Goal: Task Accomplishment & Management: Manage account settings

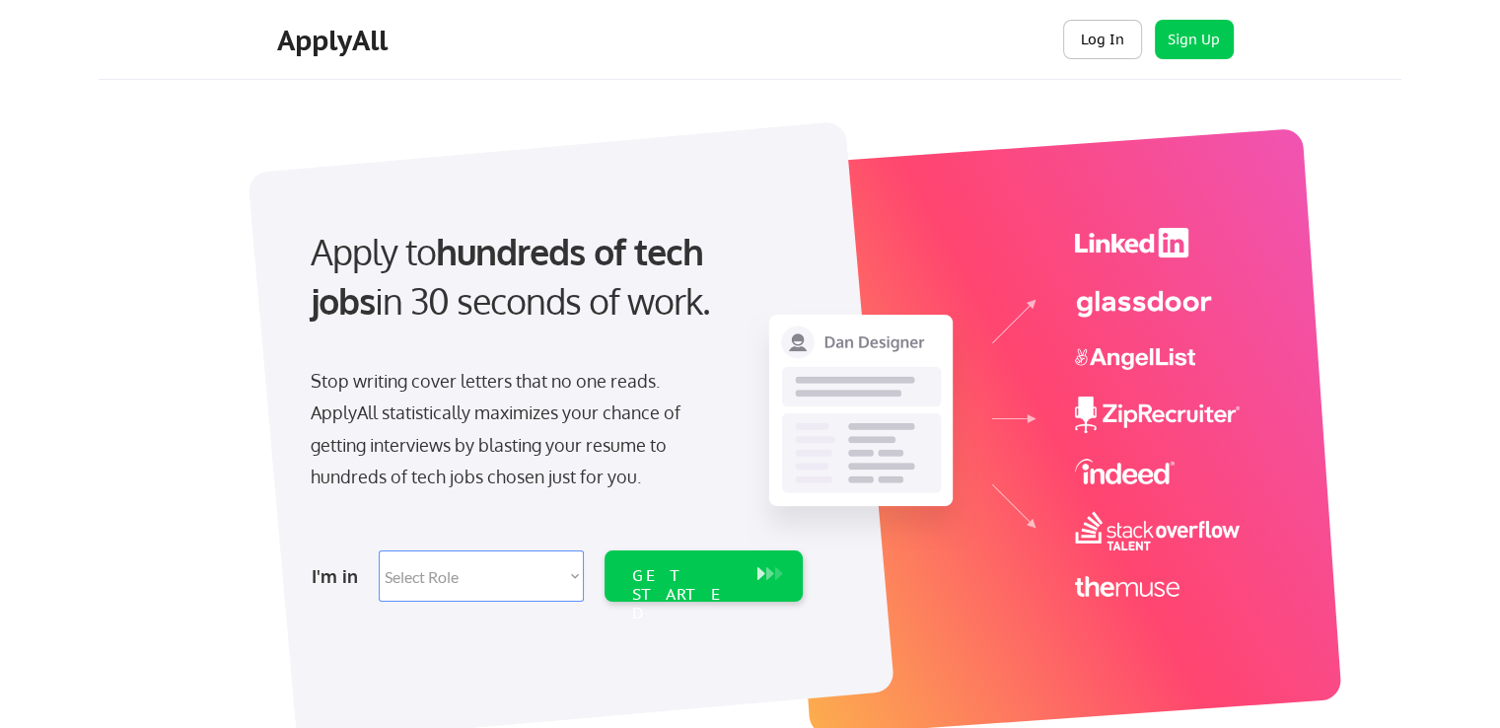
click at [1096, 43] on button "Log In" at bounding box center [1102, 39] width 79 height 39
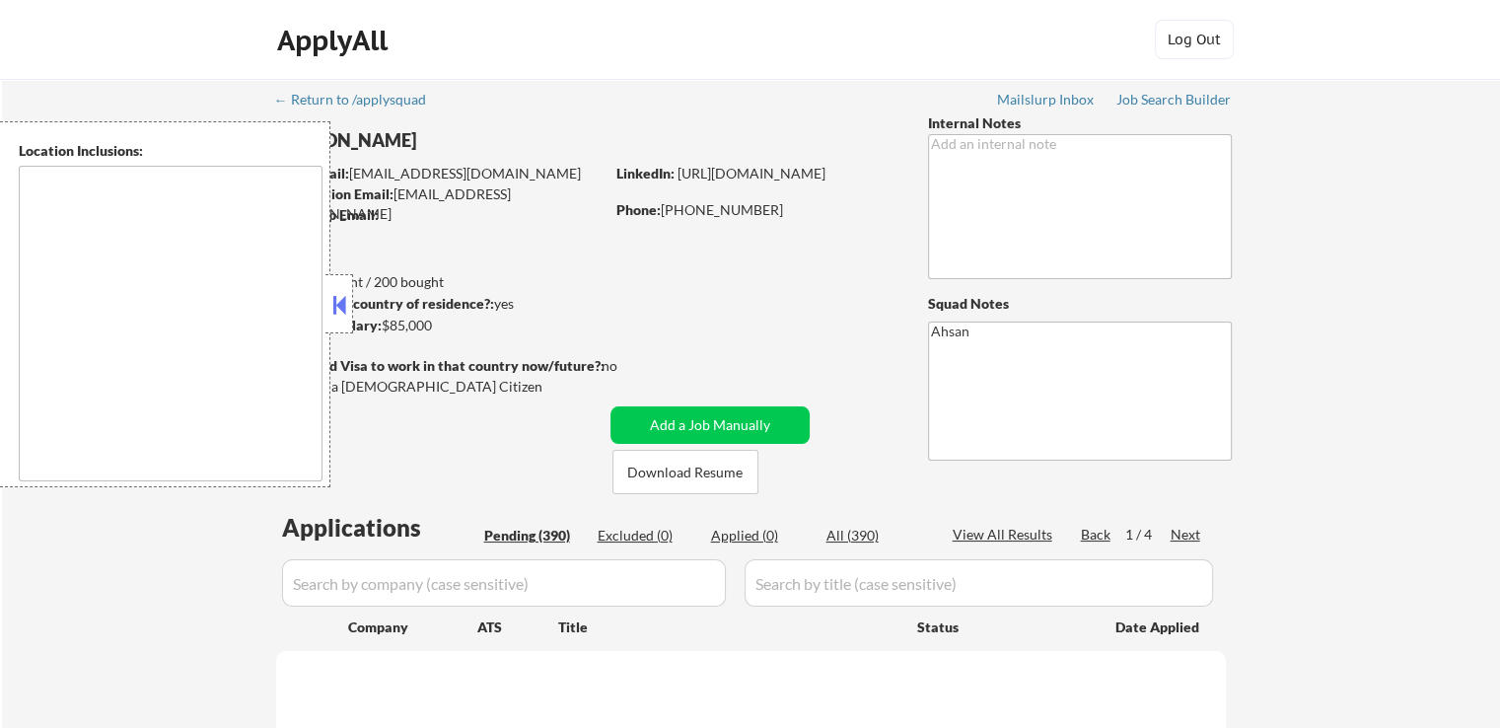
type textarea "[GEOGRAPHIC_DATA], [GEOGRAPHIC_DATA] [GEOGRAPHIC_DATA], [GEOGRAPHIC_DATA] [GEOG…"
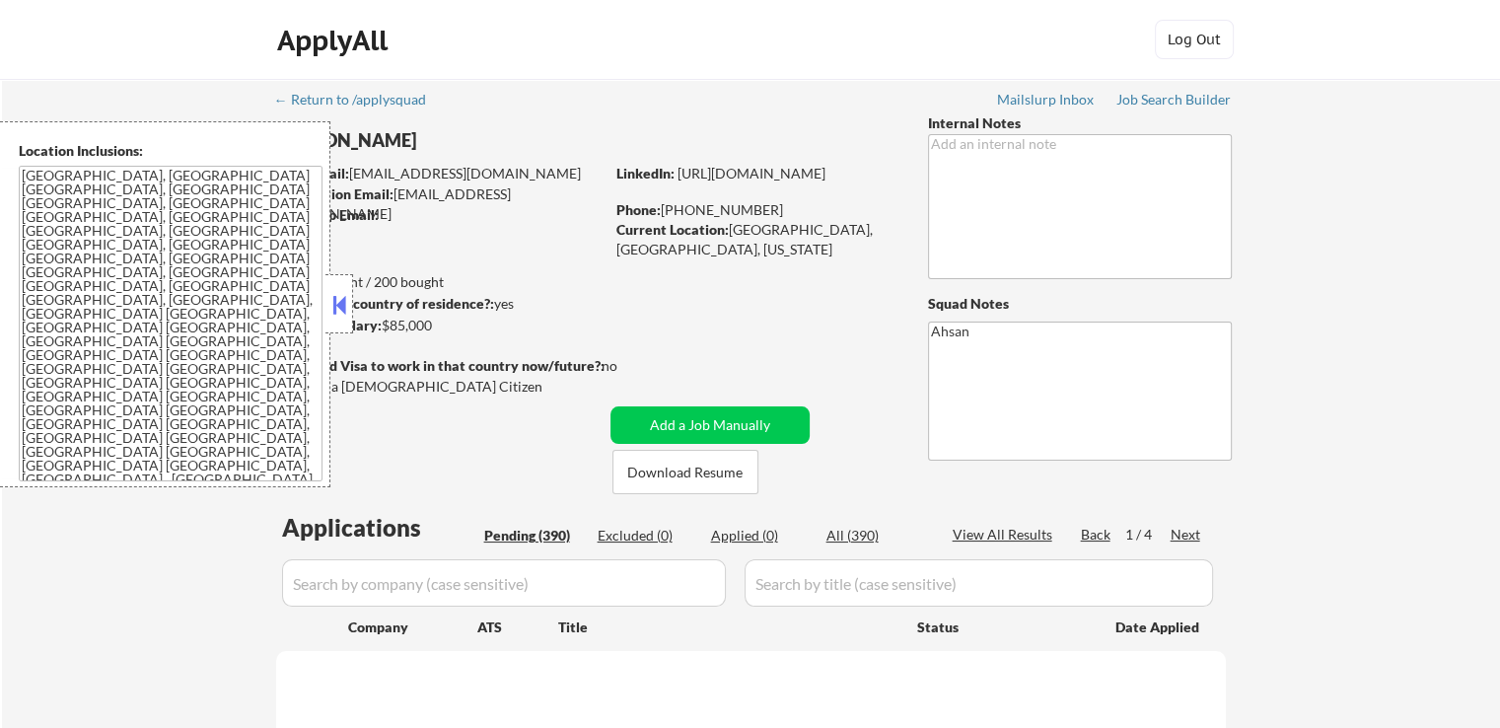
click at [93, 291] on textarea "[GEOGRAPHIC_DATA], [GEOGRAPHIC_DATA] [GEOGRAPHIC_DATA], [GEOGRAPHIC_DATA] [GEOG…" at bounding box center [171, 324] width 304 height 316
select select ""pending""
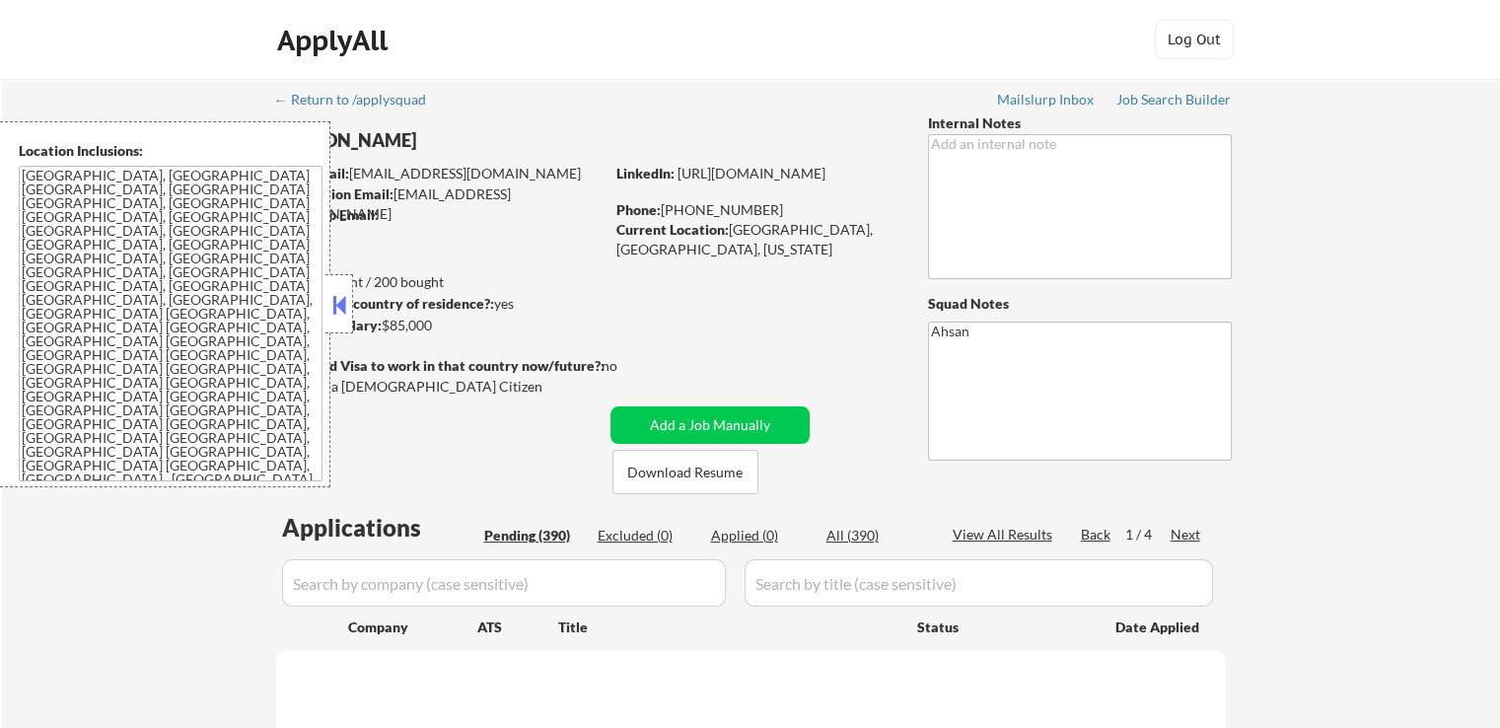
select select ""pending""
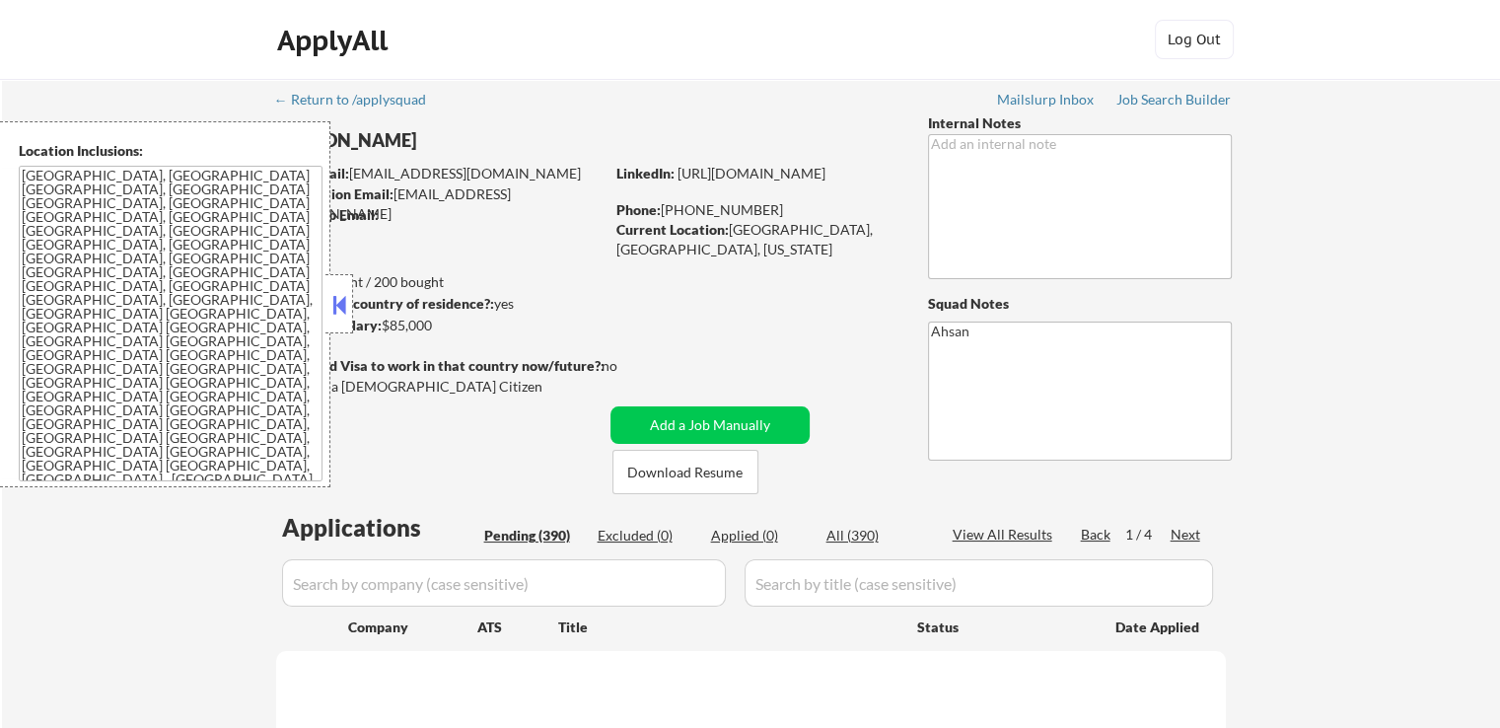
select select ""pending""
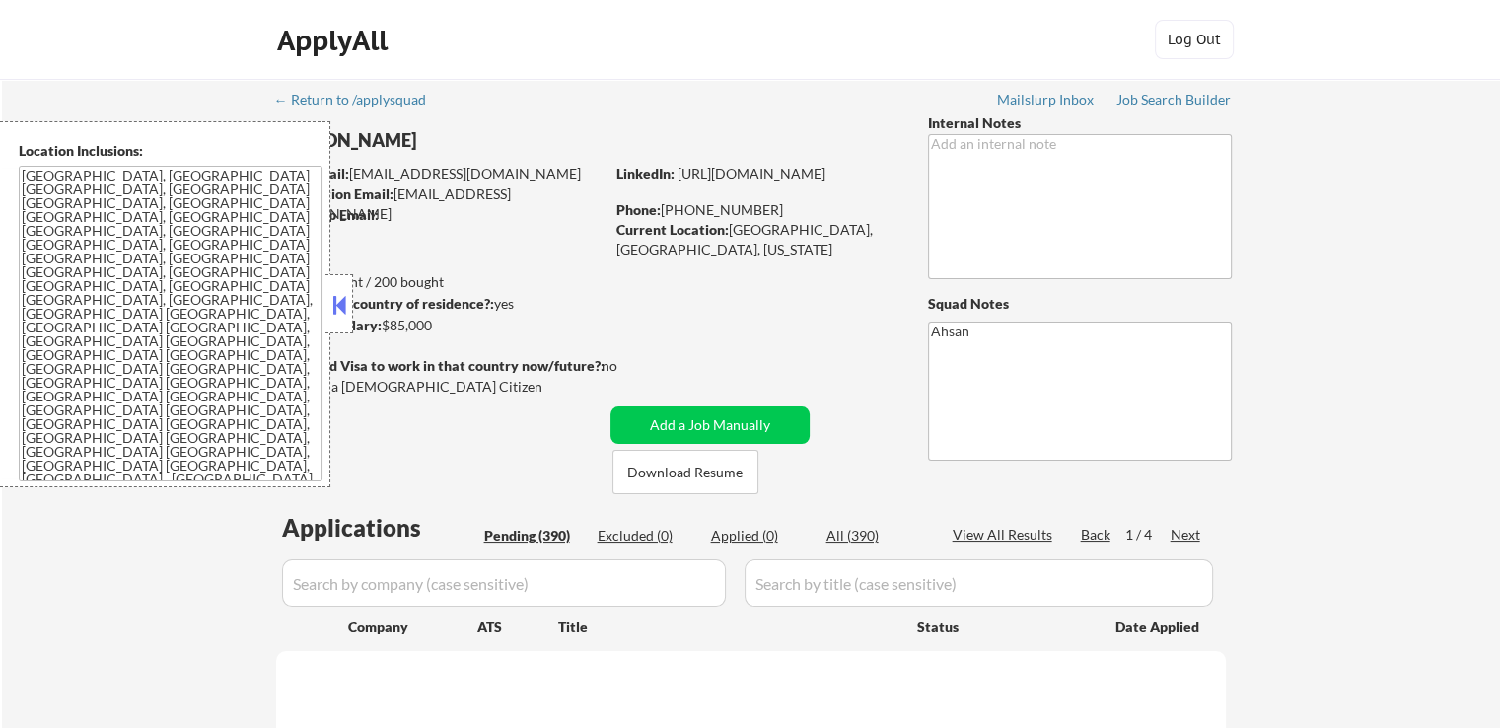
select select ""pending""
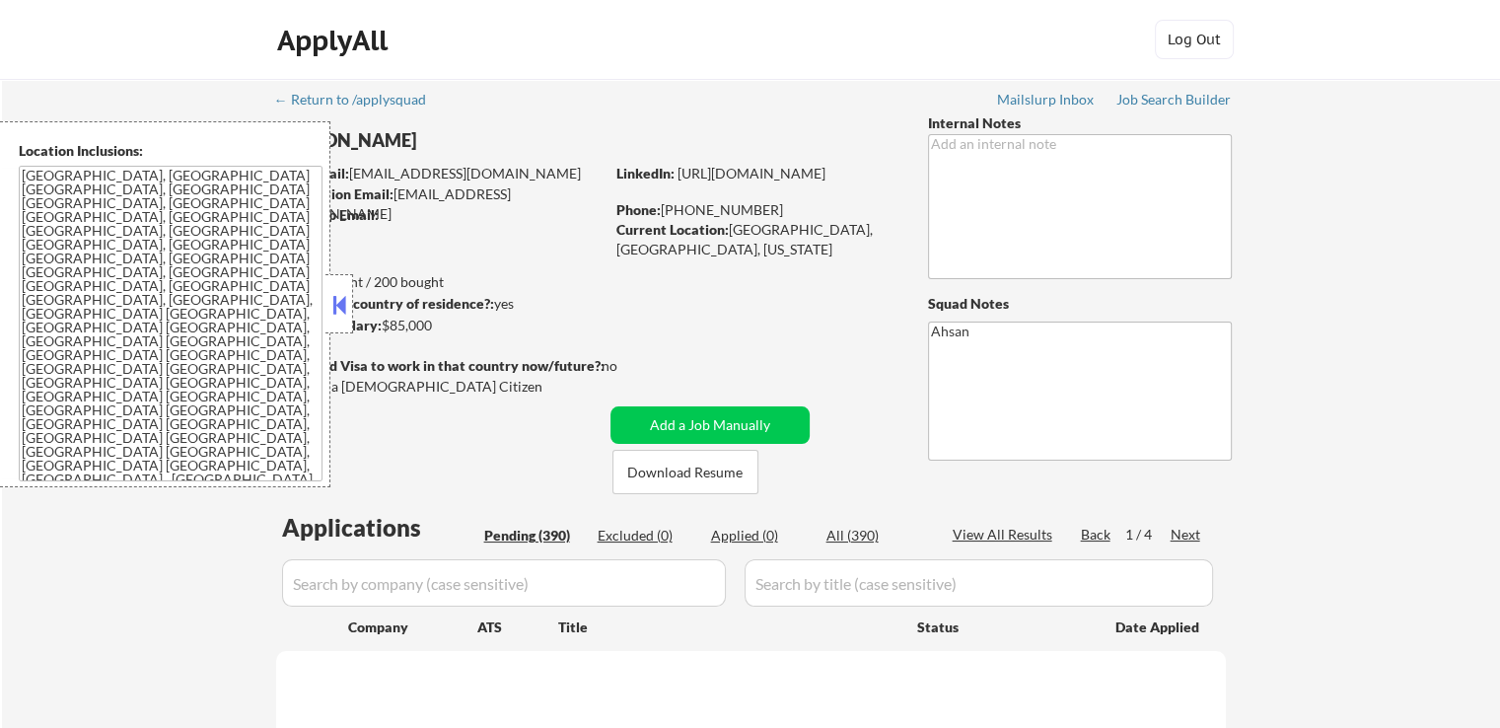
select select ""pending""
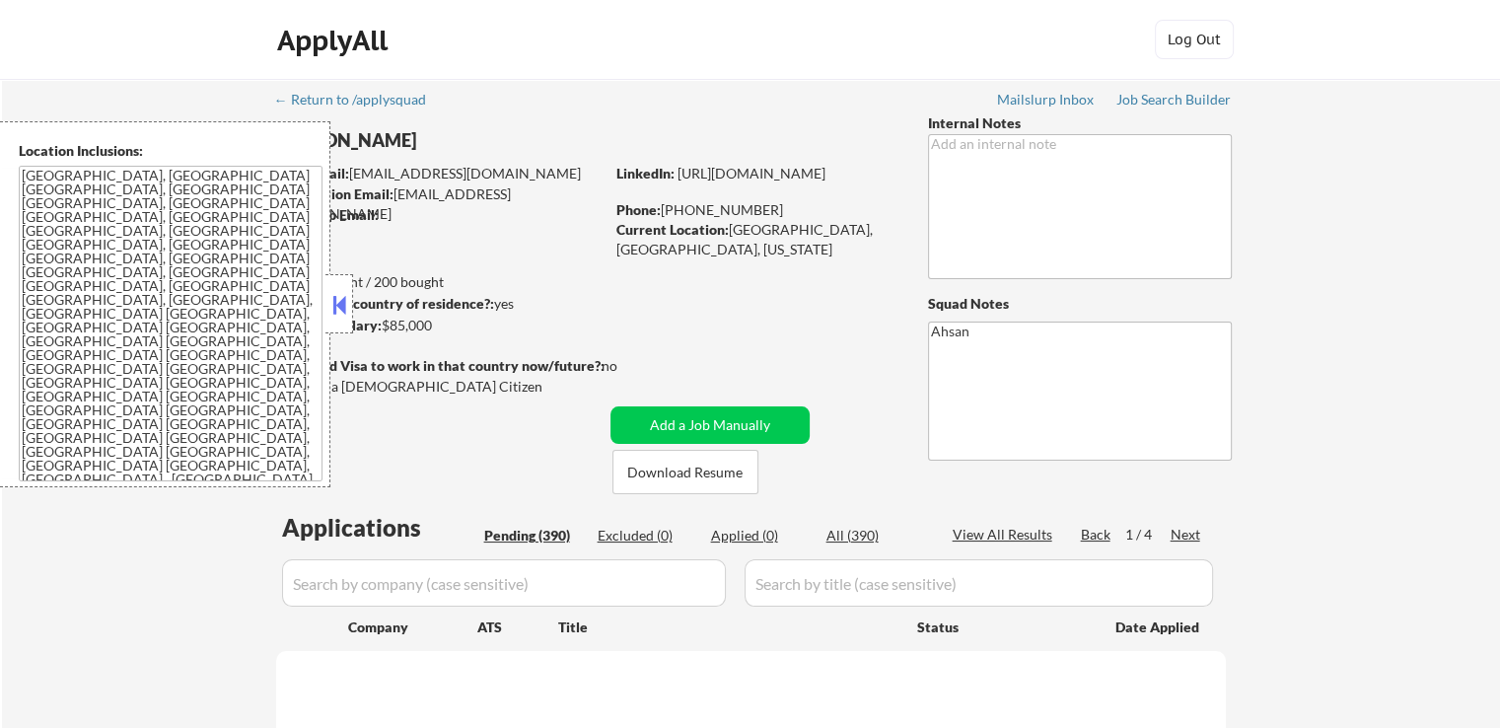
select select ""pending""
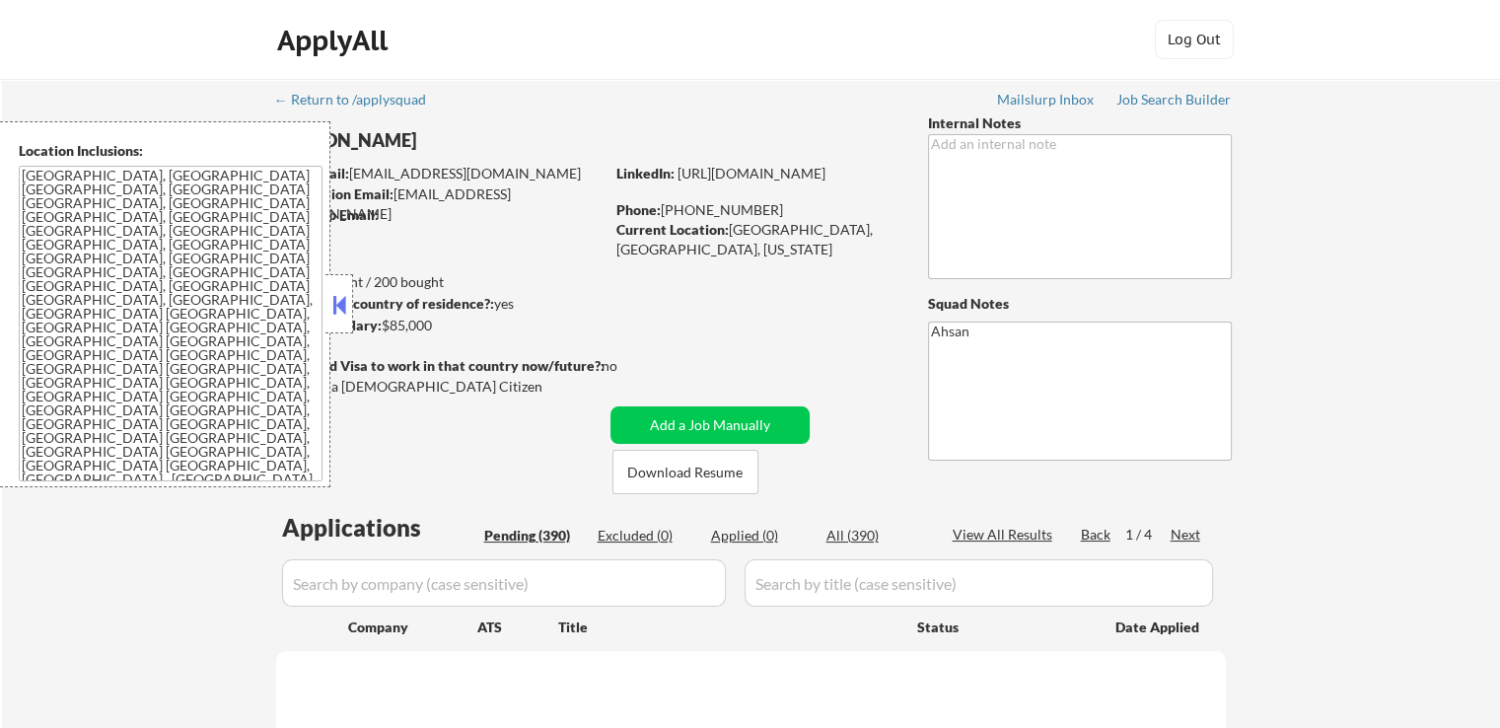
select select ""pending""
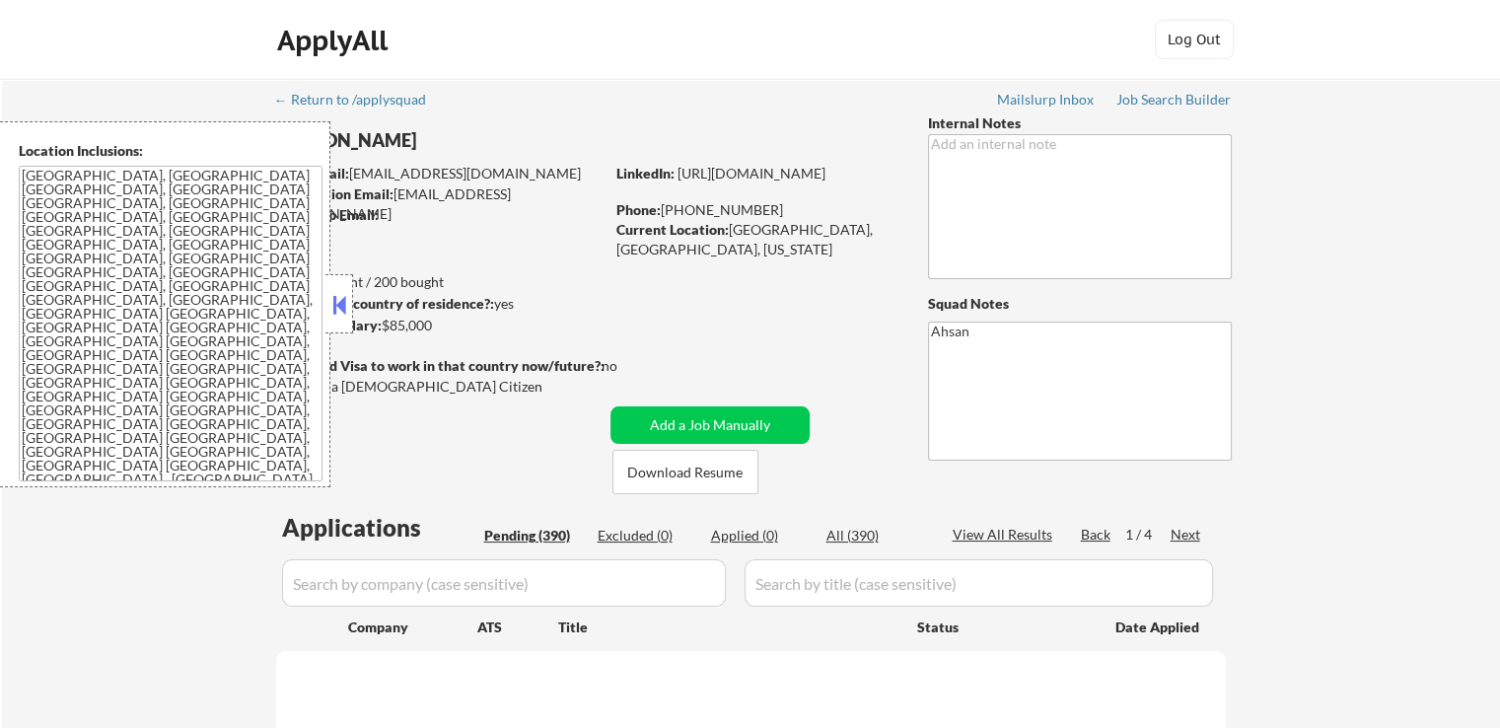
select select ""pending""
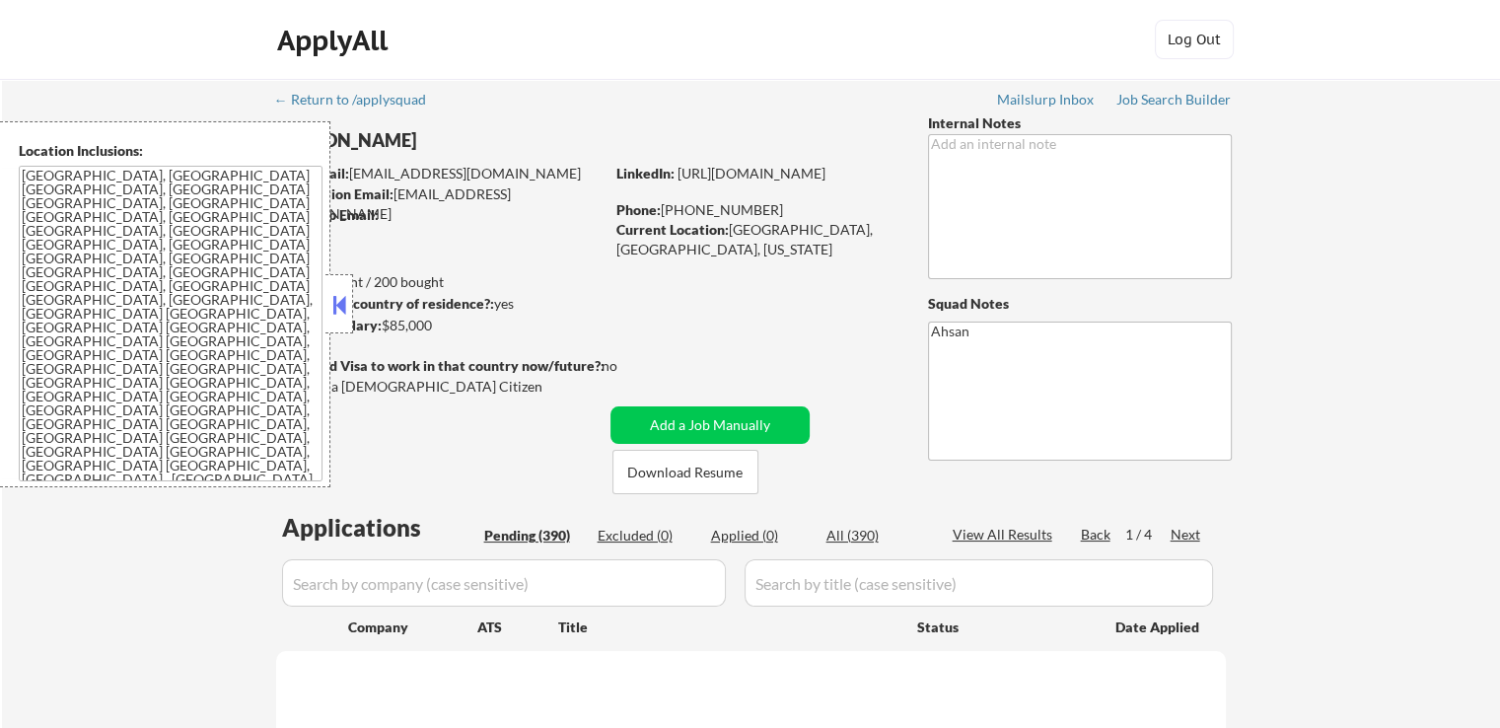
select select ""pending""
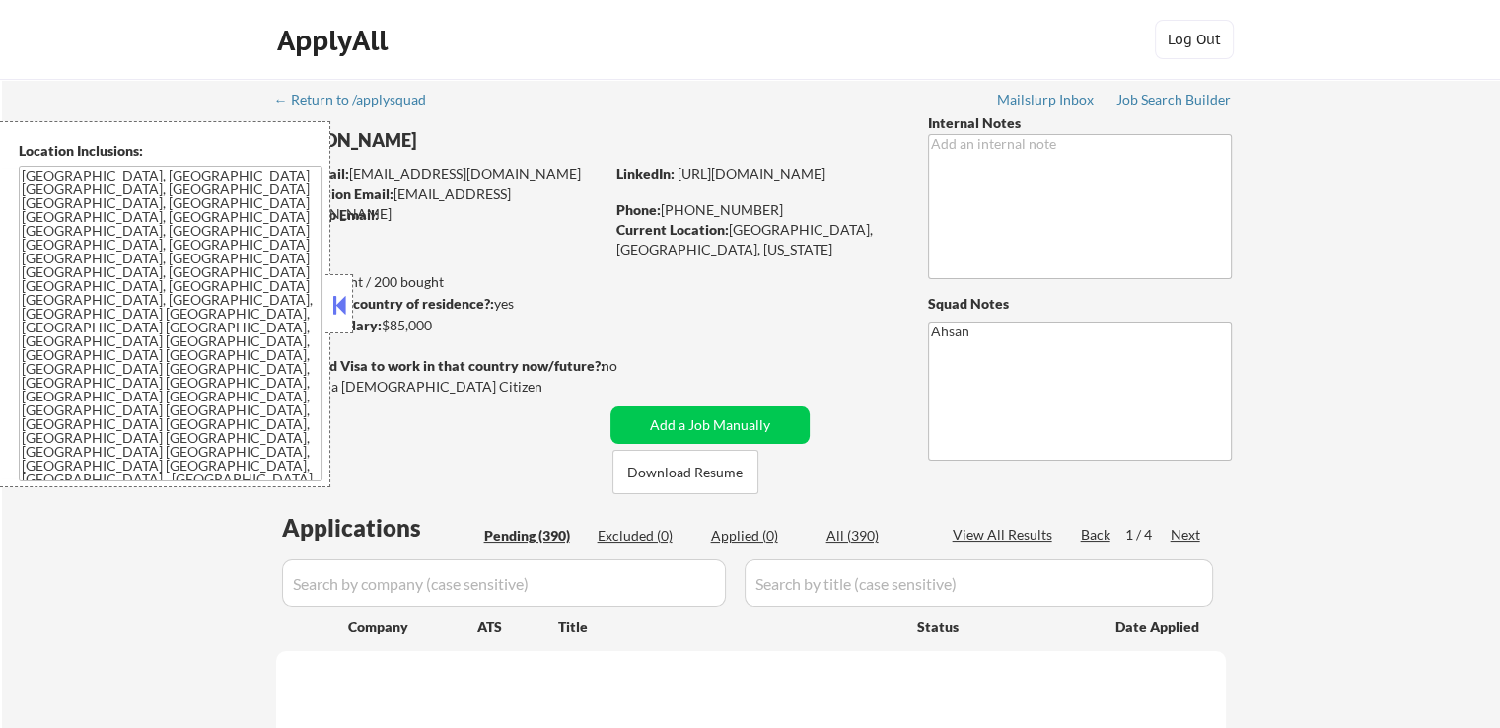
select select ""pending""
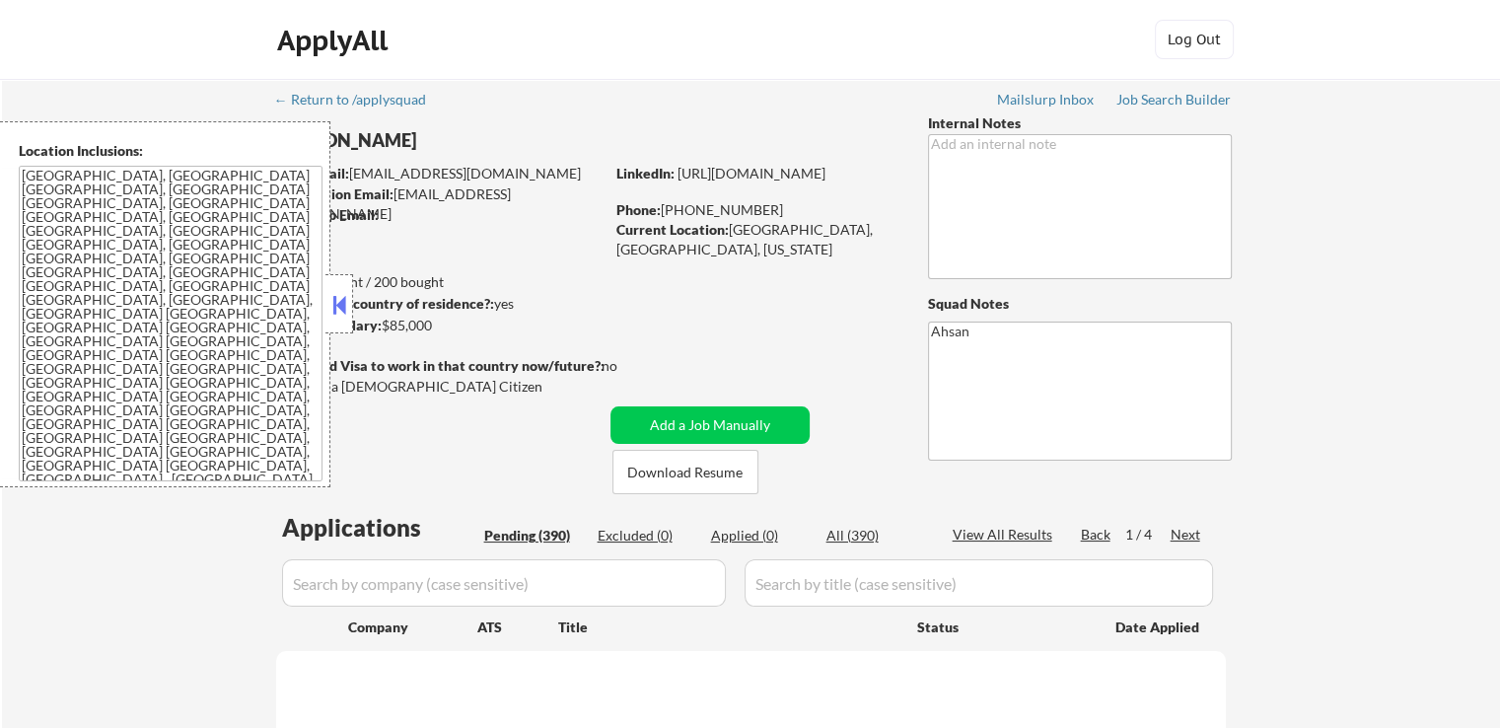
select select ""pending""
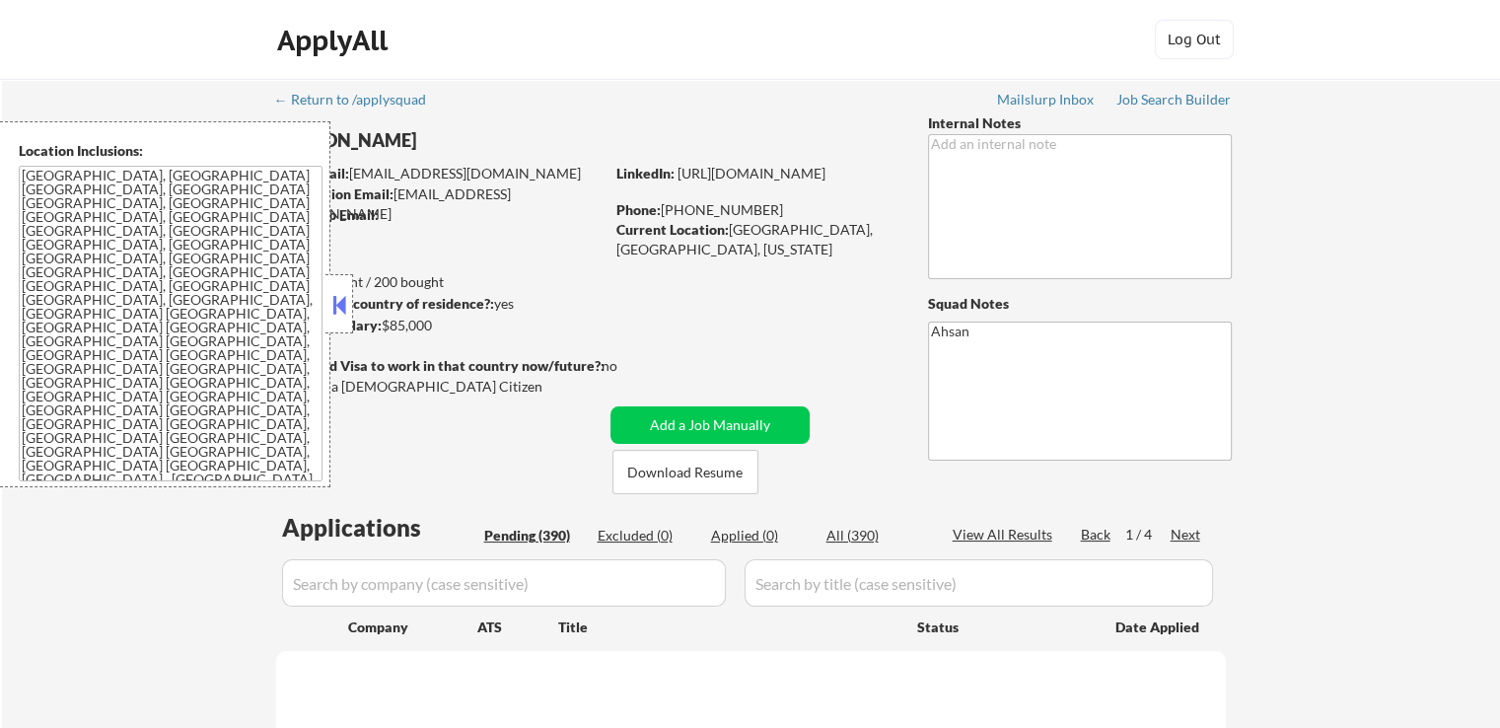
select select ""pending""
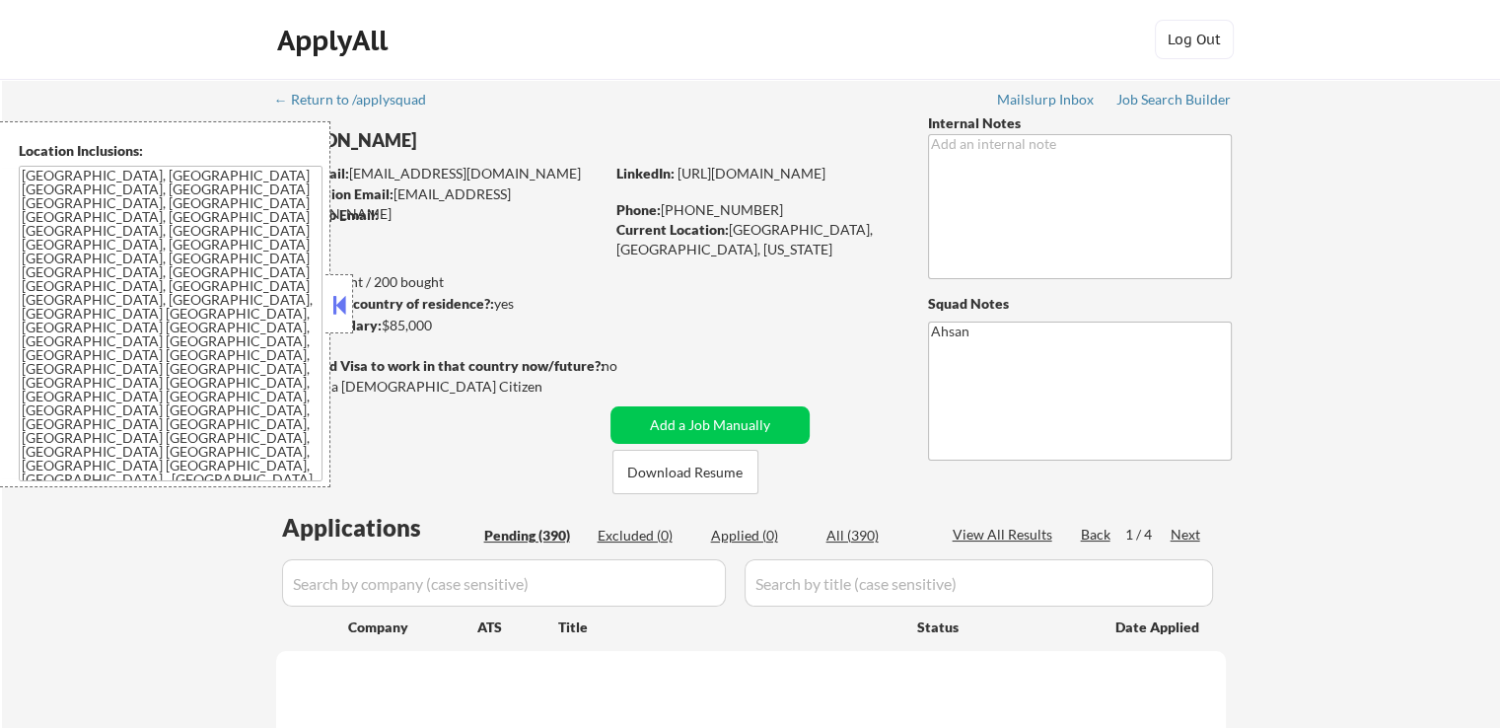
select select ""pending""
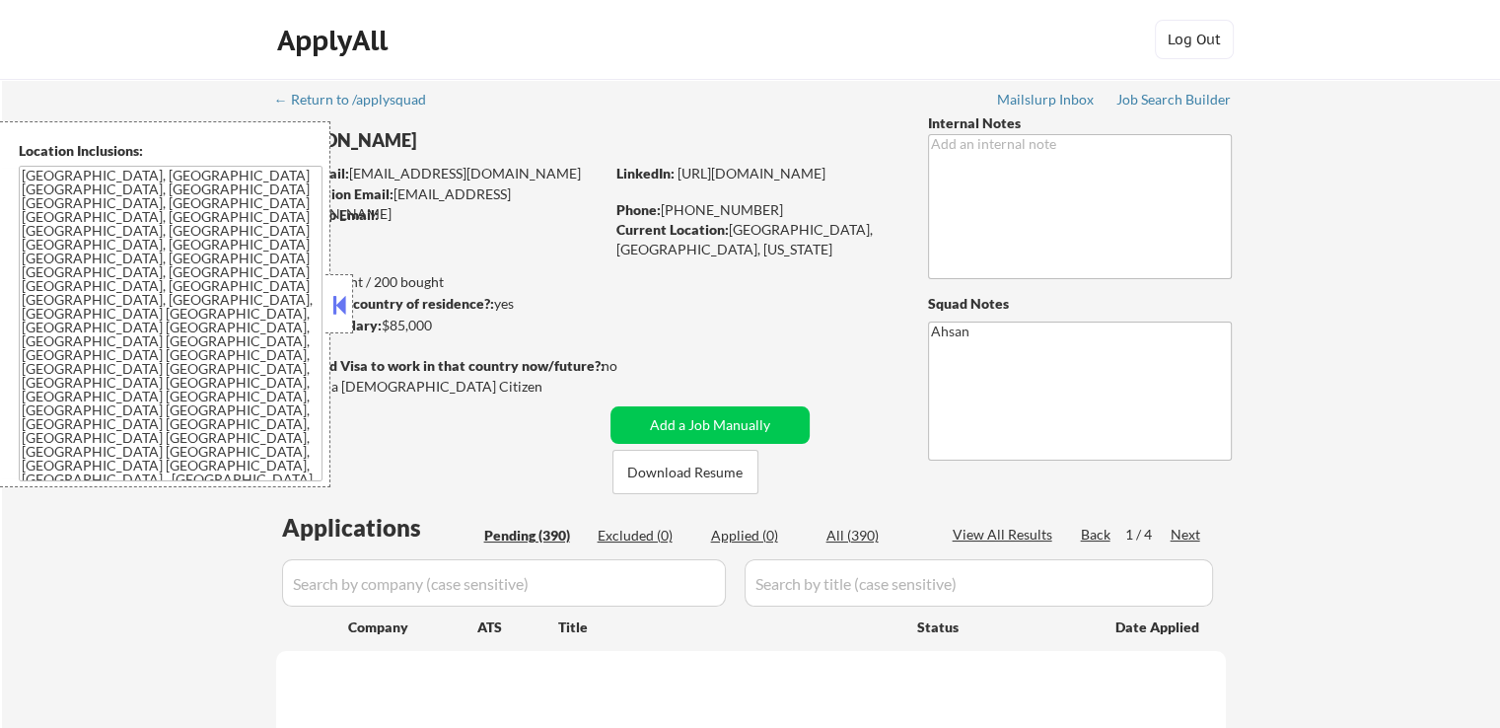
select select ""pending""
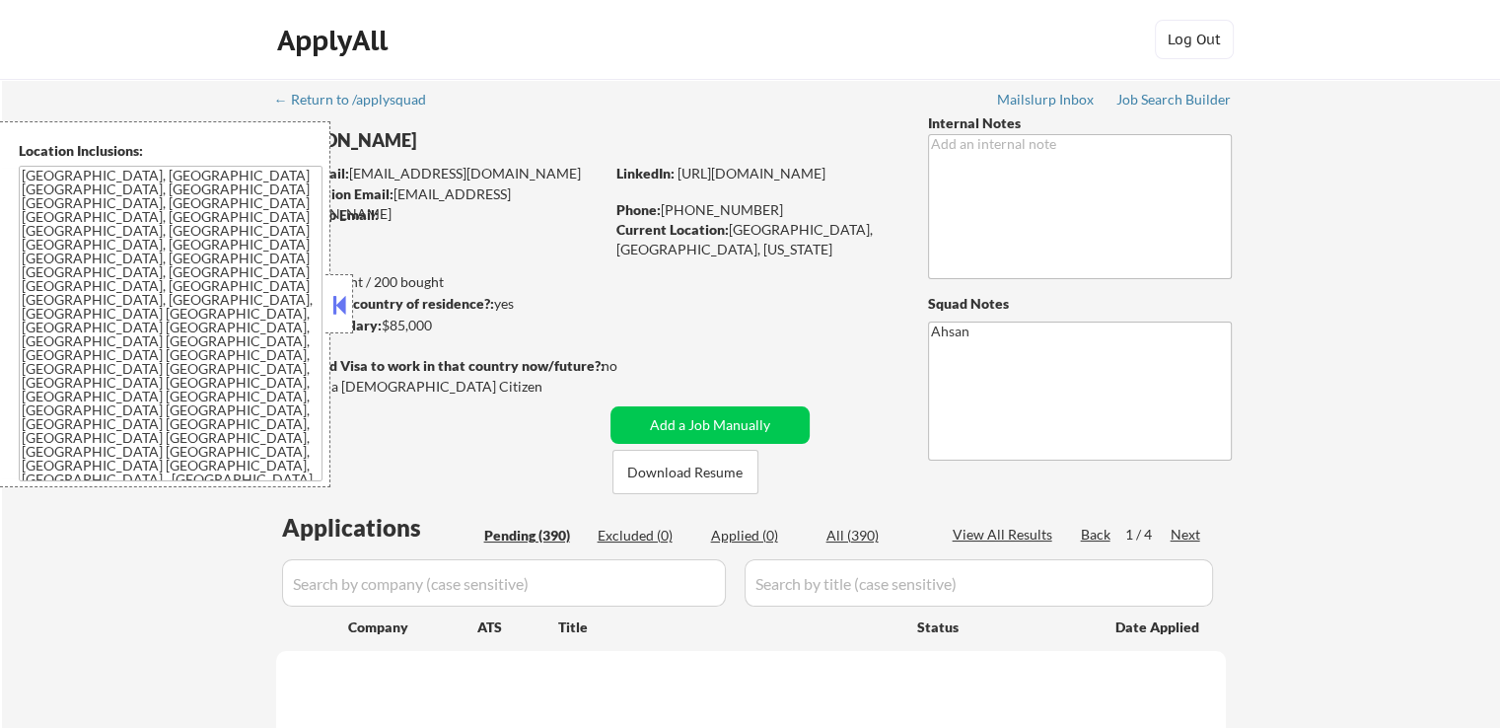
select select ""pending""
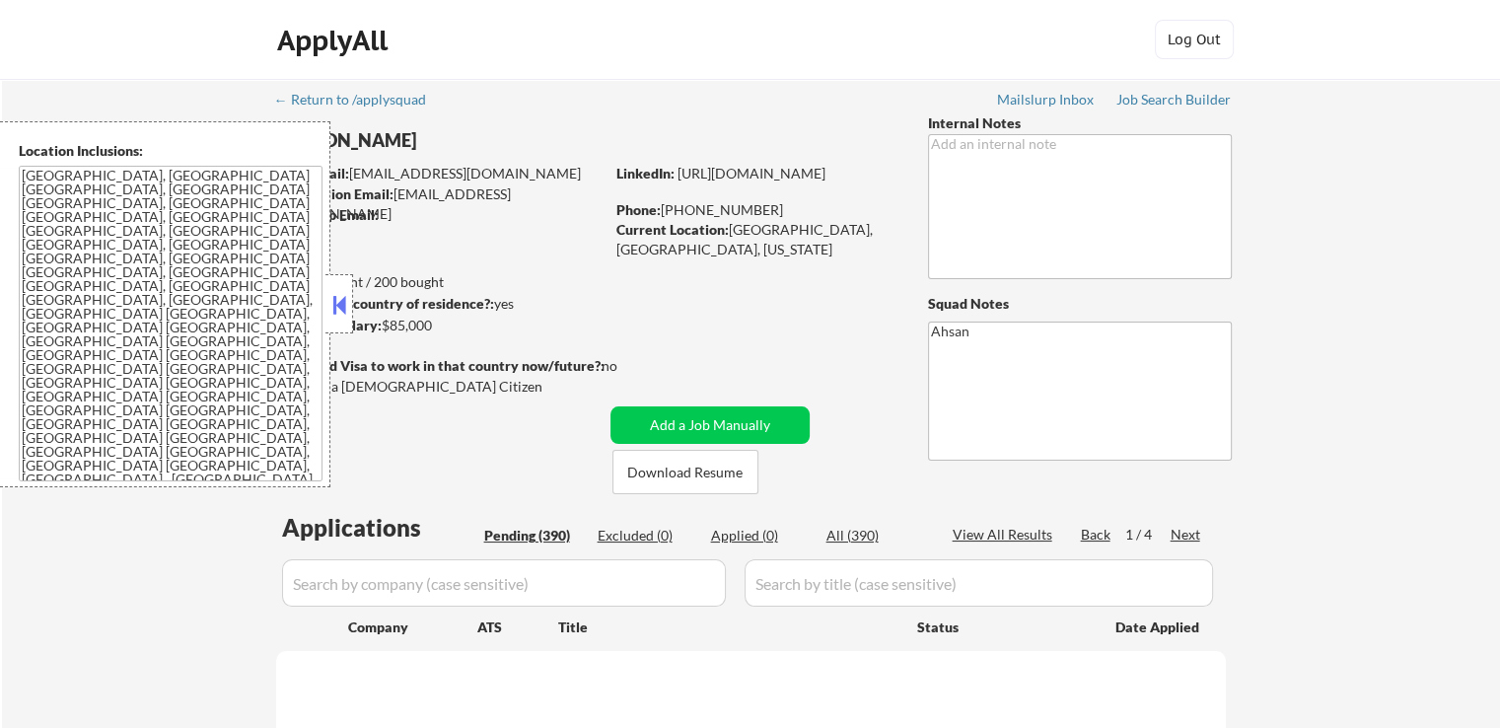
select select ""pending""
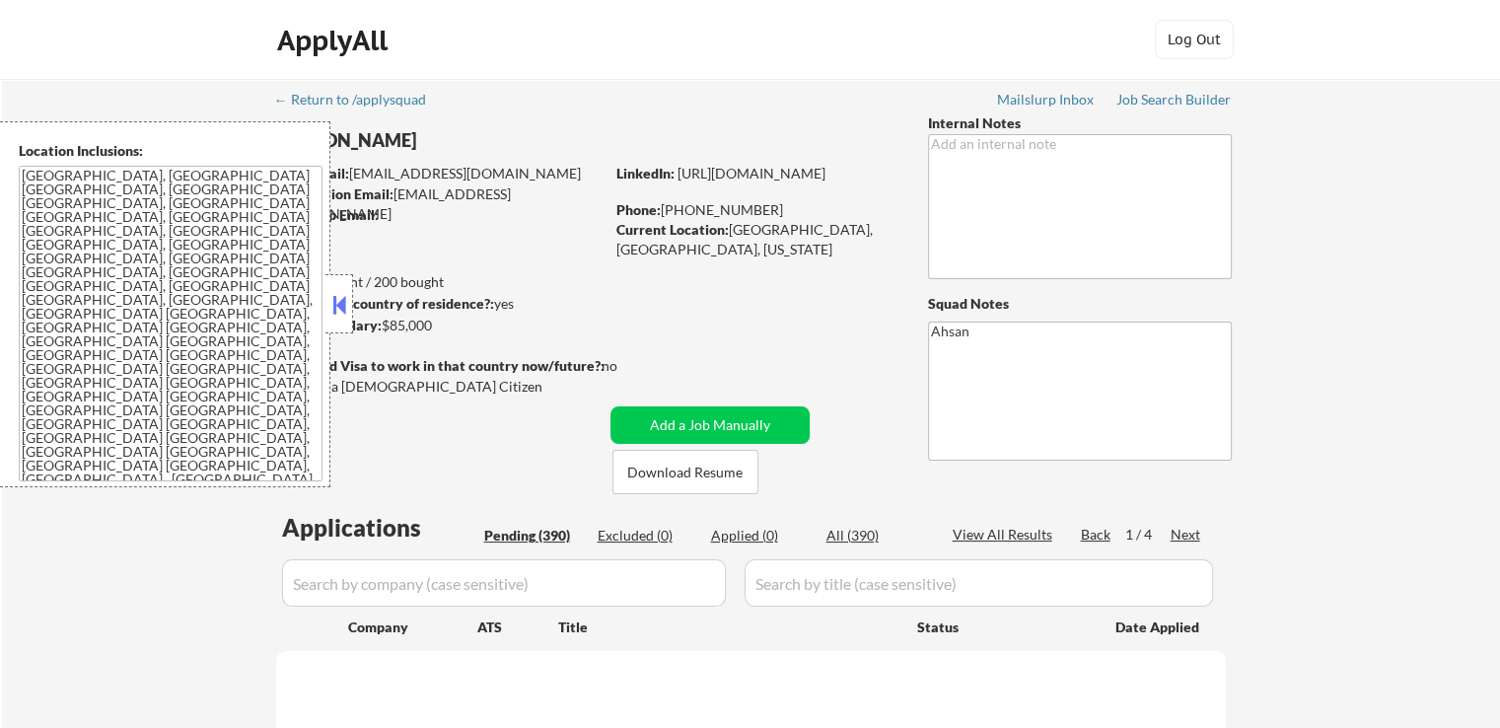
select select ""pending""
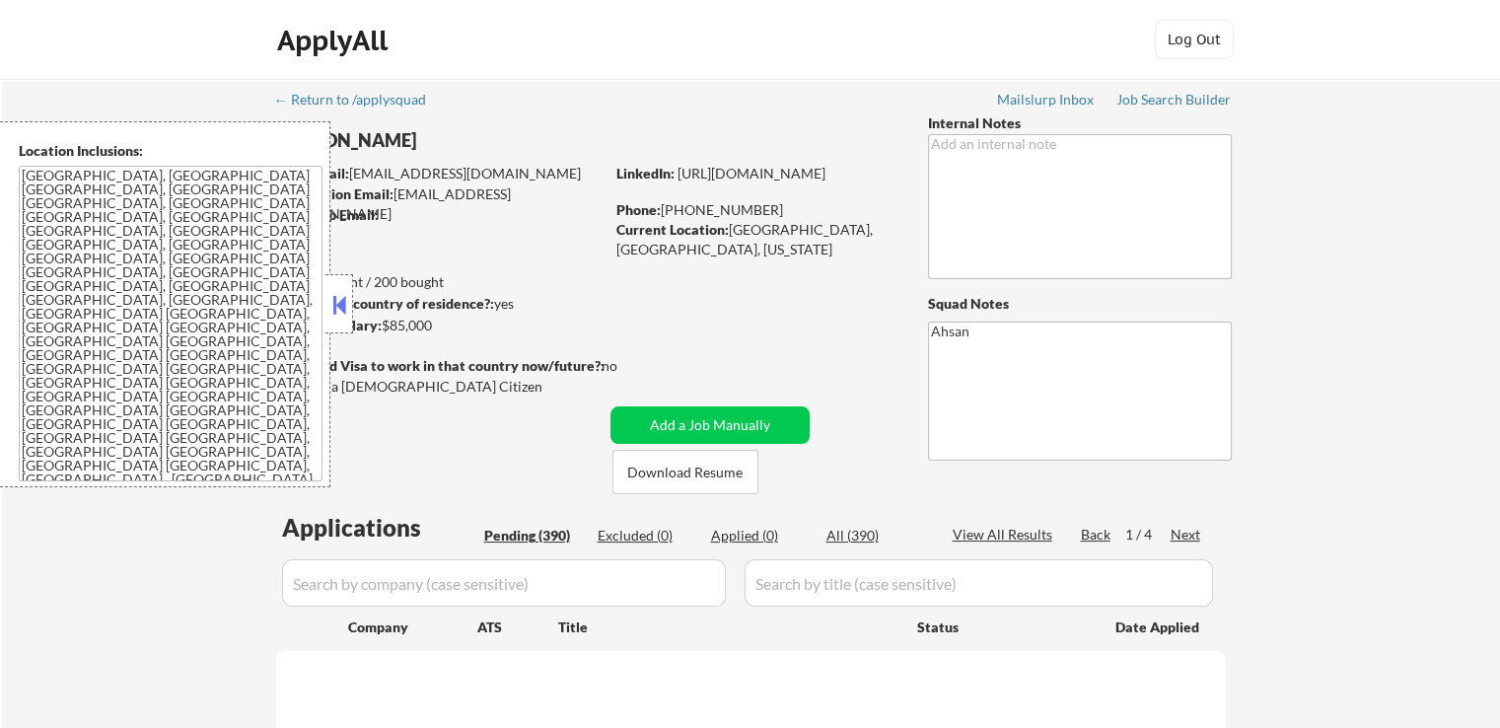
select select ""pending""
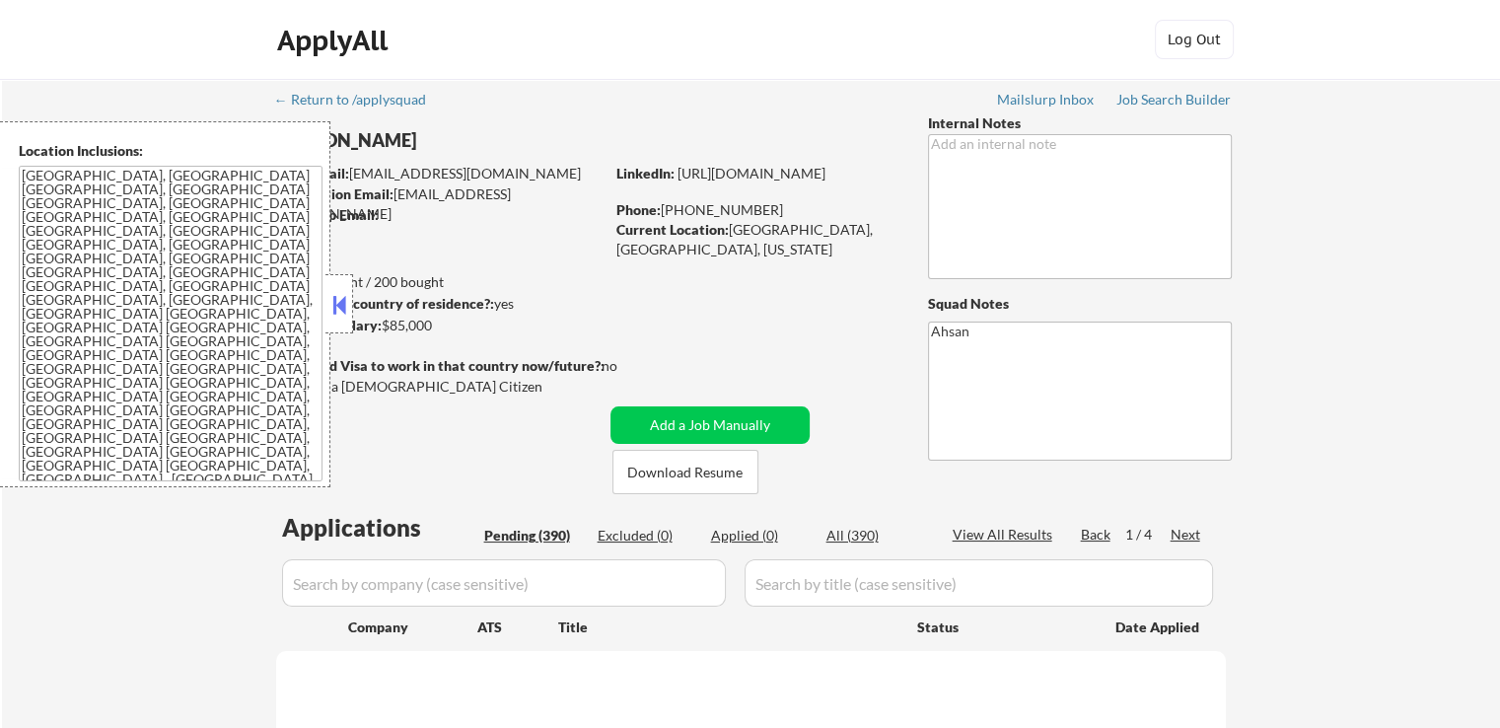
select select ""pending""
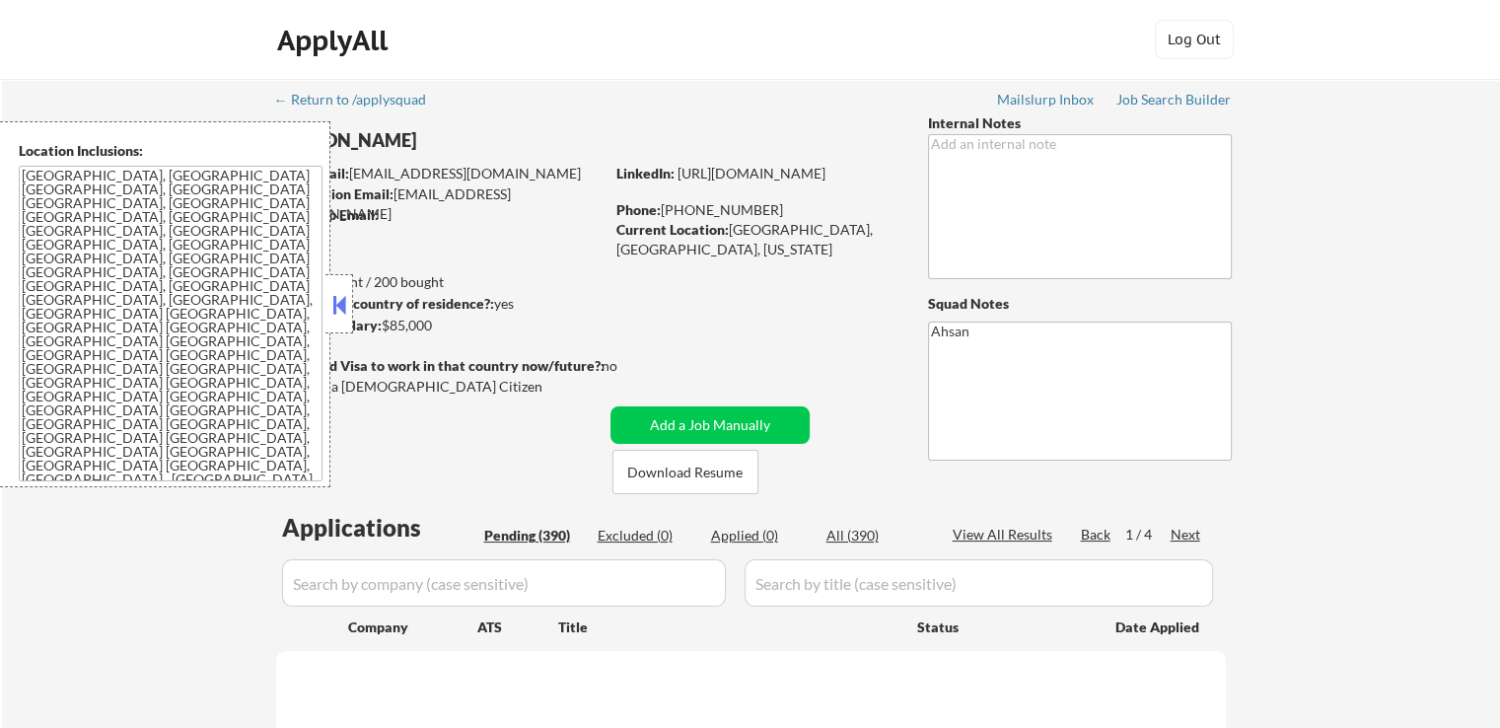
select select ""pending""
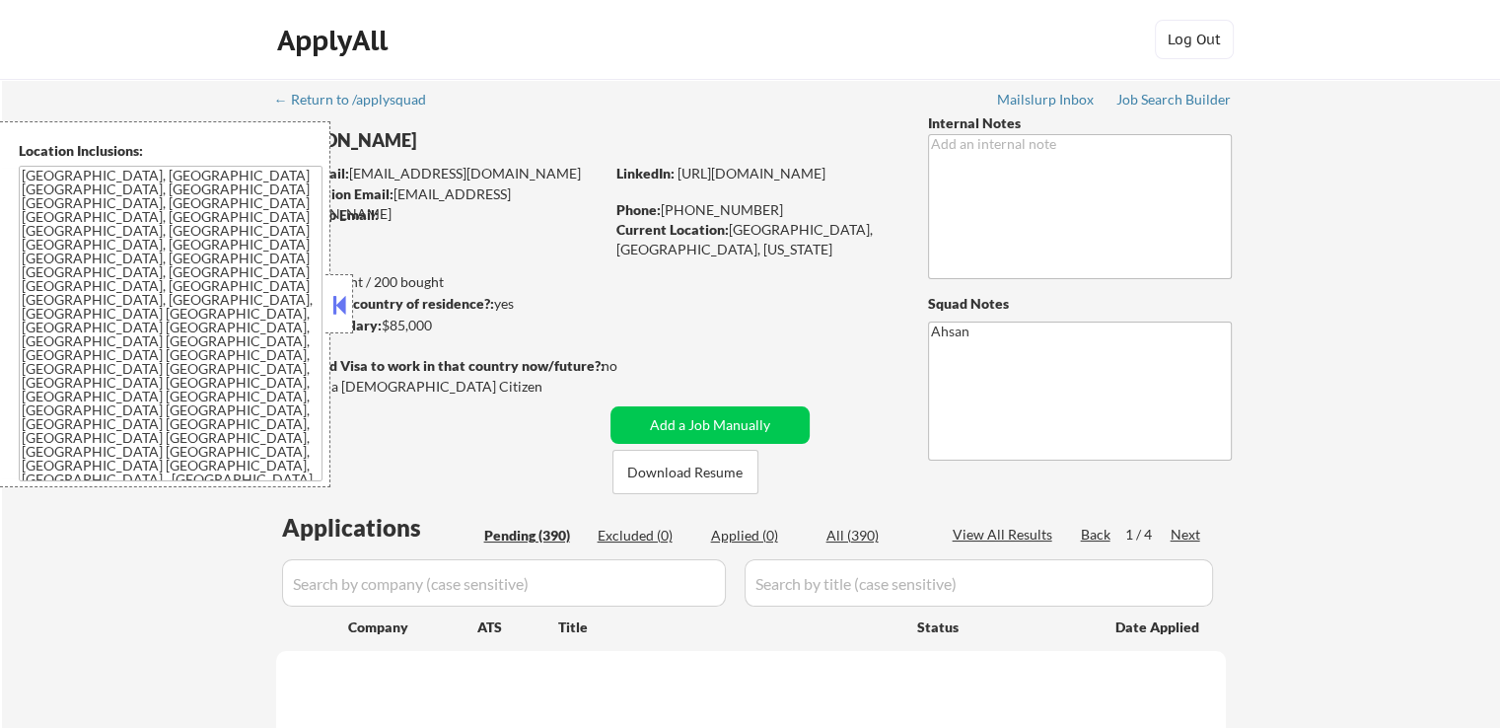
select select ""pending""
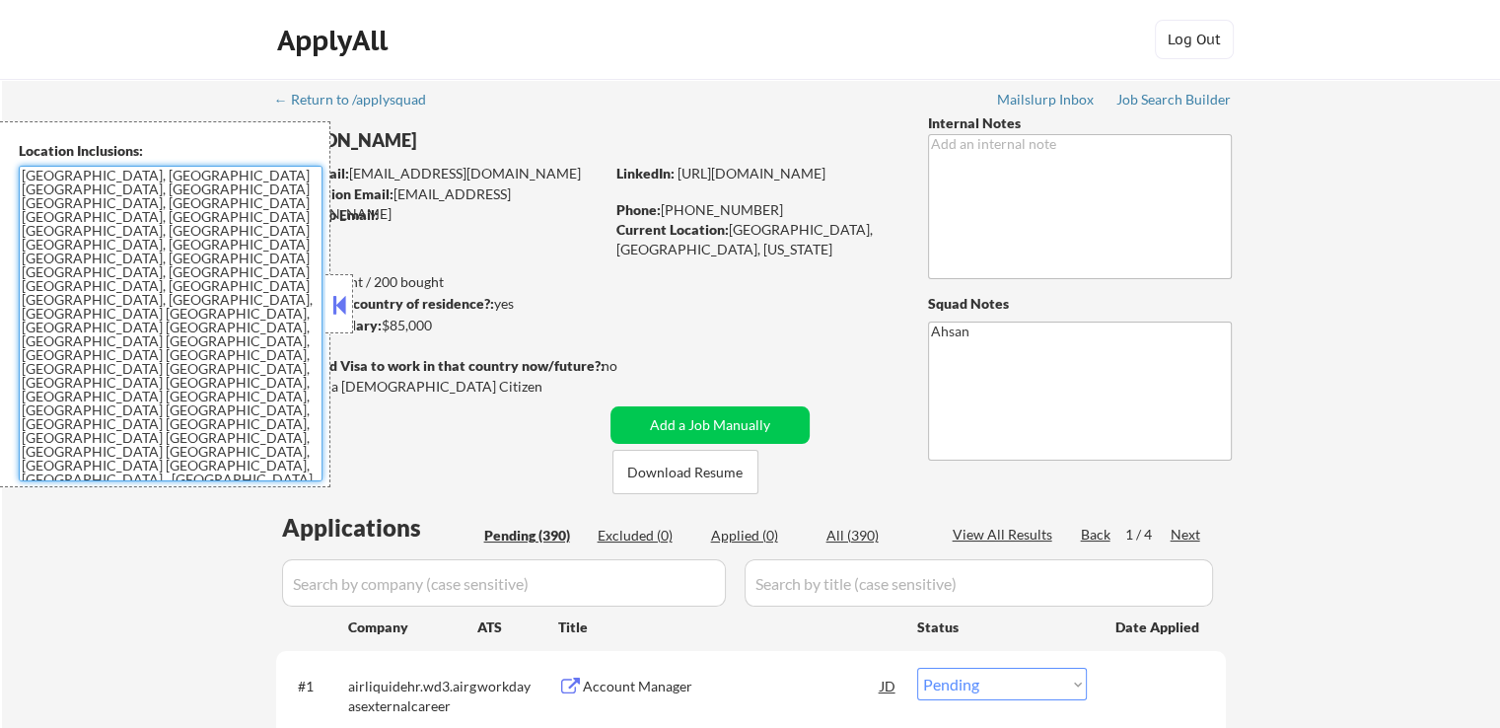
click at [20, 173] on textarea "San Diego, CA Coronado, CA National City, CA Chula Vista, CA La Mesa, CA Lemon …" at bounding box center [171, 324] width 304 height 316
drag, startPoint x: 23, startPoint y: 179, endPoint x: 193, endPoint y: 411, distance: 288.7
click at [193, 411] on textarea "San Diego, CA Coronado, CA National City, CA Chula Vista, CA La Mesa, CA Lemon …" at bounding box center [171, 324] width 304 height 316
click at [335, 310] on button at bounding box center [340, 305] width 22 height 30
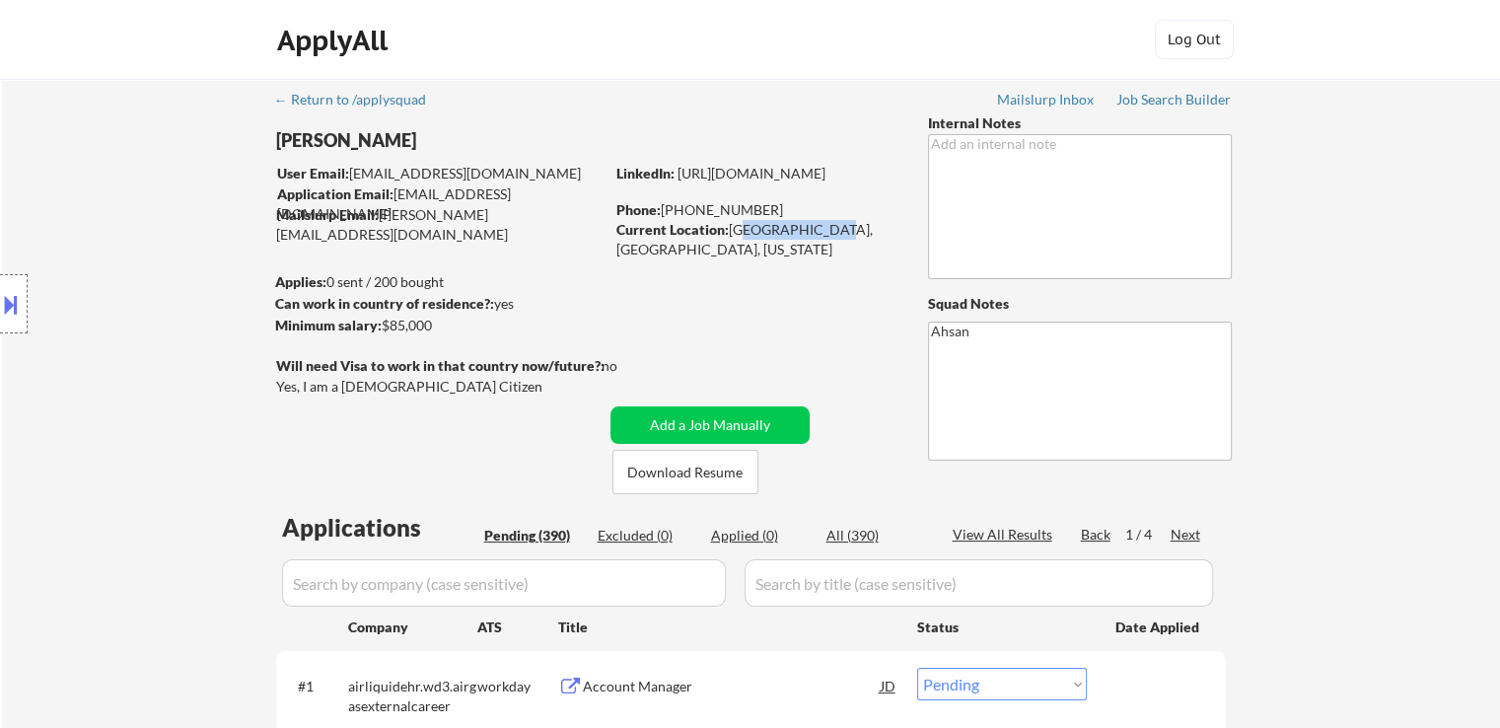
drag, startPoint x: 733, startPoint y: 230, endPoint x: 817, endPoint y: 225, distance: 84.0
click at [817, 225] on div "Current Location: San Diego, CA, California" at bounding box center [756, 239] width 279 height 38
click at [729, 231] on div "Current Location: San Diego, CA, California" at bounding box center [756, 239] width 279 height 38
drag, startPoint x: 730, startPoint y: 230, endPoint x: 814, endPoint y: 234, distance: 83.9
click at [814, 234] on div "Current Location: San Diego, CA, California" at bounding box center [756, 239] width 279 height 38
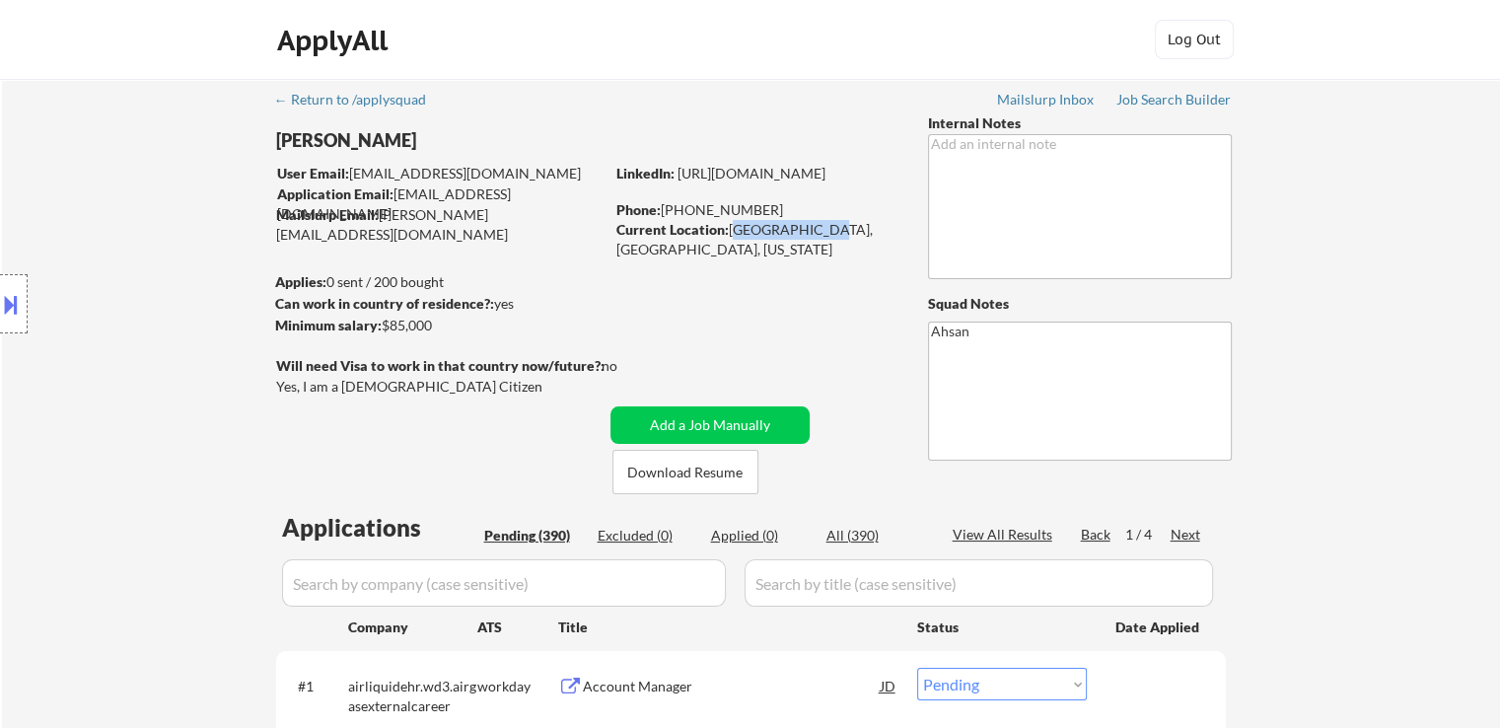
click at [7, 305] on button at bounding box center [11, 304] width 22 height 33
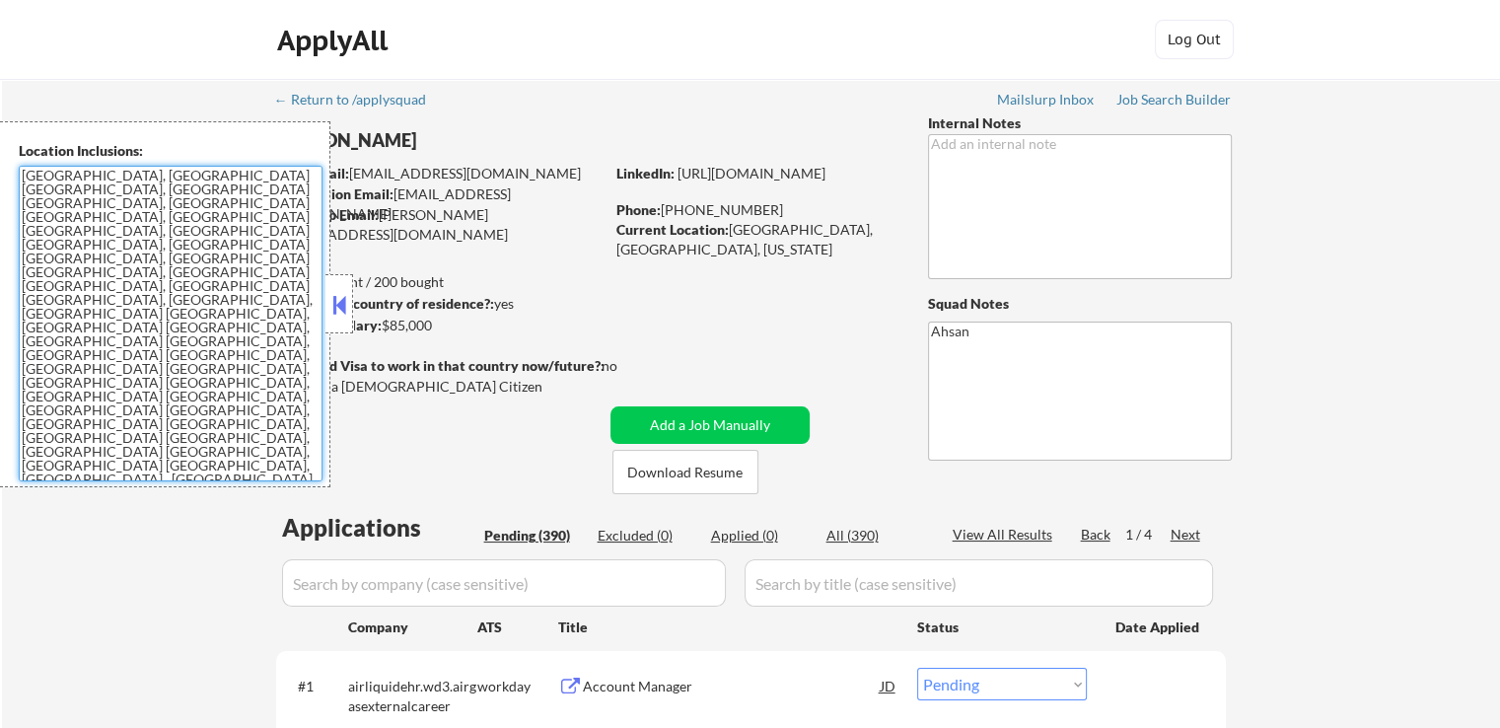
drag, startPoint x: 193, startPoint y: 416, endPoint x: 24, endPoint y: 163, distance: 305.1
click at [24, 163] on div "Location Inclusions: San Diego, CA Coronado, CA National City, CA Chula Vista, …" at bounding box center [165, 304] width 330 height 366
click at [111, 301] on textarea "San Diego, CA Coronado, CA National City, CA Chula Vista, CA La Mesa, CA Lemon …" at bounding box center [171, 324] width 304 height 316
click at [338, 303] on button at bounding box center [340, 305] width 22 height 30
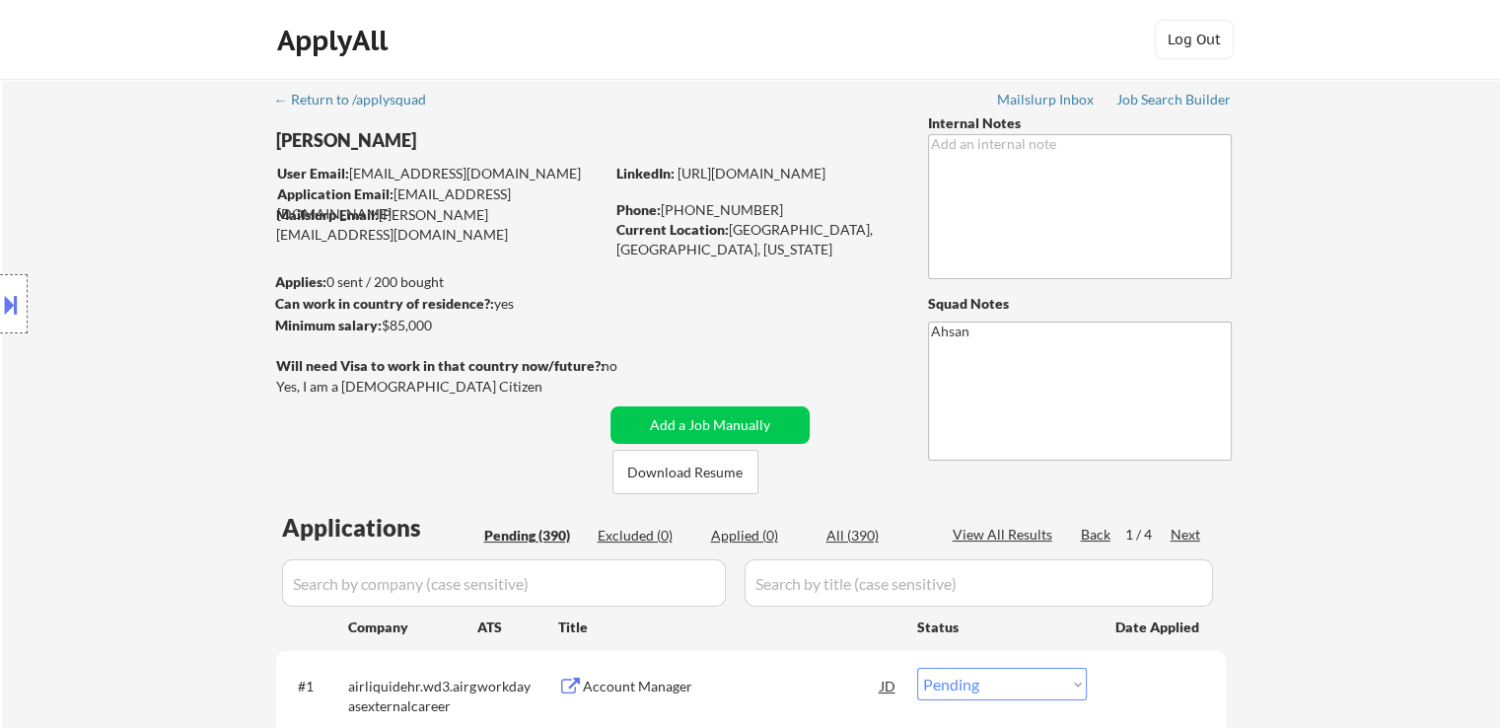
click at [0, 302] on button at bounding box center [11, 304] width 22 height 33
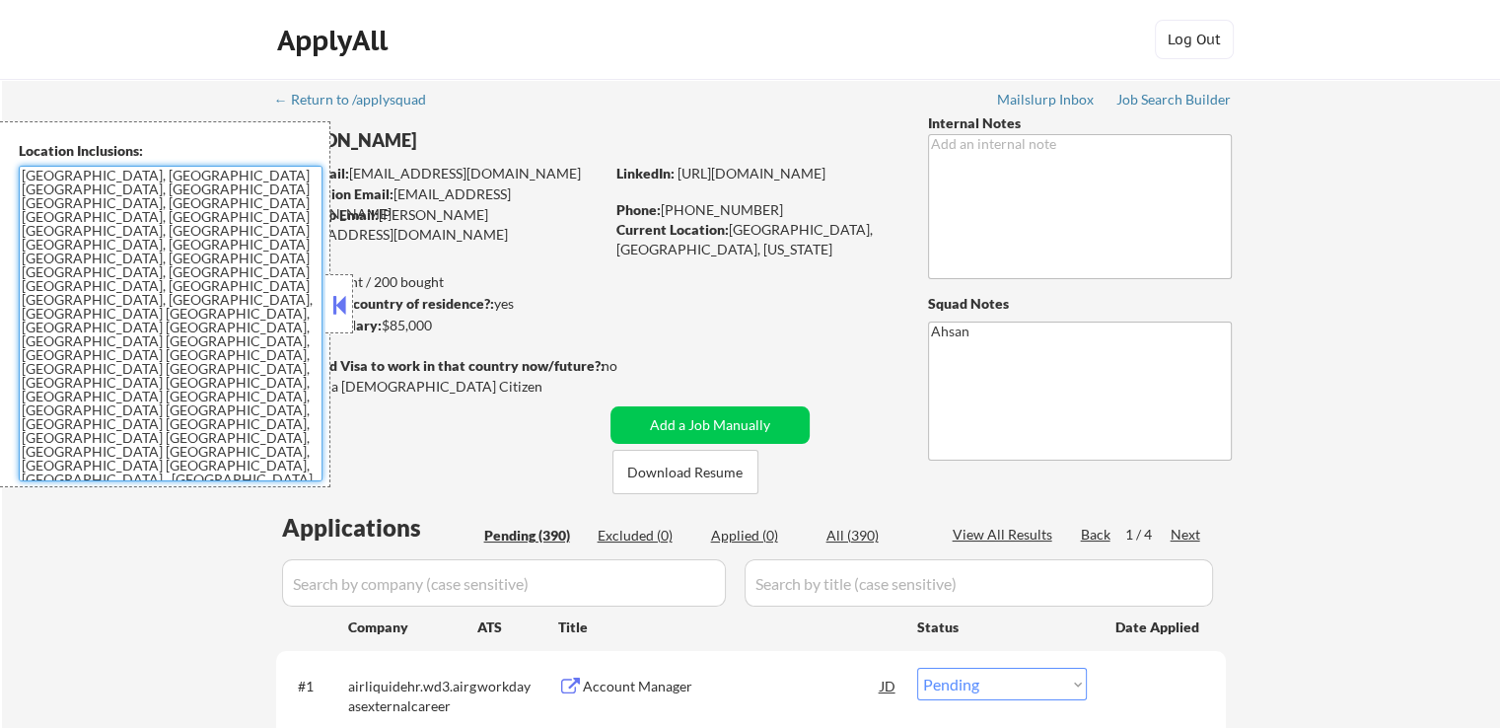
drag, startPoint x: 186, startPoint y: 404, endPoint x: 19, endPoint y: 180, distance: 280.6
click at [19, 180] on textarea "San Diego, CA Coronado, CA National City, CA Chula Vista, CA La Mesa, CA Lemon …" at bounding box center [171, 324] width 304 height 316
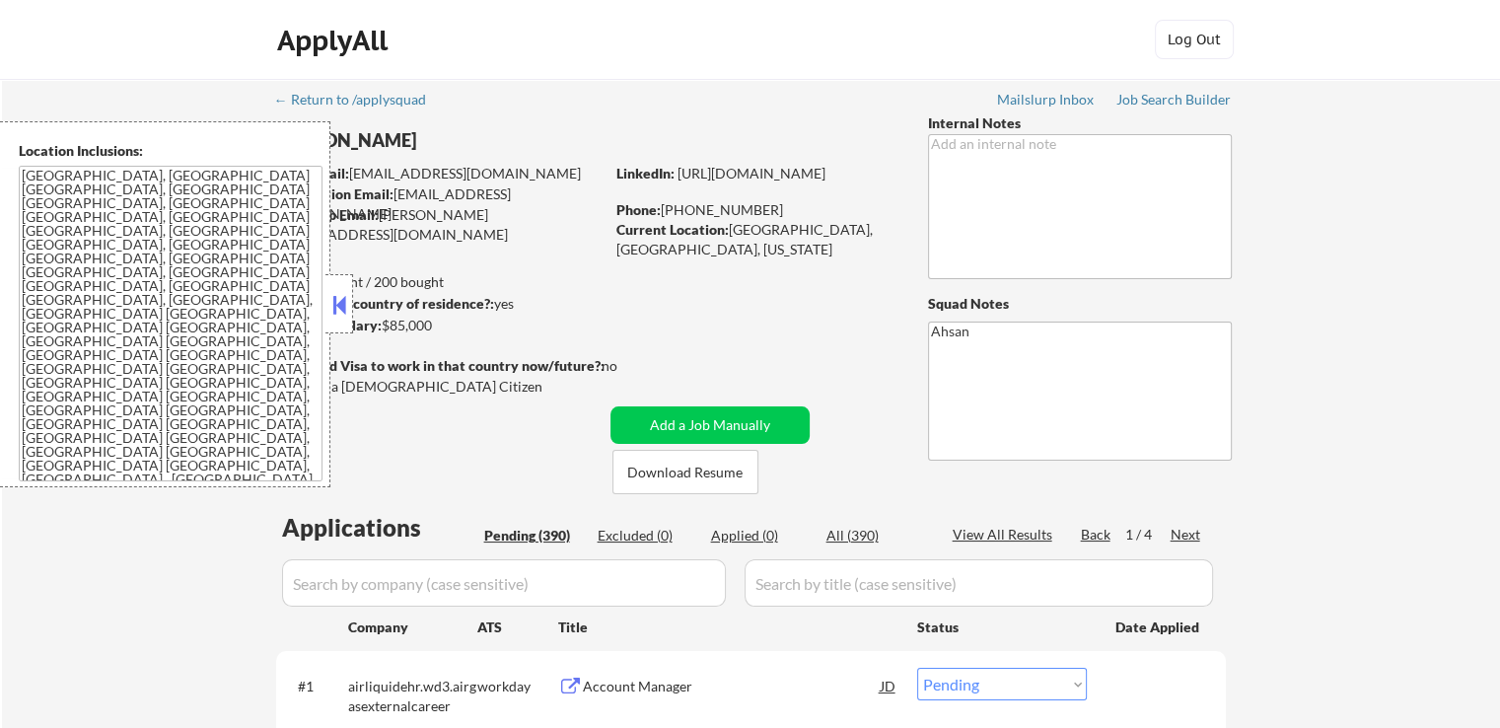
click at [343, 305] on button at bounding box center [340, 305] width 22 height 30
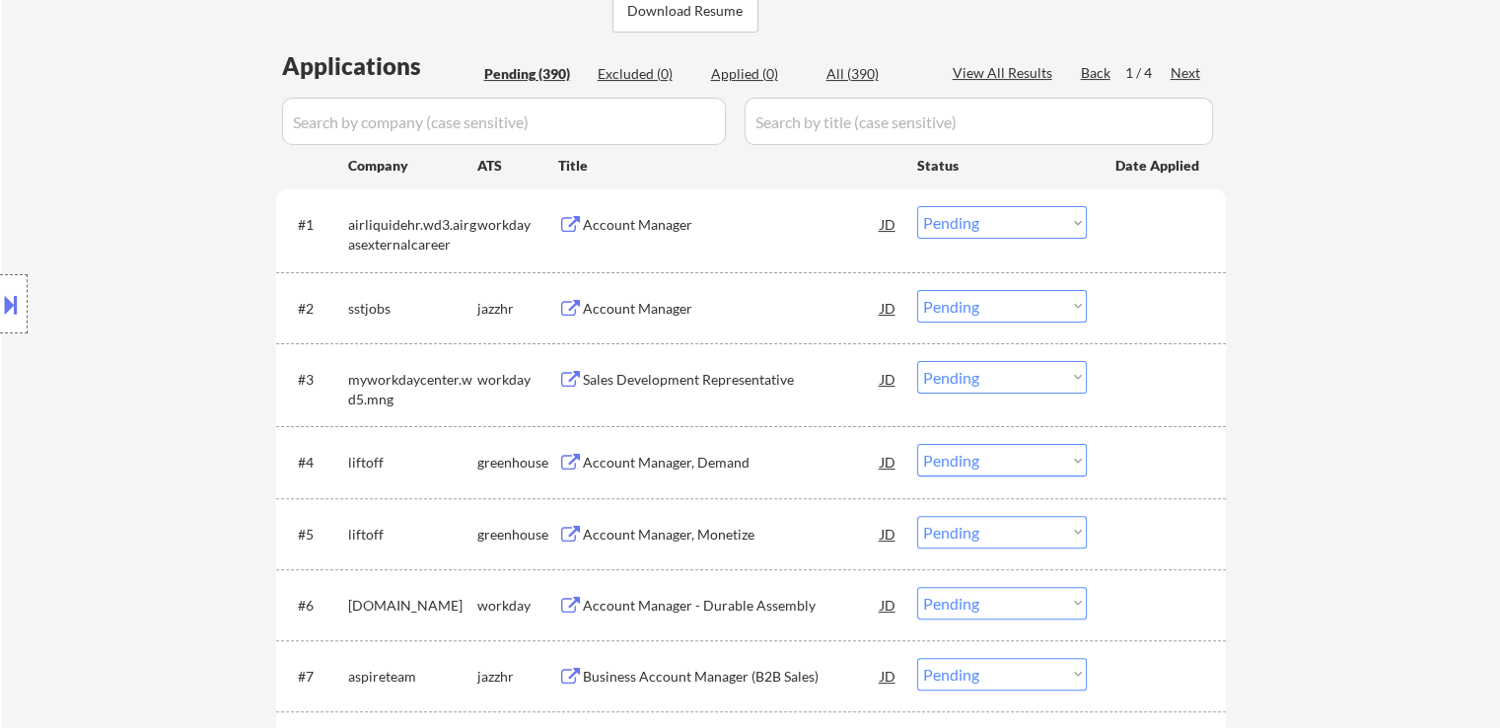
scroll to position [493, 0]
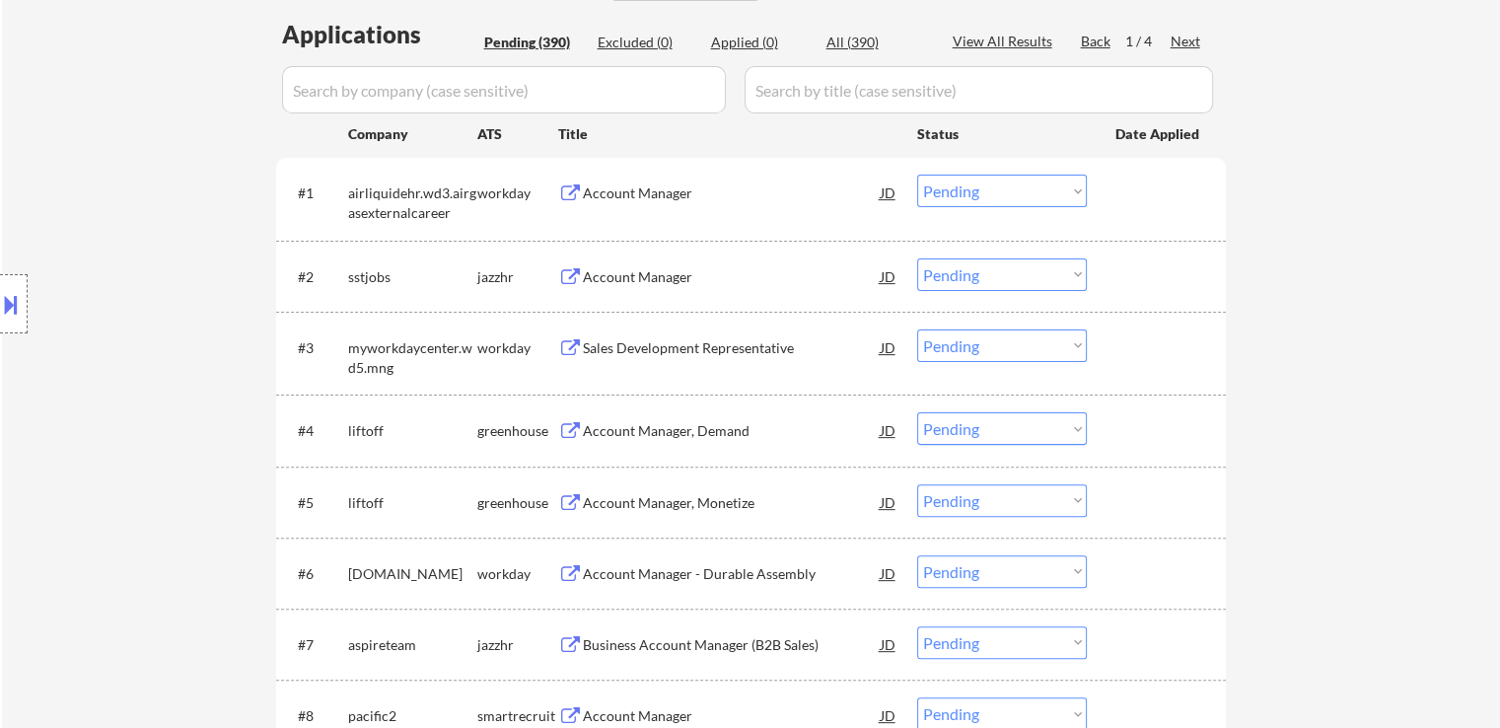
click at [695, 427] on div "Account Manager, Demand" at bounding box center [732, 431] width 298 height 20
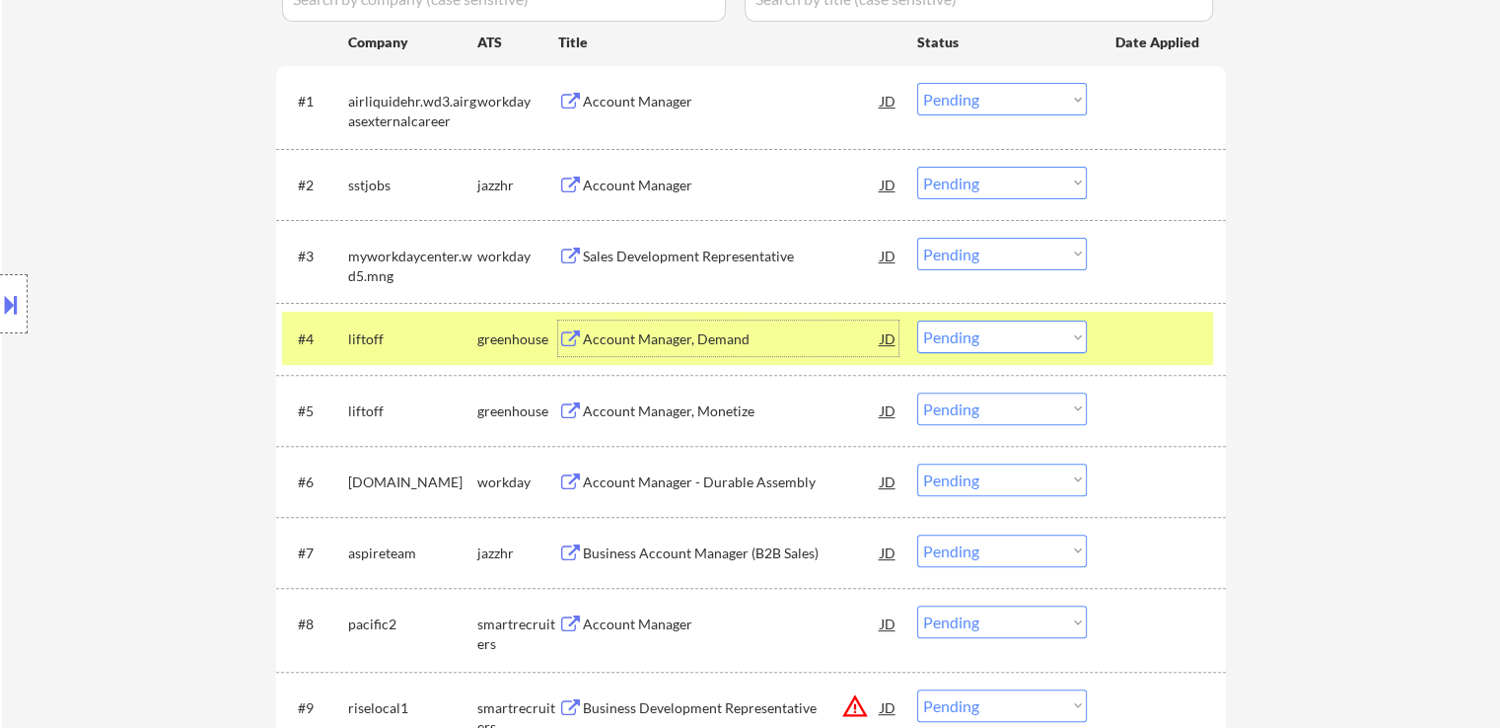
scroll to position [789, 0]
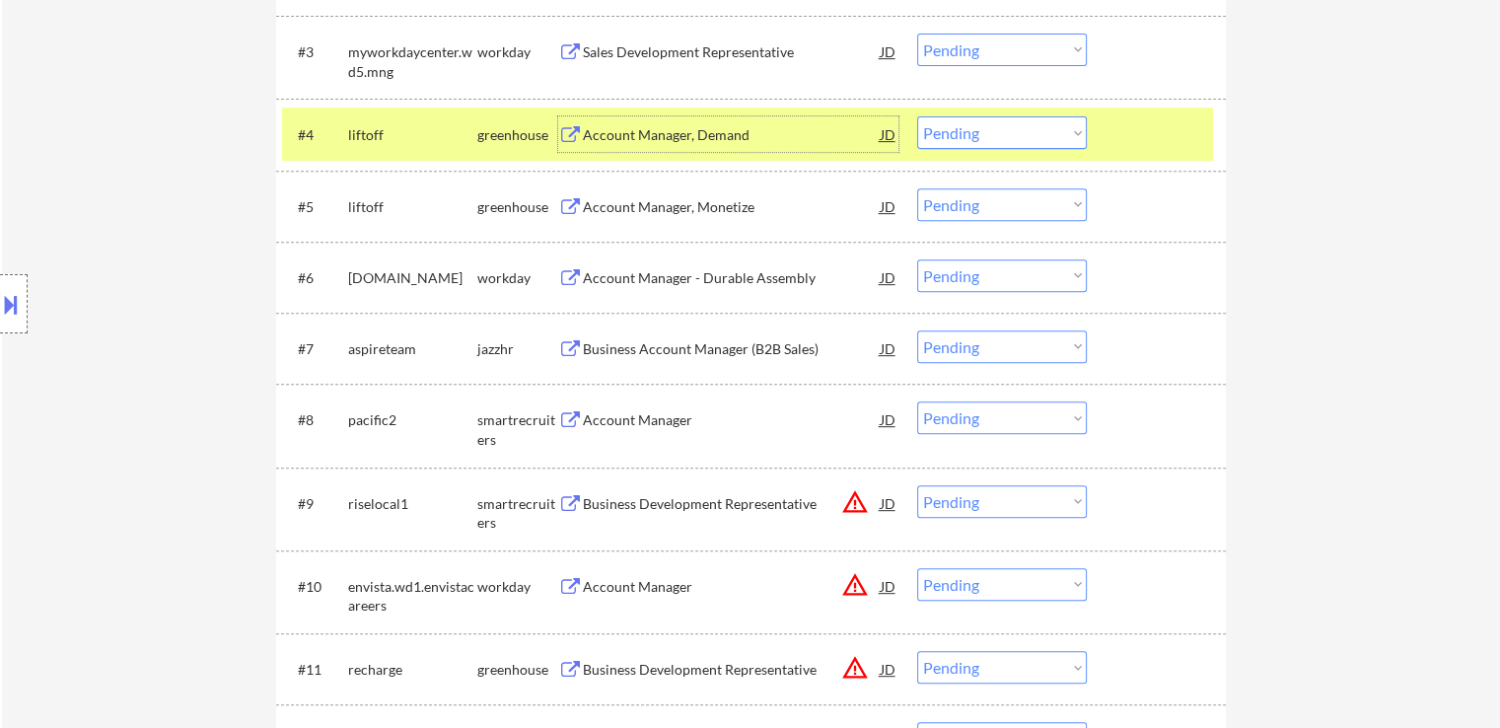
drag, startPoint x: 971, startPoint y: 129, endPoint x: 959, endPoint y: 143, distance: 18.2
click at [971, 129] on select "Choose an option... Pending Applied Excluded (Questions) Excluded (Expired) Exc…" at bounding box center [1002, 132] width 170 height 33
click at [917, 116] on select "Choose an option... Pending Applied Excluded (Questions) Excluded (Expired) Exc…" at bounding box center [1002, 132] width 170 height 33
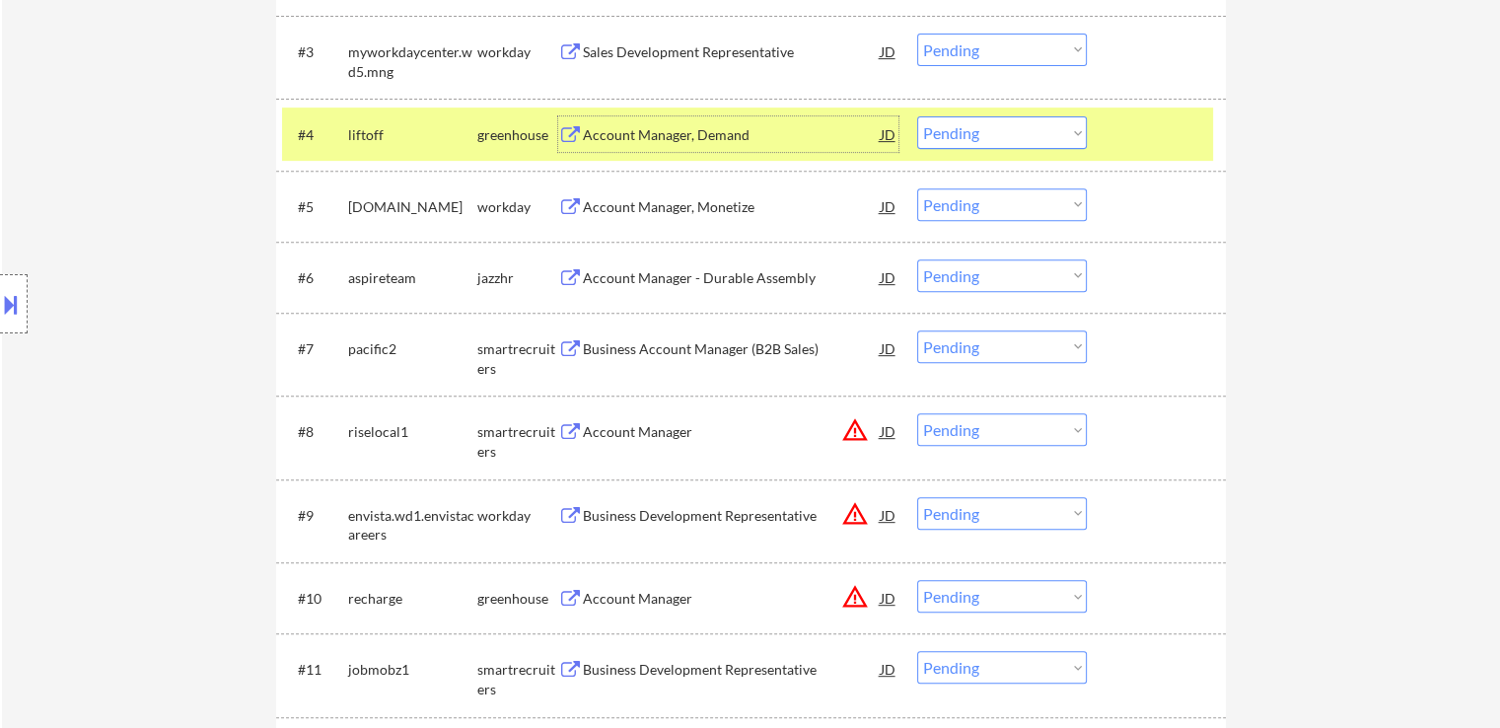
click at [699, 131] on div "Account Manager, Demand" at bounding box center [732, 135] width 298 height 20
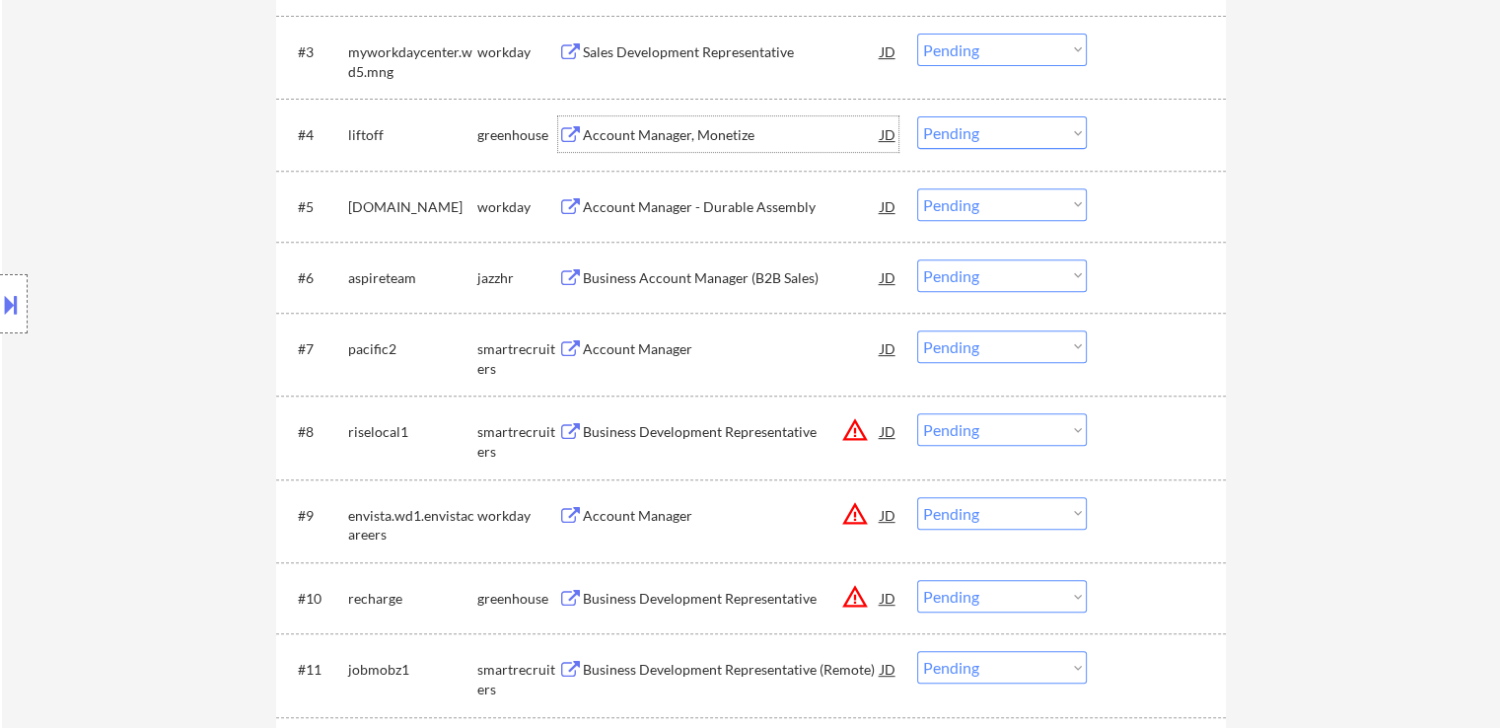
click at [978, 141] on select "Choose an option... Pending Applied Excluded (Questions) Excluded (Expired) Exc…" at bounding box center [1002, 132] width 170 height 33
click at [917, 116] on select "Choose an option... Pending Applied Excluded (Questions) Excluded (Expired) Exc…" at bounding box center [1002, 132] width 170 height 33
select select ""pending""
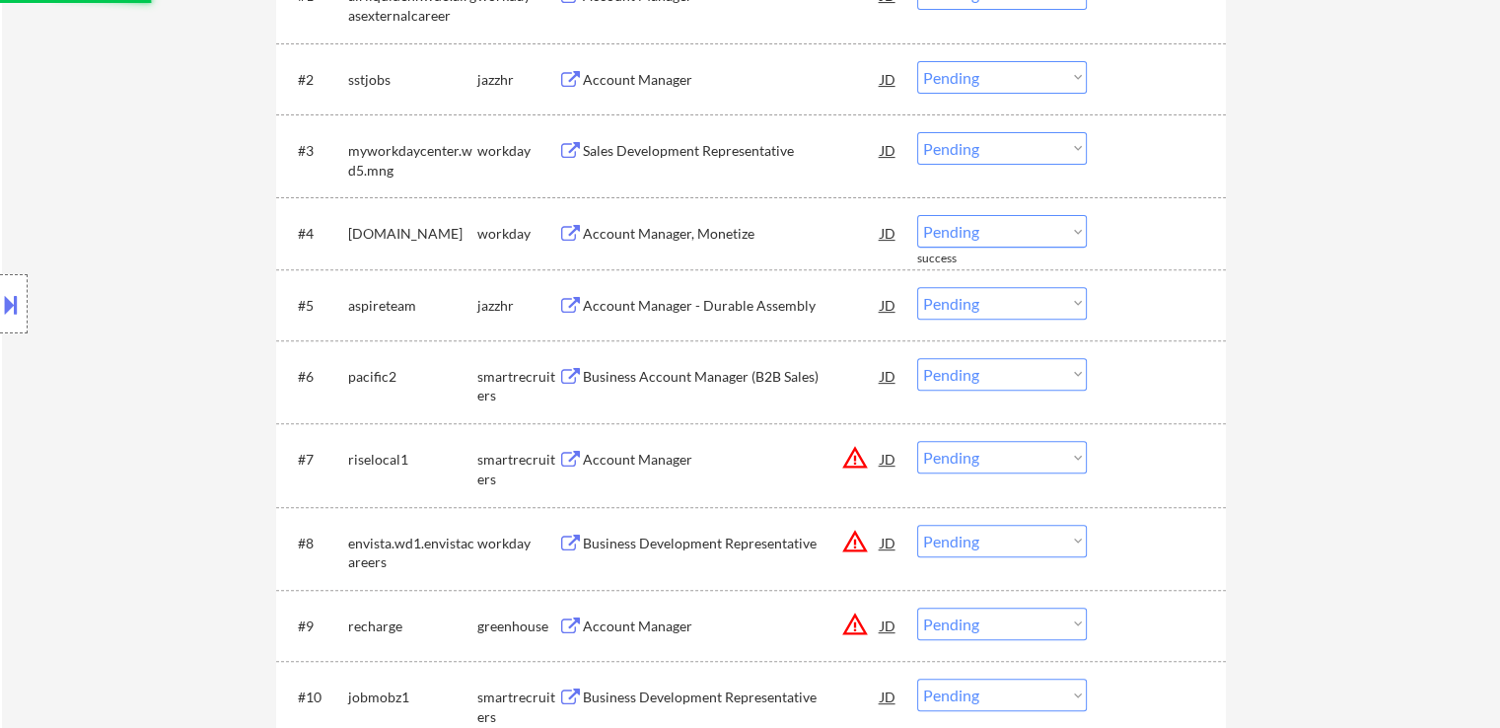
scroll to position [592, 0]
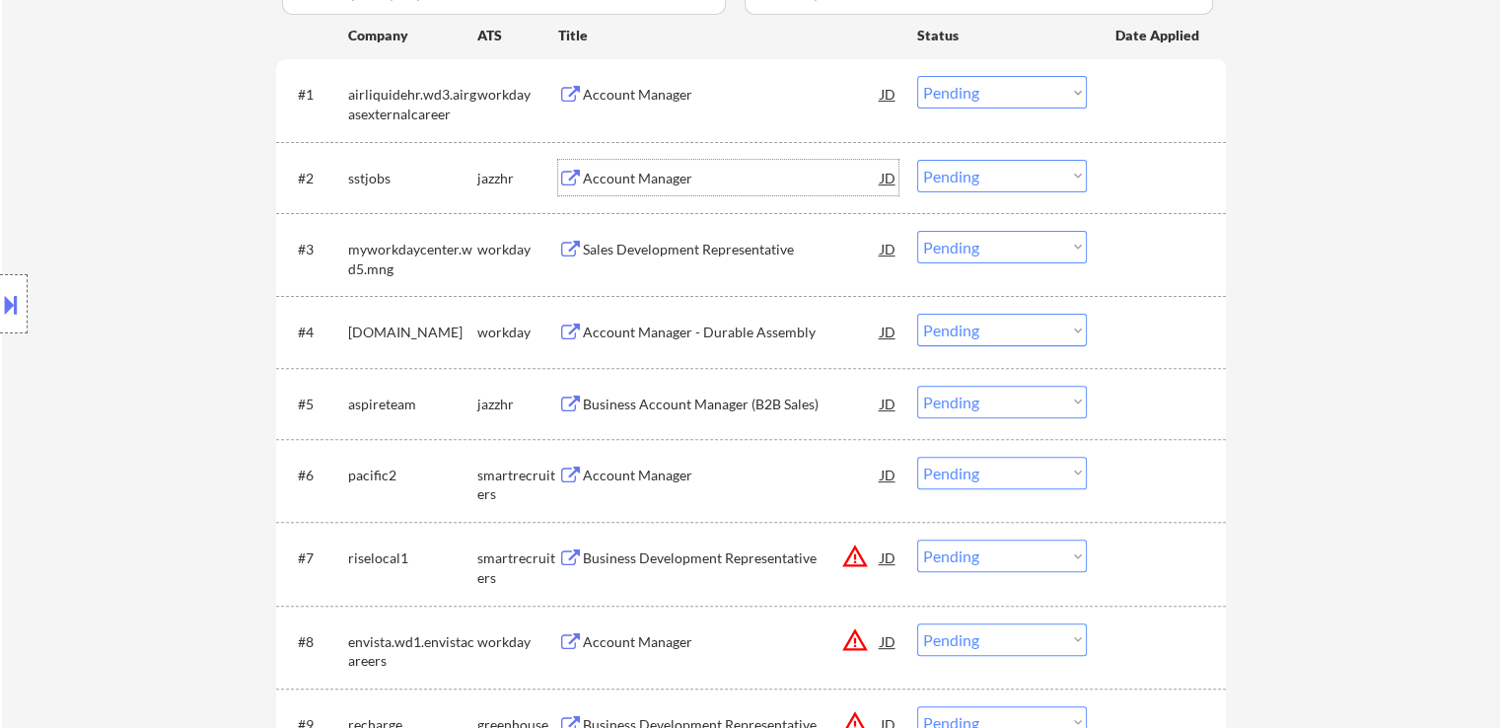
click at [623, 170] on div "Account Manager" at bounding box center [732, 179] width 298 height 20
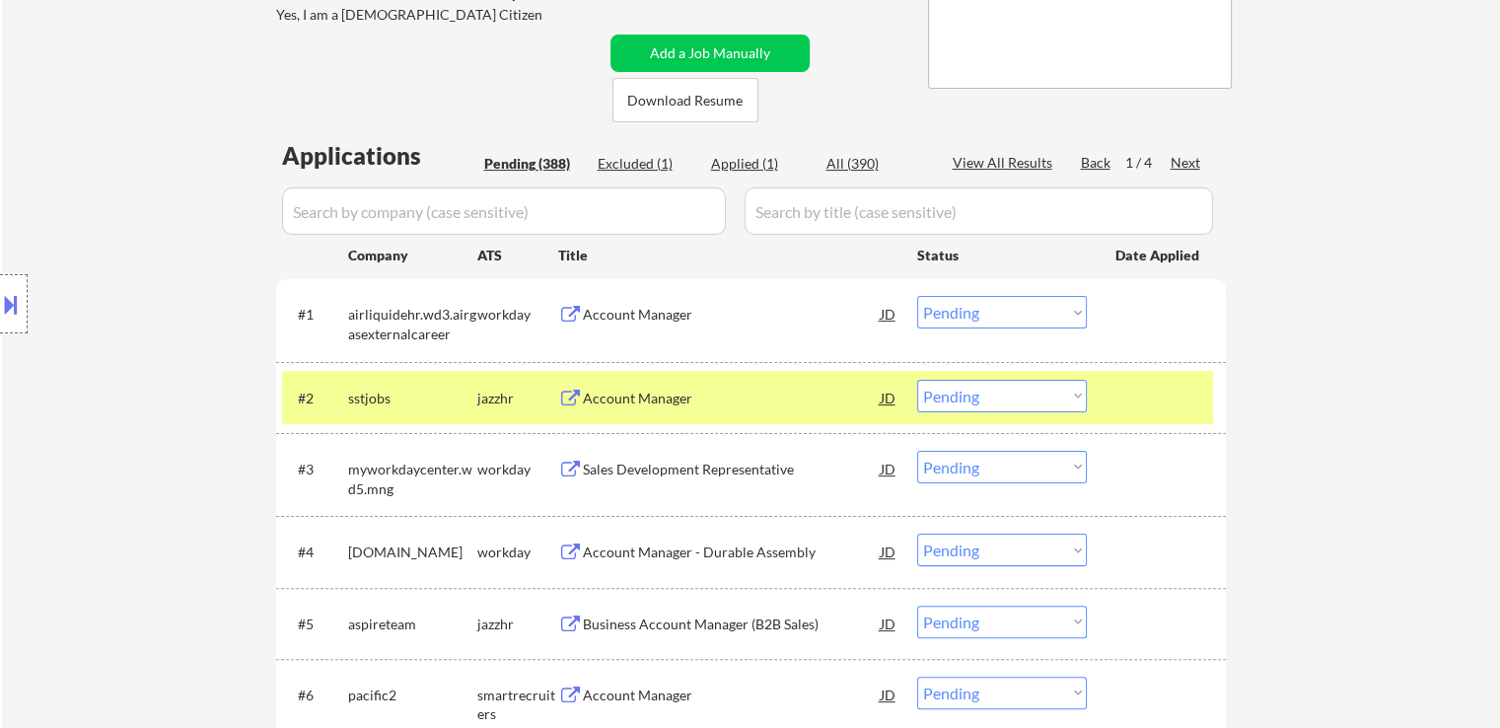
scroll to position [493, 0]
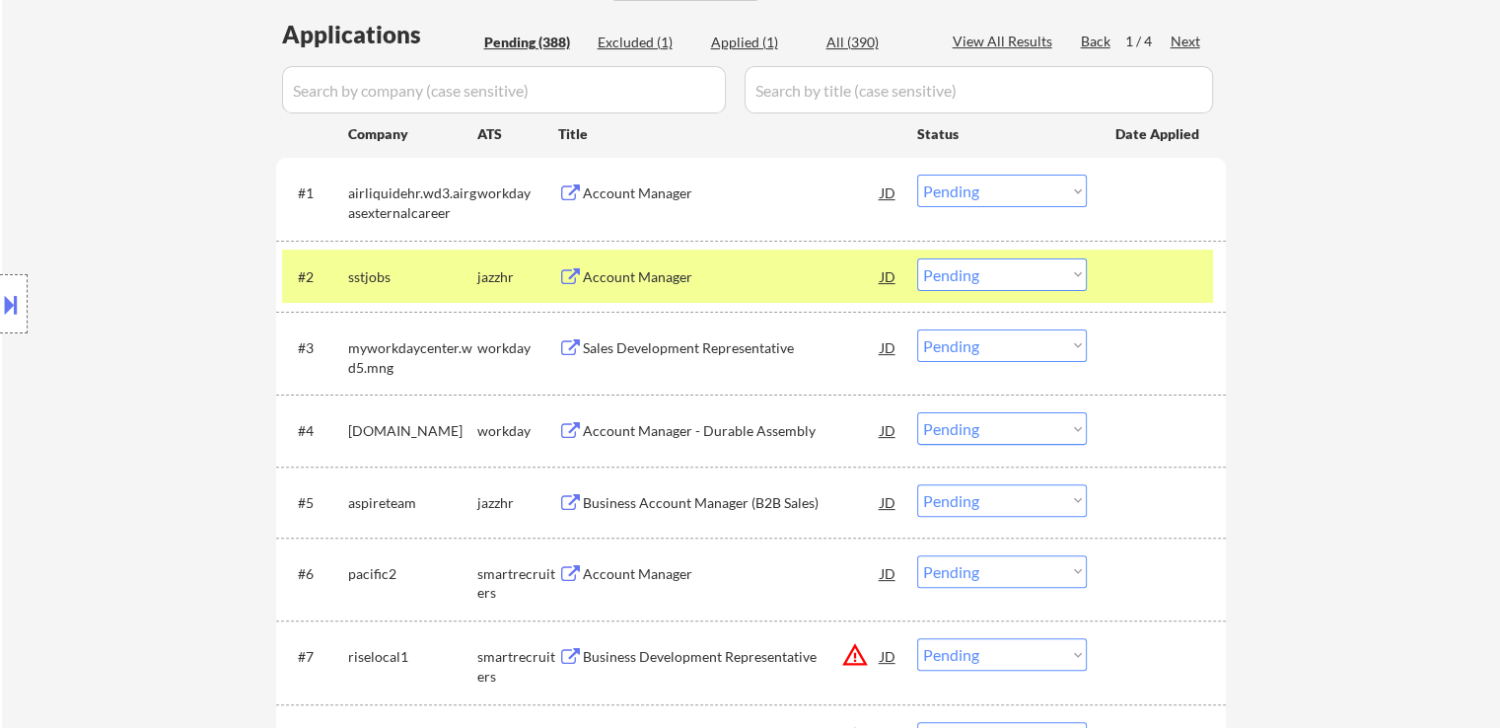
click at [1010, 276] on select "Choose an option... Pending Applied Excluded (Questions) Excluded (Expired) Exc…" at bounding box center [1002, 274] width 170 height 33
click at [917, 258] on select "Choose an option... Pending Applied Excluded (Questions) Excluded (Expired) Exc…" at bounding box center [1002, 274] width 170 height 33
select select ""pending""
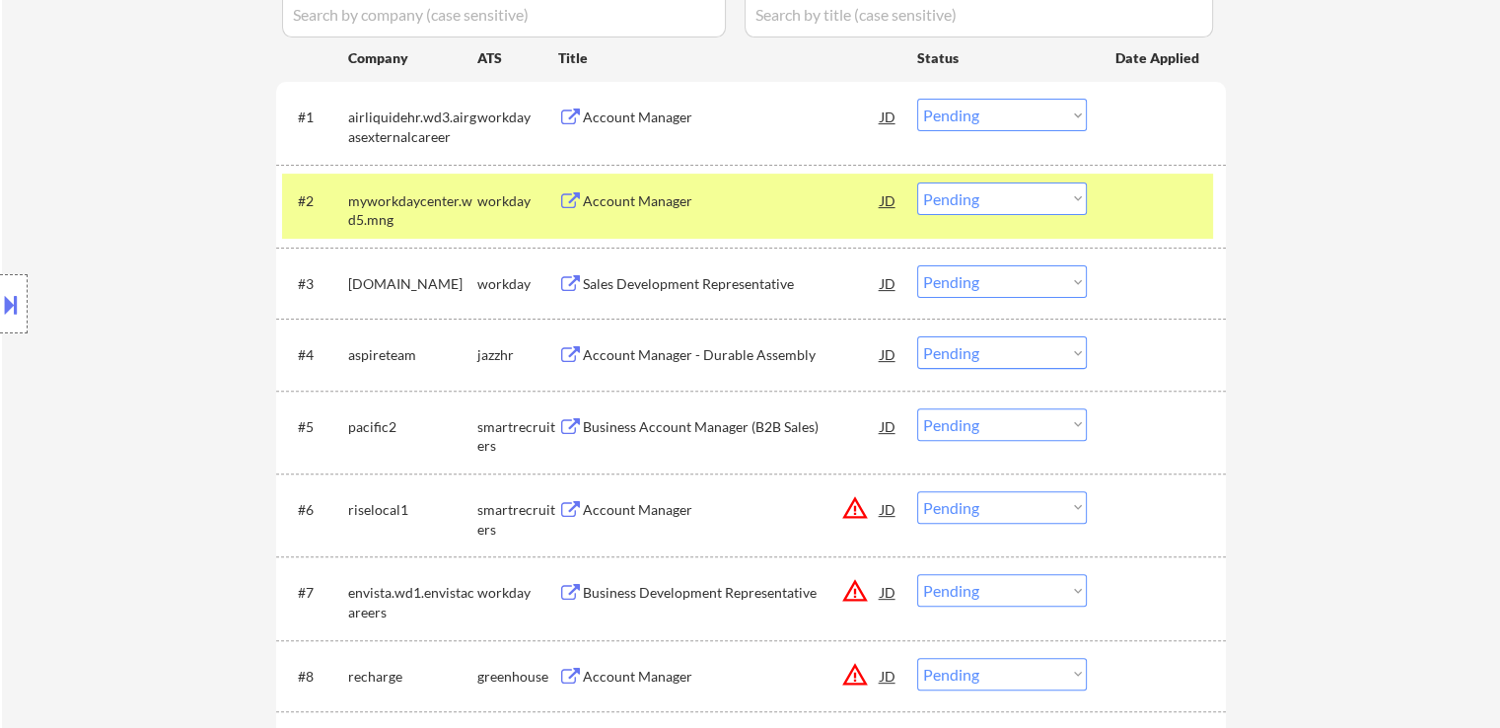
scroll to position [592, 0]
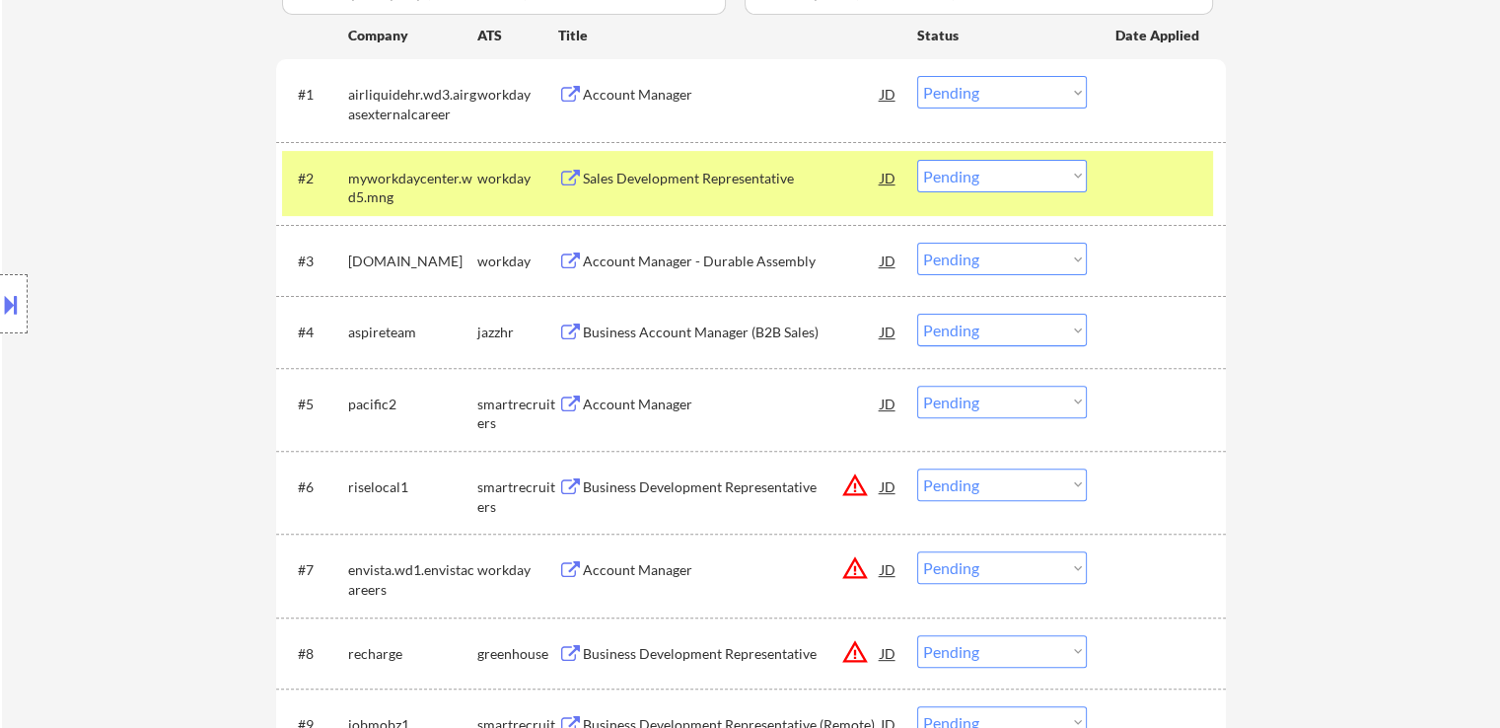
click at [692, 329] on div "Business Account Manager (B2B Sales)" at bounding box center [732, 333] width 298 height 20
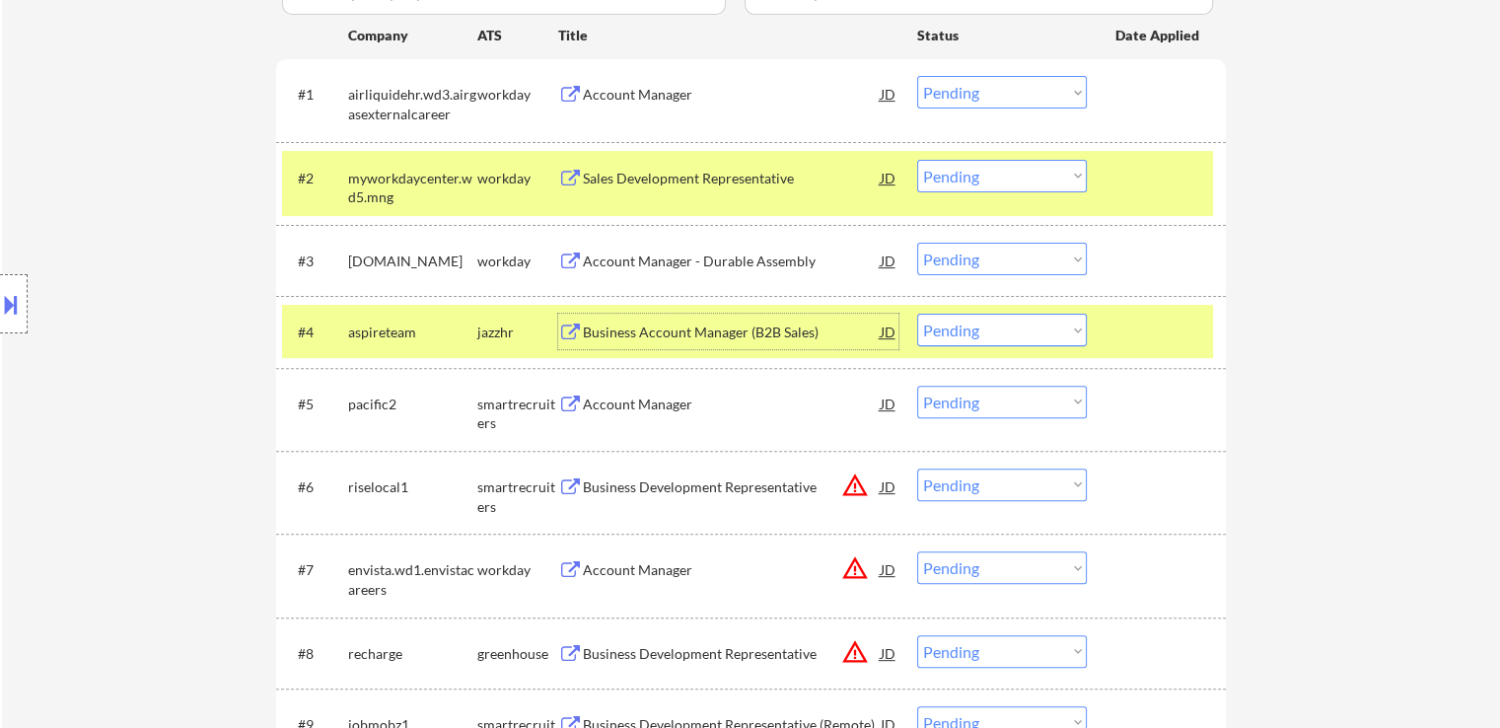
click at [703, 333] on div "Business Account Manager (B2B Sales)" at bounding box center [732, 333] width 298 height 20
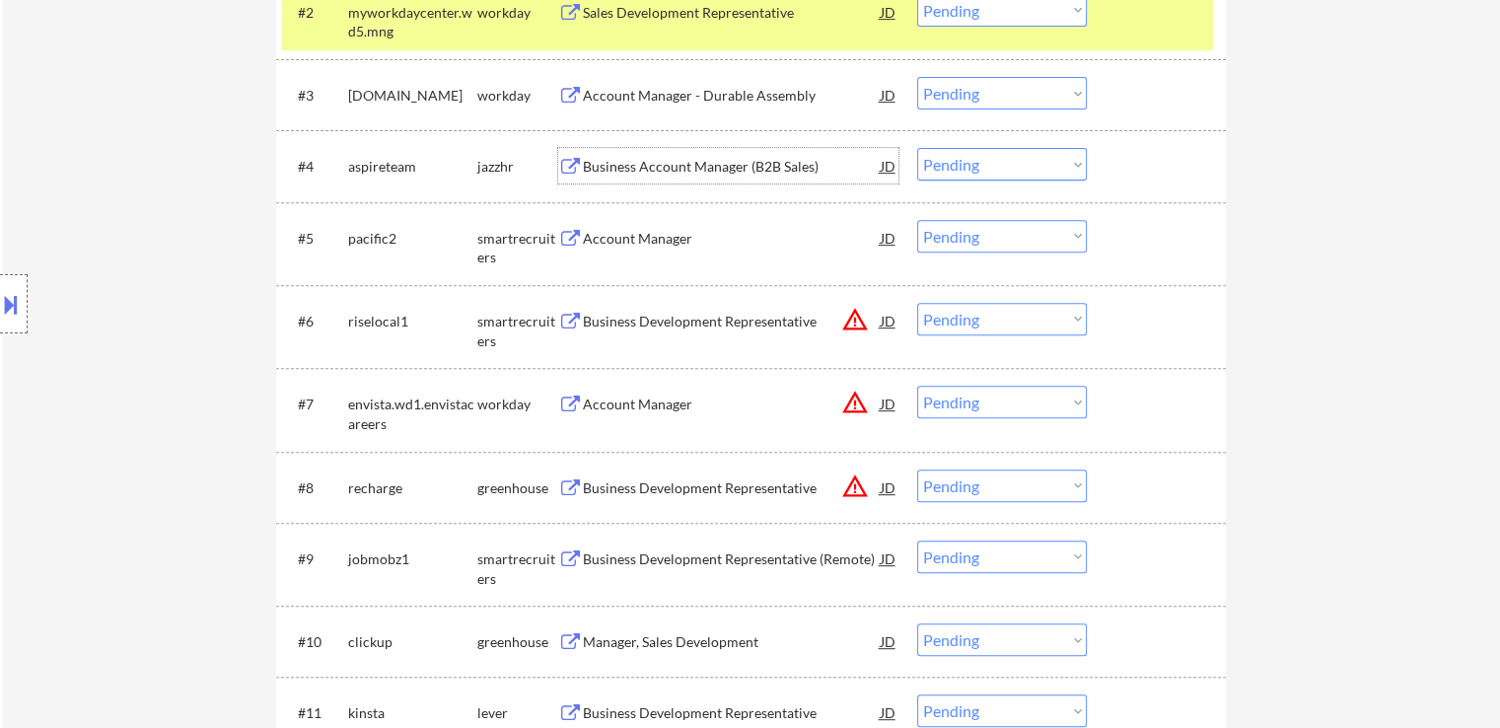
scroll to position [789, 0]
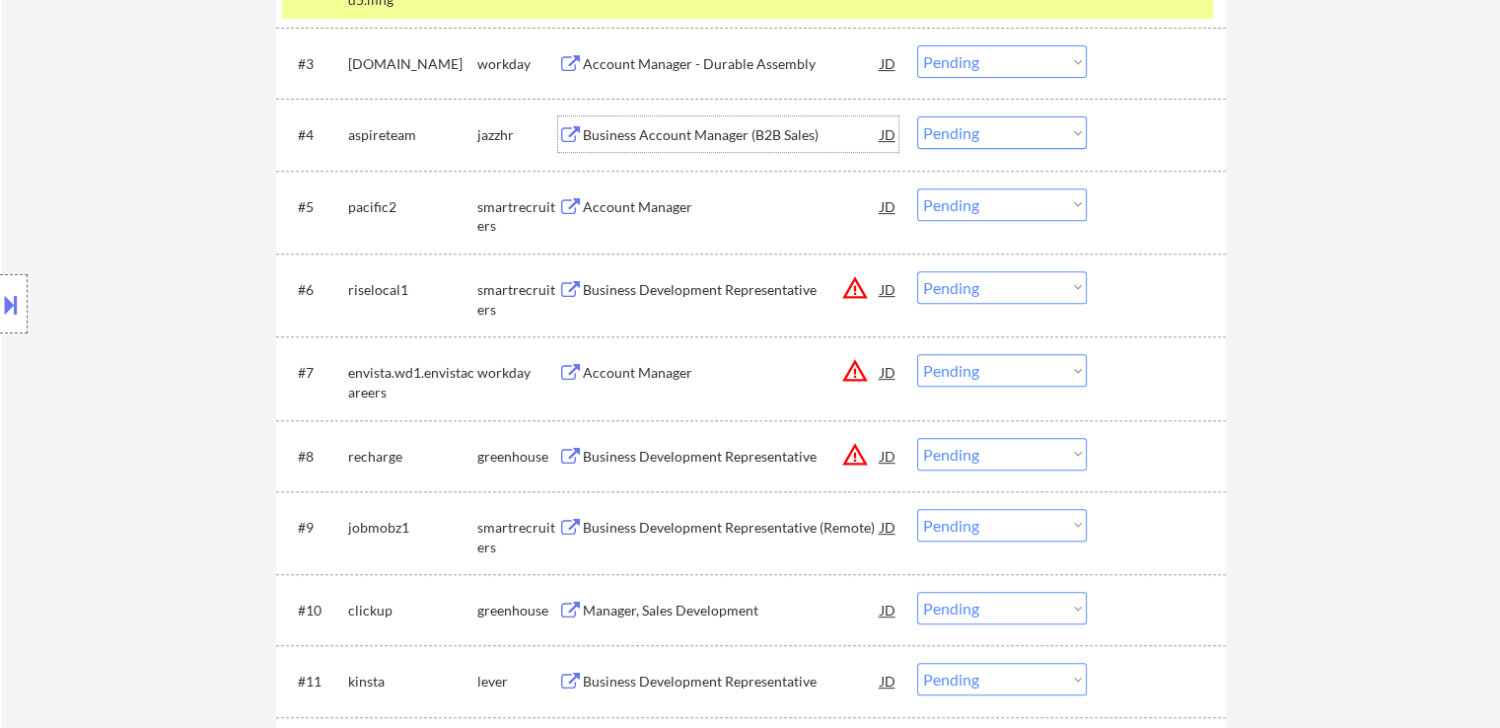
click at [647, 209] on div "Account Manager" at bounding box center [732, 207] width 298 height 20
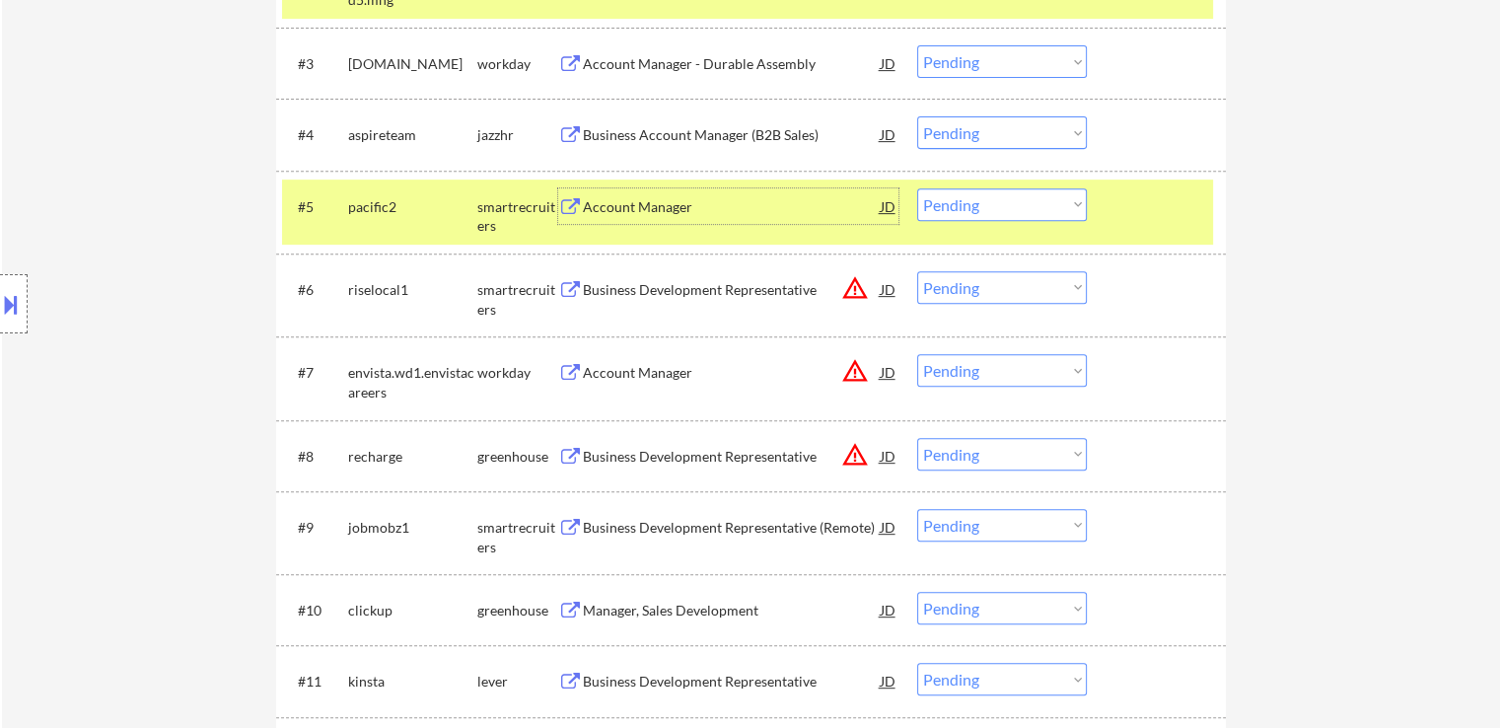
click at [979, 209] on select "Choose an option... Pending Applied Excluded (Questions) Excluded (Expired) Exc…" at bounding box center [1002, 204] width 170 height 33
click at [917, 188] on select "Choose an option... Pending Applied Excluded (Questions) Excluded (Expired) Exc…" at bounding box center [1002, 204] width 170 height 33
select select ""pending""
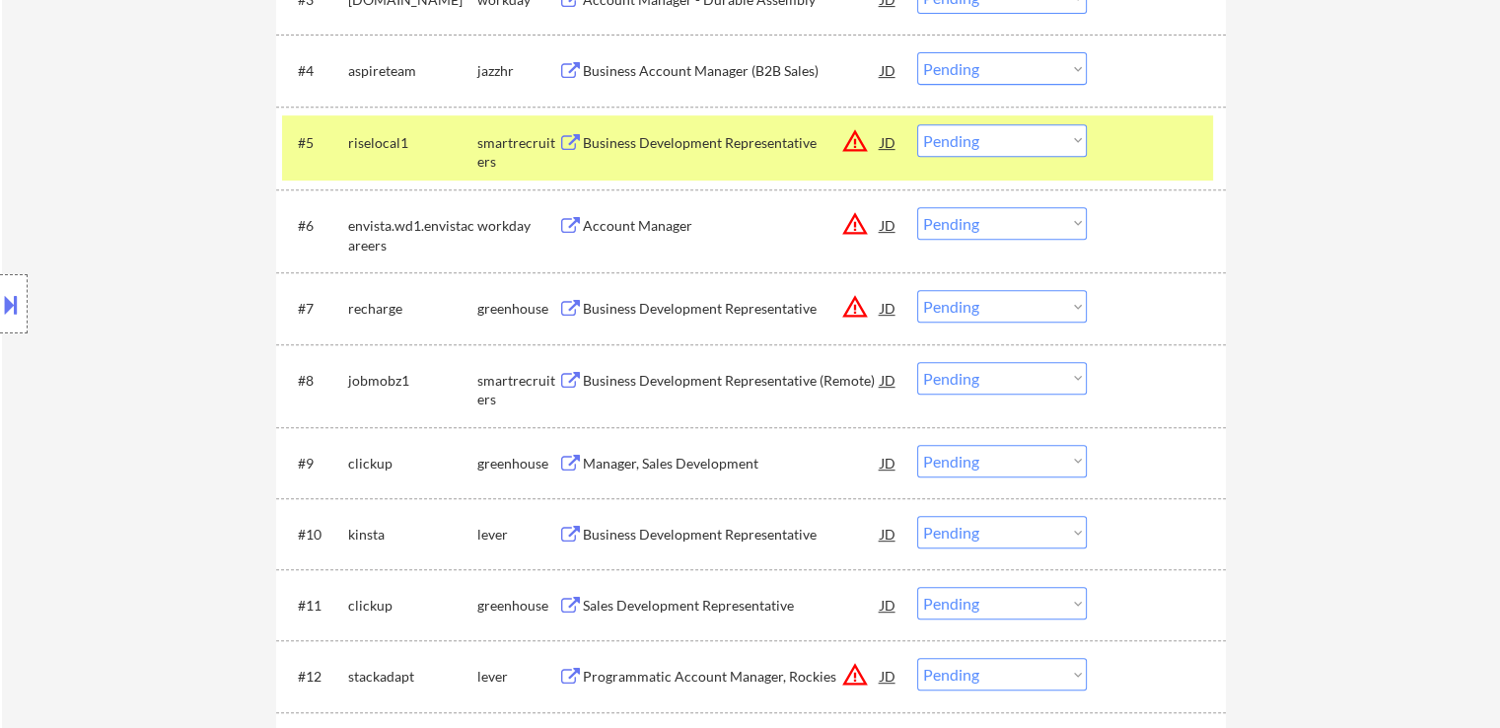
scroll to position [986, 0]
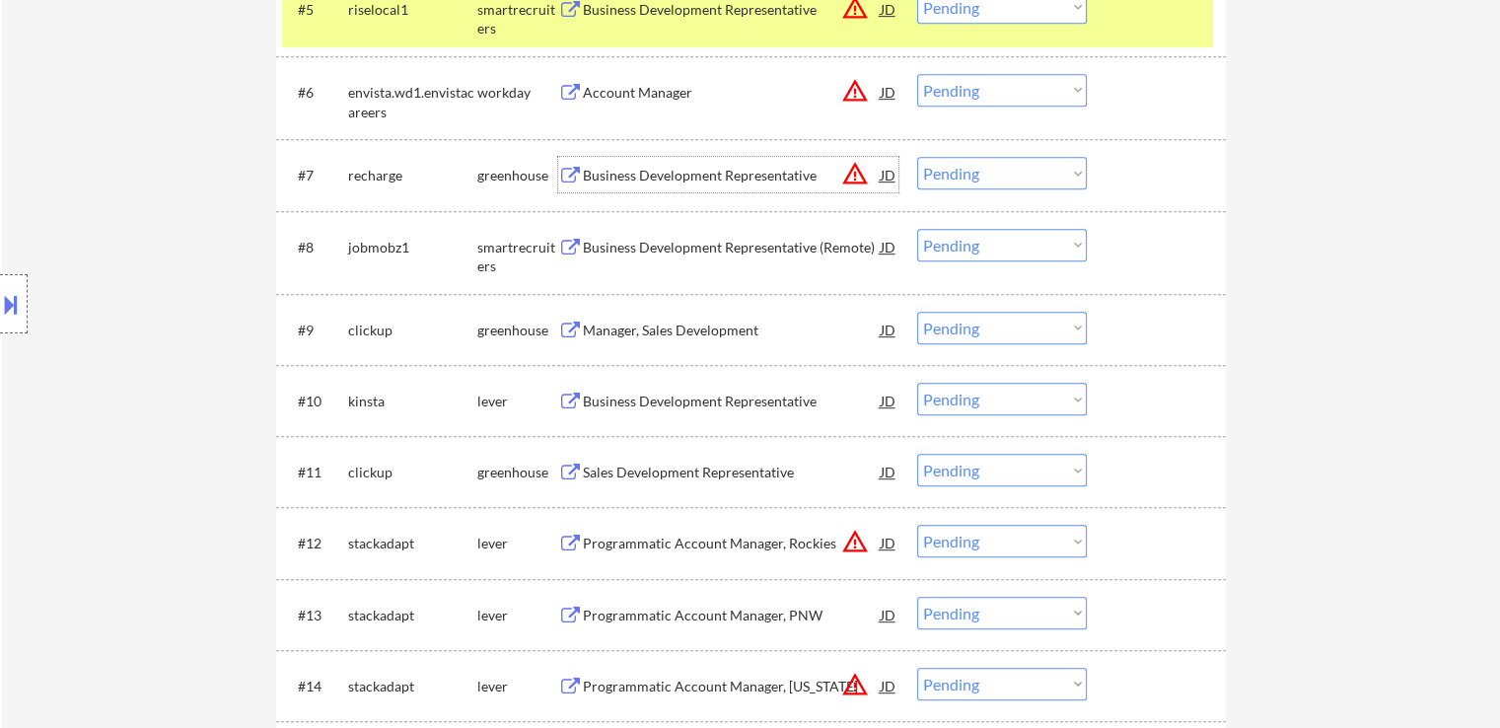
click at [684, 183] on div "Business Development Representative" at bounding box center [732, 176] width 298 height 20
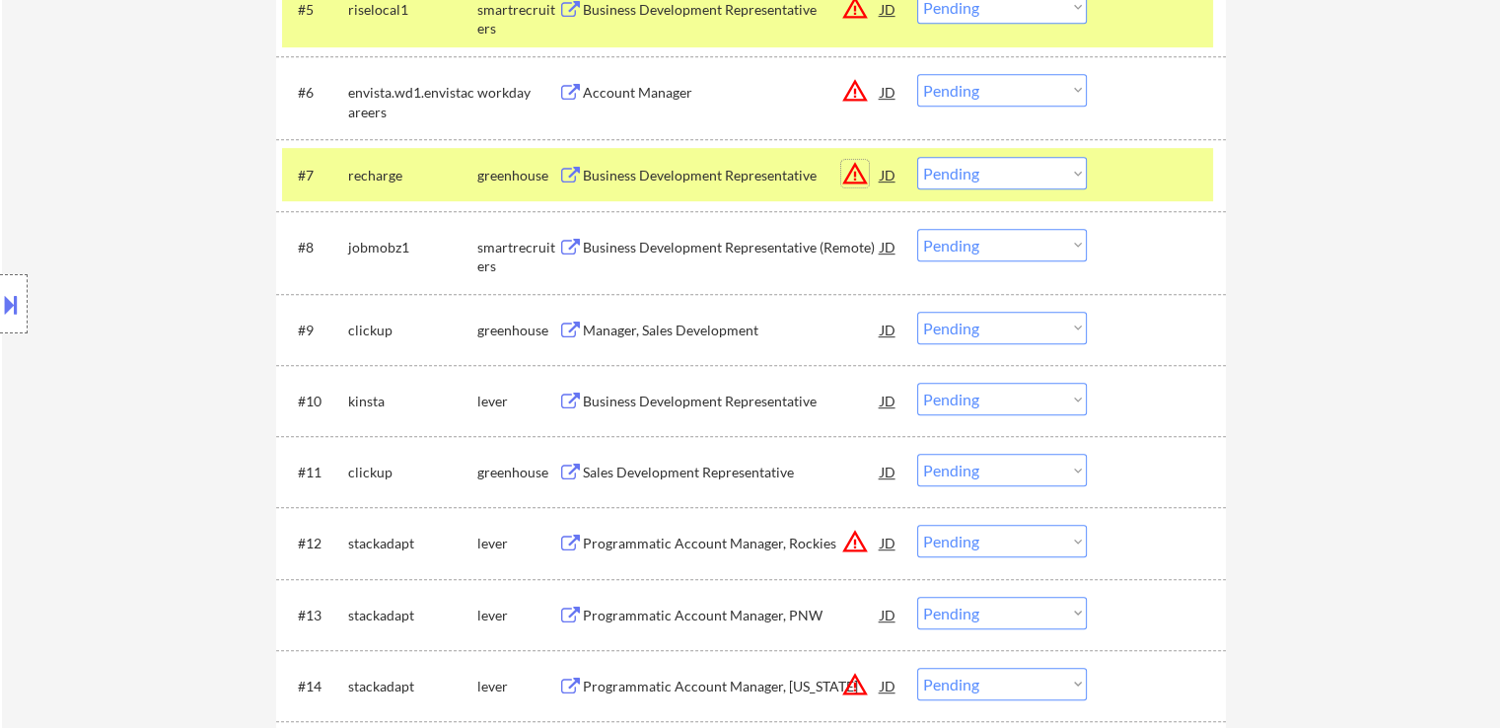
click at [858, 185] on button "warning_amber" at bounding box center [855, 174] width 28 height 28
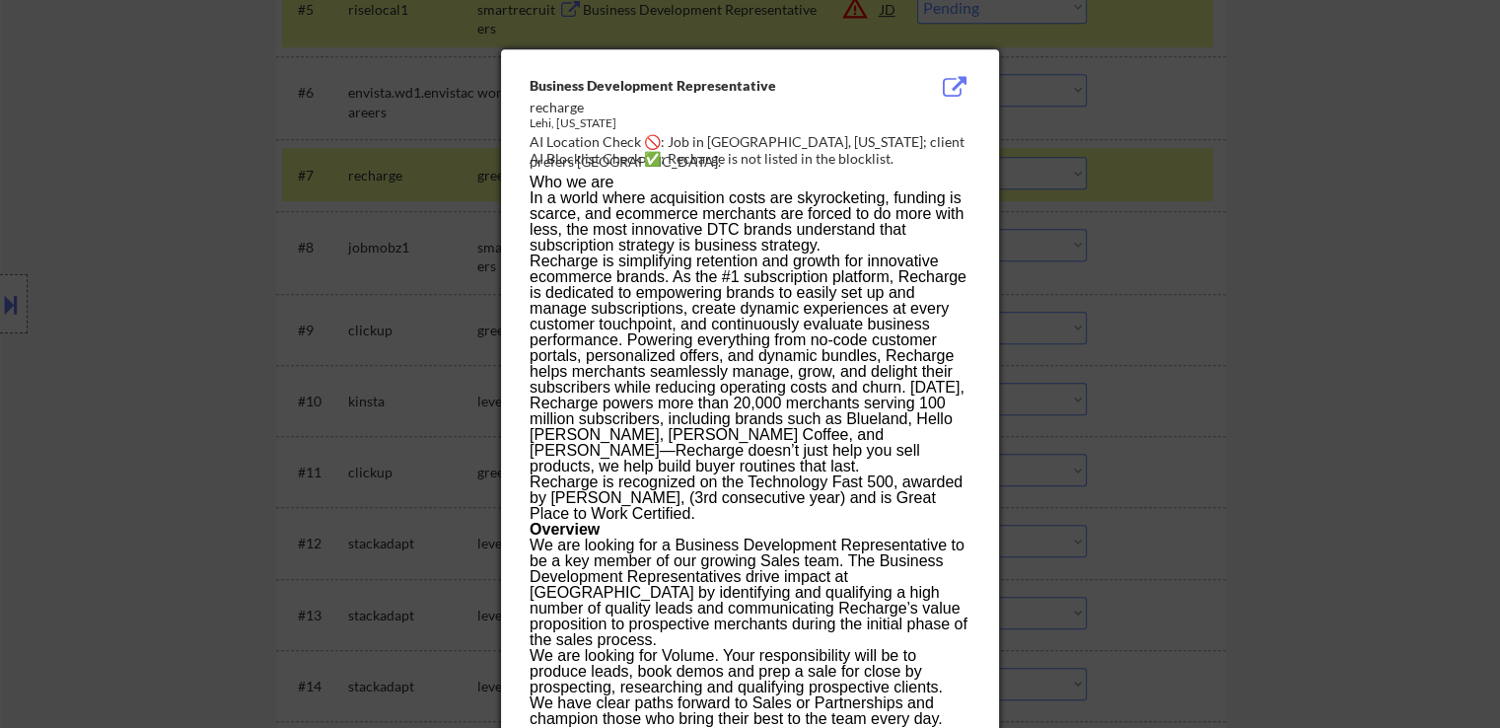
click at [127, 227] on div at bounding box center [750, 364] width 1500 height 728
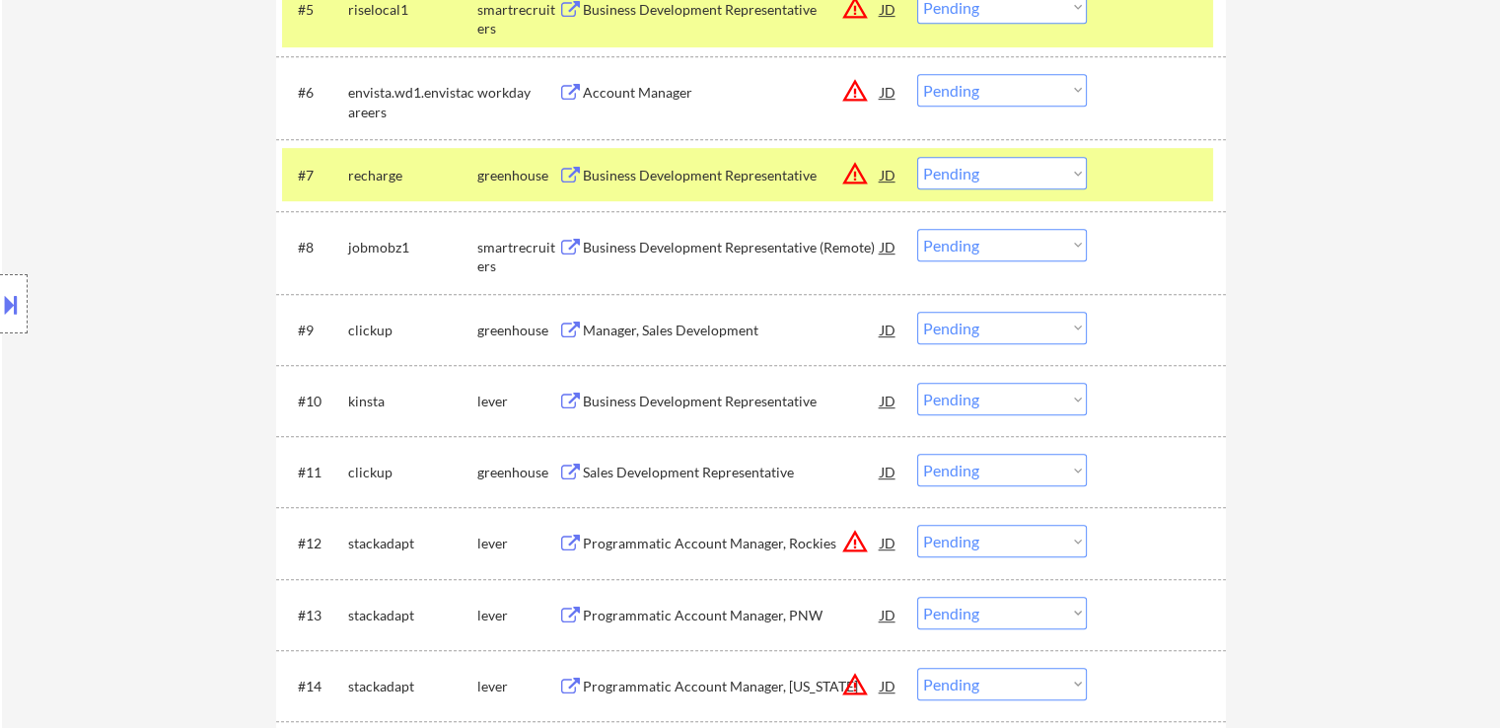
click at [960, 168] on select "Choose an option... Pending Applied Excluded (Questions) Excluded (Expired) Exc…" at bounding box center [1002, 173] width 170 height 33
click at [917, 157] on select "Choose an option... Pending Applied Excluded (Questions) Excluded (Expired) Exc…" at bounding box center [1002, 173] width 170 height 33
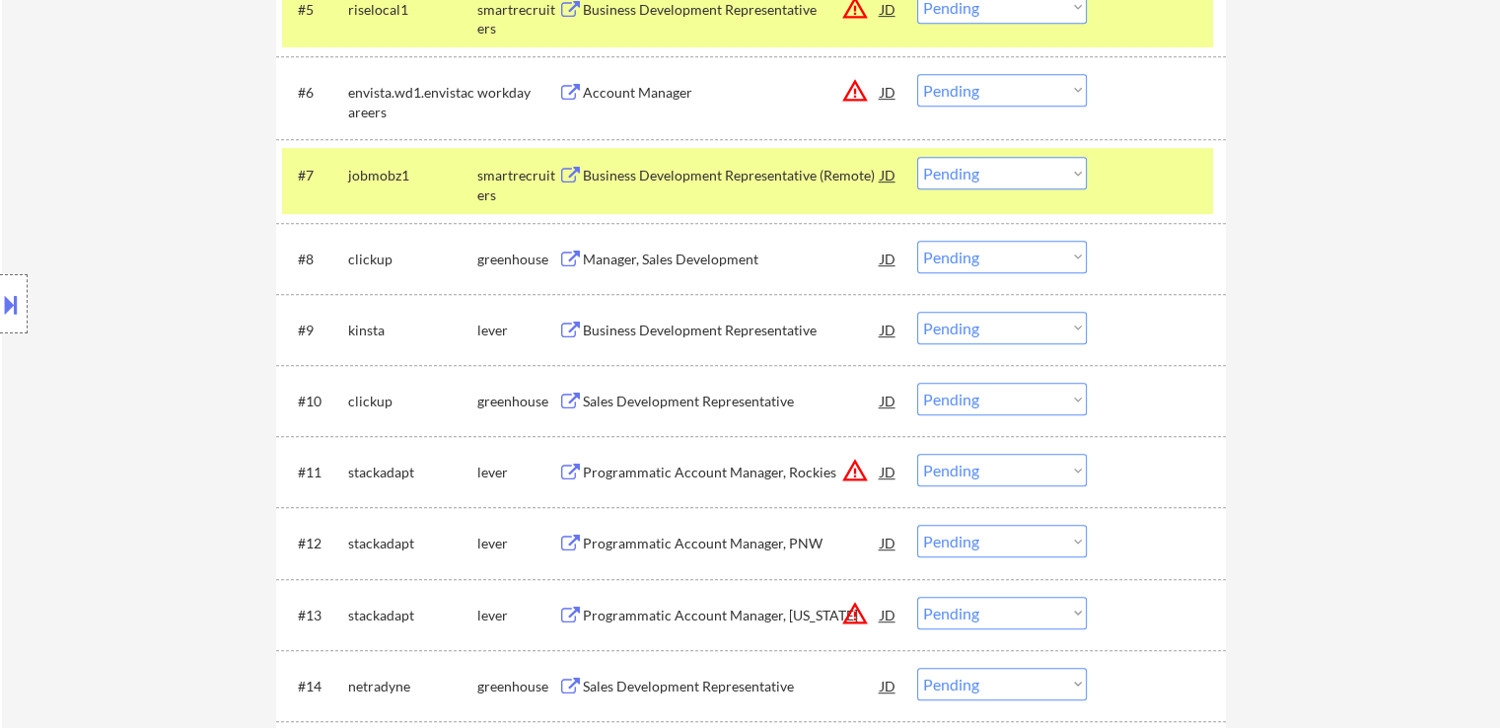
click at [702, 166] on div "Business Development Representative (Remote)" at bounding box center [732, 176] width 298 height 20
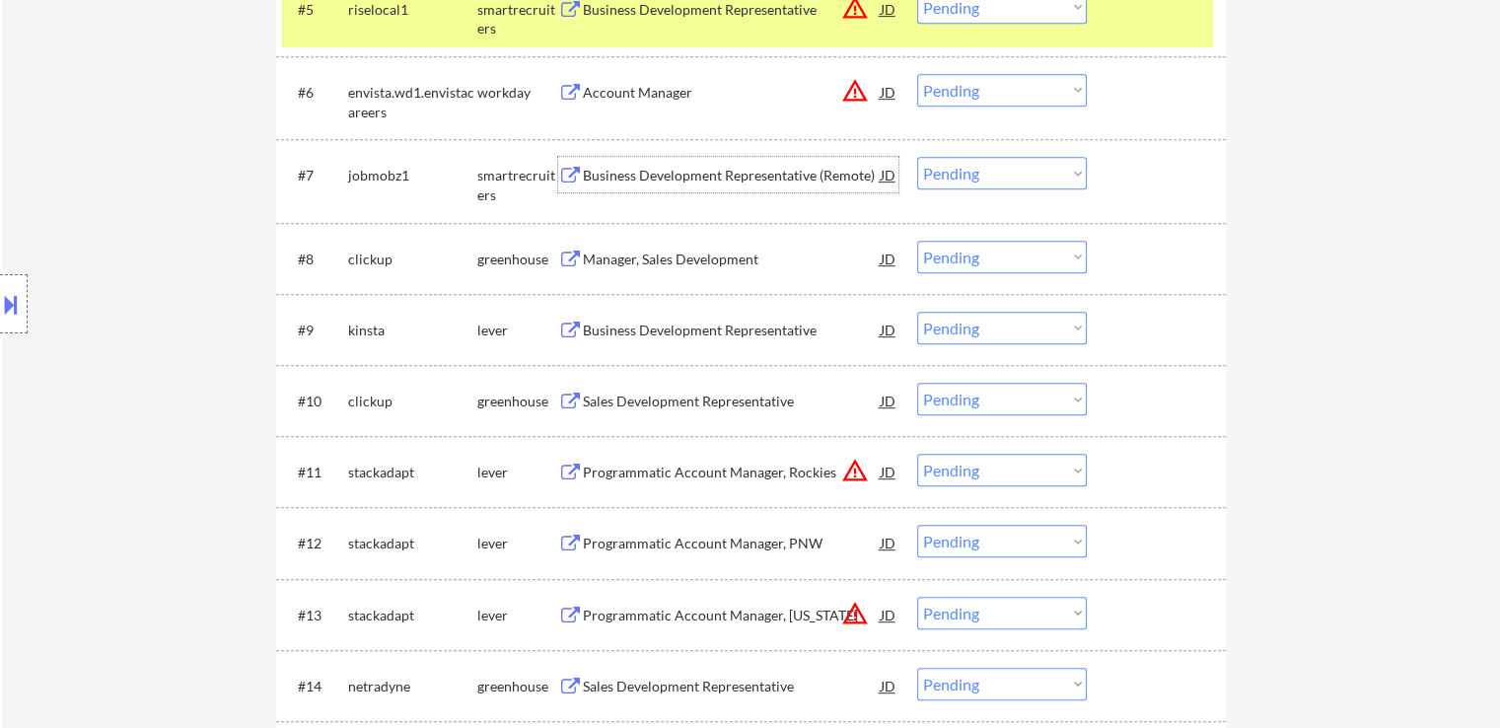
click at [991, 179] on select "Choose an option... Pending Applied Excluded (Questions) Excluded (Expired) Exc…" at bounding box center [1002, 173] width 170 height 33
click at [917, 157] on select "Choose an option... Pending Applied Excluded (Questions) Excluded (Expired) Exc…" at bounding box center [1002, 173] width 170 height 33
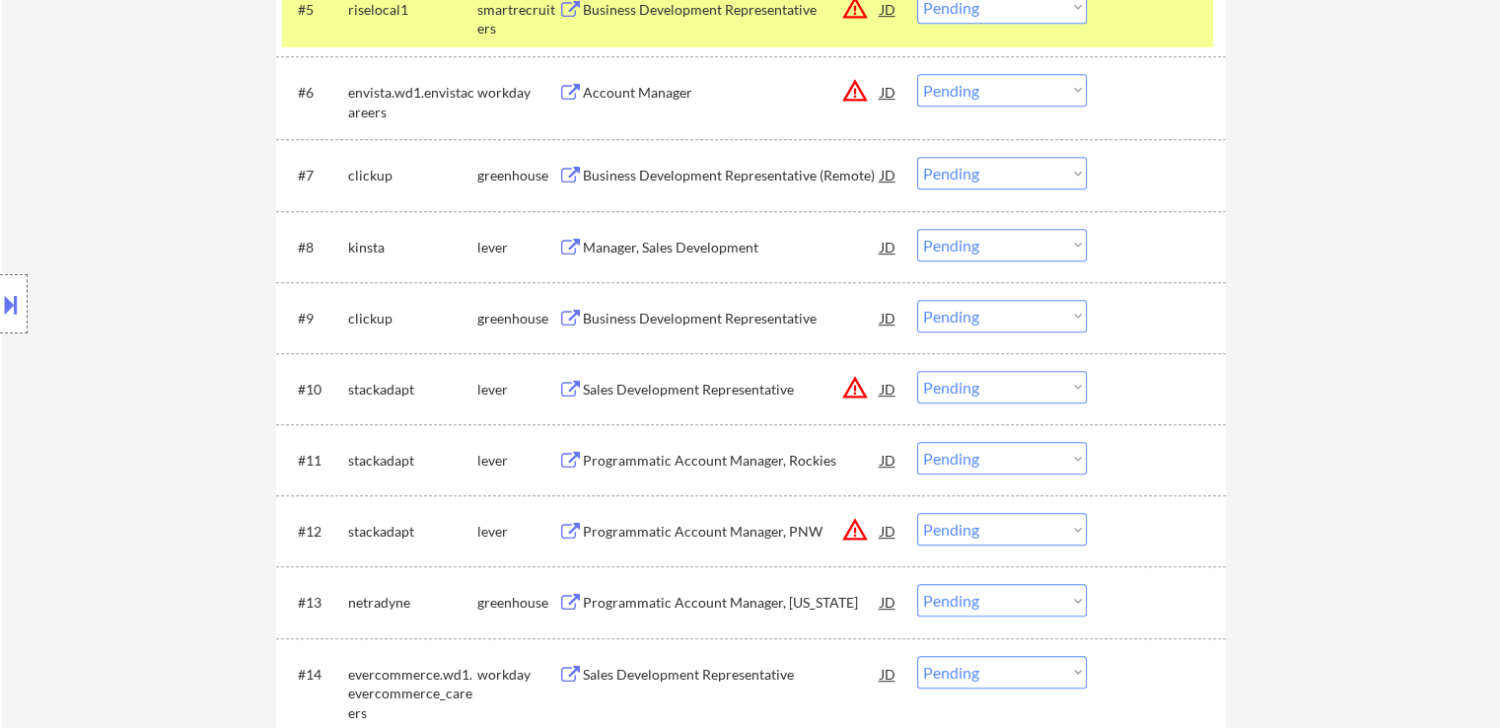
click at [723, 175] on div "Business Development Representative (Remote)" at bounding box center [732, 176] width 298 height 20
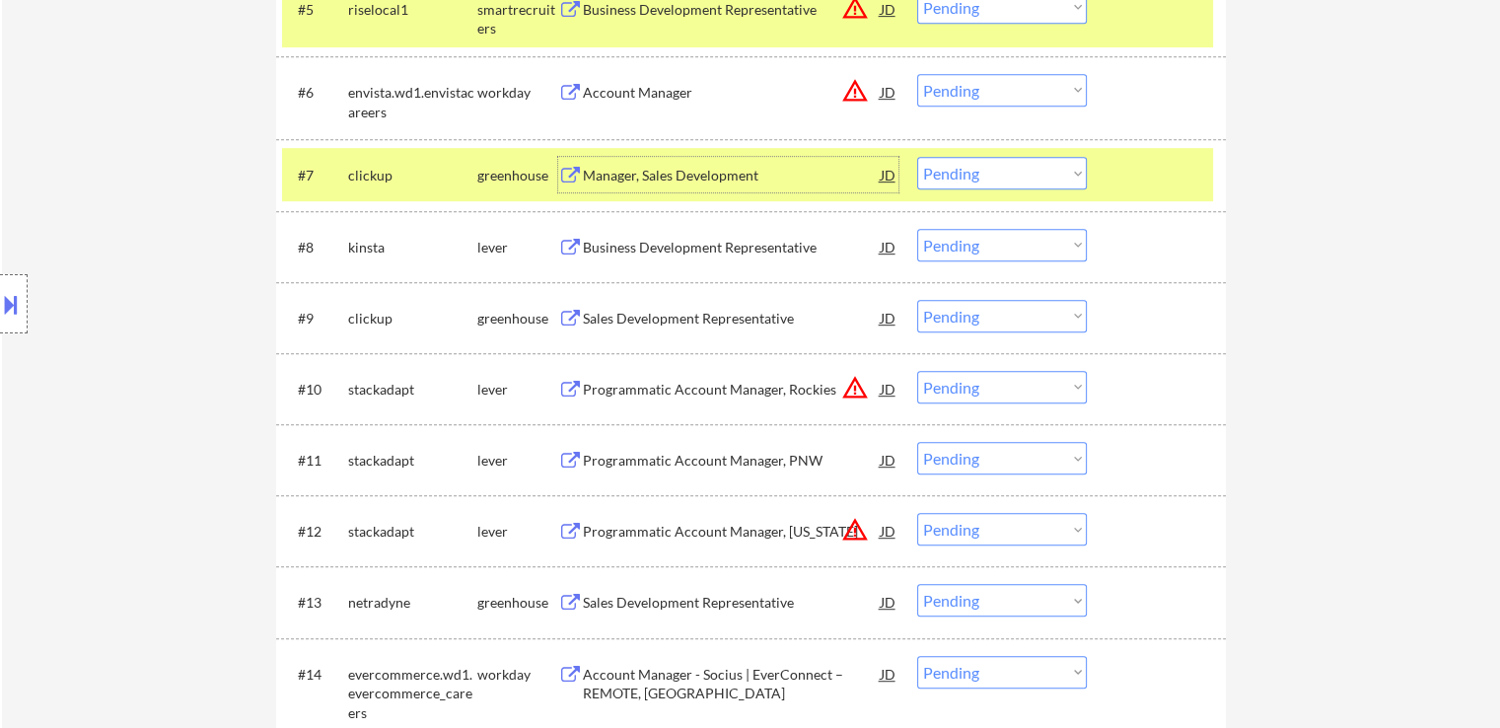
click at [667, 176] on div "Manager, Sales Development" at bounding box center [732, 176] width 298 height 20
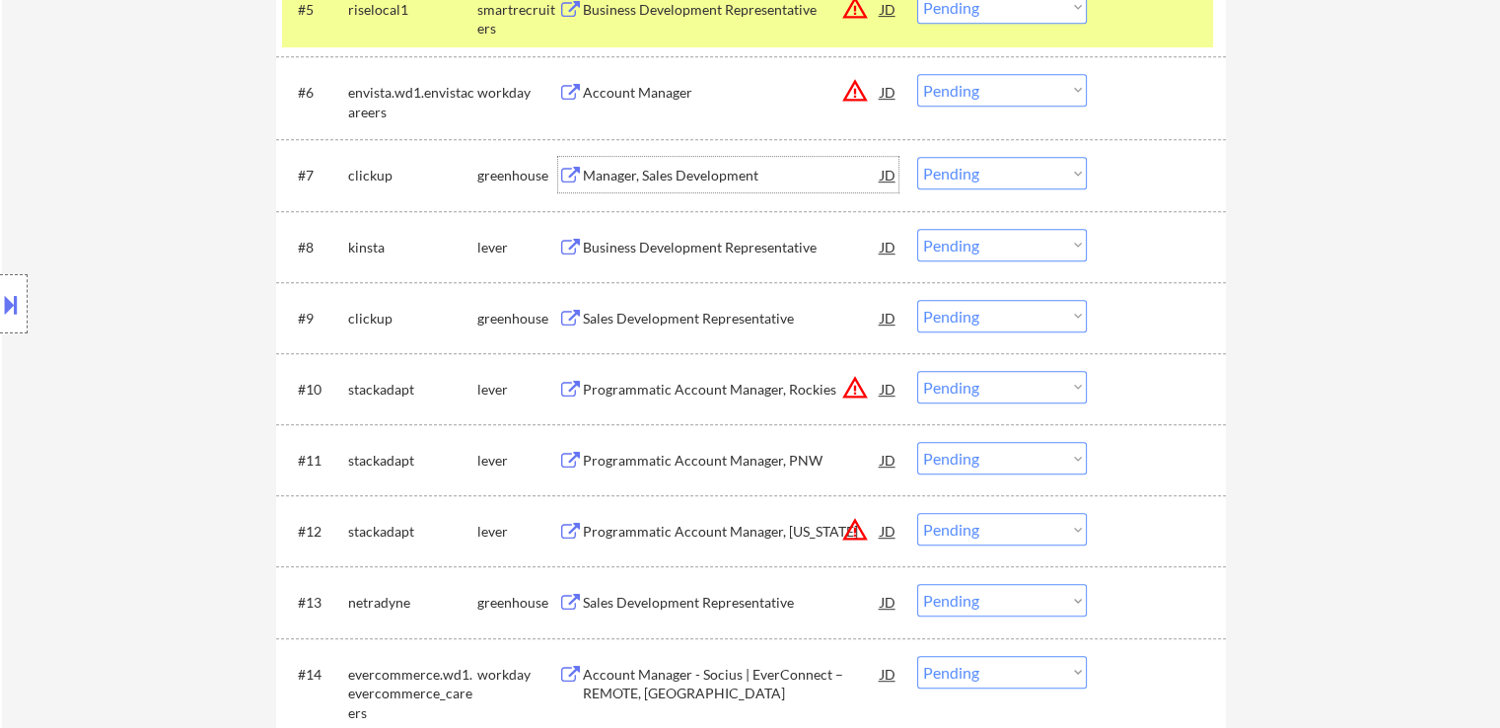
click at [945, 183] on select "Choose an option... Pending Applied Excluded (Questions) Excluded (Expired) Exc…" at bounding box center [1002, 173] width 170 height 33
click at [917, 157] on select "Choose an option... Pending Applied Excluded (Questions) Excluded (Expired) Exc…" at bounding box center [1002, 173] width 170 height 33
select select ""pending""
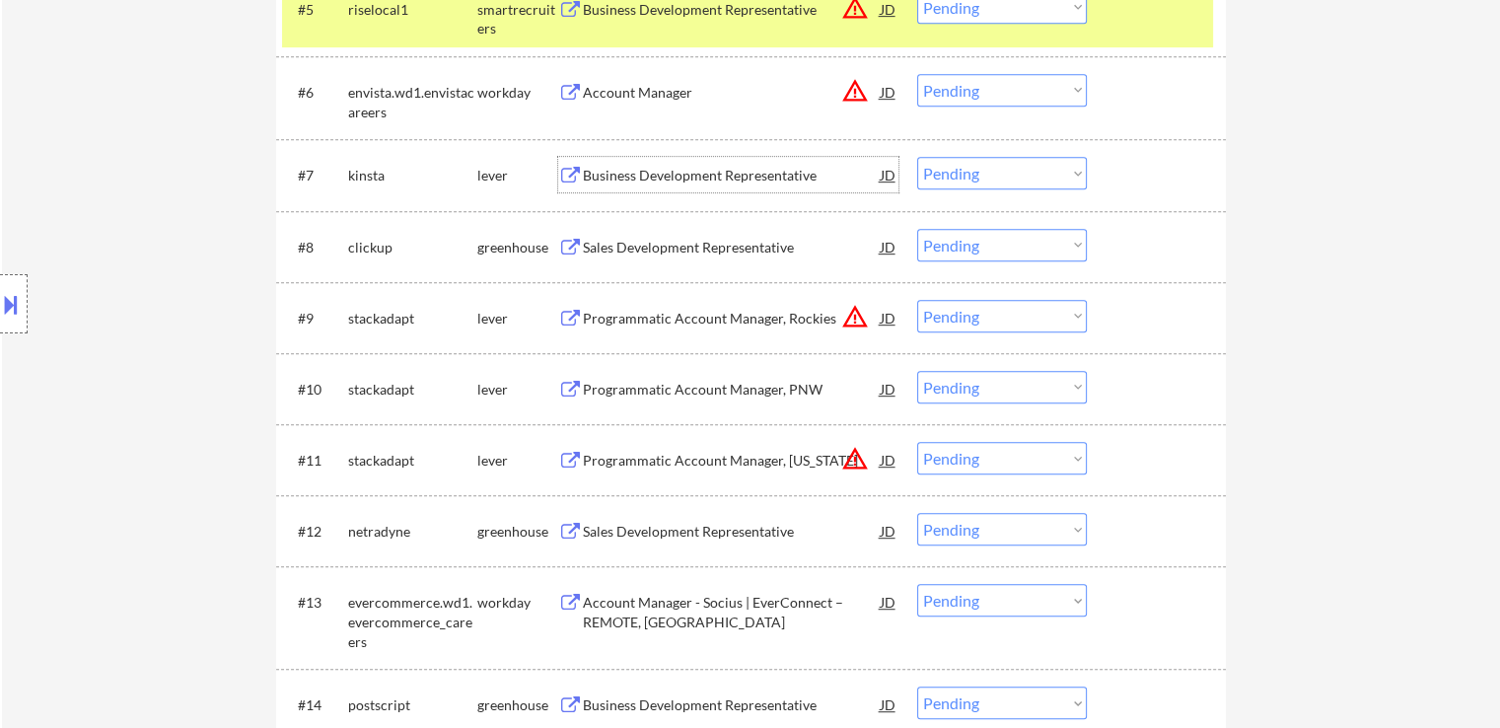
click at [693, 173] on div "Business Development Representative" at bounding box center [732, 176] width 298 height 20
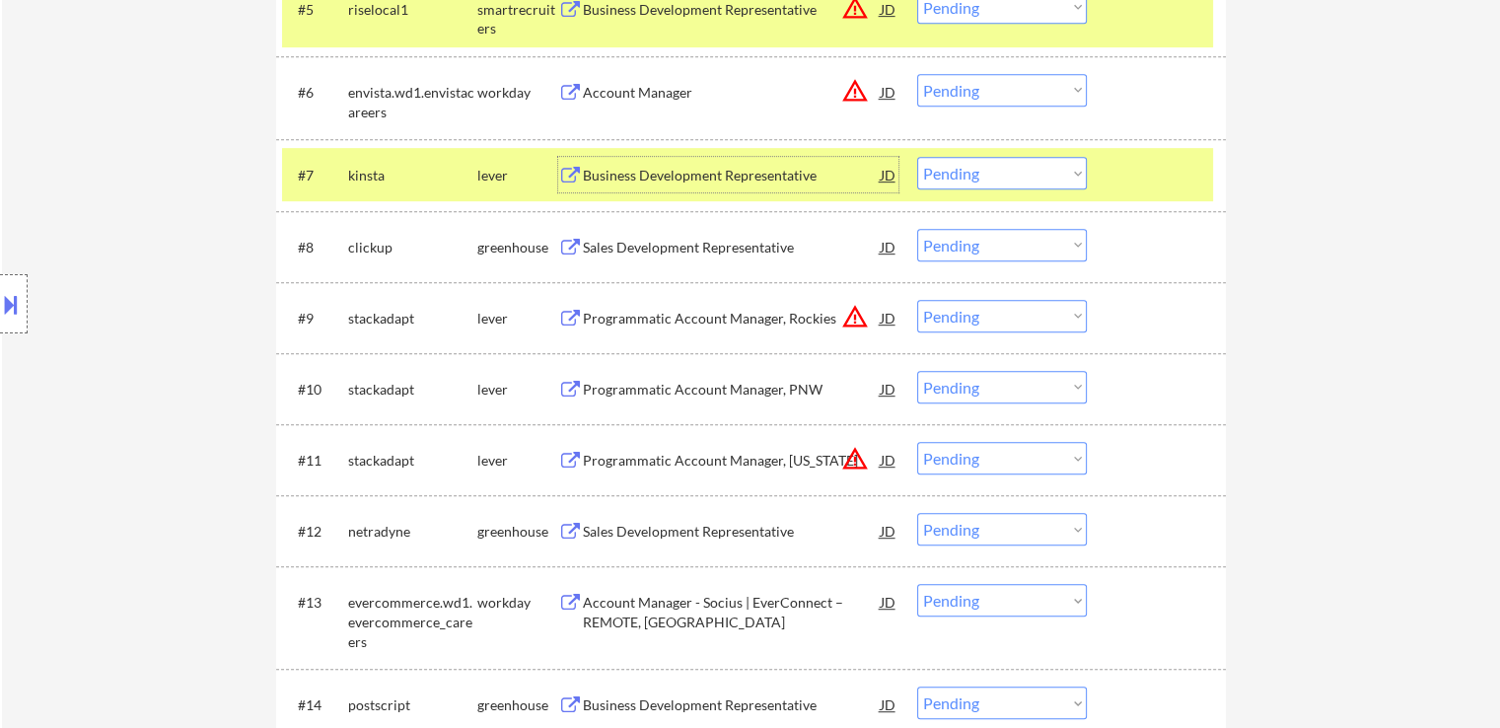
click at [1142, 171] on div at bounding box center [1159, 175] width 87 height 36
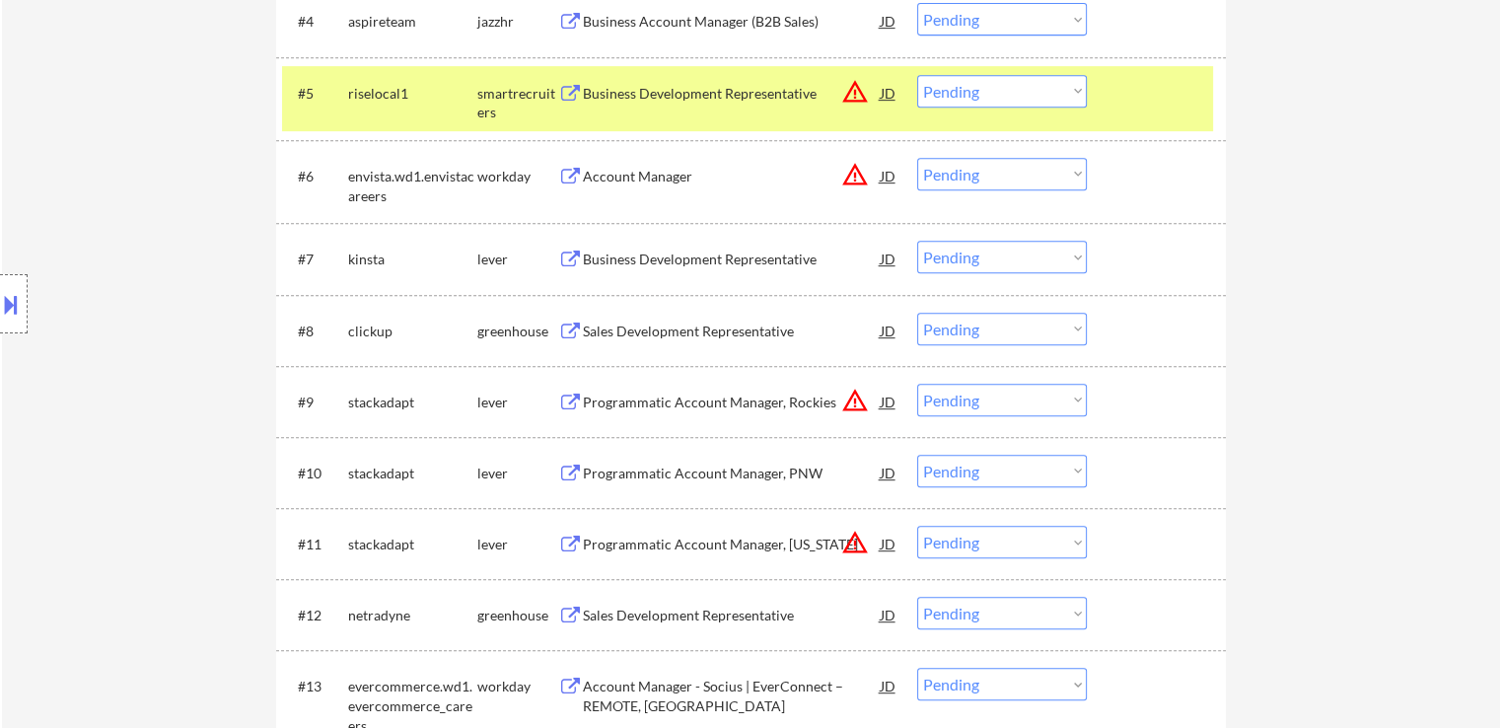
scroll to position [789, 0]
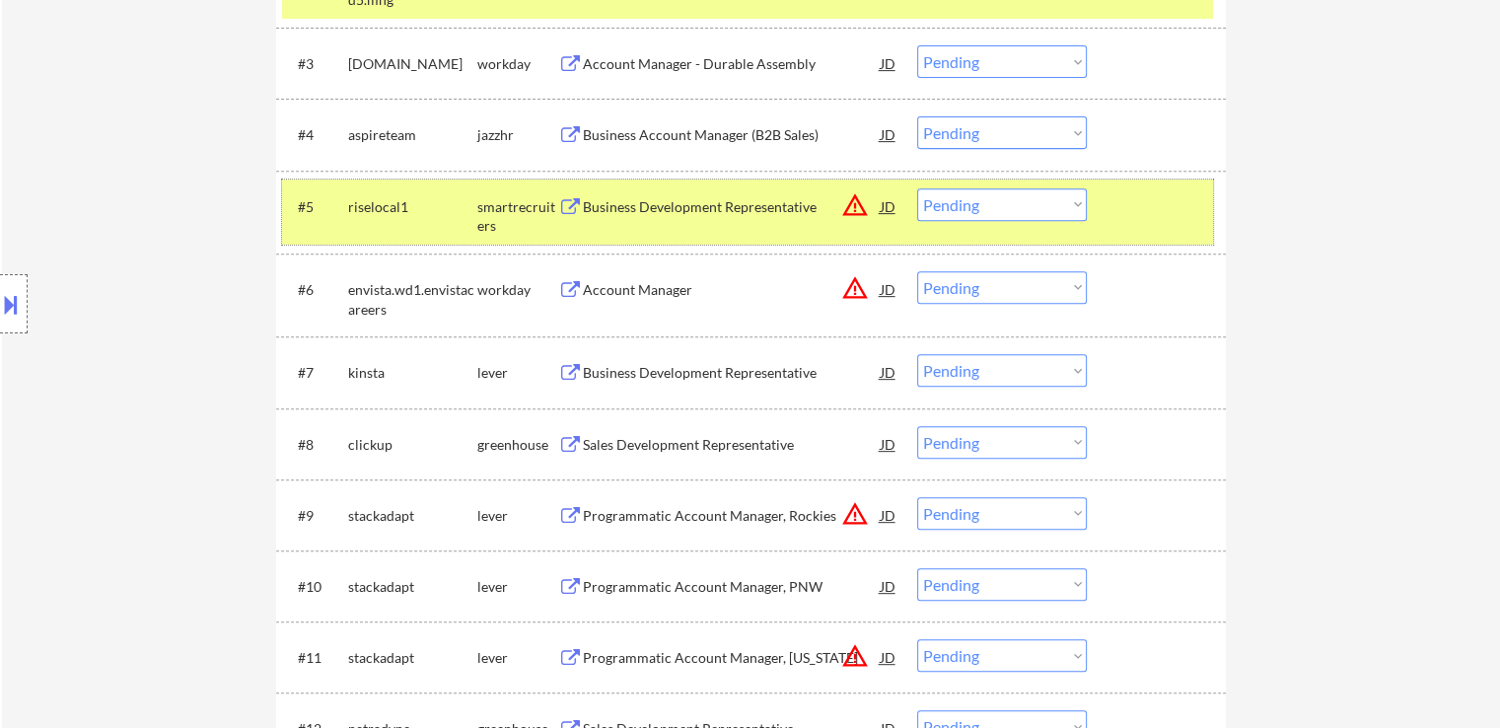
click at [1160, 209] on div at bounding box center [1159, 206] width 87 height 36
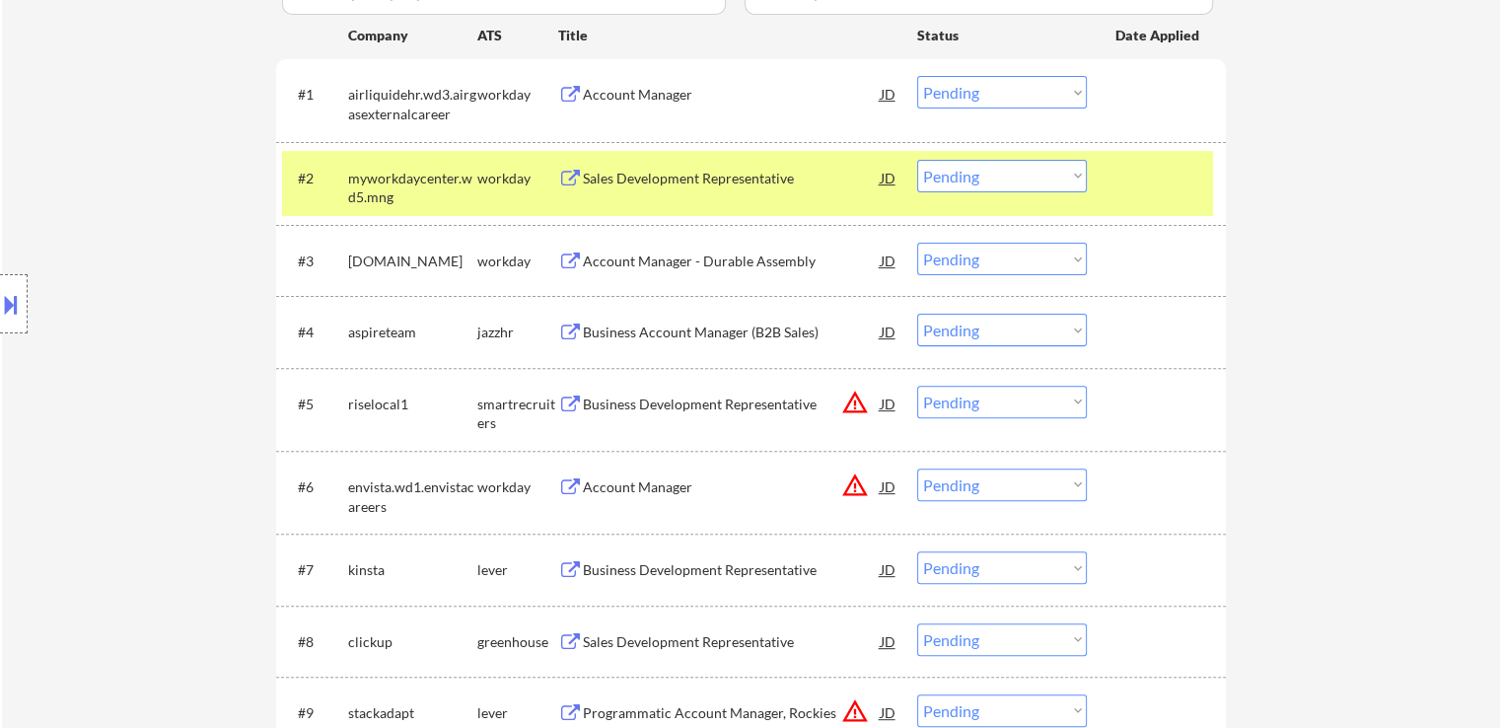
click at [1172, 179] on div at bounding box center [1159, 178] width 87 height 36
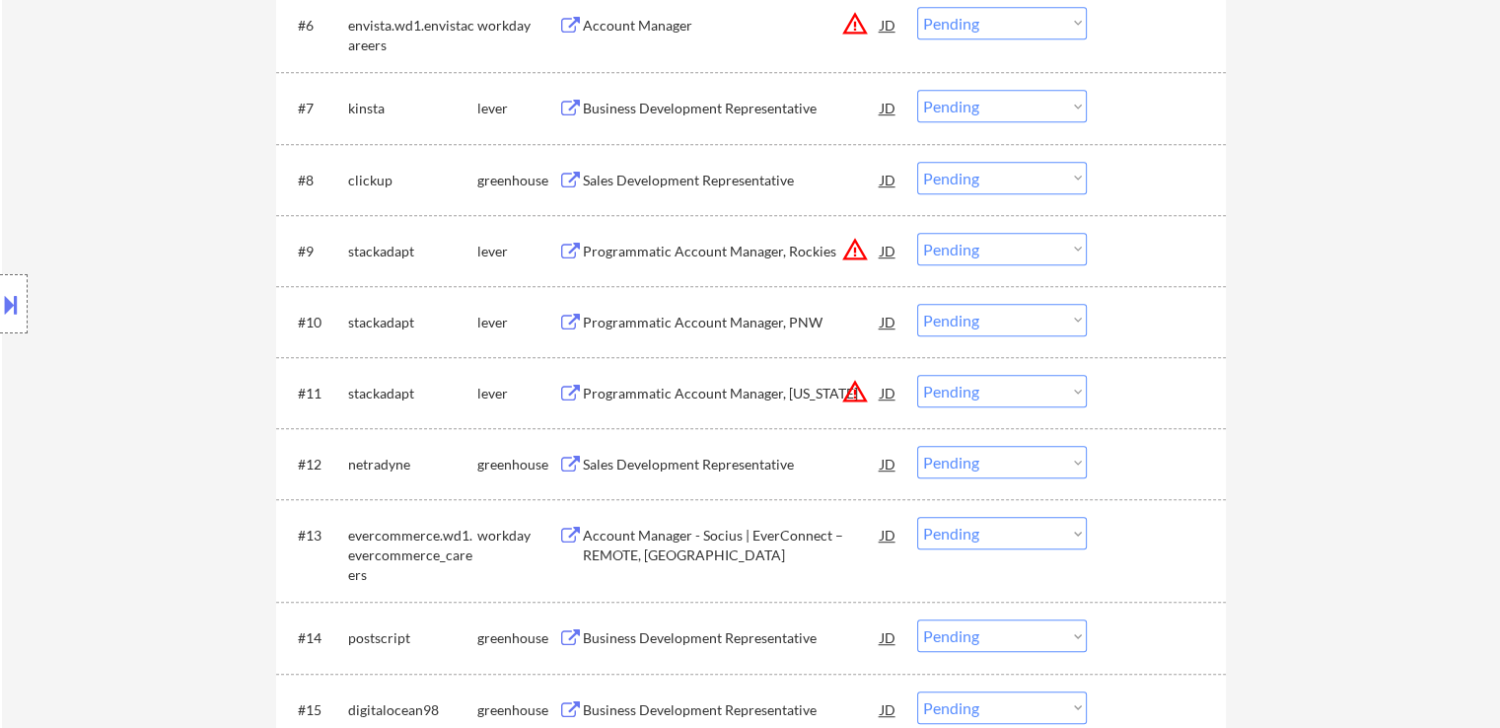
scroll to position [1085, 0]
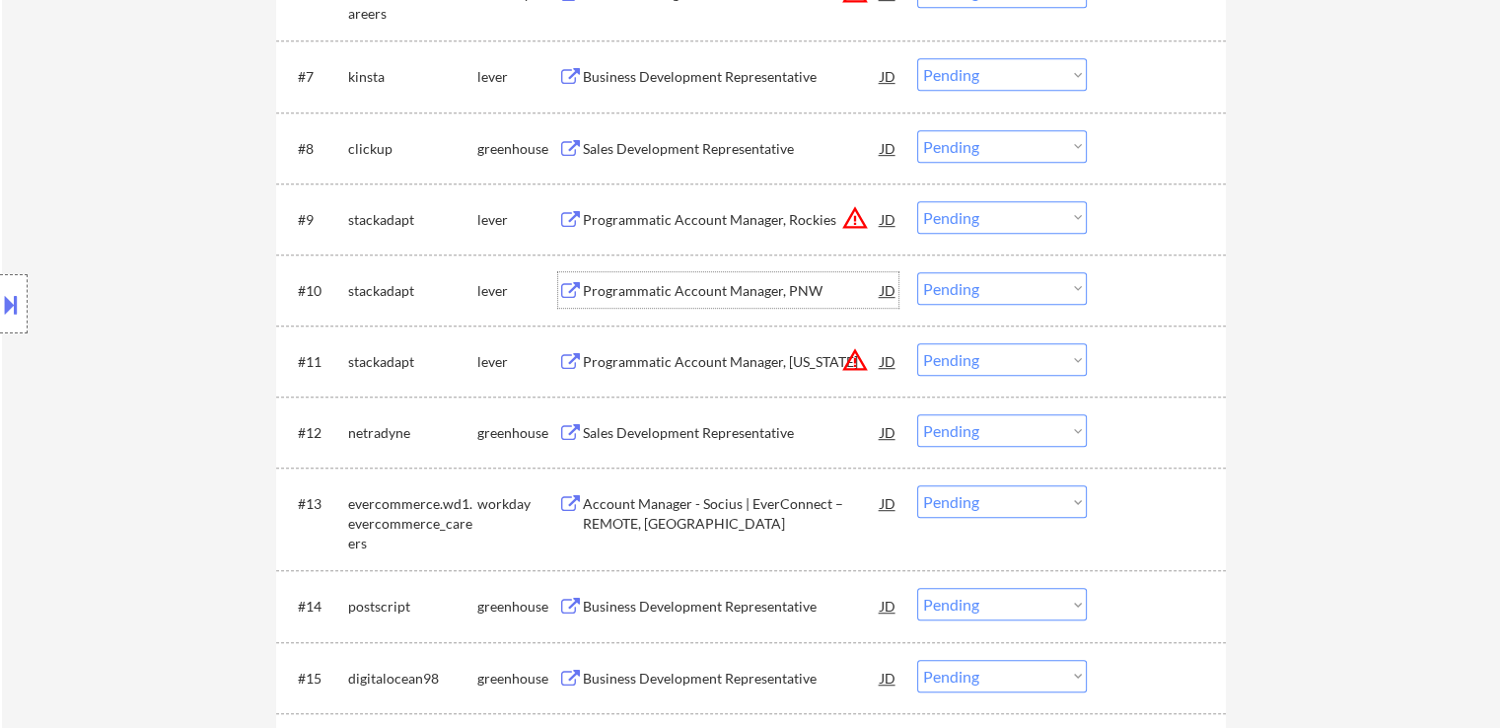
click at [677, 289] on div "Programmatic Account Manager, PNW" at bounding box center [732, 291] width 298 height 20
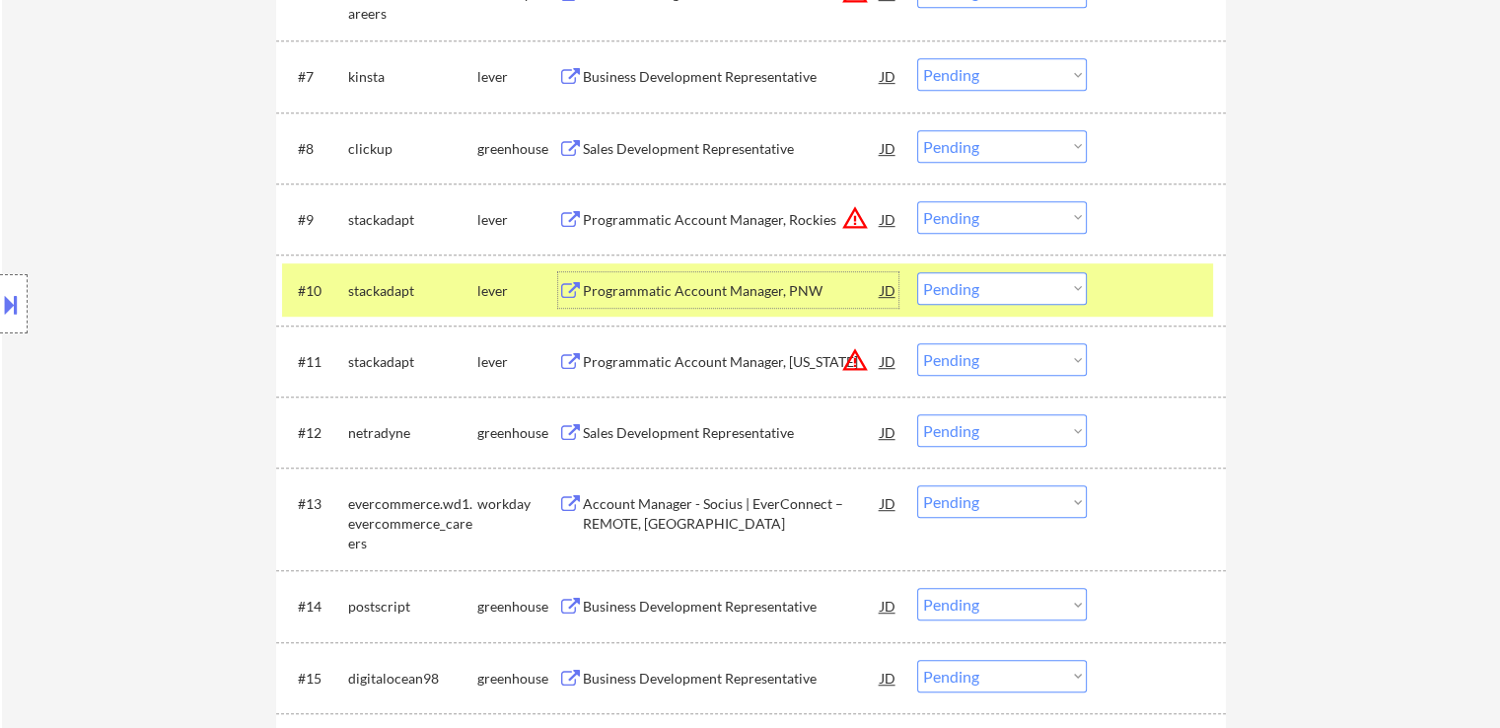
click at [1060, 293] on select "Choose an option... Pending Applied Excluded (Questions) Excluded (Expired) Exc…" at bounding box center [1002, 288] width 170 height 33
click at [917, 272] on select "Choose an option... Pending Applied Excluded (Questions) Excluded (Expired) Exc…" at bounding box center [1002, 288] width 170 height 33
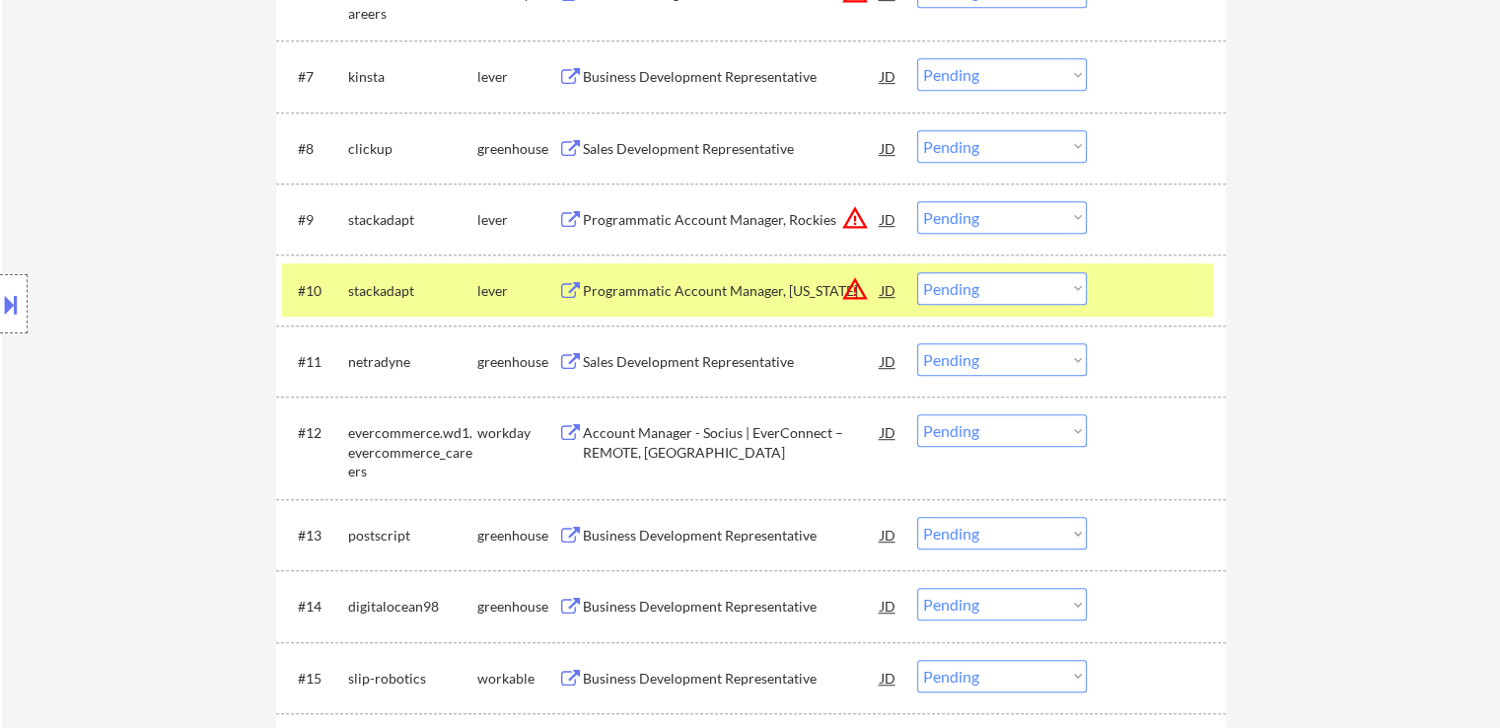
click at [1026, 284] on select "Choose an option... Pending Applied Excluded (Questions) Excluded (Expired) Exc…" at bounding box center [1002, 288] width 170 height 33
click at [917, 272] on select "Choose an option... Pending Applied Excluded (Questions) Excluded (Expired) Exc…" at bounding box center [1002, 288] width 170 height 33
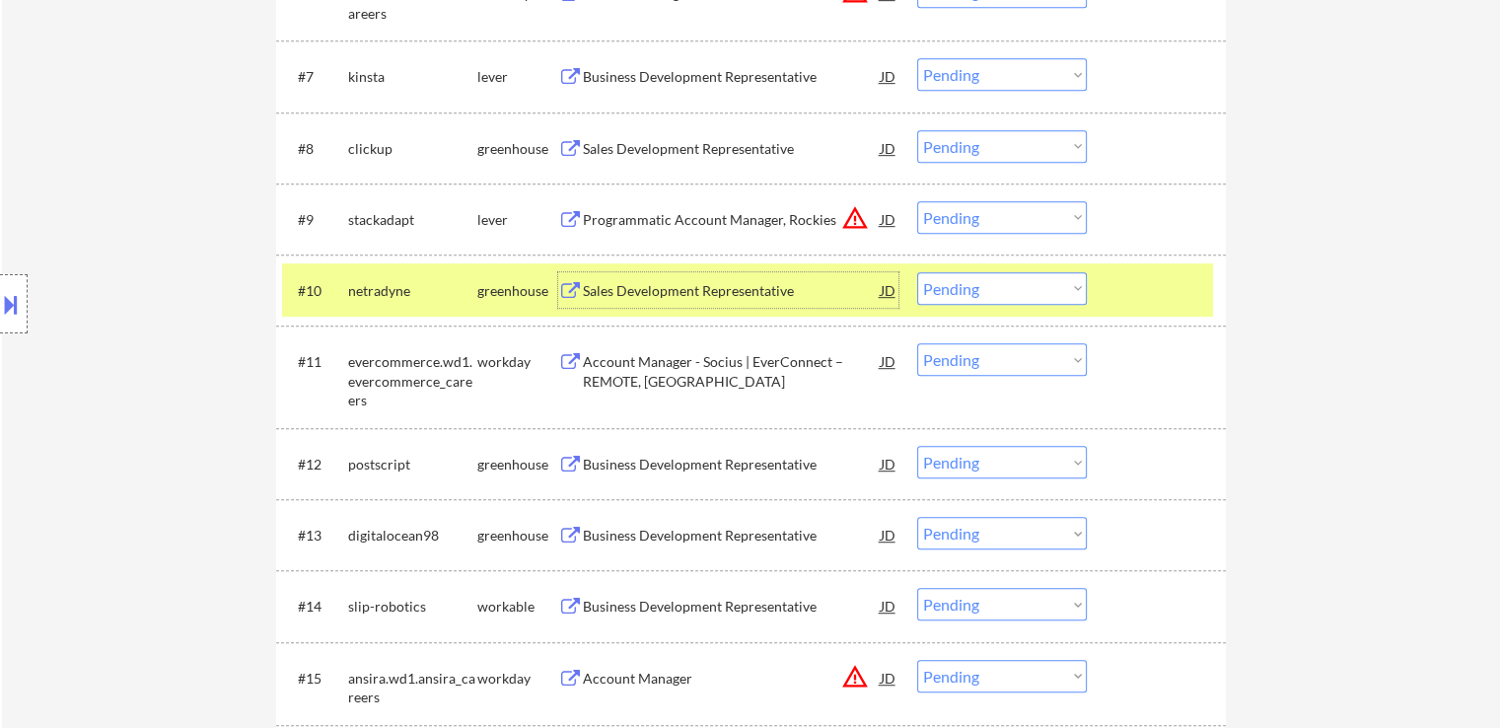
click at [731, 289] on div "Sales Development Representative" at bounding box center [732, 291] width 298 height 20
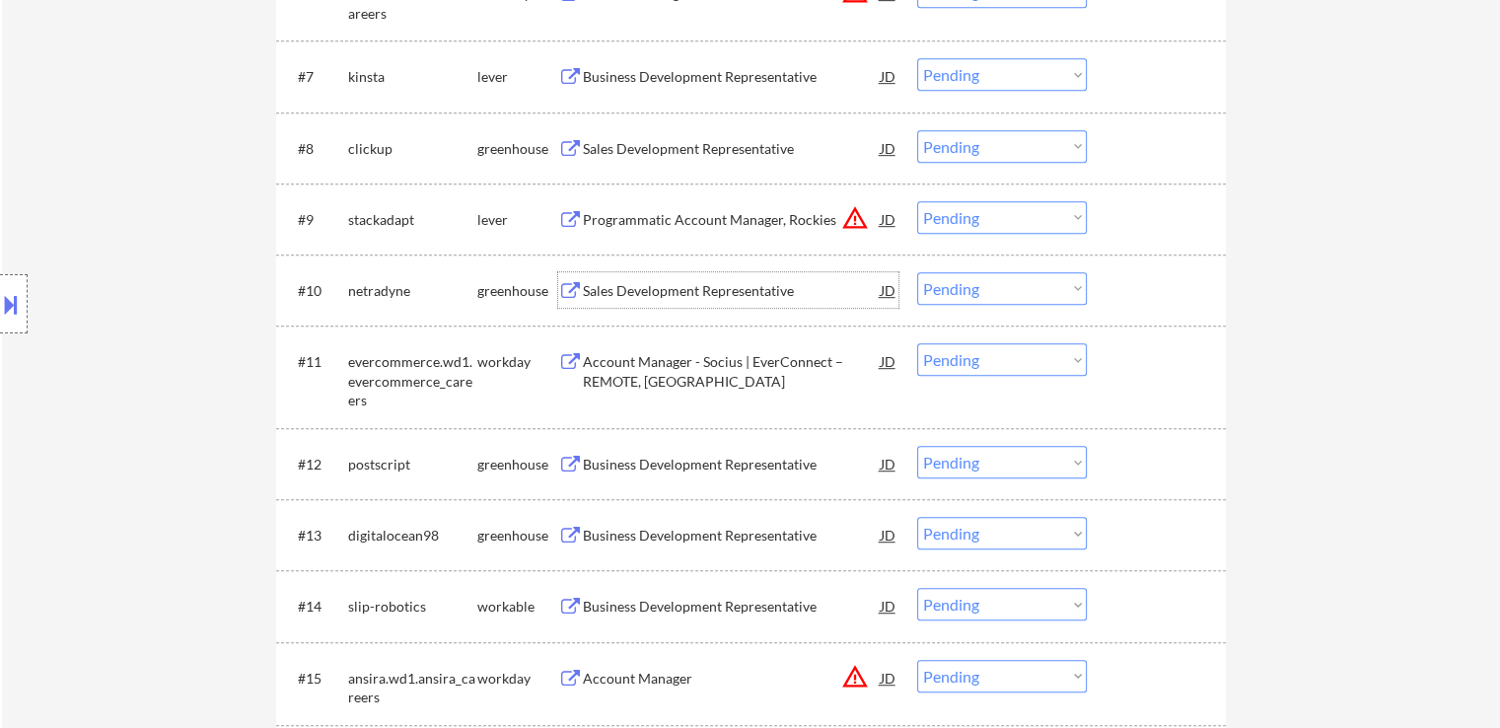
click at [953, 287] on select "Choose an option... Pending Applied Excluded (Questions) Excluded (Expired) Exc…" at bounding box center [1002, 288] width 170 height 33
click at [917, 272] on select "Choose an option... Pending Applied Excluded (Questions) Excluded (Expired) Exc…" at bounding box center [1002, 288] width 170 height 33
select select ""pending""
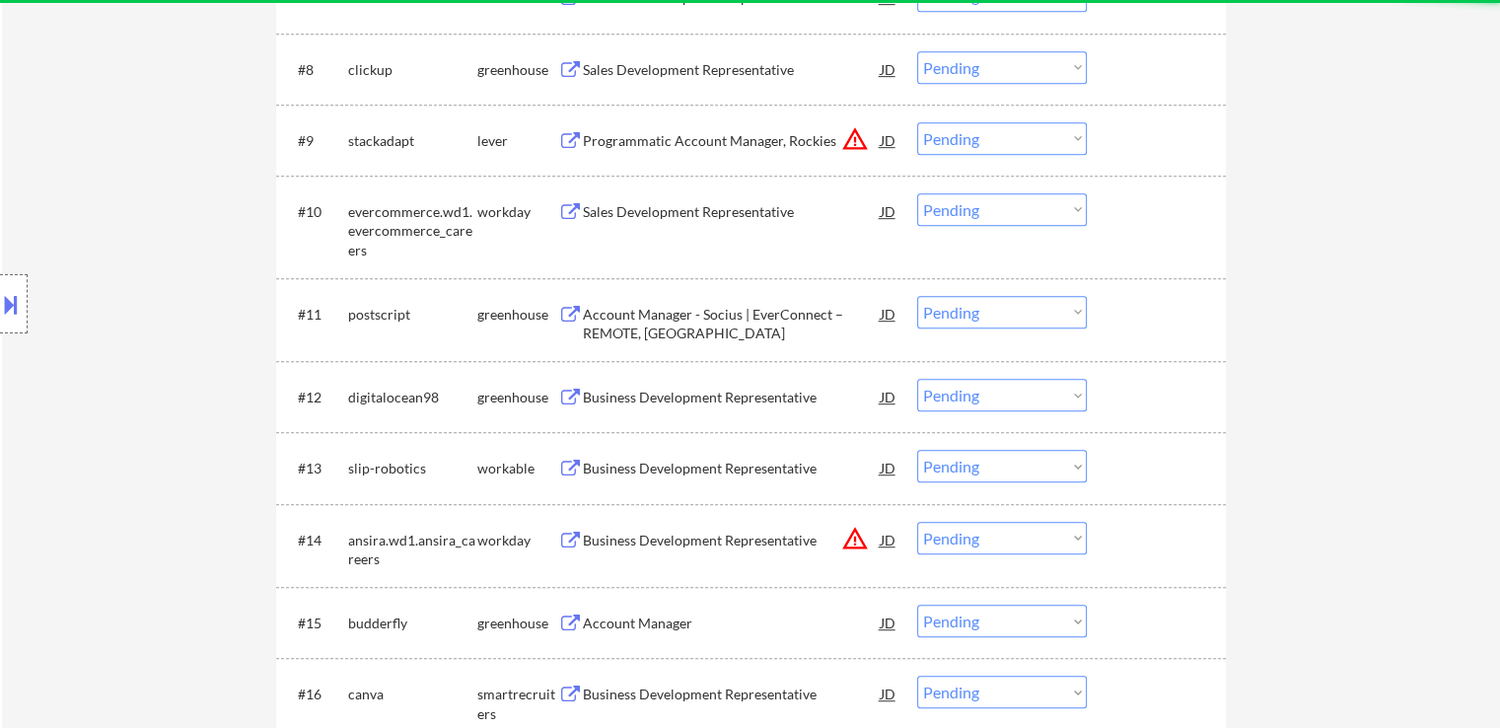
scroll to position [1184, 0]
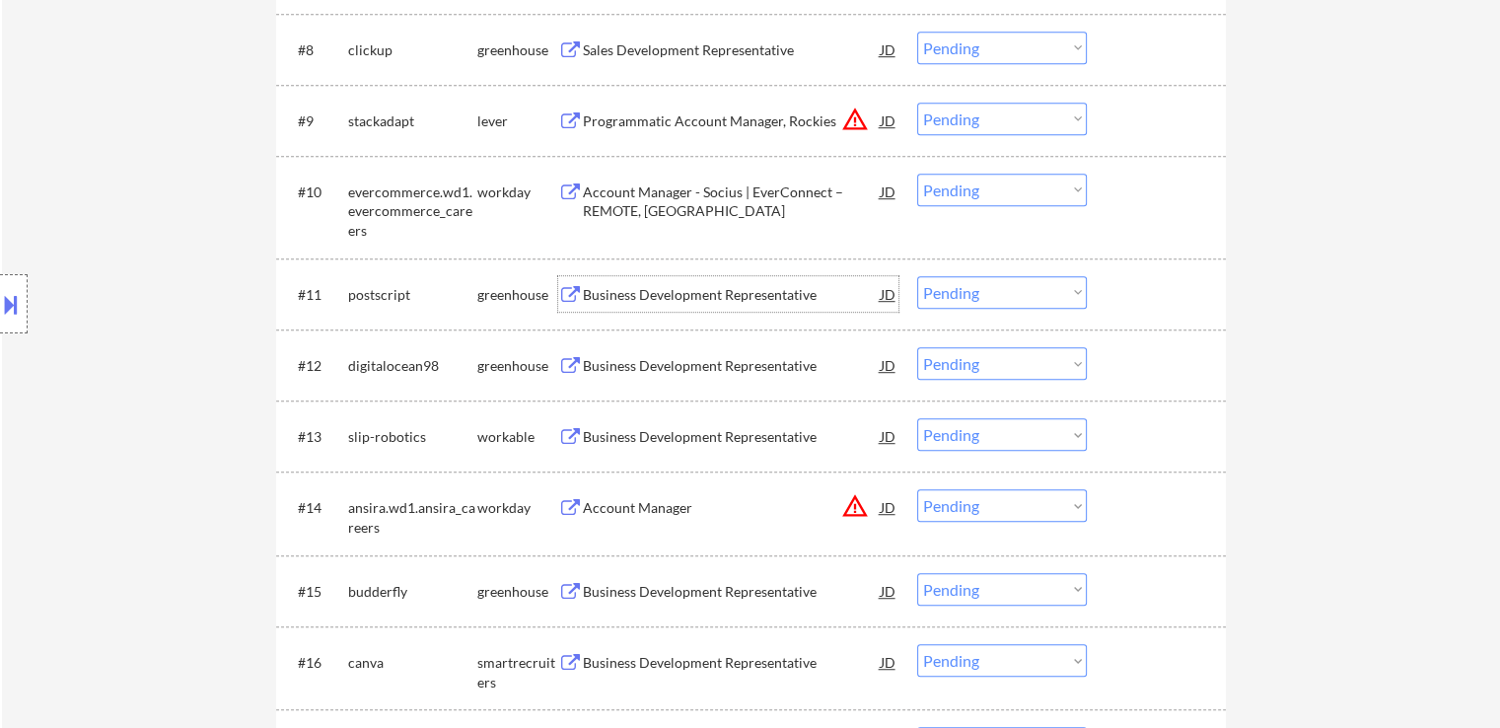
click at [648, 295] on div "Business Development Representative" at bounding box center [732, 295] width 298 height 20
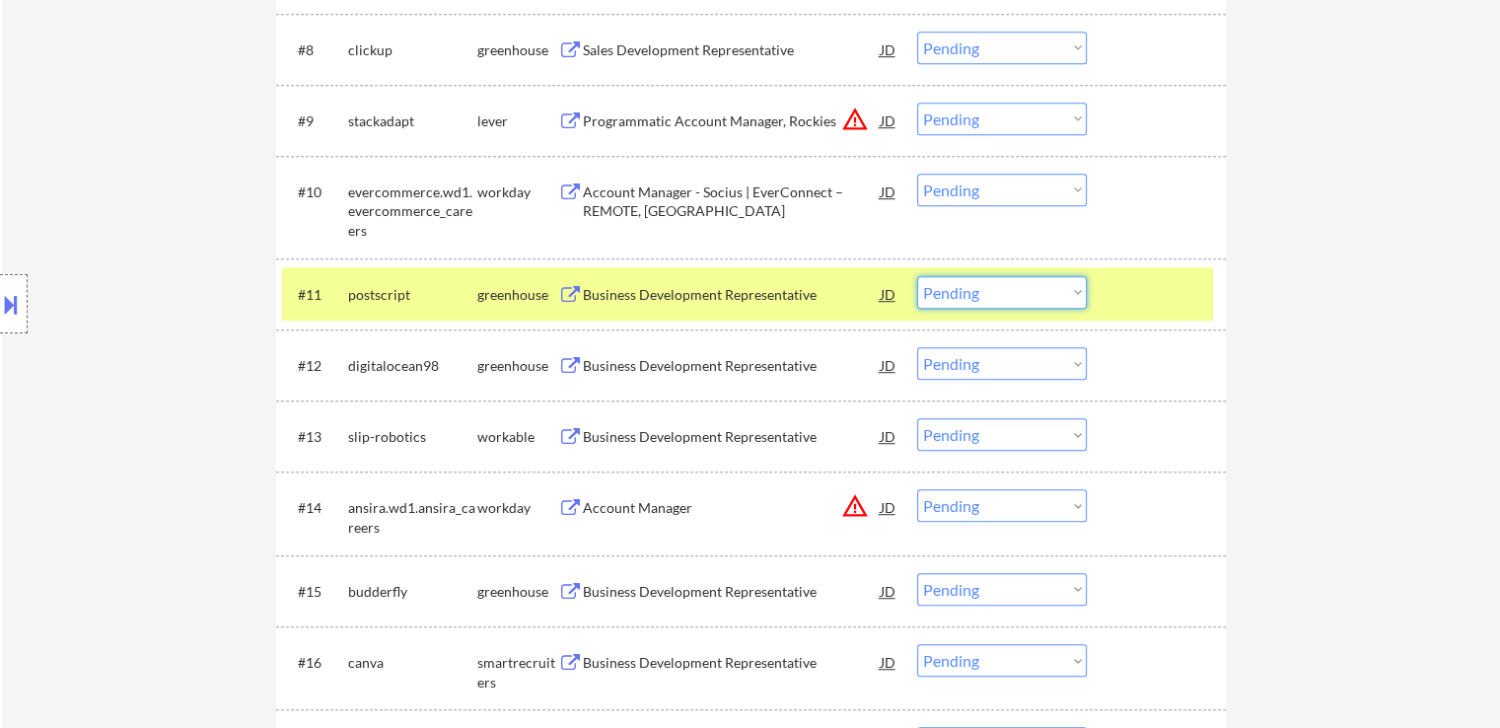
click at [995, 302] on select "Choose an option... Pending Applied Excluded (Questions) Excluded (Expired) Exc…" at bounding box center [1002, 292] width 170 height 33
click at [917, 276] on select "Choose an option... Pending Applied Excluded (Questions) Excluded (Expired) Exc…" at bounding box center [1002, 292] width 170 height 33
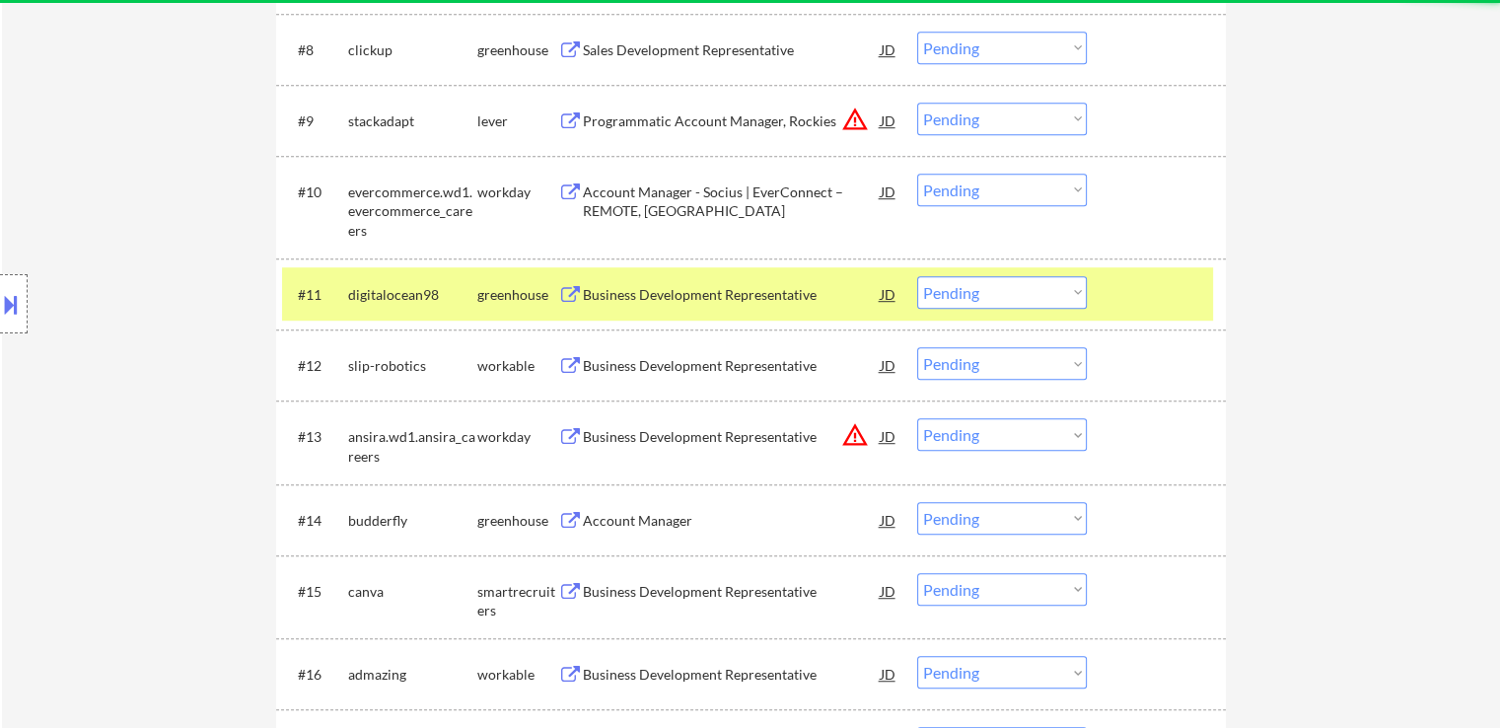
click at [731, 301] on div "Business Development Representative" at bounding box center [732, 295] width 298 height 20
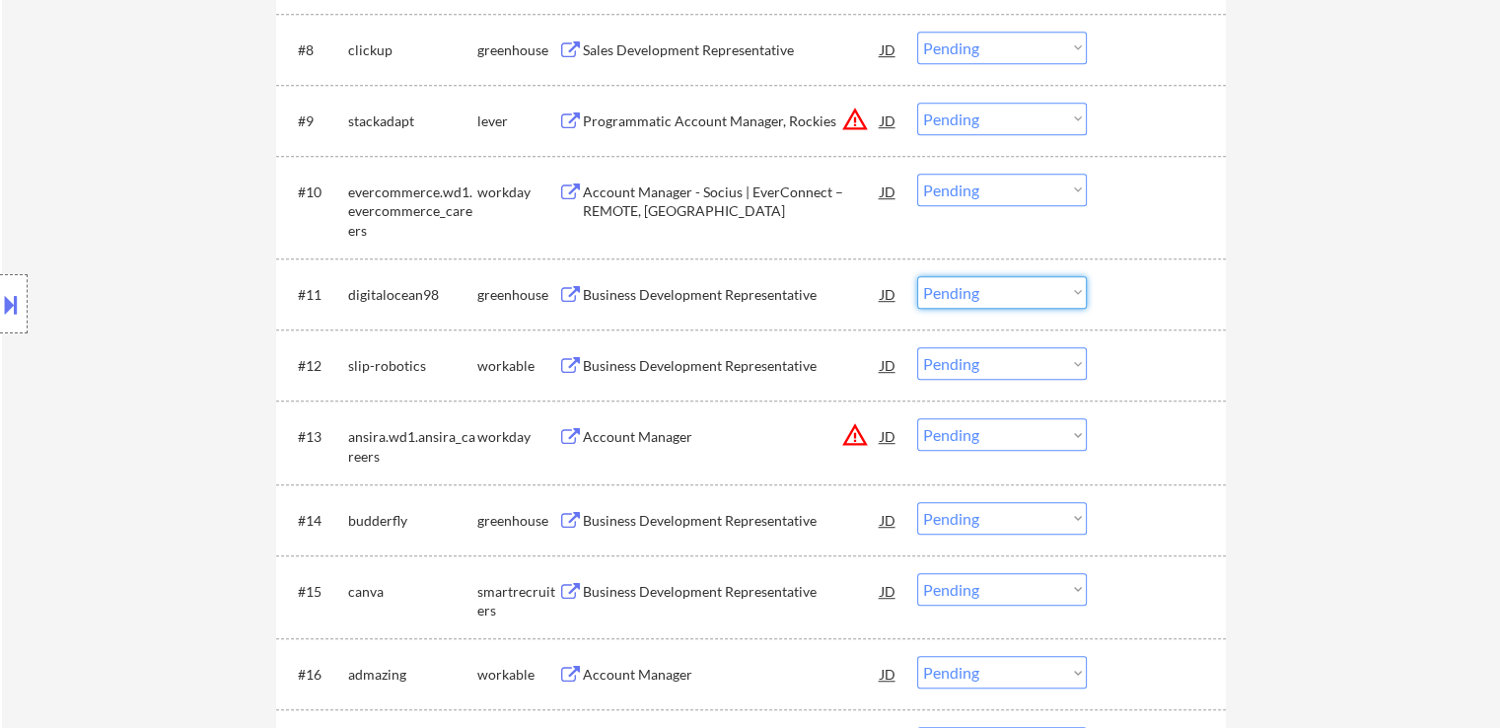
click at [1034, 296] on select "Choose an option... Pending Applied Excluded (Questions) Excluded (Expired) Exc…" at bounding box center [1002, 292] width 170 height 33
click at [917, 276] on select "Choose an option... Pending Applied Excluded (Questions) Excluded (Expired) Exc…" at bounding box center [1002, 292] width 170 height 33
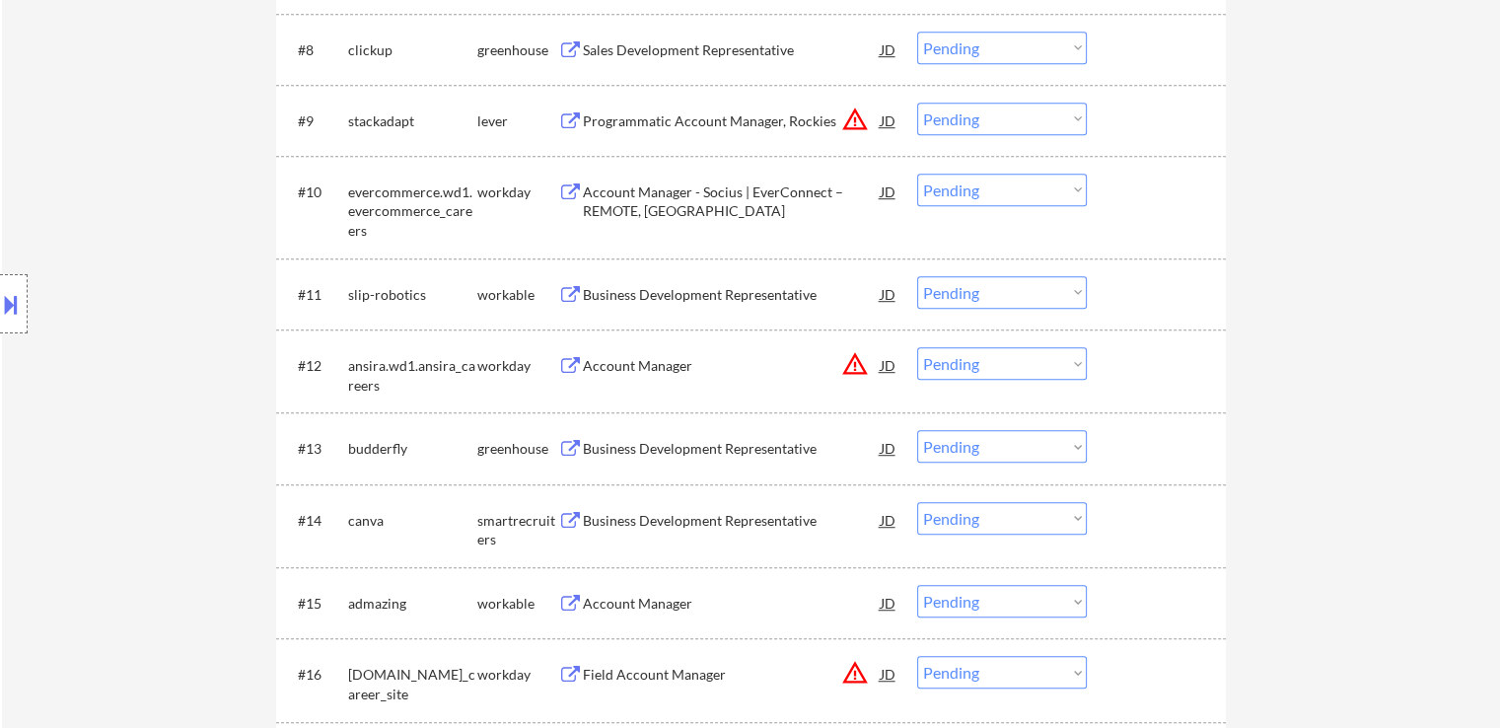
click at [777, 297] on div "Business Development Representative" at bounding box center [732, 295] width 298 height 20
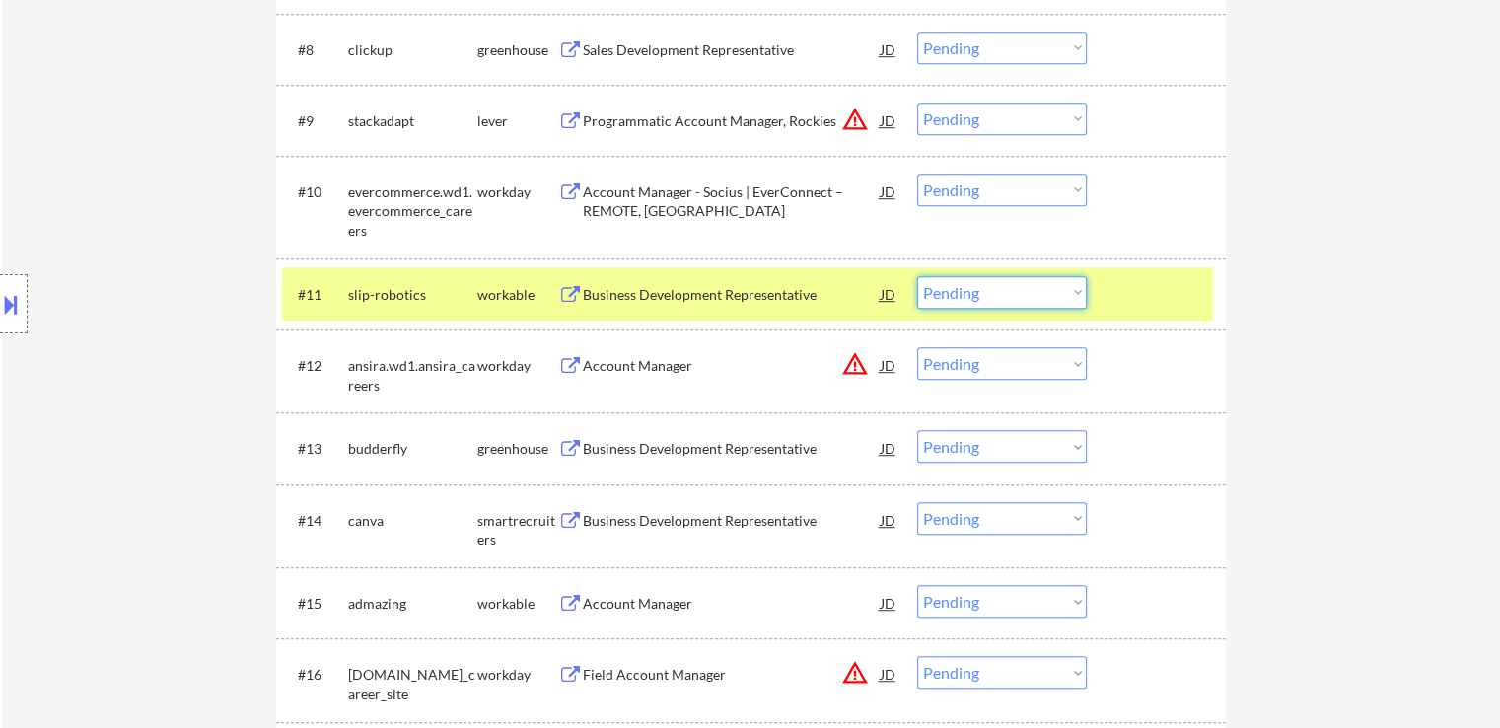
click at [971, 291] on select "Choose an option... Pending Applied Excluded (Questions) Excluded (Expired) Exc…" at bounding box center [1002, 292] width 170 height 33
click at [917, 276] on select "Choose an option... Pending Applied Excluded (Questions) Excluded (Expired) Exc…" at bounding box center [1002, 292] width 170 height 33
select select ""pending""
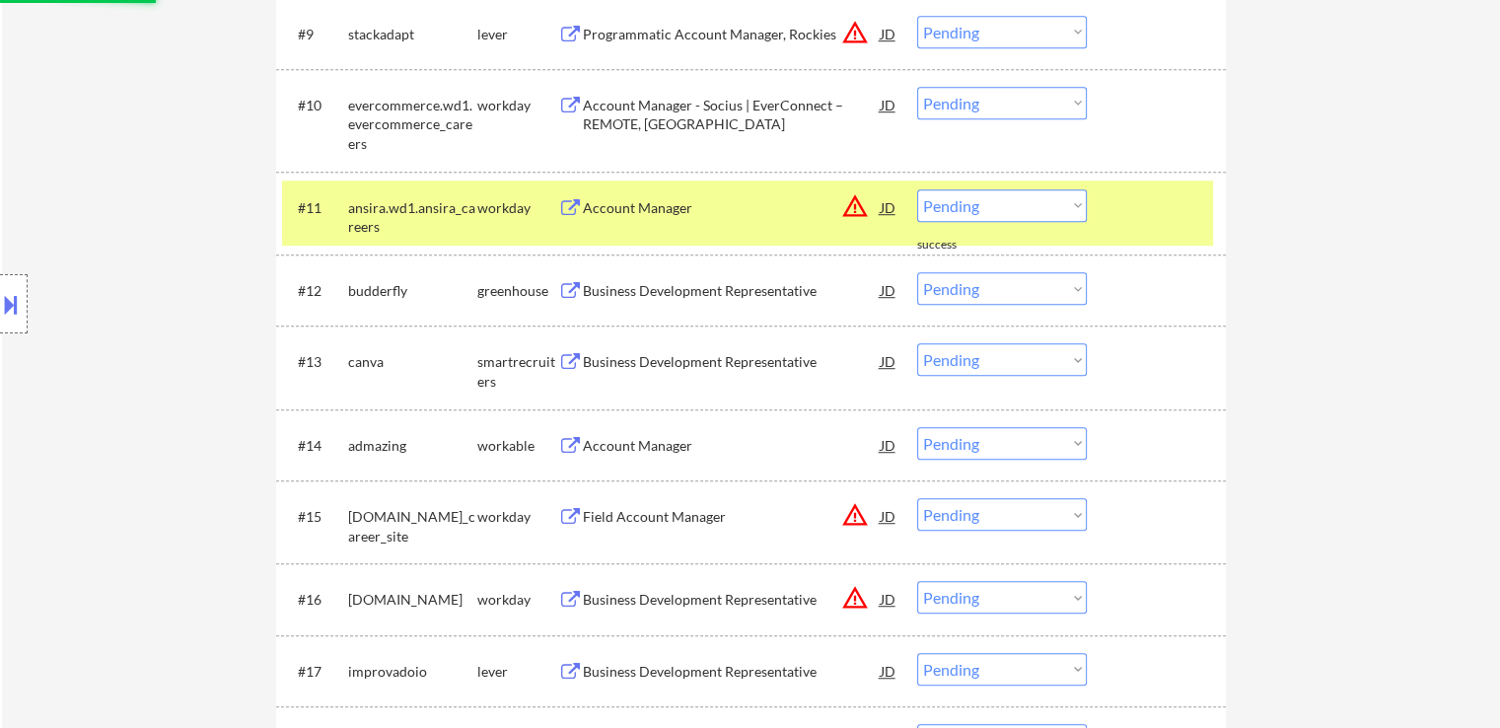
scroll to position [1282, 0]
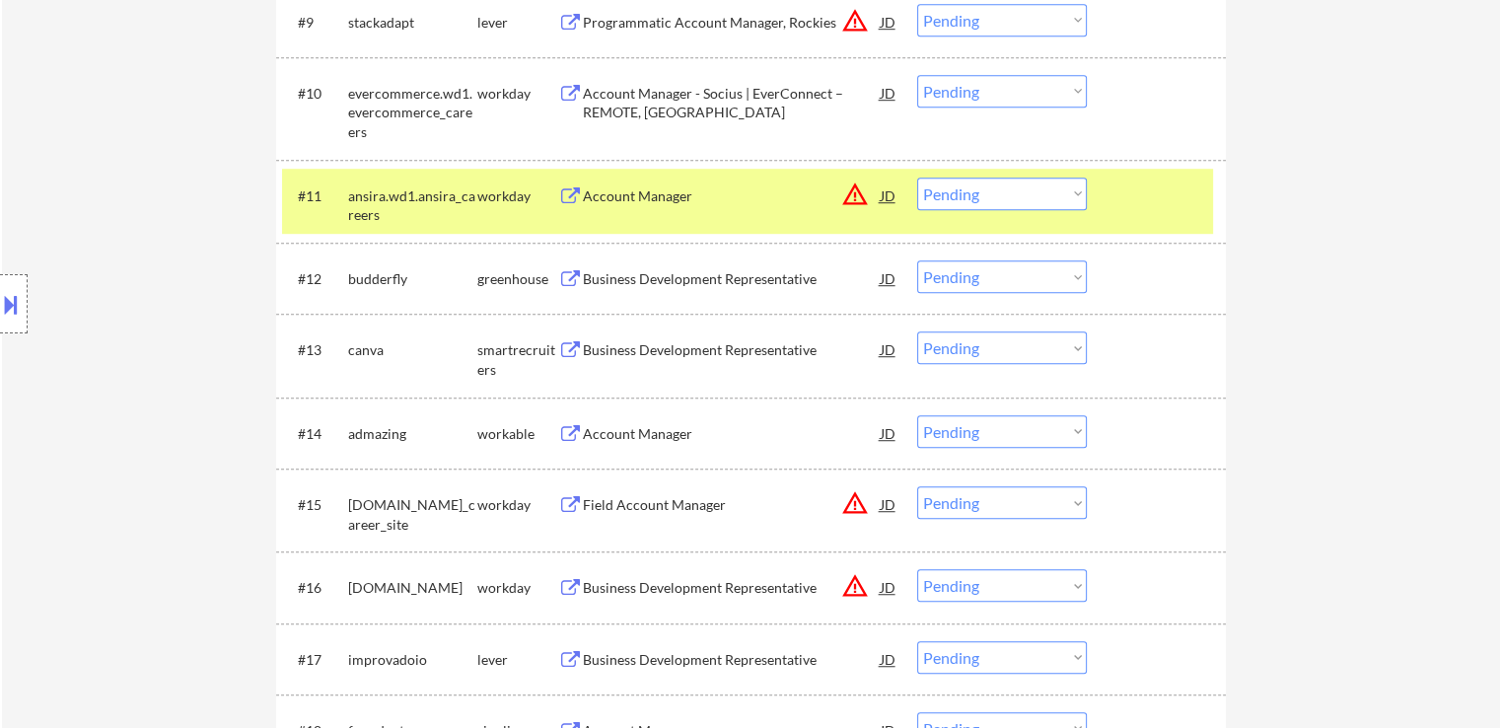
click at [699, 269] on div "Business Development Representative" at bounding box center [732, 279] width 298 height 20
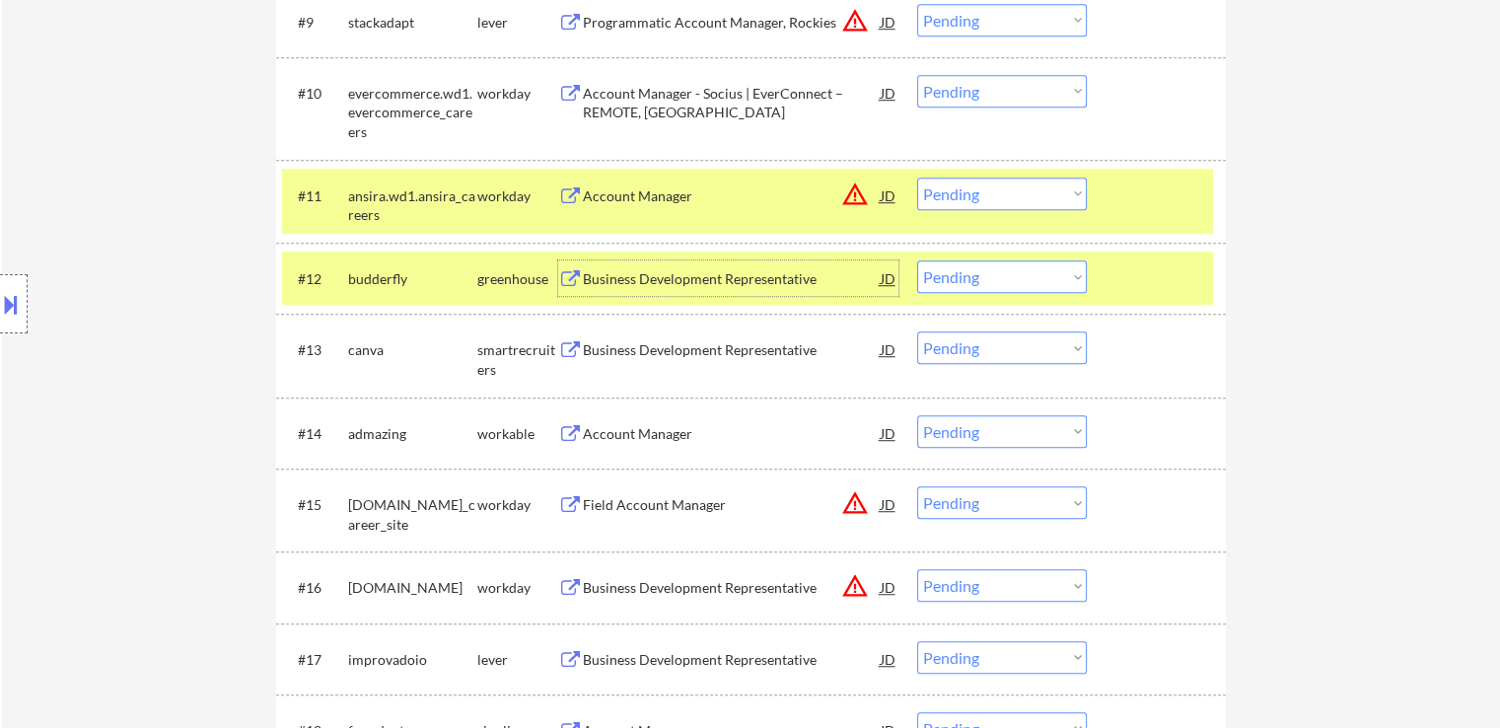
click at [969, 267] on select "Choose an option... Pending Applied Excluded (Questions) Excluded (Expired) Exc…" at bounding box center [1002, 276] width 170 height 33
click at [917, 260] on select "Choose an option... Pending Applied Excluded (Questions) Excluded (Expired) Exc…" at bounding box center [1002, 276] width 170 height 33
select select ""pending""
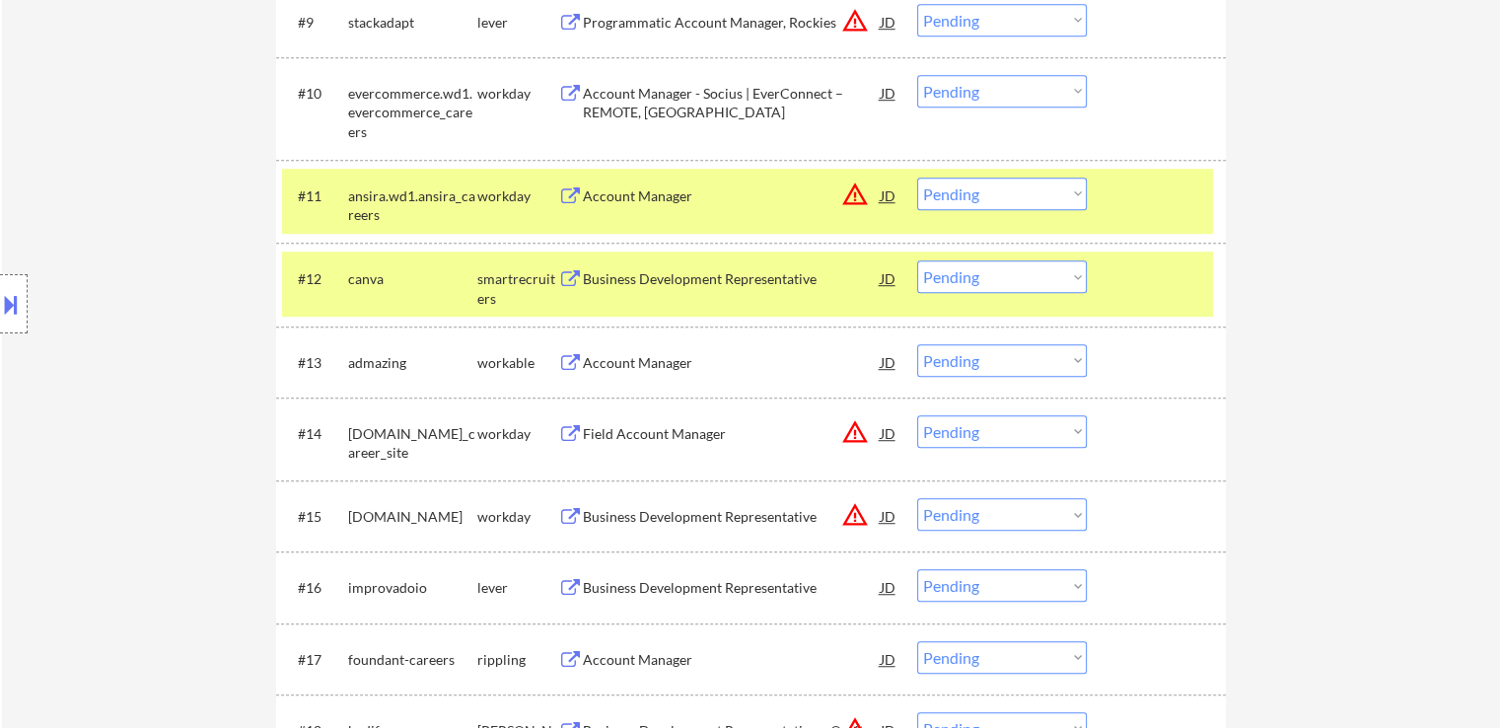
scroll to position [1381, 0]
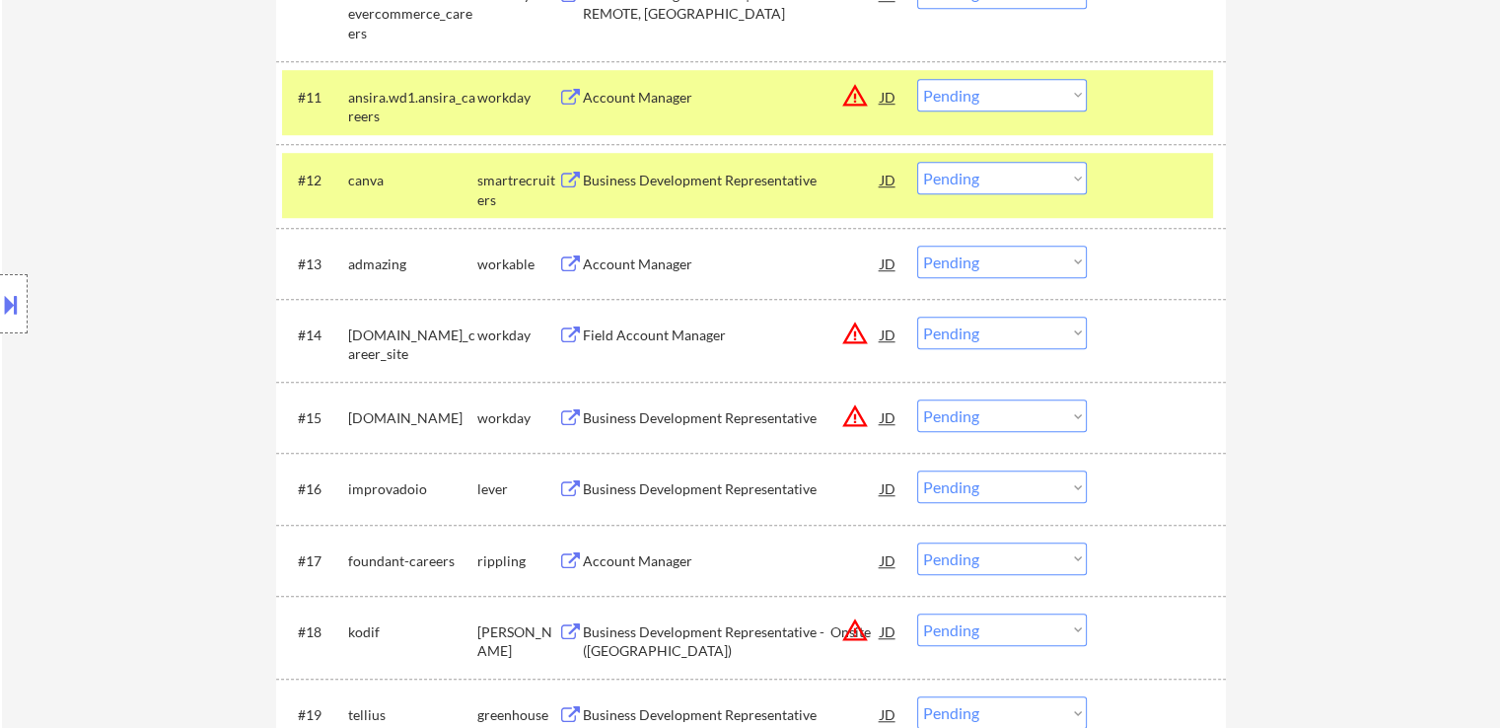
click at [647, 256] on div "Account Manager" at bounding box center [732, 265] width 298 height 20
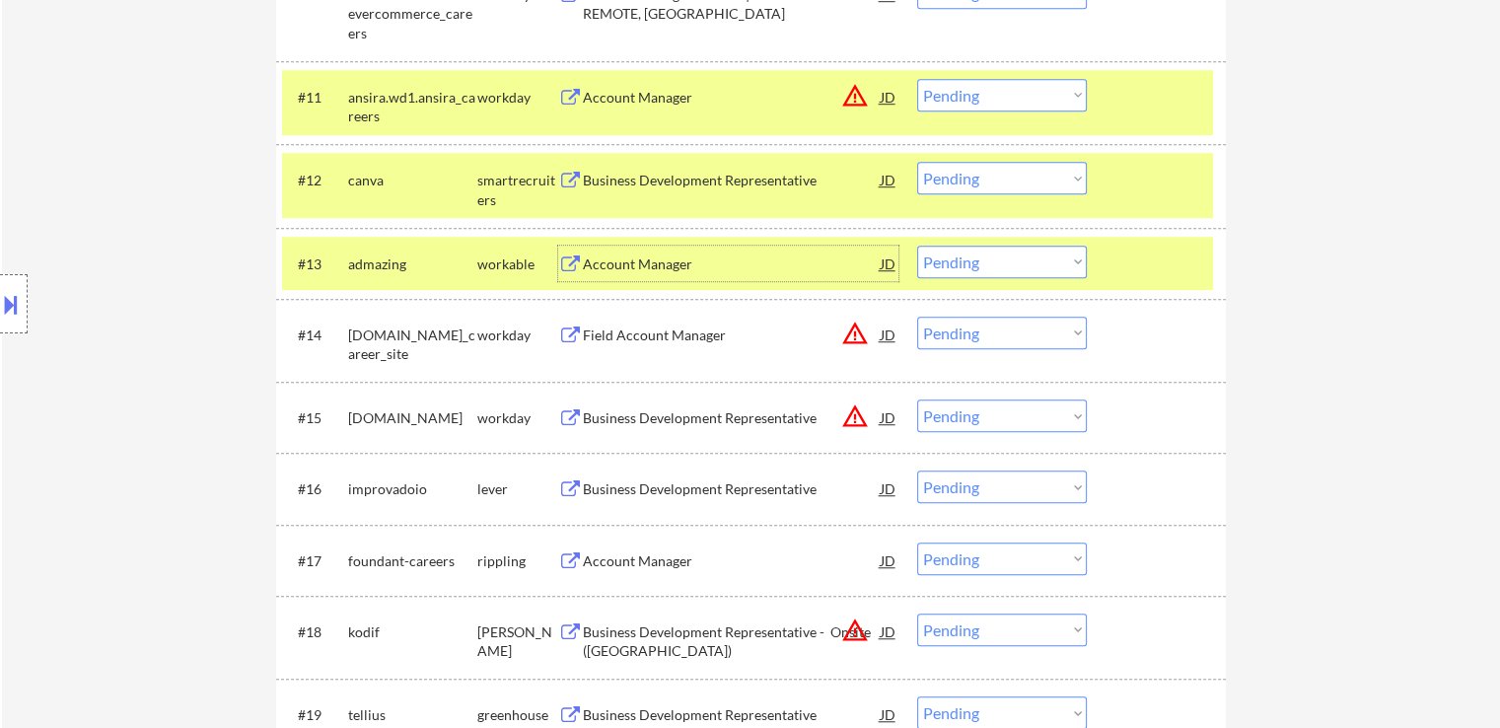
click at [952, 250] on select "Choose an option... Pending Applied Excluded (Questions) Excluded (Expired) Exc…" at bounding box center [1002, 262] width 170 height 33
click at [917, 246] on select "Choose an option... Pending Applied Excluded (Questions) Excluded (Expired) Exc…" at bounding box center [1002, 262] width 170 height 33
select select ""pending""
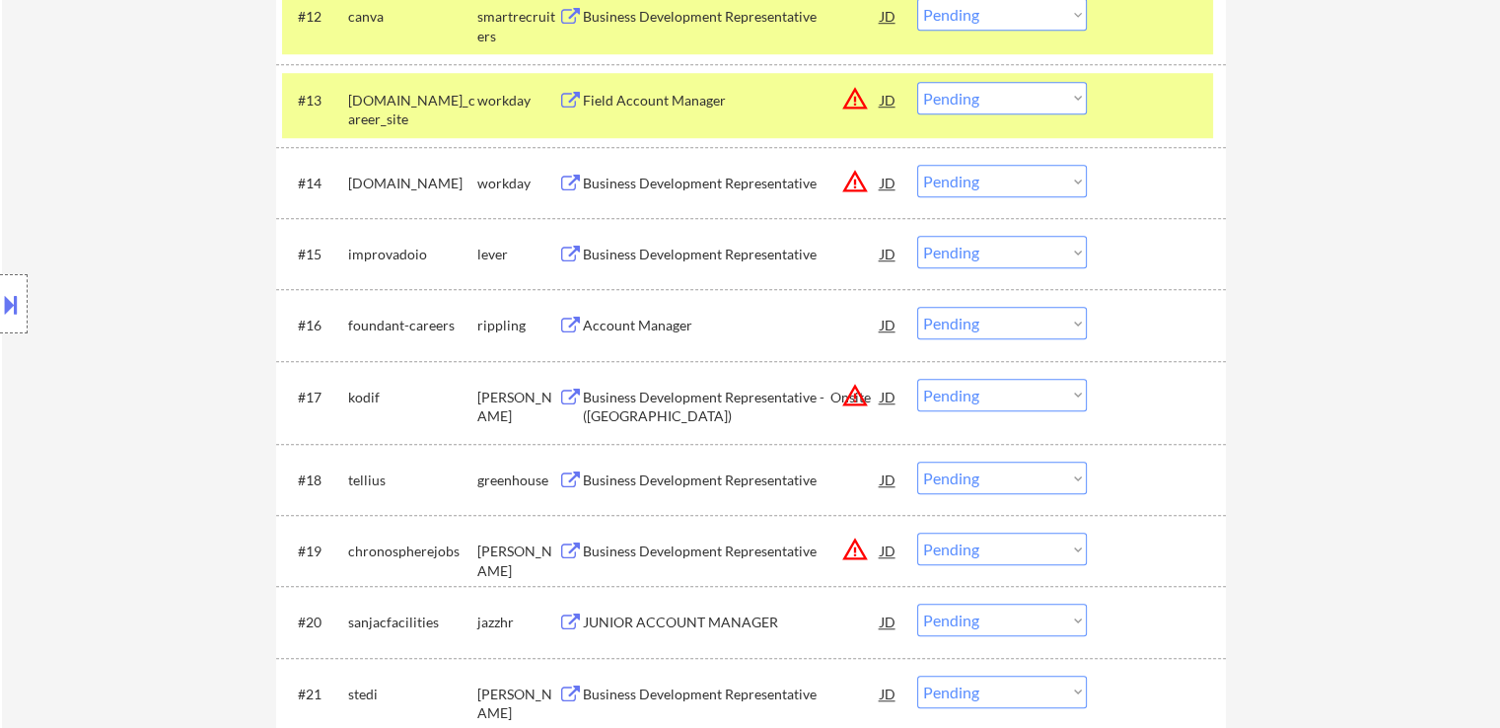
scroll to position [1578, 0]
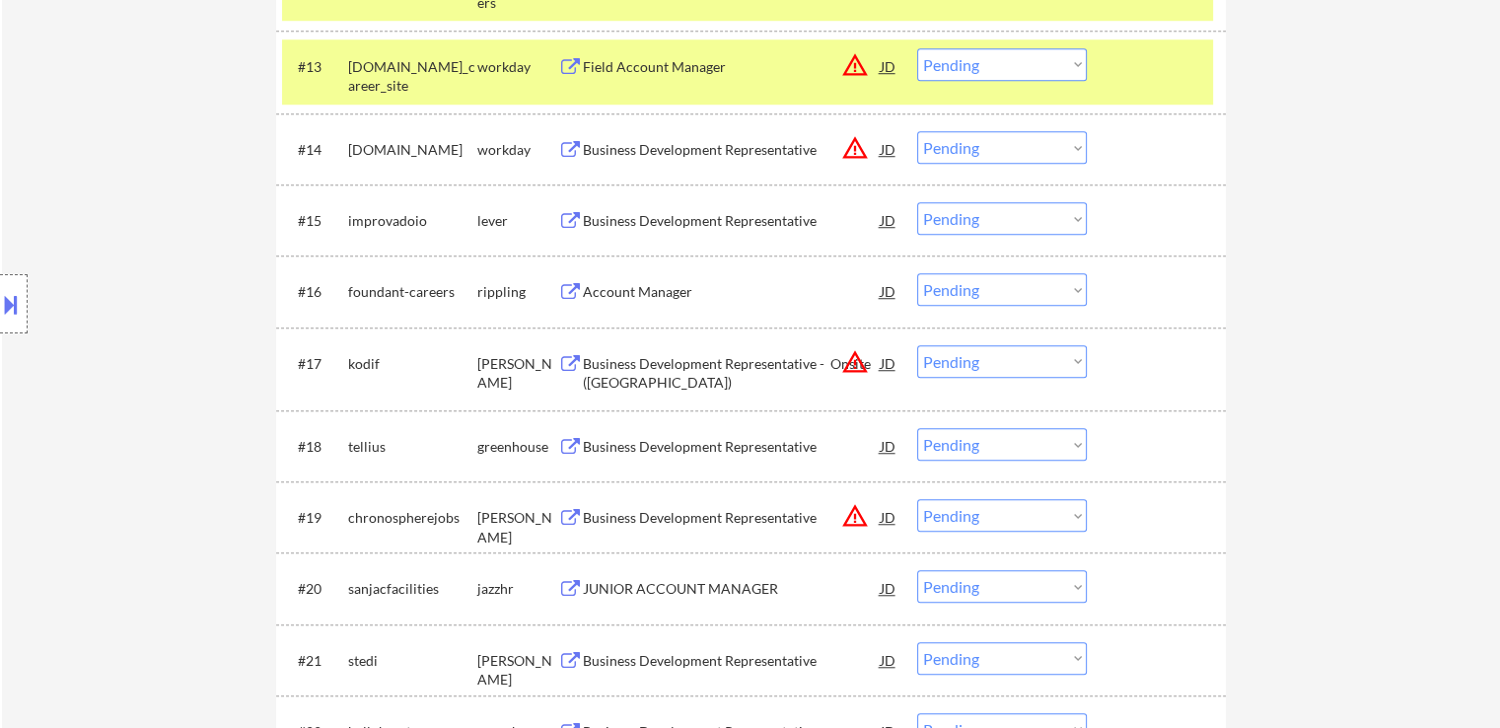
click at [699, 222] on div "Business Development Representative" at bounding box center [732, 221] width 298 height 20
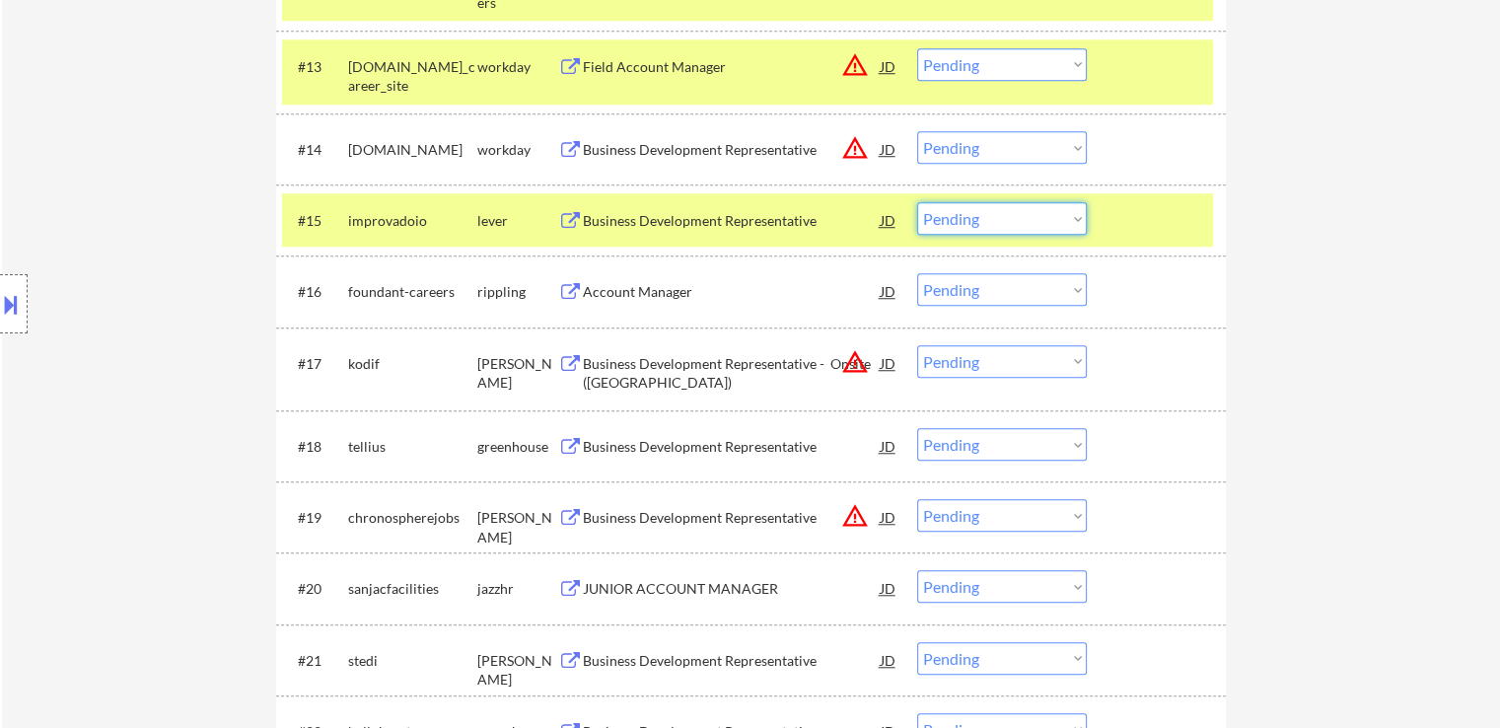
click at [951, 217] on select "Choose an option... Pending Applied Excluded (Questions) Excluded (Expired) Exc…" at bounding box center [1002, 218] width 170 height 33
click at [917, 202] on select "Choose an option... Pending Applied Excluded (Questions) Excluded (Expired) Exc…" at bounding box center [1002, 218] width 170 height 33
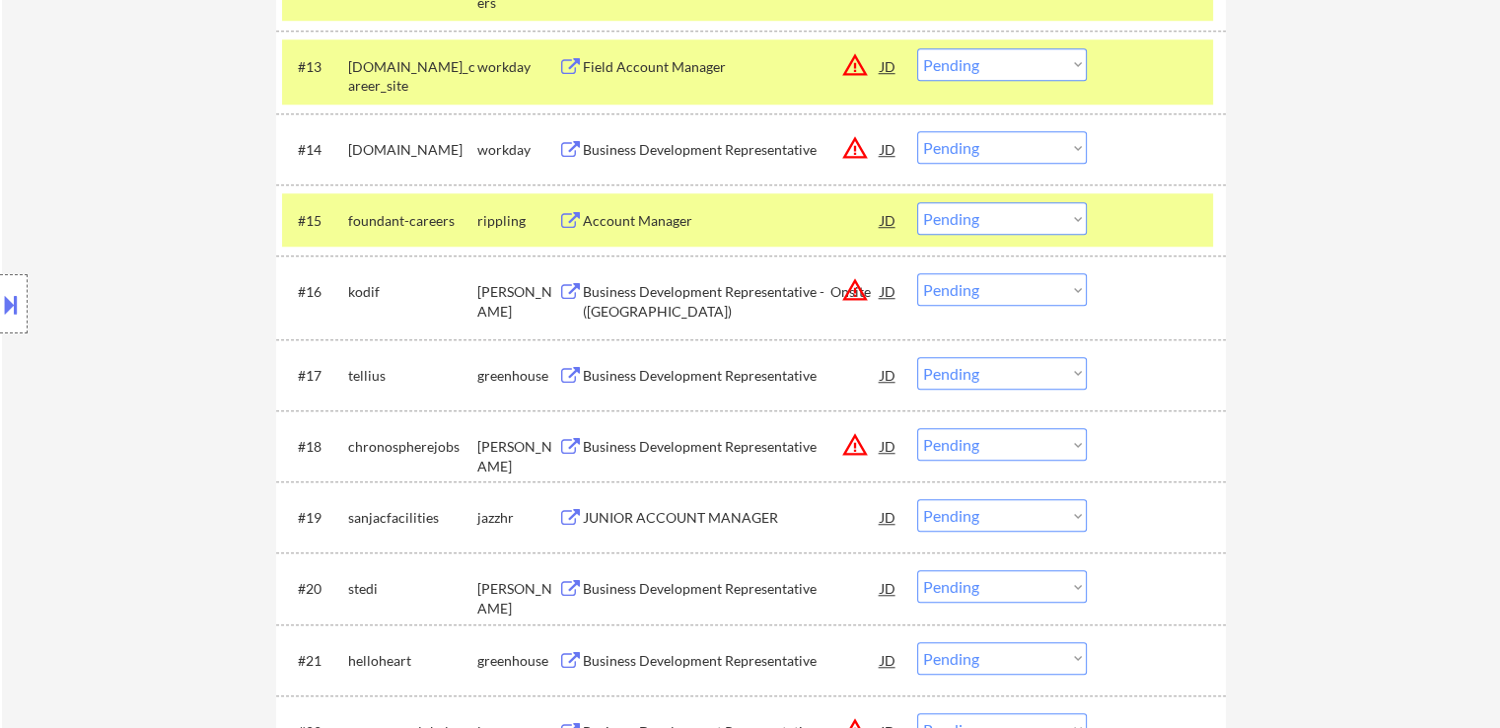
click at [650, 222] on div "Account Manager" at bounding box center [732, 221] width 298 height 20
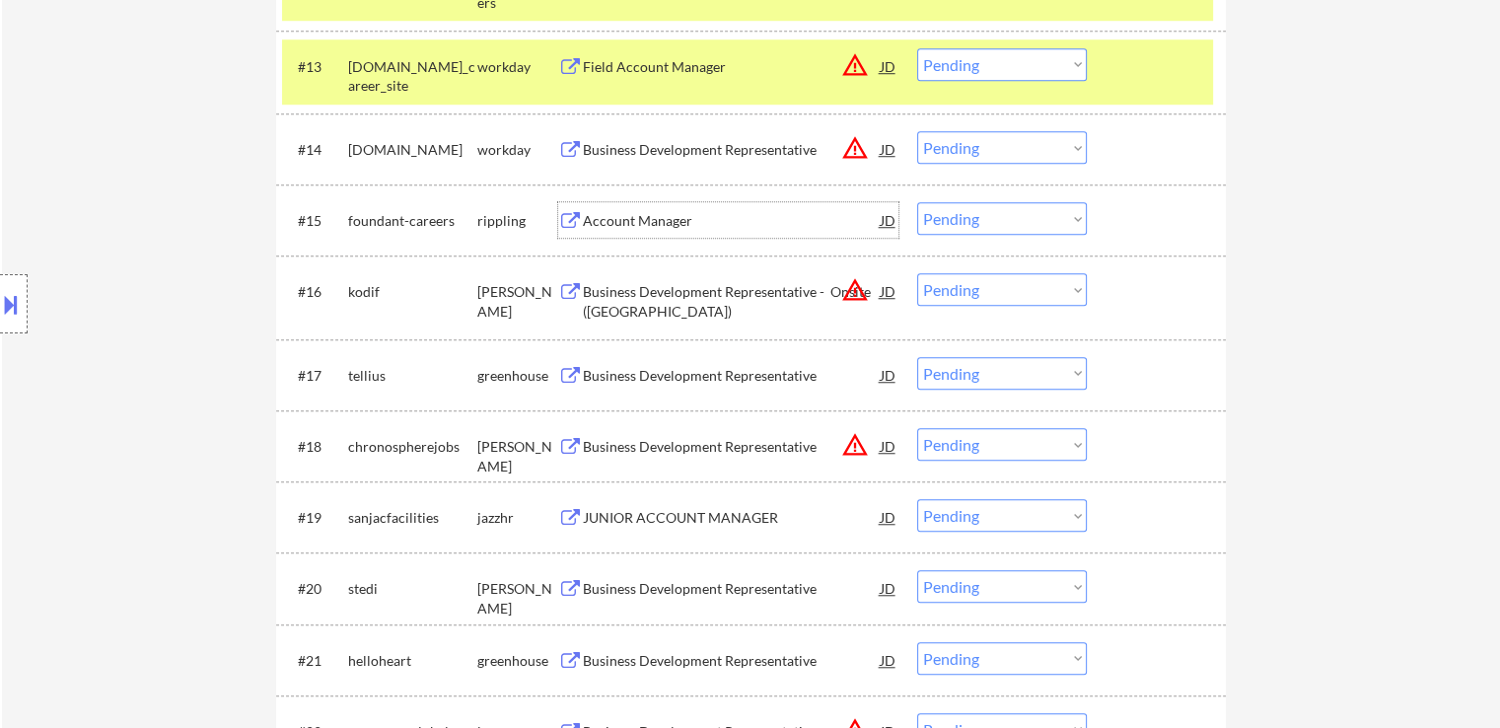
click at [957, 222] on select "Choose an option... Pending Applied Excluded (Questions) Excluded (Expired) Exc…" at bounding box center [1002, 218] width 170 height 33
click at [917, 202] on select "Choose an option... Pending Applied Excluded (Questions) Excluded (Expired) Exc…" at bounding box center [1002, 218] width 170 height 33
select select ""pending""
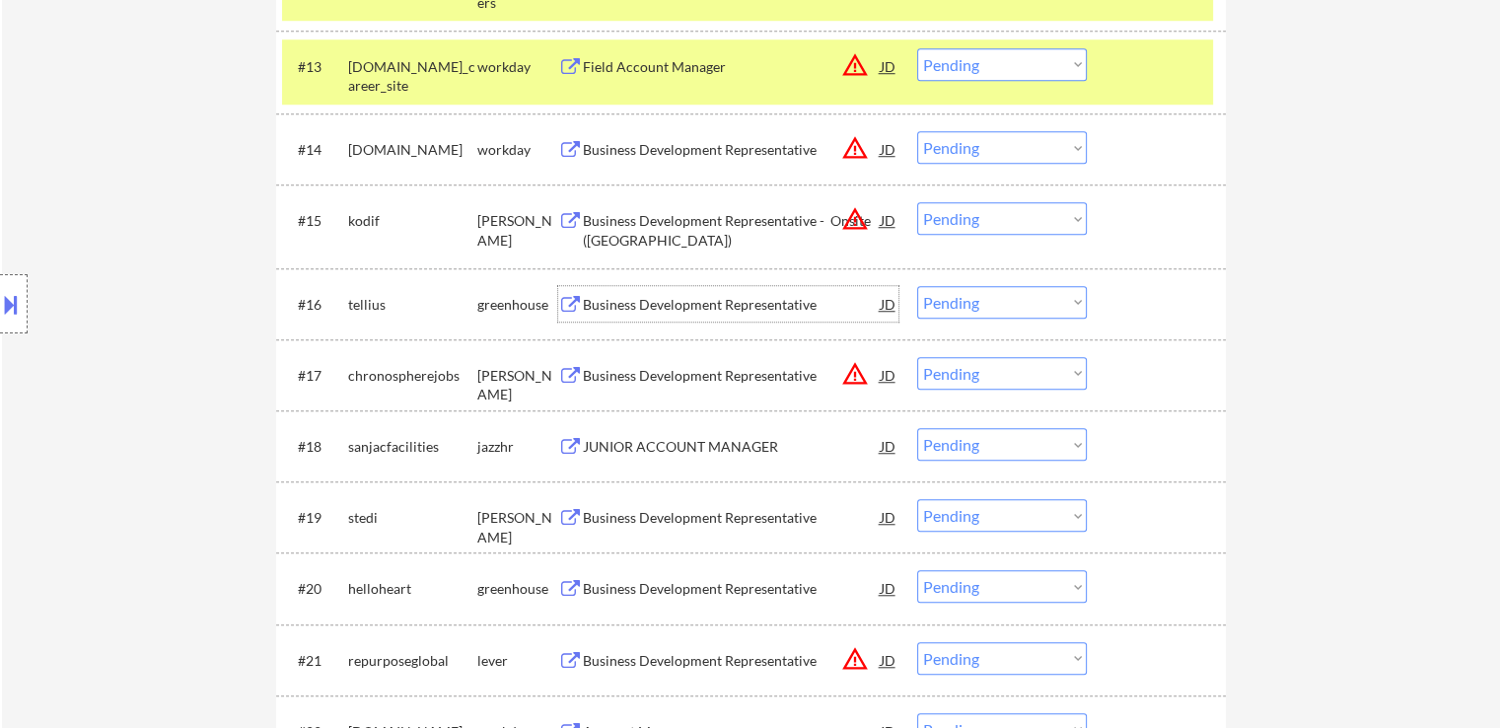
click at [674, 307] on div "Business Development Representative" at bounding box center [732, 305] width 298 height 20
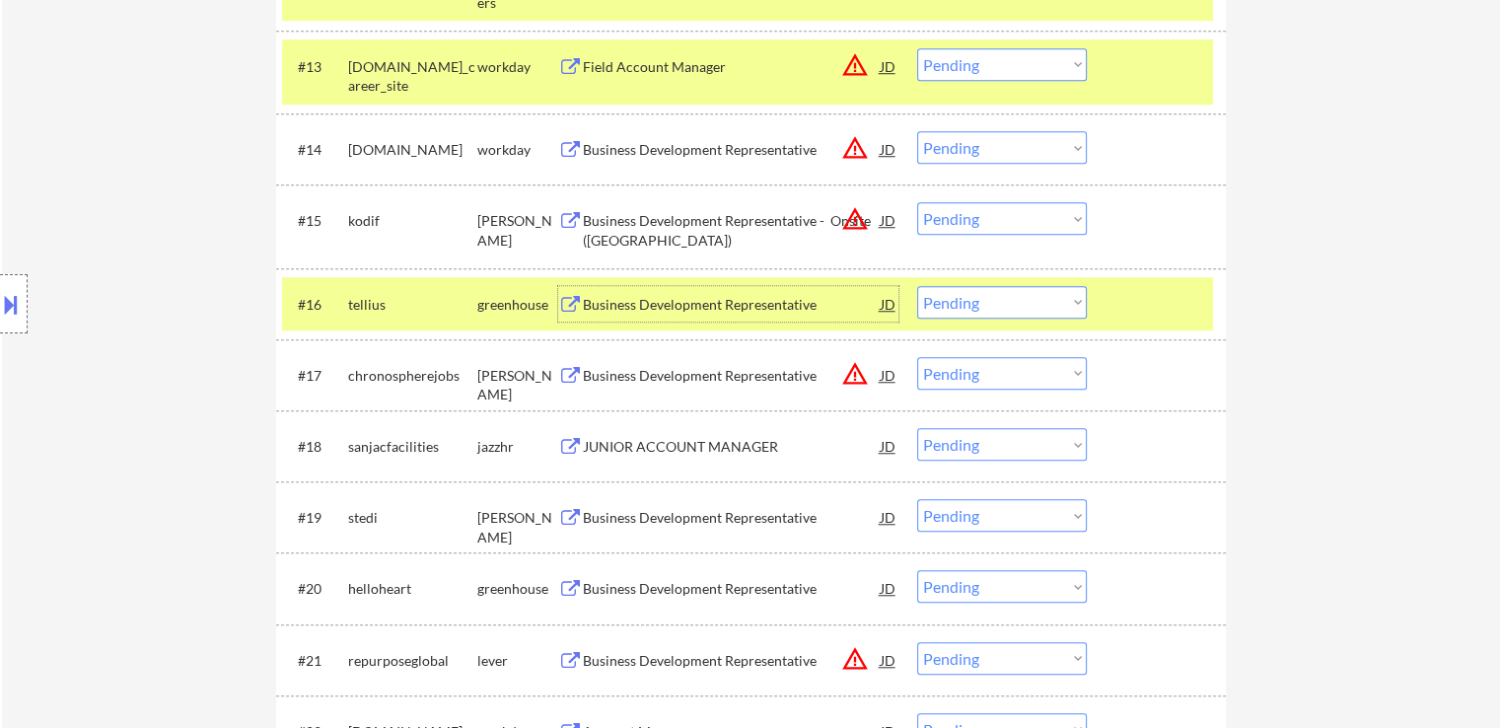
click at [980, 309] on select "Choose an option... Pending Applied Excluded (Questions) Excluded (Expired) Exc…" at bounding box center [1002, 302] width 170 height 33
click at [917, 286] on select "Choose an option... Pending Applied Excluded (Questions) Excluded (Expired) Exc…" at bounding box center [1002, 302] width 170 height 33
select select ""pending""
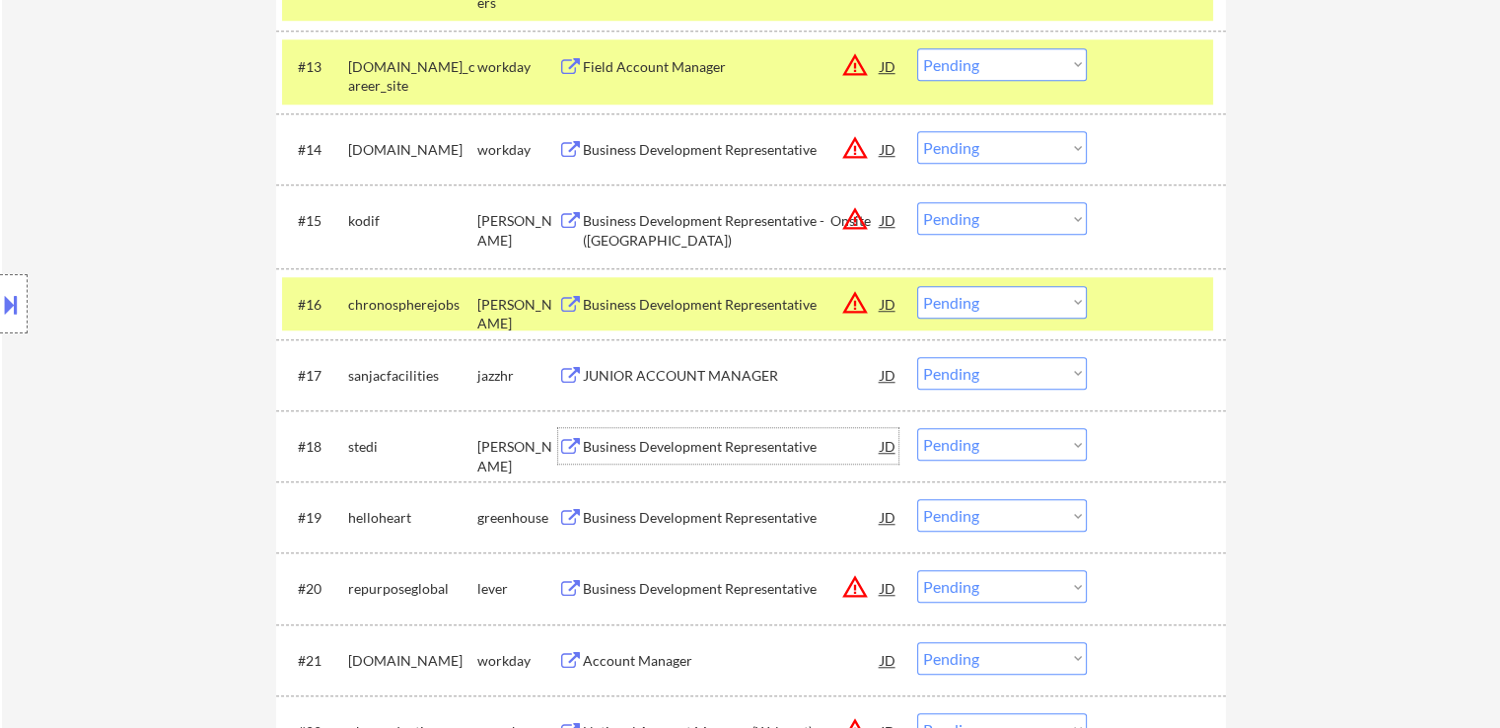
click at [728, 439] on div "Business Development Representative" at bounding box center [732, 447] width 298 height 20
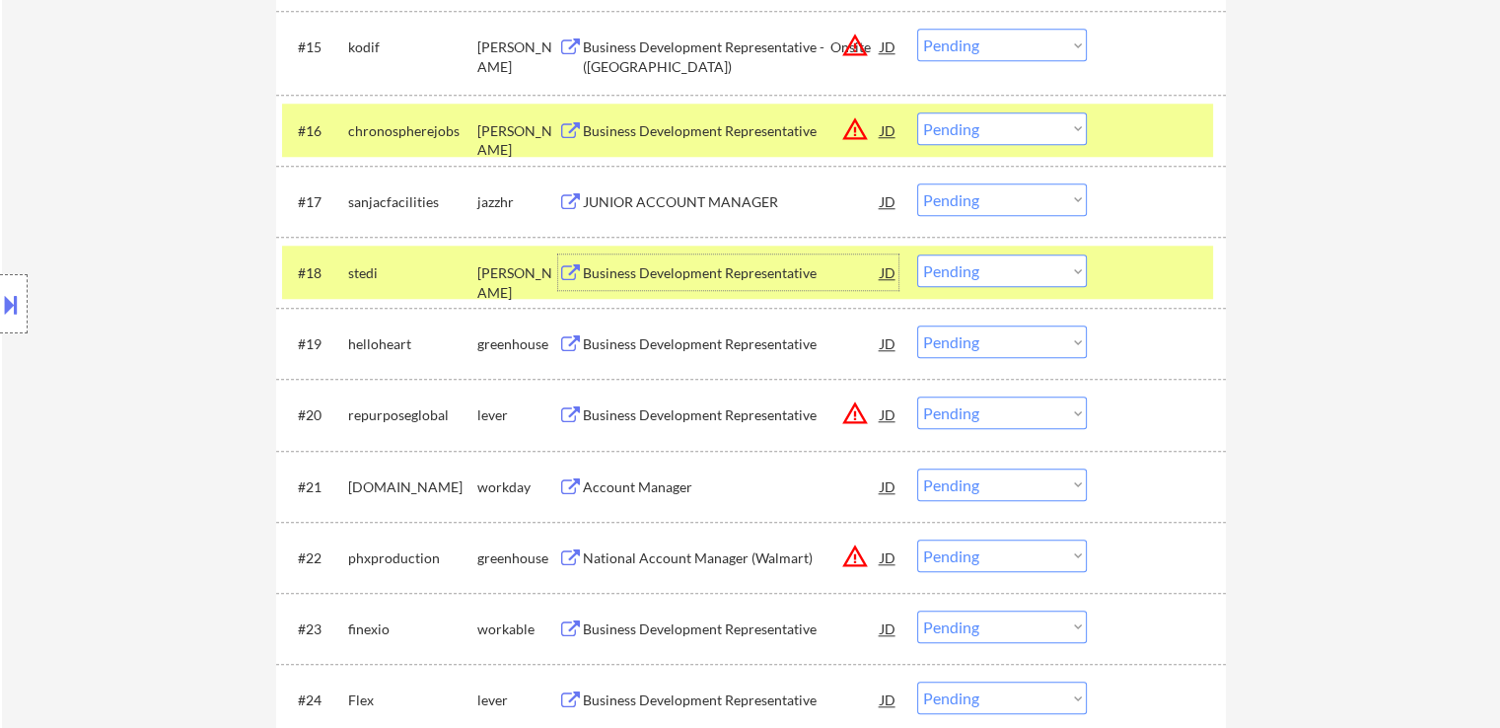
scroll to position [1776, 0]
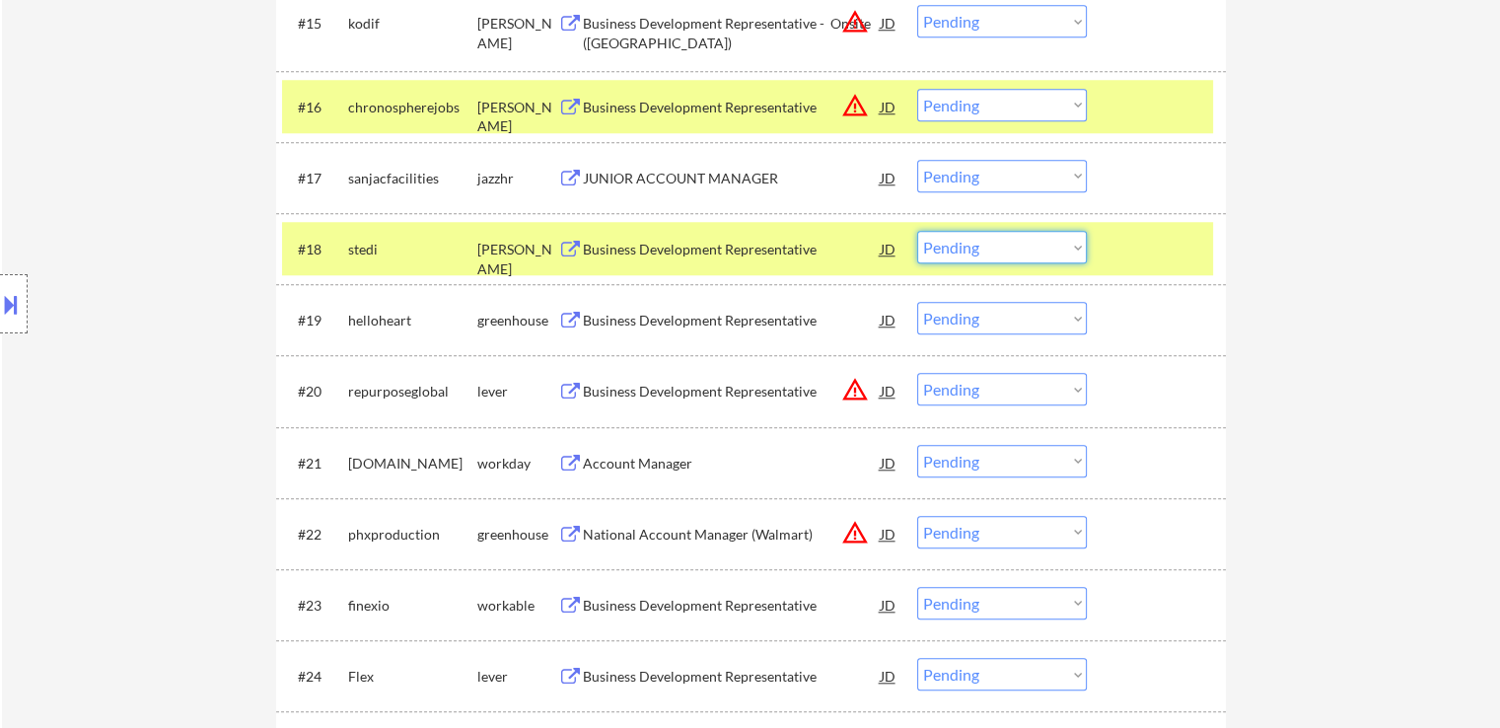
click at [963, 238] on select "Choose an option... Pending Applied Excluded (Questions) Excluded (Expired) Exc…" at bounding box center [1002, 247] width 170 height 33
click at [917, 231] on select "Choose an option... Pending Applied Excluded (Questions) Excluded (Expired) Exc…" at bounding box center [1002, 247] width 170 height 33
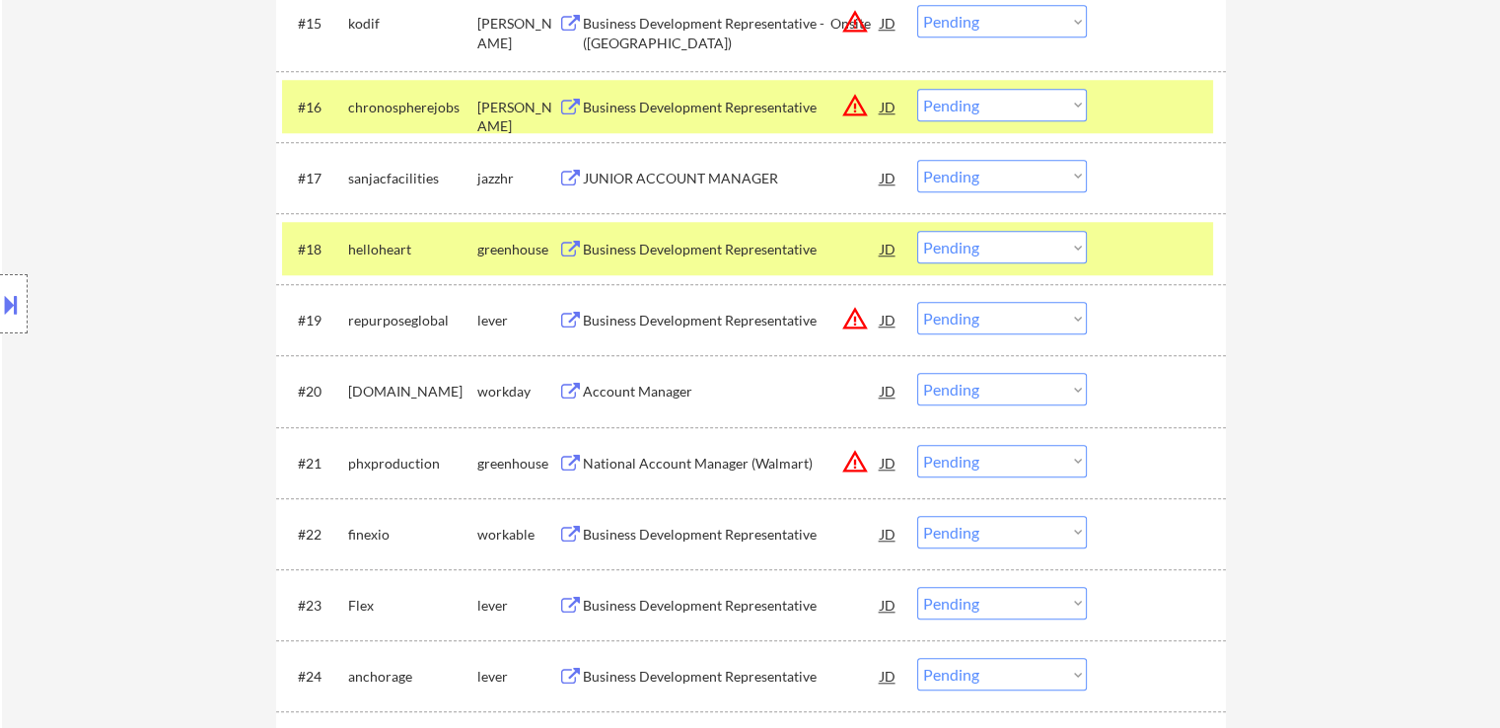
click at [621, 247] on div "Business Development Representative" at bounding box center [732, 250] width 298 height 20
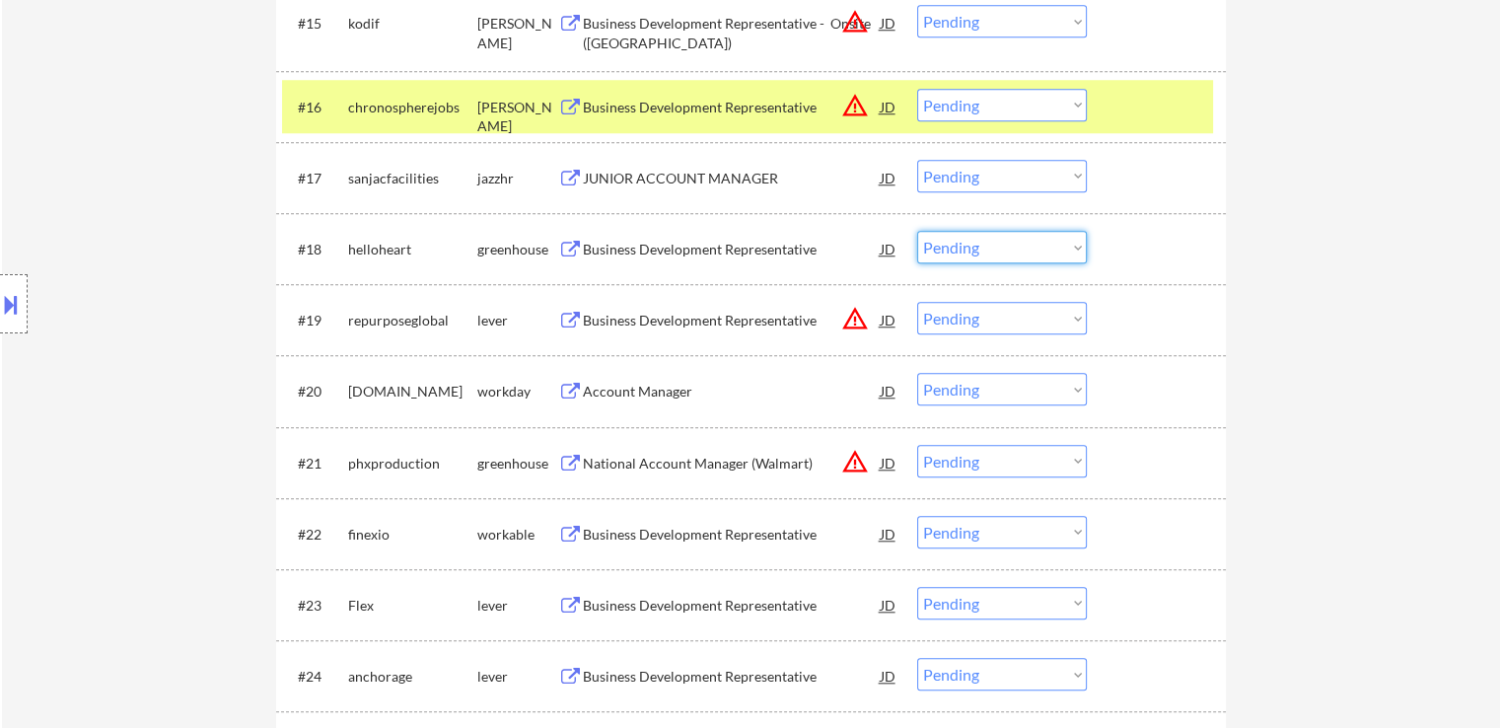
click at [963, 250] on select "Choose an option... Pending Applied Excluded (Questions) Excluded (Expired) Exc…" at bounding box center [1002, 247] width 170 height 33
click at [917, 231] on select "Choose an option... Pending Applied Excluded (Questions) Excluded (Expired) Exc…" at bounding box center [1002, 247] width 170 height 33
select select ""pending""
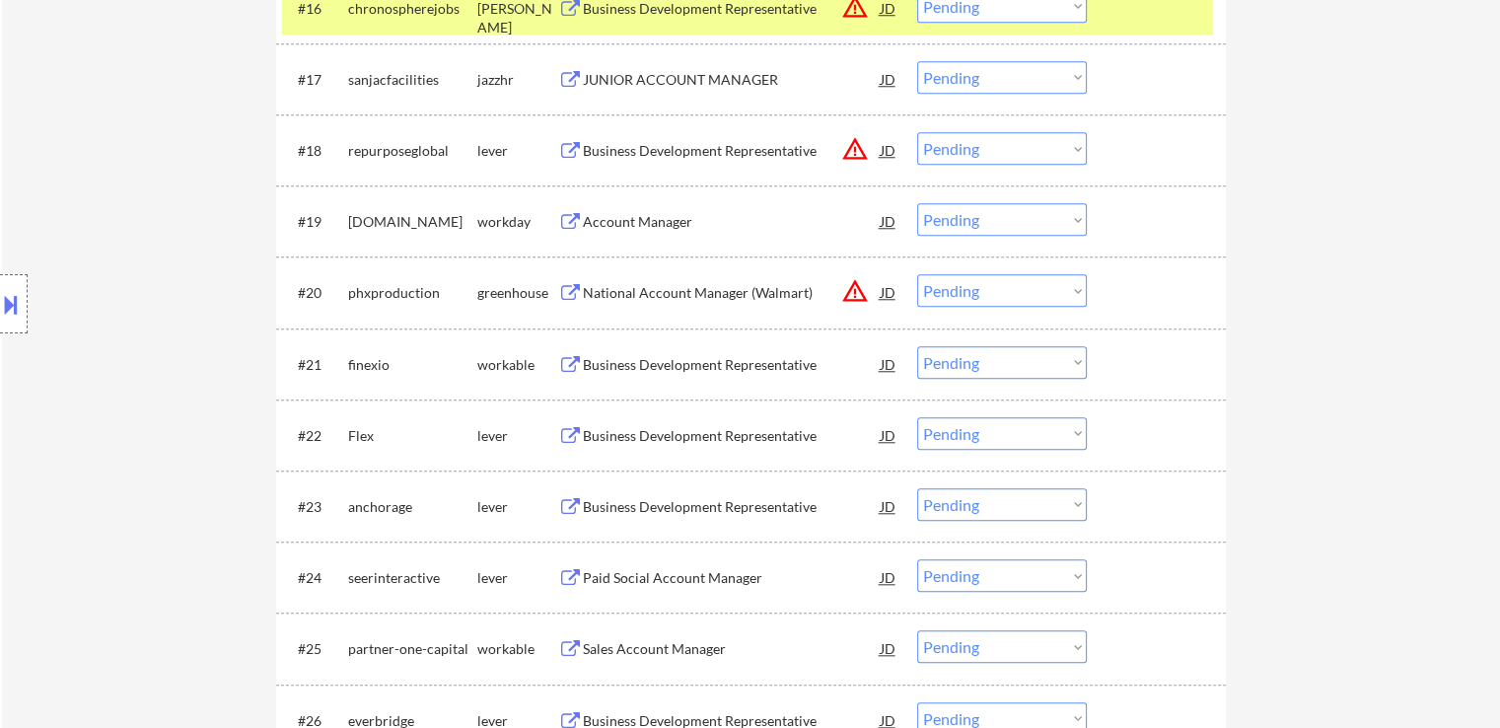
scroll to position [1973, 0]
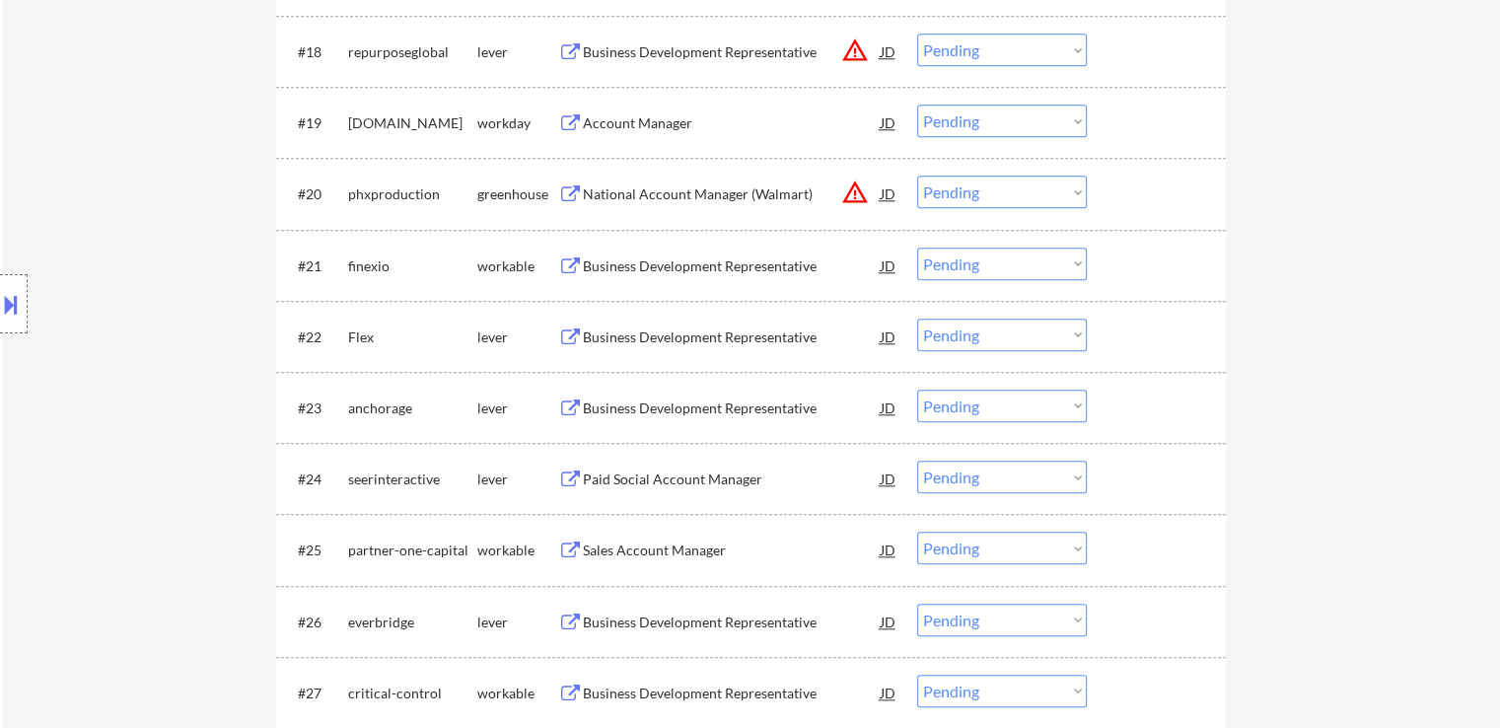
click at [713, 267] on div "Business Development Representative" at bounding box center [732, 266] width 298 height 20
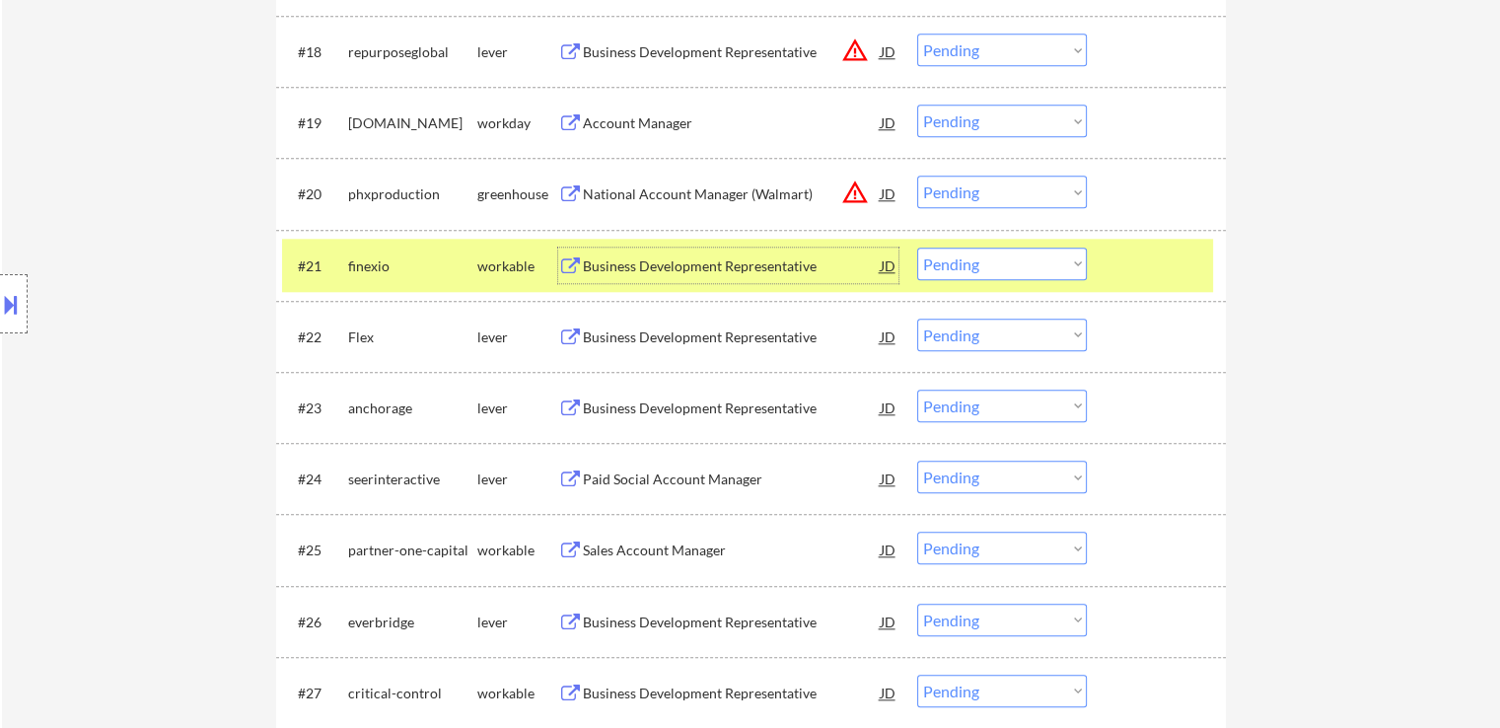
click at [990, 264] on select "Choose an option... Pending Applied Excluded (Questions) Excluded (Expired) Exc…" at bounding box center [1002, 264] width 170 height 33
click at [917, 248] on select "Choose an option... Pending Applied Excluded (Questions) Excluded (Expired) Exc…" at bounding box center [1002, 264] width 170 height 33
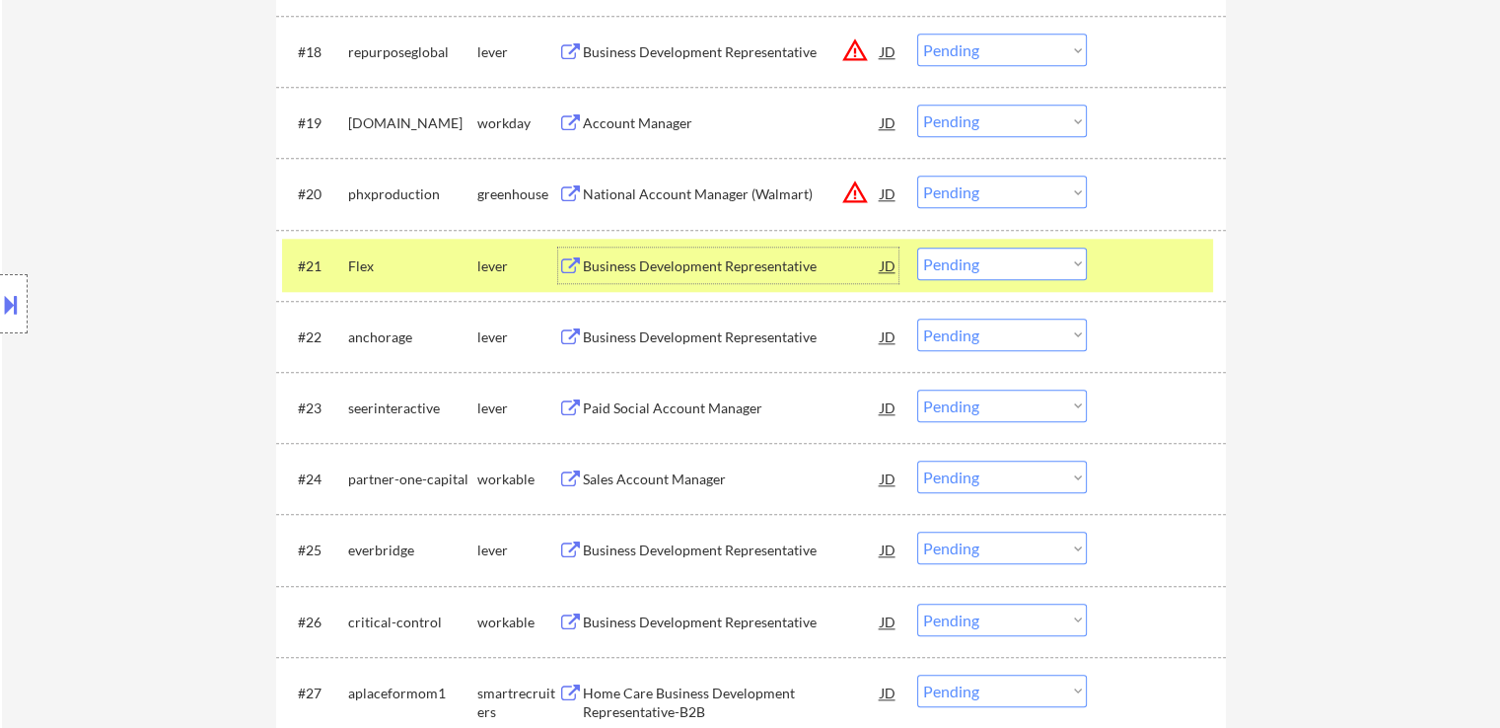
click at [698, 265] on div "Business Development Representative" at bounding box center [732, 266] width 298 height 20
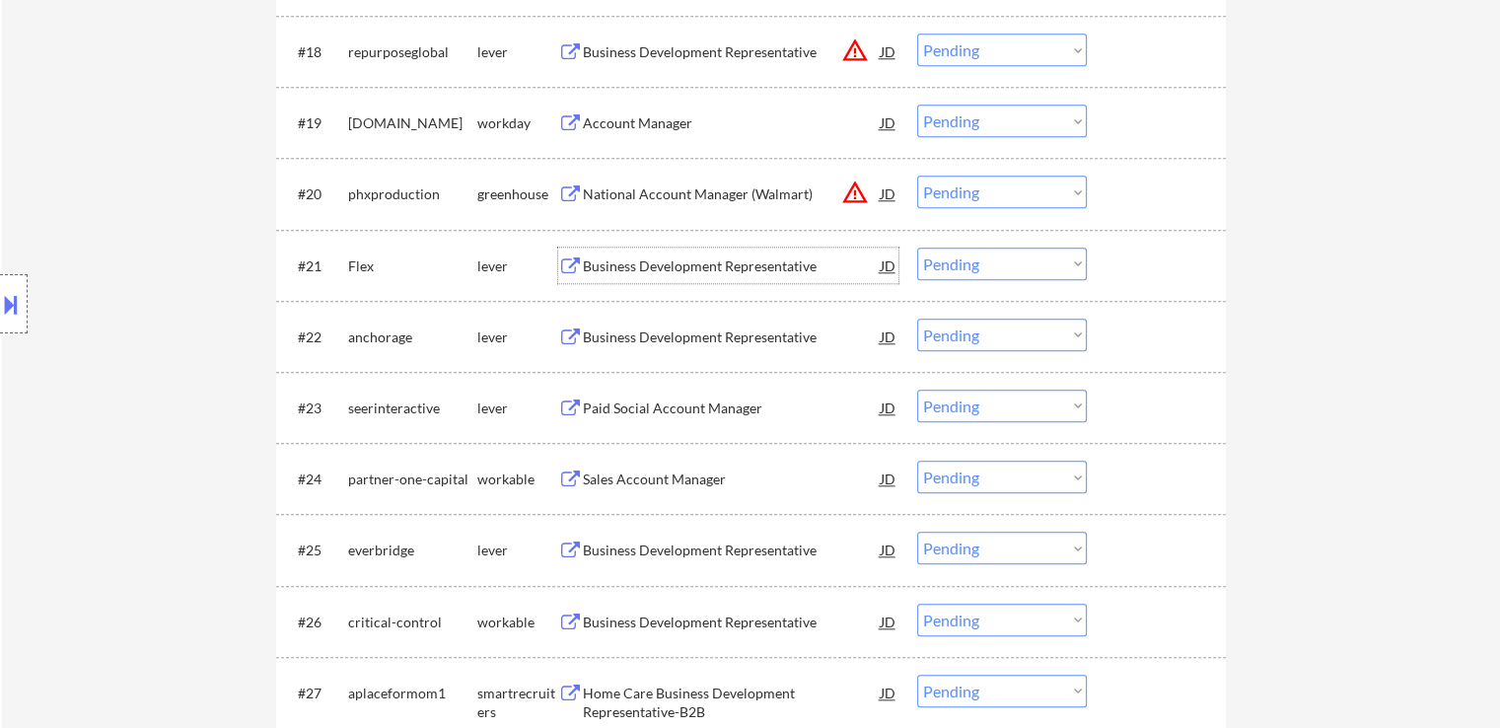
click at [963, 262] on select "Choose an option... Pending Applied Excluded (Questions) Excluded (Expired) Exc…" at bounding box center [1002, 264] width 170 height 33
click at [917, 248] on select "Choose an option... Pending Applied Excluded (Questions) Excluded (Expired) Exc…" at bounding box center [1002, 264] width 170 height 33
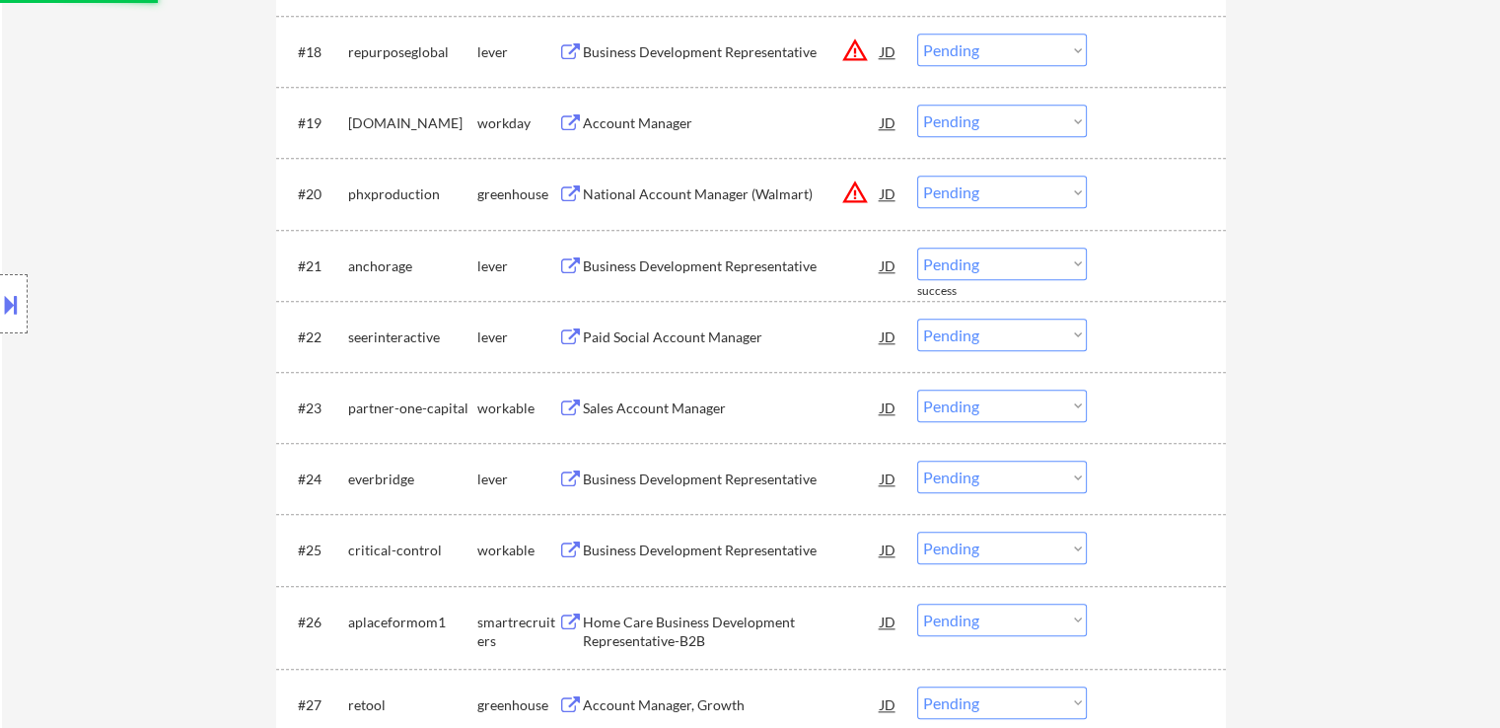
click at [675, 266] on div "Business Development Representative" at bounding box center [732, 266] width 298 height 20
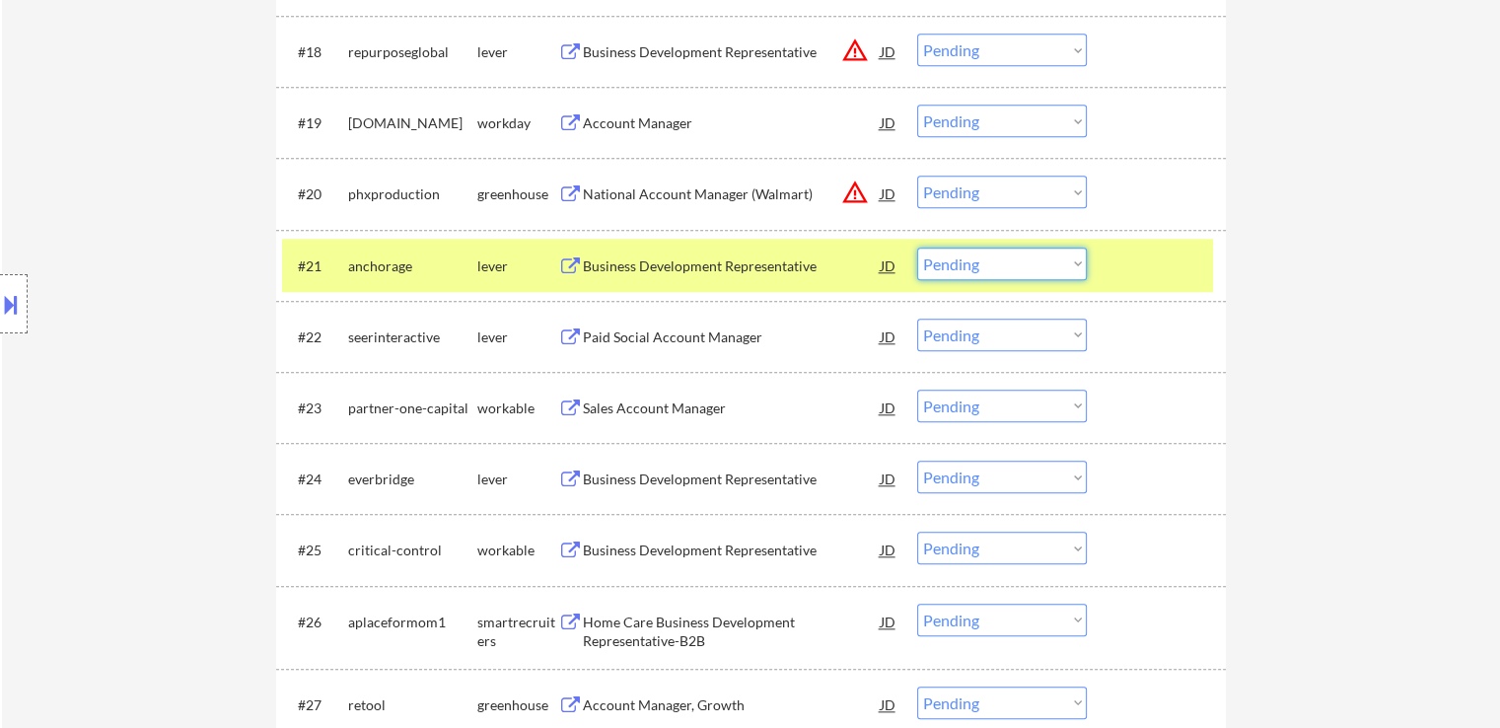
drag, startPoint x: 1000, startPoint y: 265, endPoint x: 1002, endPoint y: 276, distance: 11.0
click at [1000, 265] on select "Choose an option... Pending Applied Excluded (Questions) Excluded (Expired) Exc…" at bounding box center [1002, 264] width 170 height 33
click at [917, 248] on select "Choose an option... Pending Applied Excluded (Questions) Excluded (Expired) Exc…" at bounding box center [1002, 264] width 170 height 33
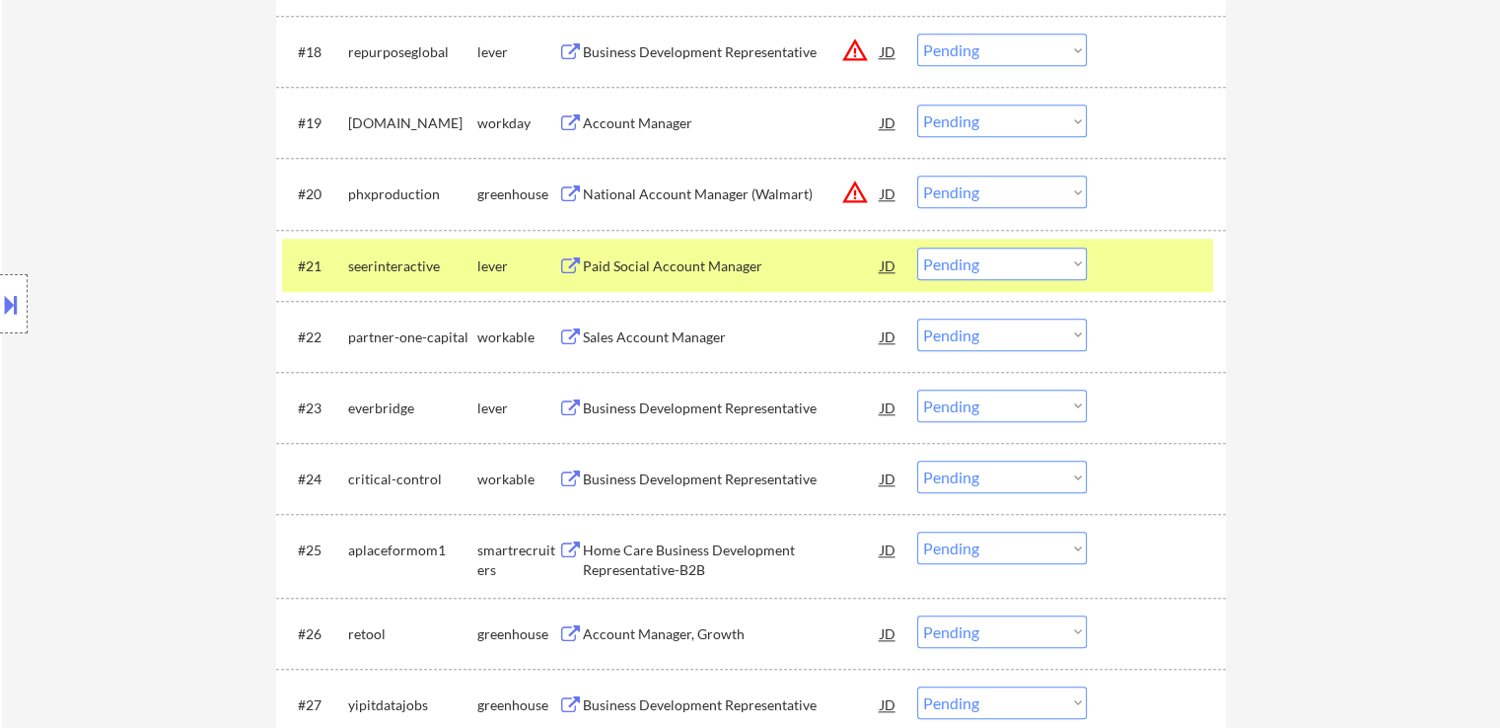
click at [652, 265] on div "Paid Social Account Manager" at bounding box center [732, 266] width 298 height 20
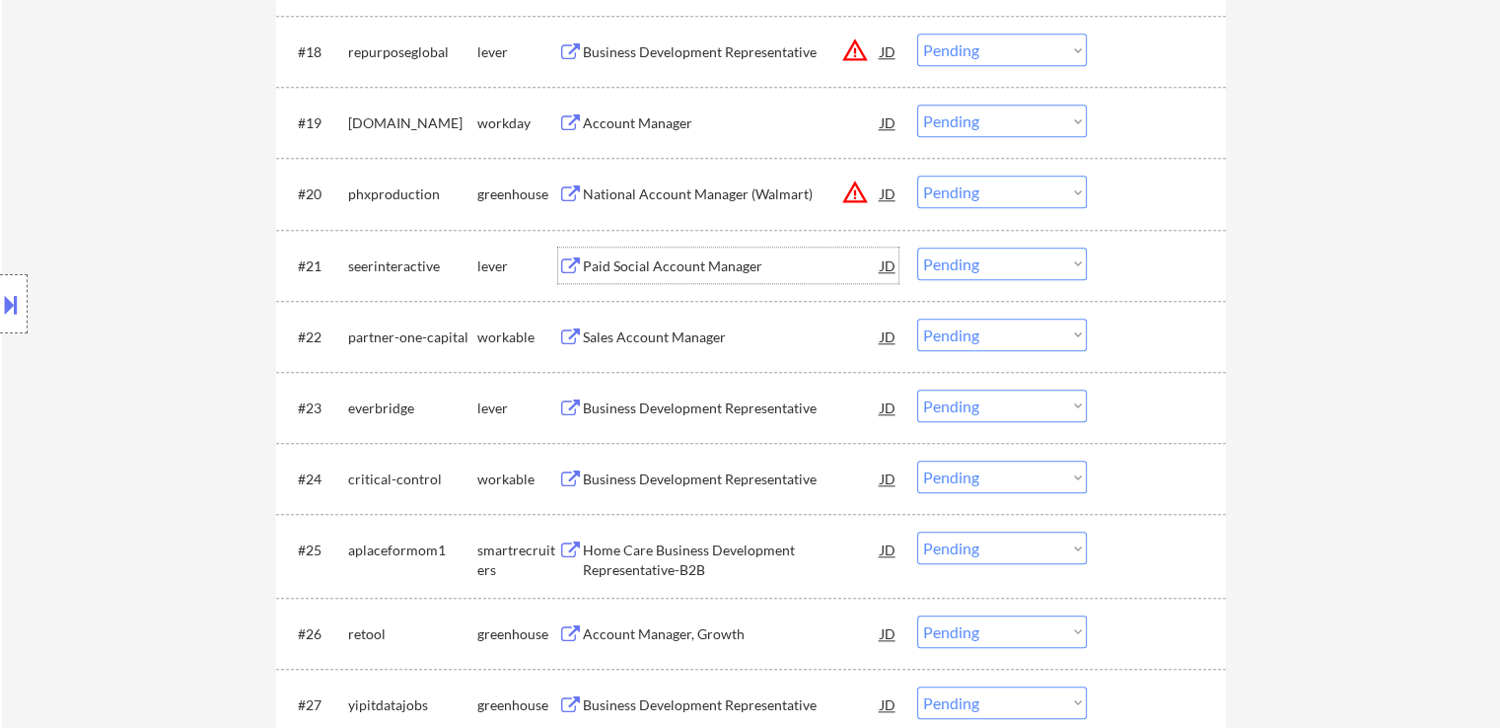
click at [951, 262] on select "Choose an option... Pending Applied Excluded (Questions) Excluded (Expired) Exc…" at bounding box center [1002, 264] width 170 height 33
click at [917, 248] on select "Choose an option... Pending Applied Excluded (Questions) Excluded (Expired) Exc…" at bounding box center [1002, 264] width 170 height 33
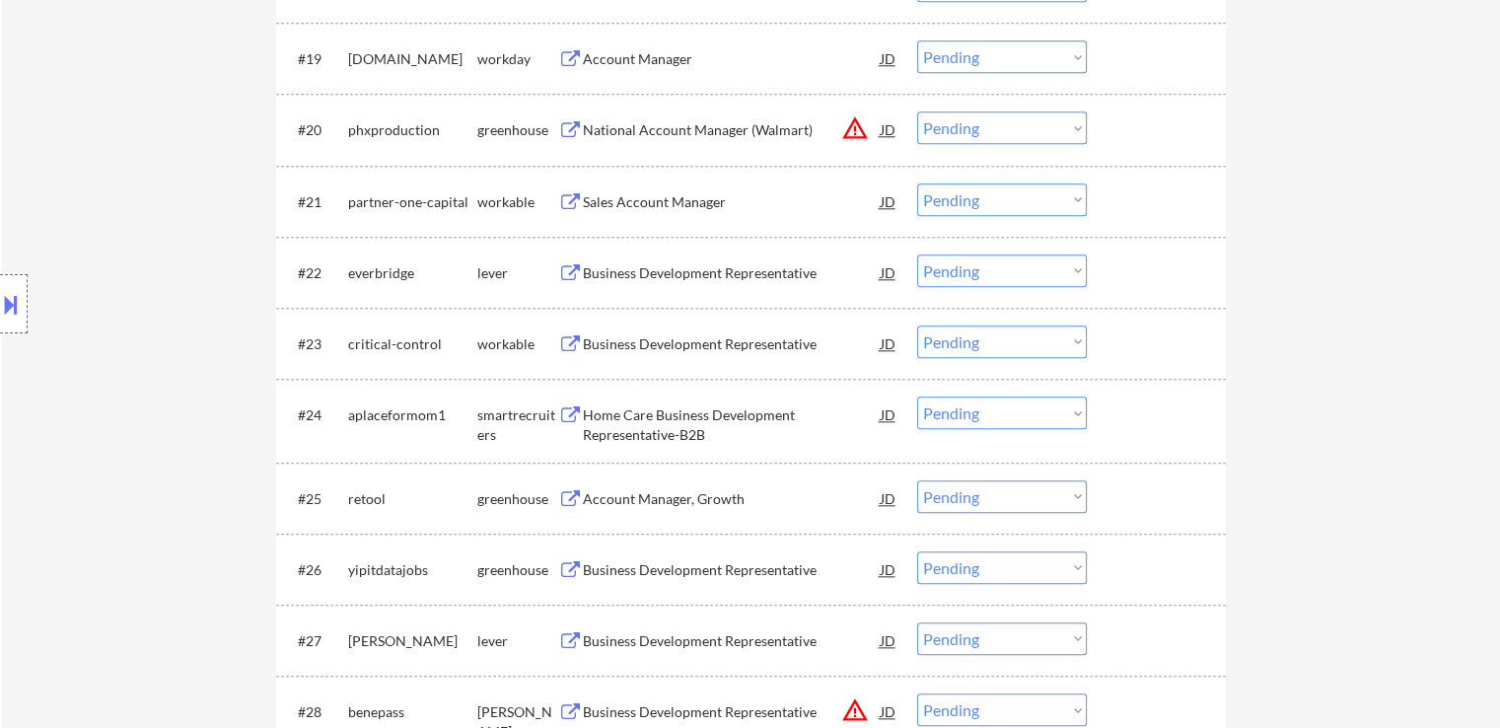
scroll to position [2072, 0]
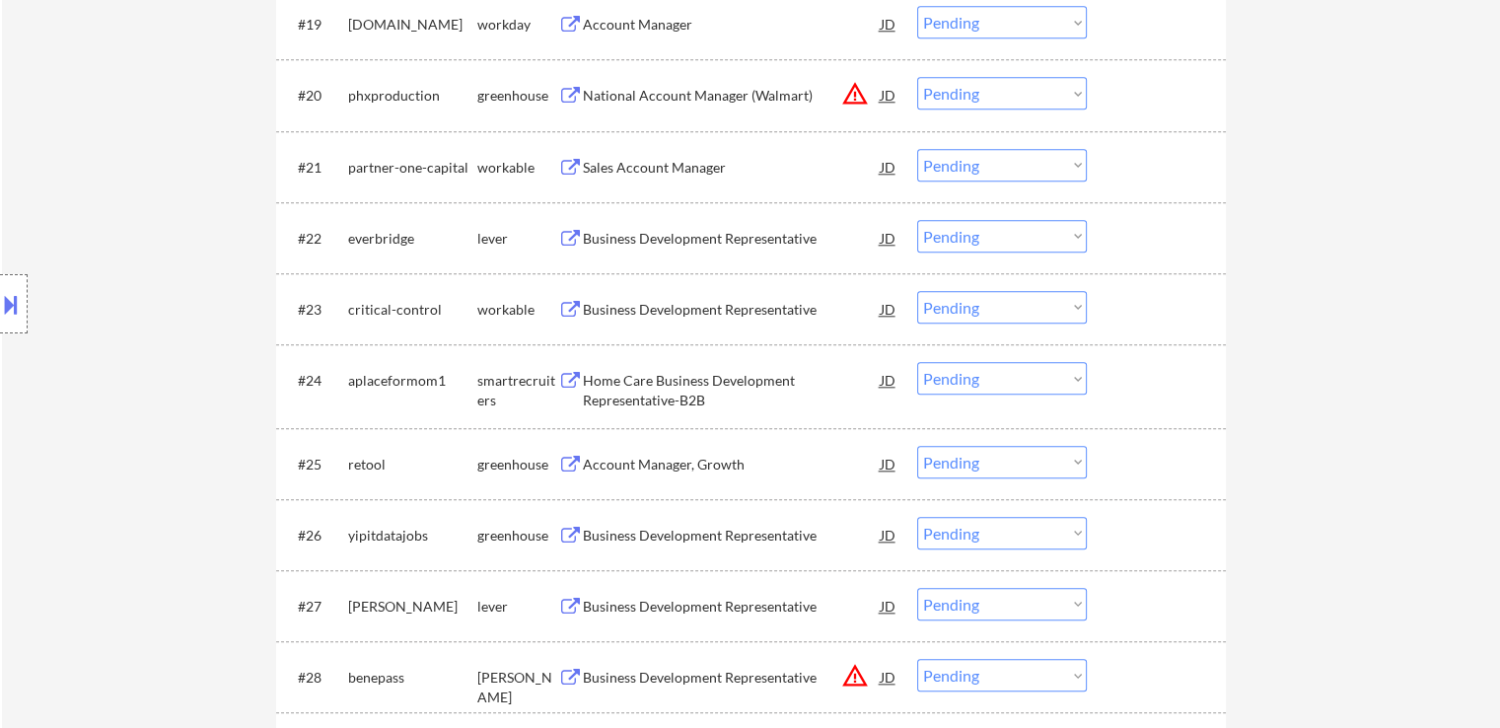
click at [663, 173] on div "Sales Account Manager" at bounding box center [732, 168] width 298 height 20
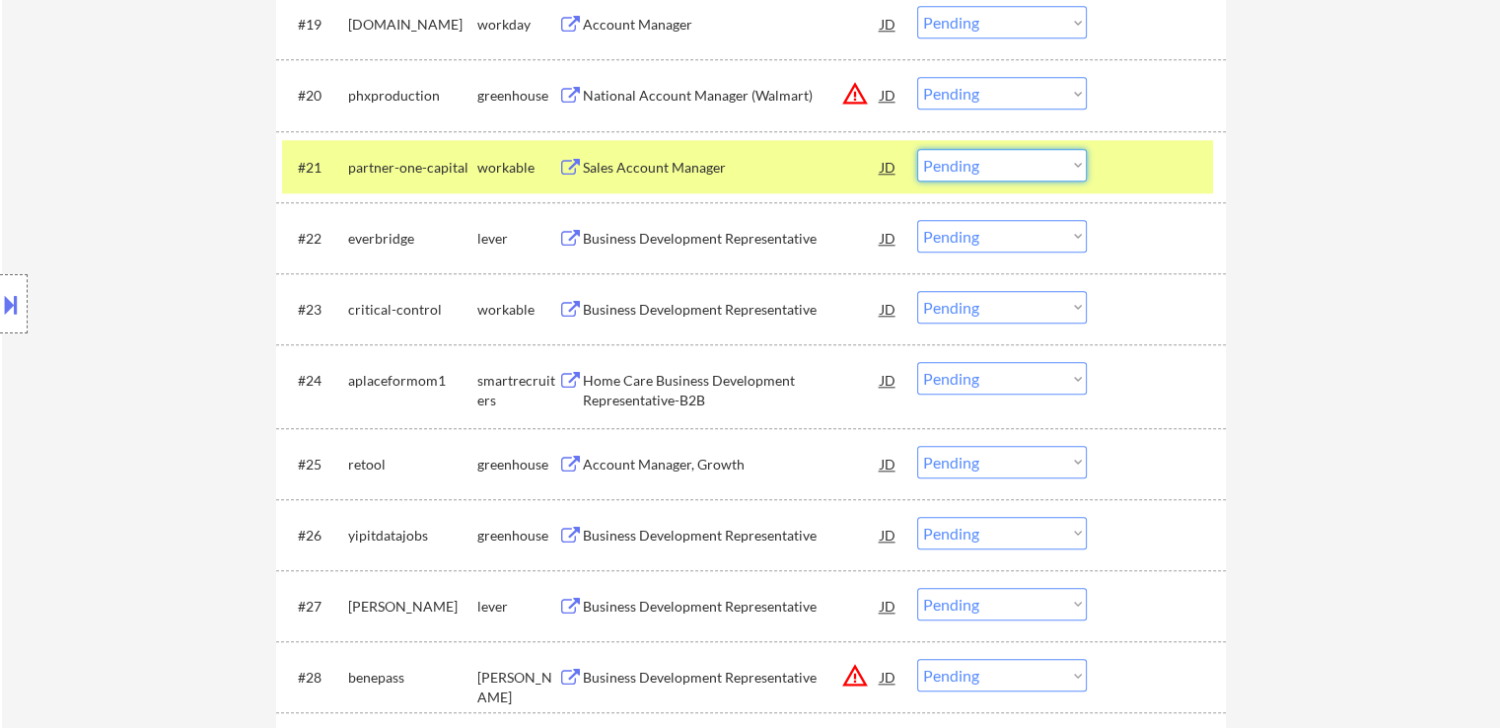
drag, startPoint x: 994, startPoint y: 162, endPoint x: 987, endPoint y: 177, distance: 16.3
click at [994, 162] on select "Choose an option... Pending Applied Excluded (Questions) Excluded (Expired) Exc…" at bounding box center [1002, 165] width 170 height 33
click at [917, 149] on select "Choose an option... Pending Applied Excluded (Questions) Excluded (Expired) Exc…" at bounding box center [1002, 165] width 170 height 33
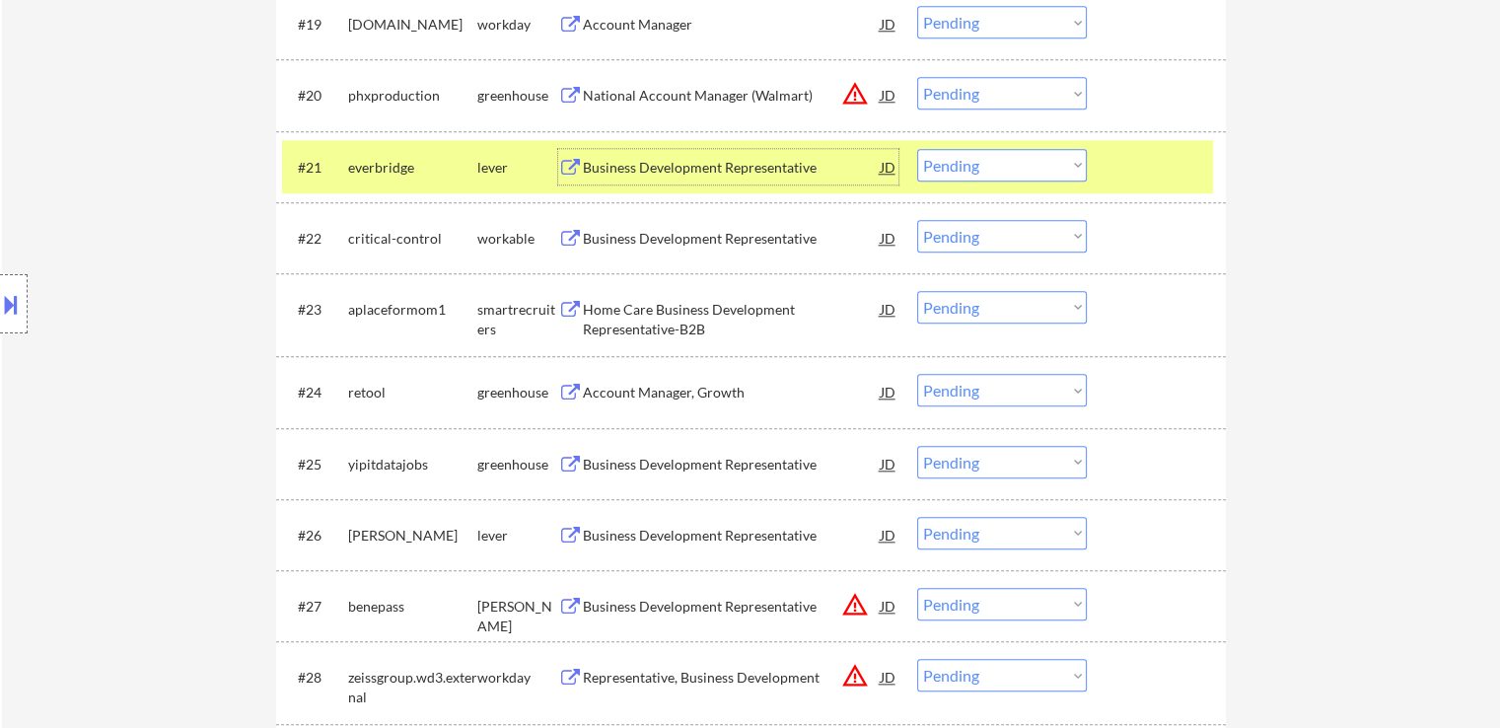
click at [694, 163] on div "Business Development Representative" at bounding box center [732, 168] width 298 height 20
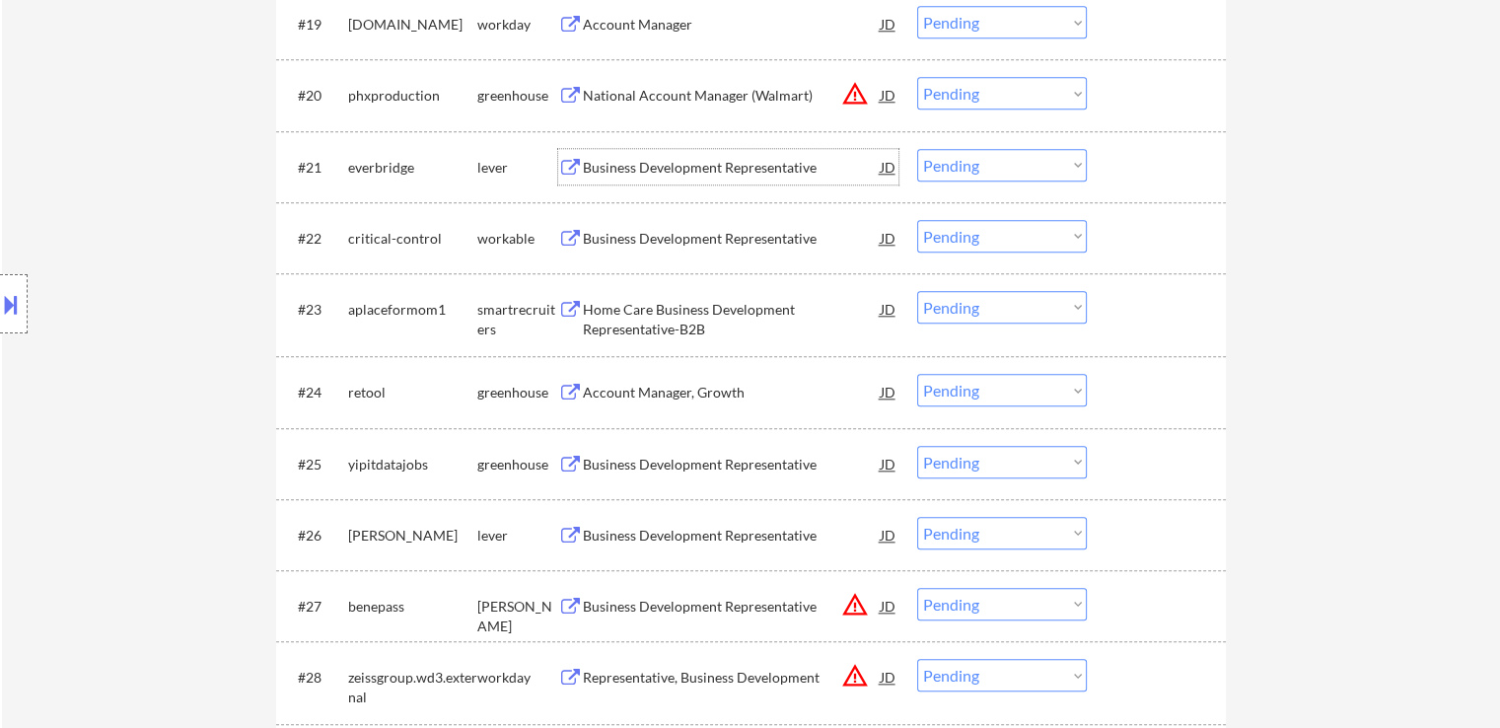
click at [993, 163] on select "Choose an option... Pending Applied Excluded (Questions) Excluded (Expired) Exc…" at bounding box center [1002, 165] width 170 height 33
click at [917, 149] on select "Choose an option... Pending Applied Excluded (Questions) Excluded (Expired) Exc…" at bounding box center [1002, 165] width 170 height 33
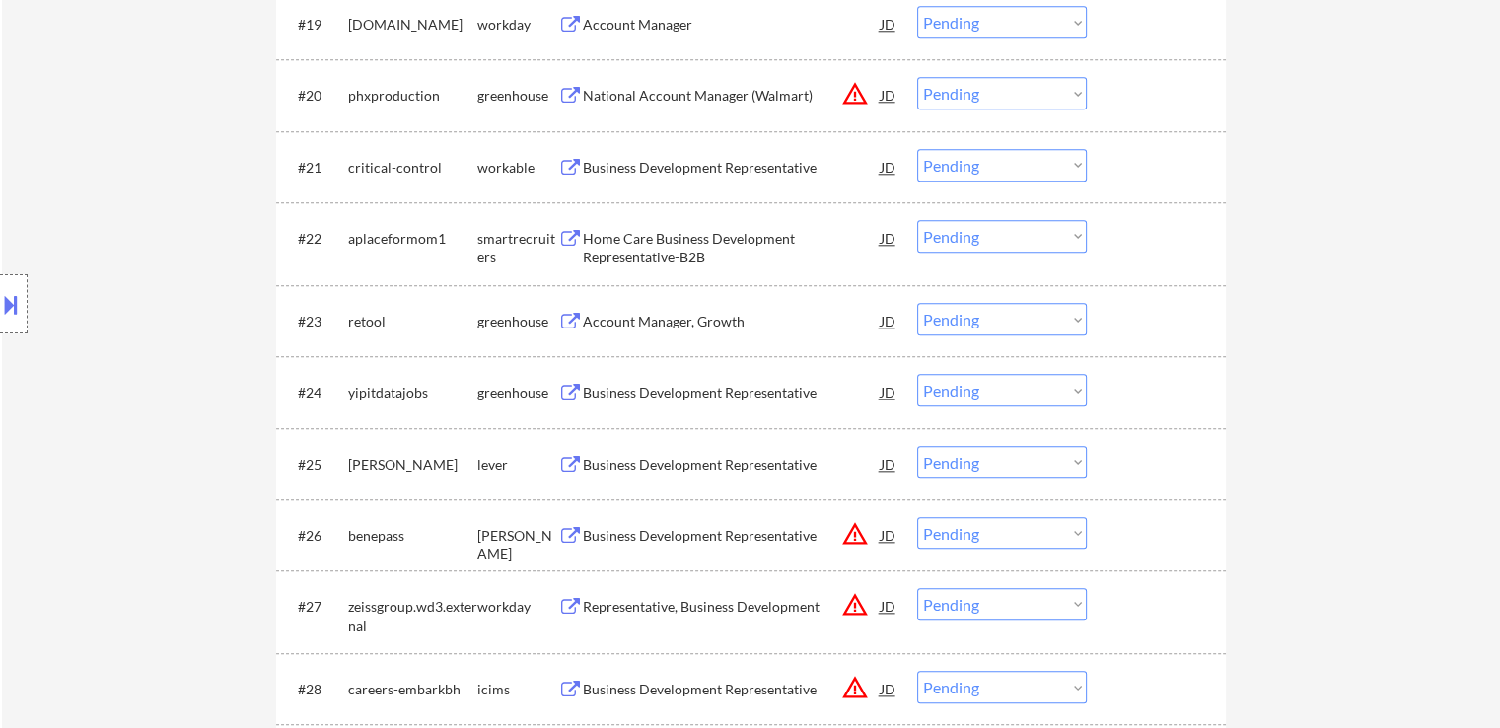
click at [716, 166] on div "Business Development Representative" at bounding box center [732, 168] width 298 height 20
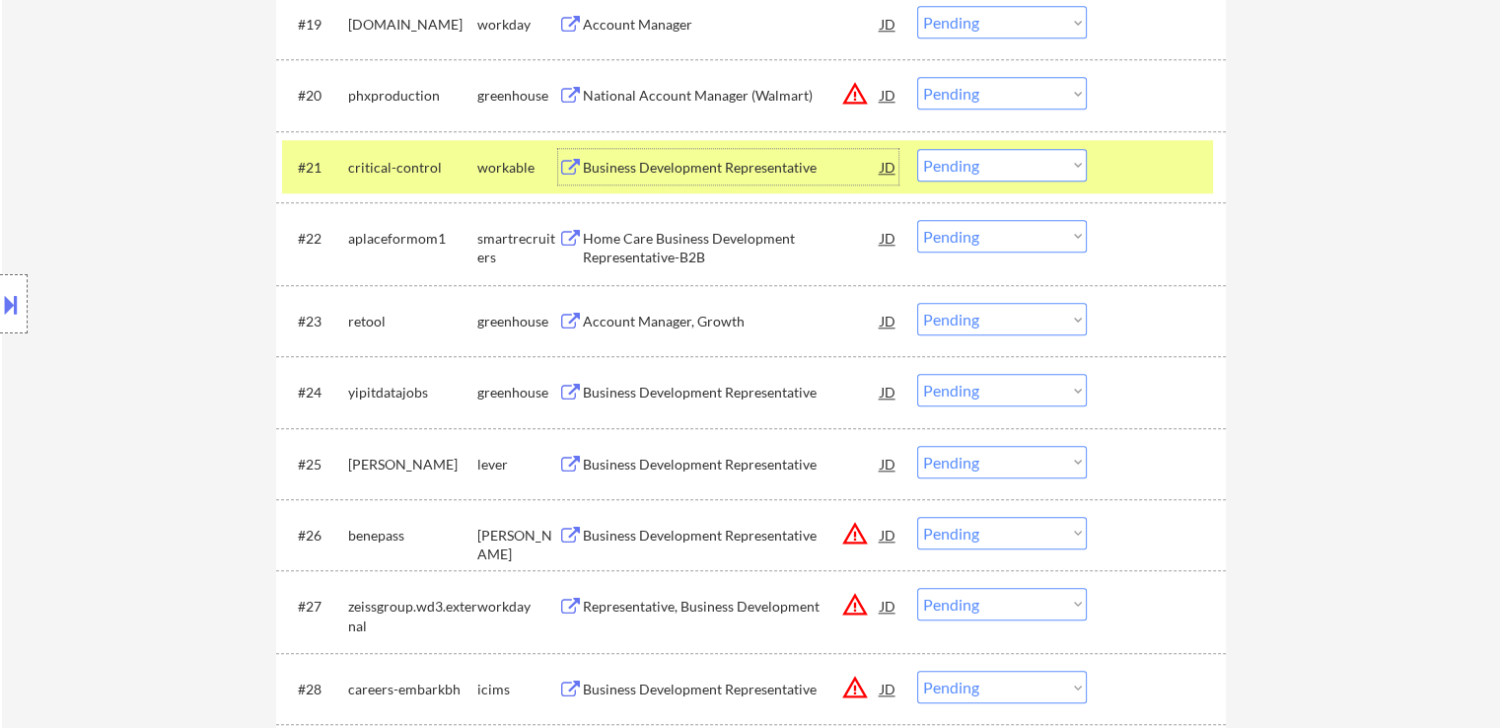
click at [983, 175] on select "Choose an option... Pending Applied Excluded (Questions) Excluded (Expired) Exc…" at bounding box center [1002, 165] width 170 height 33
click at [917, 149] on select "Choose an option... Pending Applied Excluded (Questions) Excluded (Expired) Exc…" at bounding box center [1002, 165] width 170 height 33
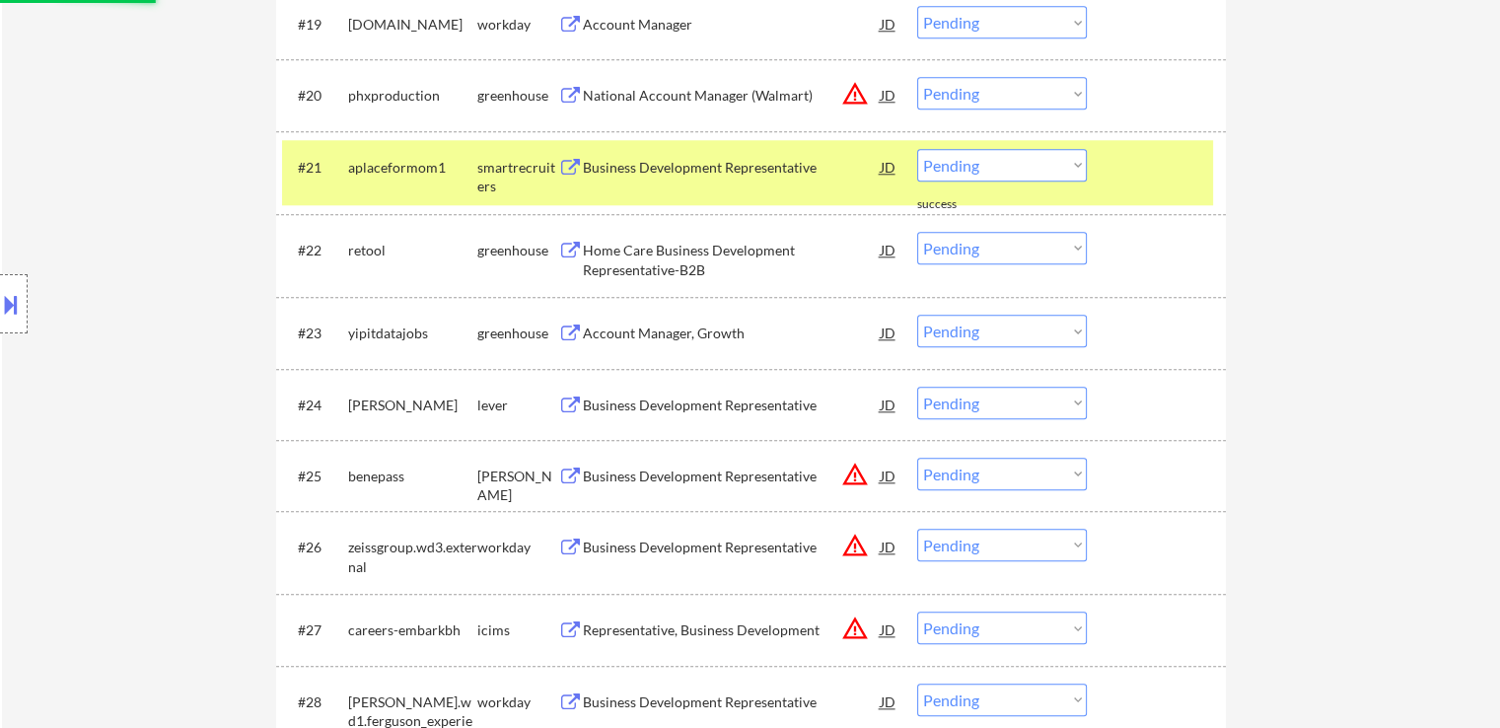
scroll to position [2170, 0]
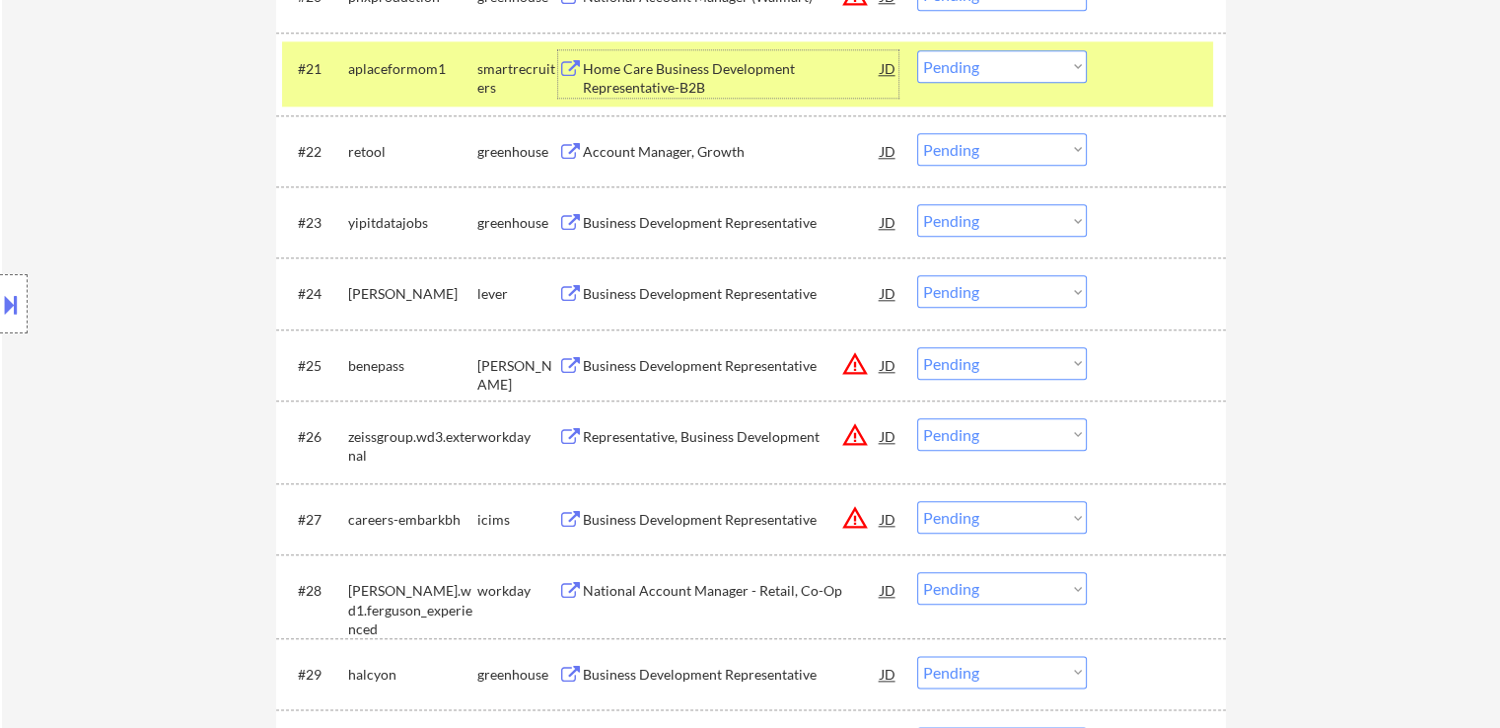
click at [704, 66] on div "Home Care Business Development Representative-B2B" at bounding box center [732, 78] width 298 height 38
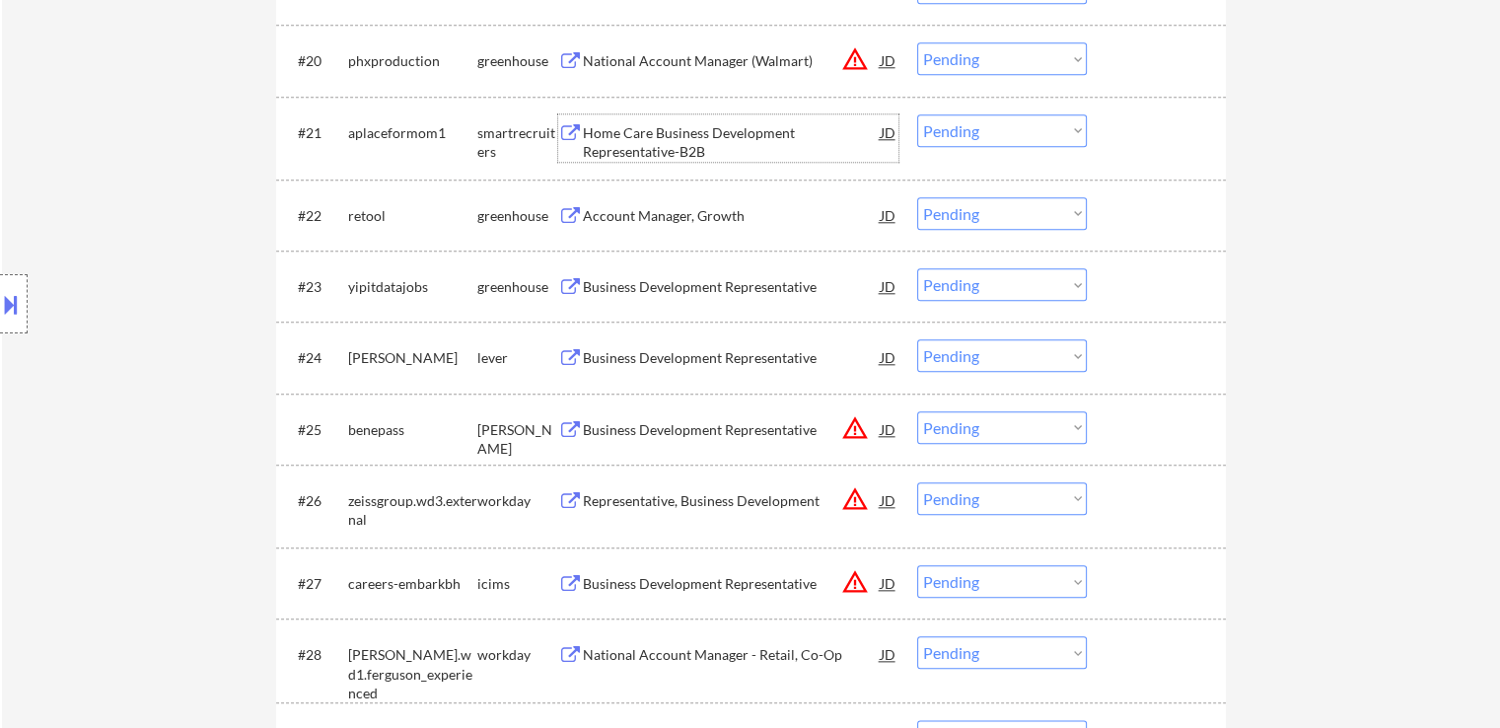
scroll to position [2072, 0]
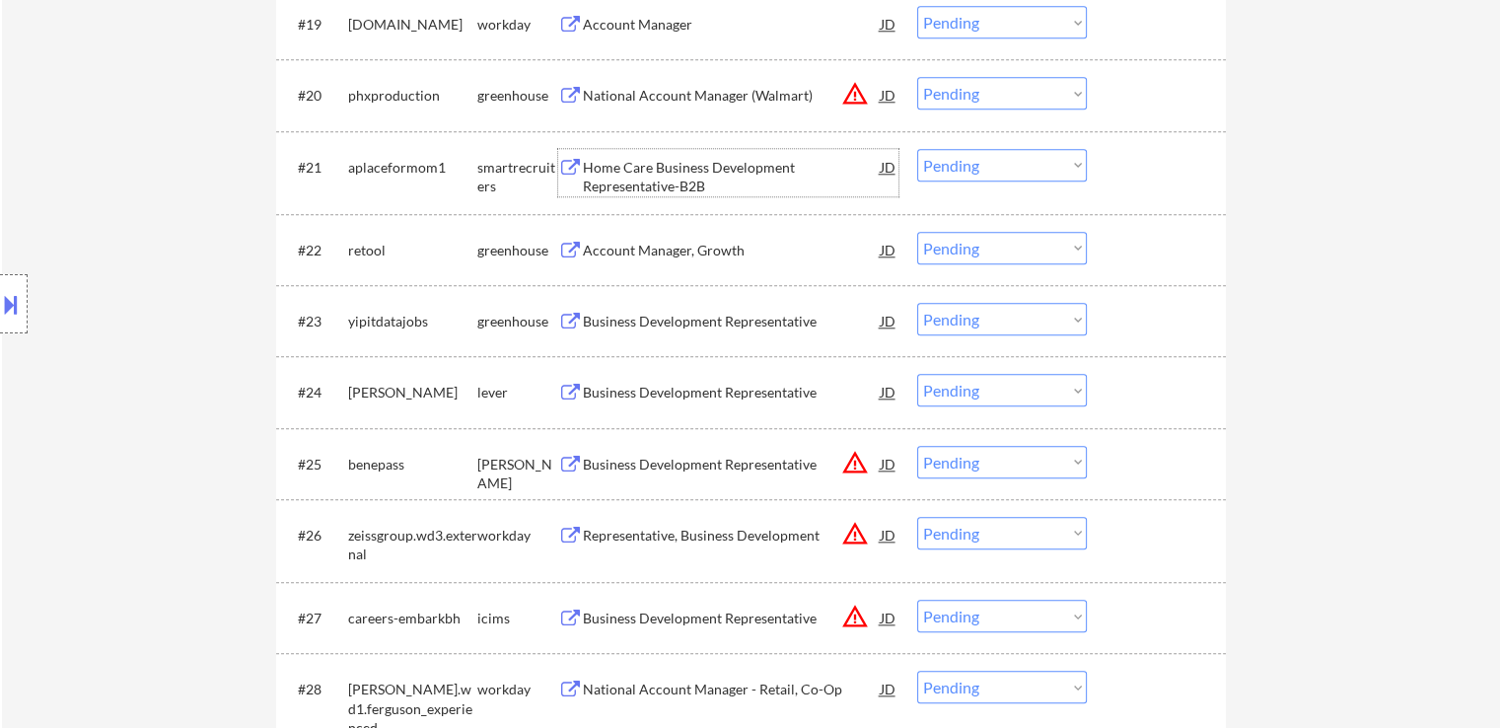
click at [986, 159] on select "Choose an option... Pending Applied Excluded (Questions) Excluded (Expired) Exc…" at bounding box center [1002, 165] width 170 height 33
click at [917, 149] on select "Choose an option... Pending Applied Excluded (Questions) Excluded (Expired) Exc…" at bounding box center [1002, 165] width 170 height 33
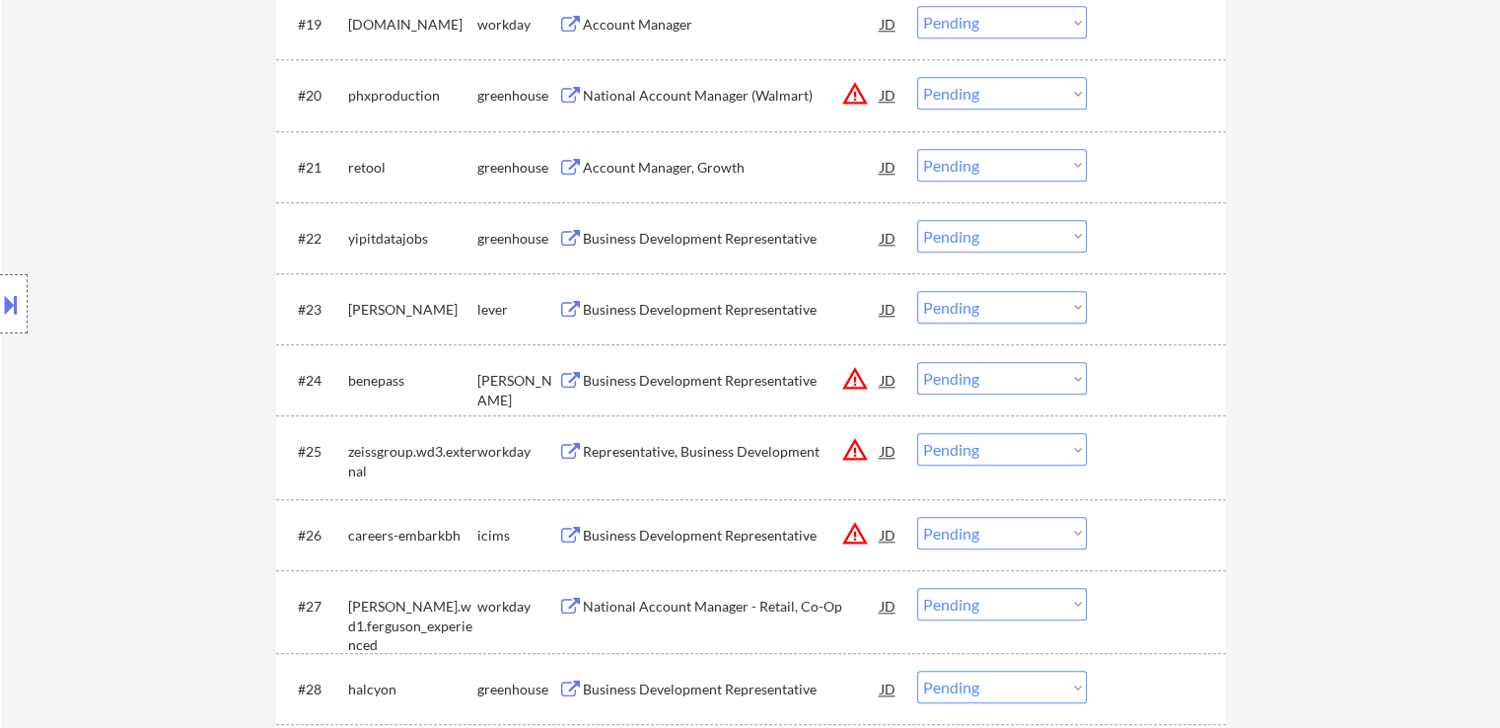
click at [695, 167] on div "Account Manager, Growth" at bounding box center [732, 168] width 298 height 20
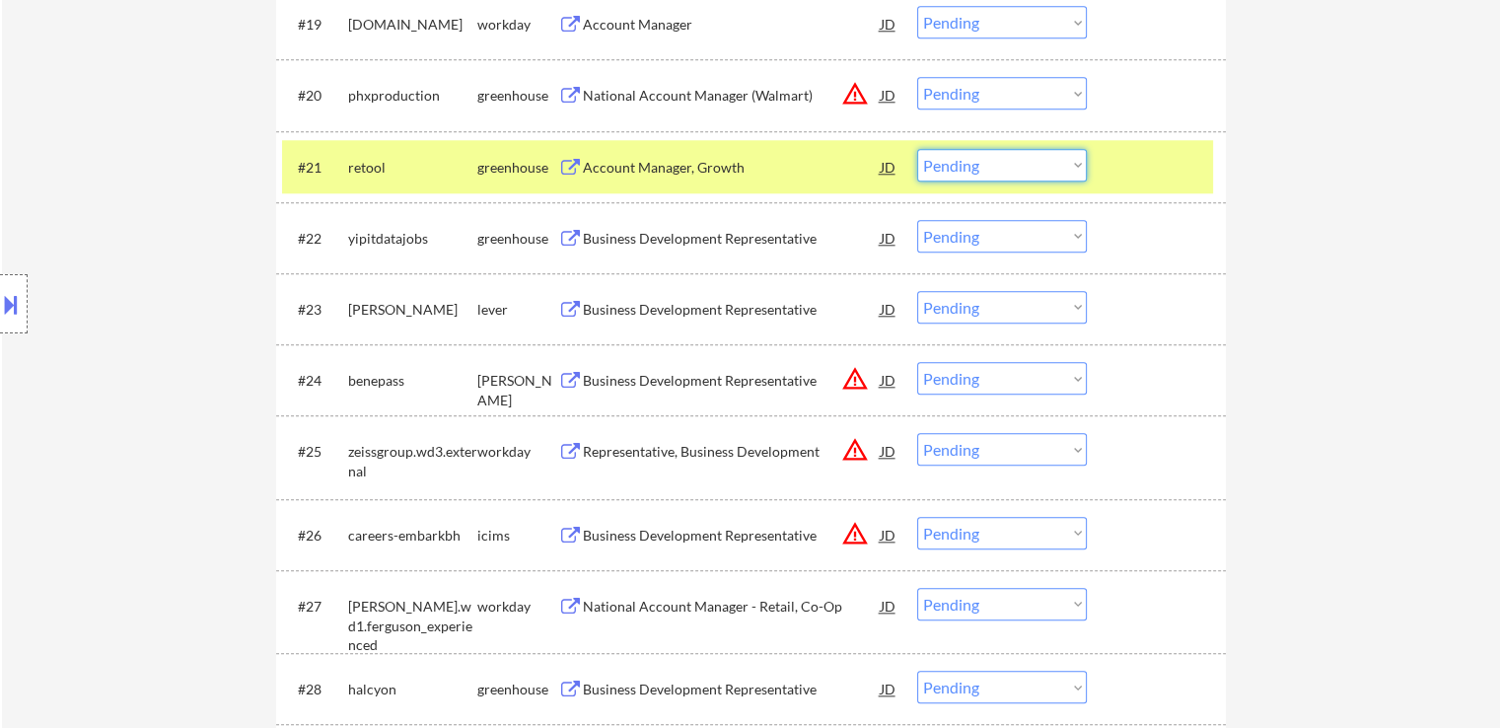
click at [988, 170] on select "Choose an option... Pending Applied Excluded (Questions) Excluded (Expired) Exc…" at bounding box center [1002, 165] width 170 height 33
click at [917, 149] on select "Choose an option... Pending Applied Excluded (Questions) Excluded (Expired) Exc…" at bounding box center [1002, 165] width 170 height 33
select select ""pending""
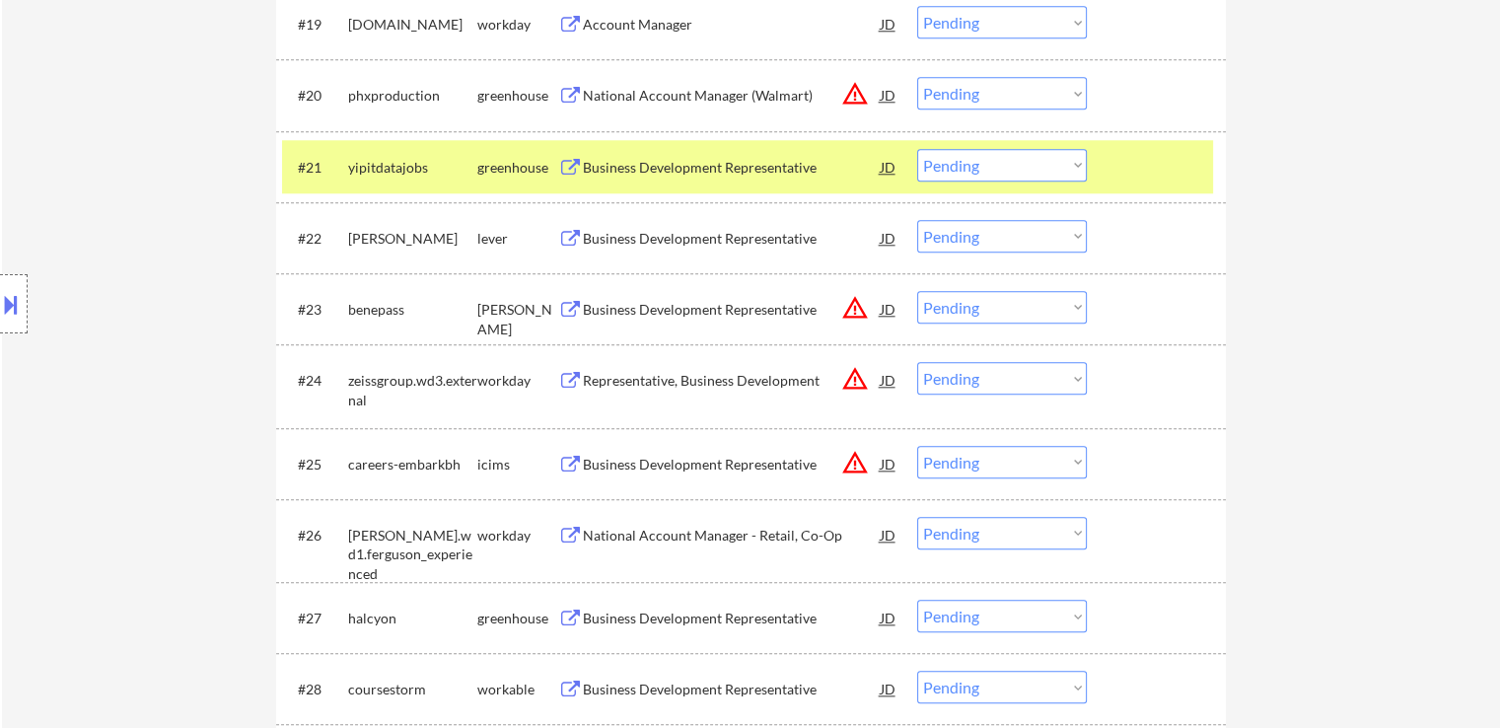
click at [714, 161] on div "Business Development Representative" at bounding box center [732, 168] width 298 height 20
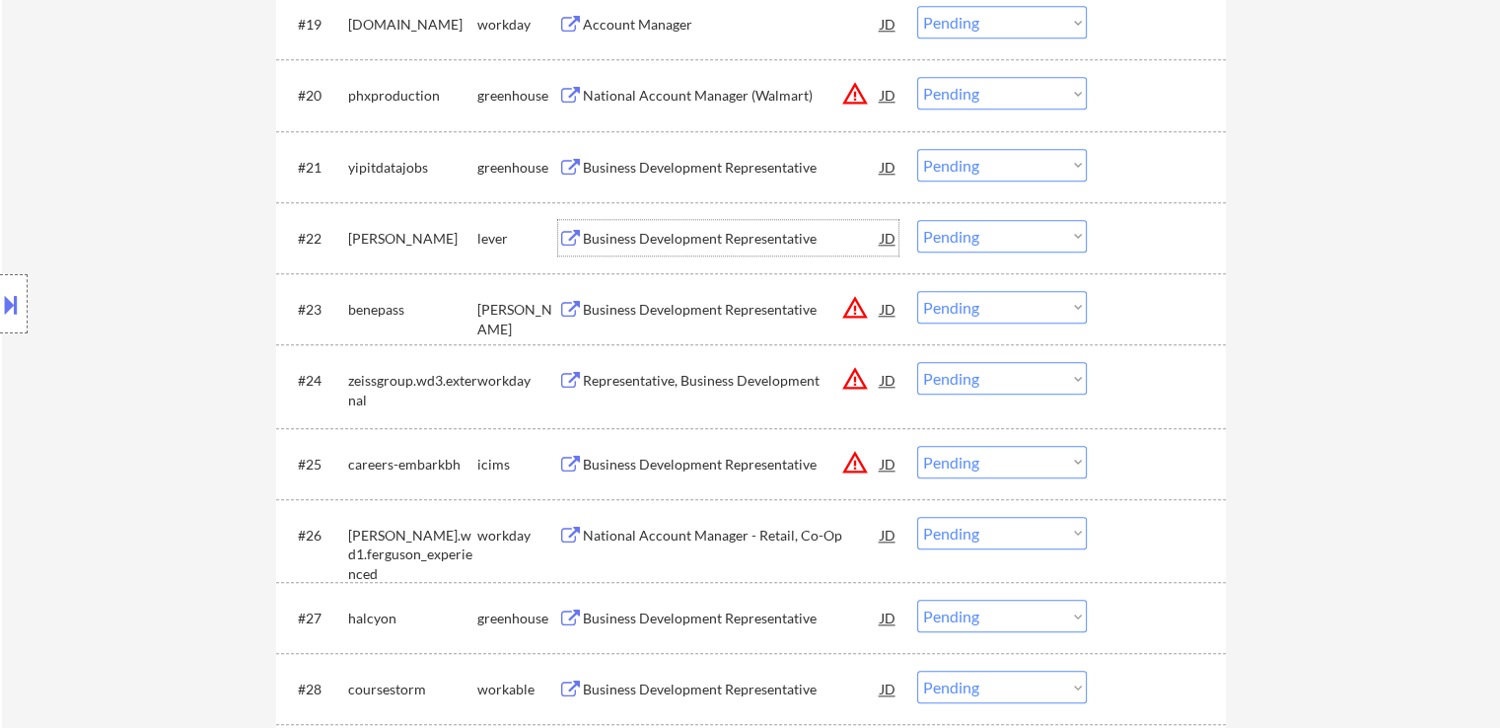
click at [757, 230] on div "Business Development Representative" at bounding box center [732, 239] width 298 height 20
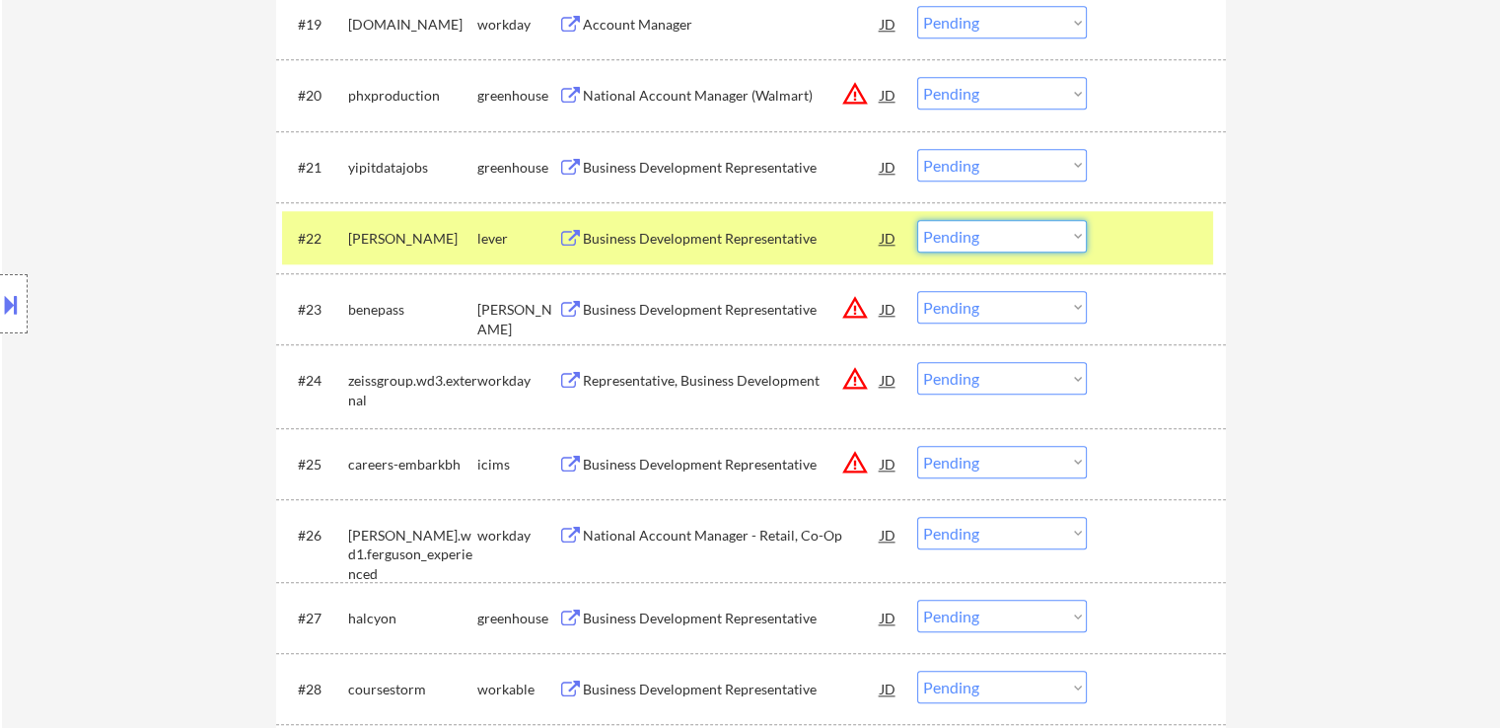
click at [975, 228] on select "Choose an option... Pending Applied Excluded (Questions) Excluded (Expired) Exc…" at bounding box center [1002, 236] width 170 height 33
click at [917, 220] on select "Choose an option... Pending Applied Excluded (Questions) Excluded (Expired) Exc…" at bounding box center [1002, 236] width 170 height 33
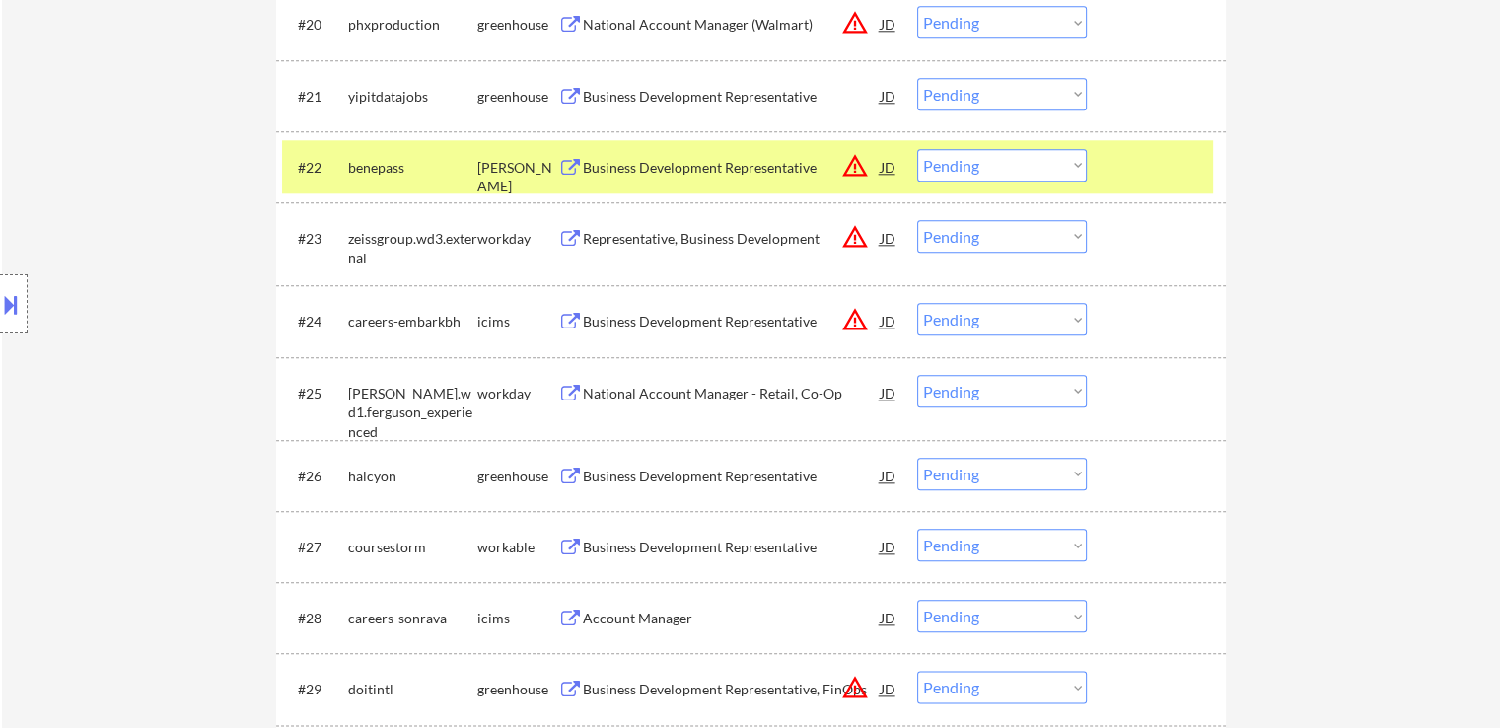
scroll to position [2170, 0]
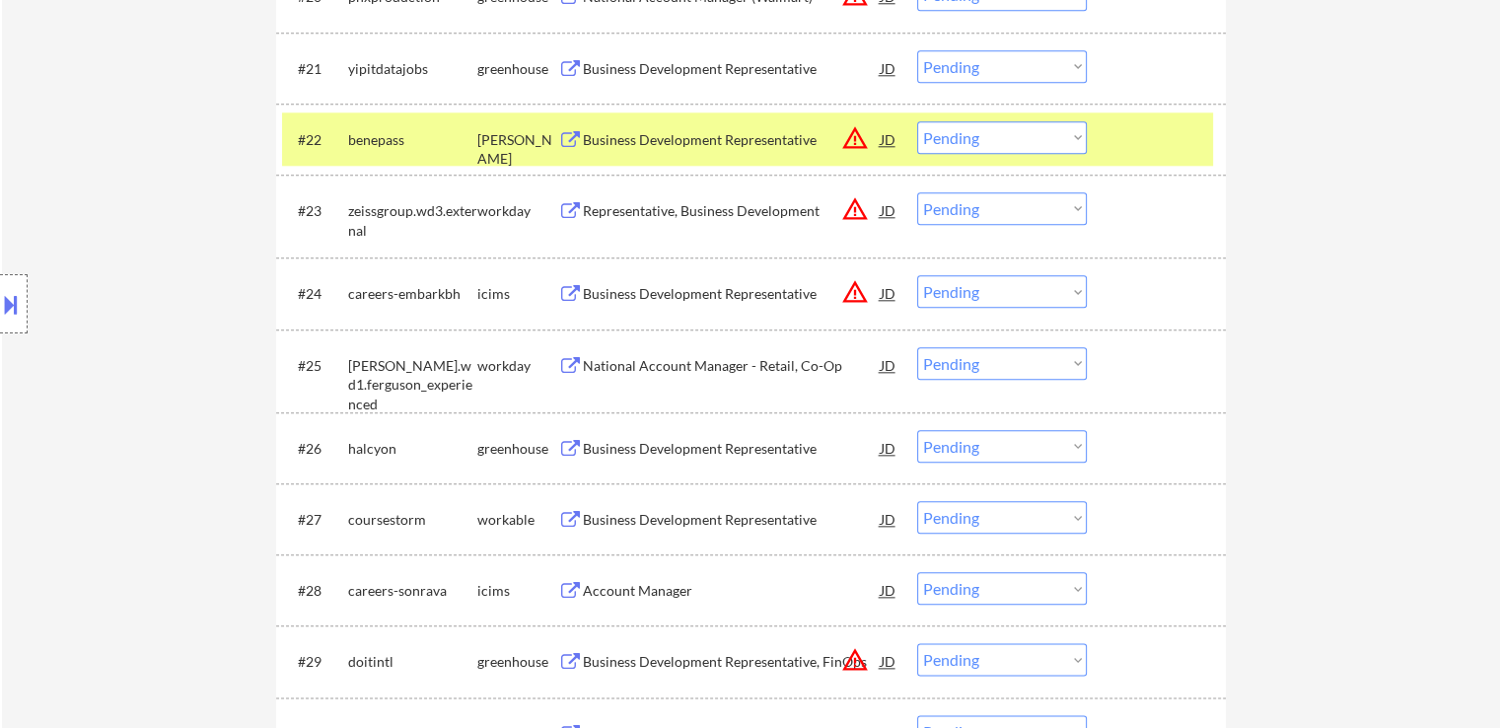
click at [699, 131] on div "Business Development Representative" at bounding box center [732, 140] width 298 height 20
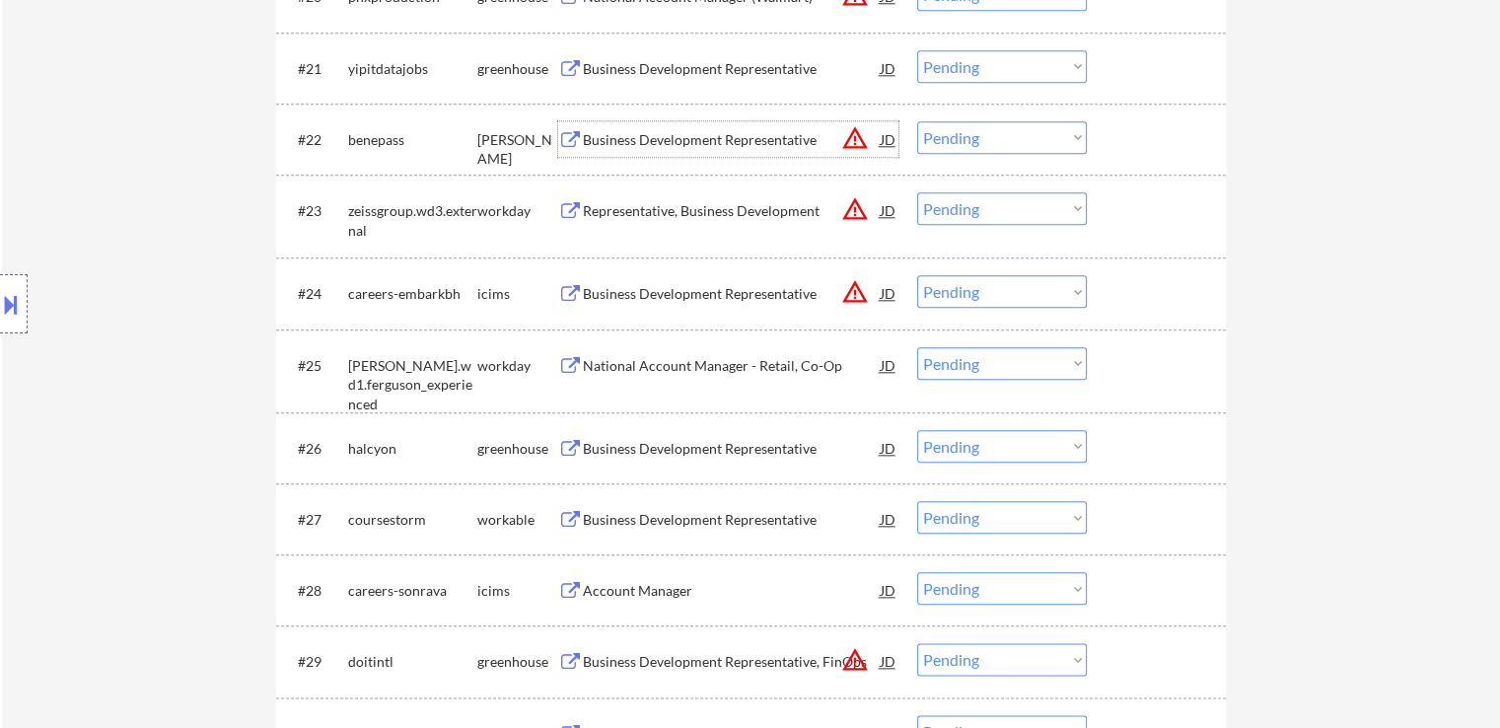
drag, startPoint x: 965, startPoint y: 130, endPoint x: 975, endPoint y: 141, distance: 14.7
click at [965, 130] on select "Choose an option... Pending Applied Excluded (Questions) Excluded (Expired) Exc…" at bounding box center [1002, 137] width 170 height 33
click at [917, 121] on select "Choose an option... Pending Applied Excluded (Questions) Excluded (Expired) Exc…" at bounding box center [1002, 137] width 170 height 33
select select ""pending""
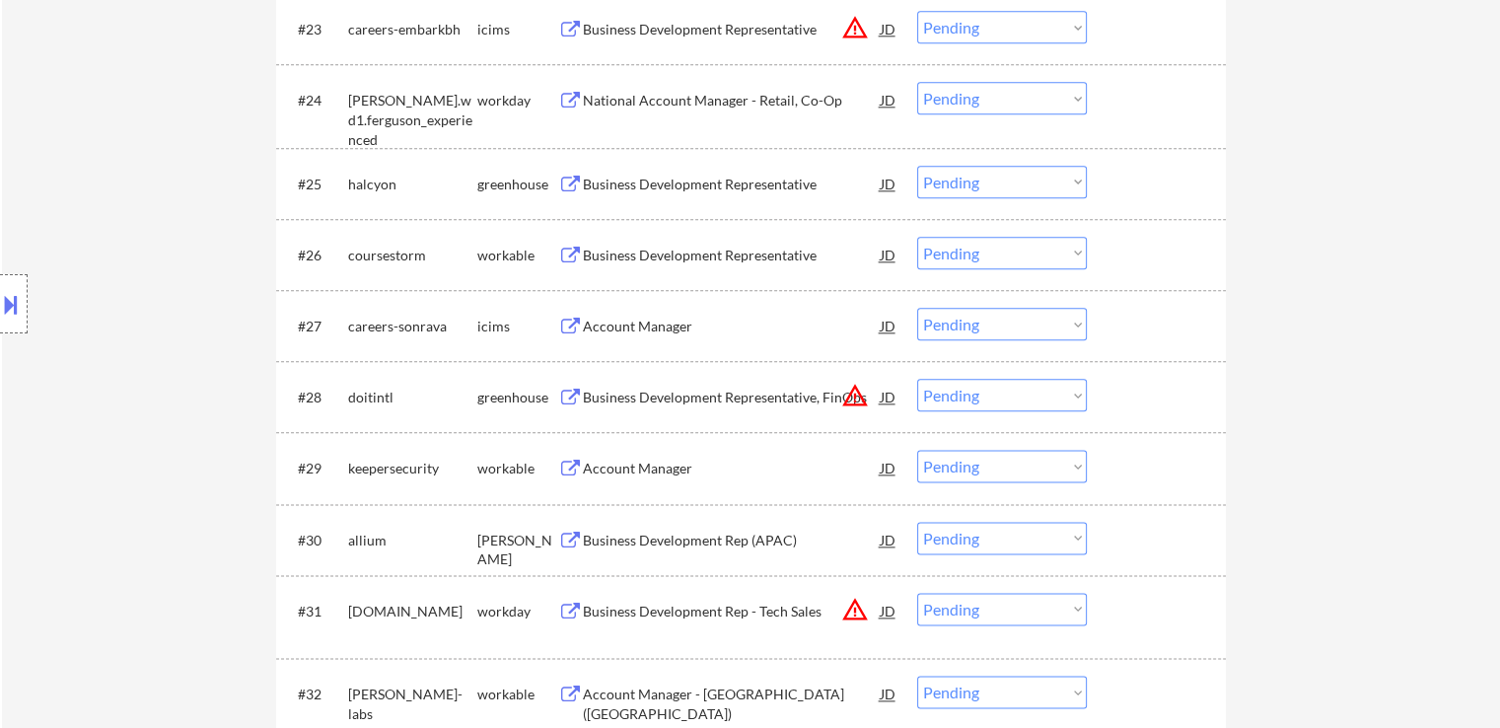
scroll to position [2368, 0]
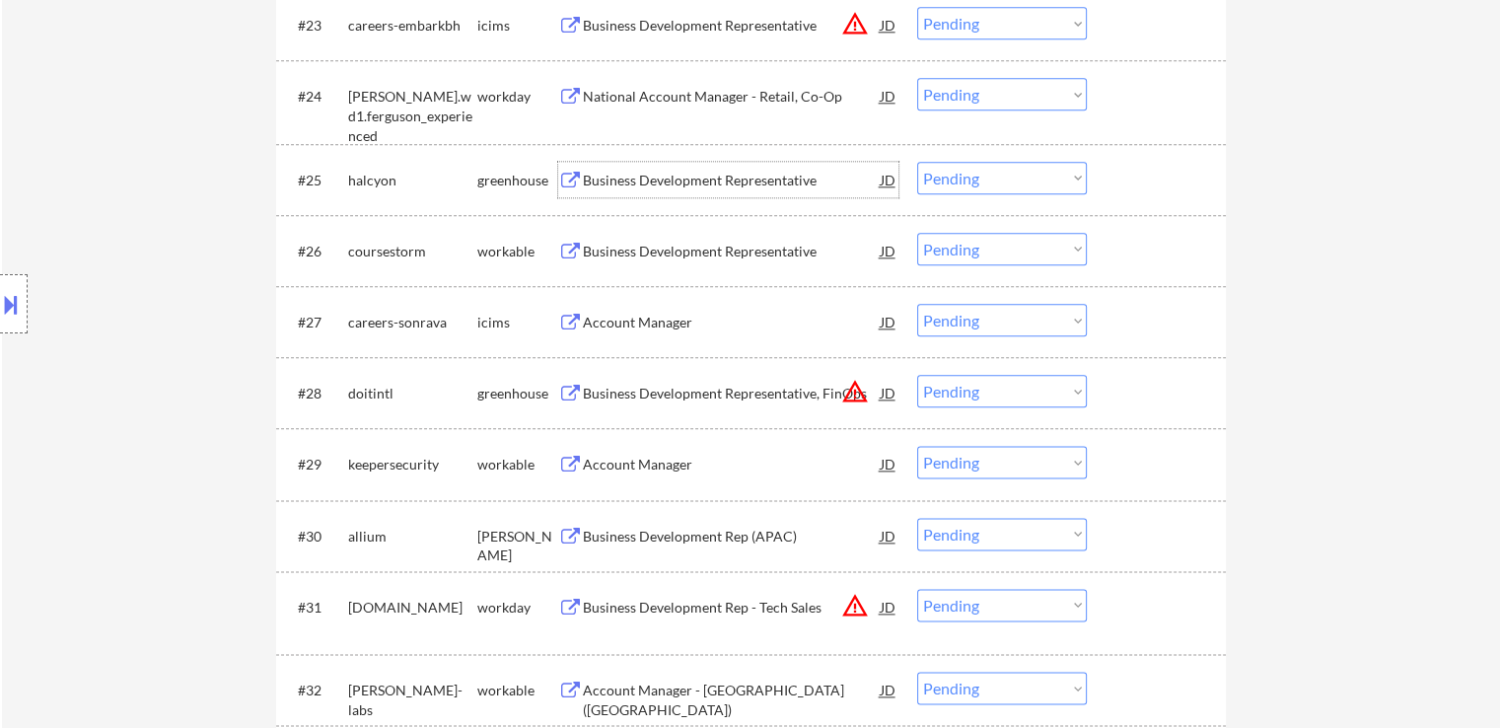
click at [773, 178] on div "Business Development Representative" at bounding box center [732, 181] width 298 height 20
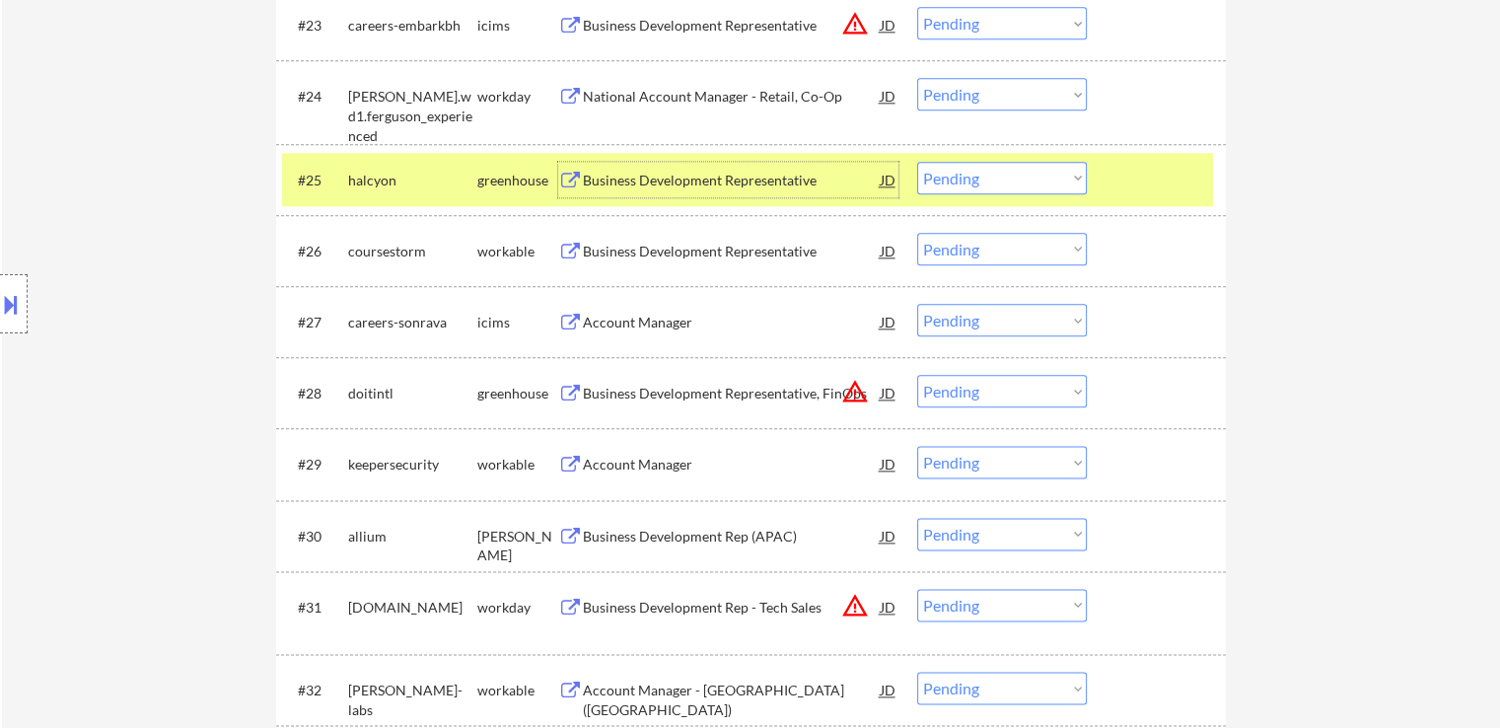
click at [965, 166] on select "Choose an option... Pending Applied Excluded (Questions) Excluded (Expired) Exc…" at bounding box center [1002, 178] width 170 height 33
click at [917, 162] on select "Choose an option... Pending Applied Excluded (Questions) Excluded (Expired) Exc…" at bounding box center [1002, 178] width 170 height 33
select select ""pending""
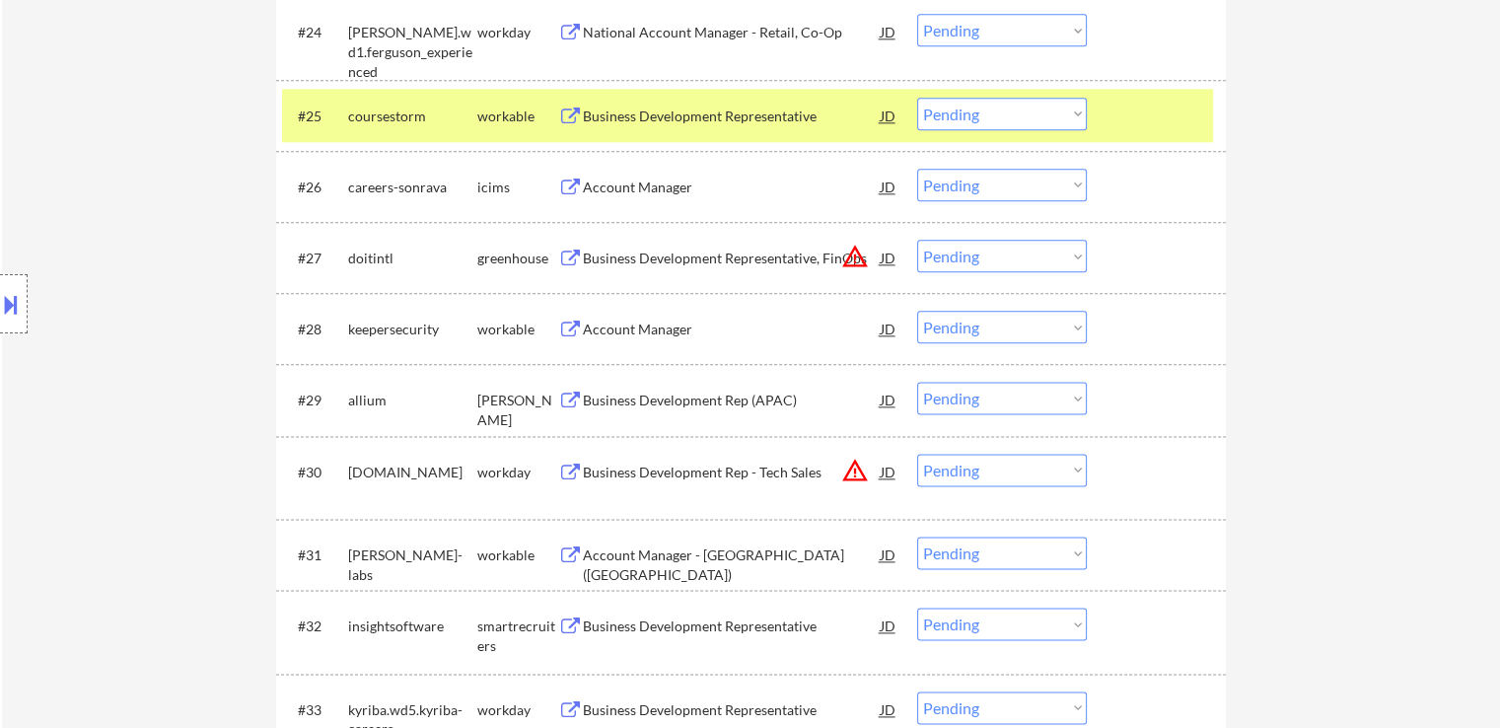
scroll to position [2466, 0]
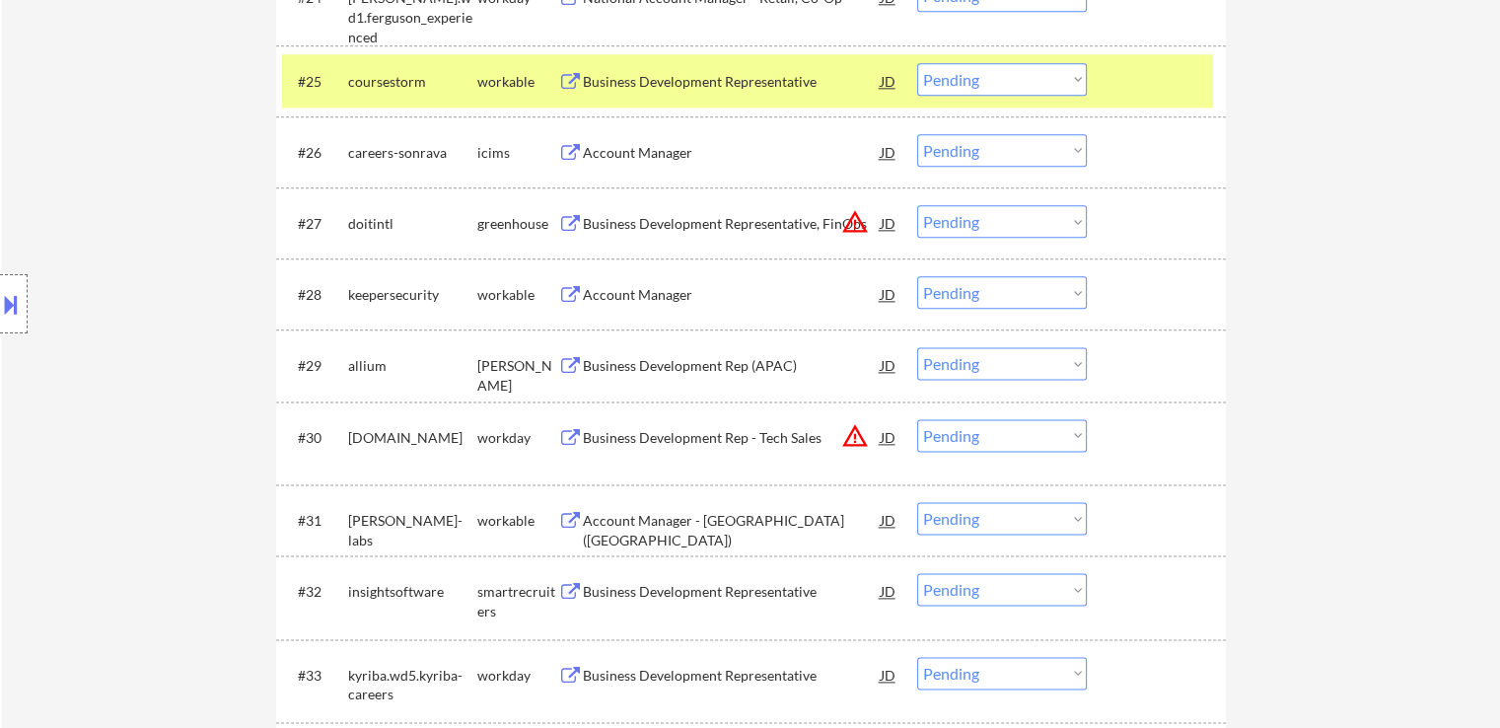
click at [687, 226] on div "Business Development Representative, FinOps" at bounding box center [732, 224] width 298 height 20
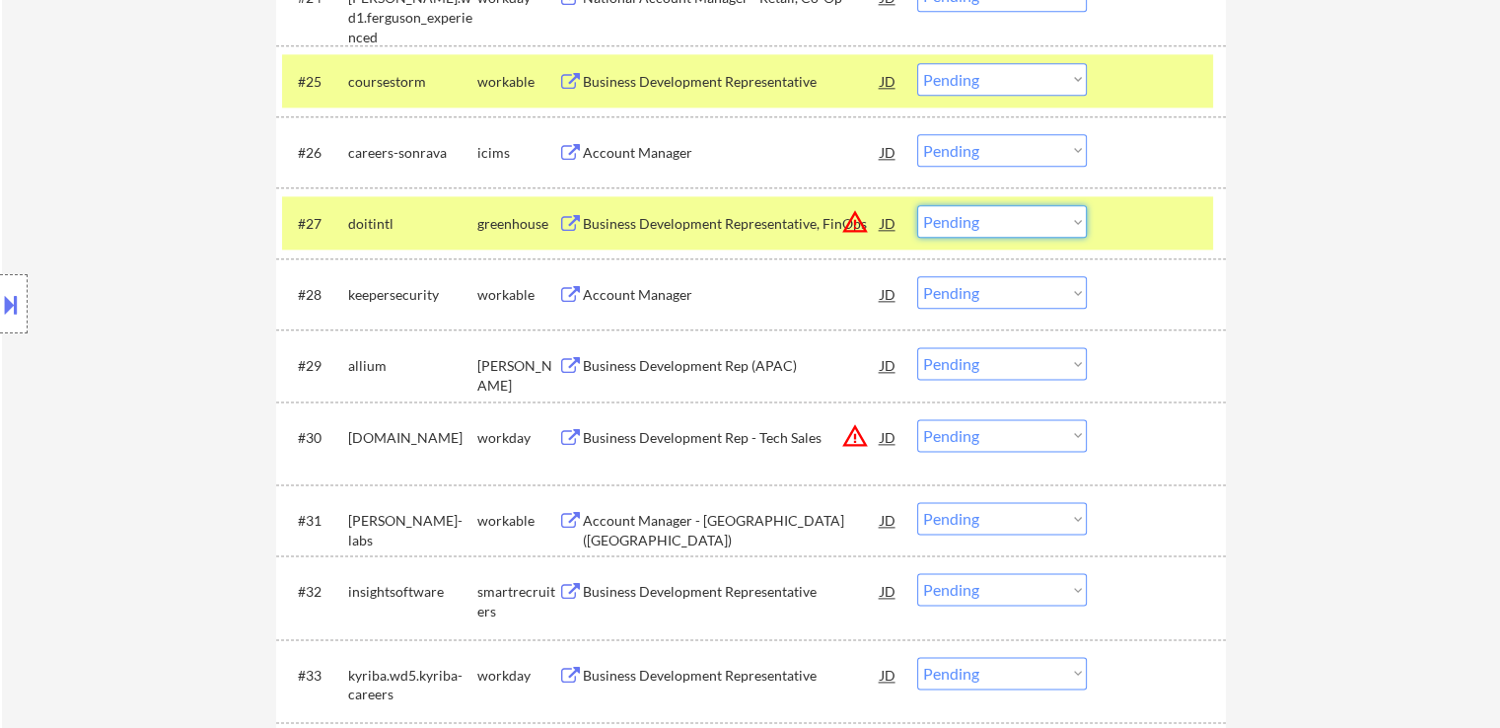
click at [1020, 224] on select "Choose an option... Pending Applied Excluded (Questions) Excluded (Expired) Exc…" at bounding box center [1002, 221] width 170 height 33
click at [917, 205] on select "Choose an option... Pending Applied Excluded (Questions) Excluded (Expired) Exc…" at bounding box center [1002, 221] width 170 height 33
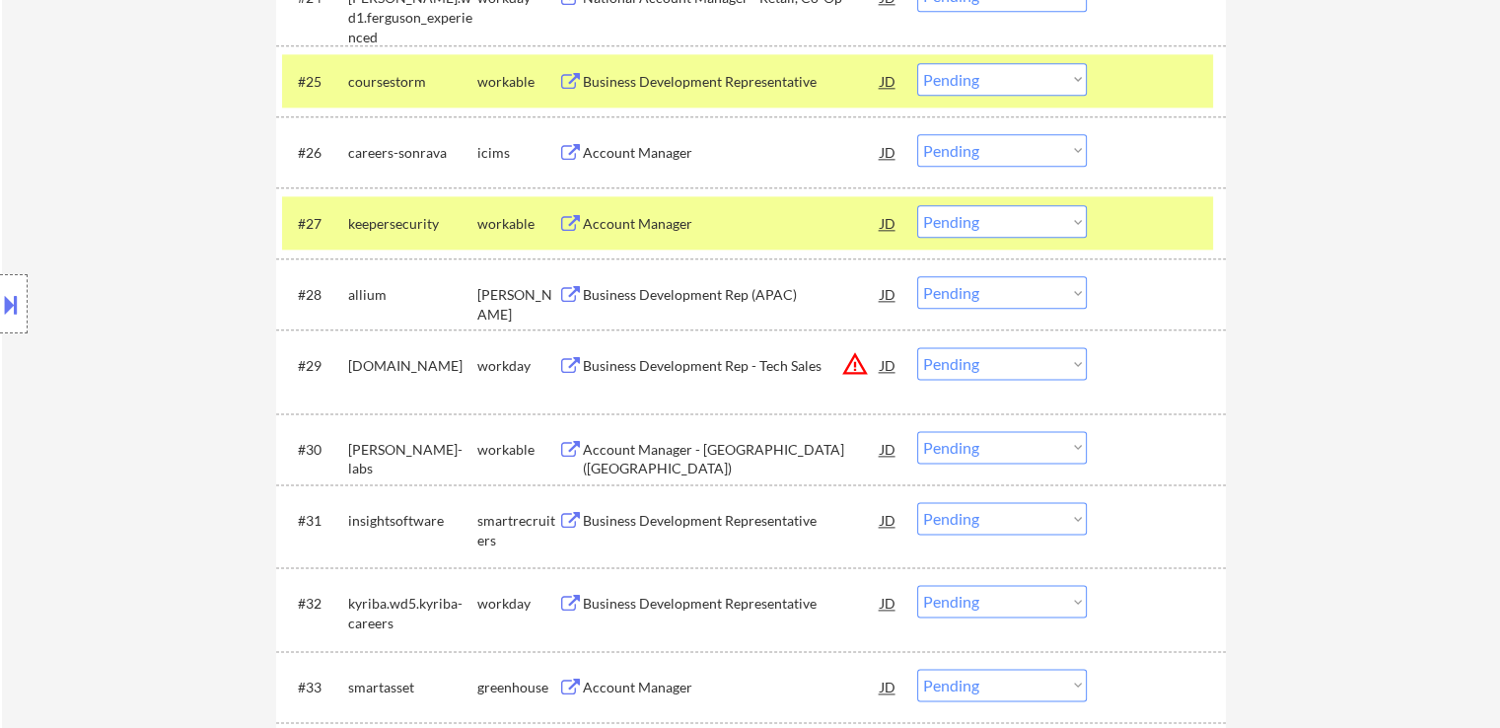
click at [632, 219] on div "Account Manager" at bounding box center [732, 224] width 298 height 20
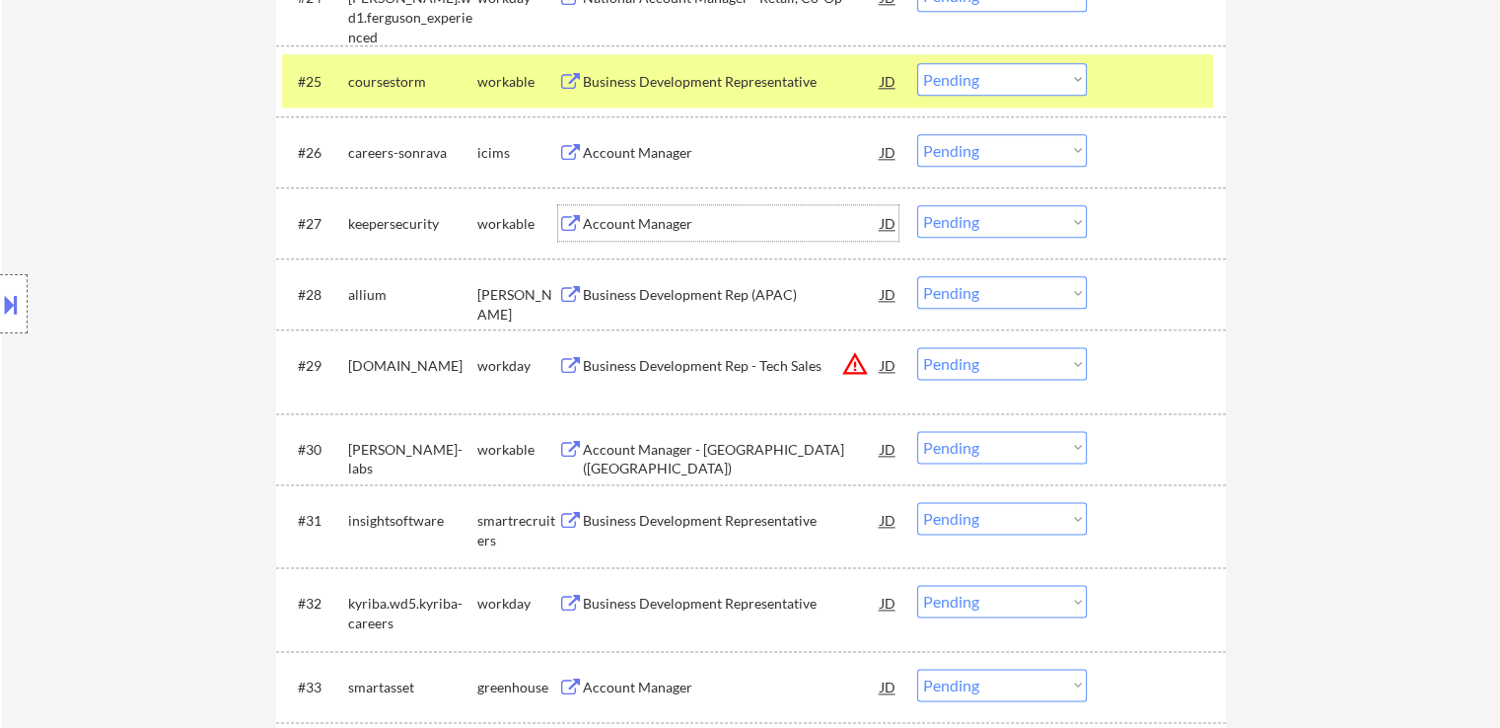
click at [1012, 226] on select "Choose an option... Pending Applied Excluded (Questions) Excluded (Expired) Exc…" at bounding box center [1002, 221] width 170 height 33
click at [917, 205] on select "Choose an option... Pending Applied Excluded (Questions) Excluded (Expired) Exc…" at bounding box center [1002, 221] width 170 height 33
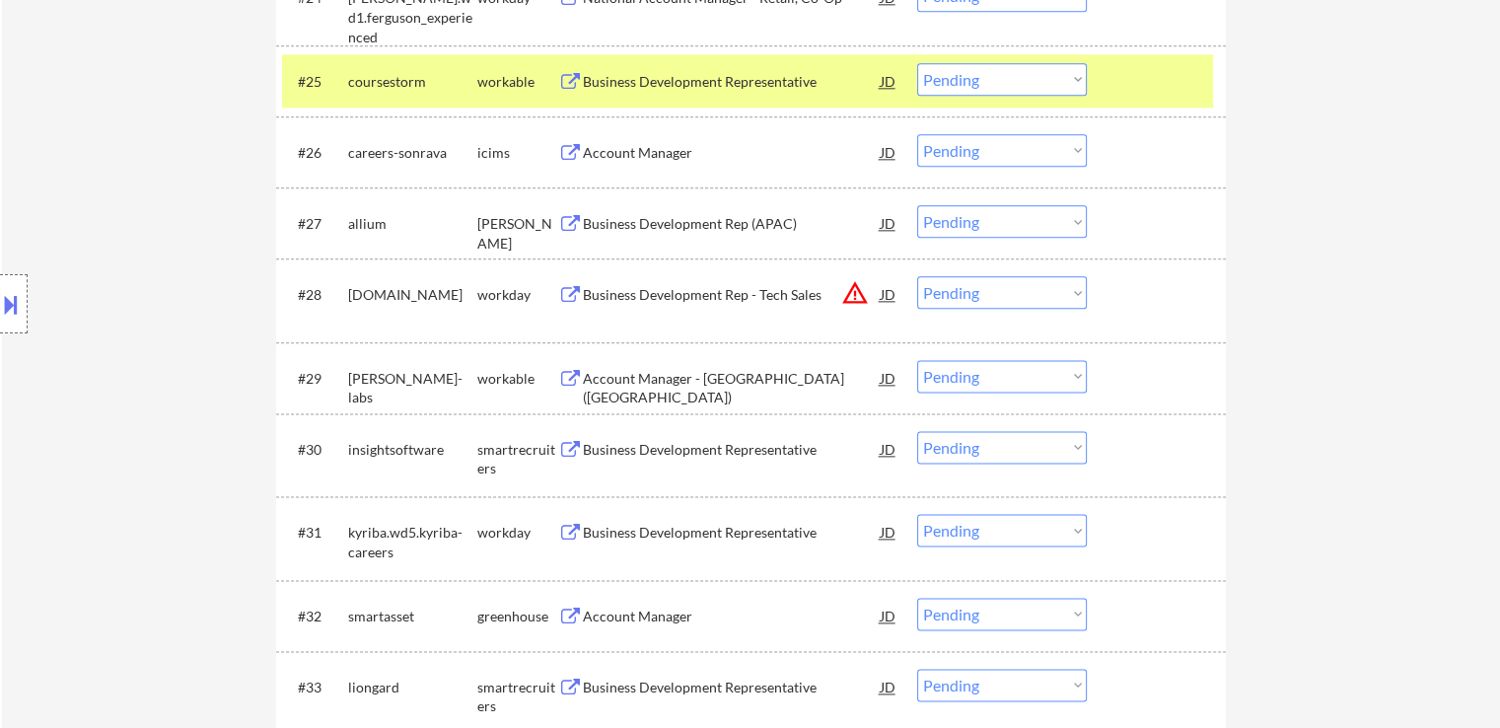
click at [732, 219] on div "Business Development Rep (APAC)" at bounding box center [732, 224] width 298 height 20
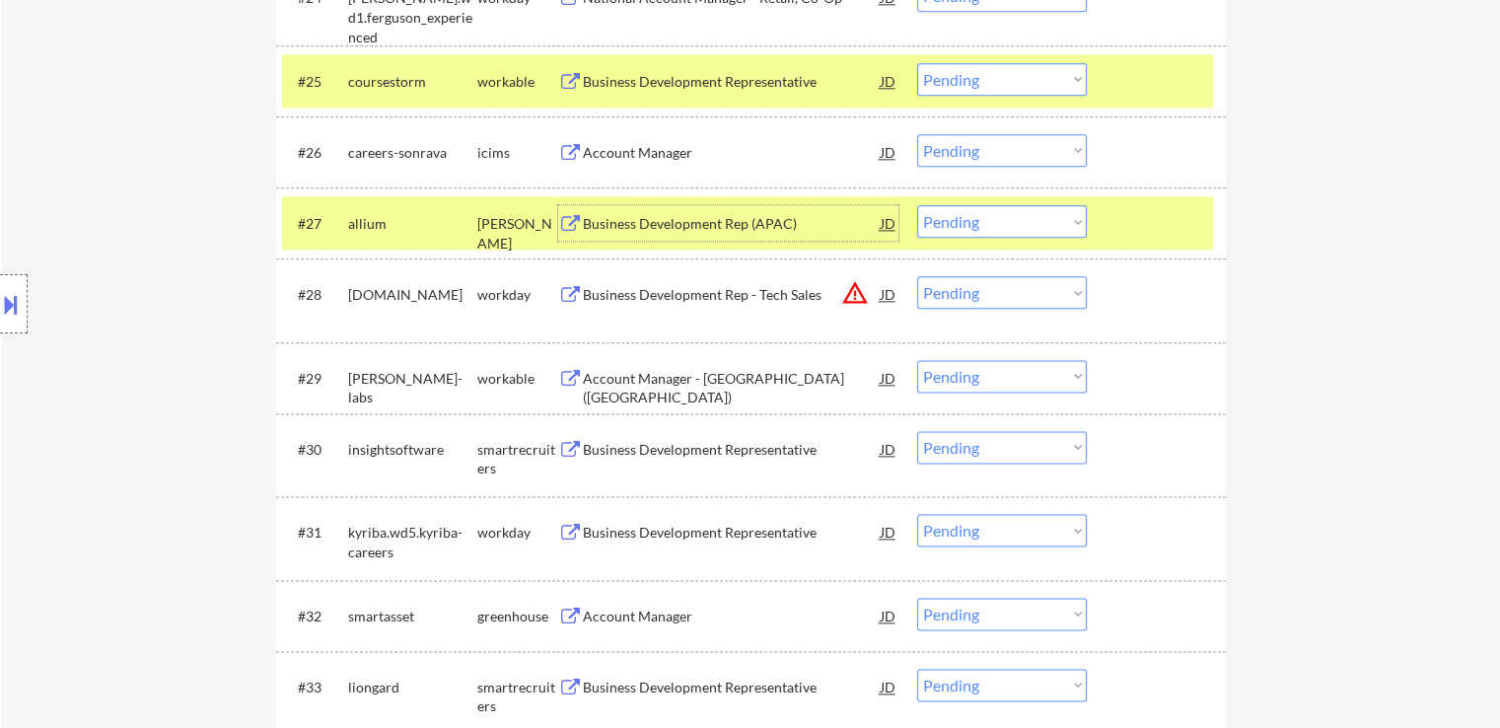
click at [967, 222] on select "Choose an option... Pending Applied Excluded (Questions) Excluded (Expired) Exc…" at bounding box center [1002, 221] width 170 height 33
click at [917, 205] on select "Choose an option... Pending Applied Excluded (Questions) Excluded (Expired) Exc…" at bounding box center [1002, 221] width 170 height 33
select select ""pending""
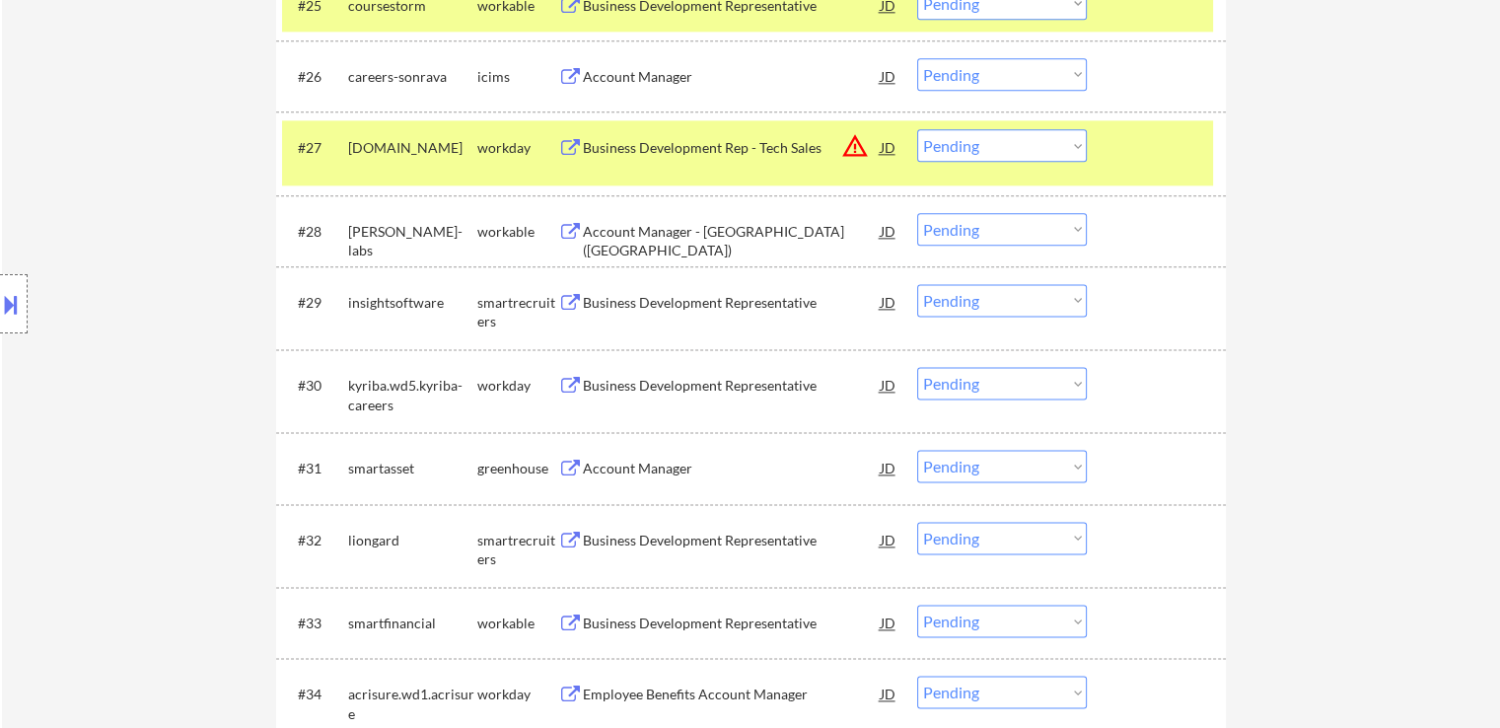
scroll to position [2565, 0]
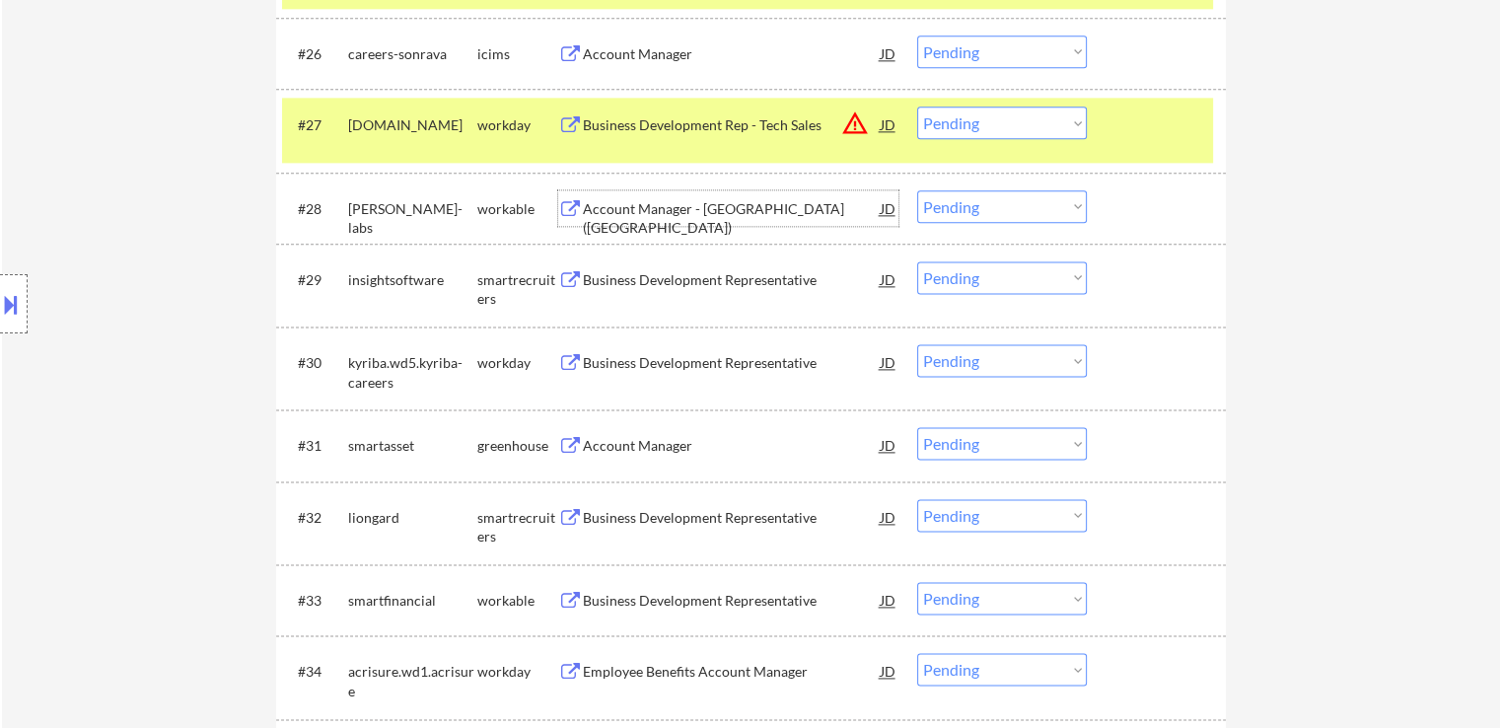
click at [721, 211] on div "Account Manager - Central Region (US)" at bounding box center [732, 218] width 298 height 38
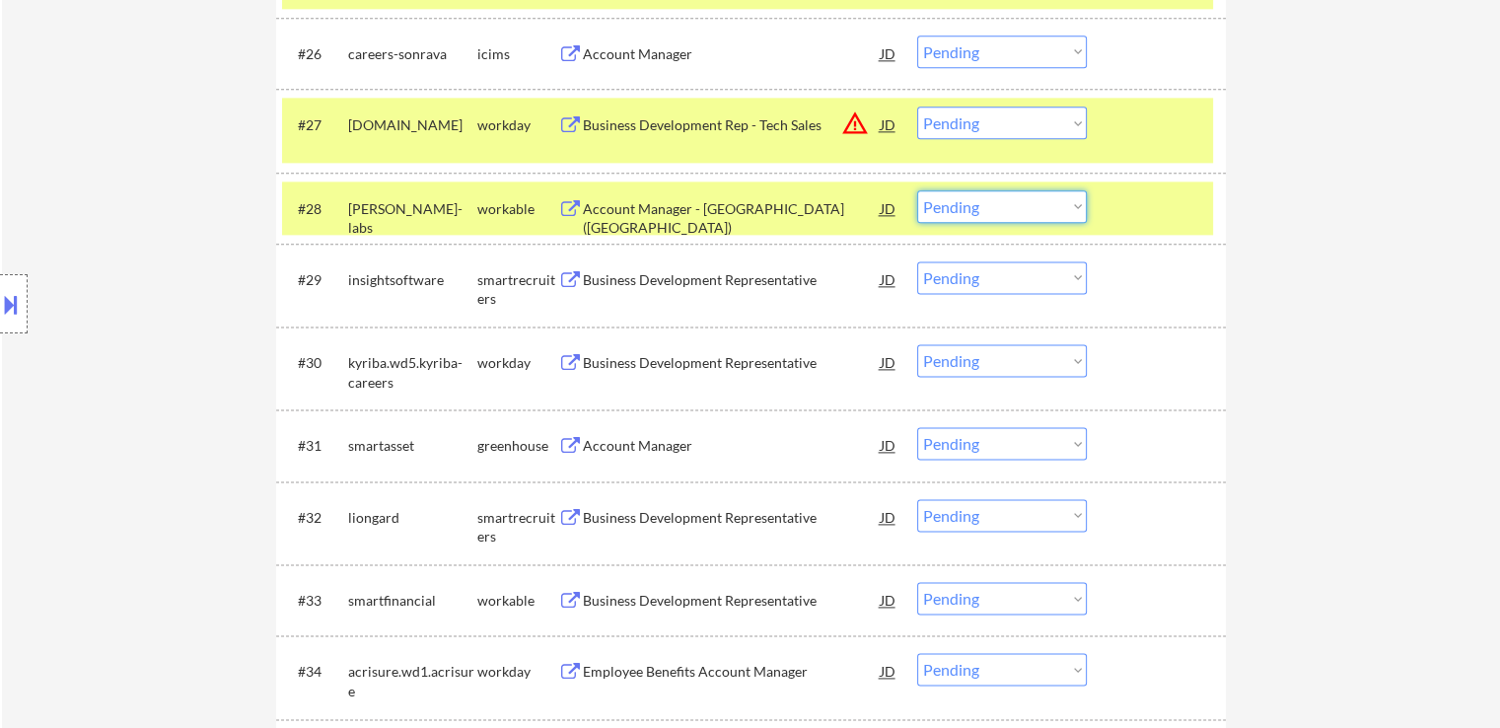
click at [971, 210] on select "Choose an option... Pending Applied Excluded (Questions) Excluded (Expired) Exc…" at bounding box center [1002, 206] width 170 height 33
click at [917, 190] on select "Choose an option... Pending Applied Excluded (Questions) Excluded (Expired) Exc…" at bounding box center [1002, 206] width 170 height 33
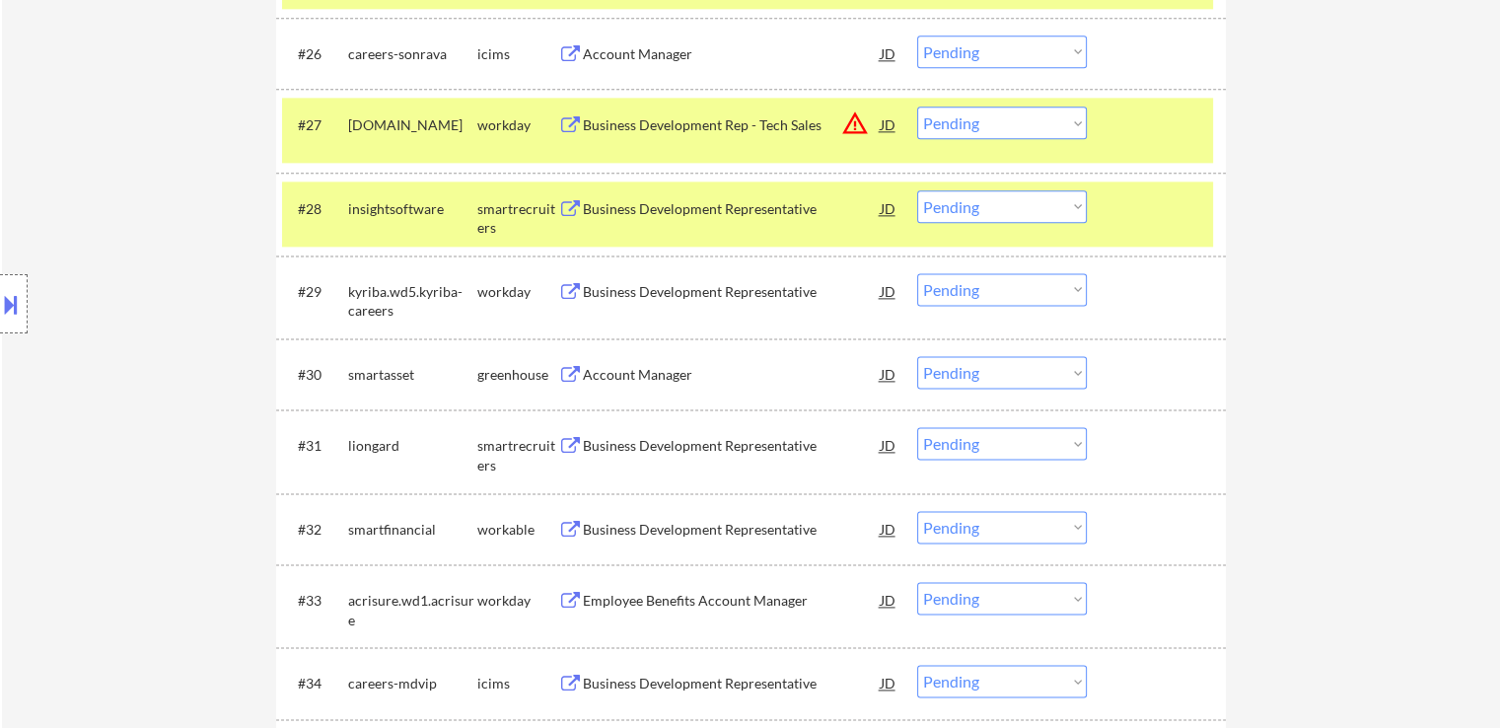
click at [675, 205] on div "Business Development Representative" at bounding box center [732, 209] width 298 height 20
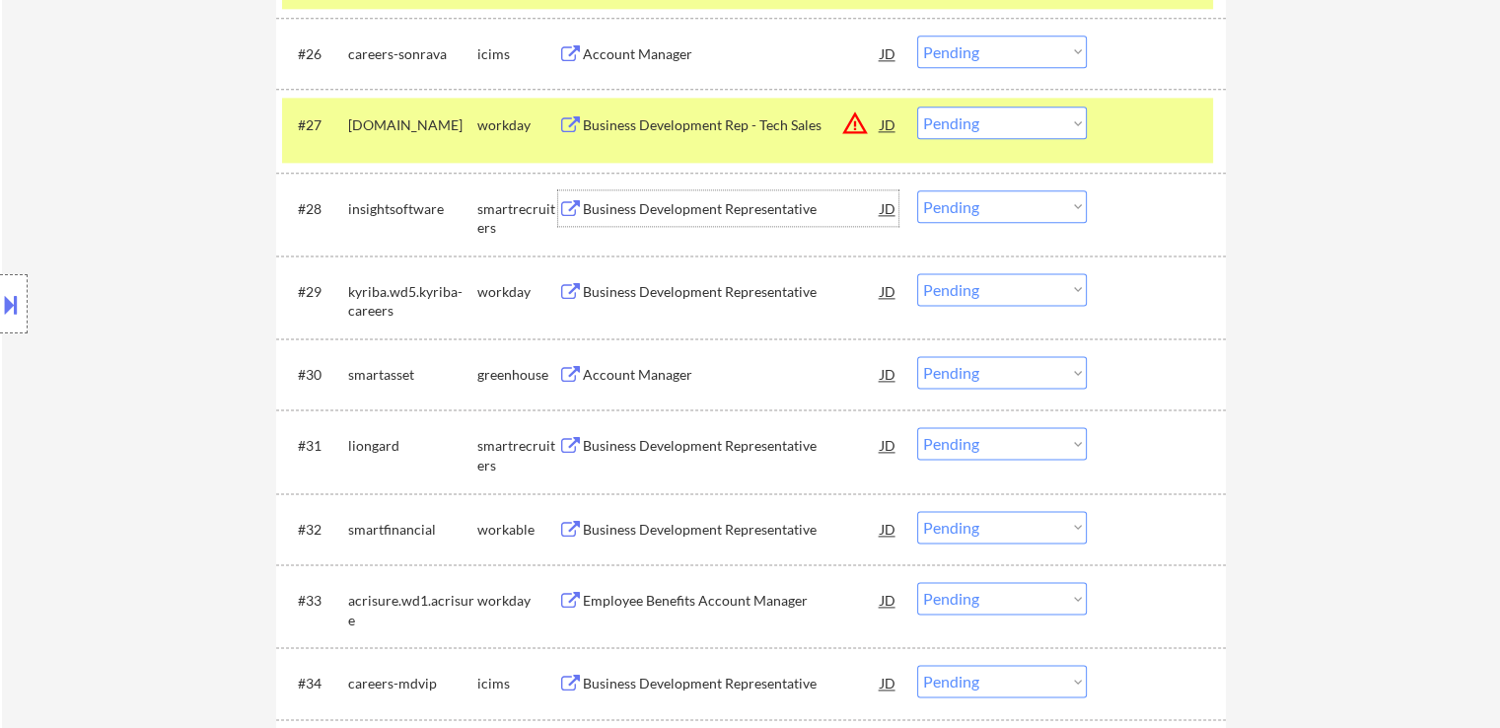
drag, startPoint x: 951, startPoint y: 206, endPoint x: 949, endPoint y: 221, distance: 14.9
click at [951, 206] on select "Choose an option... Pending Applied Excluded (Questions) Excluded (Expired) Exc…" at bounding box center [1002, 206] width 170 height 33
click at [917, 190] on select "Choose an option... Pending Applied Excluded (Questions) Excluded (Expired) Exc…" at bounding box center [1002, 206] width 170 height 33
select select ""pending""
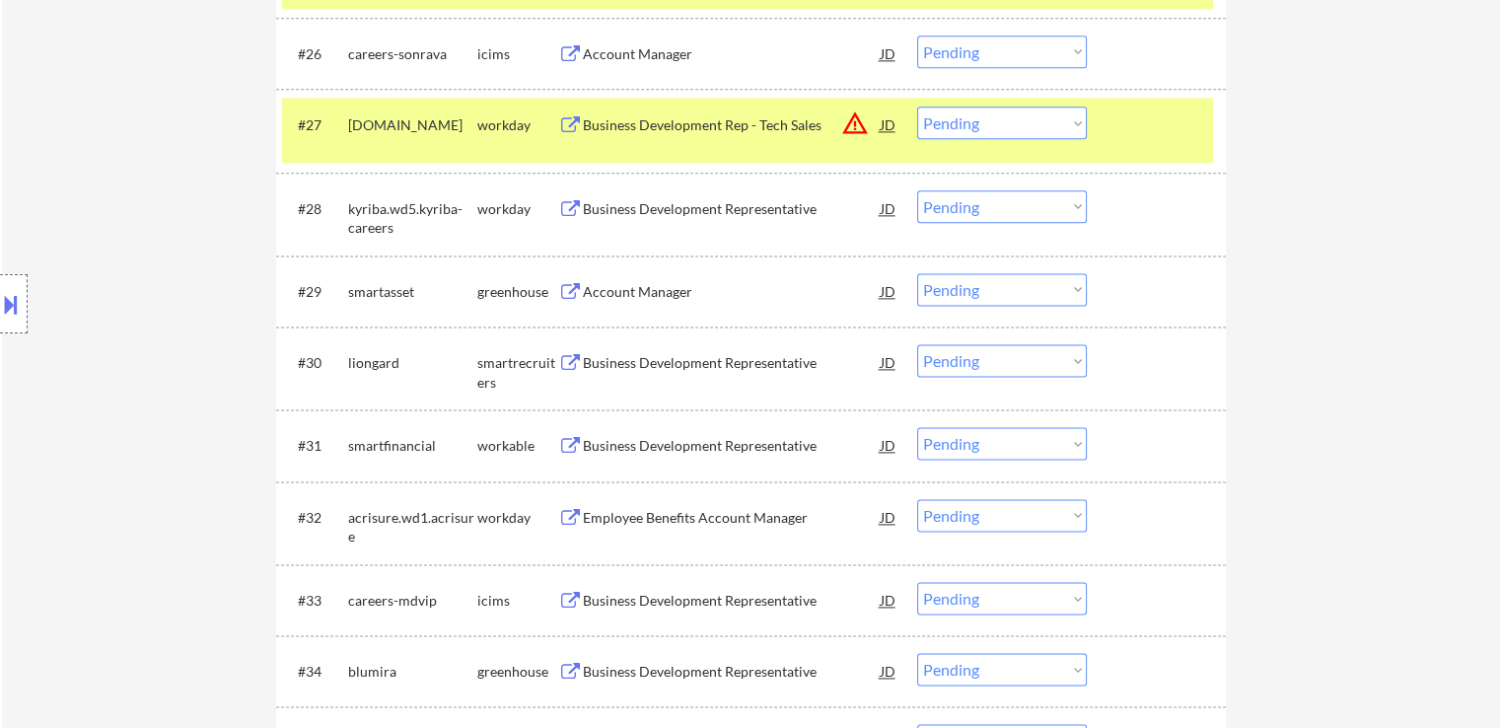
click at [620, 295] on div "Account Manager" at bounding box center [732, 292] width 298 height 20
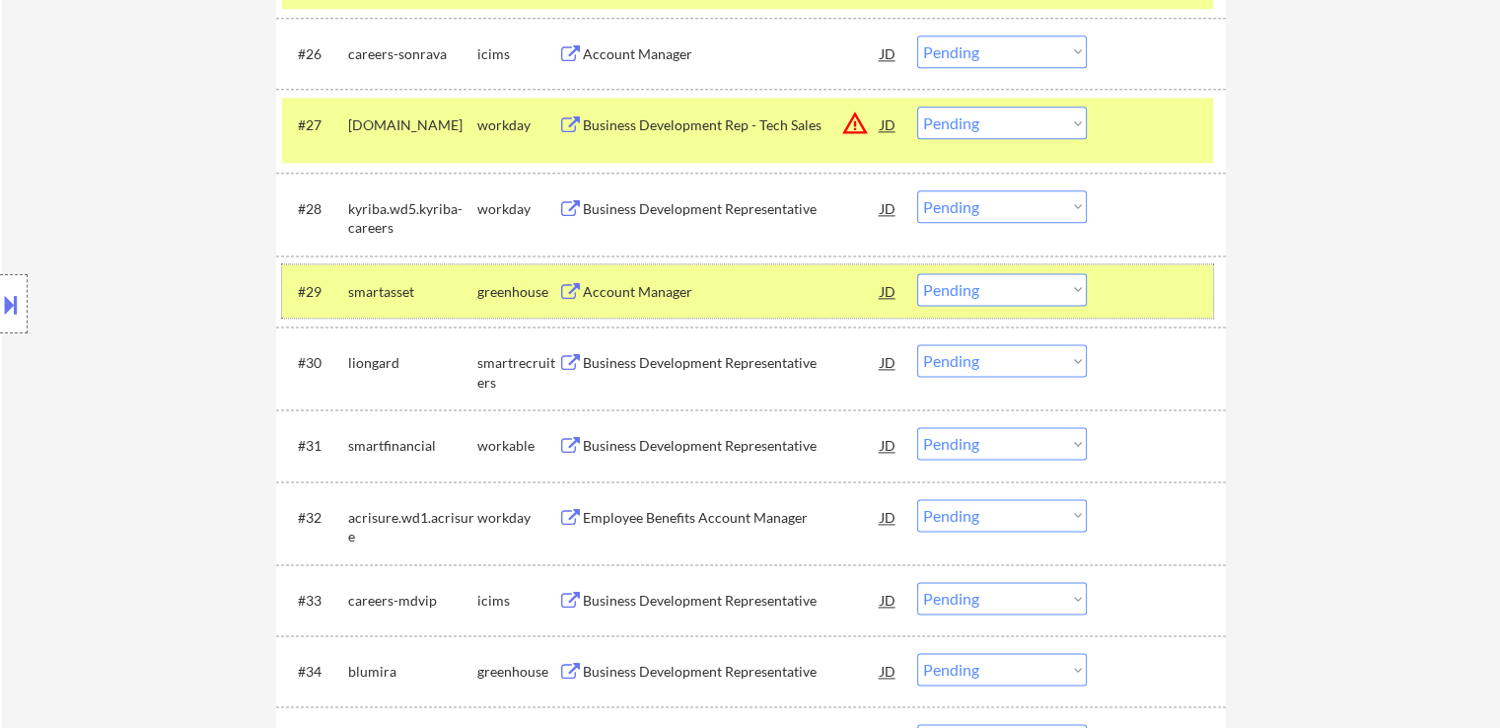
click at [1186, 299] on div at bounding box center [1159, 291] width 87 height 36
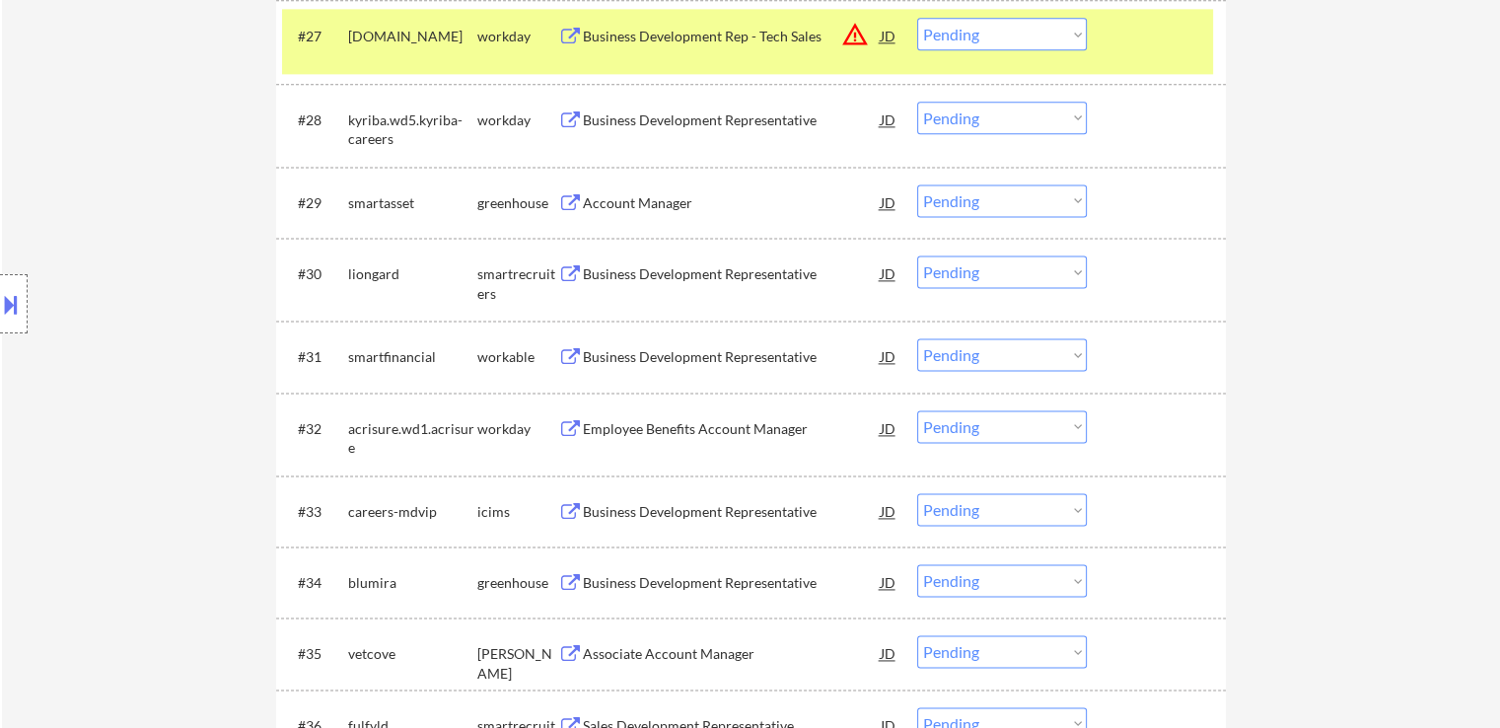
scroll to position [2664, 0]
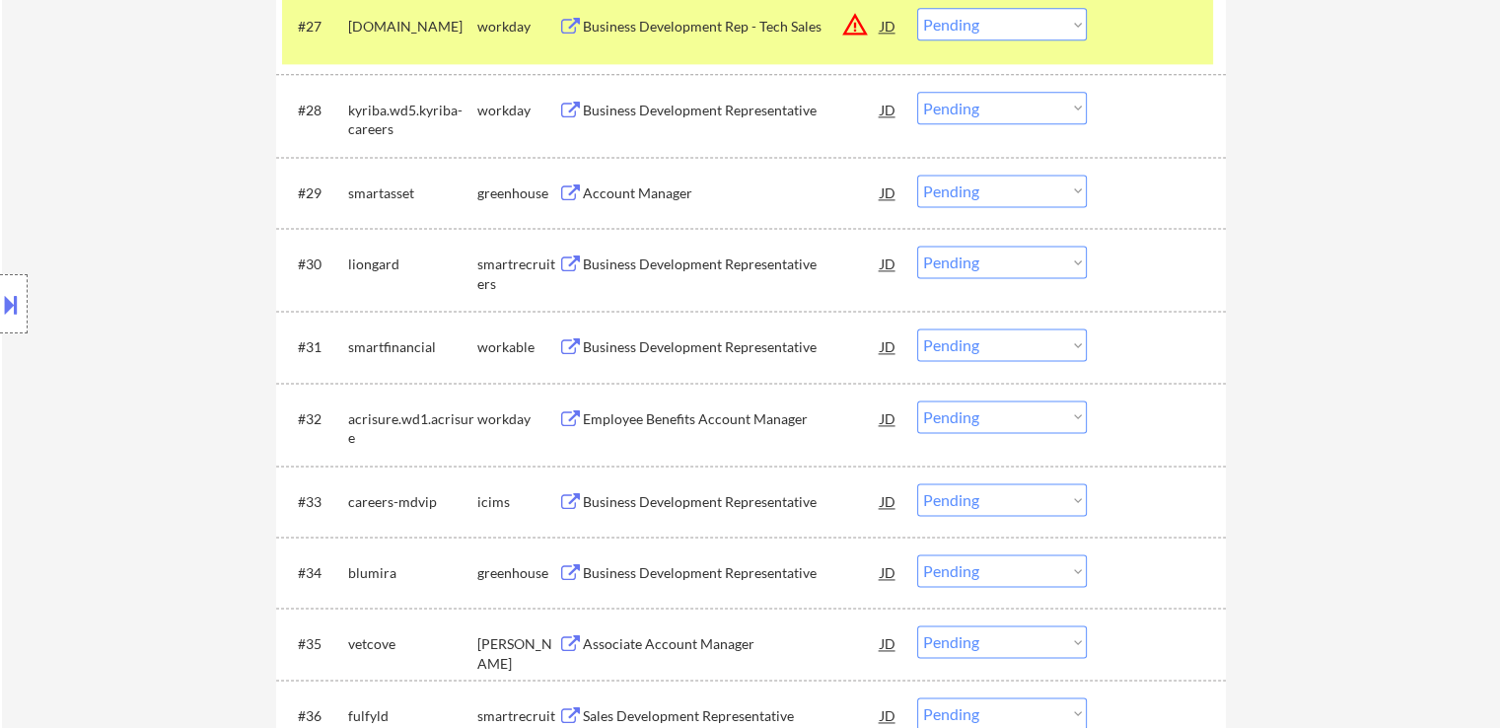
click at [651, 268] on div "Business Development Representative" at bounding box center [732, 265] width 298 height 20
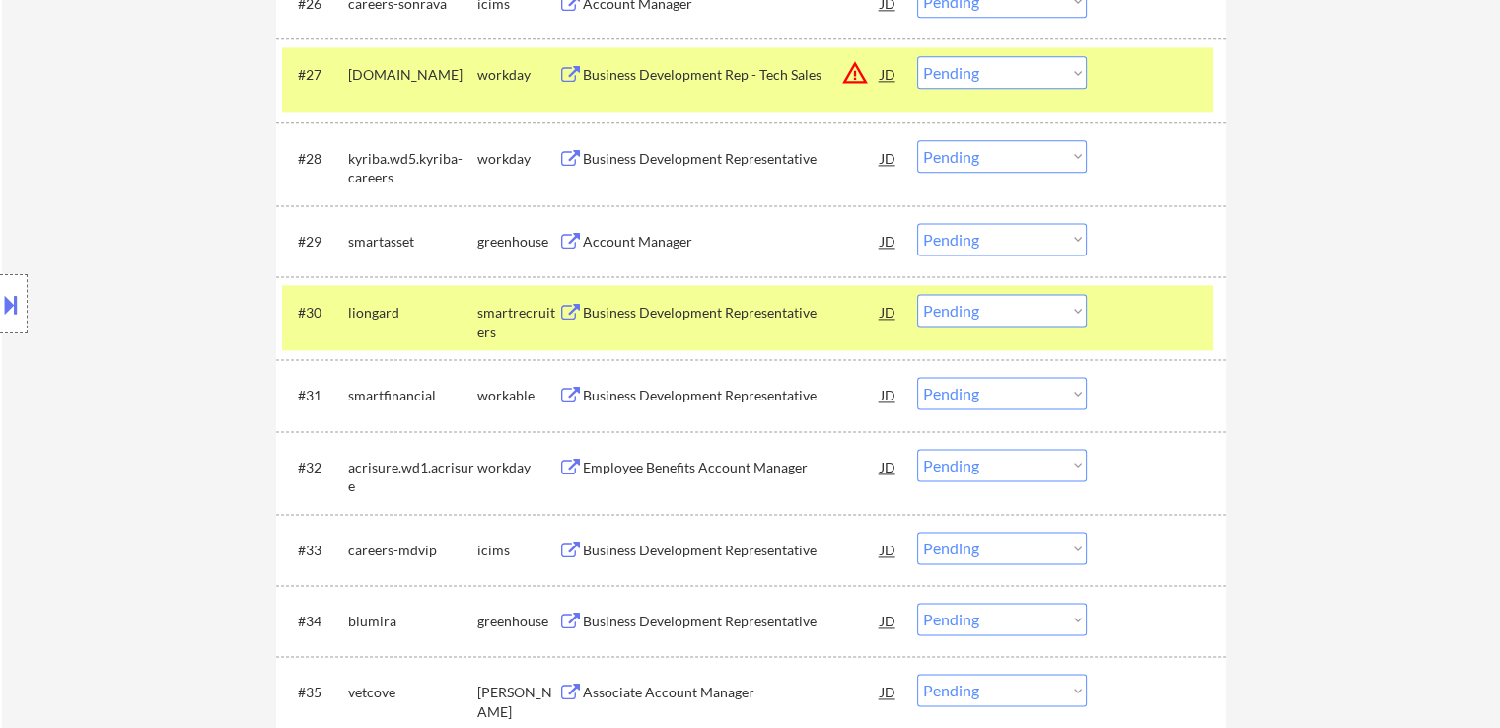
scroll to position [2662, 0]
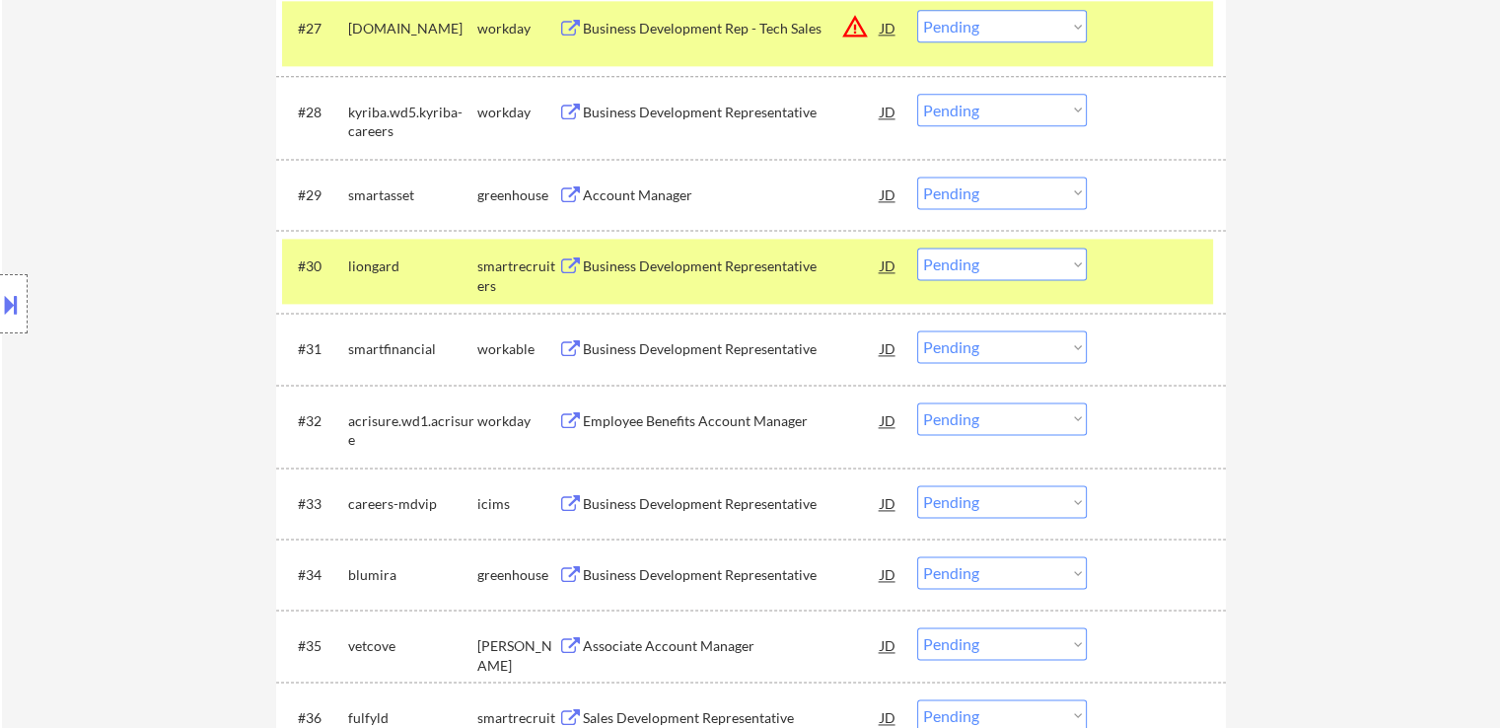
click at [939, 271] on select "Choose an option... Pending Applied Excluded (Questions) Excluded (Expired) Exc…" at bounding box center [1002, 264] width 170 height 33
click at [917, 248] on select "Choose an option... Pending Applied Excluded (Questions) Excluded (Expired) Exc…" at bounding box center [1002, 264] width 170 height 33
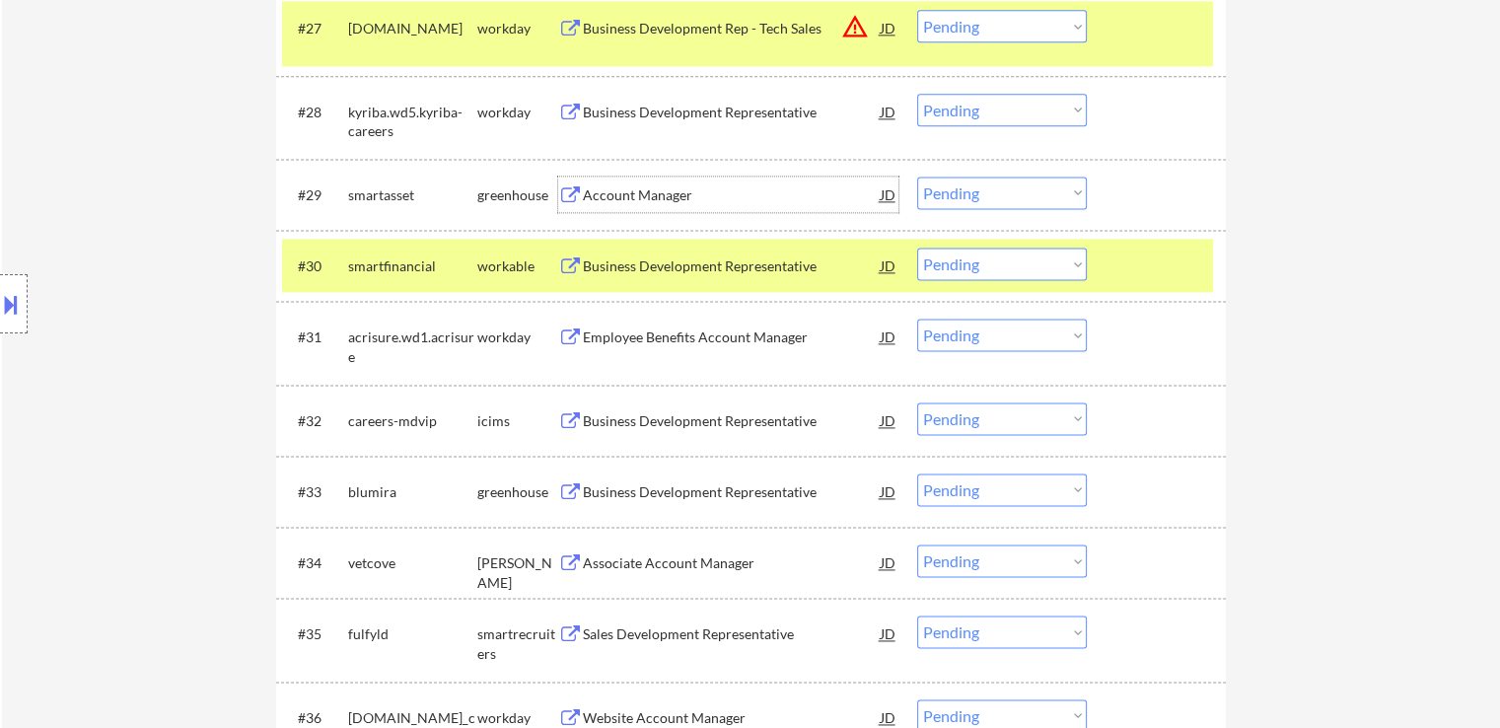
click at [667, 193] on div "Account Manager" at bounding box center [732, 195] width 298 height 20
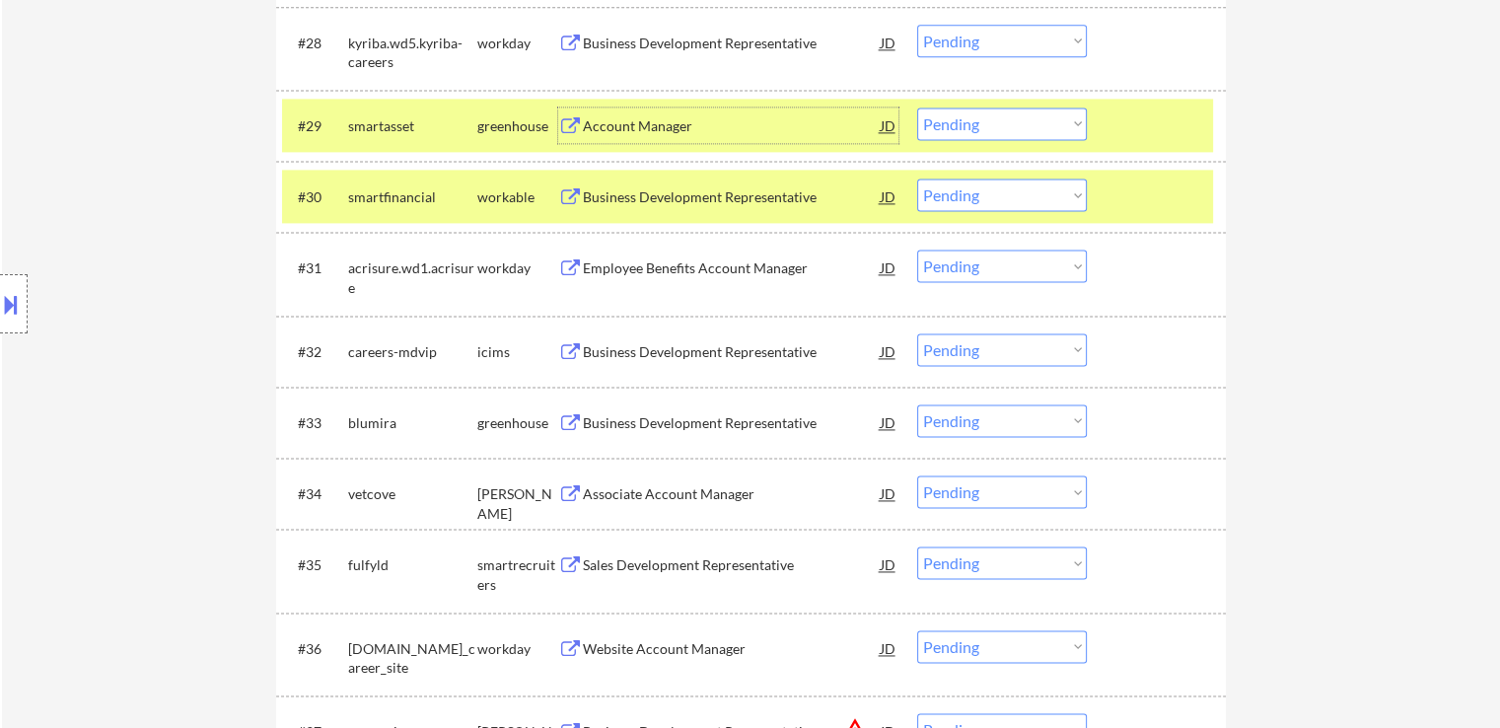
scroll to position [2760, 0]
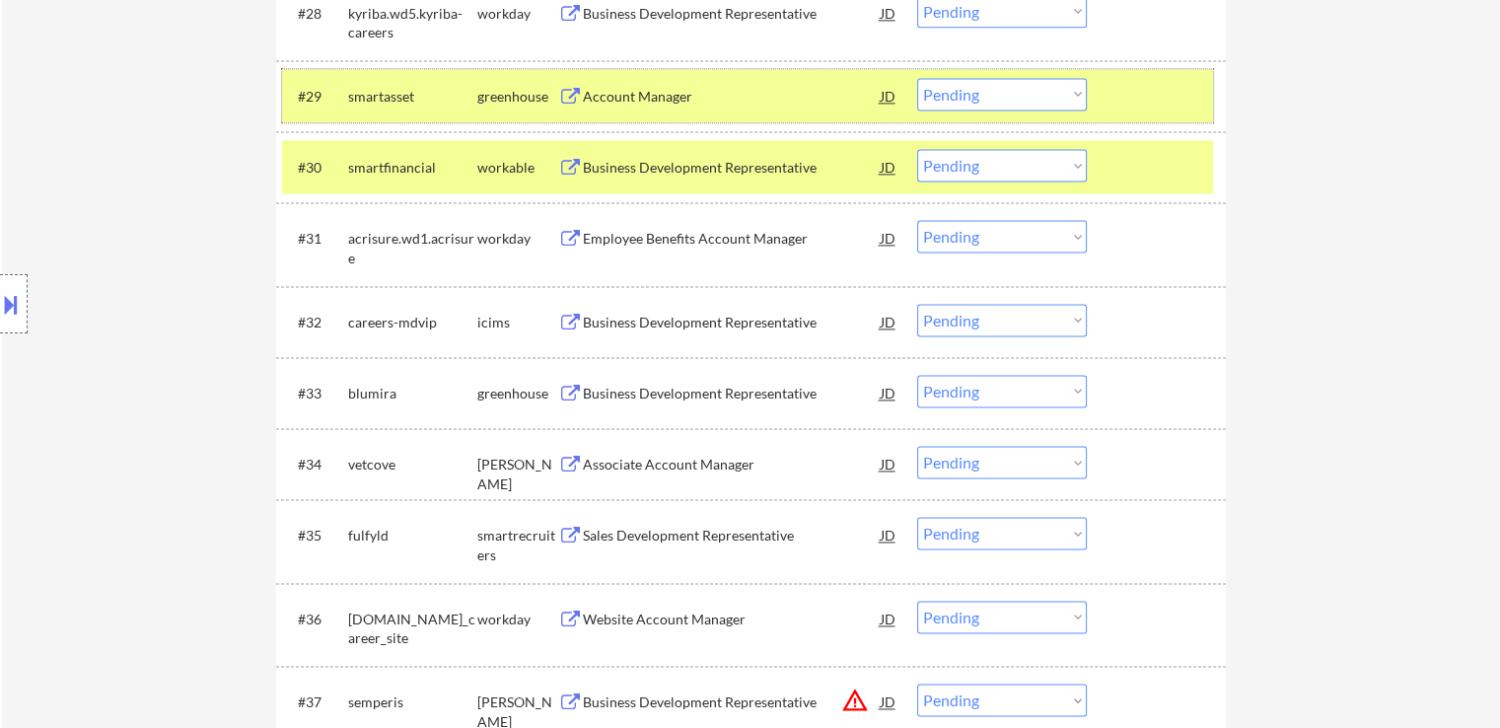
click at [1168, 104] on div at bounding box center [1159, 96] width 87 height 36
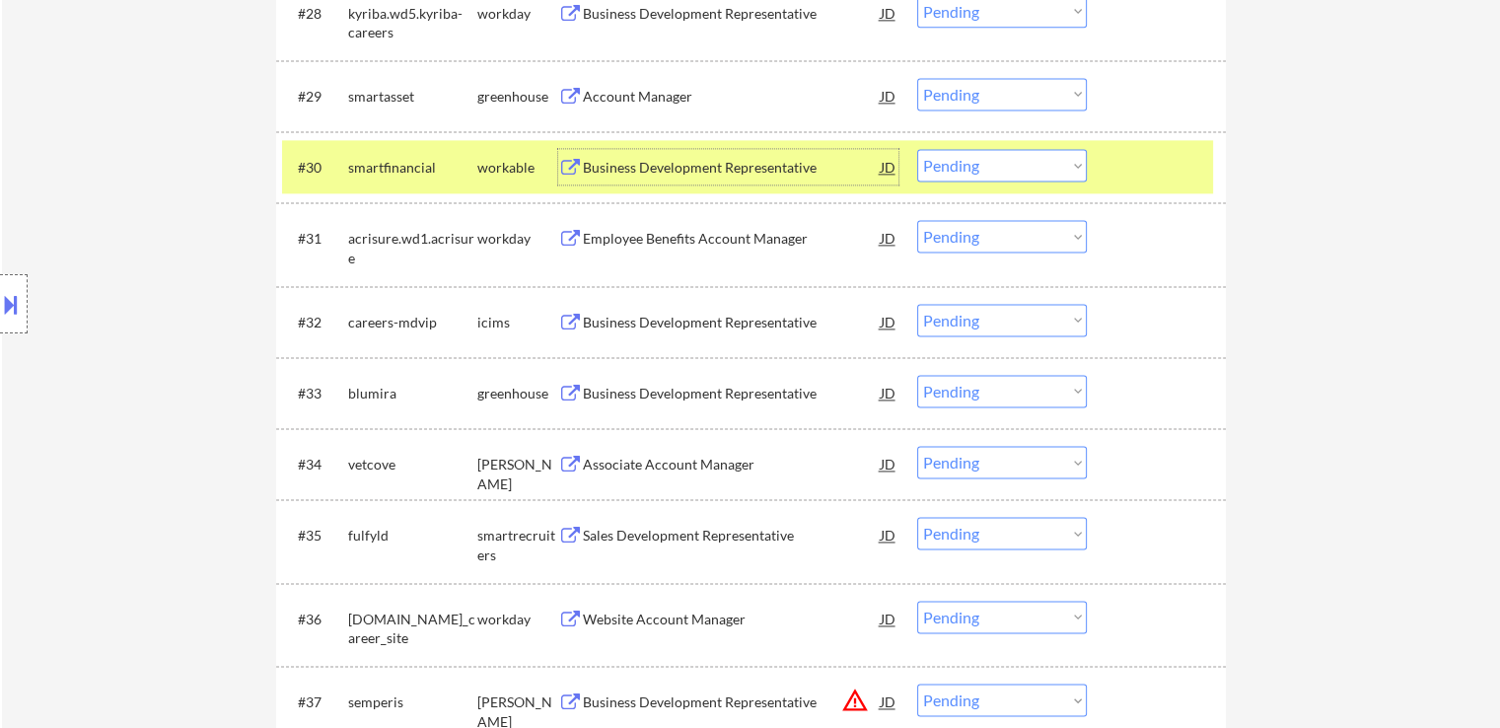
click at [710, 160] on div "Business Development Representative" at bounding box center [732, 168] width 298 height 20
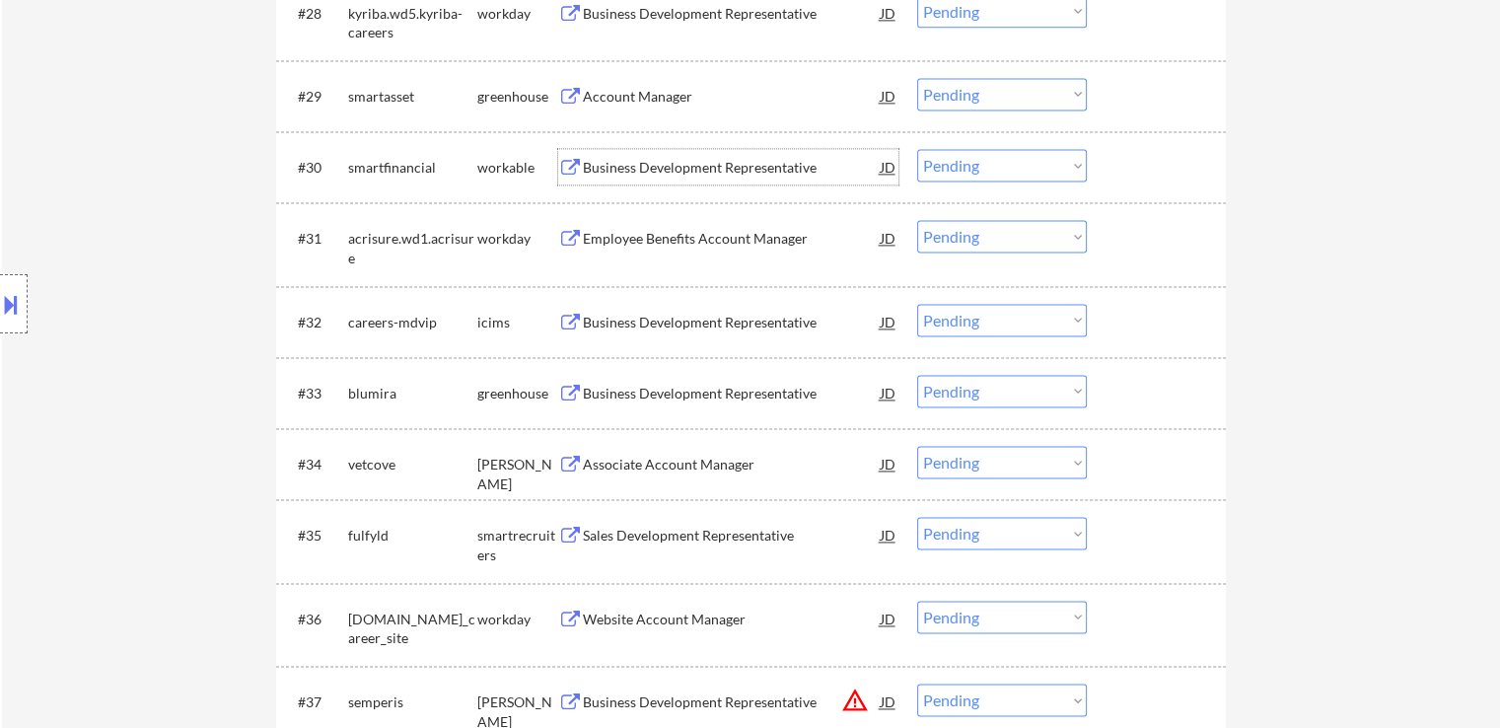
drag, startPoint x: 938, startPoint y: 171, endPoint x: 945, endPoint y: 180, distance: 11.2
click at [938, 171] on select "Choose an option... Pending Applied Excluded (Questions) Excluded (Expired) Exc…" at bounding box center [1002, 165] width 170 height 33
click at [917, 149] on select "Choose an option... Pending Applied Excluded (Questions) Excluded (Expired) Exc…" at bounding box center [1002, 165] width 170 height 33
select select ""pending""
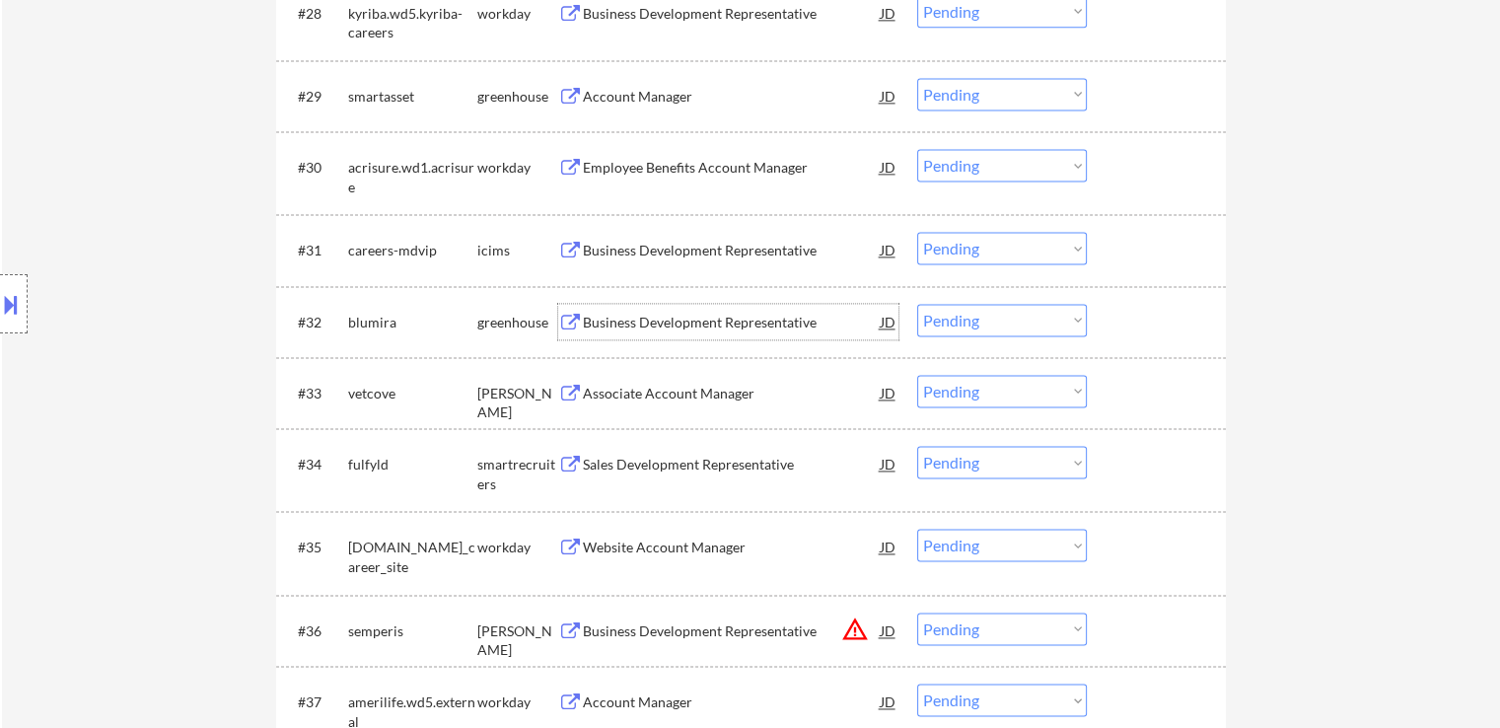
click at [683, 322] on div "Business Development Representative" at bounding box center [732, 323] width 298 height 20
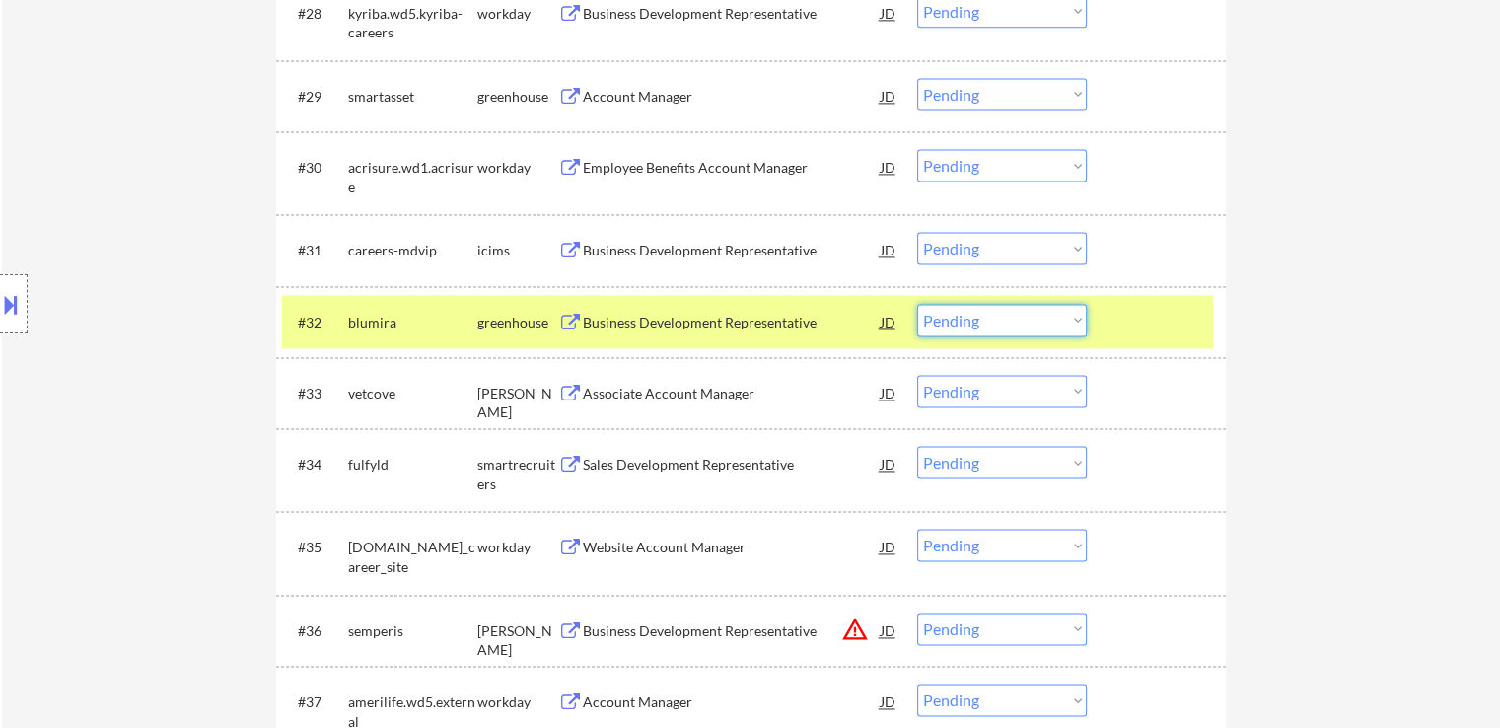
click at [1002, 315] on select "Choose an option... Pending Applied Excluded (Questions) Excluded (Expired) Exc…" at bounding box center [1002, 320] width 170 height 33
click at [917, 304] on select "Choose an option... Pending Applied Excluded (Questions) Excluded (Expired) Exc…" at bounding box center [1002, 320] width 170 height 33
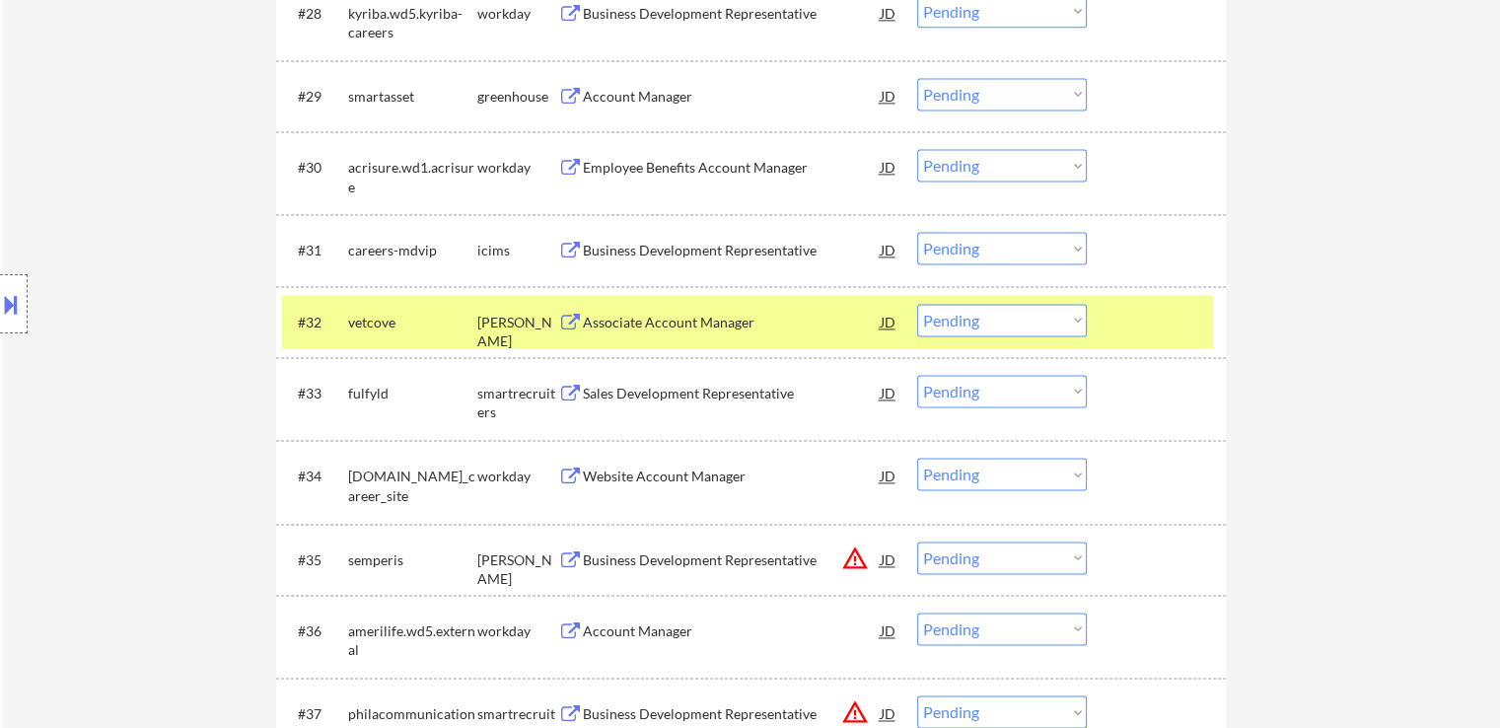
click at [1189, 328] on div at bounding box center [1159, 322] width 87 height 36
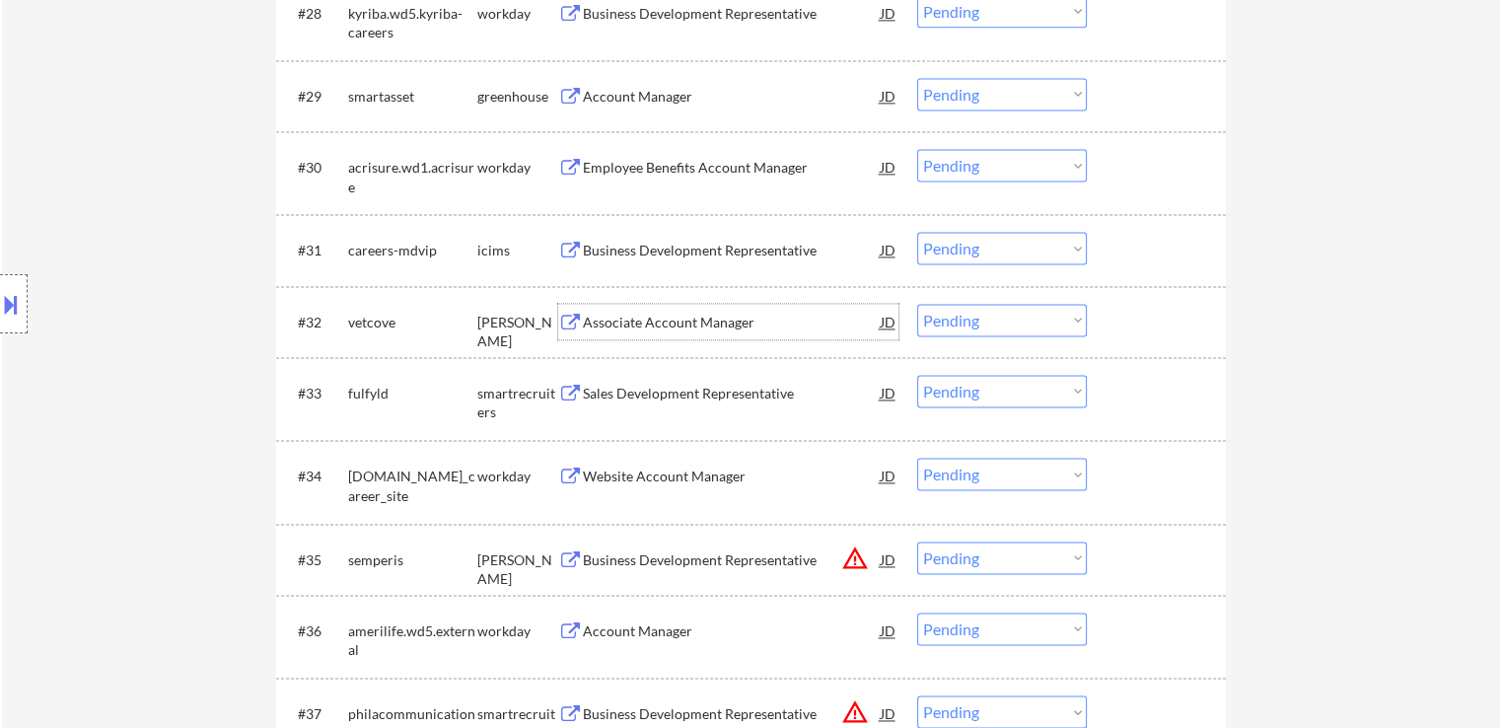
click at [631, 321] on div "Associate Account Manager" at bounding box center [732, 323] width 298 height 20
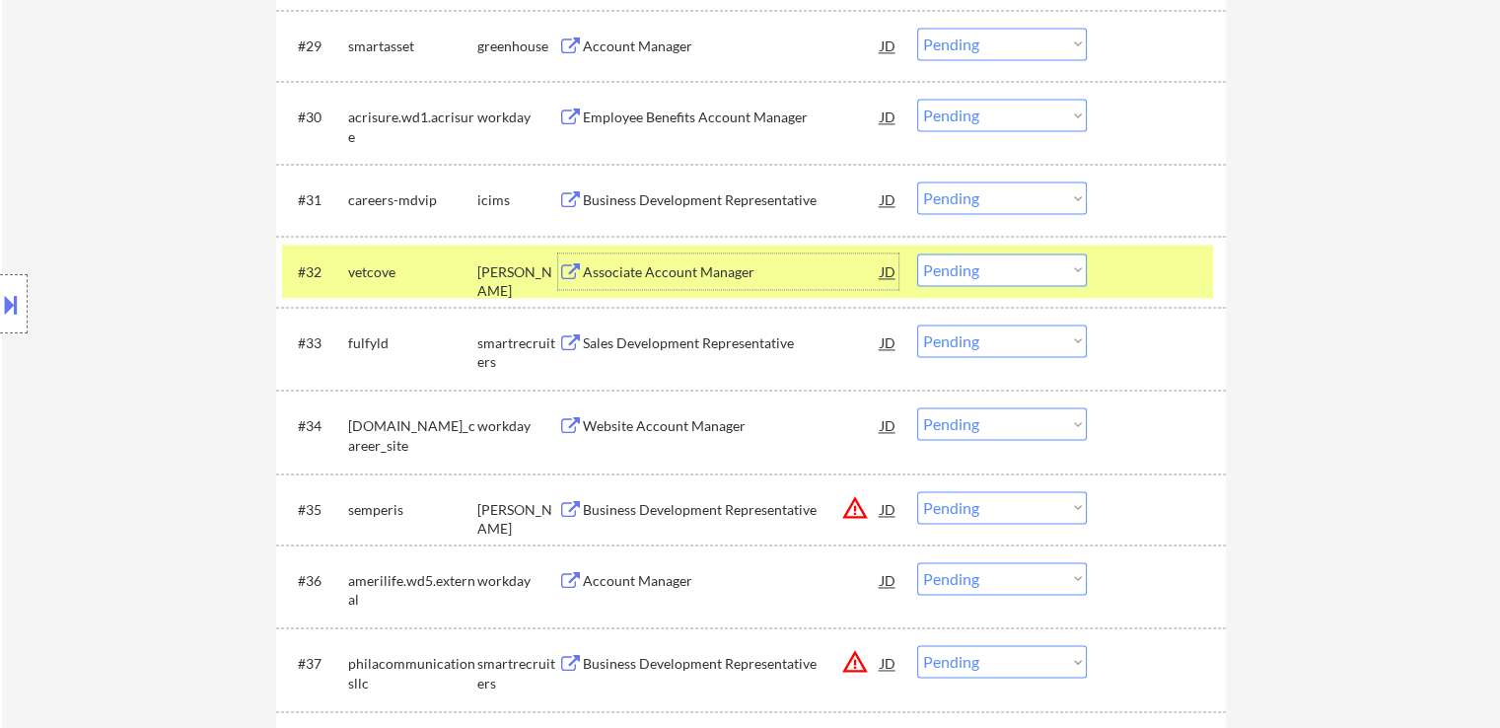
scroll to position [2859, 0]
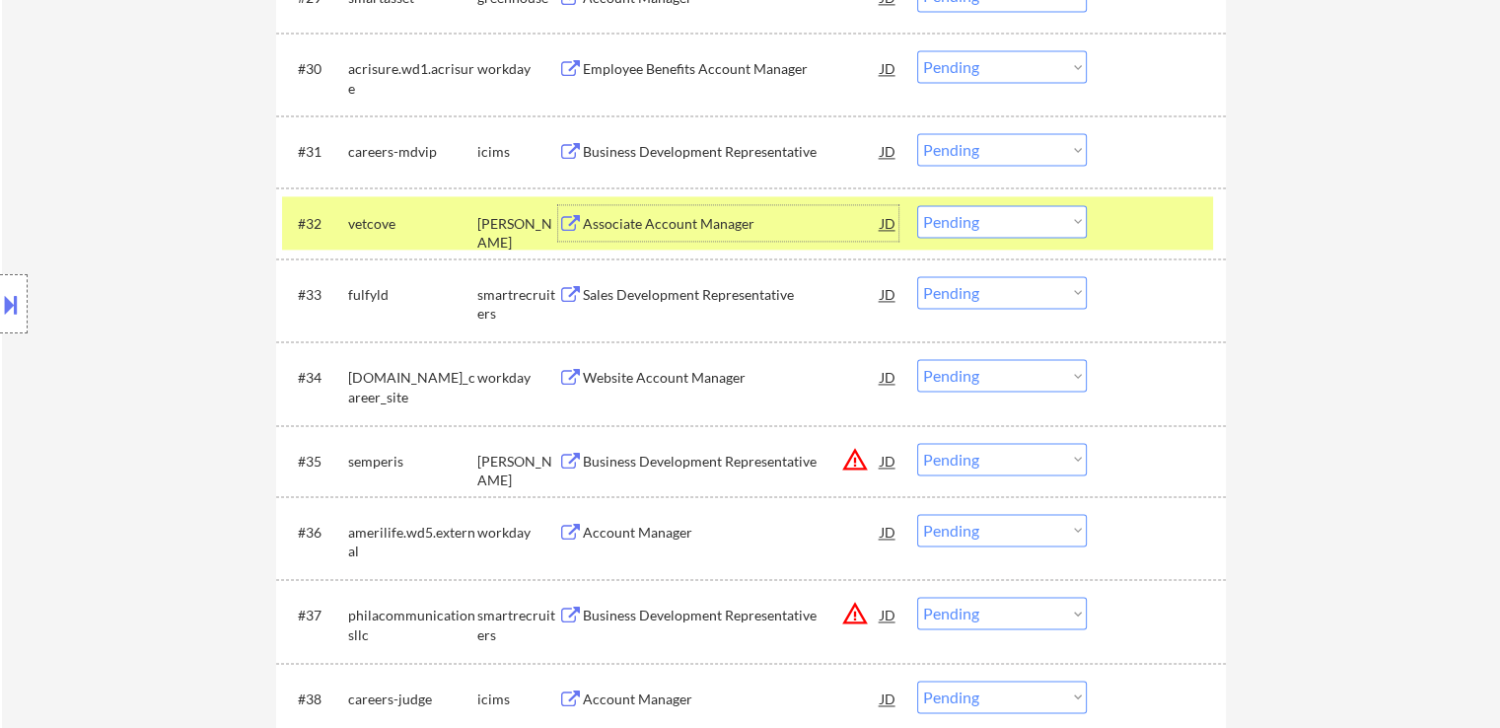
click at [1010, 227] on select "Choose an option... Pending Applied Excluded (Questions) Excluded (Expired) Exc…" at bounding box center [1002, 221] width 170 height 33
click at [917, 205] on select "Choose an option... Pending Applied Excluded (Questions) Excluded (Expired) Exc…" at bounding box center [1002, 221] width 170 height 33
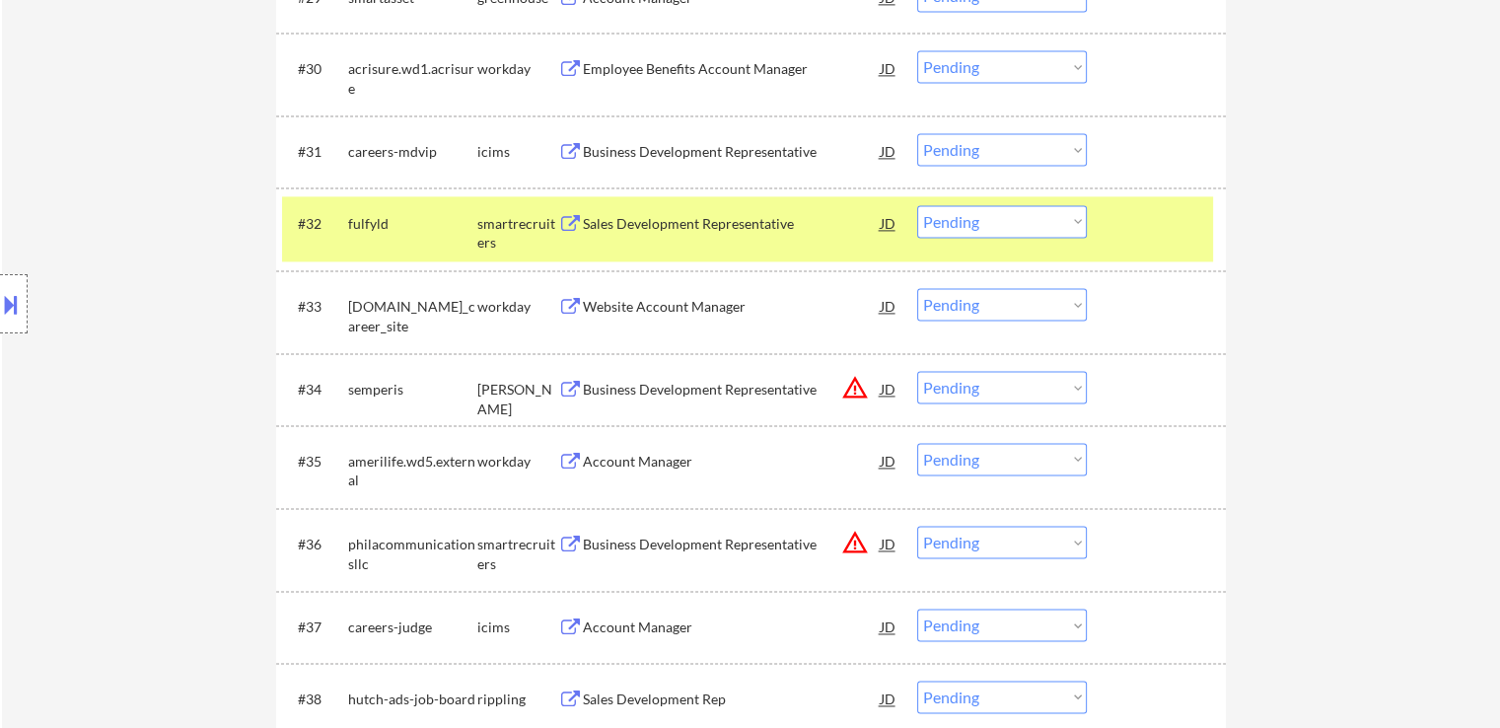
click at [1189, 222] on div at bounding box center [1159, 223] width 87 height 36
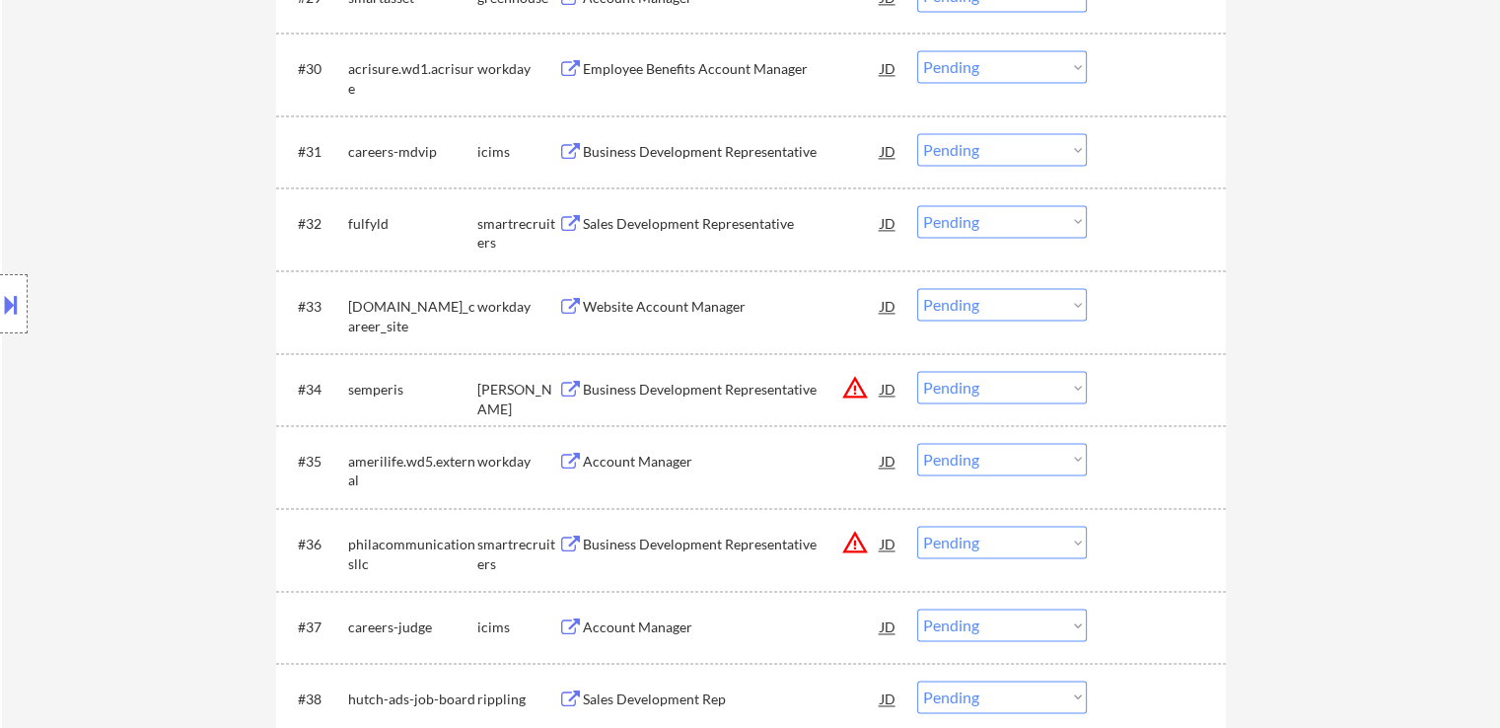
click at [635, 226] on div "Sales Development Representative" at bounding box center [732, 224] width 298 height 20
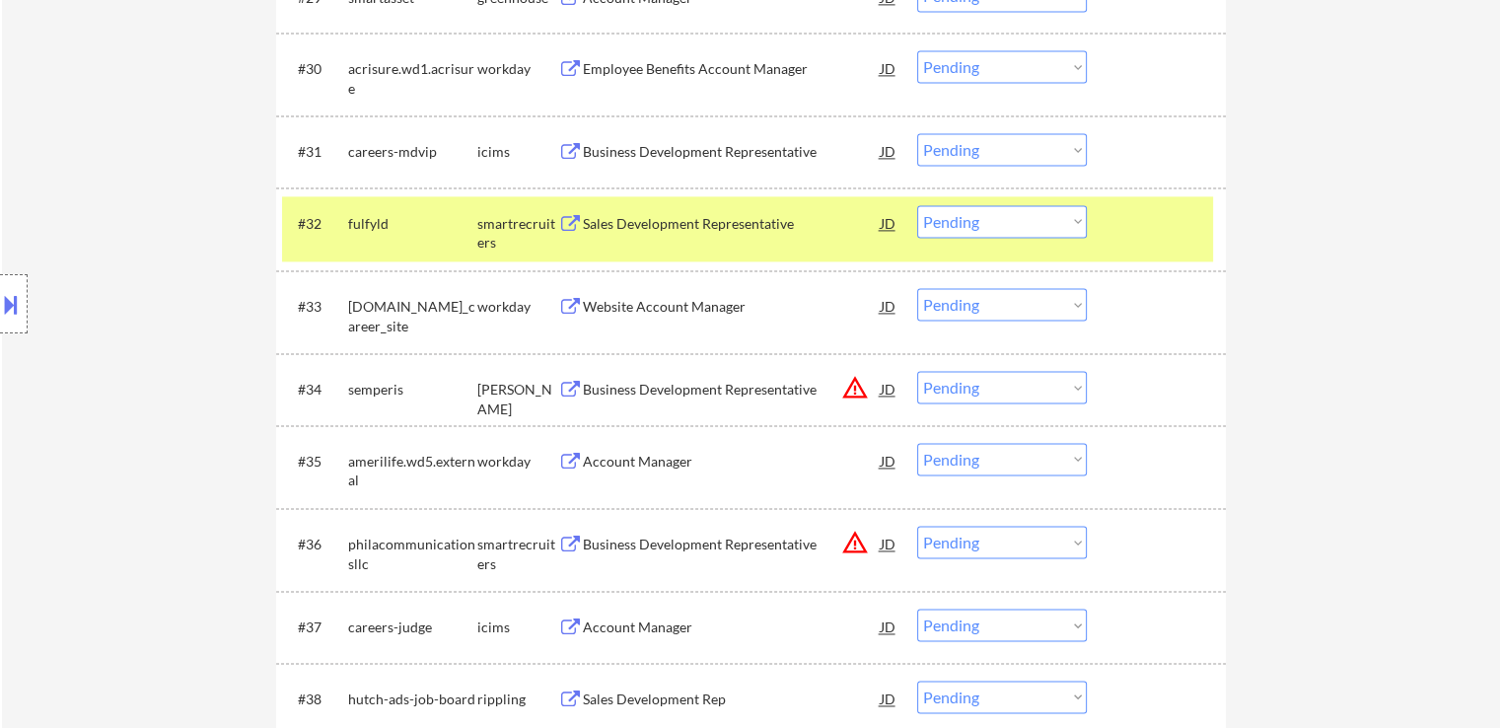
drag, startPoint x: 953, startPoint y: 221, endPoint x: 950, endPoint y: 234, distance: 13.2
click at [953, 221] on select "Choose an option... Pending Applied Excluded (Questions) Excluded (Expired) Exc…" at bounding box center [1002, 221] width 170 height 33
click at [917, 205] on select "Choose an option... Pending Applied Excluded (Questions) Excluded (Expired) Exc…" at bounding box center [1002, 221] width 170 height 33
select select ""pending""
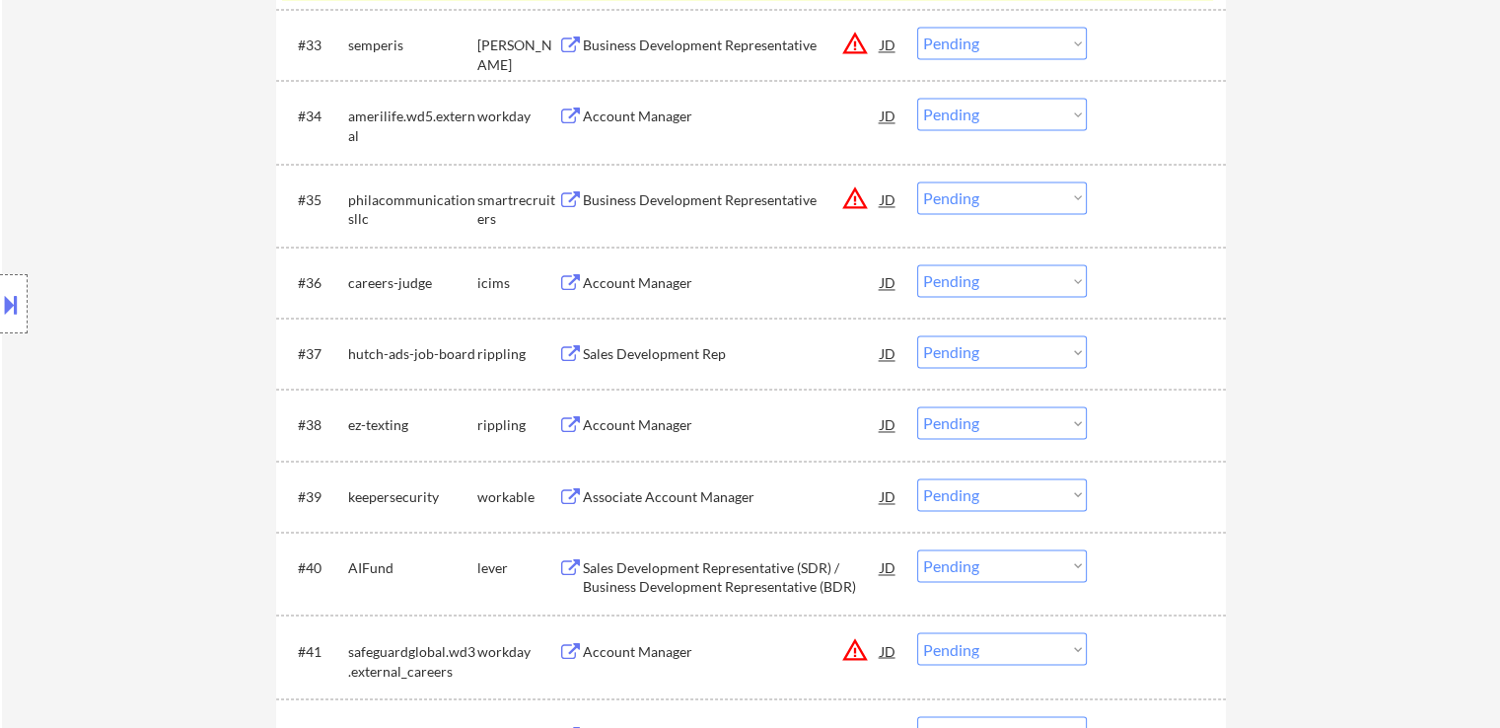
scroll to position [3155, 0]
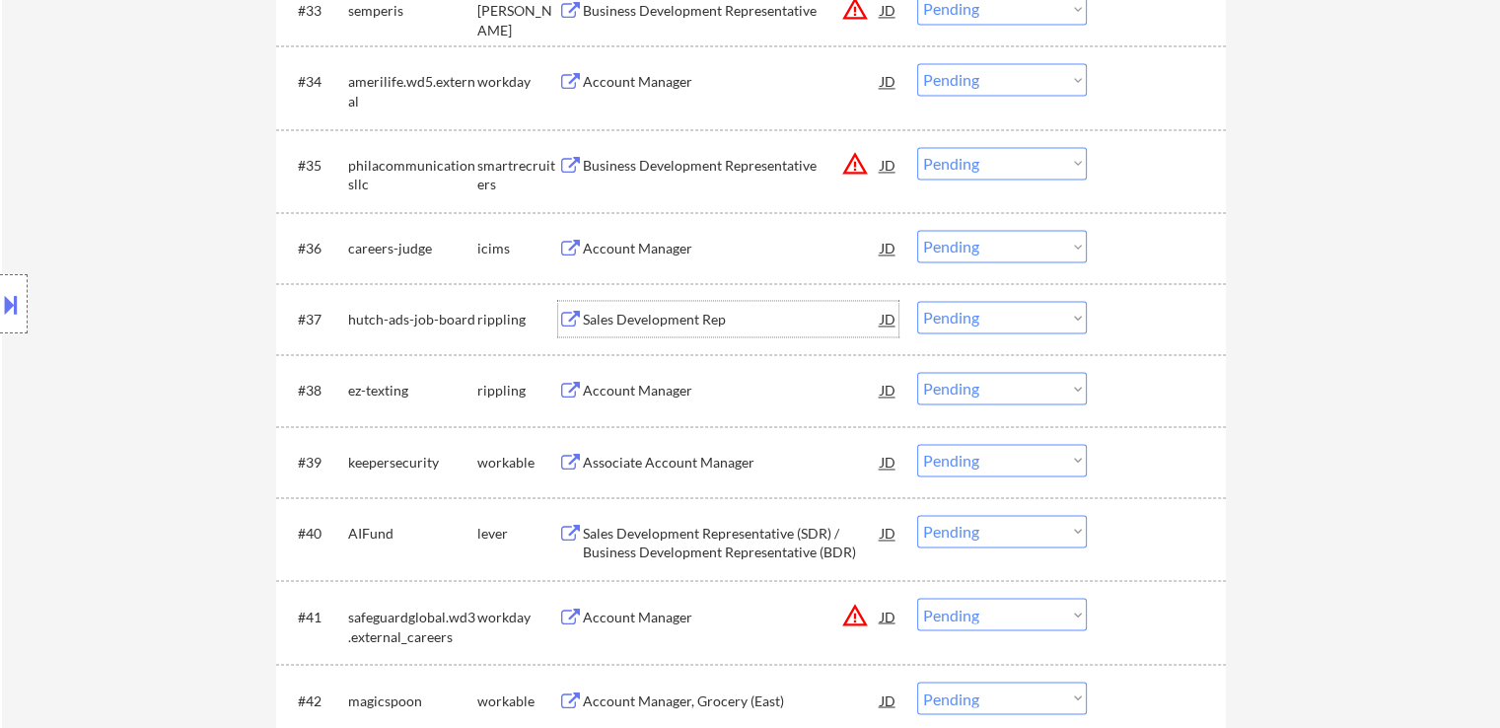
click at [647, 319] on div "Sales Development Rep" at bounding box center [732, 320] width 298 height 20
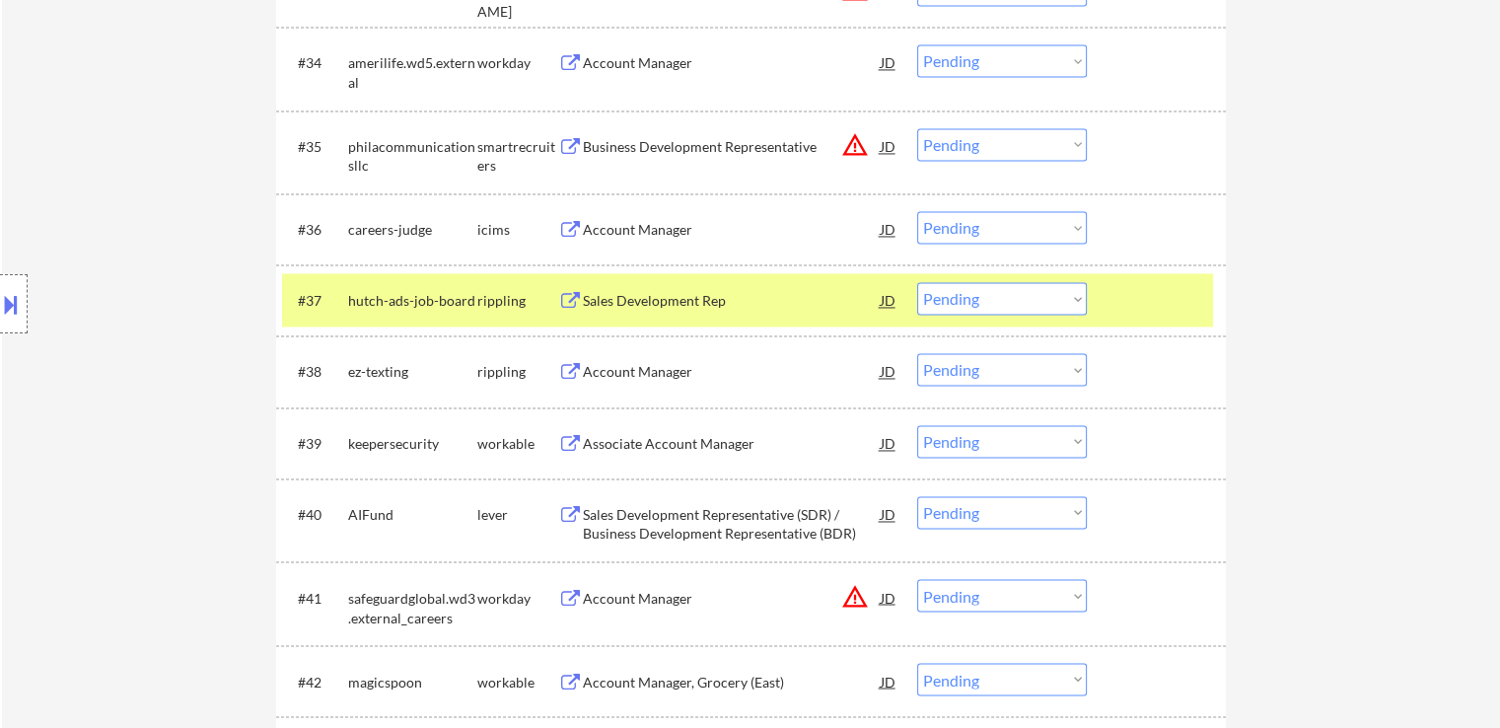
scroll to position [3208, 0]
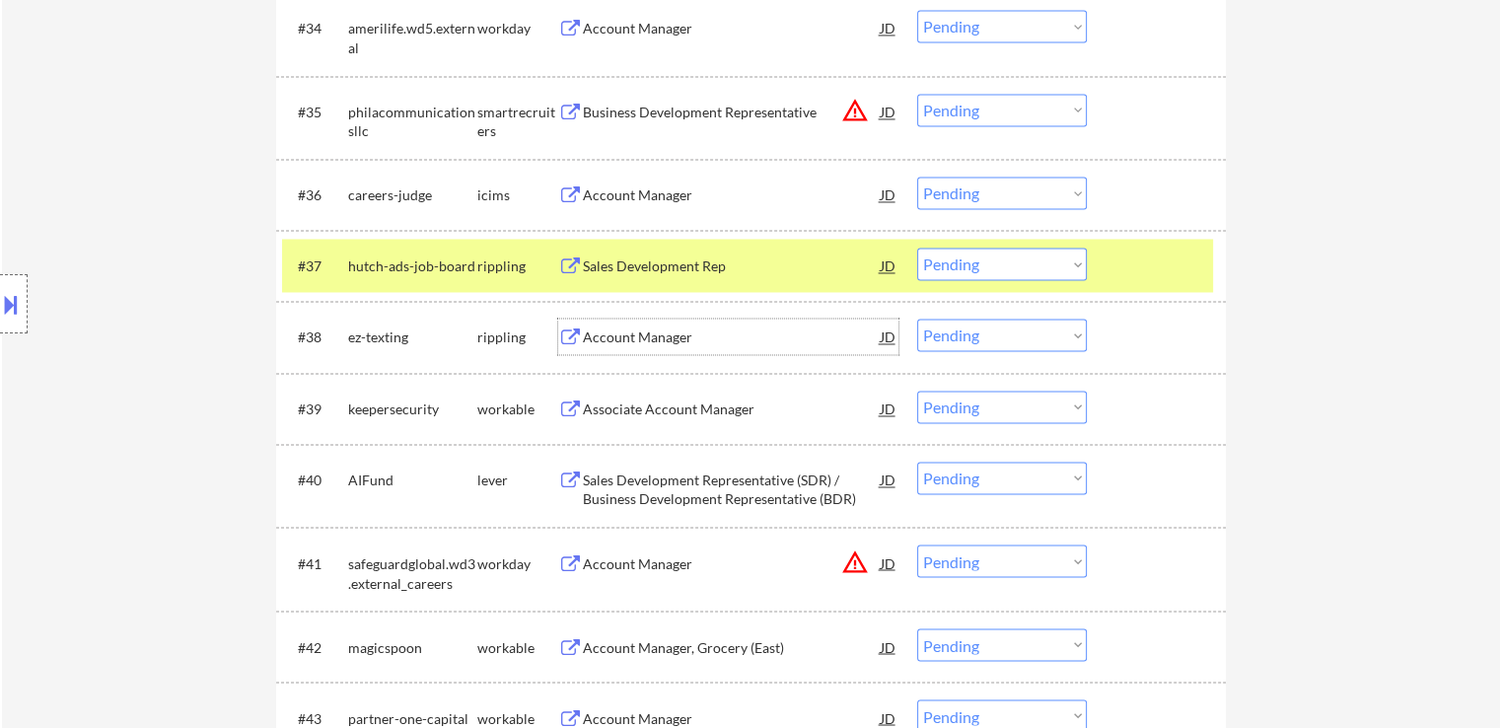
click at [673, 336] on div "Account Manager" at bounding box center [732, 338] width 298 height 20
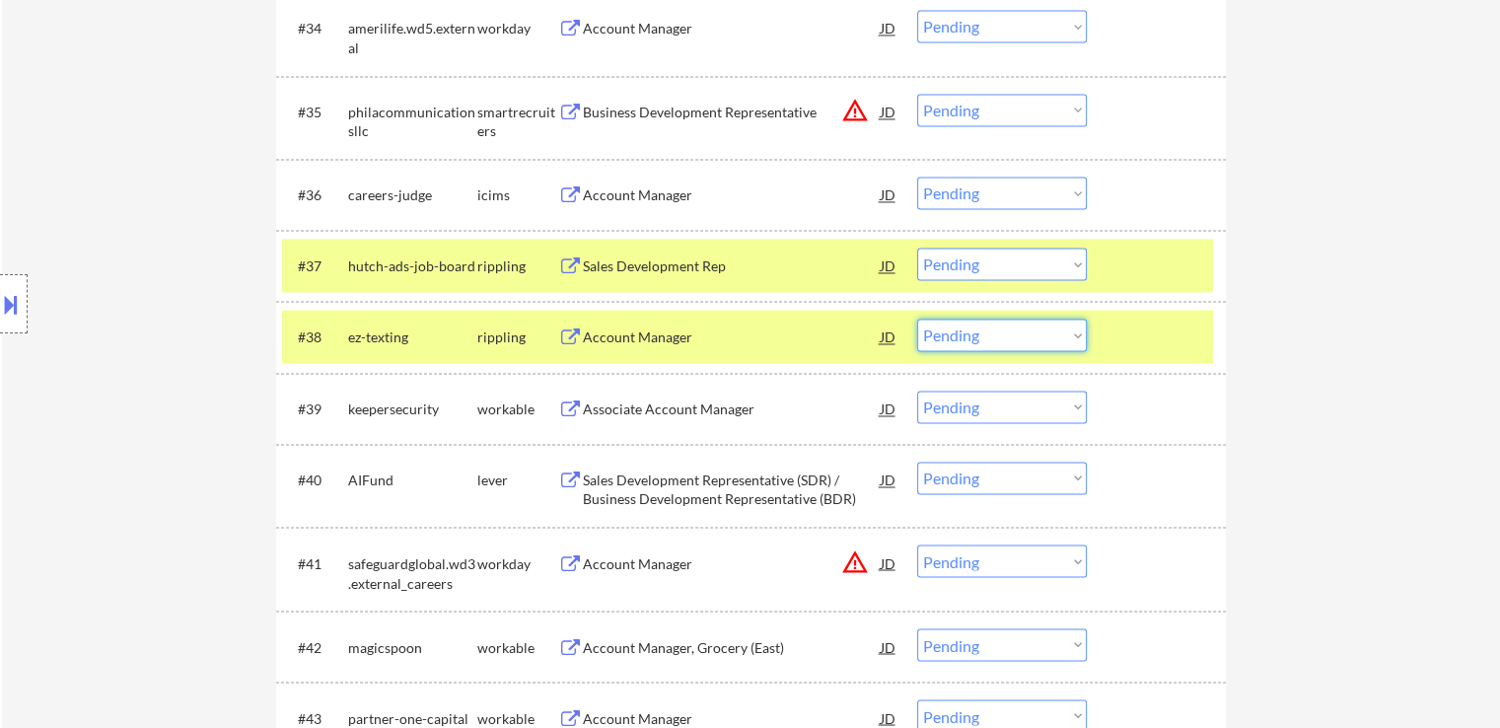
click at [959, 333] on select "Choose an option... Pending Applied Excluded (Questions) Excluded (Expired) Exc…" at bounding box center [1002, 335] width 170 height 33
click at [917, 319] on select "Choose an option... Pending Applied Excluded (Questions) Excluded (Expired) Exc…" at bounding box center [1002, 335] width 170 height 33
select select ""pending""
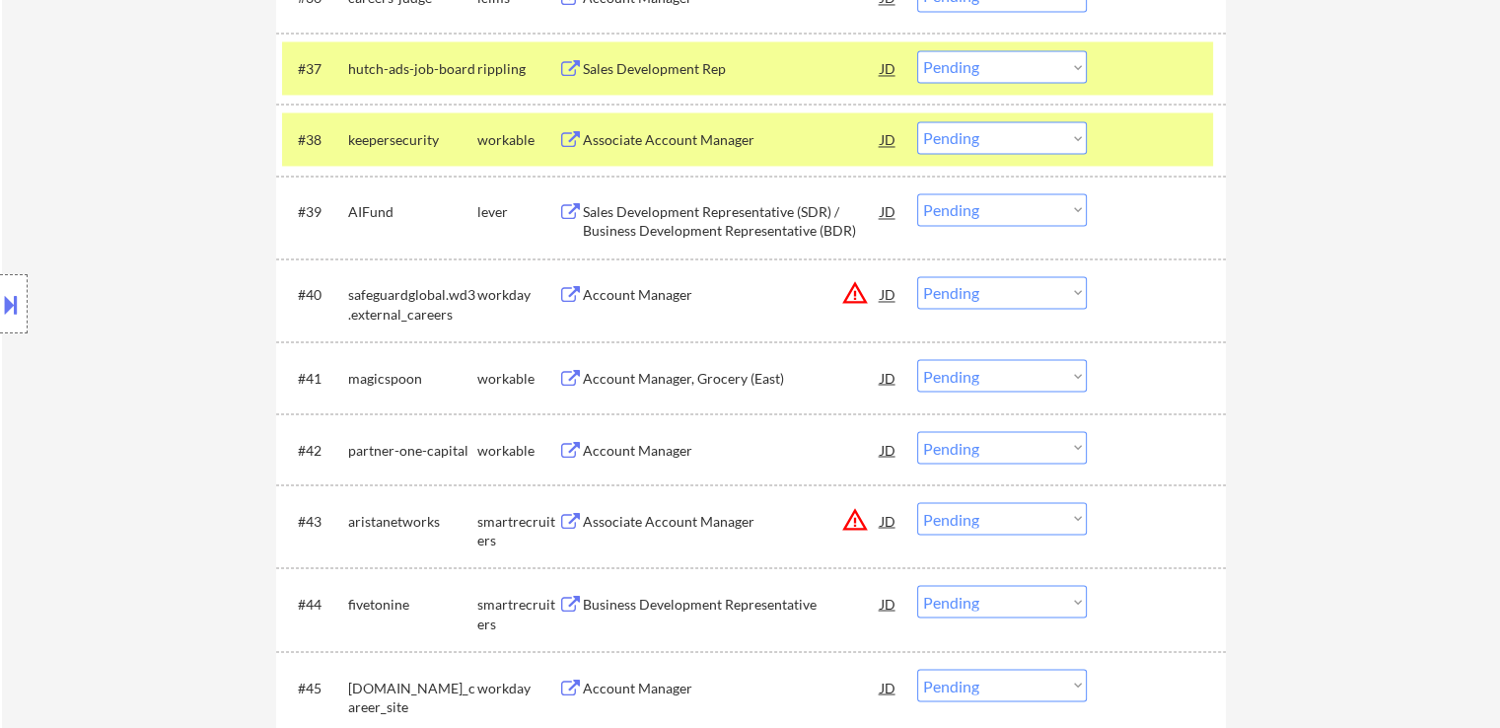
scroll to position [3504, 0]
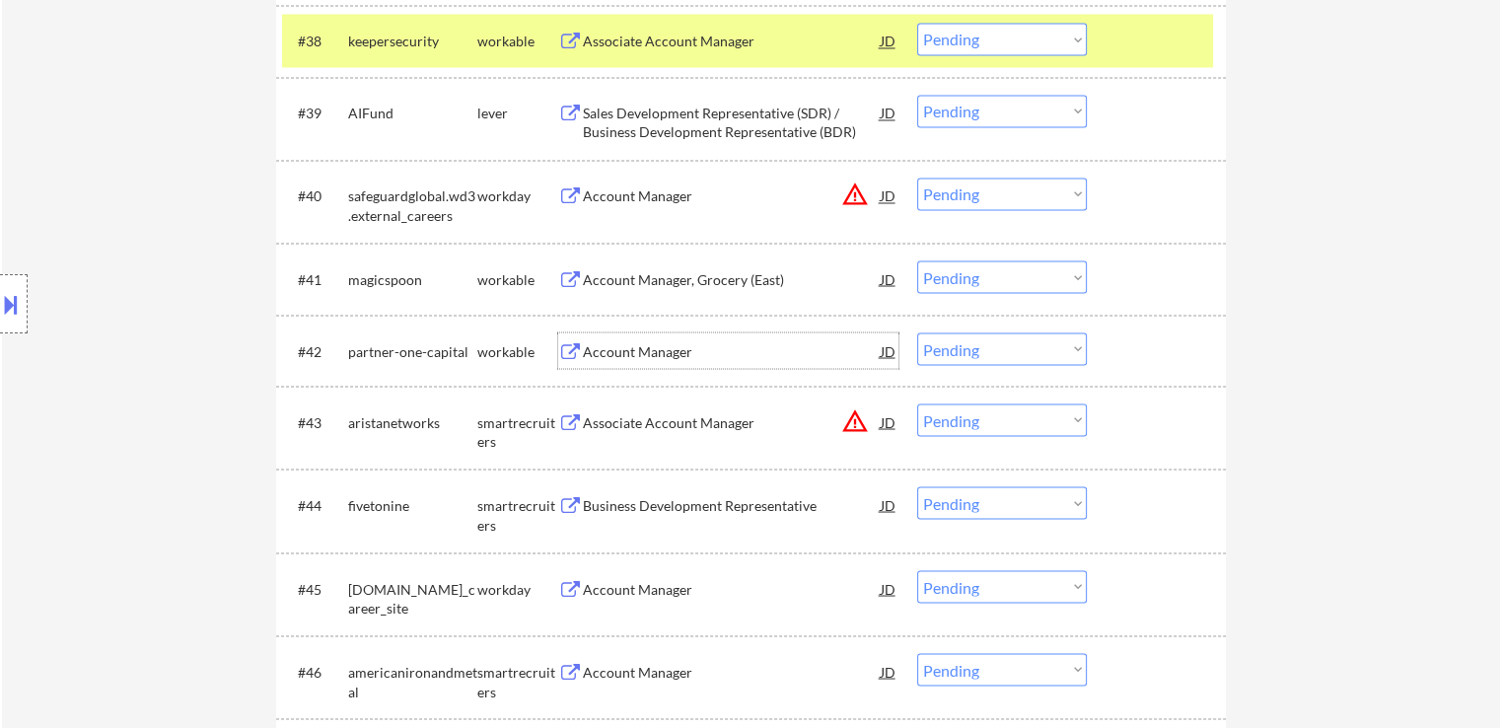
click at [655, 346] on div "Account Manager" at bounding box center [732, 351] width 298 height 20
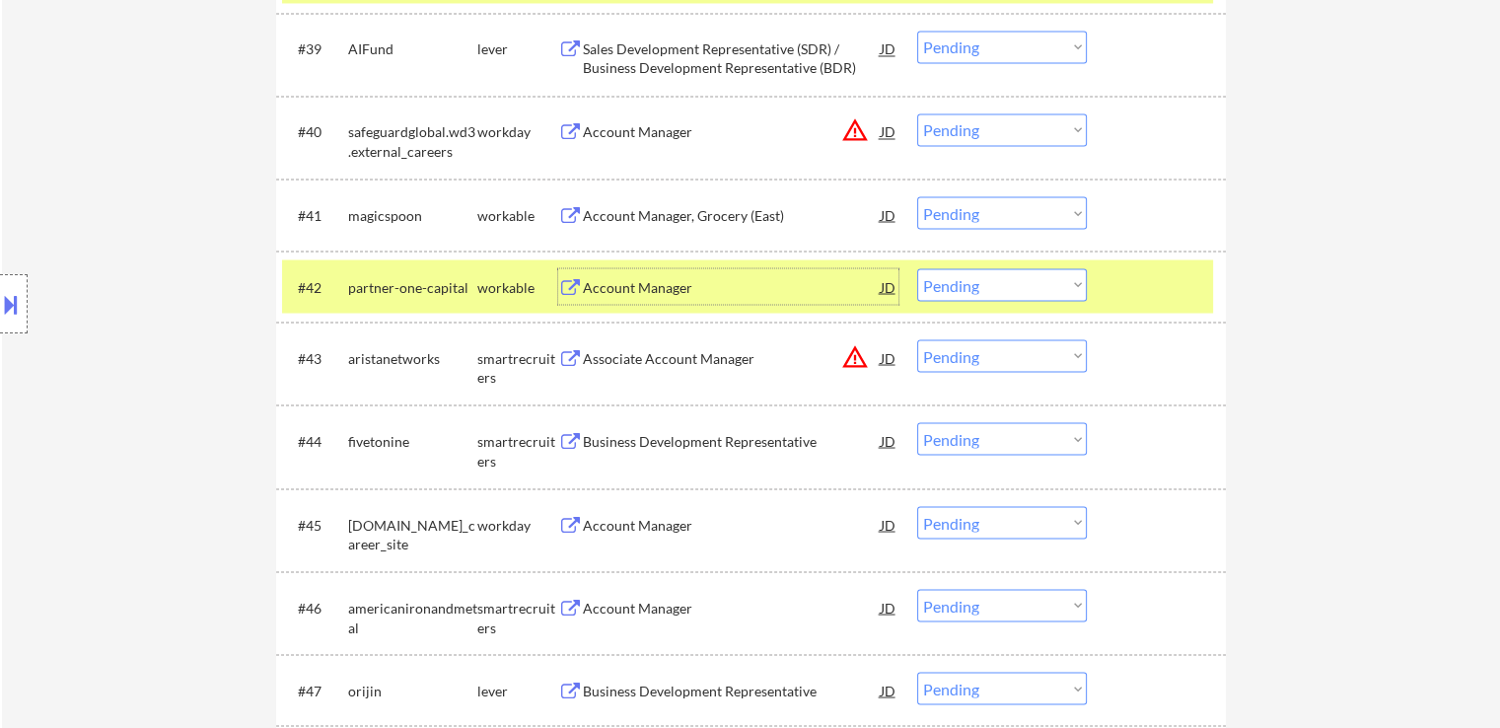
scroll to position [3603, 0]
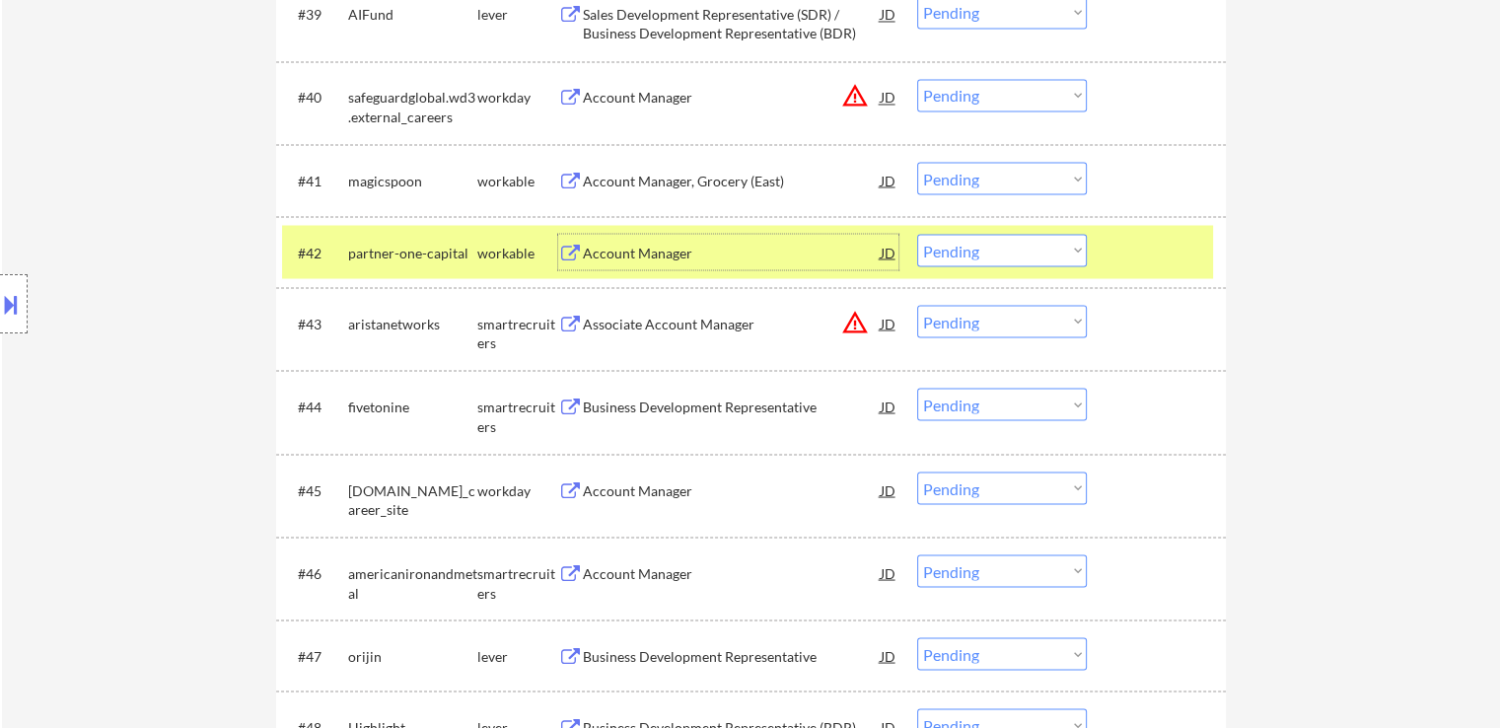
click at [956, 256] on select "Choose an option... Pending Applied Excluded (Questions) Excluded (Expired) Exc…" at bounding box center [1002, 250] width 170 height 33
click at [917, 234] on select "Choose an option... Pending Applied Excluded (Questions) Excluded (Expired) Exc…" at bounding box center [1002, 250] width 170 height 33
select select ""pending""
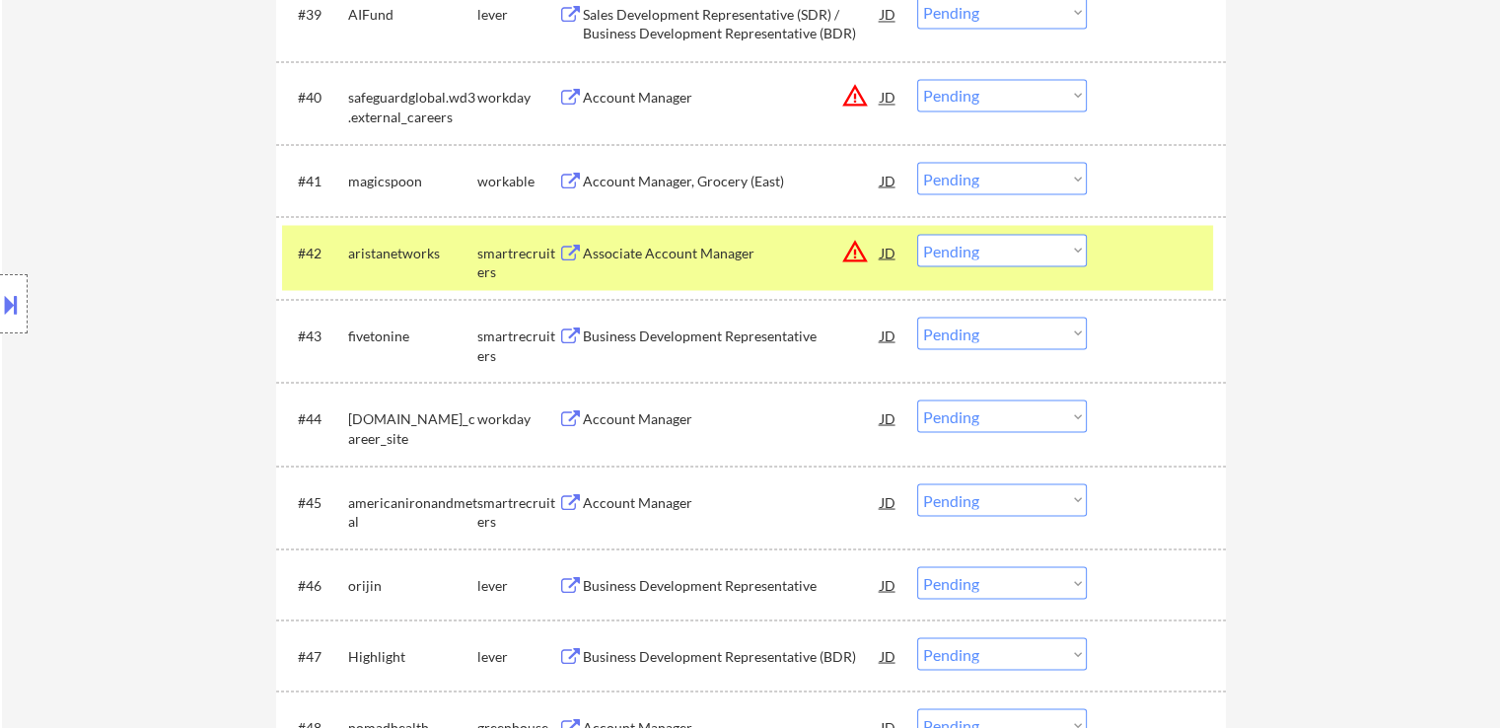
click at [687, 330] on div "Business Development Representative" at bounding box center [732, 336] width 298 height 20
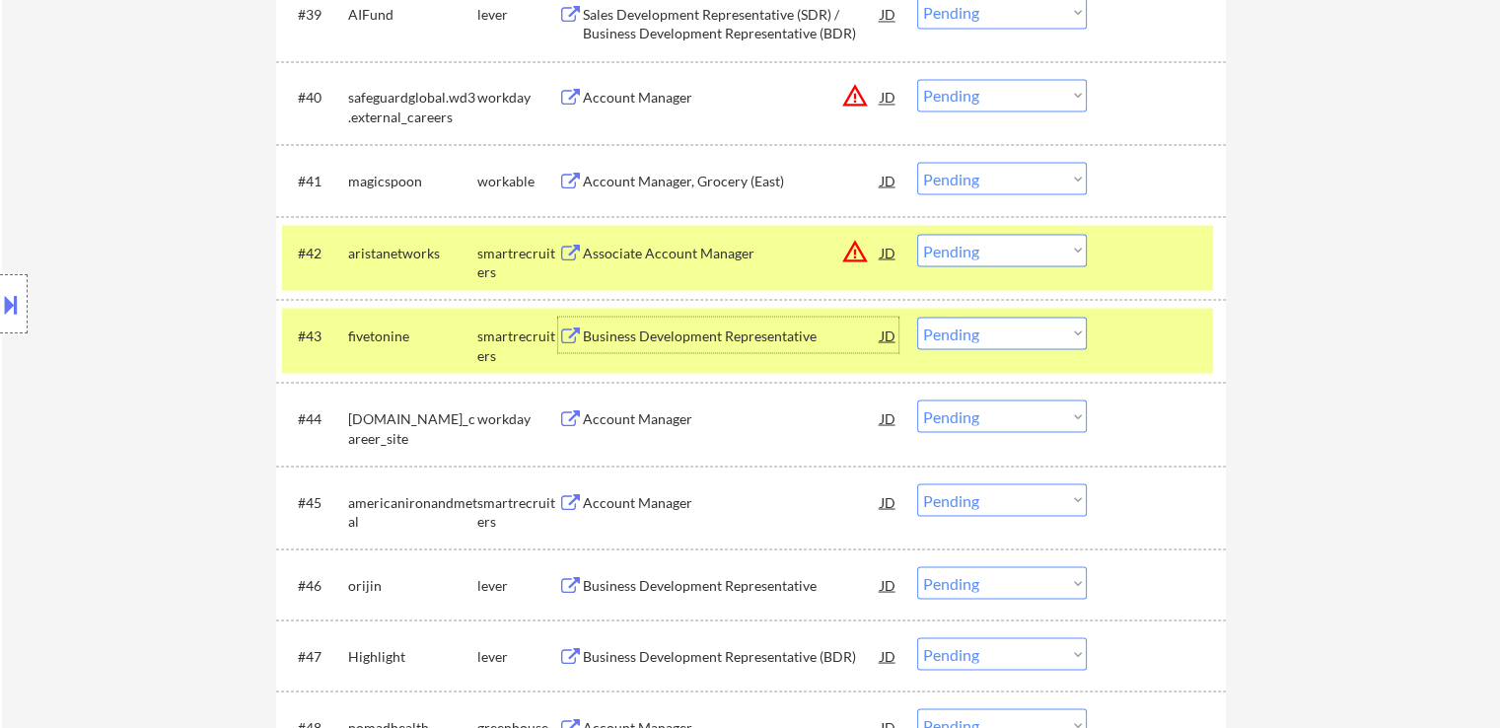
click at [965, 336] on select "Choose an option... Pending Applied Excluded (Questions) Excluded (Expired) Exc…" at bounding box center [1002, 333] width 170 height 33
click at [917, 317] on select "Choose an option... Pending Applied Excluded (Questions) Excluded (Expired) Exc…" at bounding box center [1002, 333] width 170 height 33
select select ""pending""
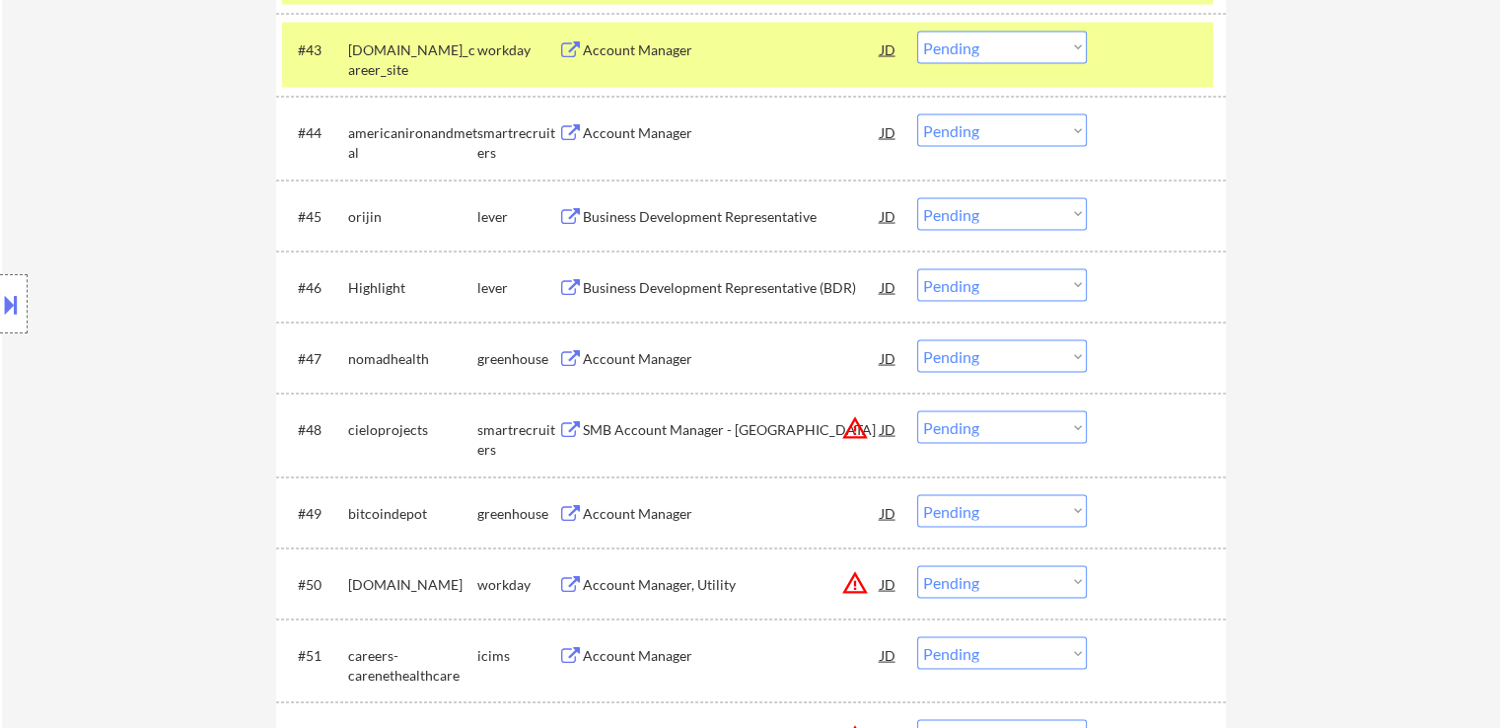
scroll to position [3899, 0]
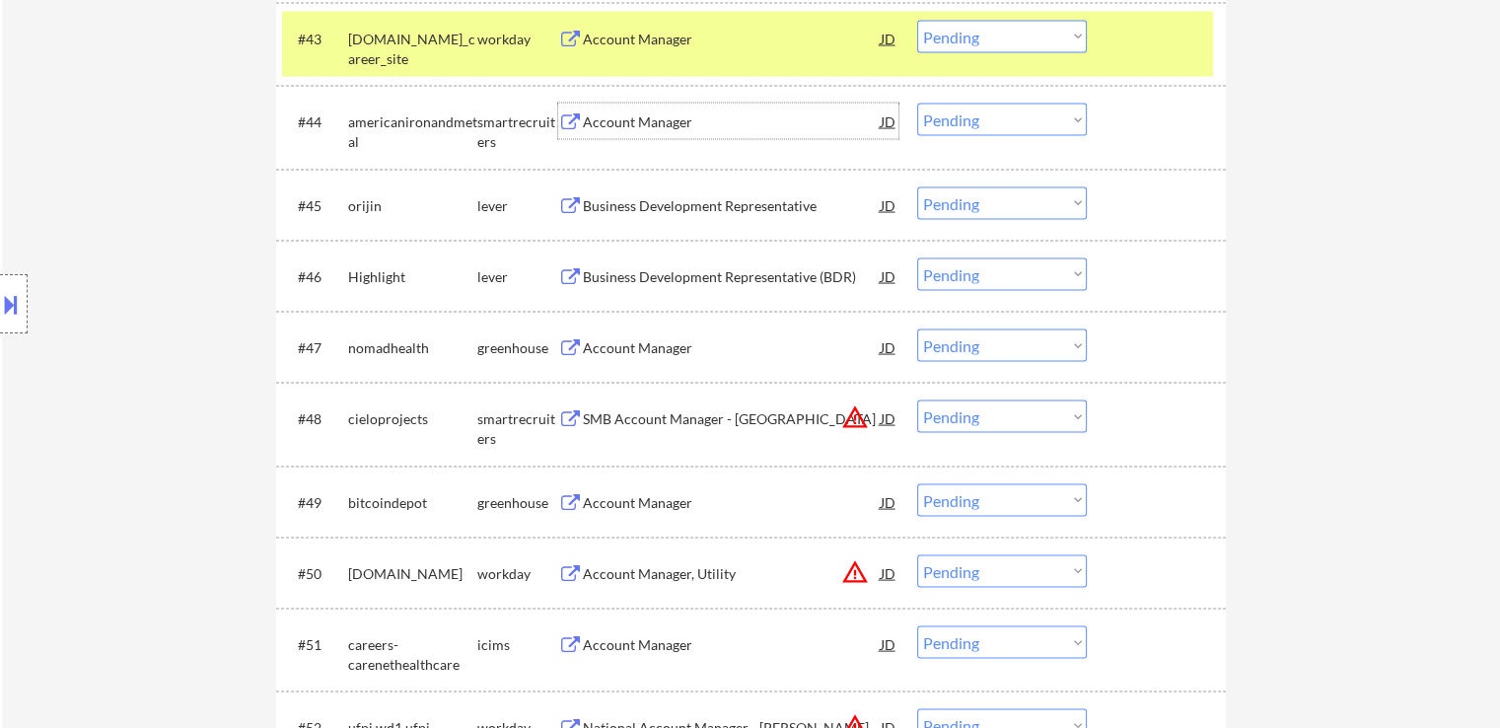
click at [624, 121] on div "Account Manager" at bounding box center [732, 122] width 298 height 20
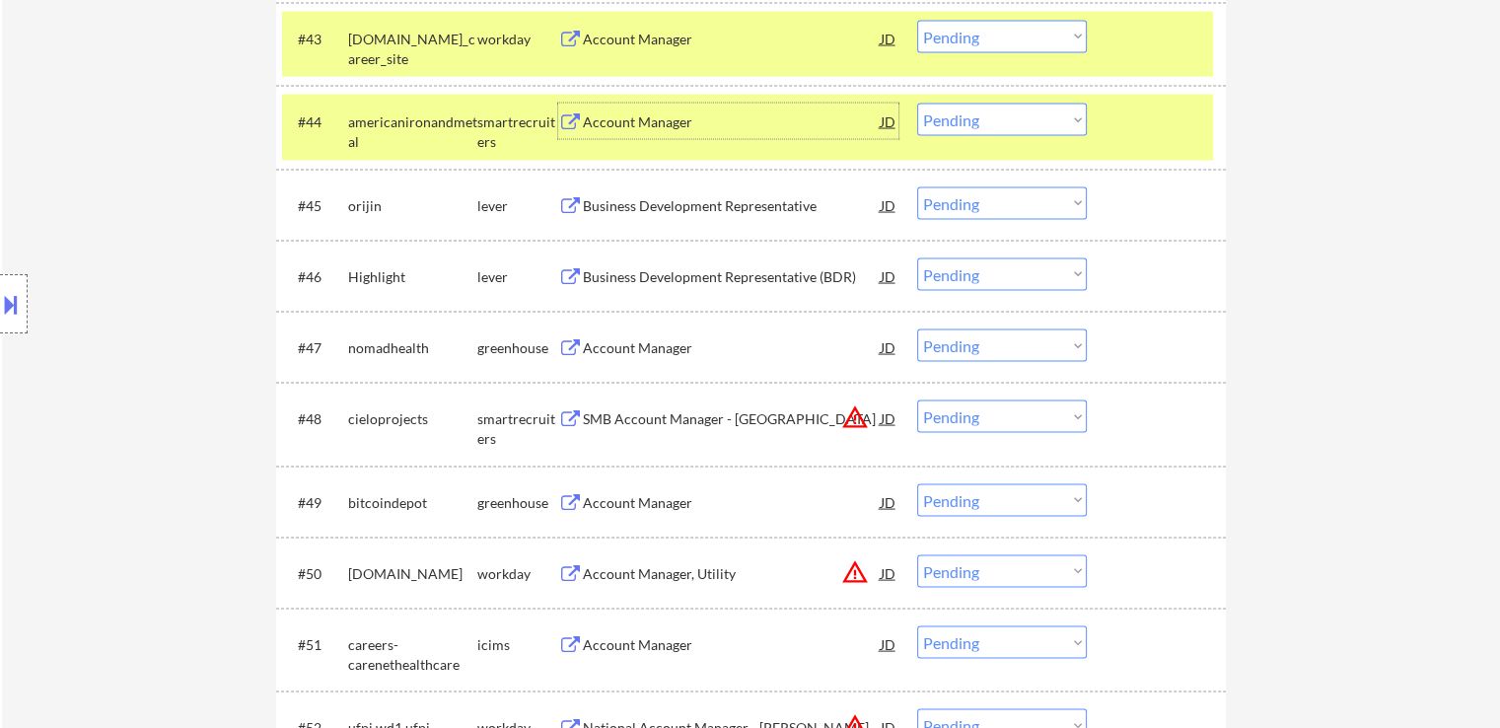
click at [968, 117] on select "Choose an option... Pending Applied Excluded (Questions) Excluded (Expired) Exc…" at bounding box center [1002, 120] width 170 height 33
click at [917, 104] on select "Choose an option... Pending Applied Excluded (Questions) Excluded (Expired) Exc…" at bounding box center [1002, 120] width 170 height 33
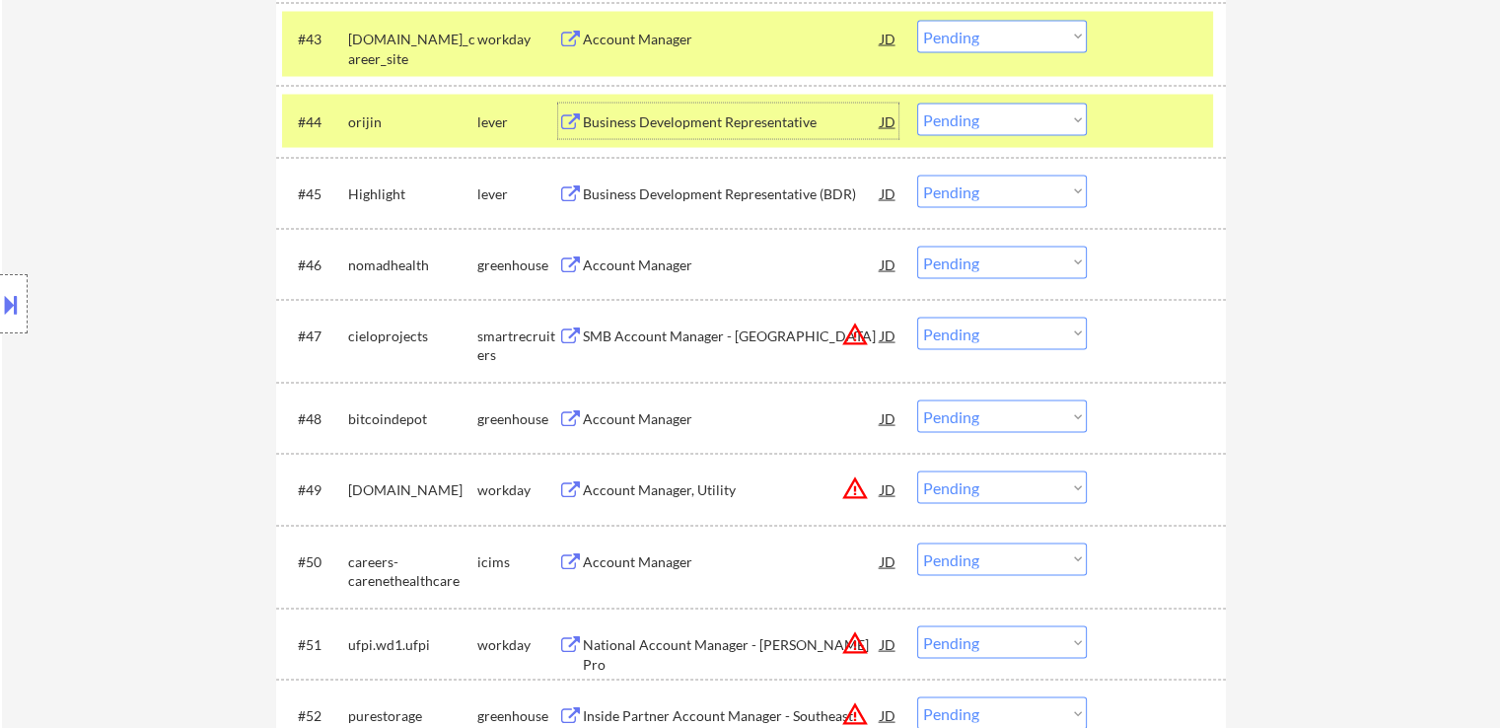
click at [619, 127] on div "Business Development Representative" at bounding box center [732, 122] width 298 height 20
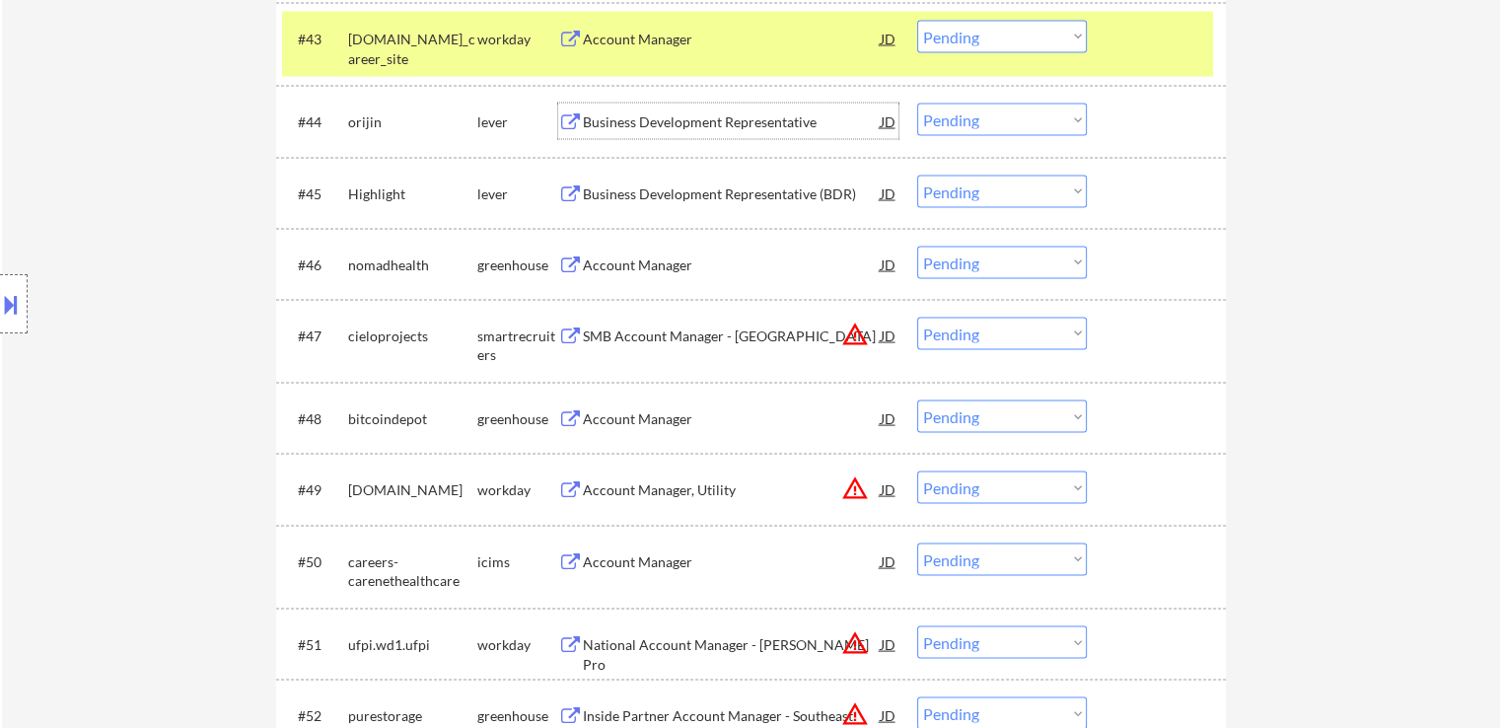
click at [943, 121] on select "Choose an option... Pending Applied Excluded (Questions) Excluded (Expired) Exc…" at bounding box center [1002, 120] width 170 height 33
click at [917, 104] on select "Choose an option... Pending Applied Excluded (Questions) Excluded (Expired) Exc…" at bounding box center [1002, 120] width 170 height 33
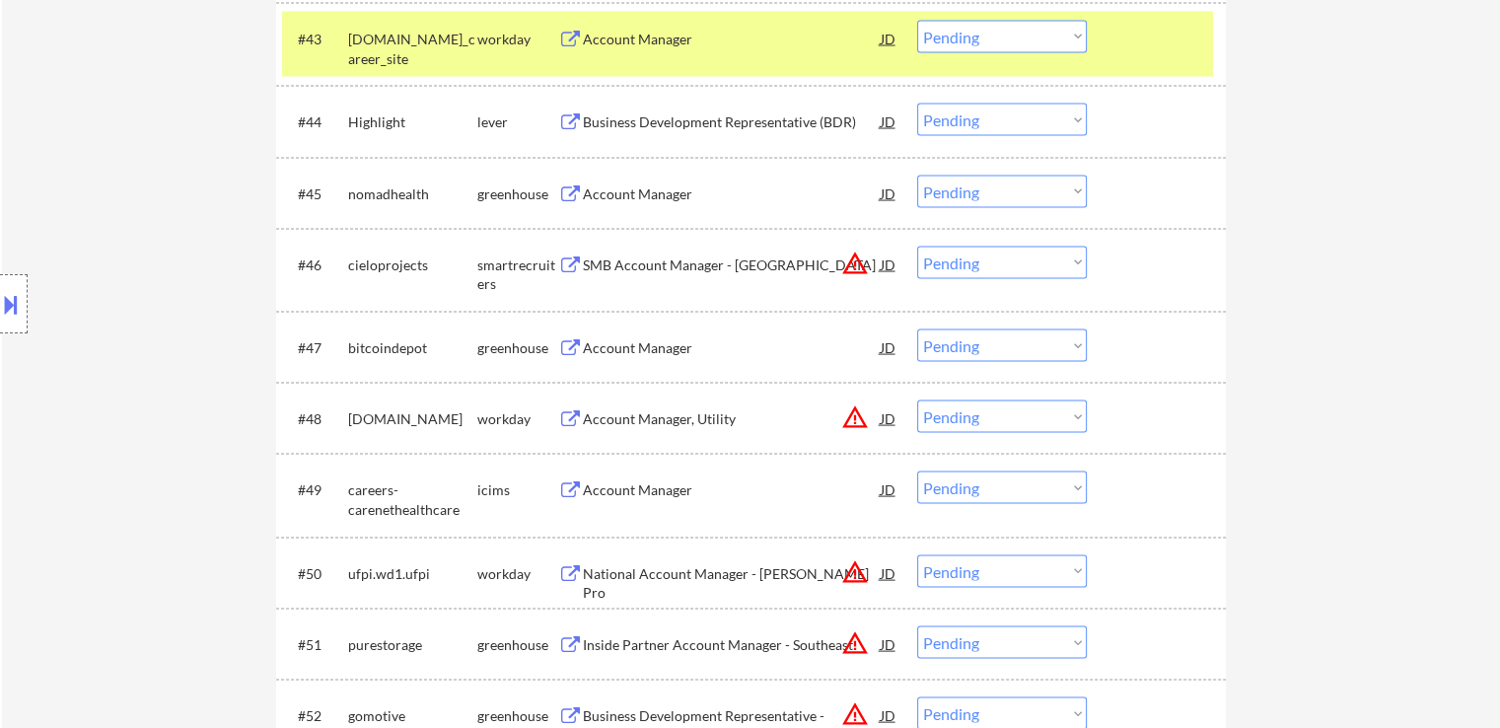
click at [746, 120] on div "Business Development Representative (BDR)" at bounding box center [732, 122] width 298 height 20
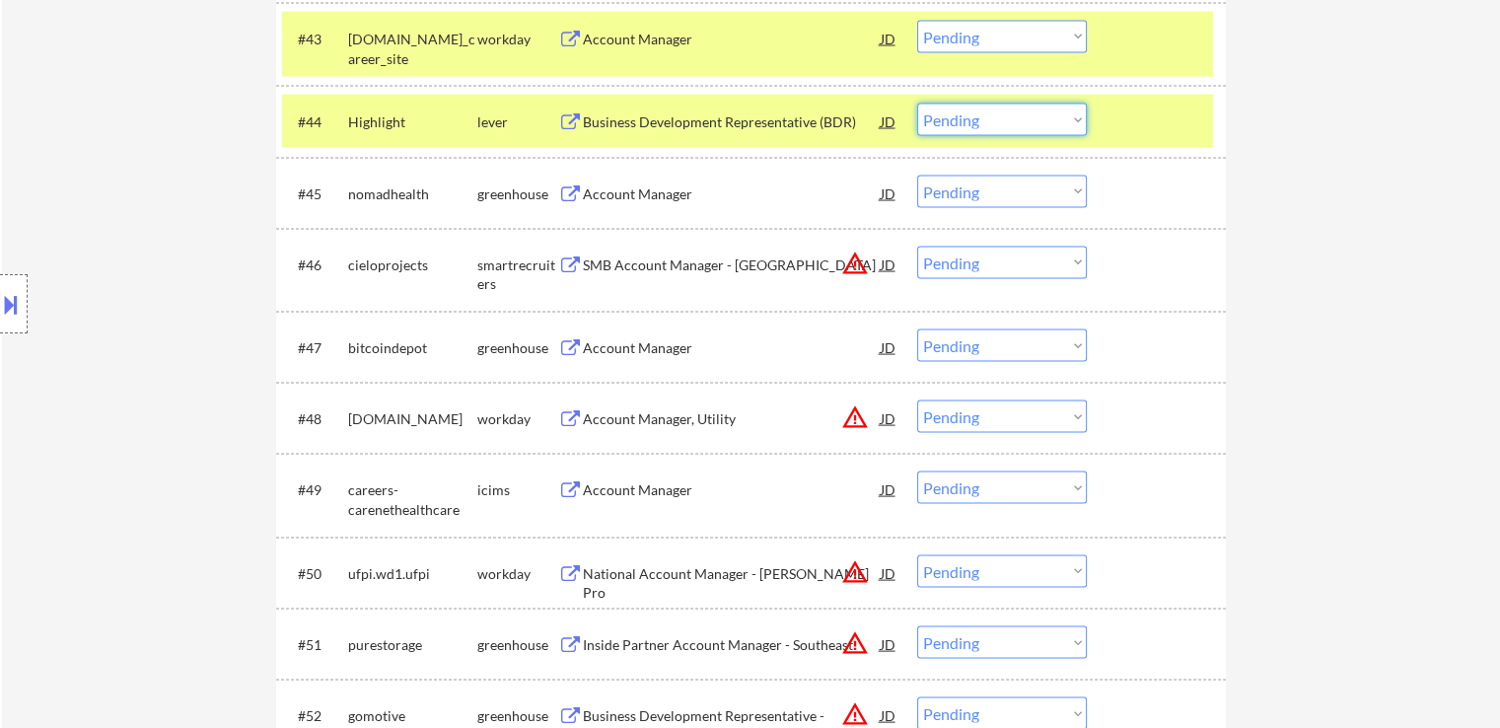
click at [978, 118] on select "Choose an option... Pending Applied Excluded (Questions) Excluded (Expired) Exc…" at bounding box center [1002, 120] width 170 height 33
click at [917, 104] on select "Choose an option... Pending Applied Excluded (Questions) Excluded (Expired) Exc…" at bounding box center [1002, 120] width 170 height 33
select select ""pending""
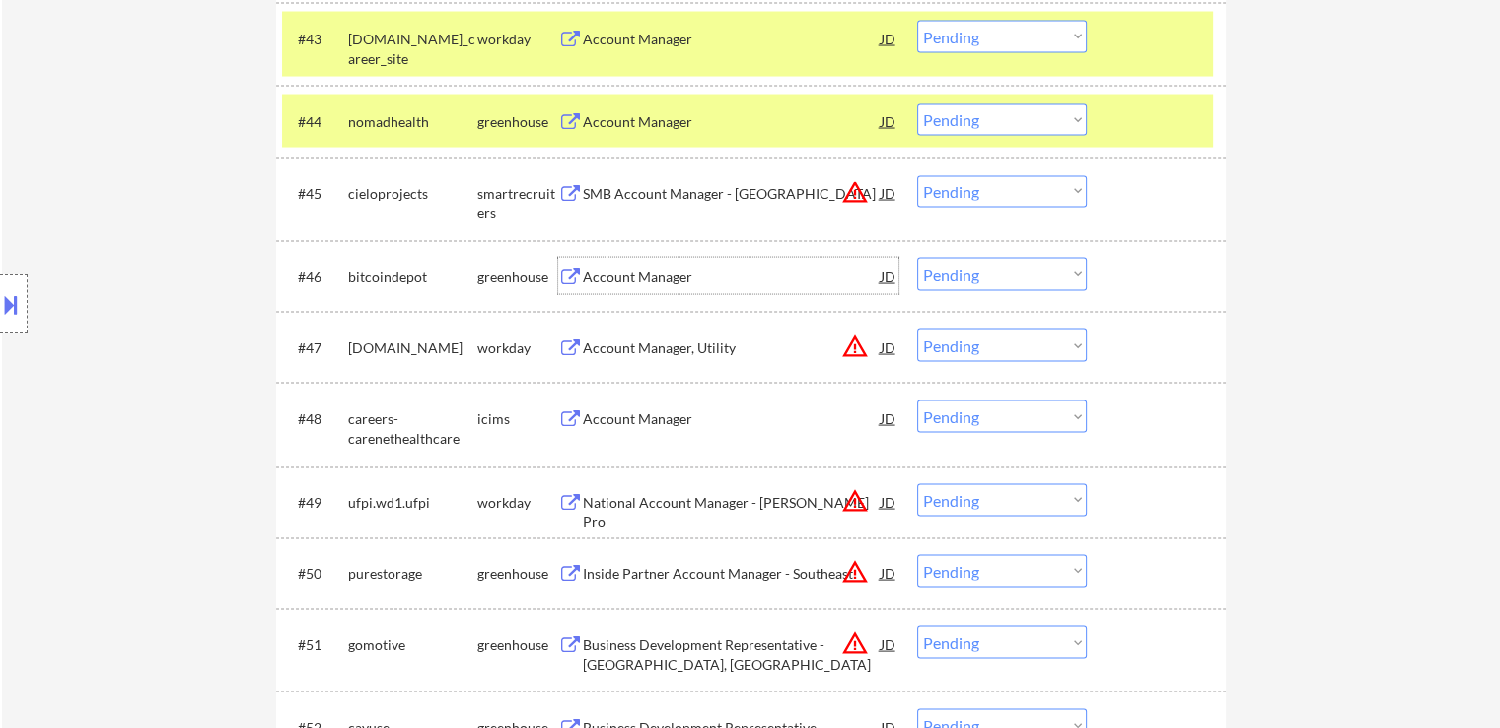
click at [688, 273] on div "Account Manager" at bounding box center [732, 277] width 298 height 20
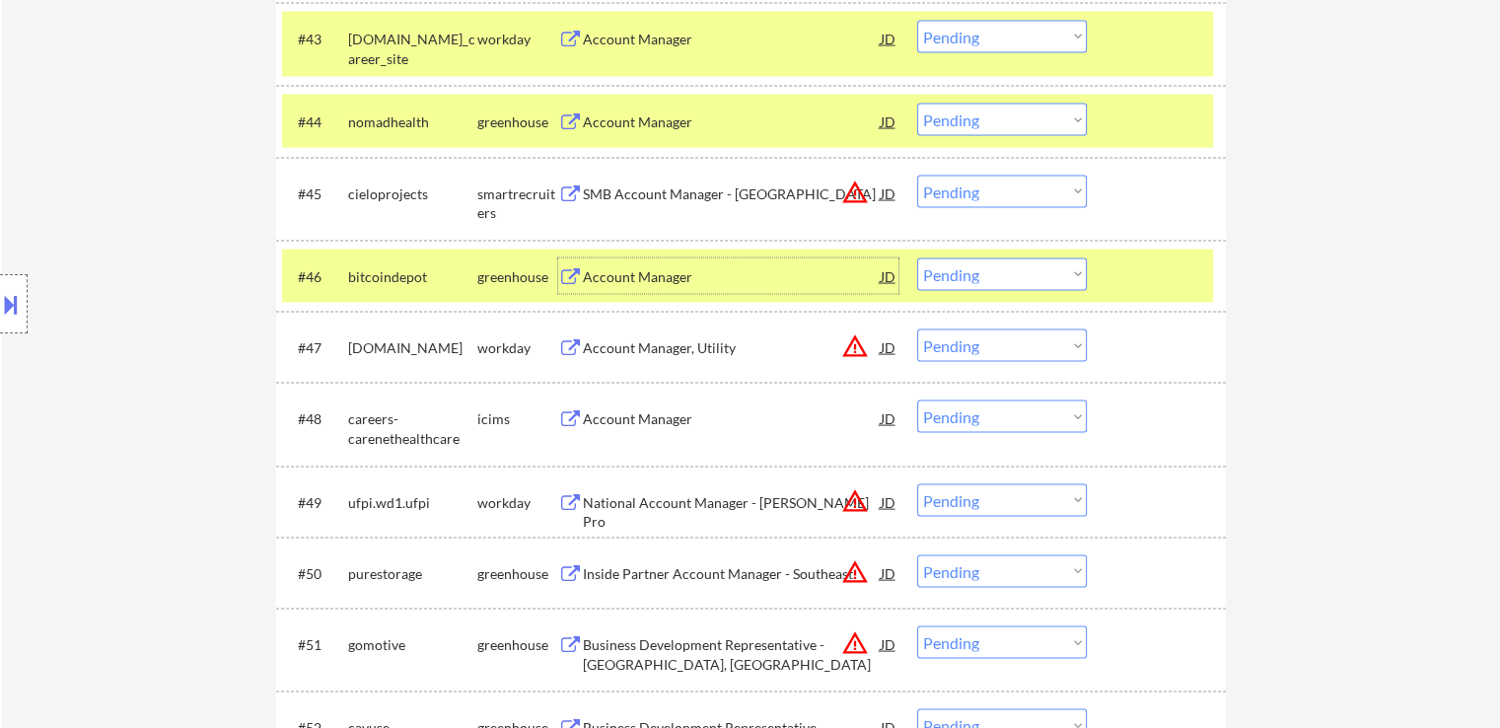
click at [1160, 269] on div at bounding box center [1159, 276] width 87 height 36
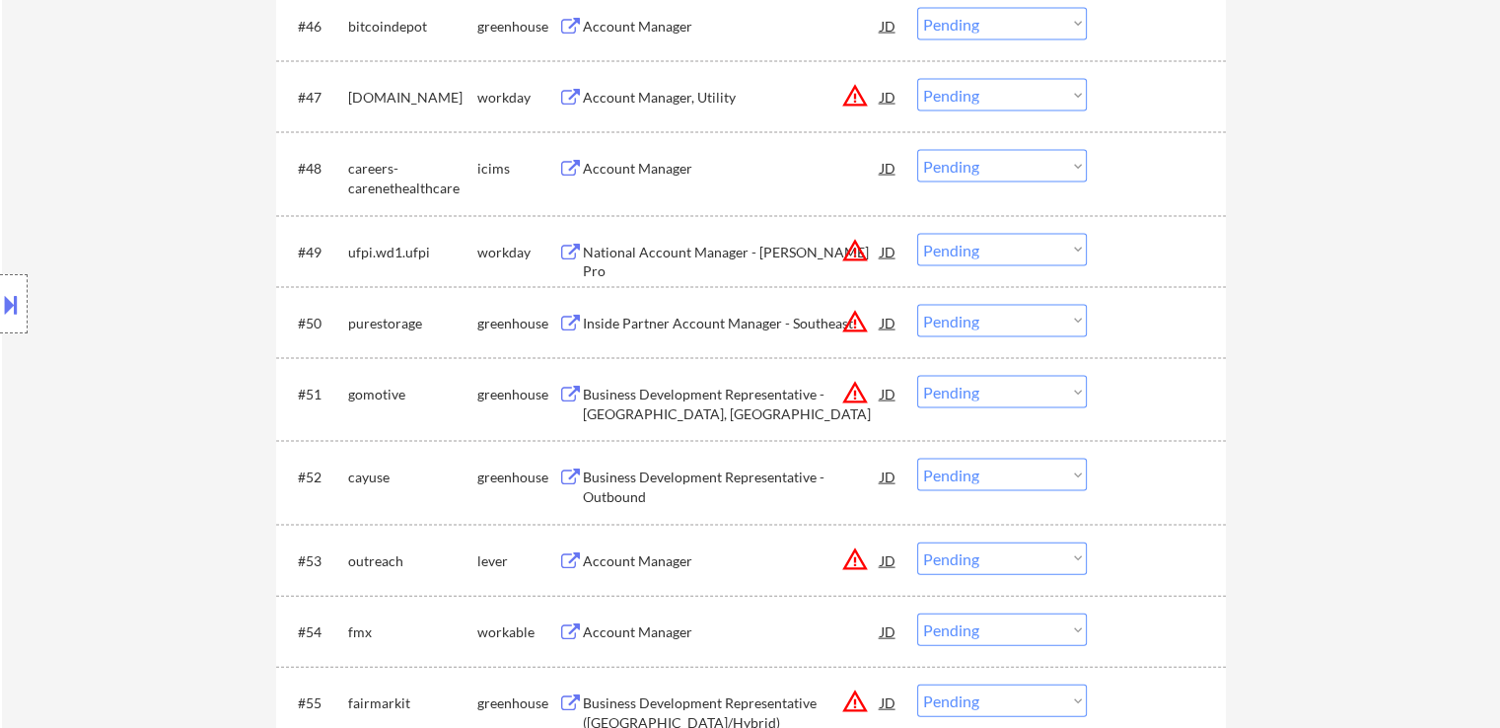
scroll to position [4195, 0]
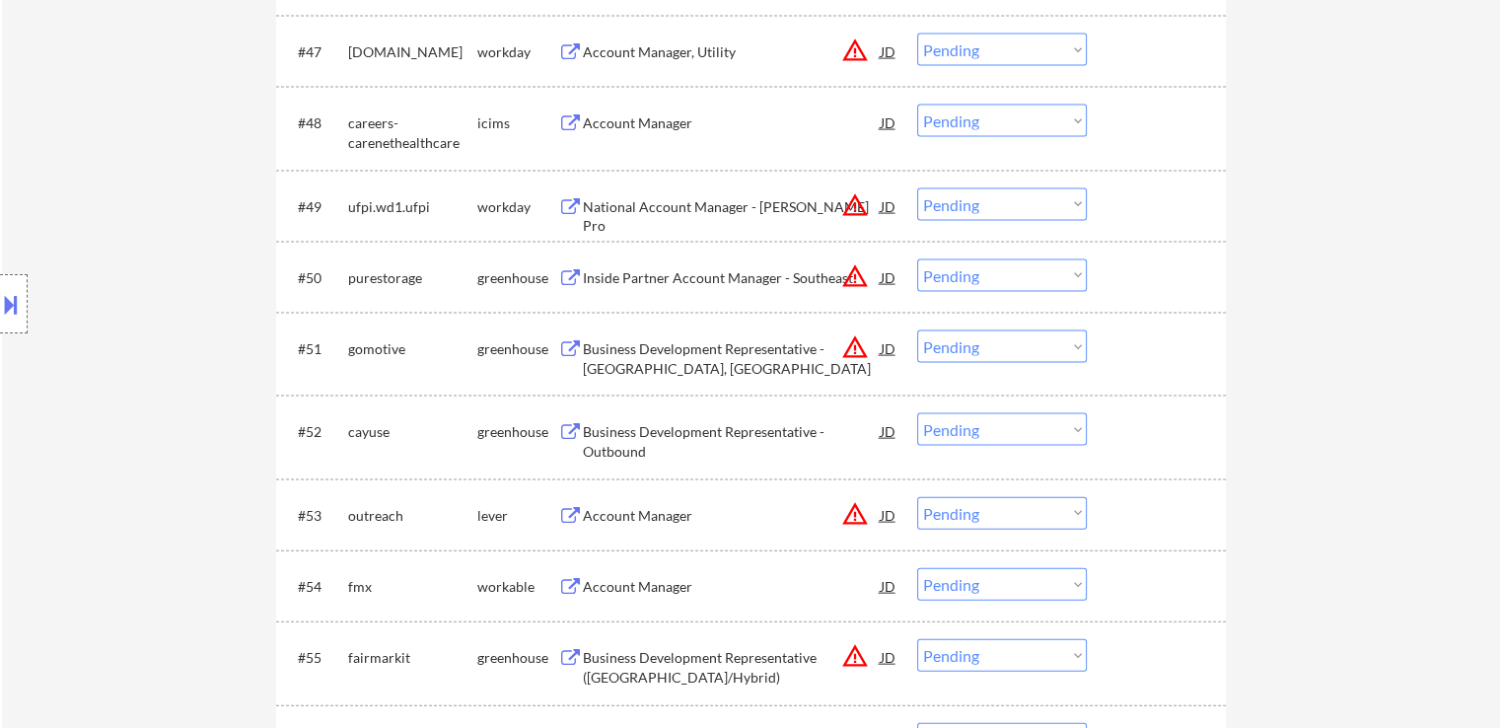
click at [1018, 347] on select "Choose an option... Pending Applied Excluded (Questions) Excluded (Expired) Exc…" at bounding box center [1002, 346] width 170 height 33
click at [917, 330] on select "Choose an option... Pending Applied Excluded (Questions) Excluded (Expired) Exc…" at bounding box center [1002, 346] width 170 height 33
select select ""pending""
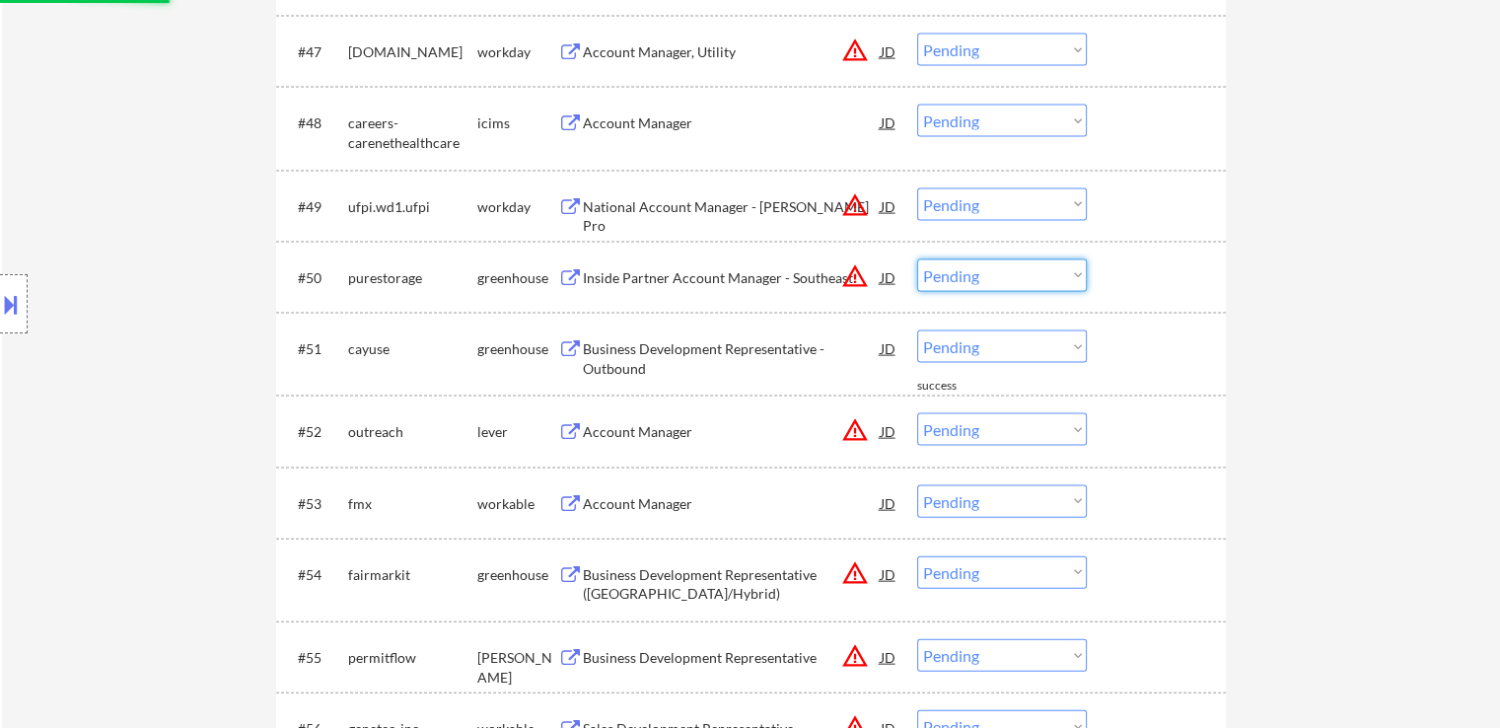
click at [965, 273] on select "Choose an option... Pending Applied Excluded (Questions) Excluded (Expired) Exc…" at bounding box center [1002, 275] width 170 height 33
click at [917, 259] on select "Choose an option... Pending Applied Excluded (Questions) Excluded (Expired) Exc…" at bounding box center [1002, 275] width 170 height 33
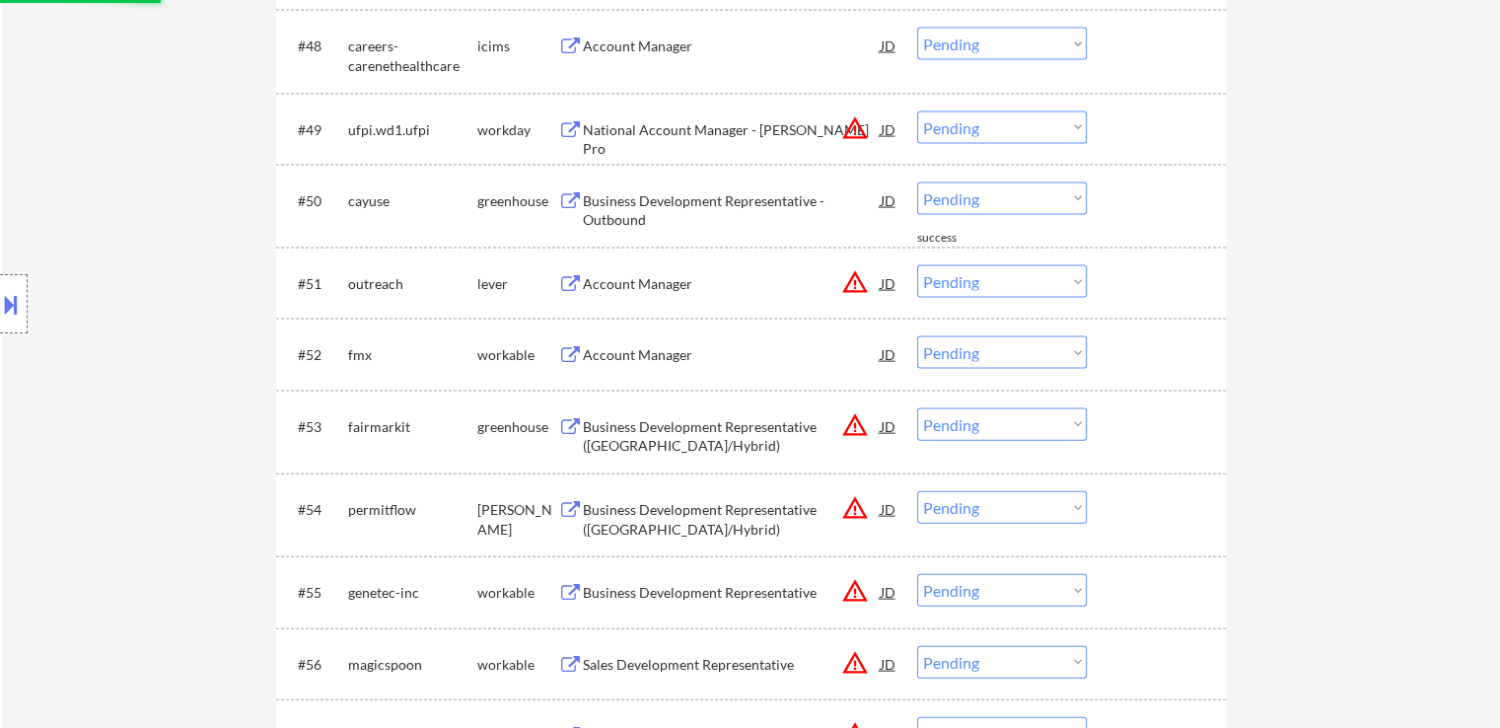
scroll to position [4293, 0]
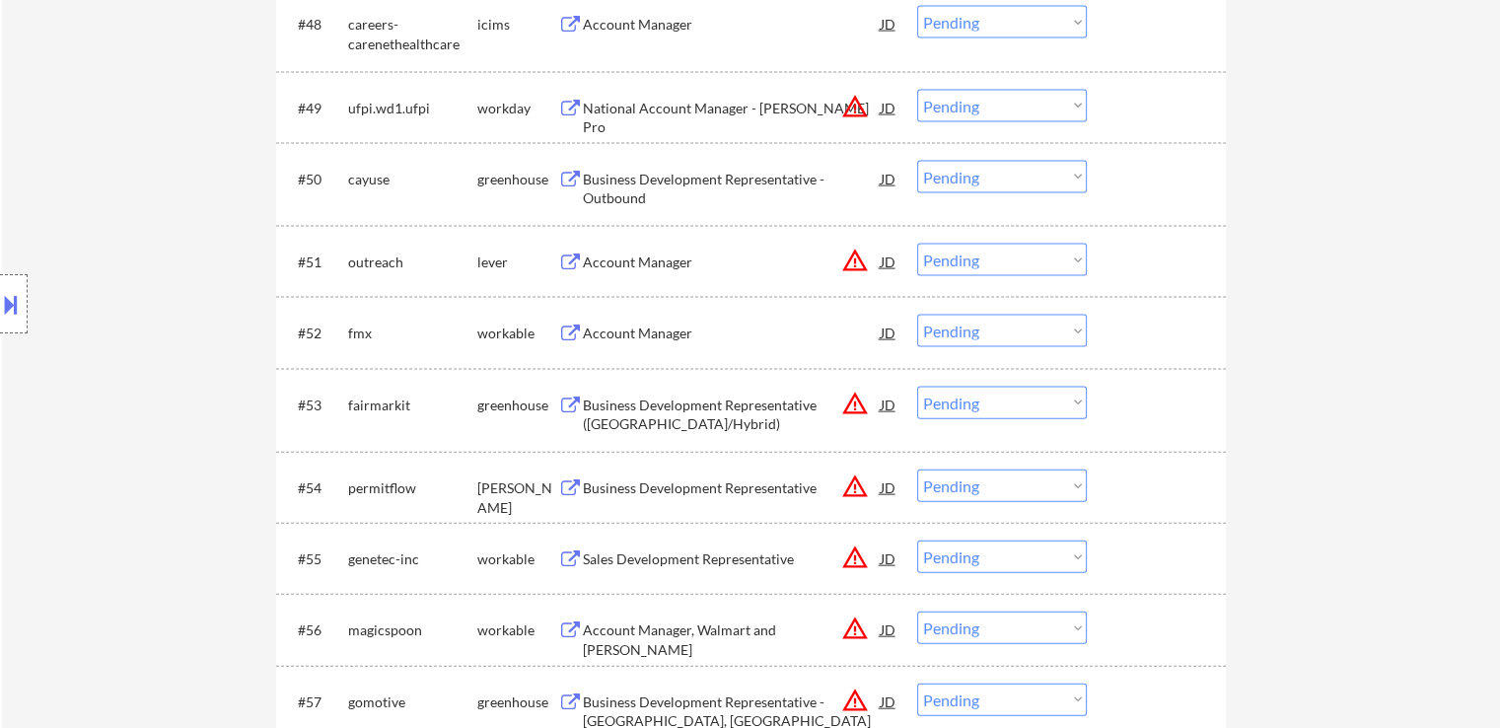
click at [648, 176] on div "Business Development Representative - Outbound" at bounding box center [732, 189] width 298 height 38
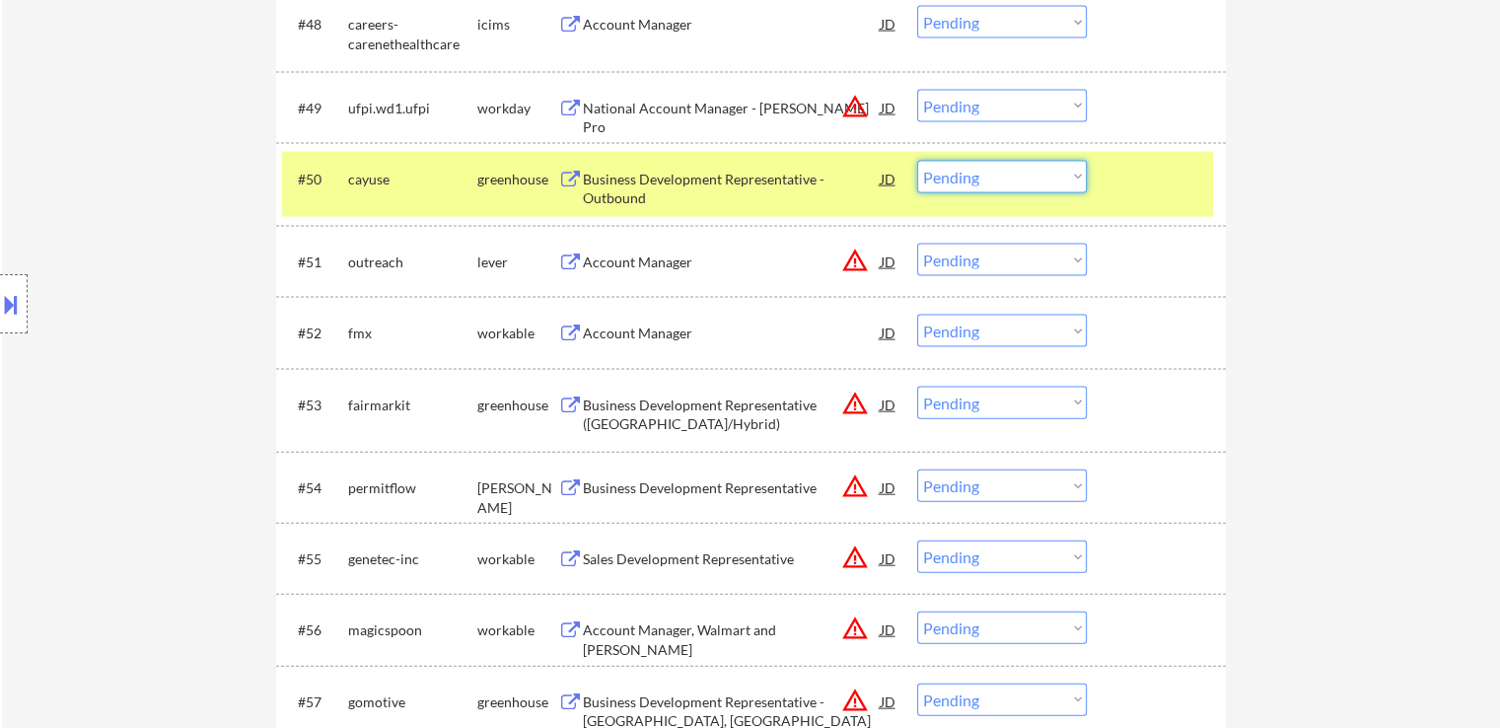
click at [1017, 182] on select "Choose an option... Pending Applied Excluded (Questions) Excluded (Expired) Exc…" at bounding box center [1002, 177] width 170 height 33
click at [917, 161] on select "Choose an option... Pending Applied Excluded (Questions) Excluded (Expired) Exc…" at bounding box center [1002, 177] width 170 height 33
select select ""pending""
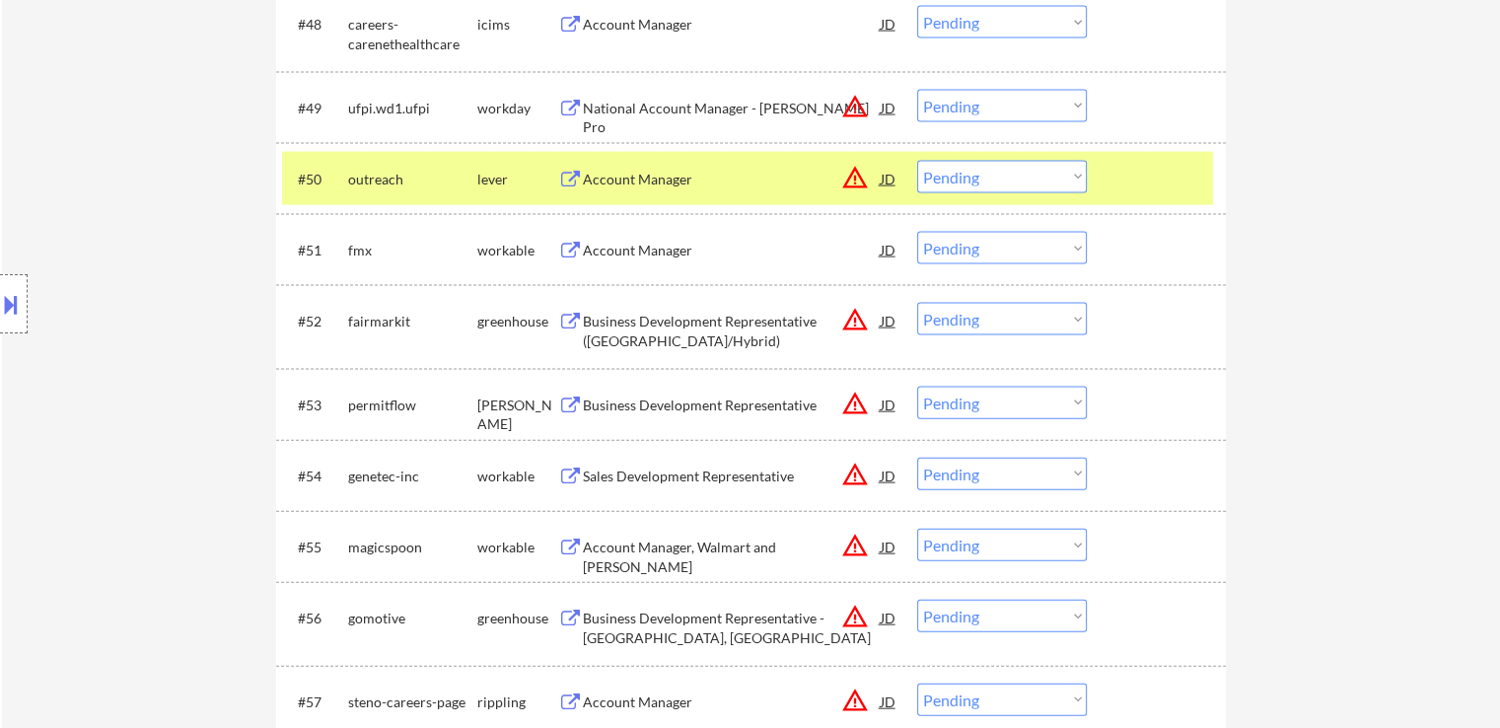
click at [635, 248] on div "Account Manager" at bounding box center [732, 251] width 298 height 20
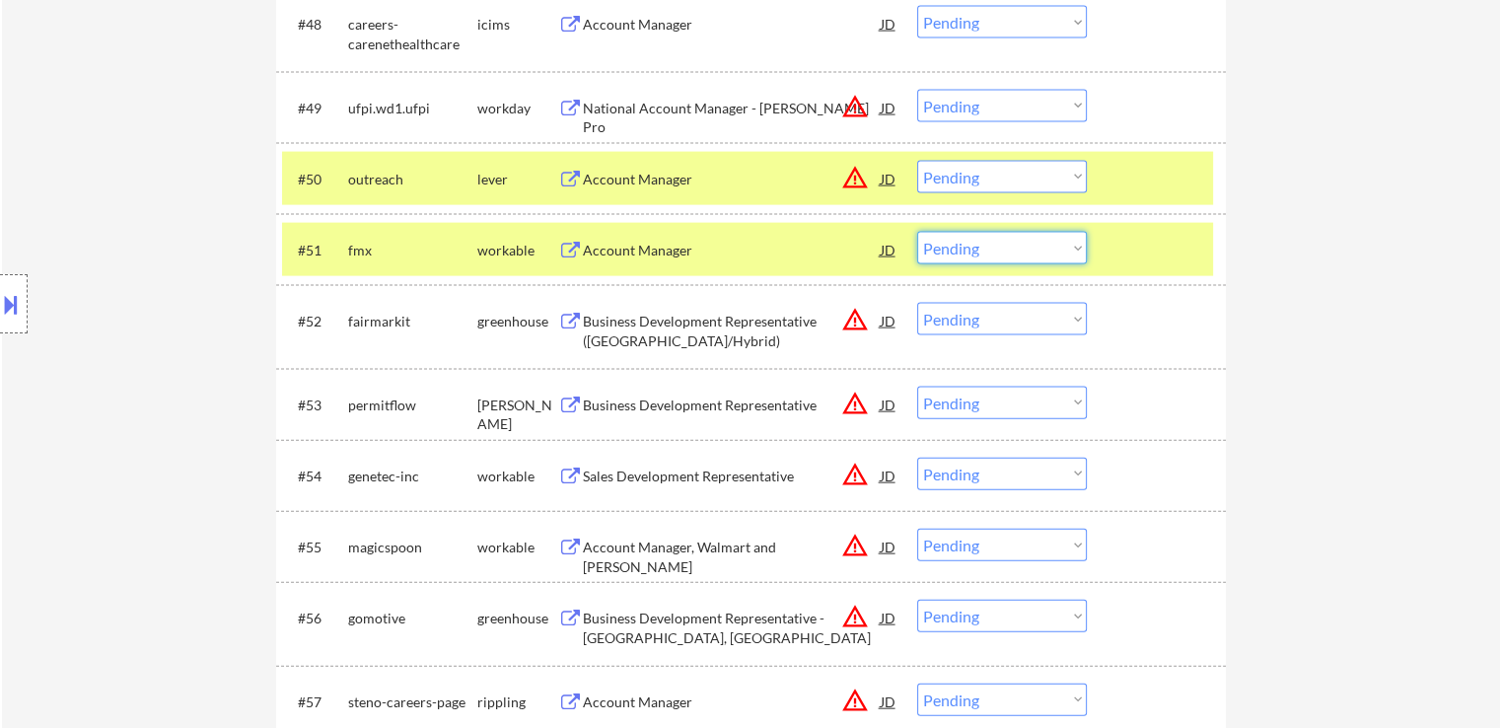
click at [1004, 241] on select "Choose an option... Pending Applied Excluded (Questions) Excluded (Expired) Exc…" at bounding box center [1002, 248] width 170 height 33
click at [917, 232] on select "Choose an option... Pending Applied Excluded (Questions) Excluded (Expired) Exc…" at bounding box center [1002, 248] width 170 height 33
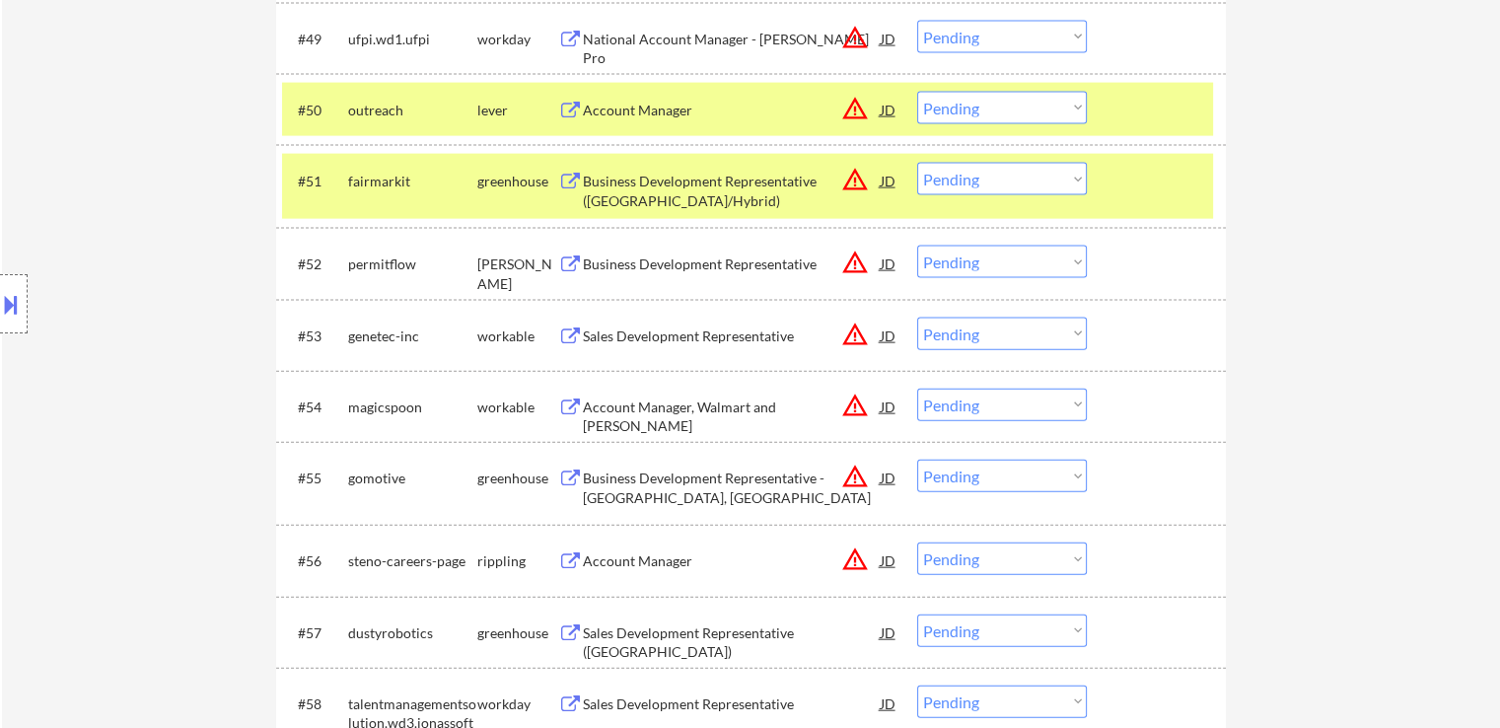
scroll to position [4392, 0]
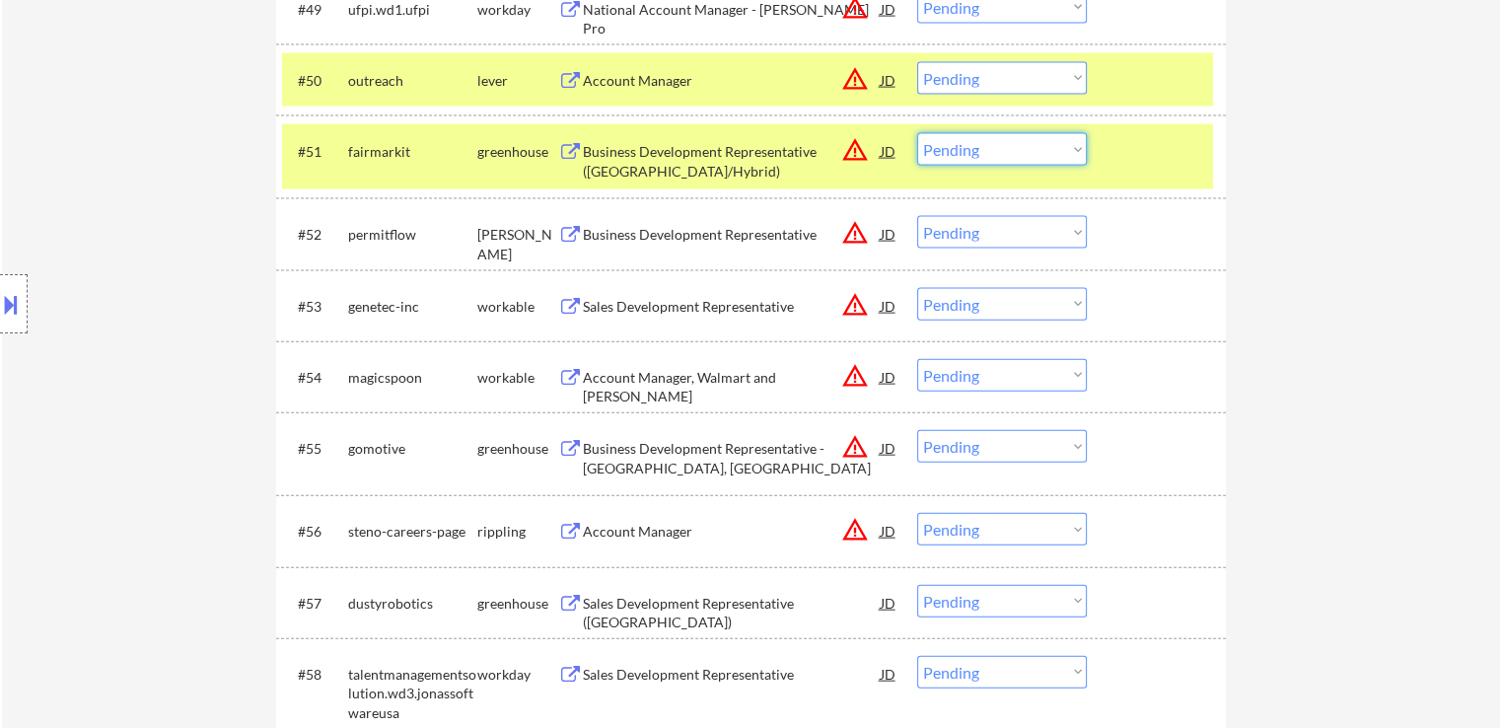
click at [1014, 147] on select "Choose an option... Pending Applied Excluded (Questions) Excluded (Expired) Exc…" at bounding box center [1002, 149] width 170 height 33
click at [917, 133] on select "Choose an option... Pending Applied Excluded (Questions) Excluded (Expired) Exc…" at bounding box center [1002, 149] width 170 height 33
select select ""pending""
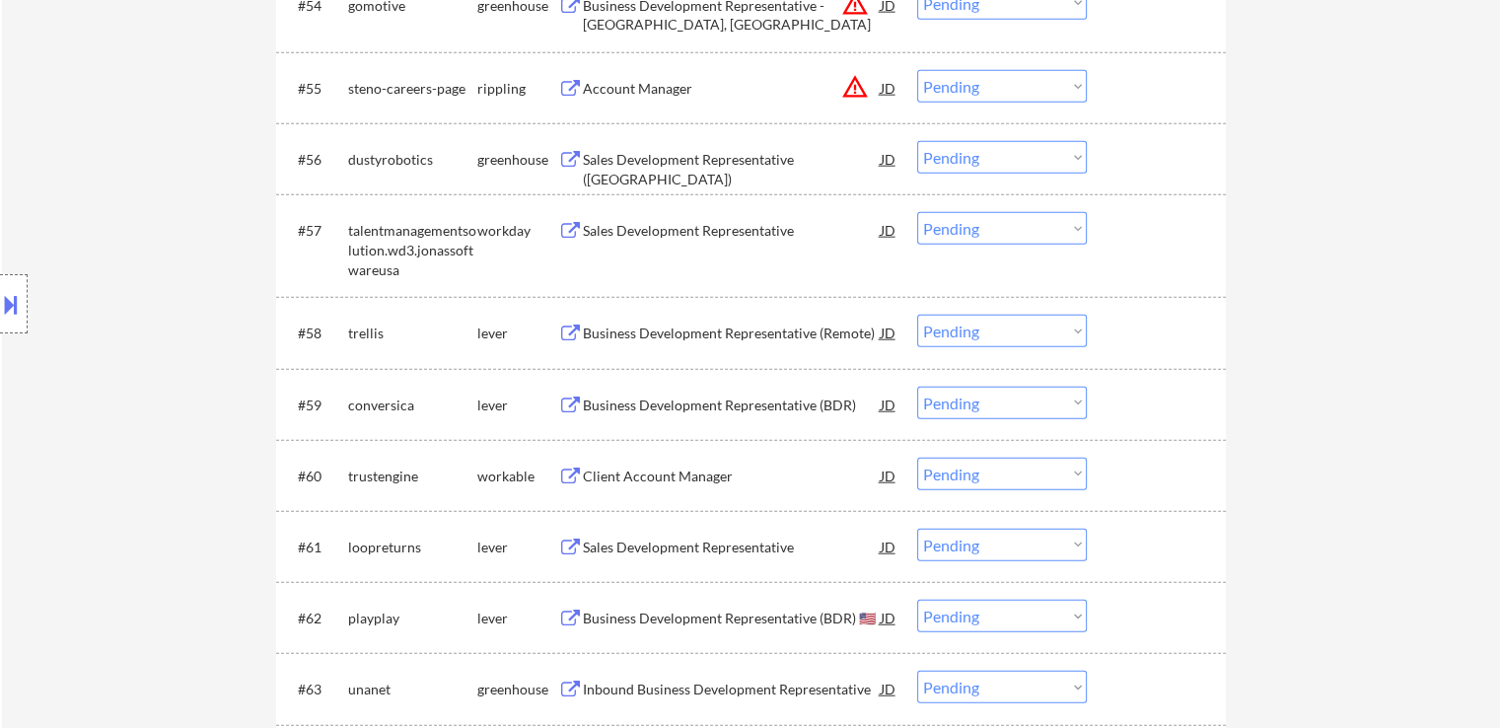
scroll to position [4786, 0]
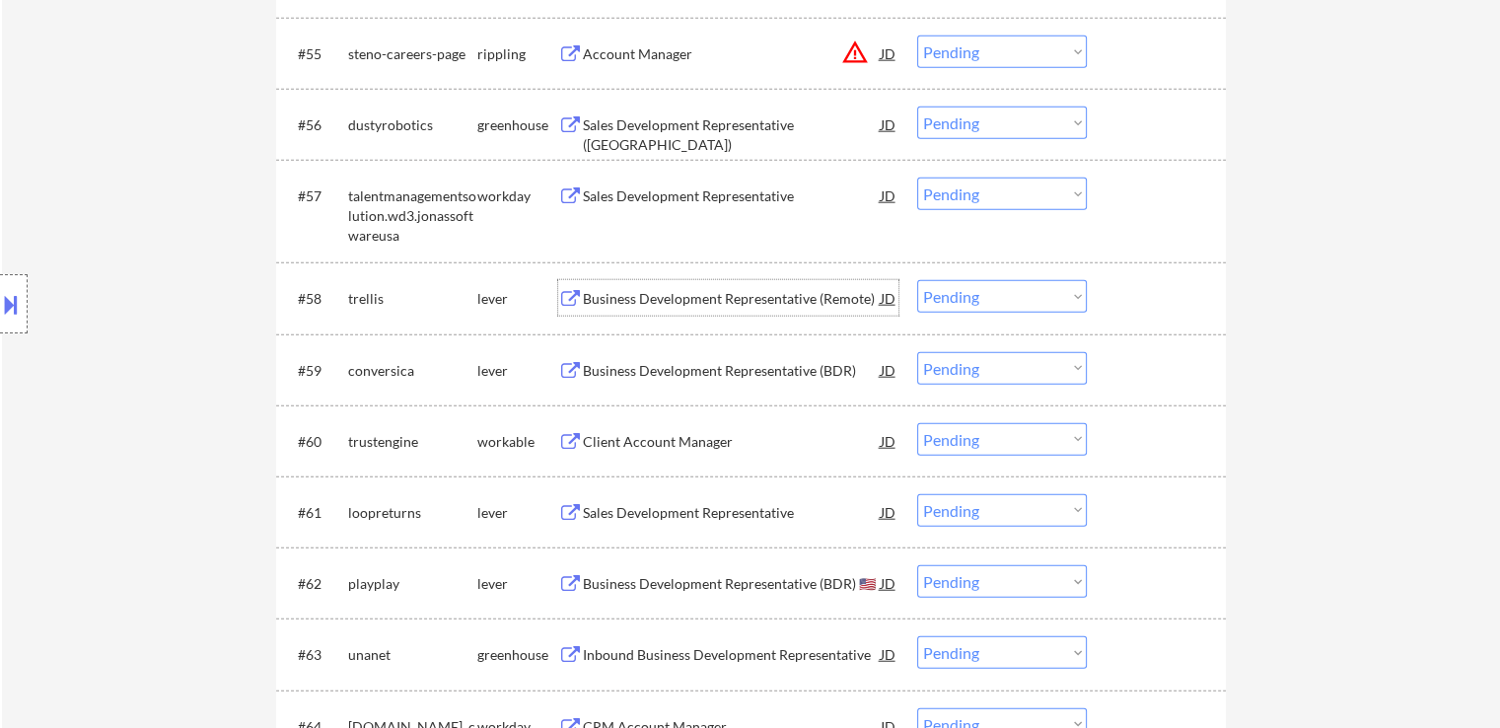
click at [740, 300] on div "Business Development Representative (Remote)" at bounding box center [732, 299] width 298 height 20
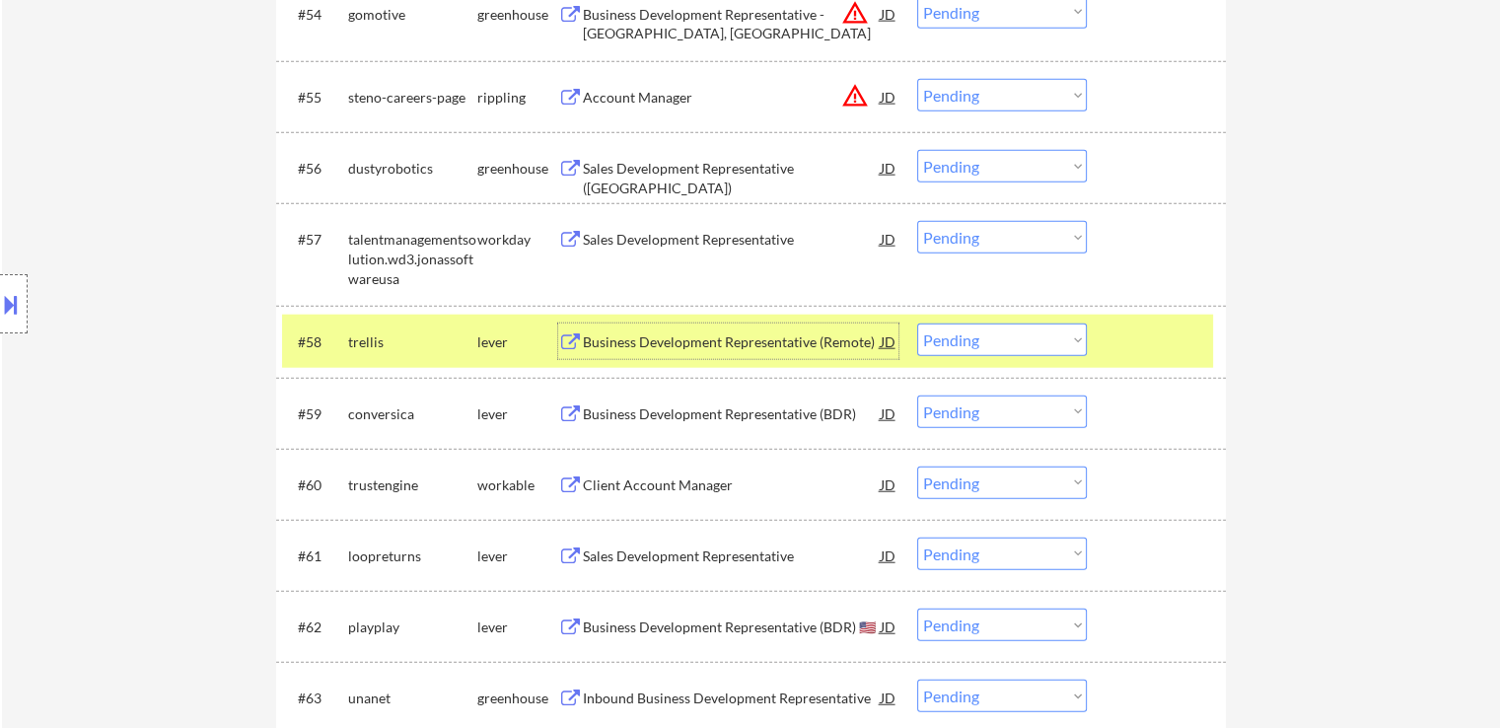
scroll to position [4778, 0]
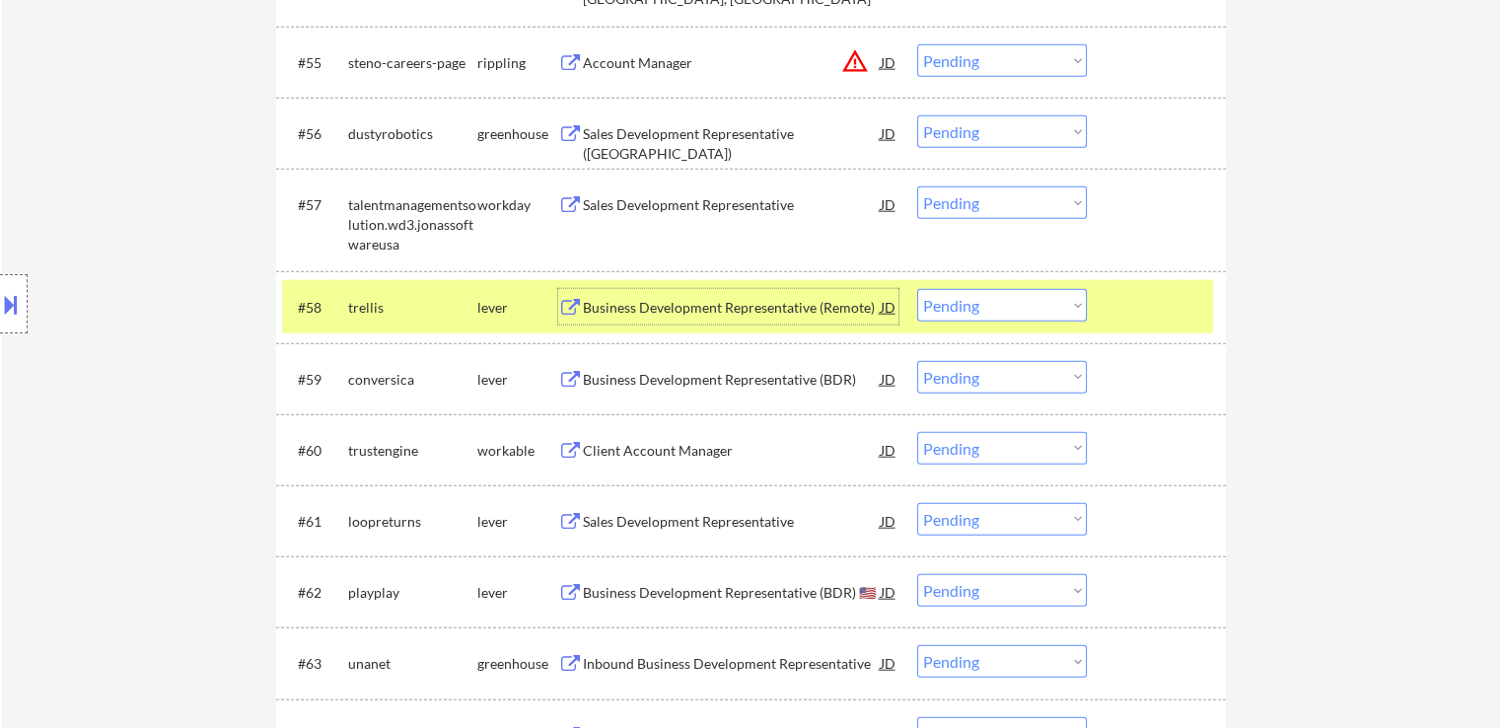
click at [1021, 308] on select "Choose an option... Pending Applied Excluded (Questions) Excluded (Expired) Exc…" at bounding box center [1002, 305] width 170 height 33
click at [917, 289] on select "Choose an option... Pending Applied Excluded (Questions) Excluded (Expired) Exc…" at bounding box center [1002, 305] width 170 height 33
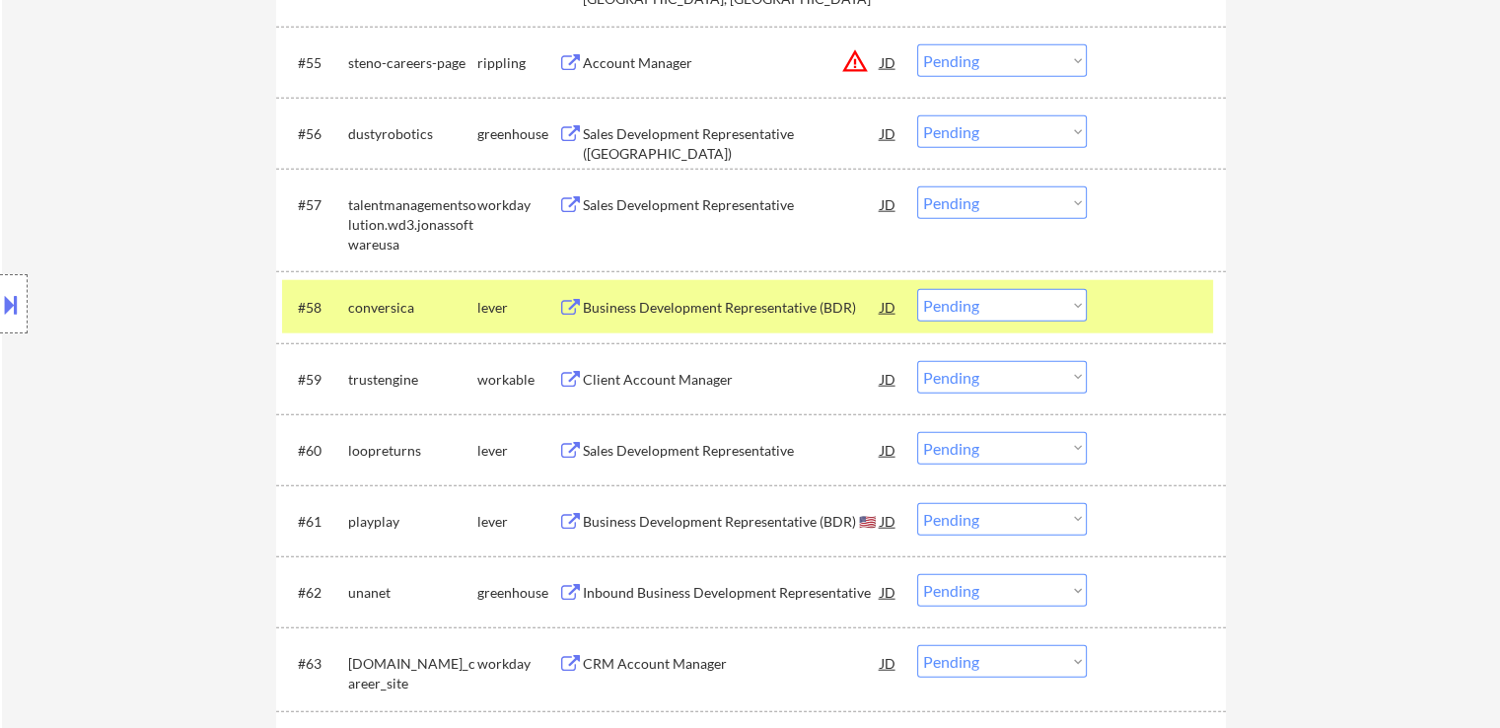
click at [723, 314] on div "Business Development Representative (BDR)" at bounding box center [732, 308] width 298 height 20
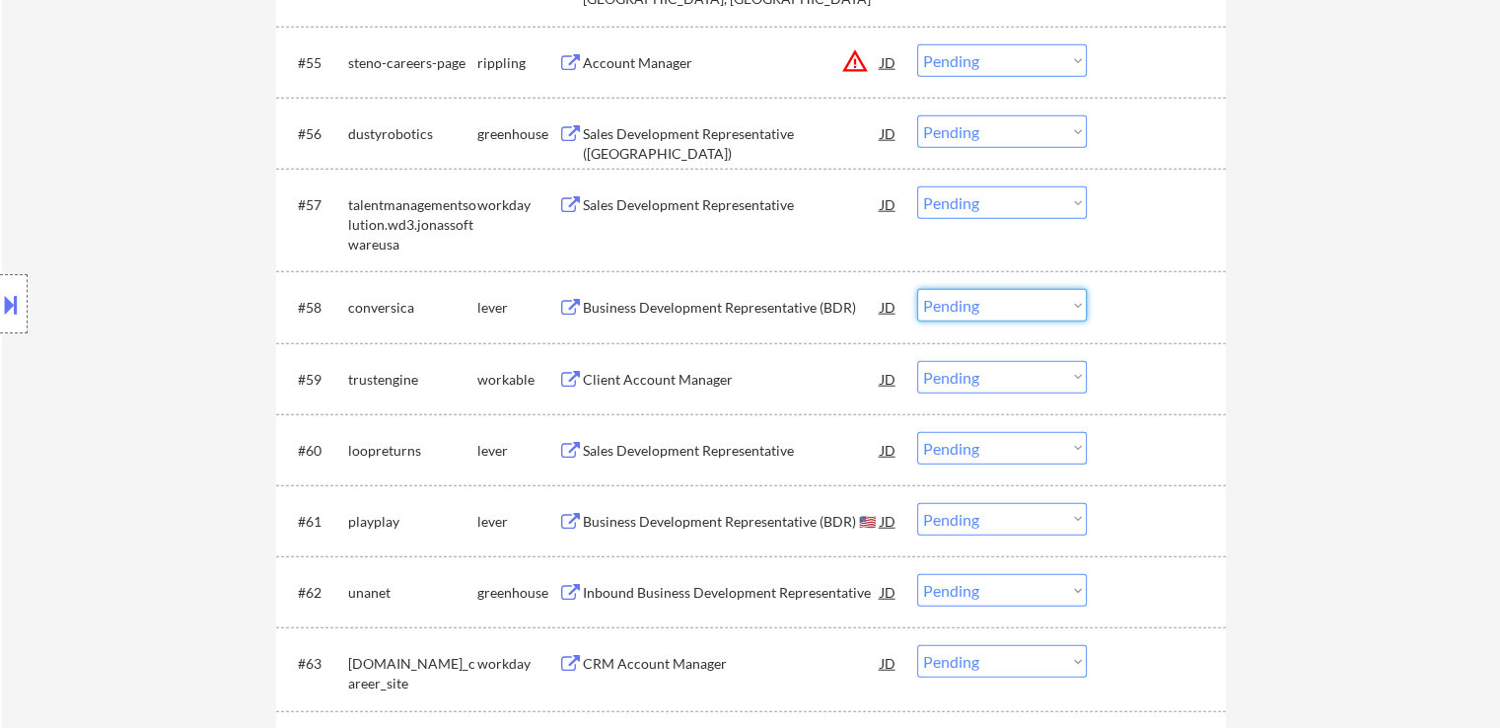
click at [994, 305] on select "Choose an option... Pending Applied Excluded (Questions) Excluded (Expired) Exc…" at bounding box center [1002, 305] width 170 height 33
click at [917, 289] on select "Choose an option... Pending Applied Excluded (Questions) Excluded (Expired) Exc…" at bounding box center [1002, 305] width 170 height 33
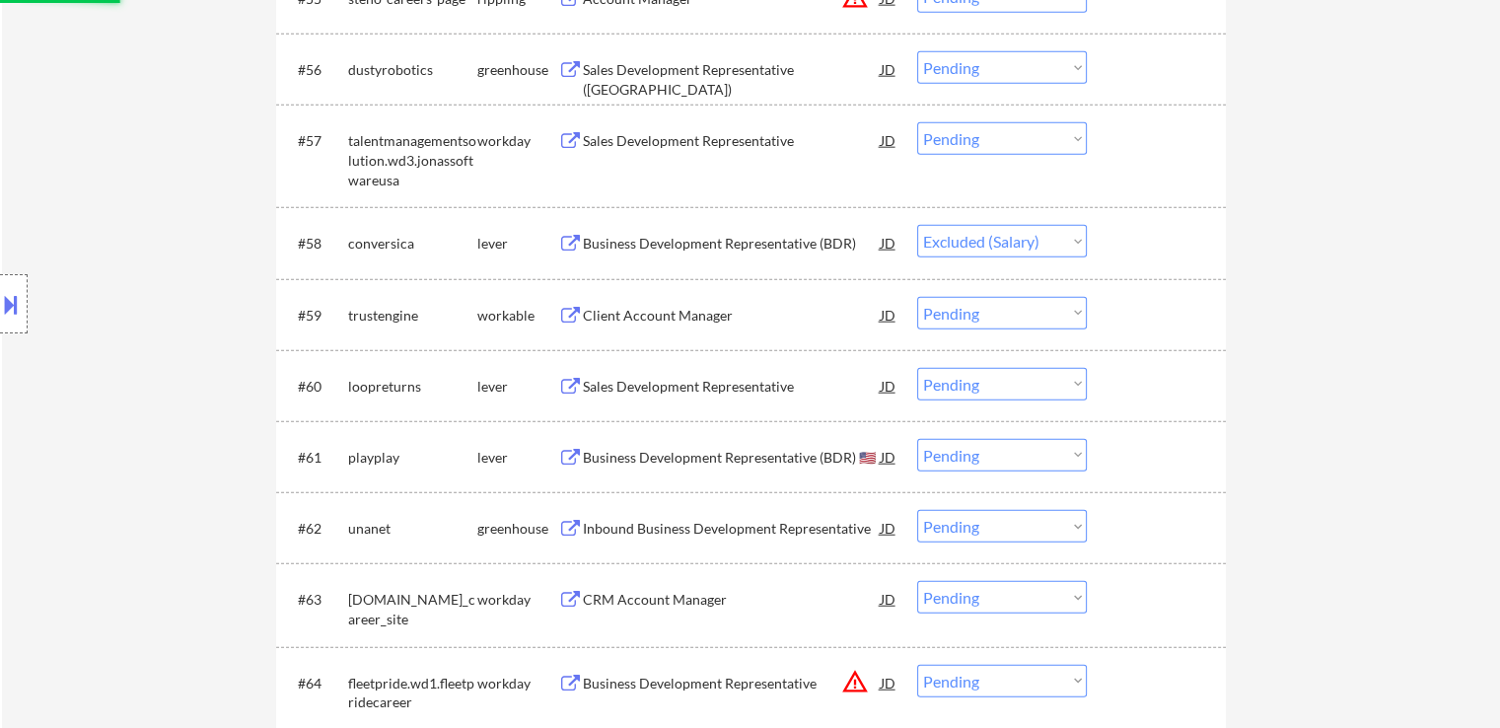
scroll to position [4876, 0]
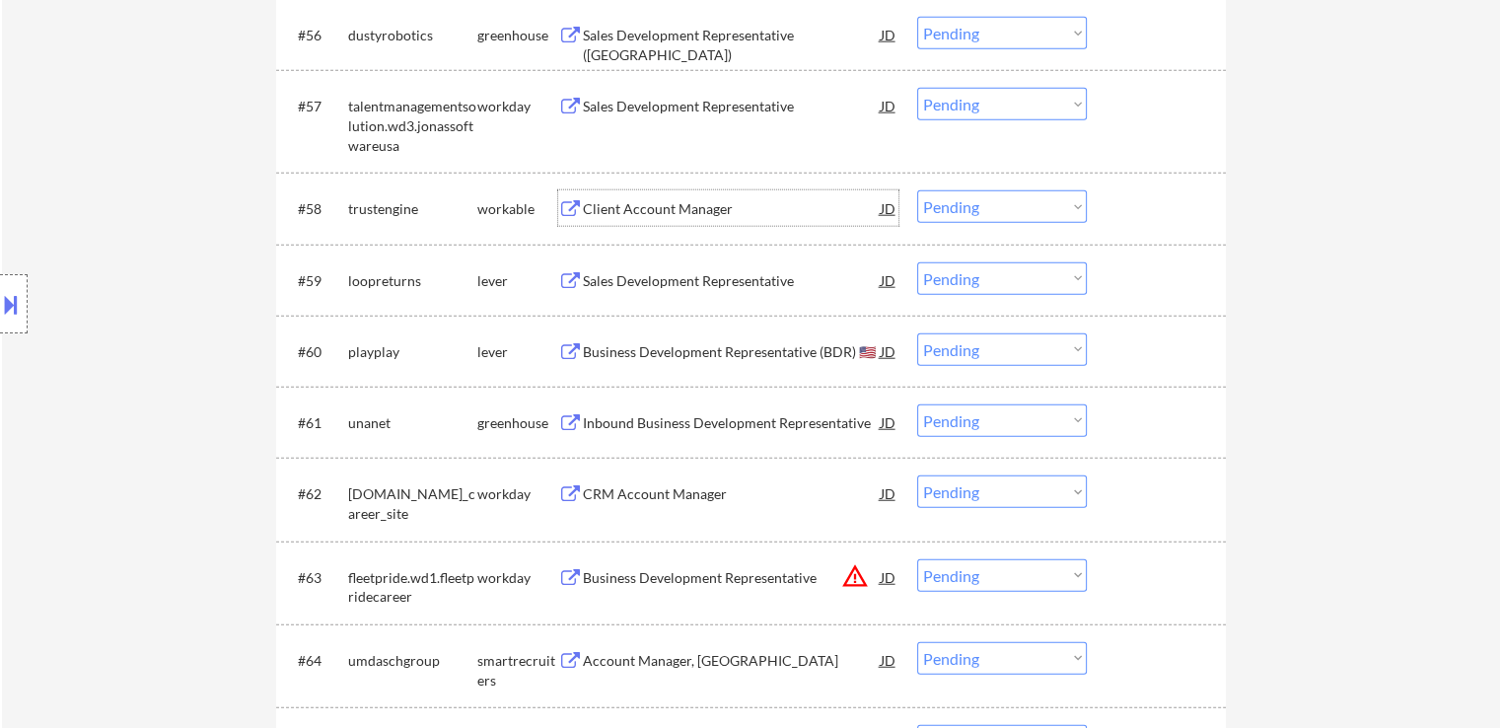
click at [685, 210] on div "Client Account Manager" at bounding box center [732, 209] width 298 height 20
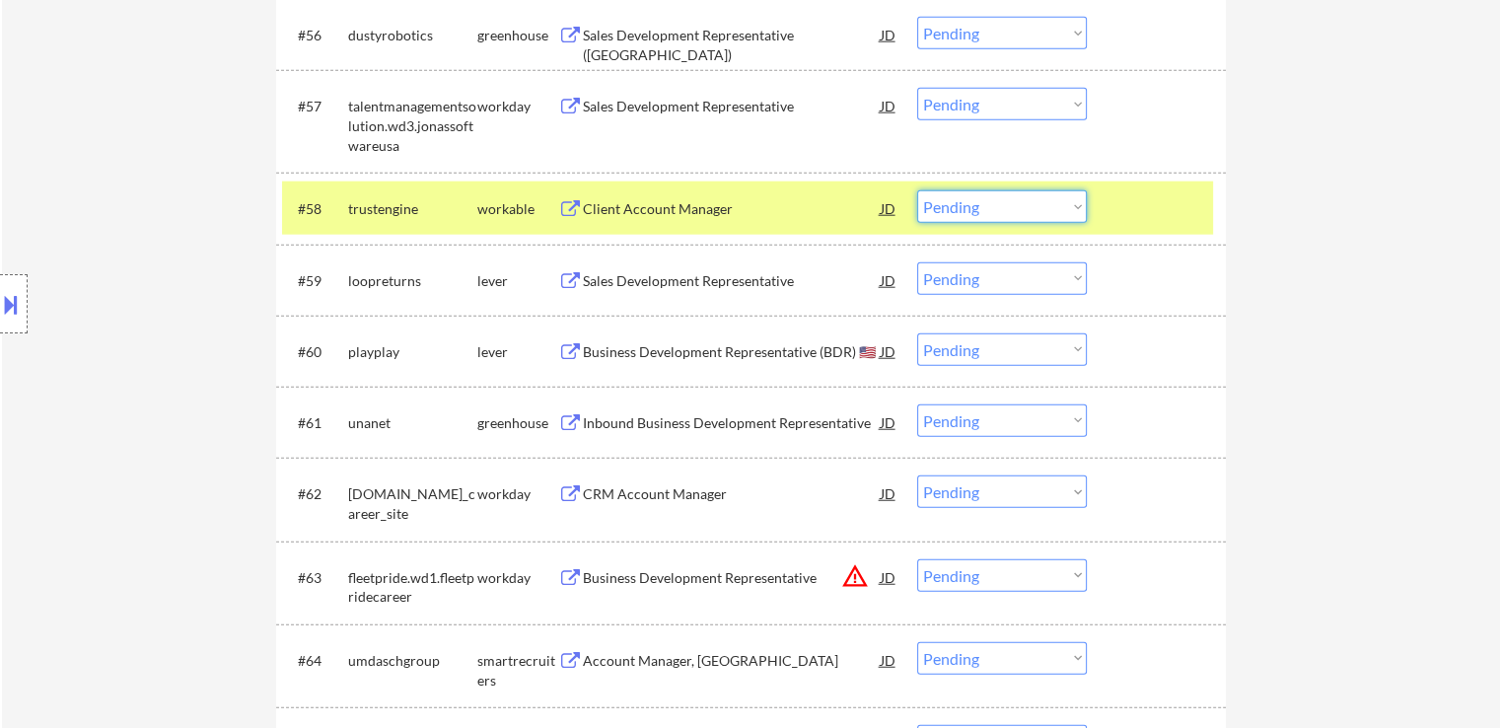
click at [979, 210] on select "Choose an option... Pending Applied Excluded (Questions) Excluded (Expired) Exc…" at bounding box center [1002, 206] width 170 height 33
click at [917, 190] on select "Choose an option... Pending Applied Excluded (Questions) Excluded (Expired) Exc…" at bounding box center [1002, 206] width 170 height 33
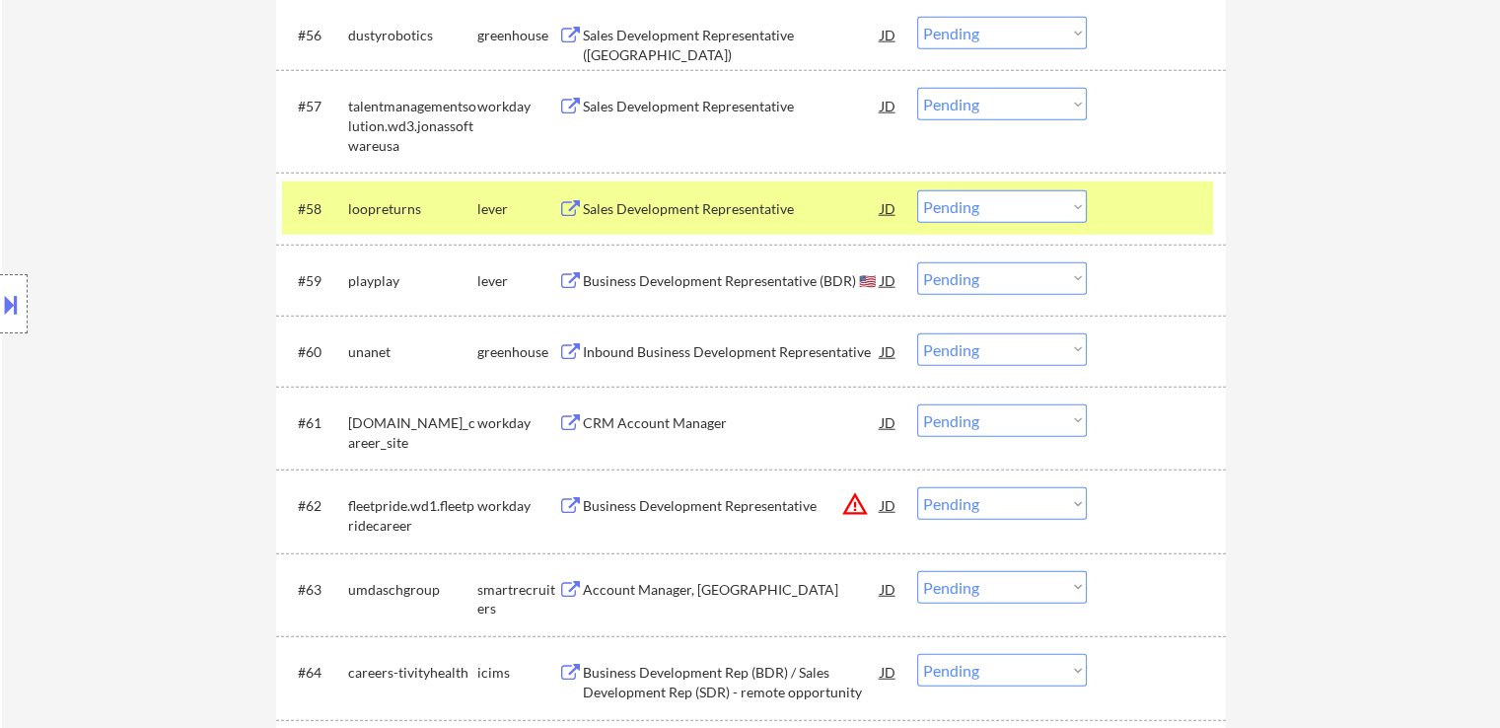
click at [744, 214] on div "Sales Development Representative" at bounding box center [732, 209] width 298 height 20
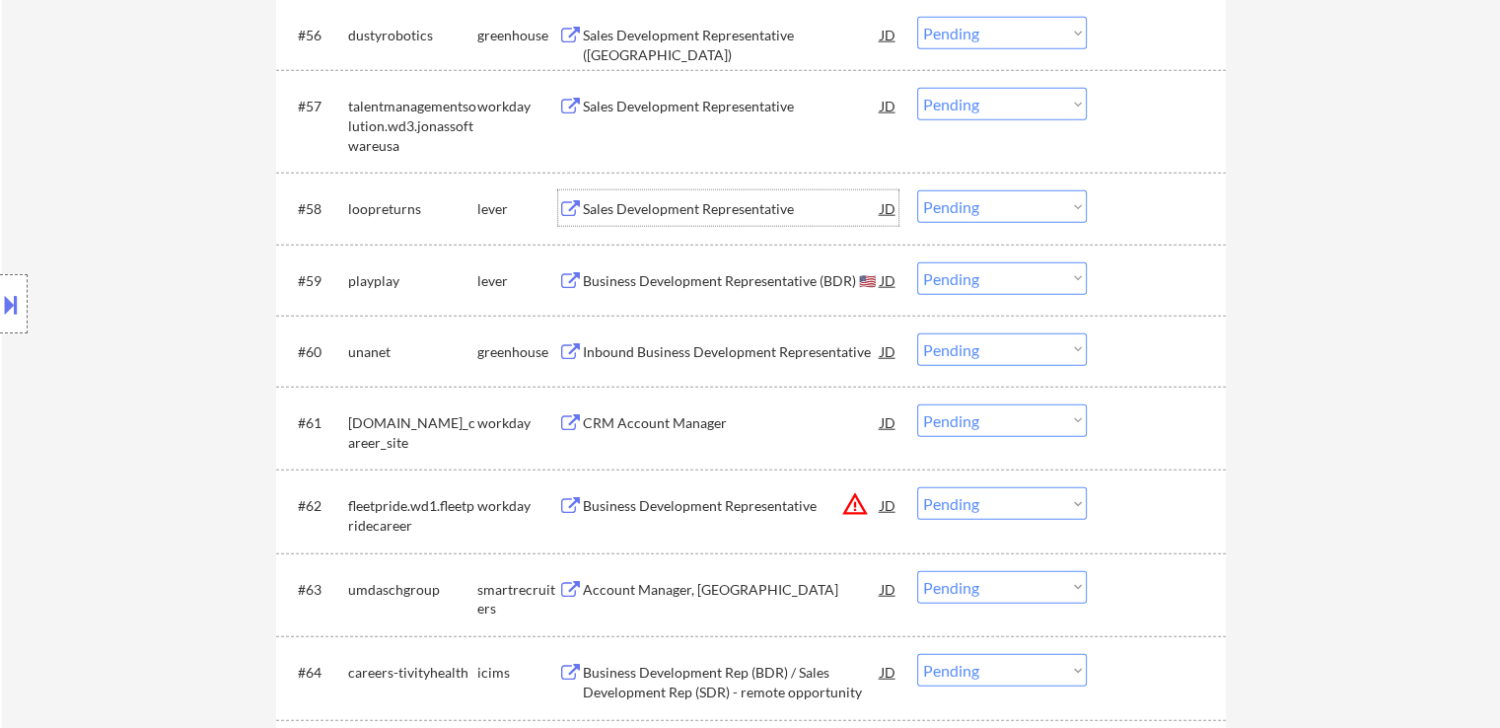
click at [967, 206] on select "Choose an option... Pending Applied Excluded (Questions) Excluded (Expired) Exc…" at bounding box center [1002, 206] width 170 height 33
click at [917, 190] on select "Choose an option... Pending Applied Excluded (Questions) Excluded (Expired) Exc…" at bounding box center [1002, 206] width 170 height 33
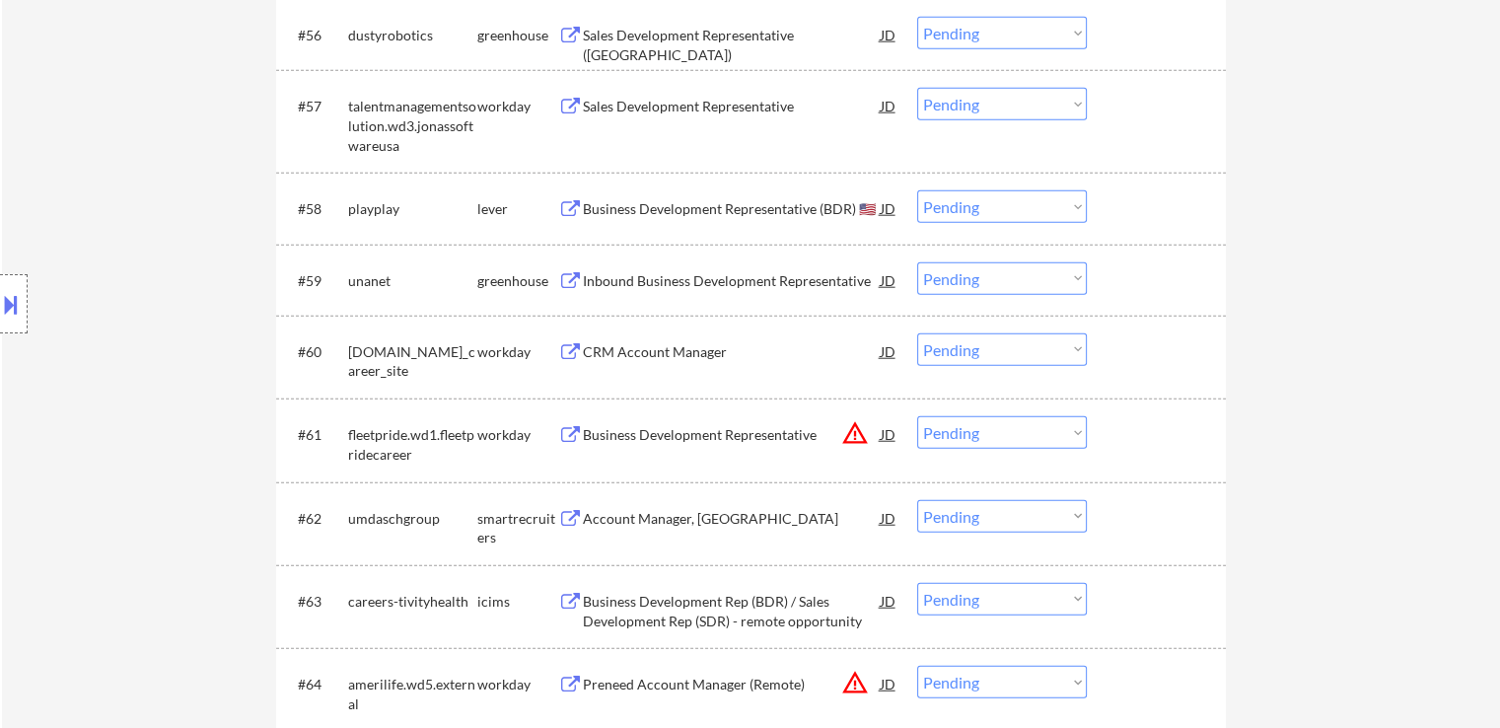
click at [801, 206] on div "Business Development Representative (BDR) 🇺🇸" at bounding box center [732, 209] width 298 height 20
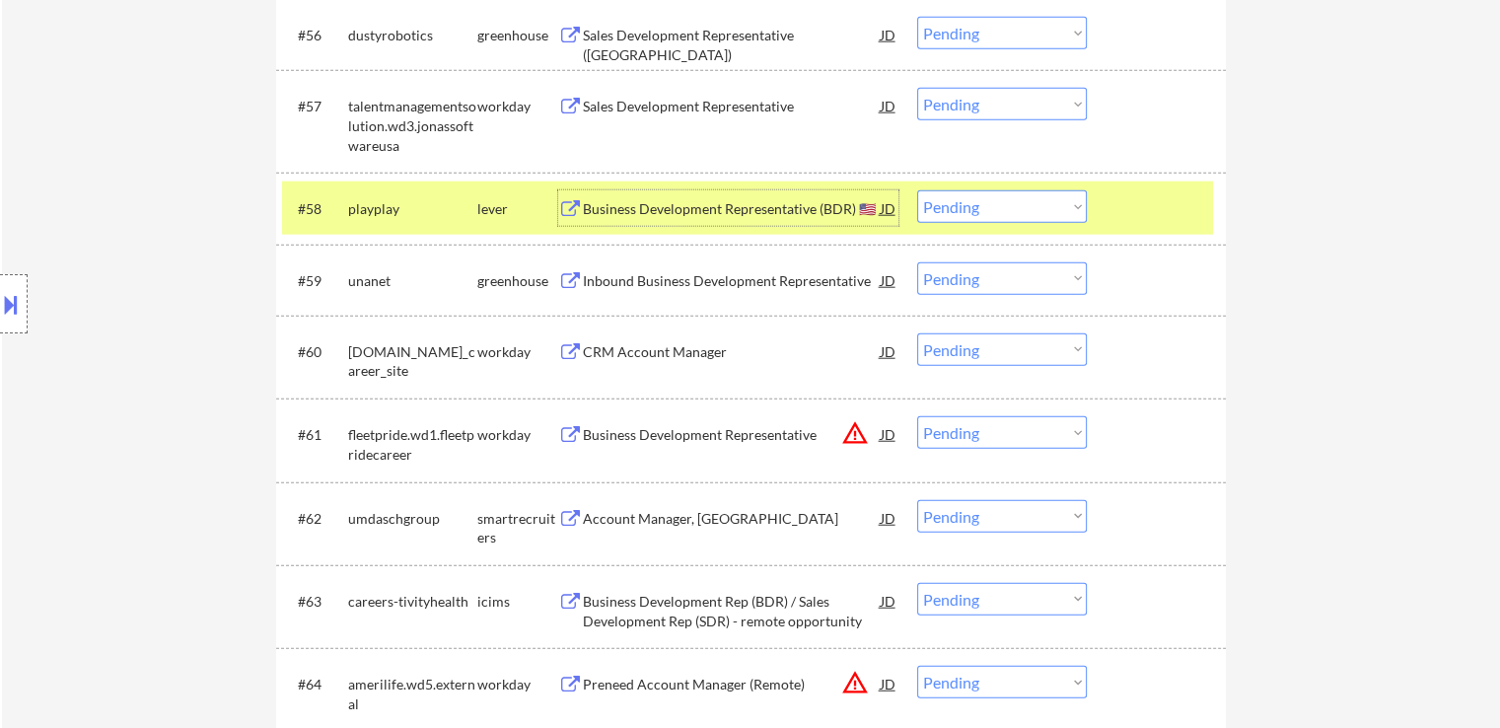
drag, startPoint x: 1005, startPoint y: 210, endPoint x: 1013, endPoint y: 202, distance: 11.2
click at [1005, 210] on select "Choose an option... Pending Applied Excluded (Questions) Excluded (Expired) Exc…" at bounding box center [1002, 206] width 170 height 33
click at [917, 190] on select "Choose an option... Pending Applied Excluded (Questions) Excluded (Expired) Exc…" at bounding box center [1002, 206] width 170 height 33
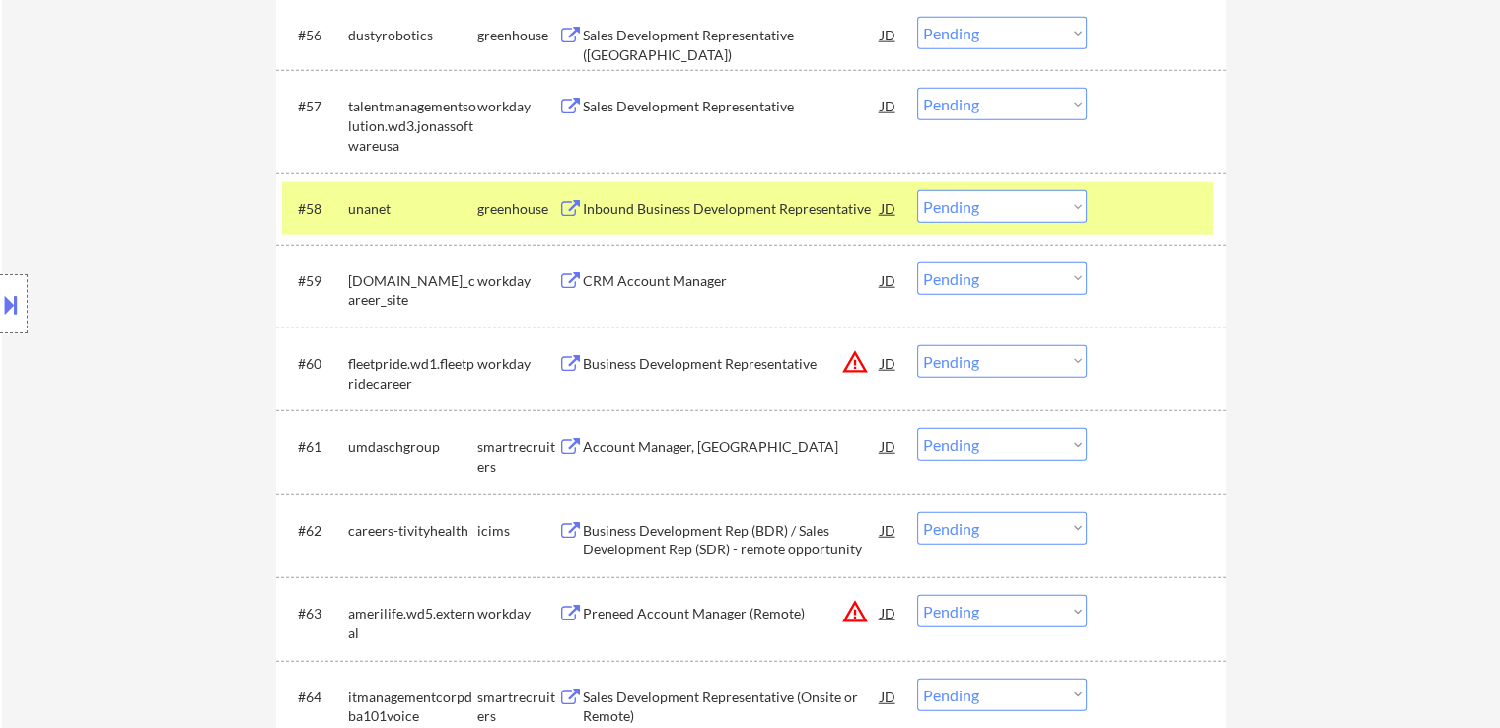
click at [753, 209] on div "Inbound Business Development Representative" at bounding box center [732, 209] width 298 height 20
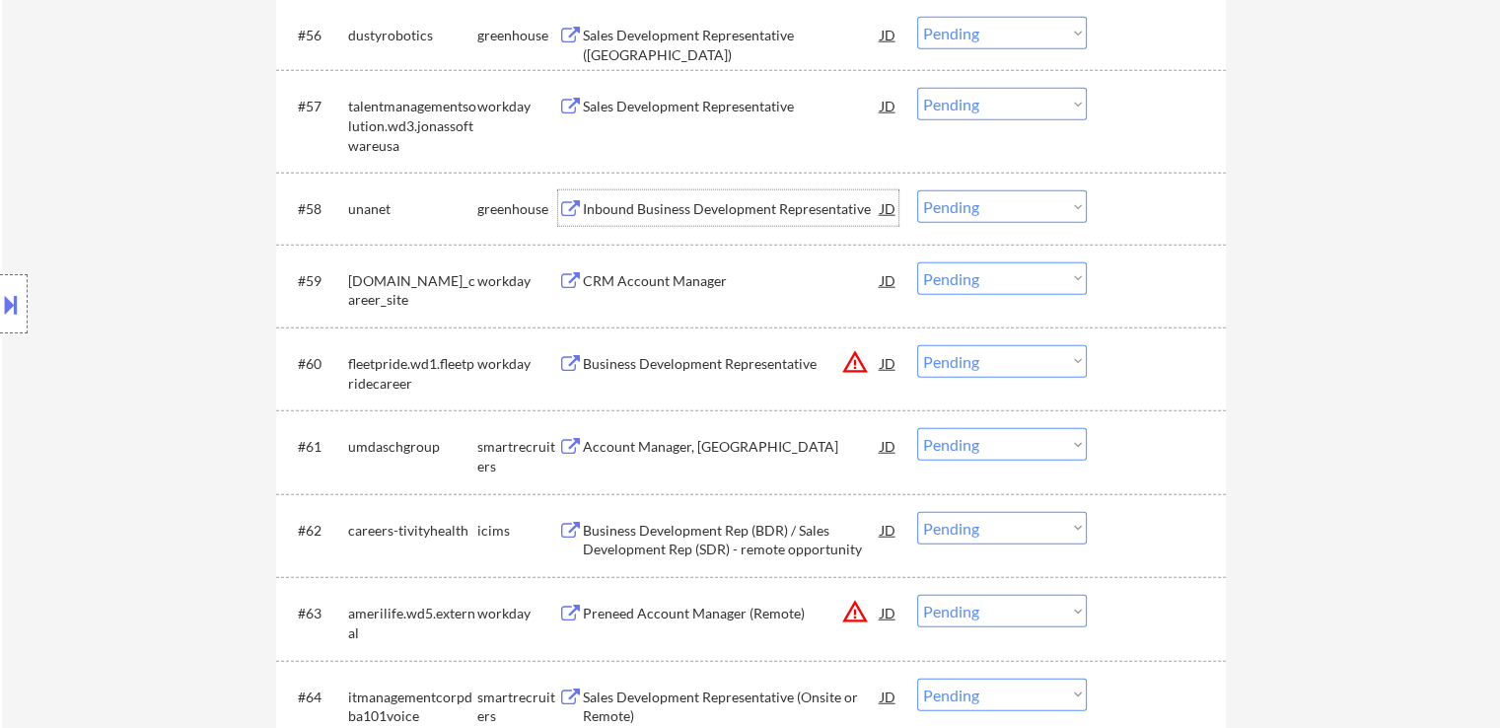
click at [1002, 212] on select "Choose an option... Pending Applied Excluded (Questions) Excluded (Expired) Exc…" at bounding box center [1002, 206] width 170 height 33
click at [917, 190] on select "Choose an option... Pending Applied Excluded (Questions) Excluded (Expired) Exc…" at bounding box center [1002, 206] width 170 height 33
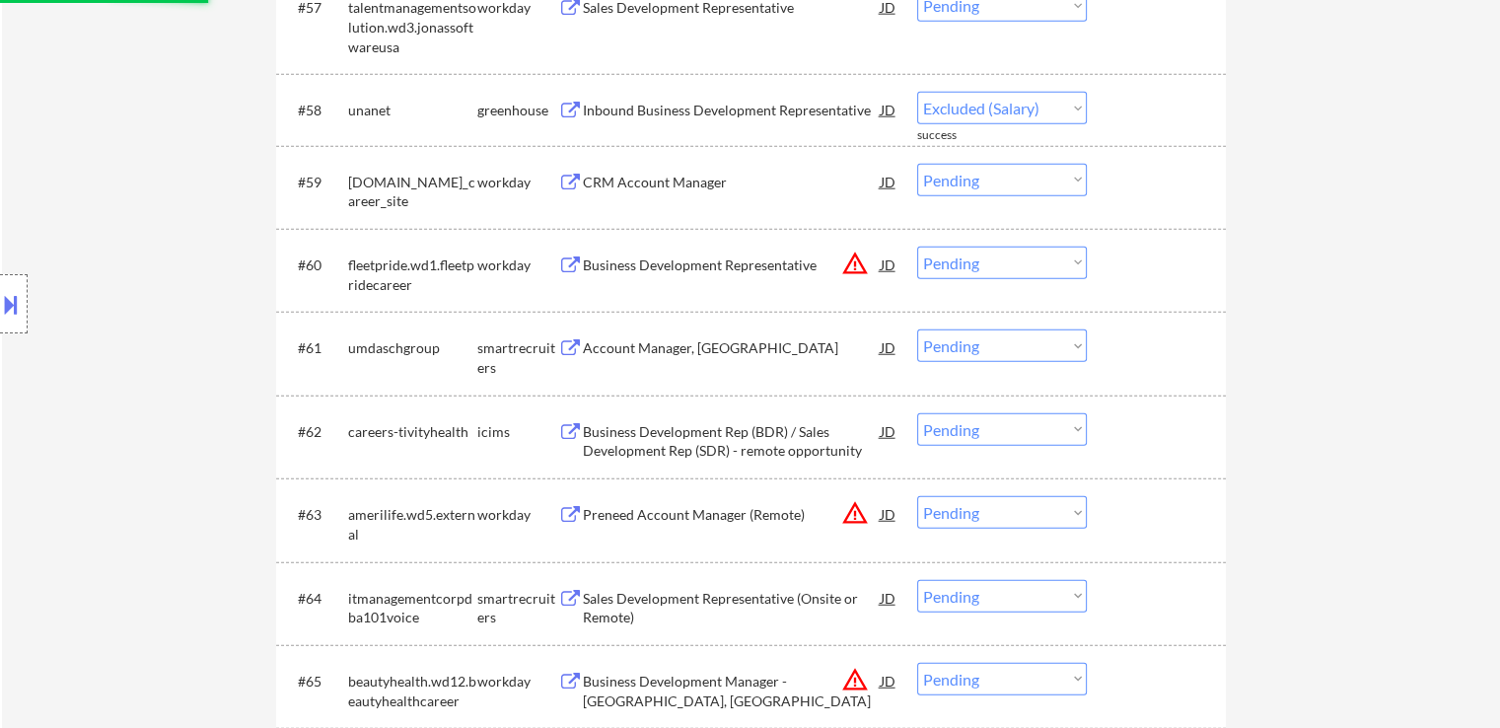
select select ""pending""
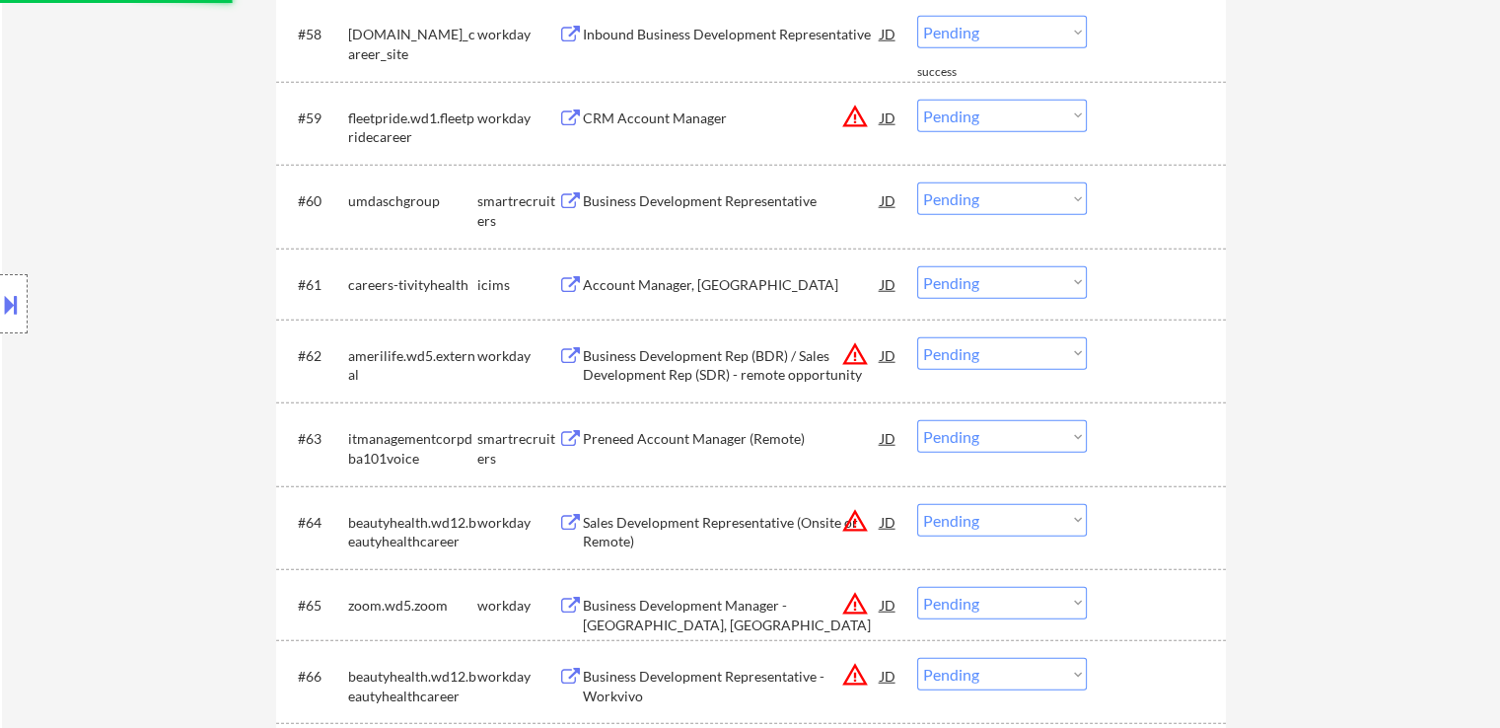
scroll to position [5074, 0]
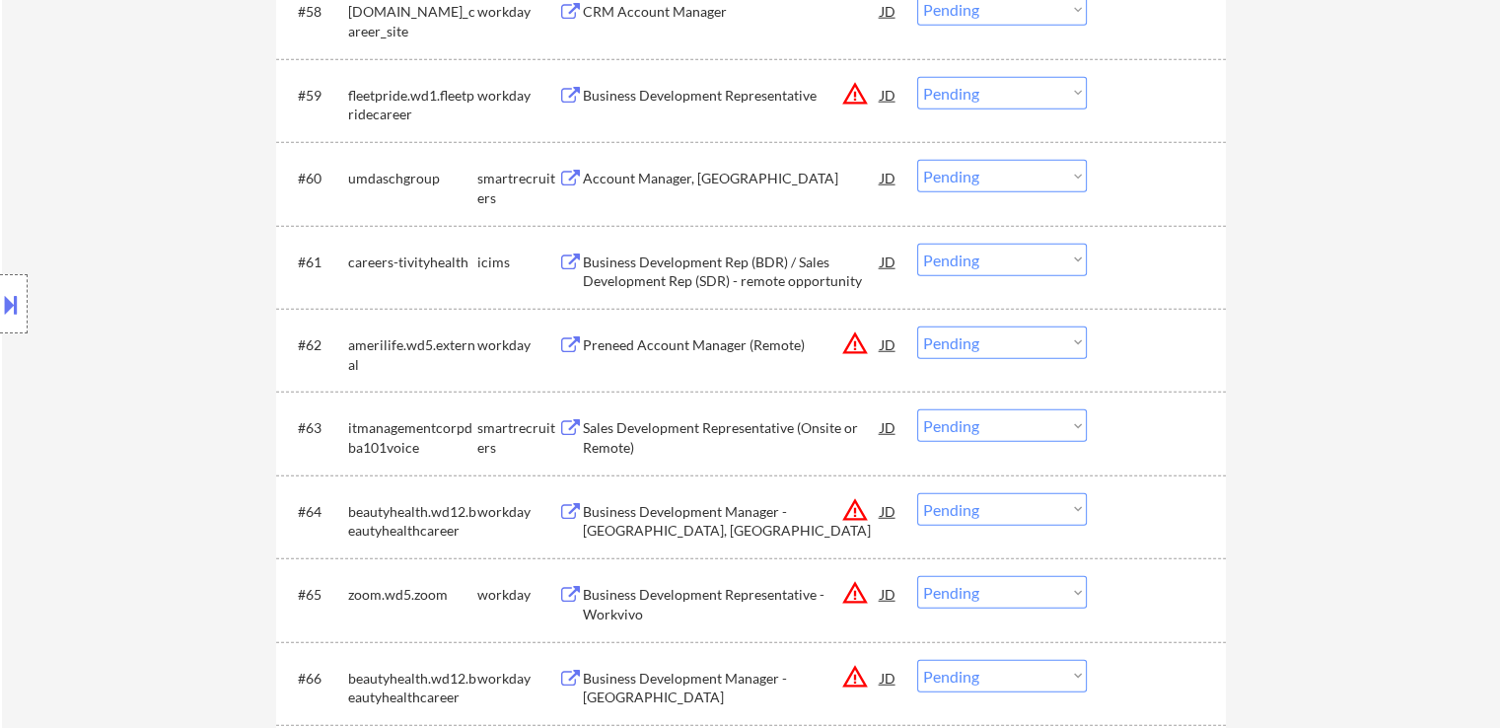
click at [984, 206] on div "#60 umdaschgroup smartrecruiters Account Manager, Nashville JD warning_amber Ch…" at bounding box center [747, 183] width 931 height 65
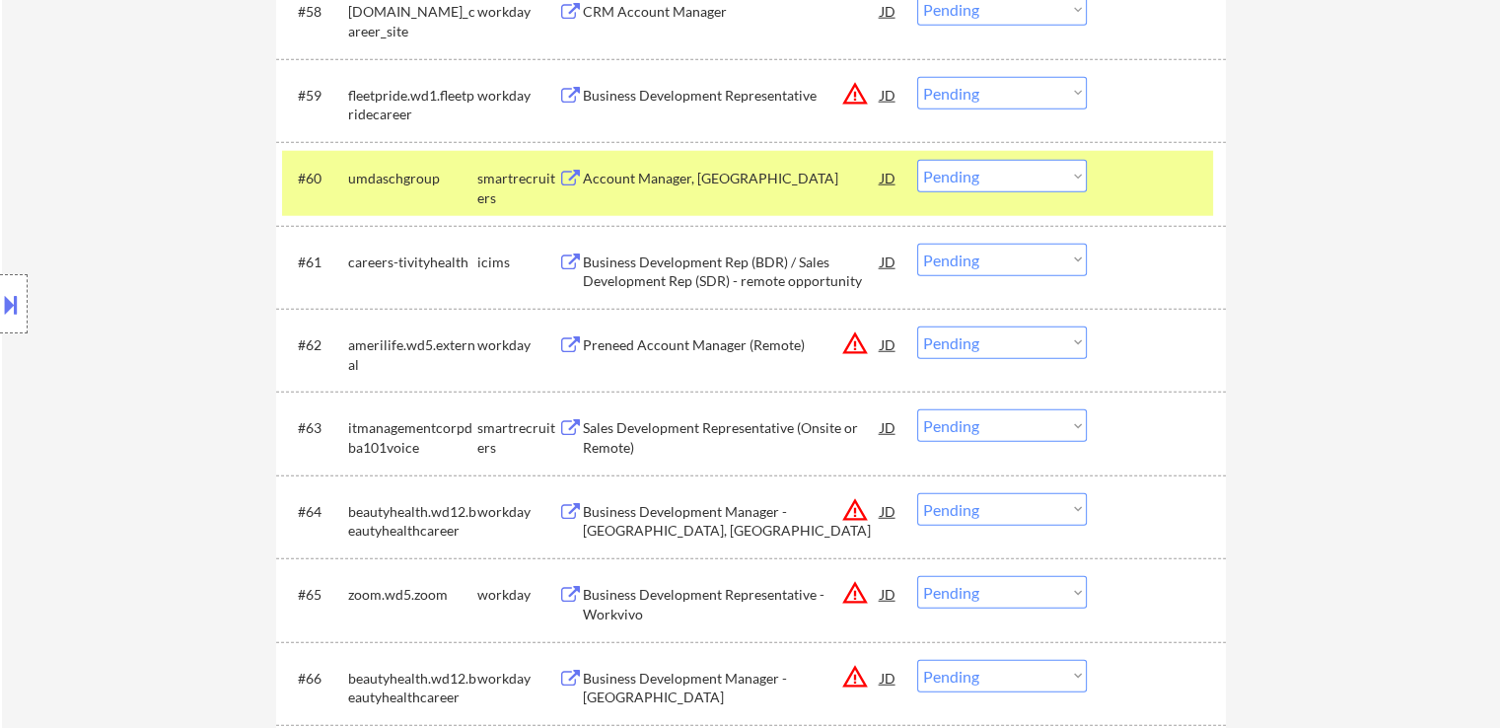
click at [1170, 177] on div at bounding box center [1159, 178] width 87 height 36
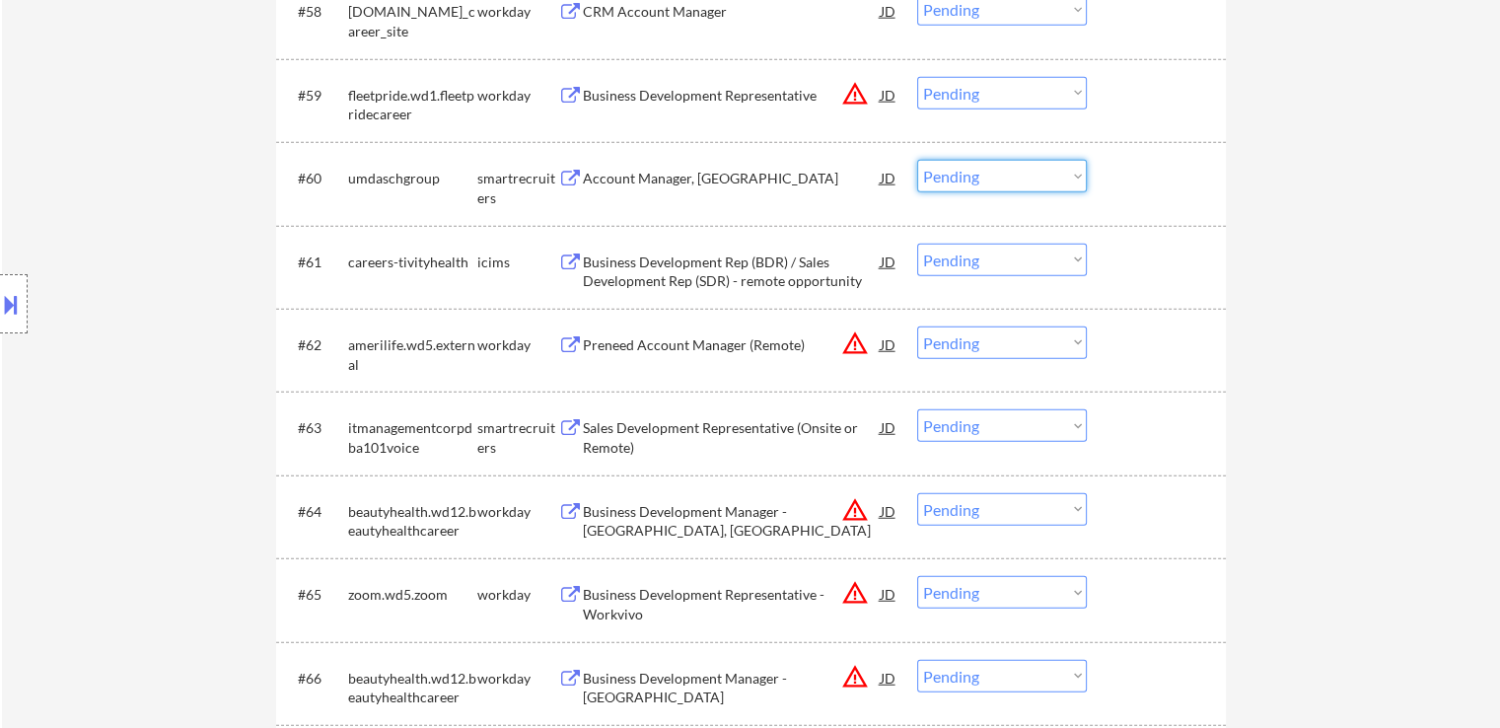
click at [976, 183] on select "Choose an option... Pending Applied Excluded (Questions) Excluded (Expired) Exc…" at bounding box center [1002, 176] width 170 height 33
click at [917, 160] on select "Choose an option... Pending Applied Excluded (Questions) Excluded (Expired) Exc…" at bounding box center [1002, 176] width 170 height 33
select select ""pending""
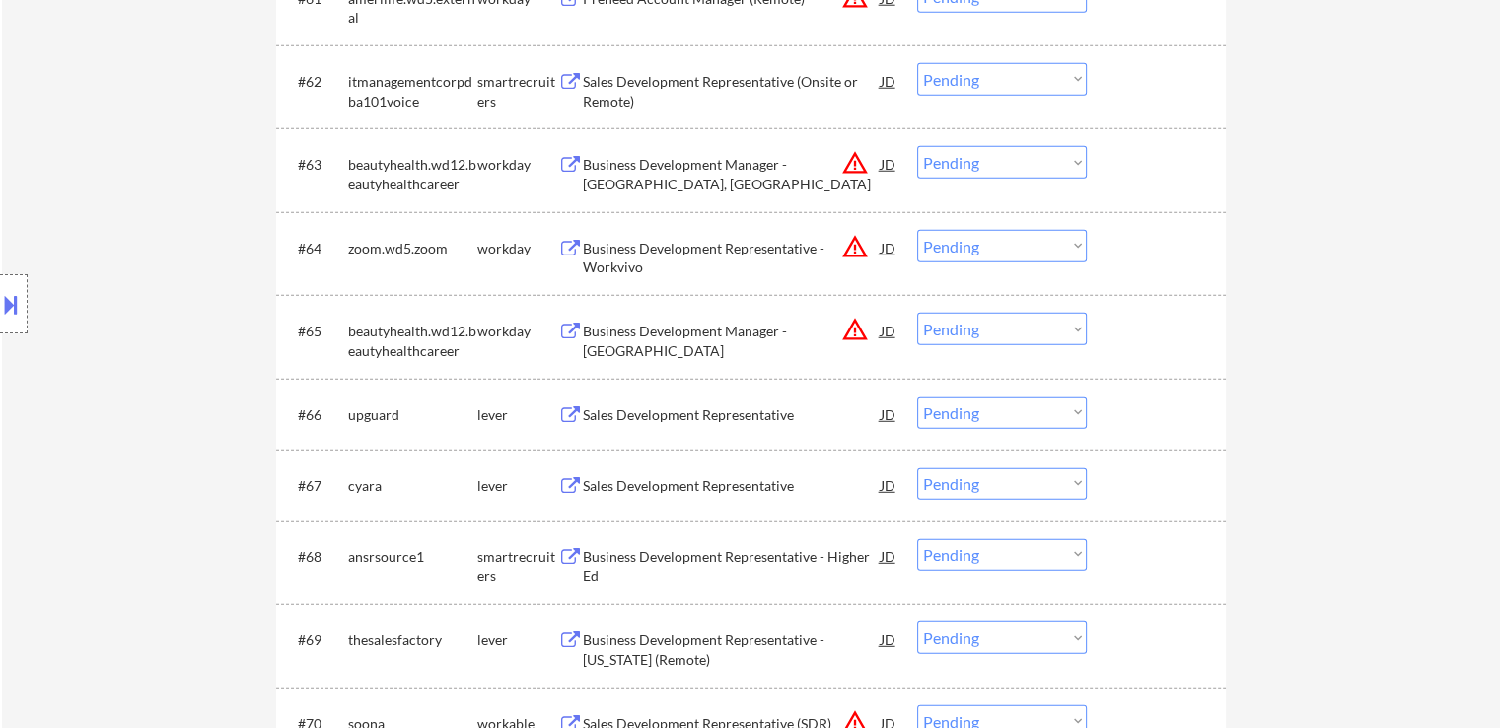
scroll to position [5369, 0]
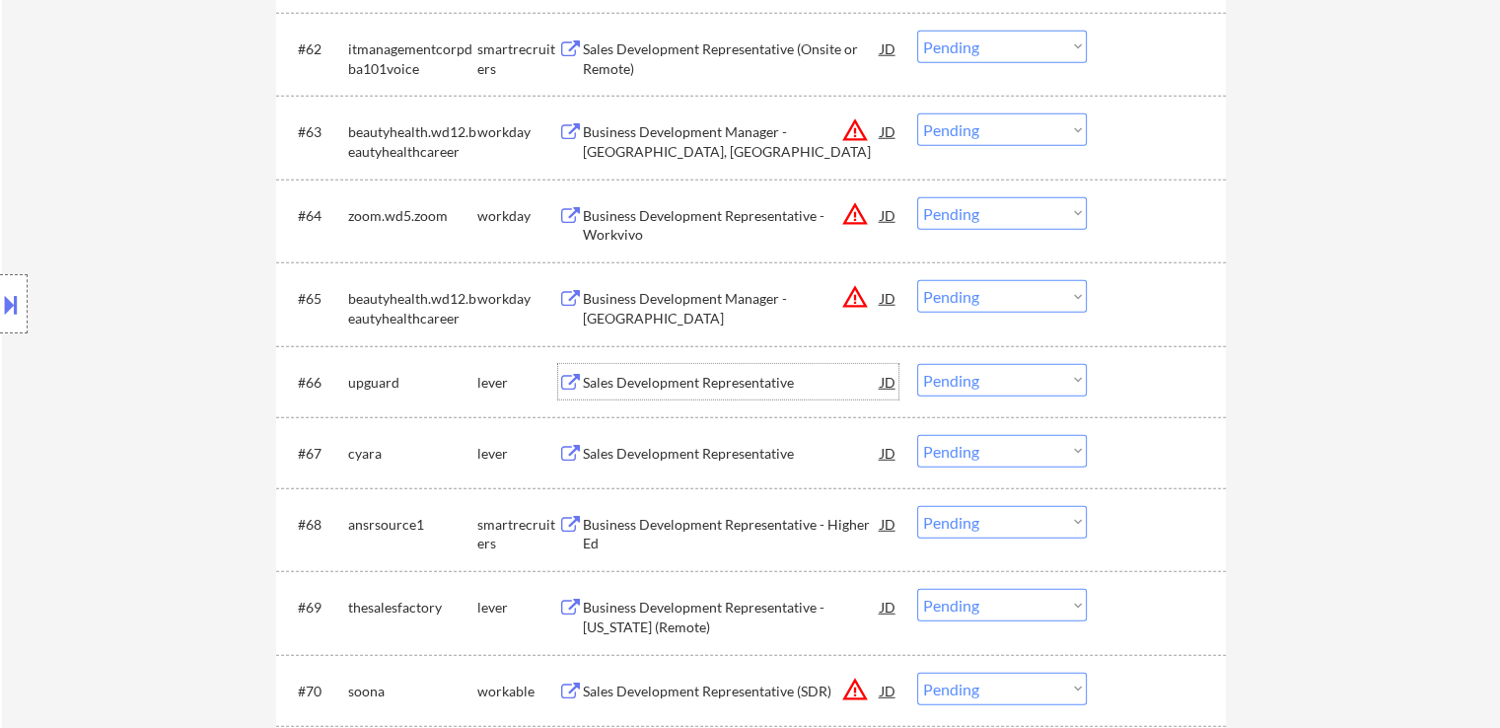
click at [655, 378] on div "Sales Development Representative" at bounding box center [732, 383] width 298 height 20
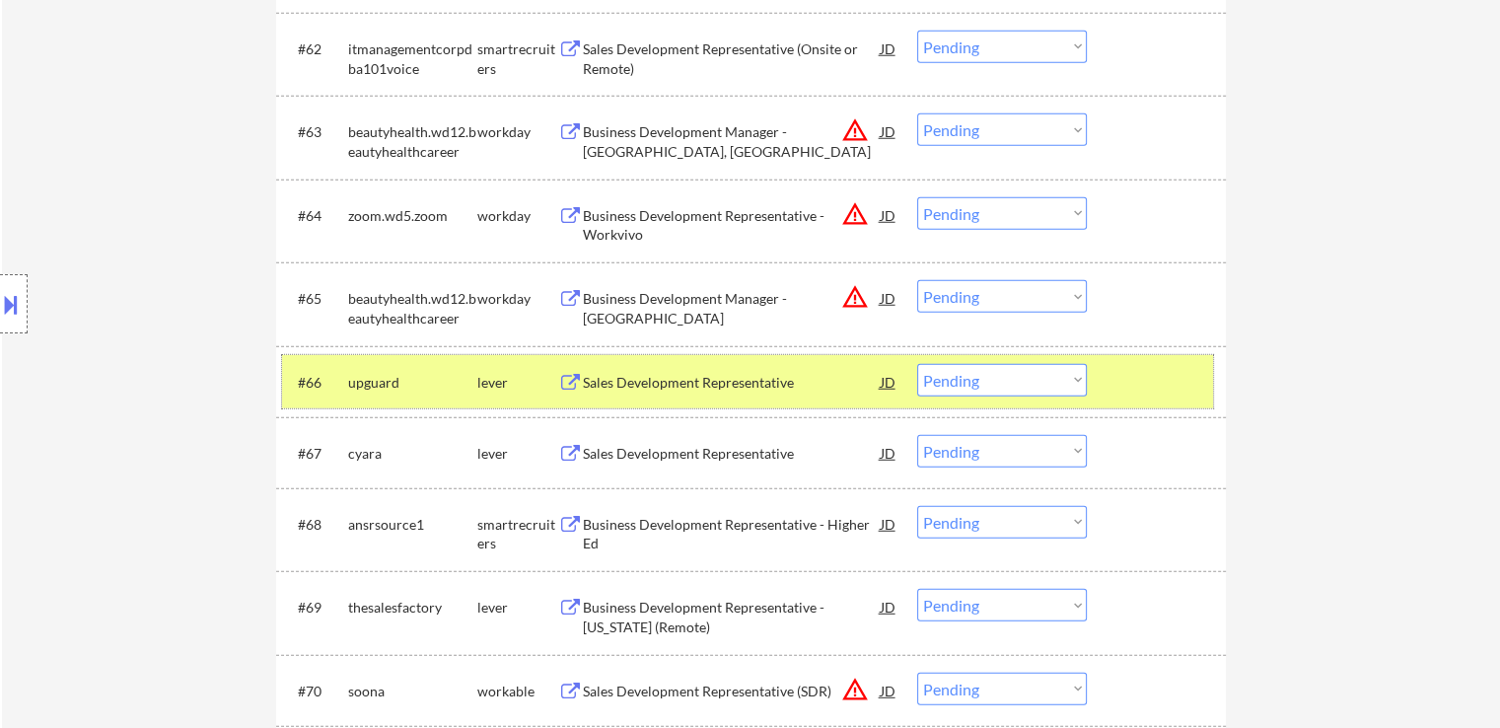
click at [1168, 389] on div at bounding box center [1159, 382] width 87 height 36
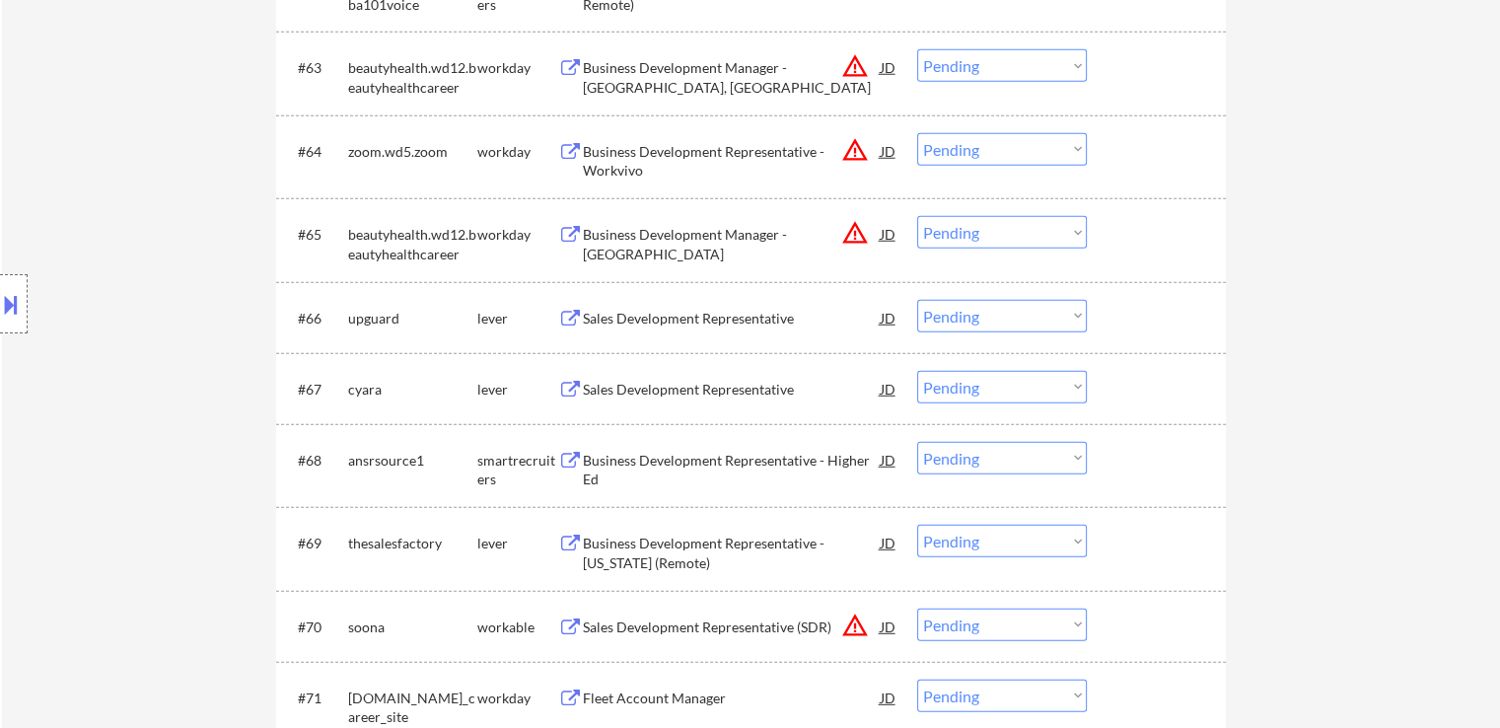
scroll to position [5468, 0]
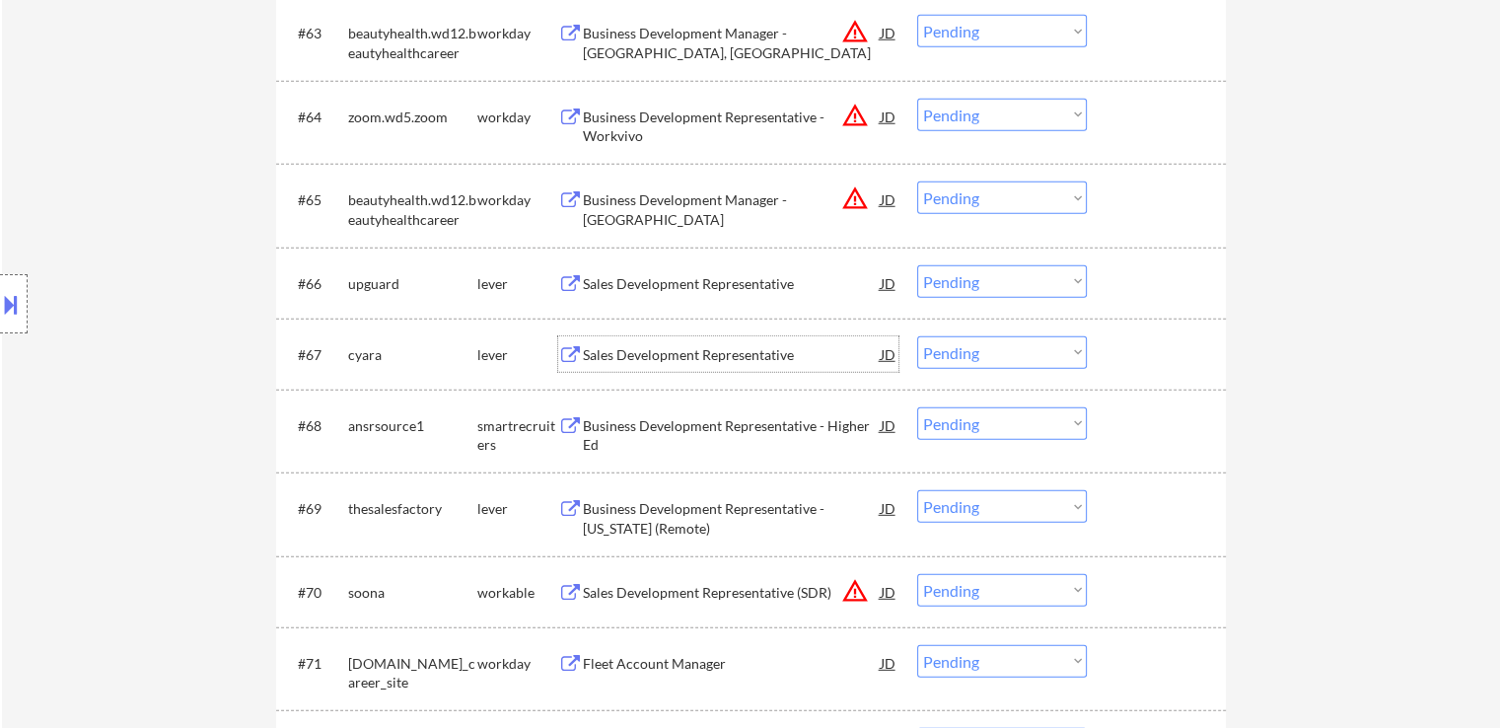
click at [691, 350] on div "Sales Development Representative" at bounding box center [732, 355] width 298 height 20
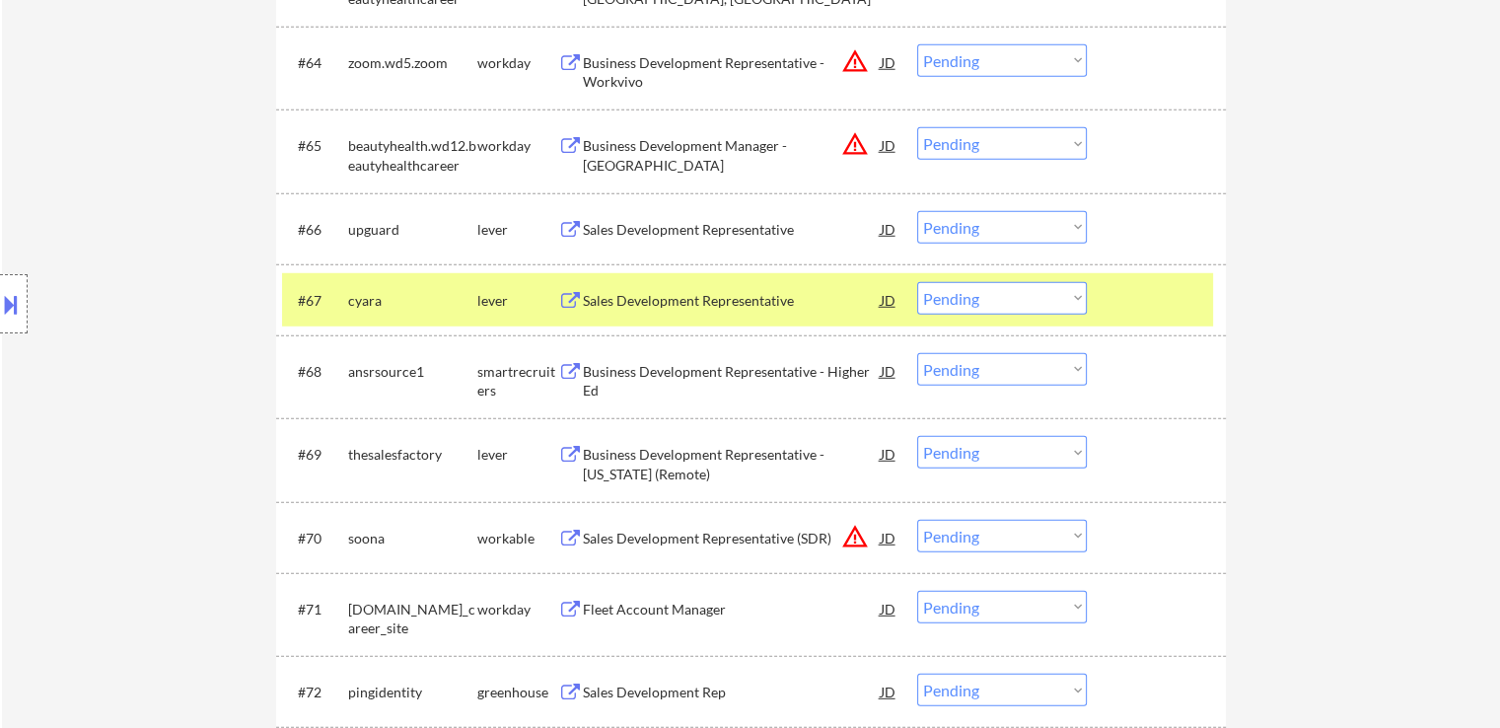
scroll to position [5656, 0]
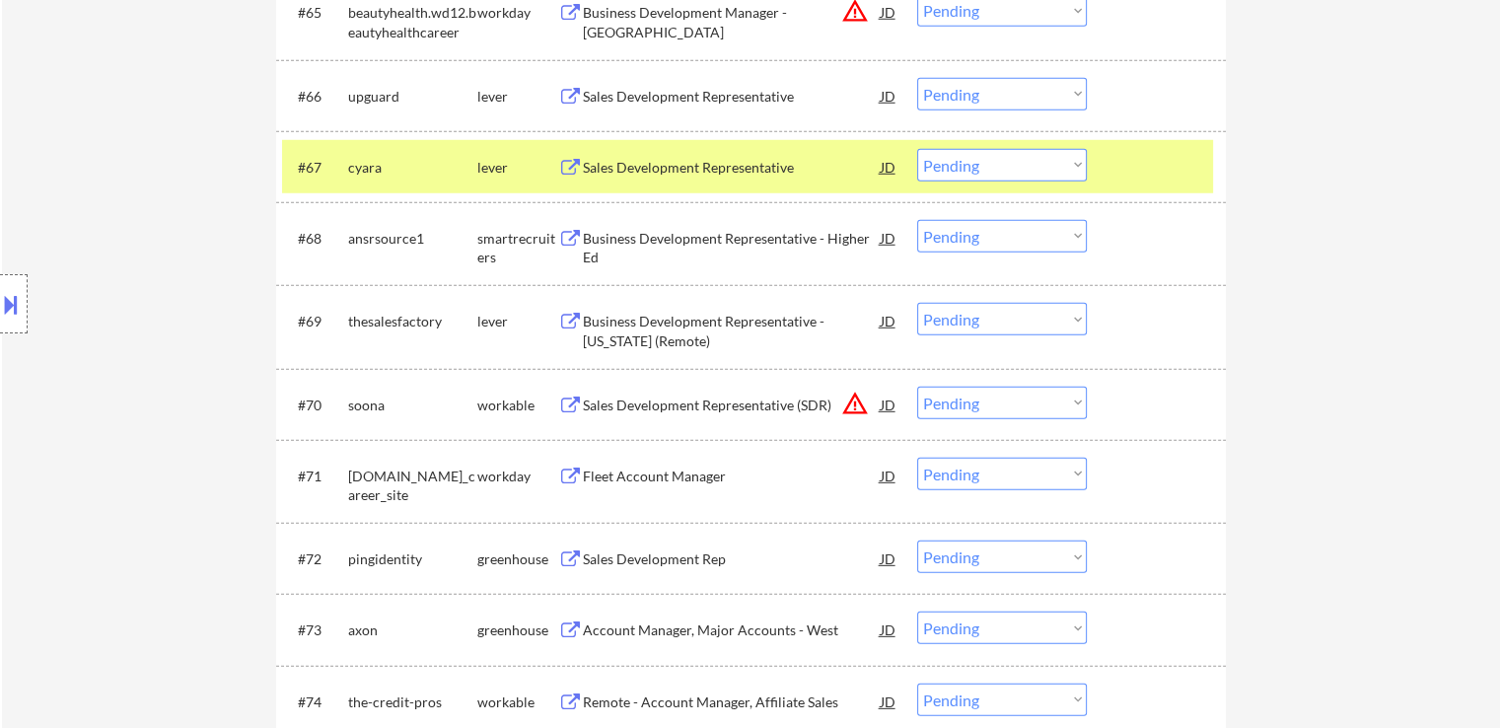
click at [996, 153] on select "Choose an option... Pending Applied Excluded (Questions) Excluded (Expired) Exc…" at bounding box center [1002, 165] width 170 height 33
click at [917, 149] on select "Choose an option... Pending Applied Excluded (Questions) Excluded (Expired) Exc…" at bounding box center [1002, 165] width 170 height 33
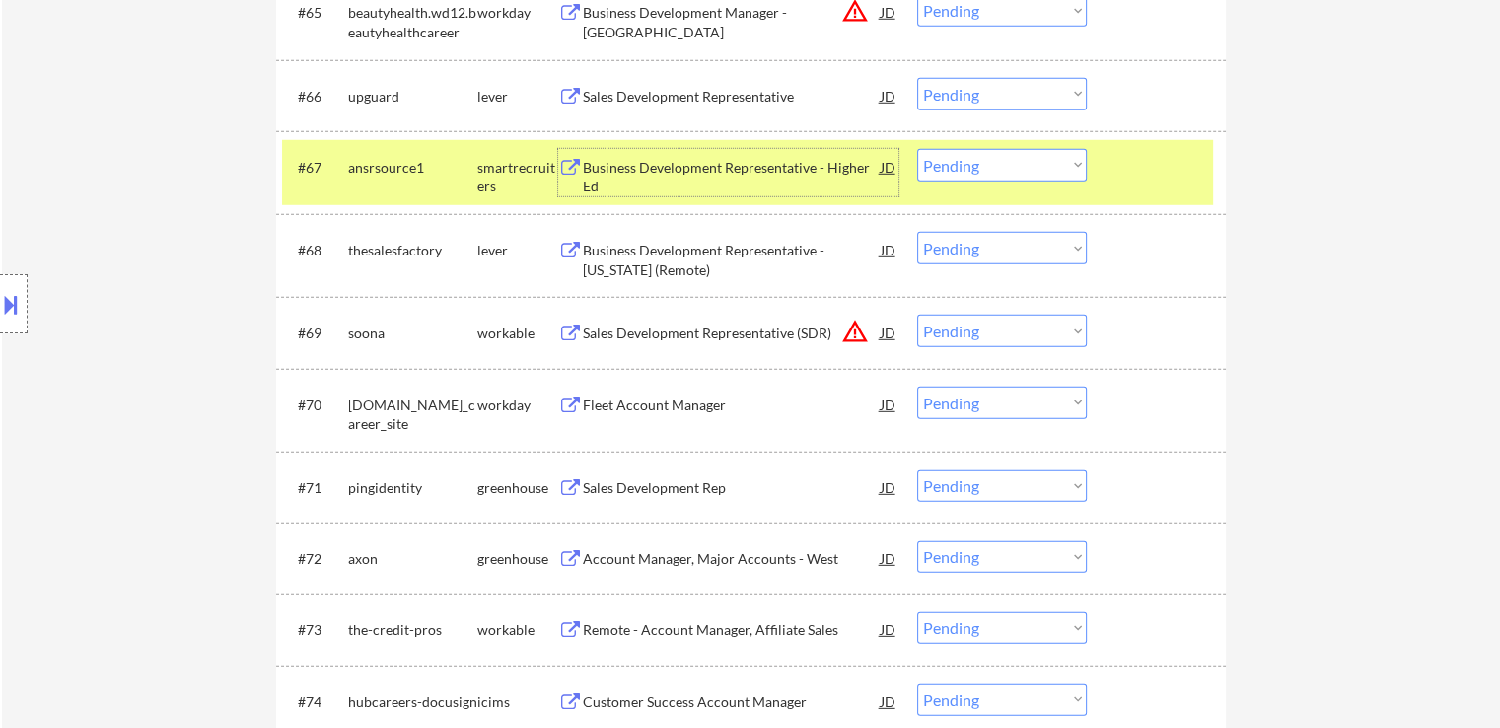
click at [753, 165] on div "Business Development Representative - Higher Ed" at bounding box center [732, 177] width 298 height 38
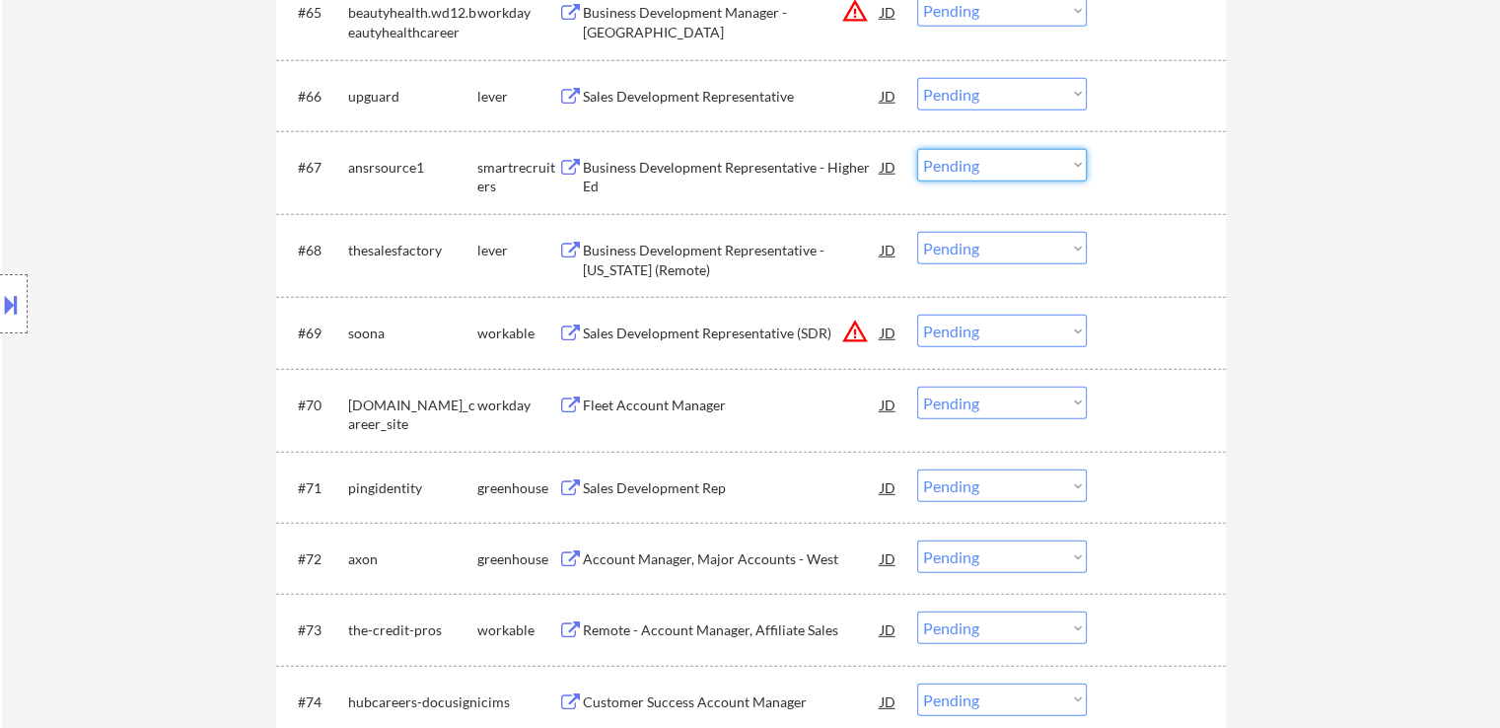
click at [975, 162] on select "Choose an option... Pending Applied Excluded (Questions) Excluded (Expired) Exc…" at bounding box center [1002, 165] width 170 height 33
click at [917, 149] on select "Choose an option... Pending Applied Excluded (Questions) Excluded (Expired) Exc…" at bounding box center [1002, 165] width 170 height 33
select select ""pending""
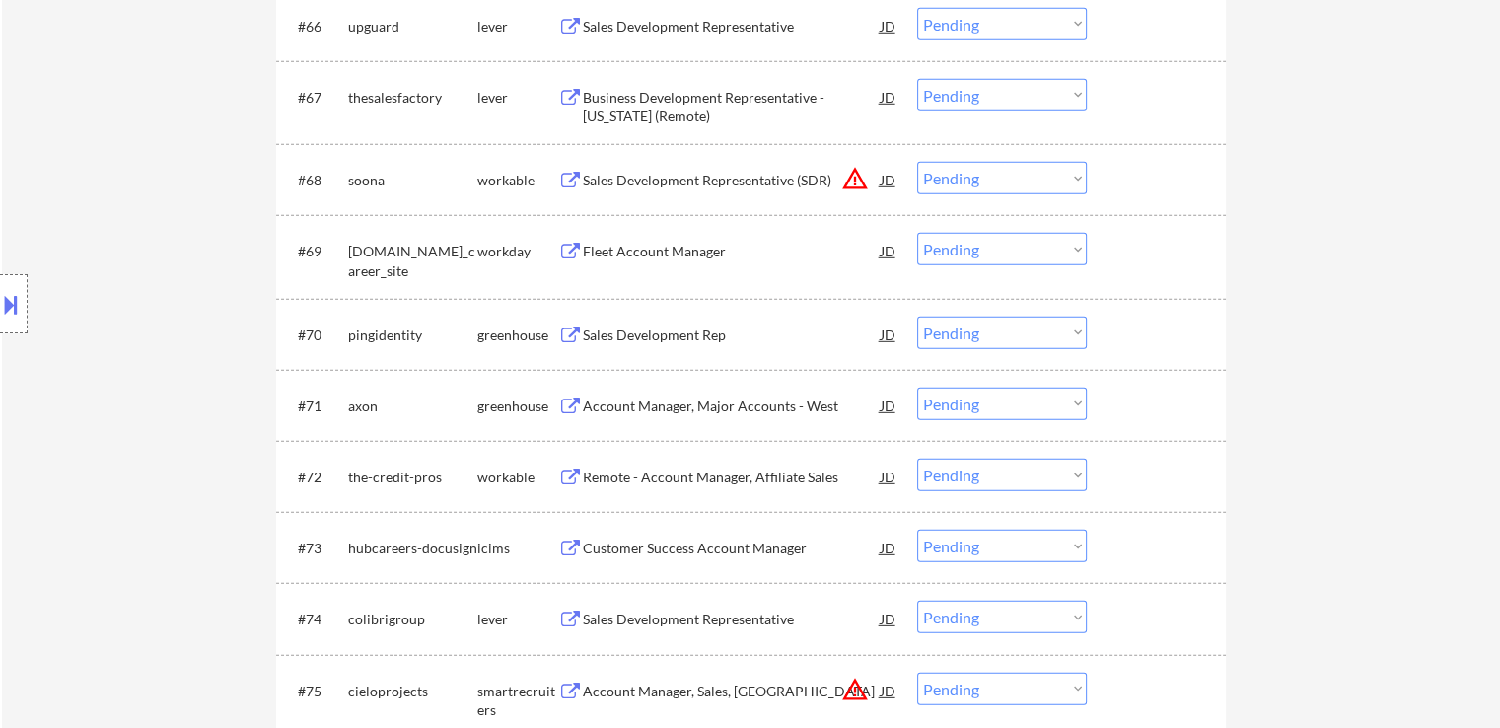
scroll to position [5754, 0]
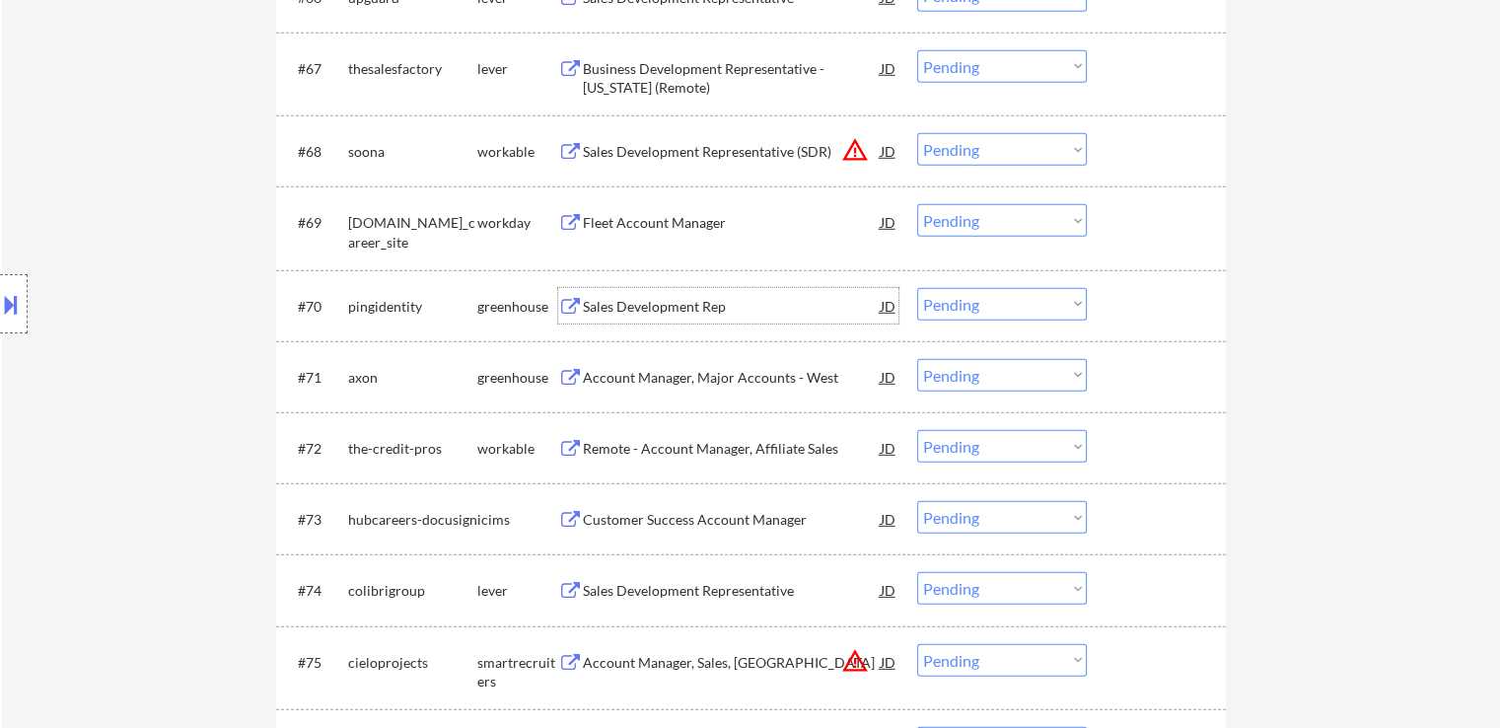
click at [659, 310] on div "Sales Development Rep" at bounding box center [732, 307] width 298 height 20
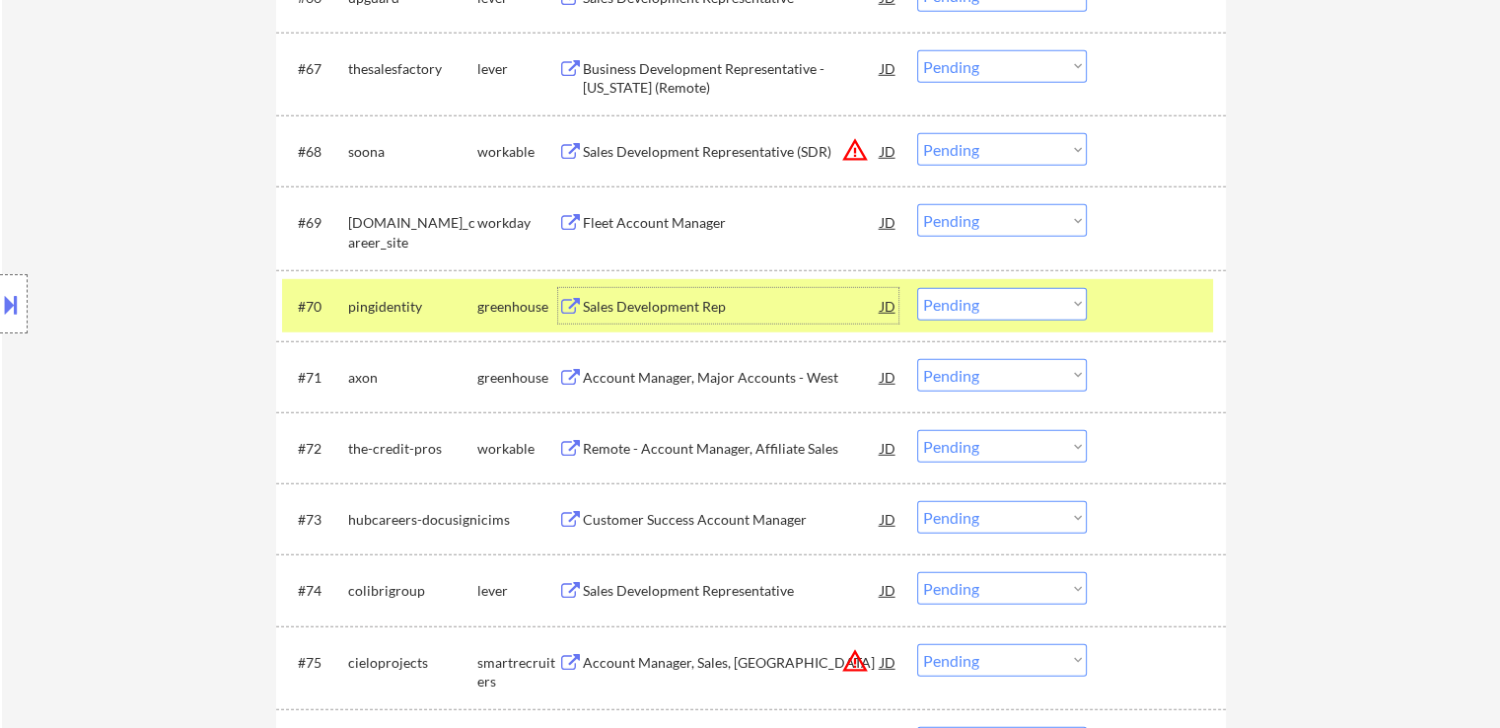
click at [992, 306] on select "Choose an option... Pending Applied Excluded (Questions) Excluded (Expired) Exc…" at bounding box center [1002, 304] width 170 height 33
click at [917, 288] on select "Choose an option... Pending Applied Excluded (Questions) Excluded (Expired) Exc…" at bounding box center [1002, 304] width 170 height 33
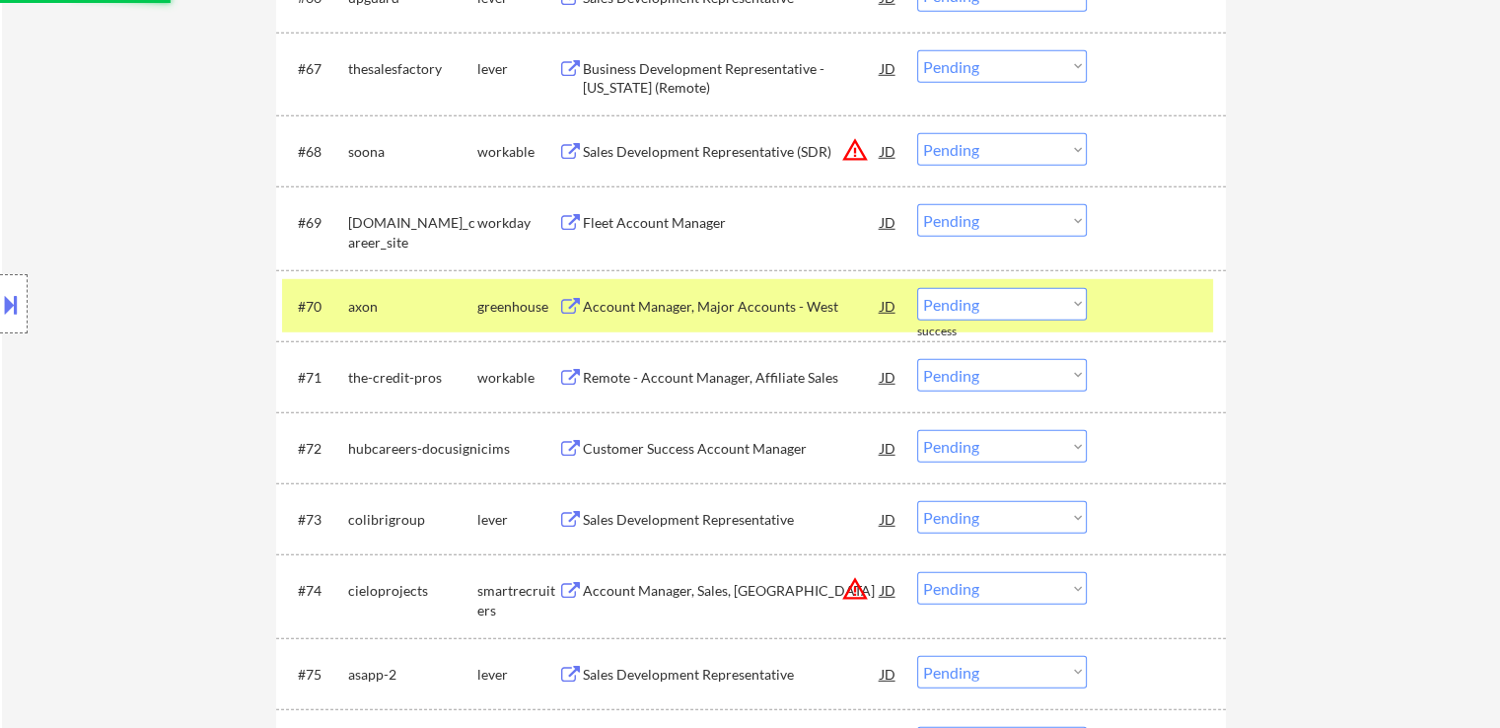
scroll to position [5853, 0]
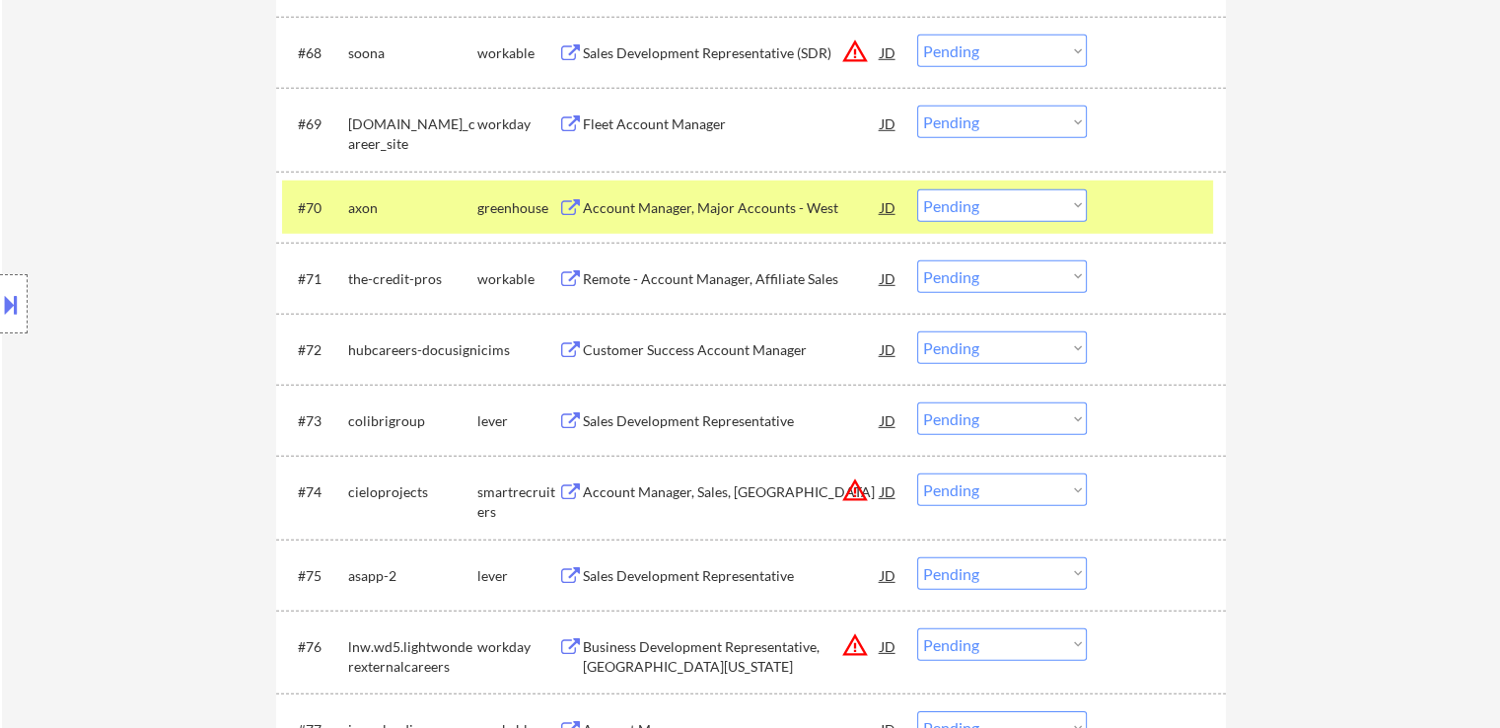
click at [699, 205] on div "Account Manager, Major Accounts - West" at bounding box center [732, 208] width 298 height 20
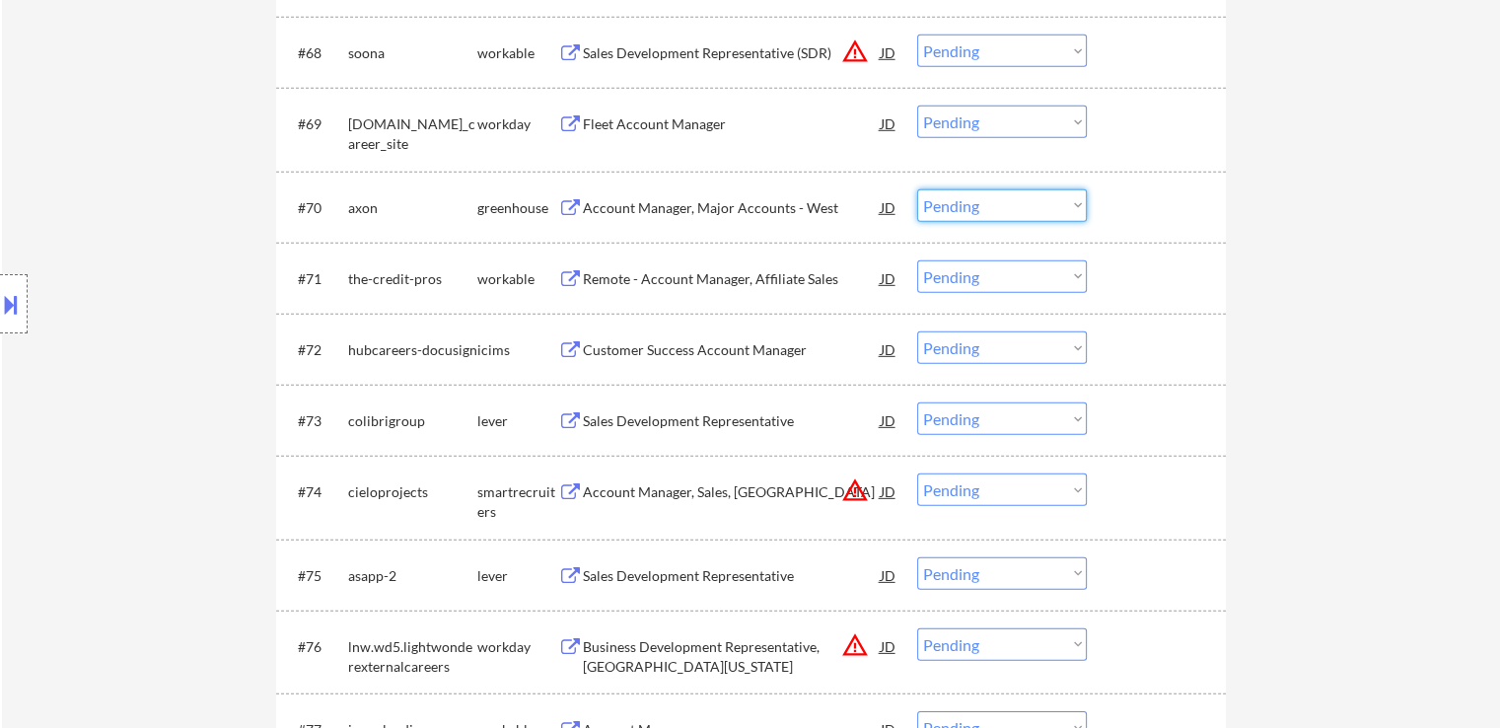
click at [990, 210] on select "Choose an option... Pending Applied Excluded (Questions) Excluded (Expired) Exc…" at bounding box center [1002, 205] width 170 height 33
click at [917, 189] on select "Choose an option... Pending Applied Excluded (Questions) Excluded (Expired) Exc…" at bounding box center [1002, 205] width 170 height 33
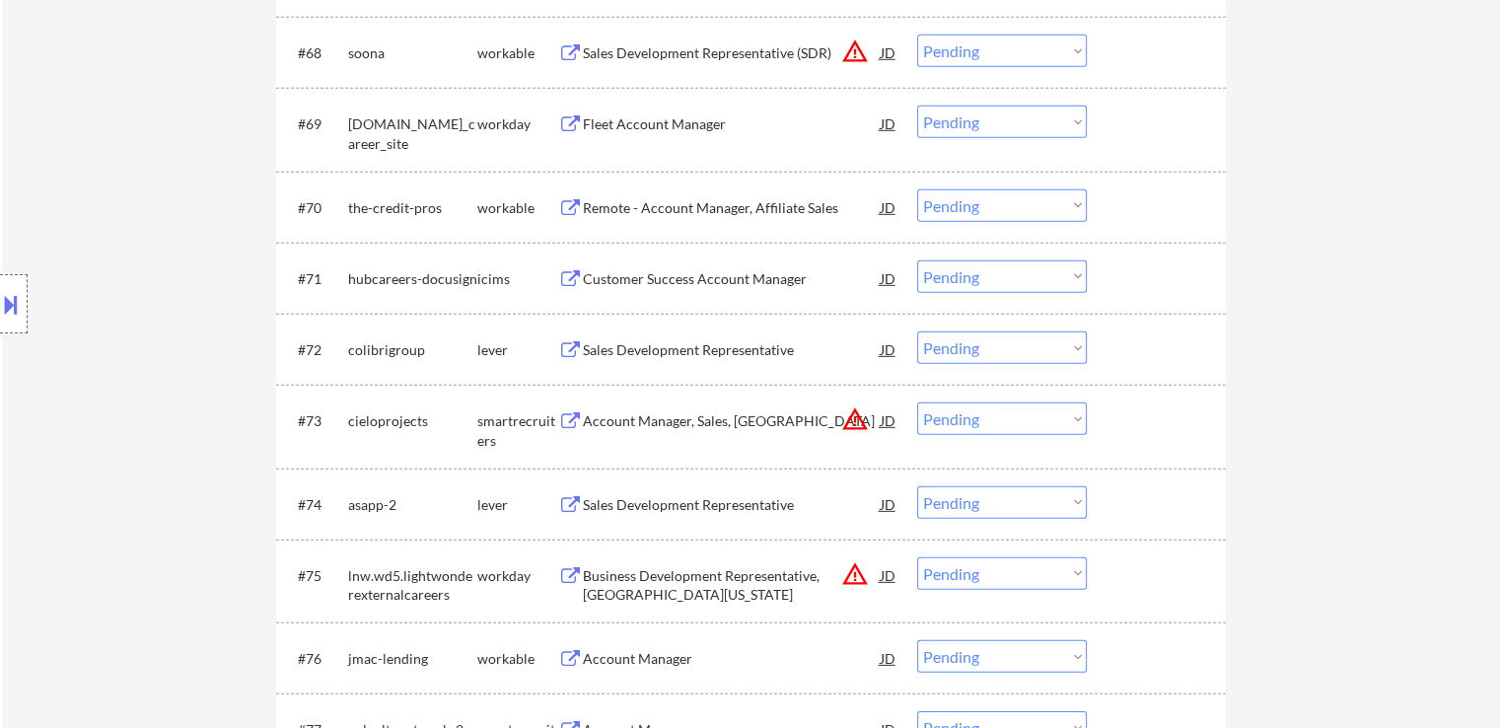
click at [684, 206] on div "Remote - Account Manager, Affiliate Sales" at bounding box center [732, 208] width 298 height 20
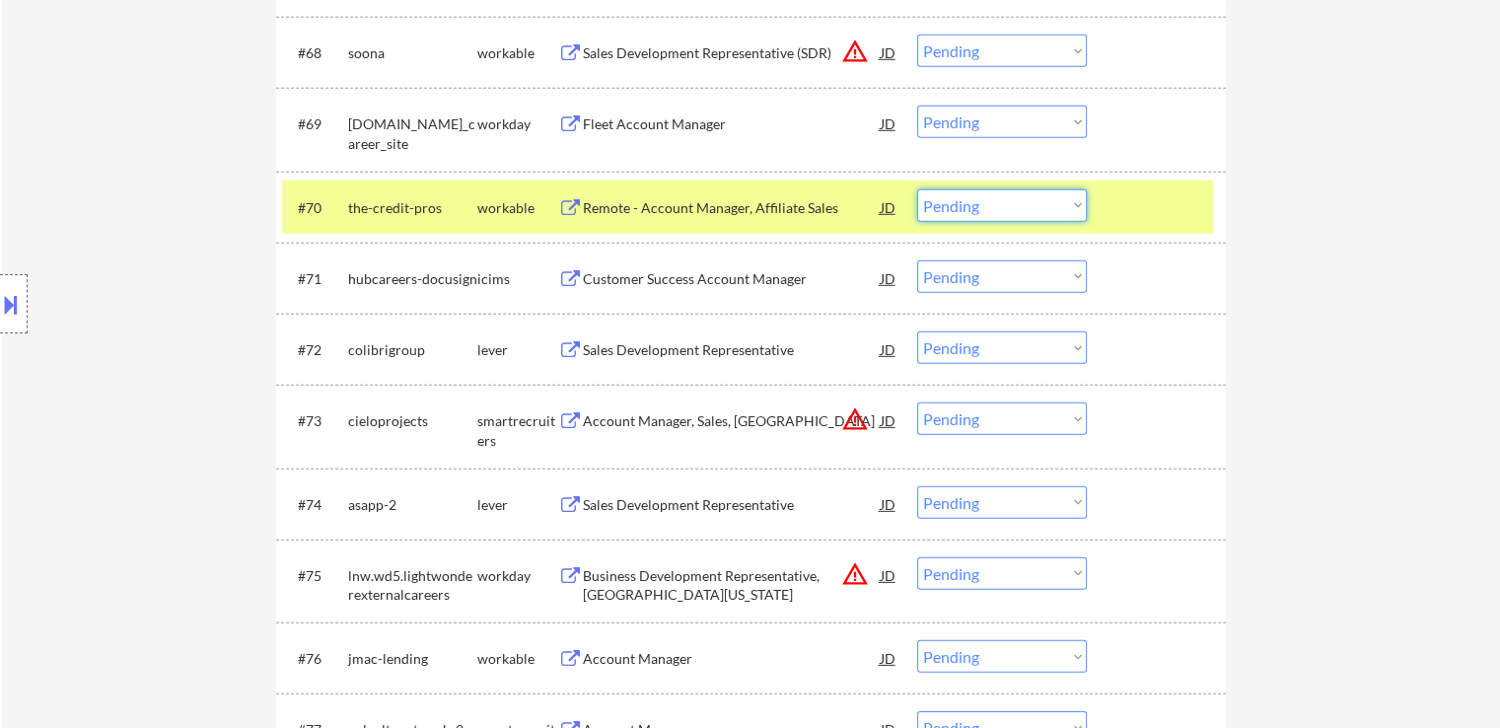
click at [974, 194] on select "Choose an option... Pending Applied Excluded (Questions) Excluded (Expired) Exc…" at bounding box center [1002, 205] width 170 height 33
click at [917, 189] on select "Choose an option... Pending Applied Excluded (Questions) Excluded (Expired) Exc…" at bounding box center [1002, 205] width 170 height 33
select select ""pending""
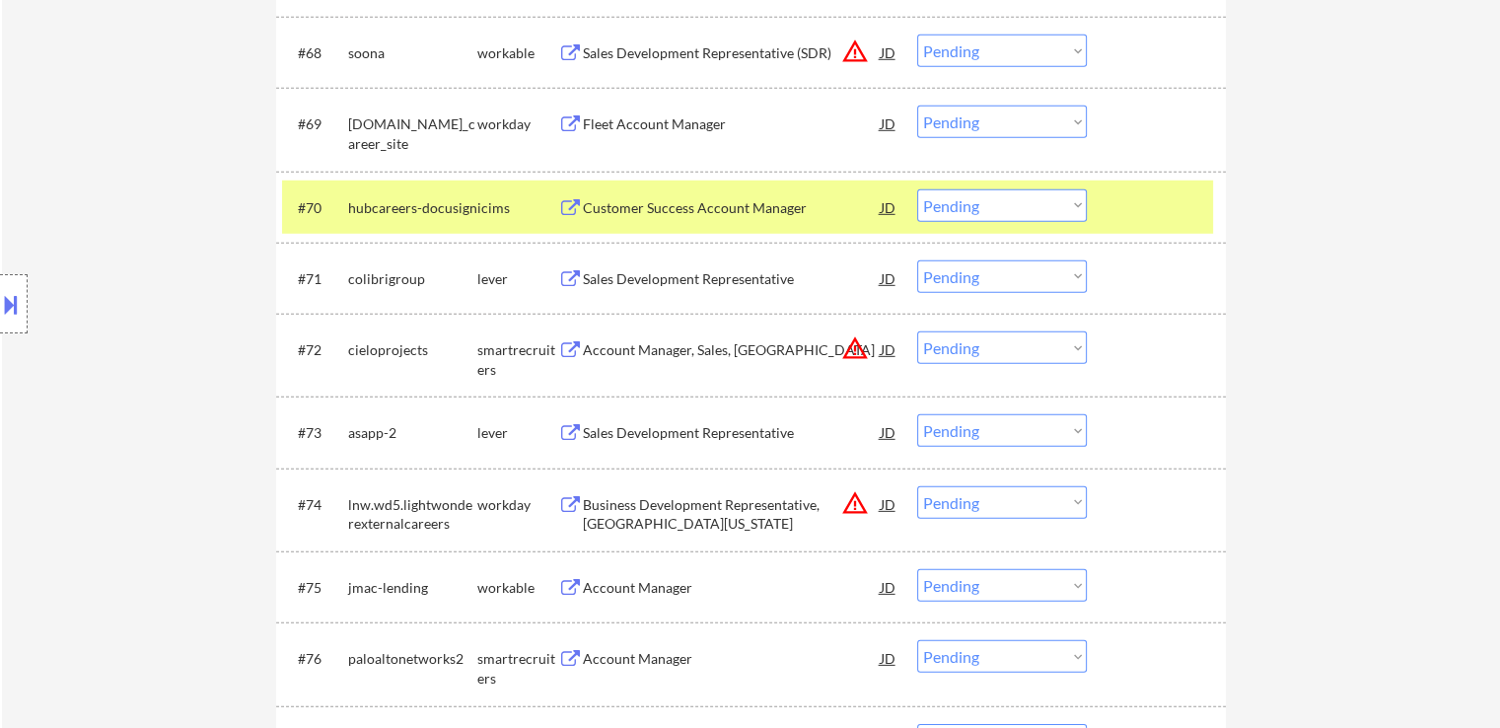
click at [752, 281] on div "Sales Development Representative" at bounding box center [732, 279] width 298 height 20
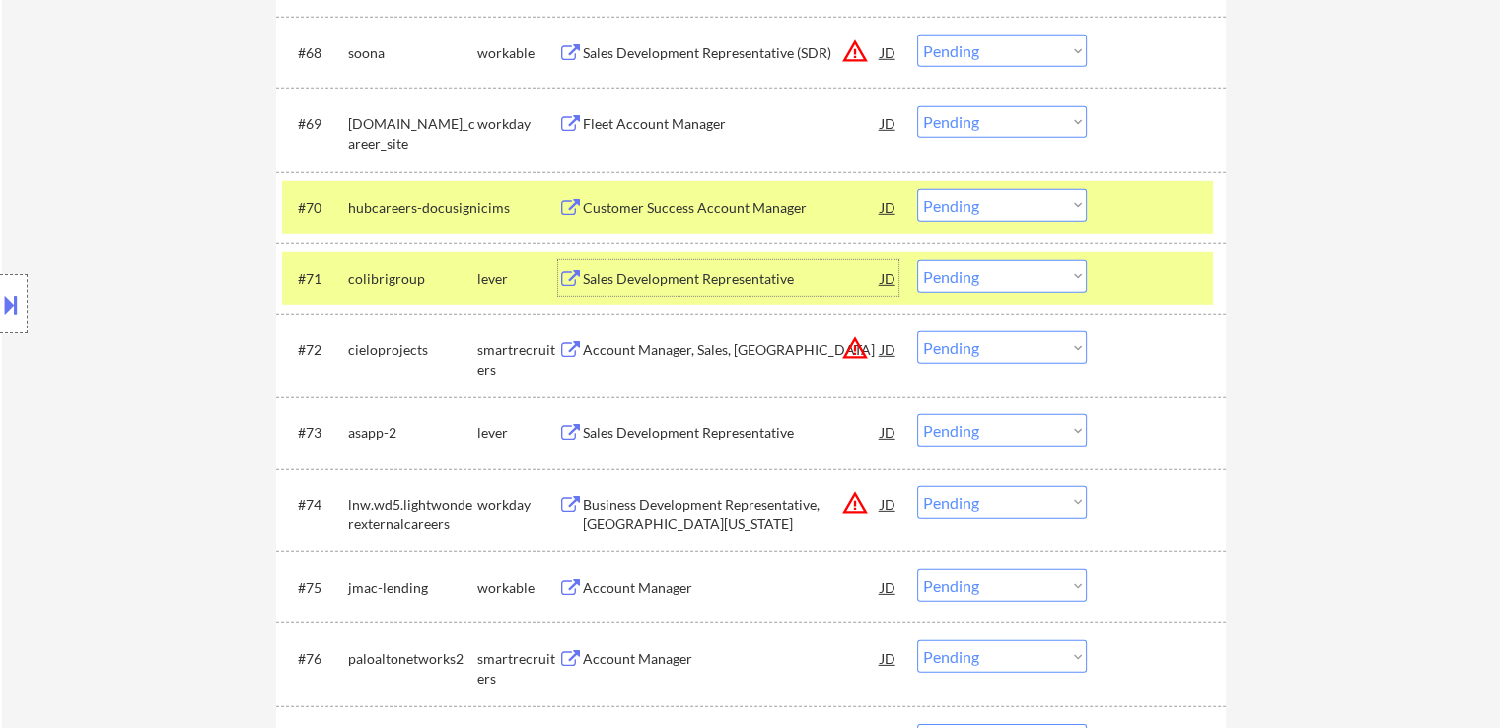
click at [1013, 273] on select "Choose an option... Pending Applied Excluded (Questions) Excluded (Expired) Exc…" at bounding box center [1002, 276] width 170 height 33
click at [917, 260] on select "Choose an option... Pending Applied Excluded (Questions) Excluded (Expired) Exc…" at bounding box center [1002, 276] width 170 height 33
select select ""pending""
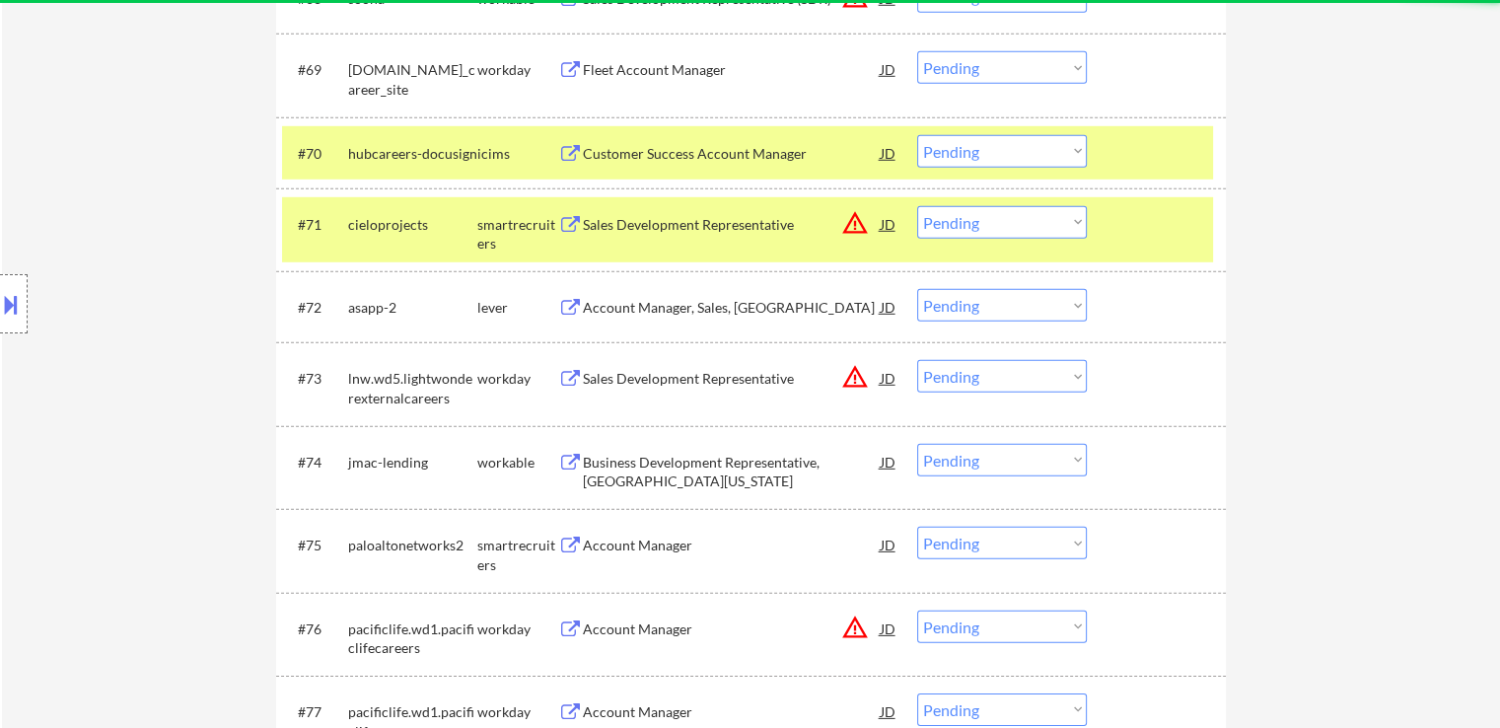
scroll to position [5952, 0]
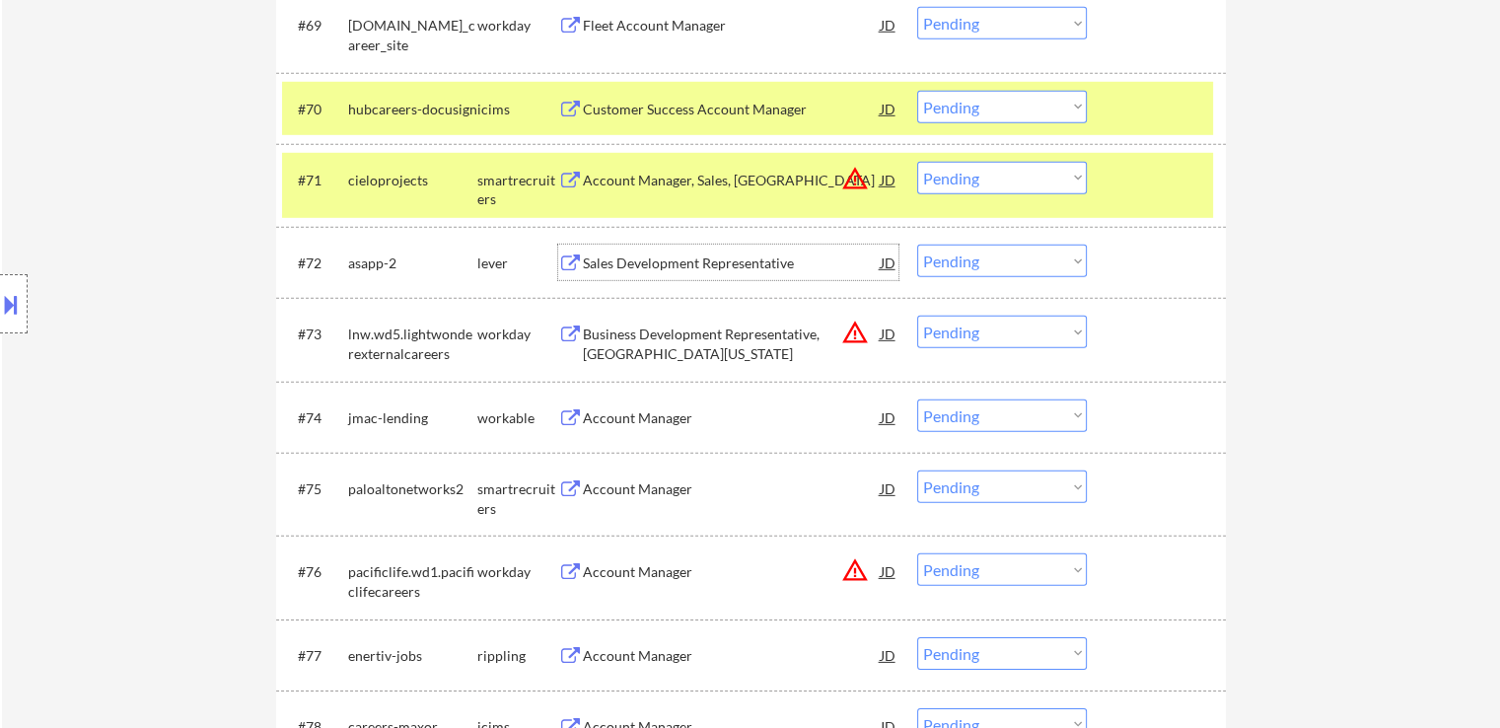
click at [724, 265] on div "Sales Development Representative" at bounding box center [732, 264] width 298 height 20
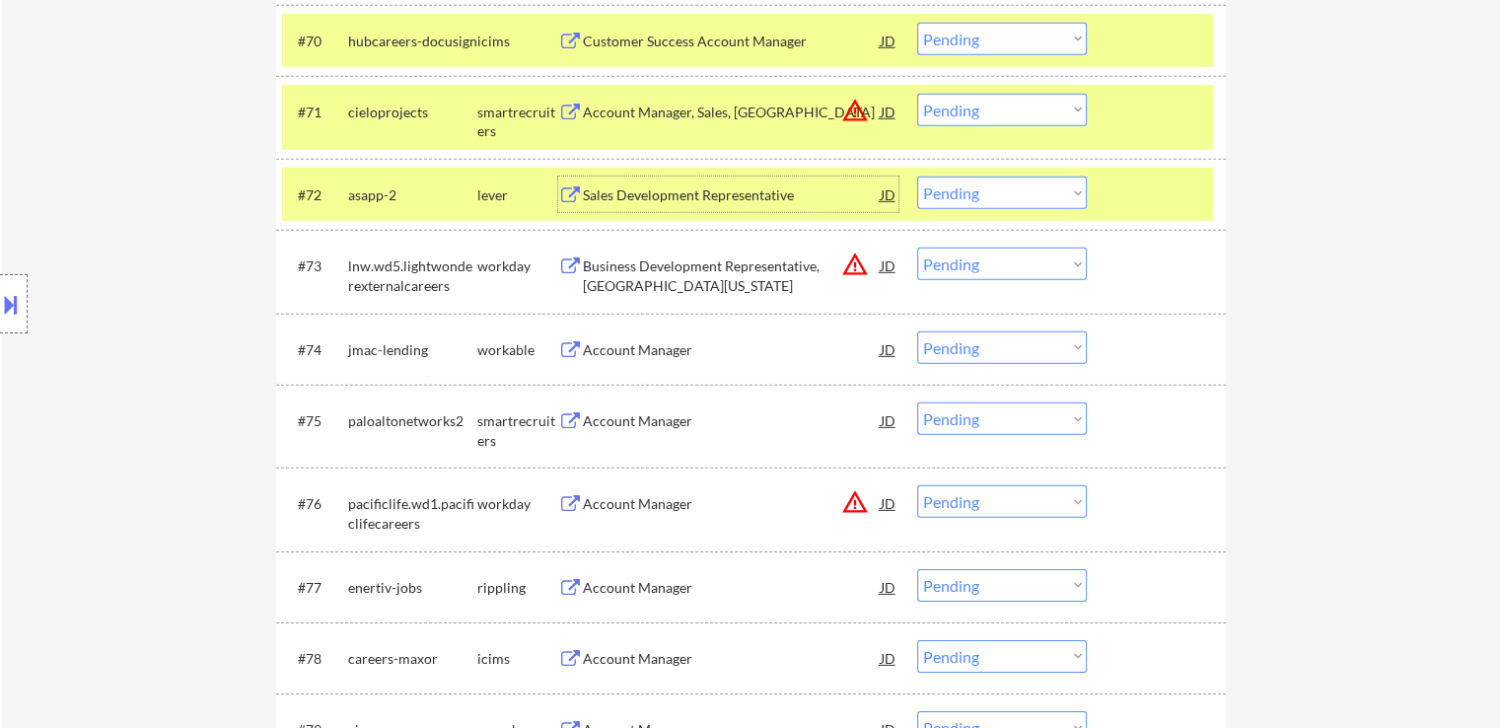
scroll to position [6050, 0]
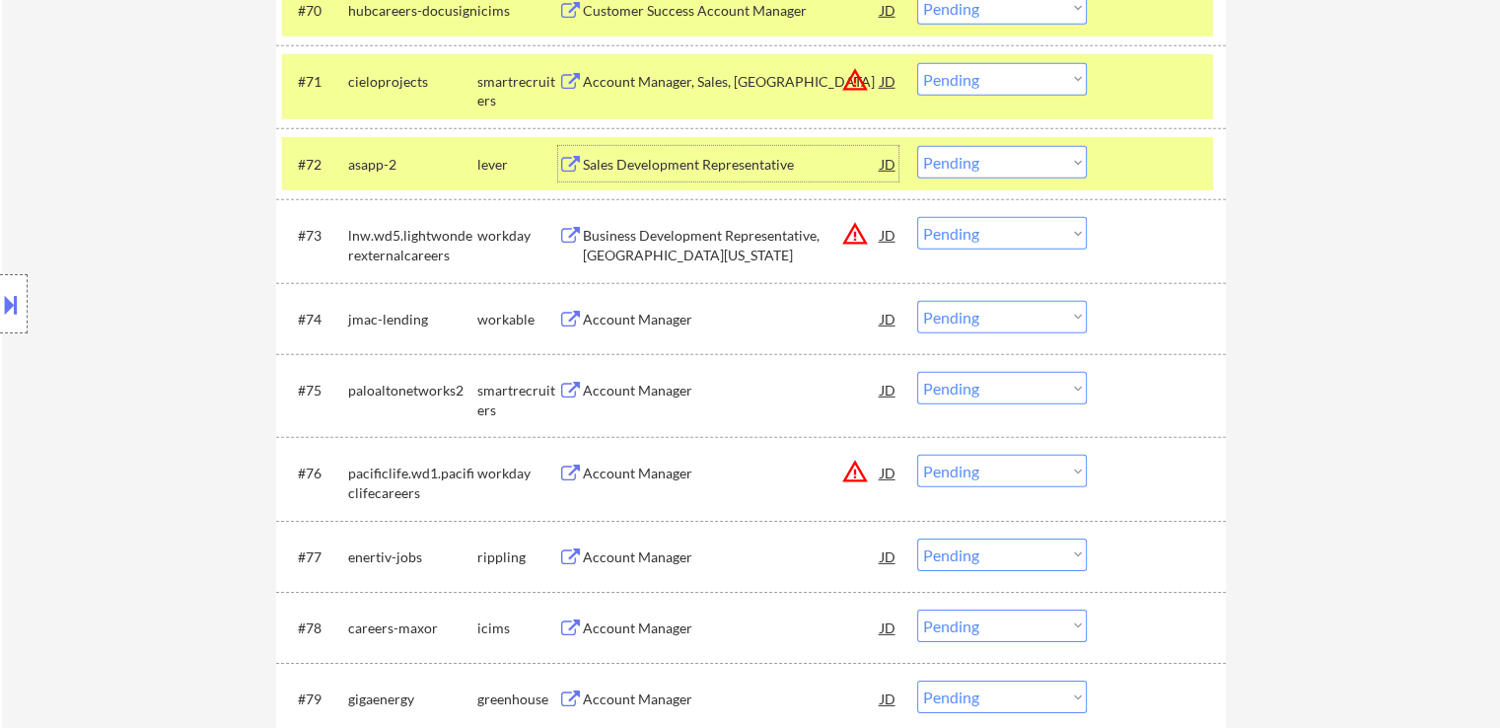
click at [954, 160] on select "Choose an option... Pending Applied Excluded (Questions) Excluded (Expired) Exc…" at bounding box center [1002, 162] width 170 height 33
click at [917, 146] on select "Choose an option... Pending Applied Excluded (Questions) Excluded (Expired) Exc…" at bounding box center [1002, 162] width 170 height 33
select select ""pending""
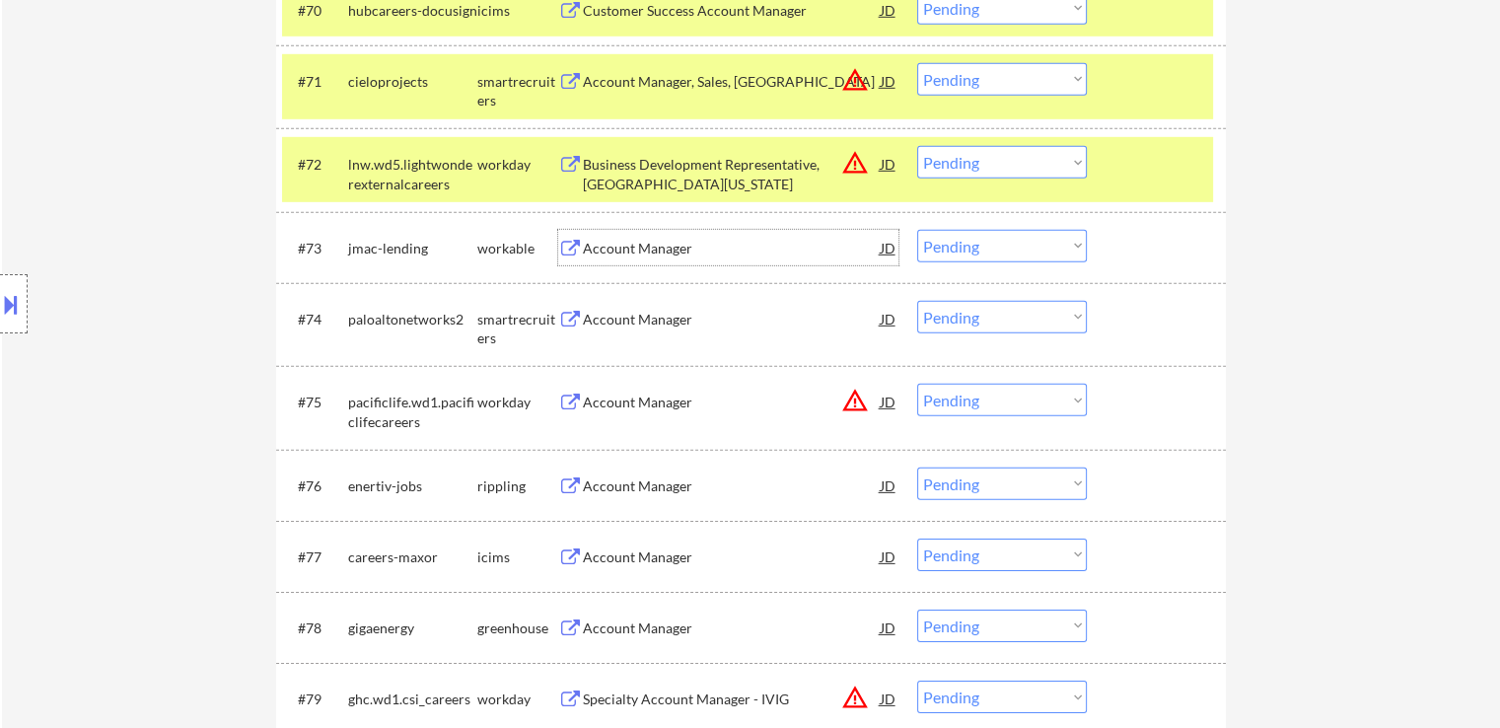
click at [621, 247] on div "Account Manager" at bounding box center [732, 249] width 298 height 20
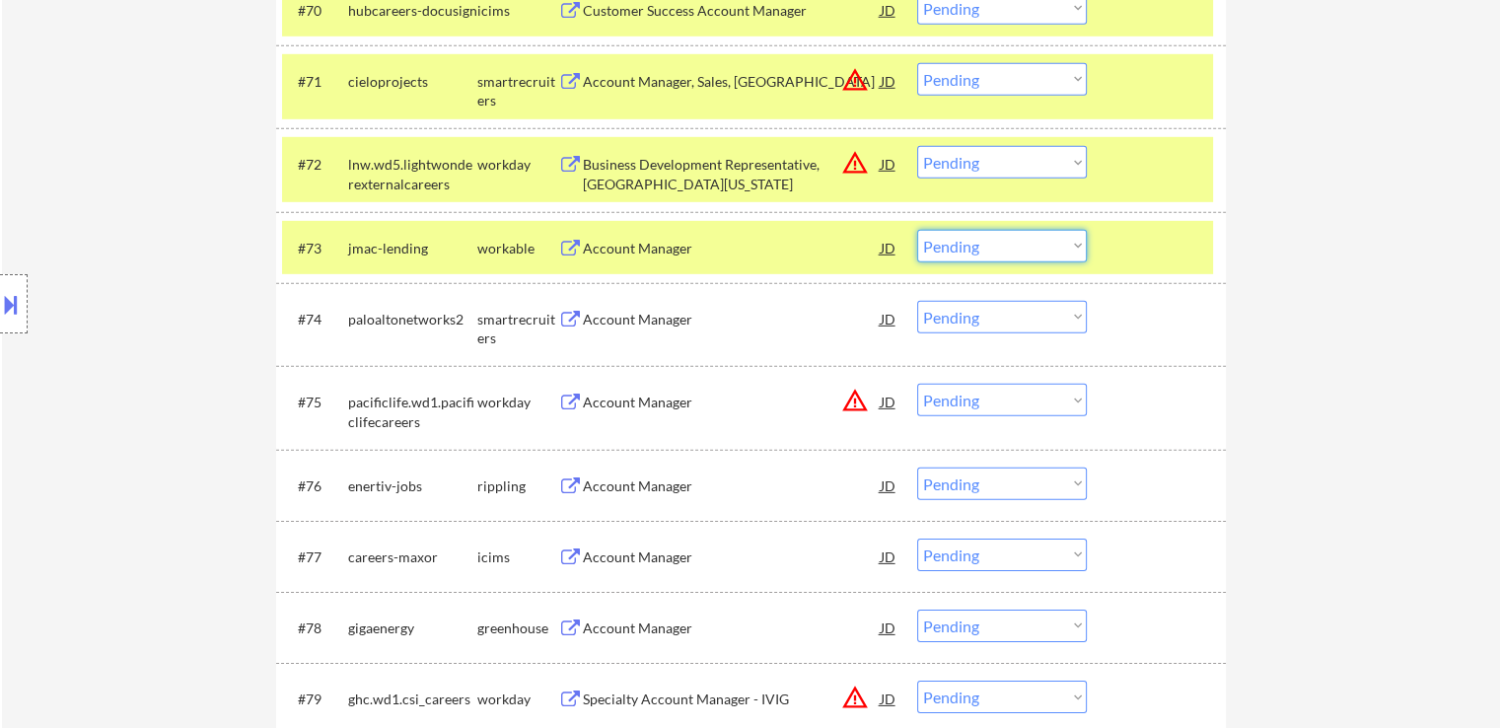
click at [1048, 252] on select "Choose an option... Pending Applied Excluded (Questions) Excluded (Expired) Exc…" at bounding box center [1002, 246] width 170 height 33
click at [917, 230] on select "Choose an option... Pending Applied Excluded (Questions) Excluded (Expired) Exc…" at bounding box center [1002, 246] width 170 height 33
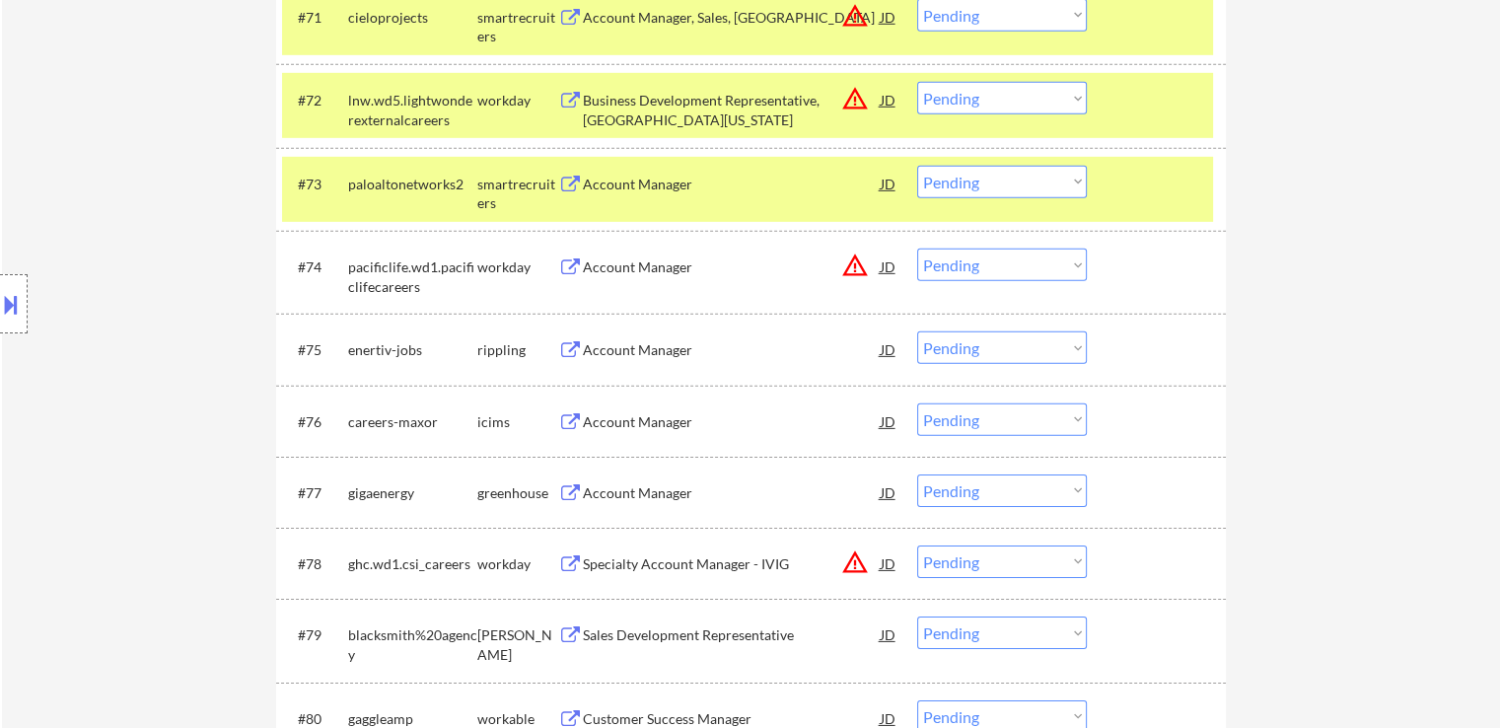
scroll to position [6149, 0]
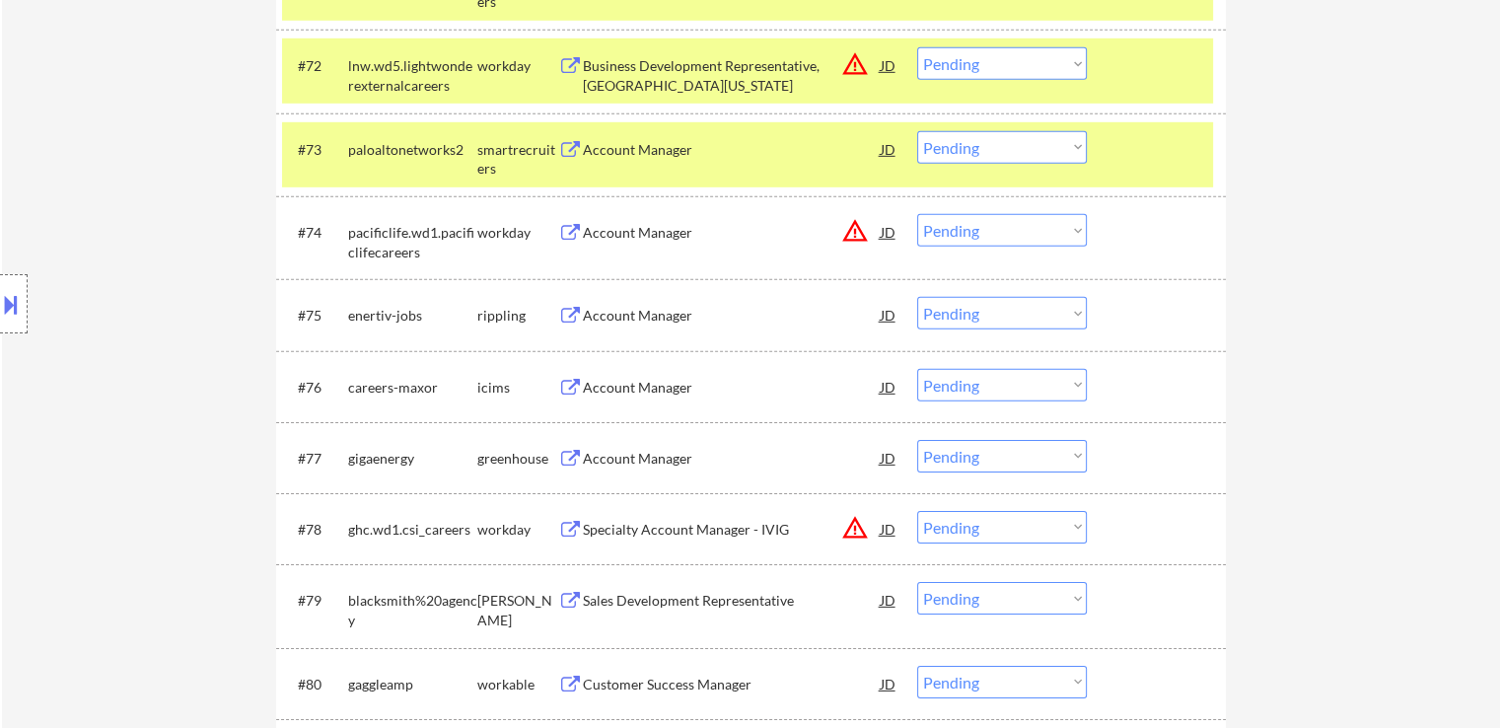
click at [618, 148] on div "Account Manager" at bounding box center [732, 150] width 298 height 20
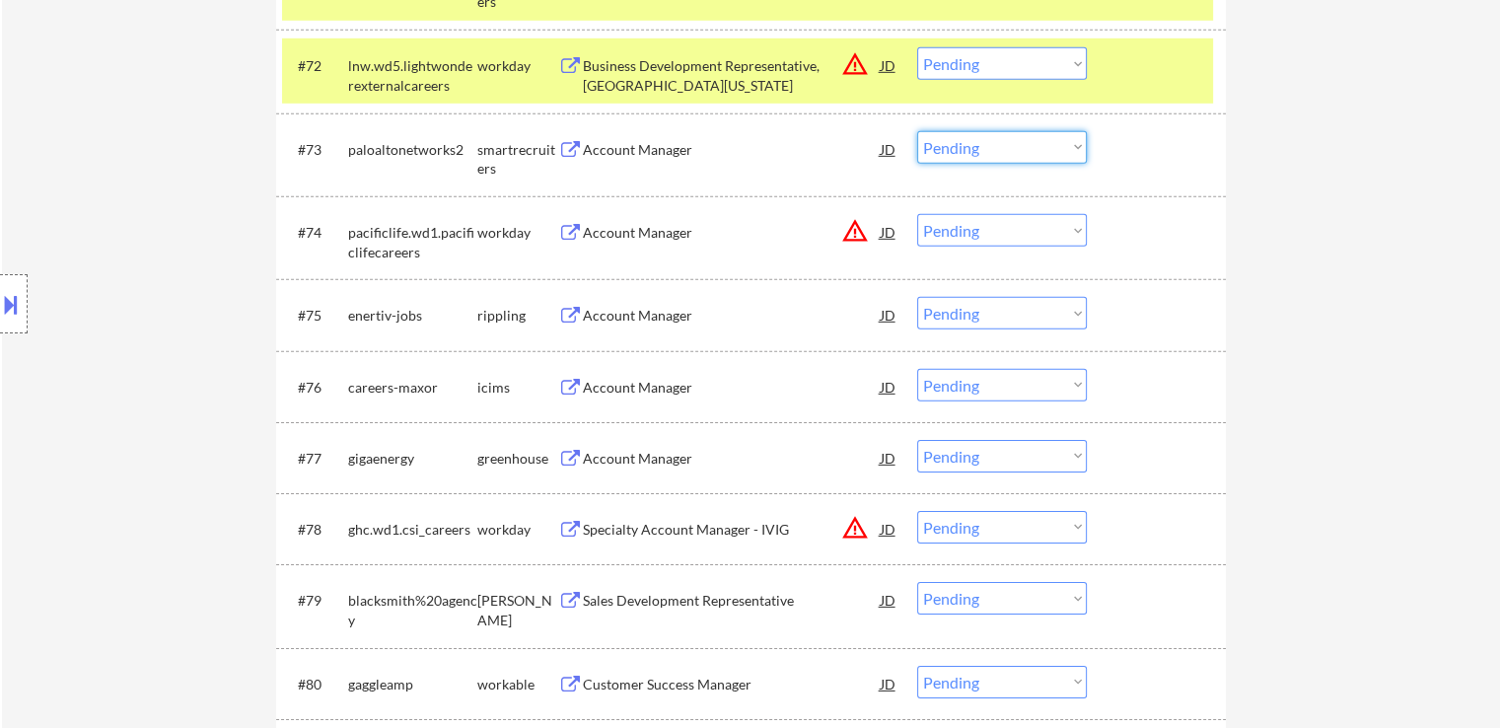
click at [975, 147] on select "Choose an option... Pending Applied Excluded (Questions) Excluded (Expired) Exc…" at bounding box center [1002, 147] width 170 height 33
click at [917, 131] on select "Choose an option... Pending Applied Excluded (Questions) Excluded (Expired) Exc…" at bounding box center [1002, 147] width 170 height 33
select select ""pending""
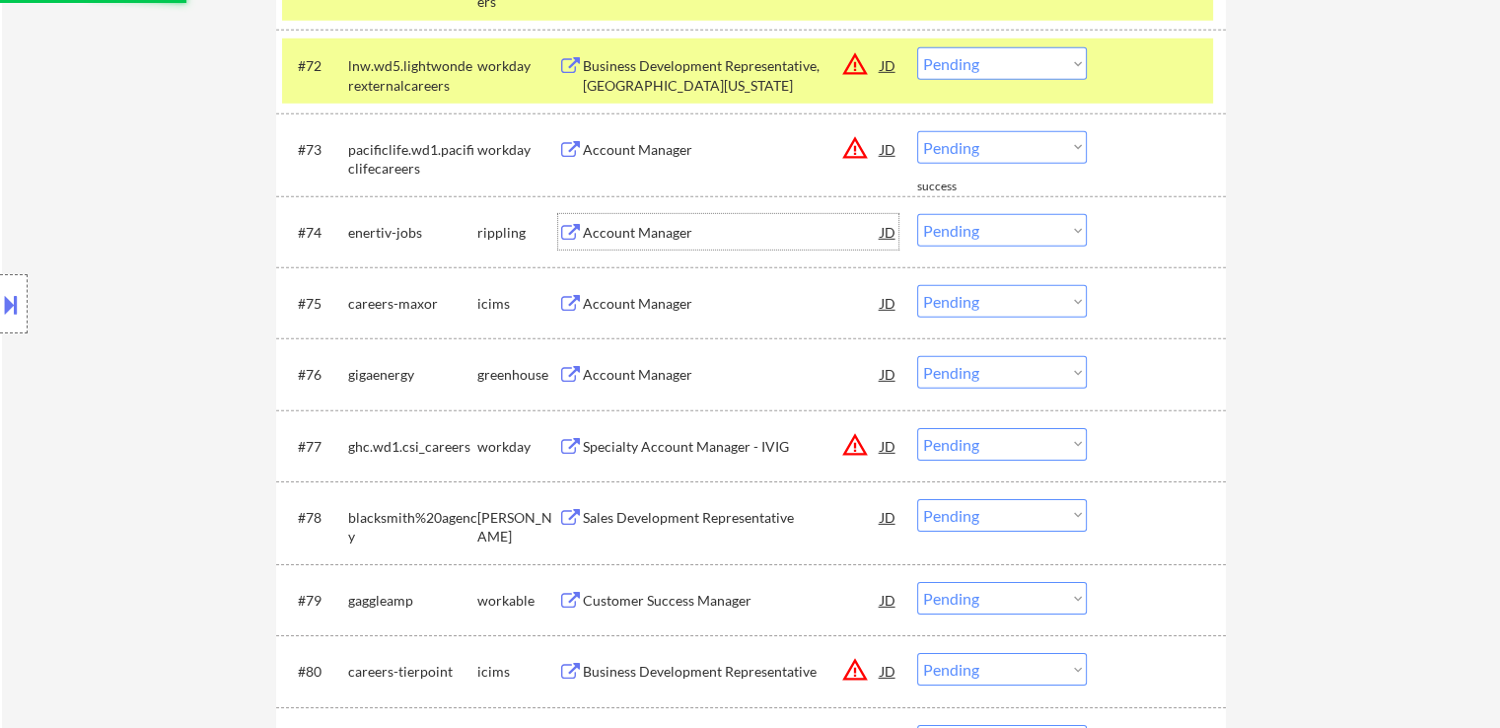
click at [647, 234] on div "Account Manager" at bounding box center [732, 233] width 298 height 20
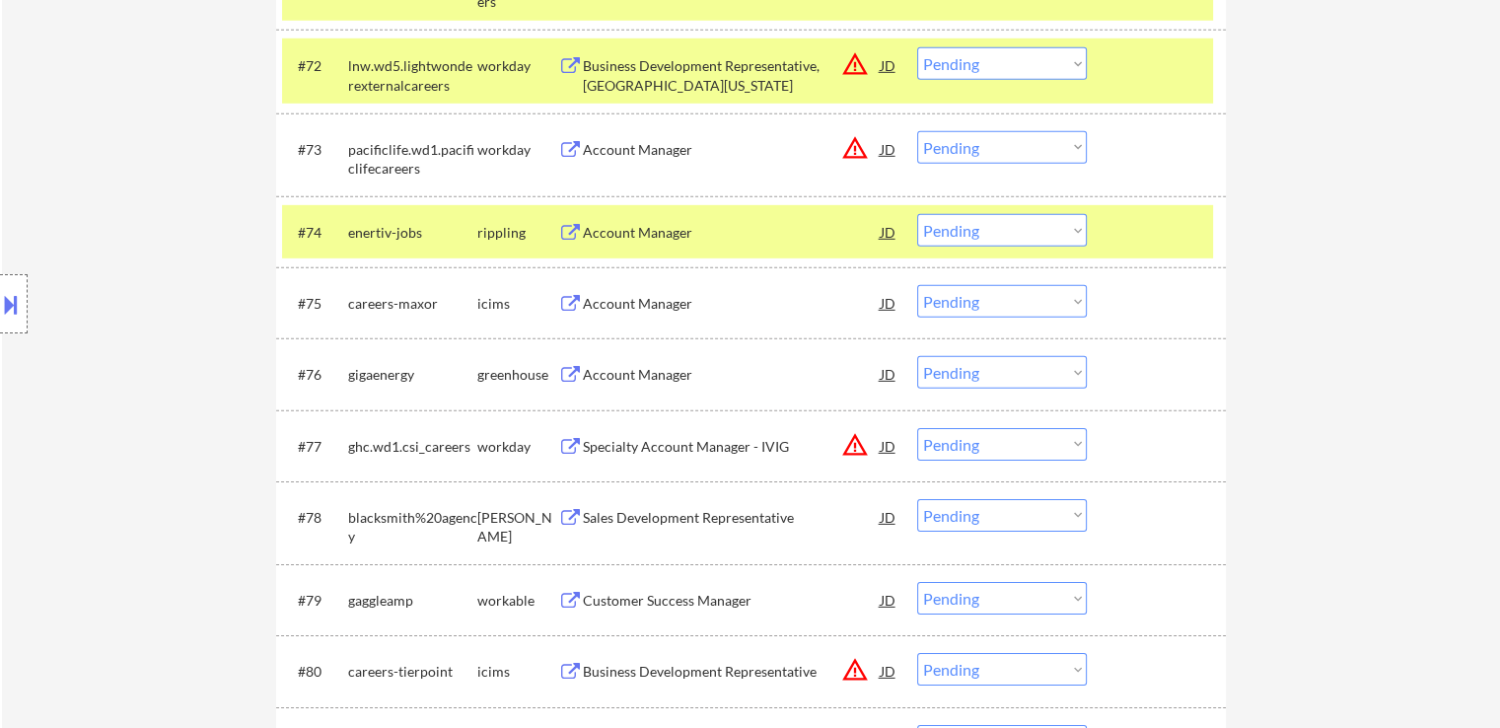
click at [999, 222] on select "Choose an option... Pending Applied Excluded (Questions) Excluded (Expired) Exc…" at bounding box center [1002, 230] width 170 height 33
click at [917, 214] on select "Choose an option... Pending Applied Excluded (Questions) Excluded (Expired) Exc…" at bounding box center [1002, 230] width 170 height 33
select select ""pending""
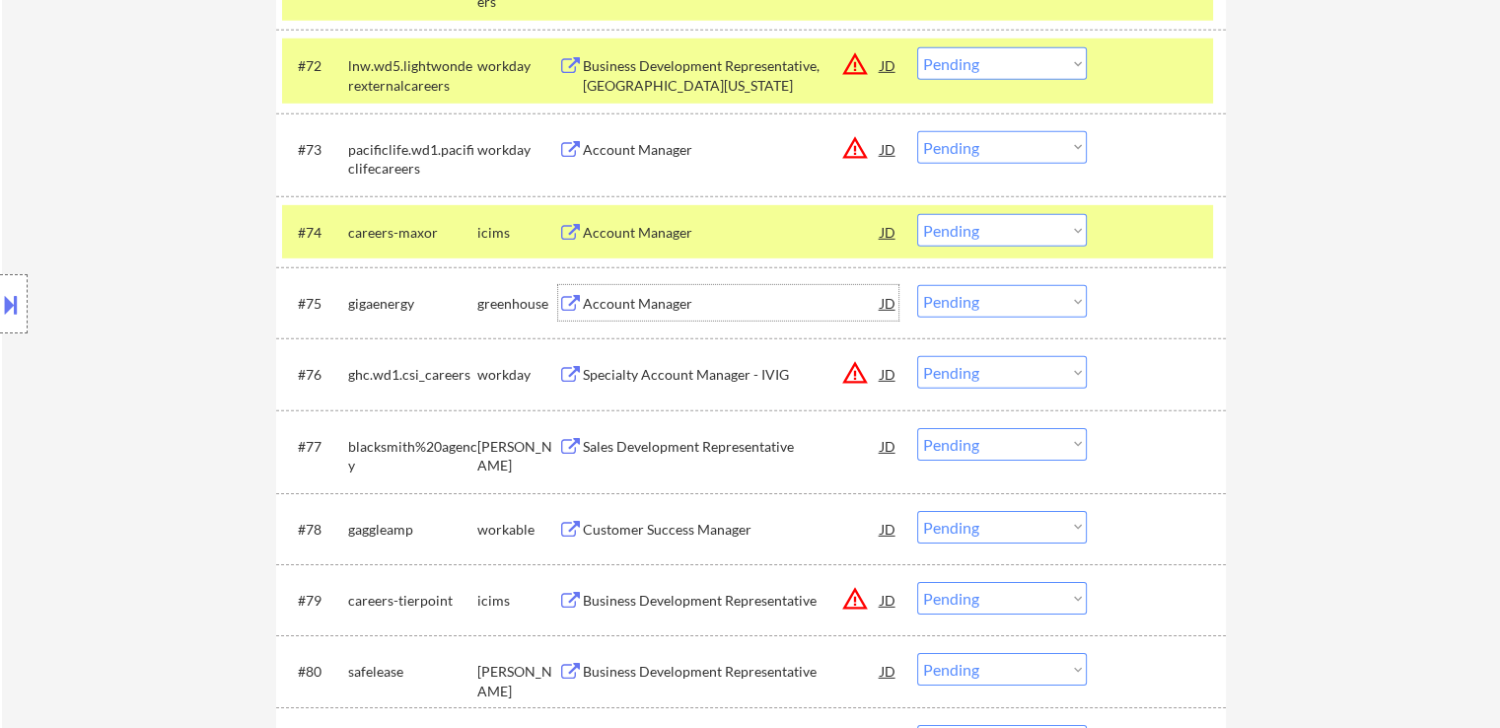
click at [604, 305] on div "Account Manager" at bounding box center [732, 304] width 298 height 20
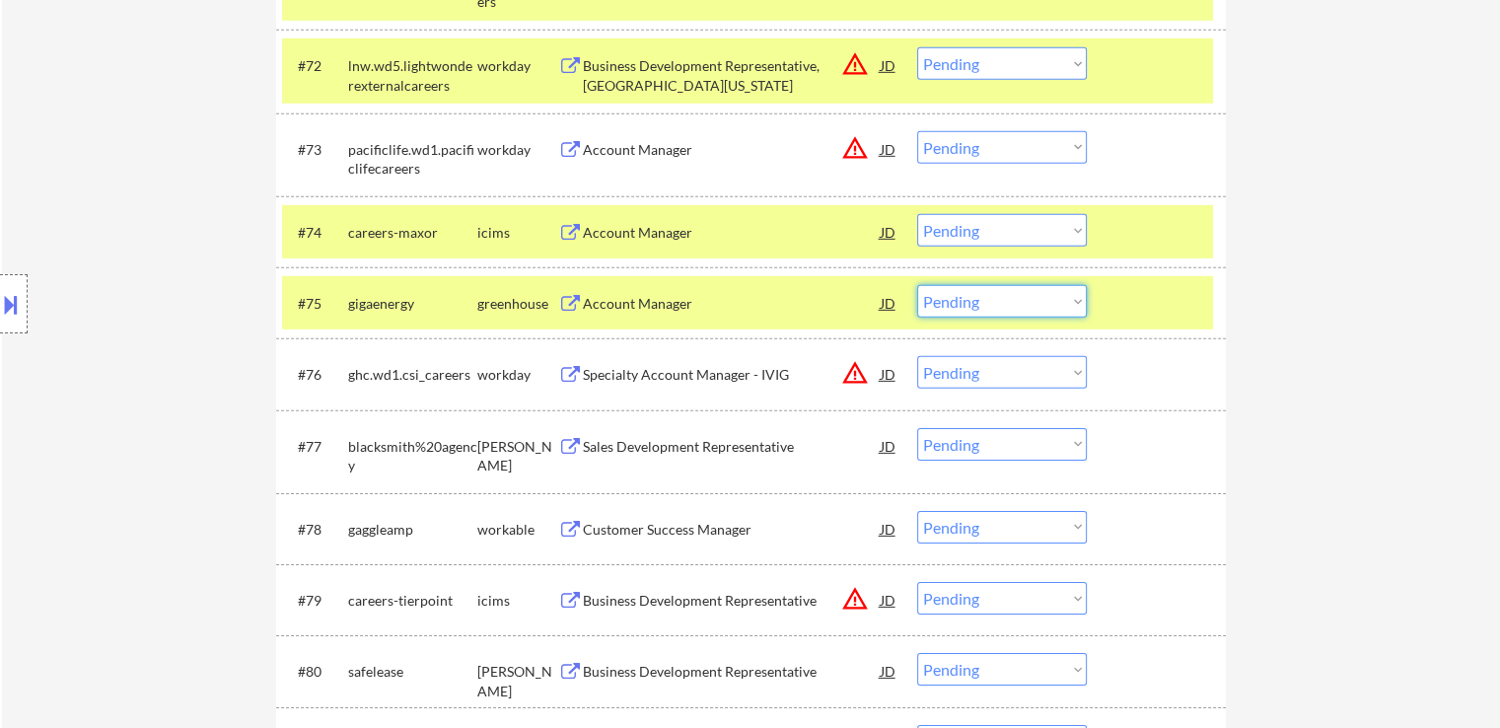
click at [962, 304] on select "Choose an option... Pending Applied Excluded (Questions) Excluded (Expired) Exc…" at bounding box center [1002, 301] width 170 height 33
click at [917, 285] on select "Choose an option... Pending Applied Excluded (Questions) Excluded (Expired) Exc…" at bounding box center [1002, 301] width 170 height 33
select select ""pending""
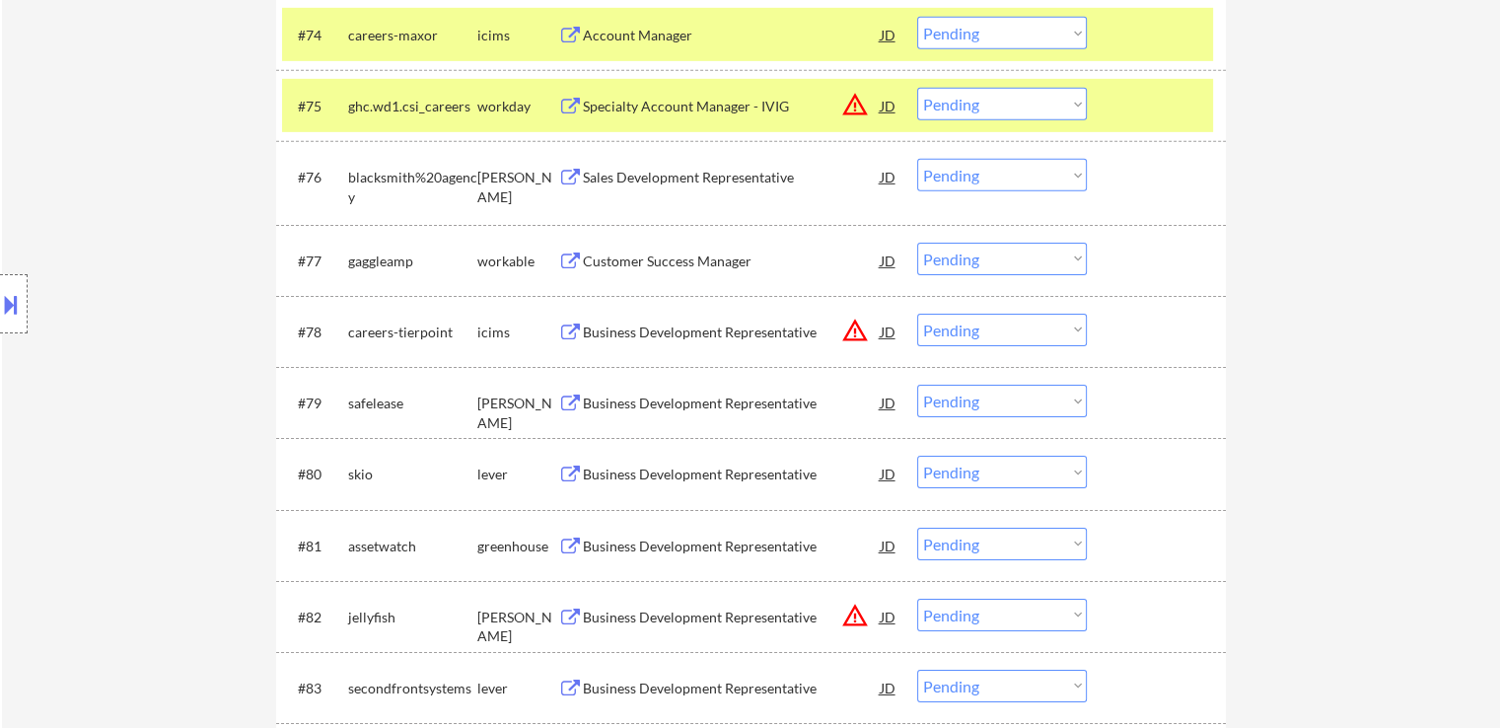
scroll to position [6445, 0]
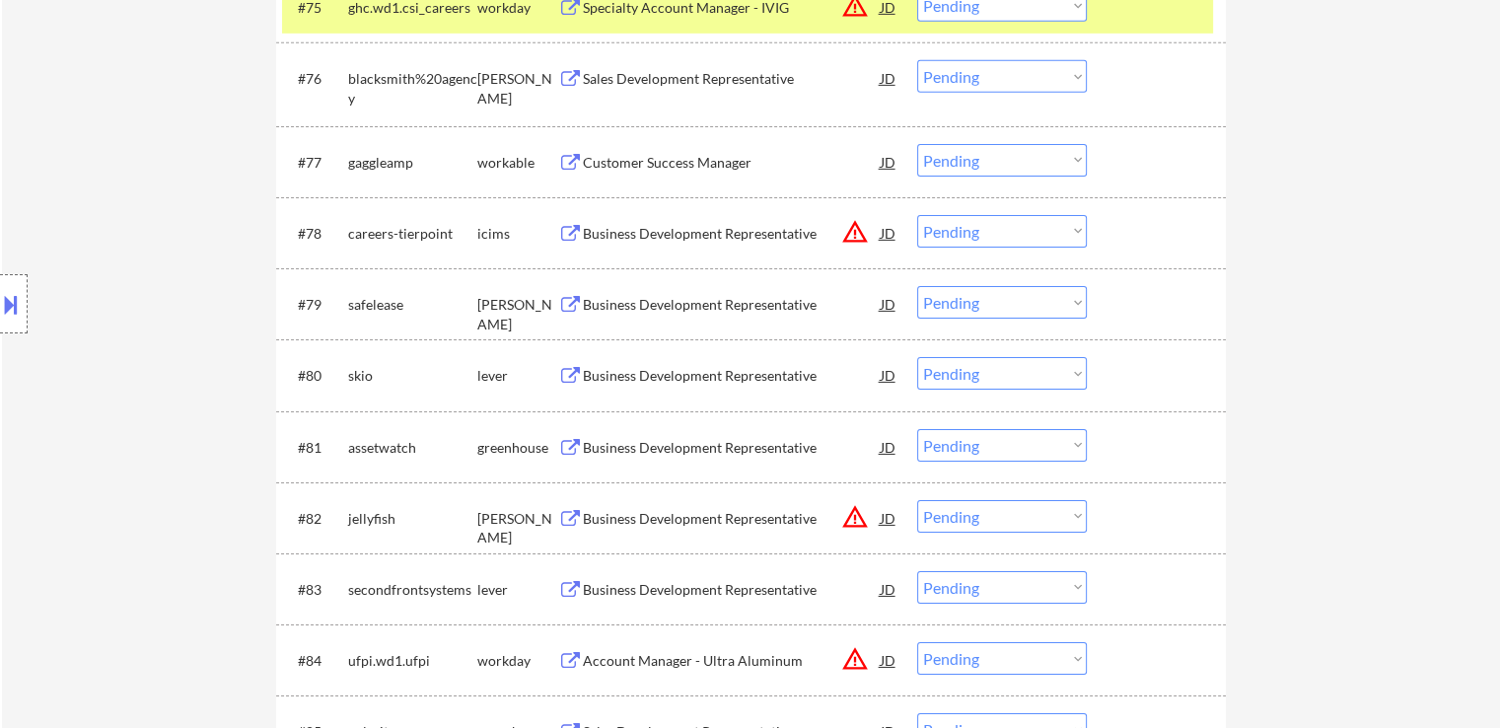
click at [724, 311] on div "Business Development Representative" at bounding box center [732, 305] width 298 height 20
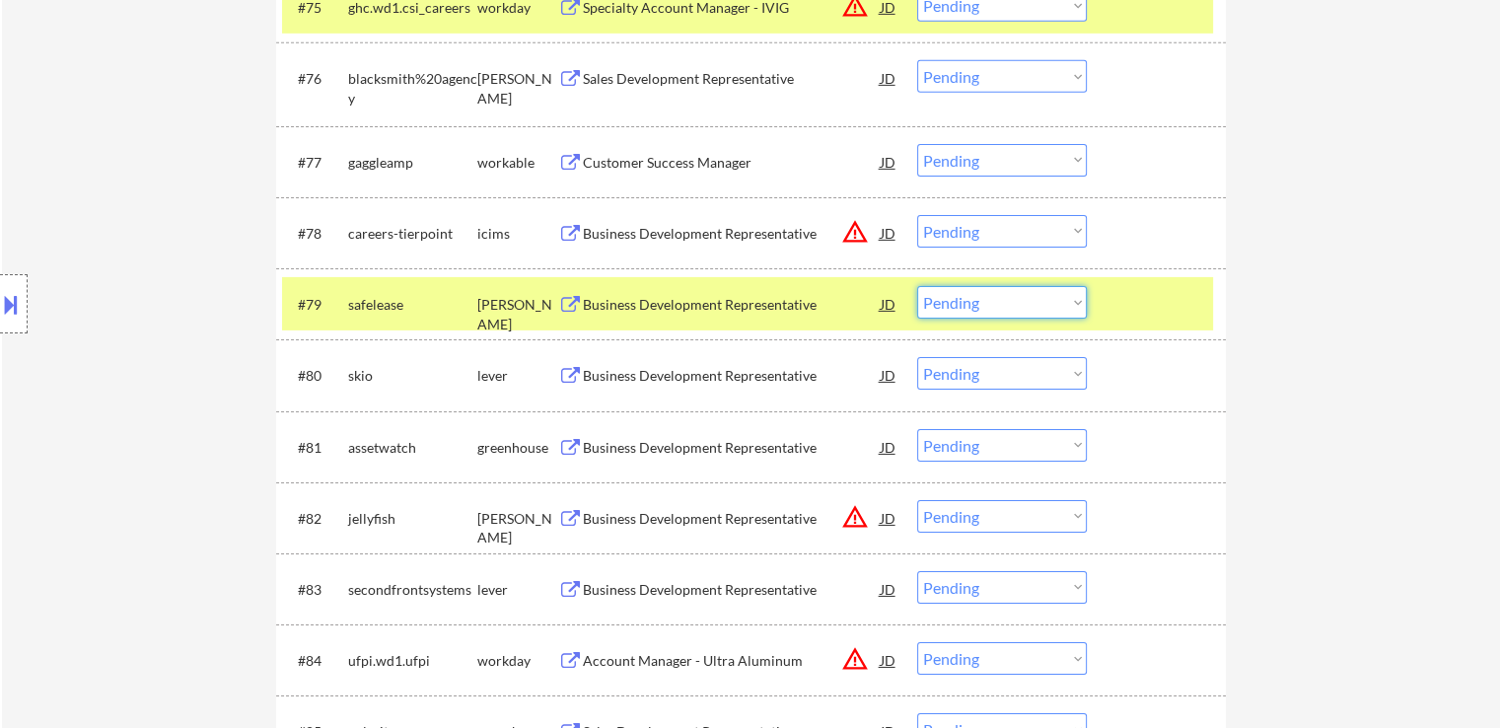
click at [964, 301] on select "Choose an option... Pending Applied Excluded (Questions) Excluded (Expired) Exc…" at bounding box center [1002, 302] width 170 height 33
click at [917, 286] on select "Choose an option... Pending Applied Excluded (Questions) Excluded (Expired) Exc…" at bounding box center [1002, 302] width 170 height 33
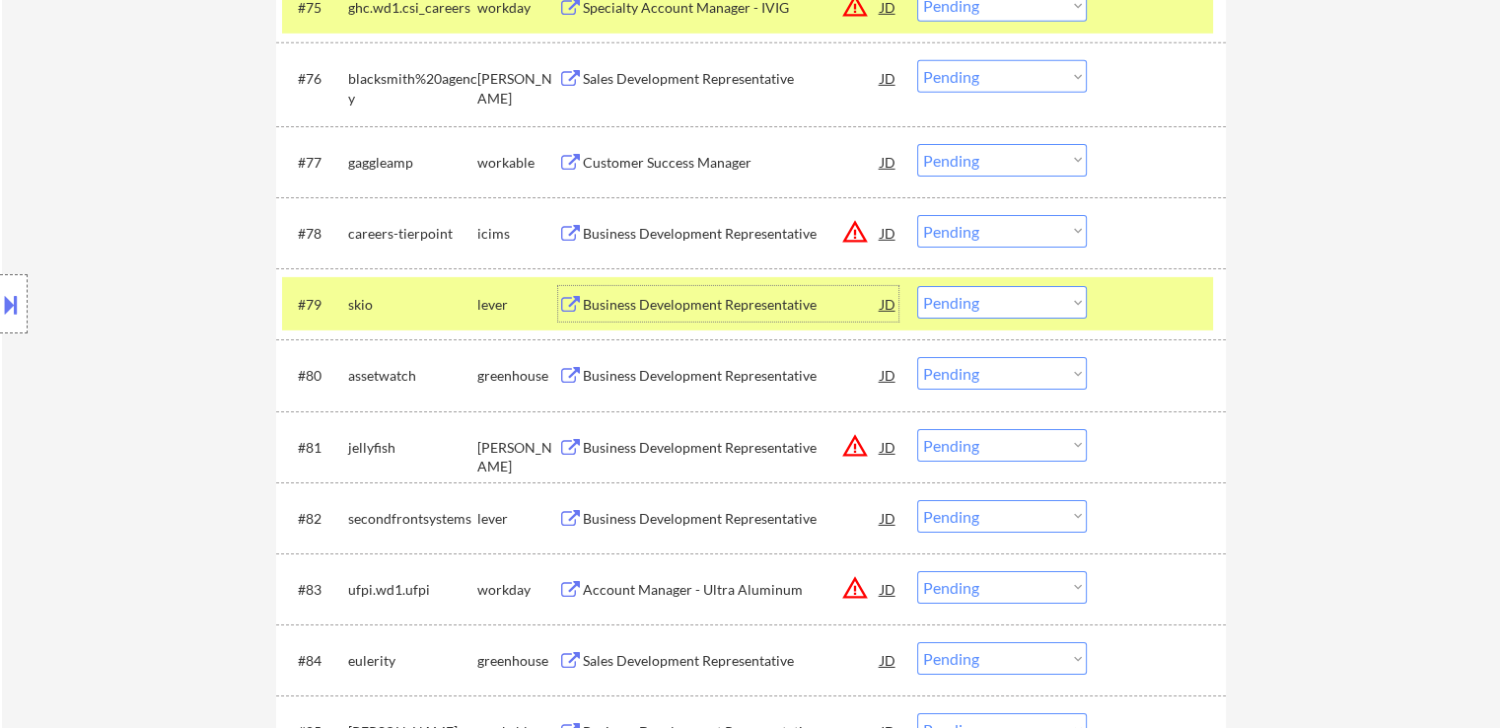
click at [726, 308] on div "Business Development Representative" at bounding box center [732, 305] width 298 height 20
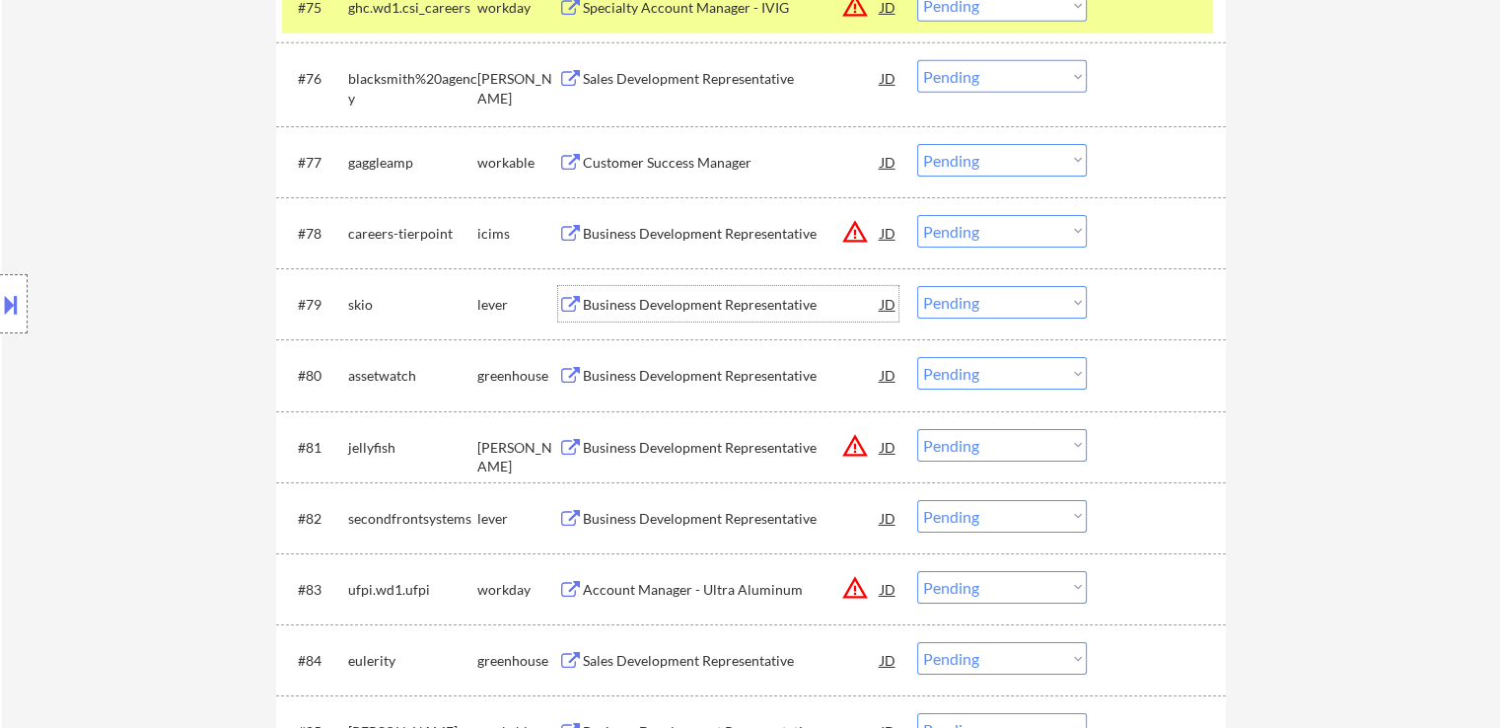
scroll to position [6543, 0]
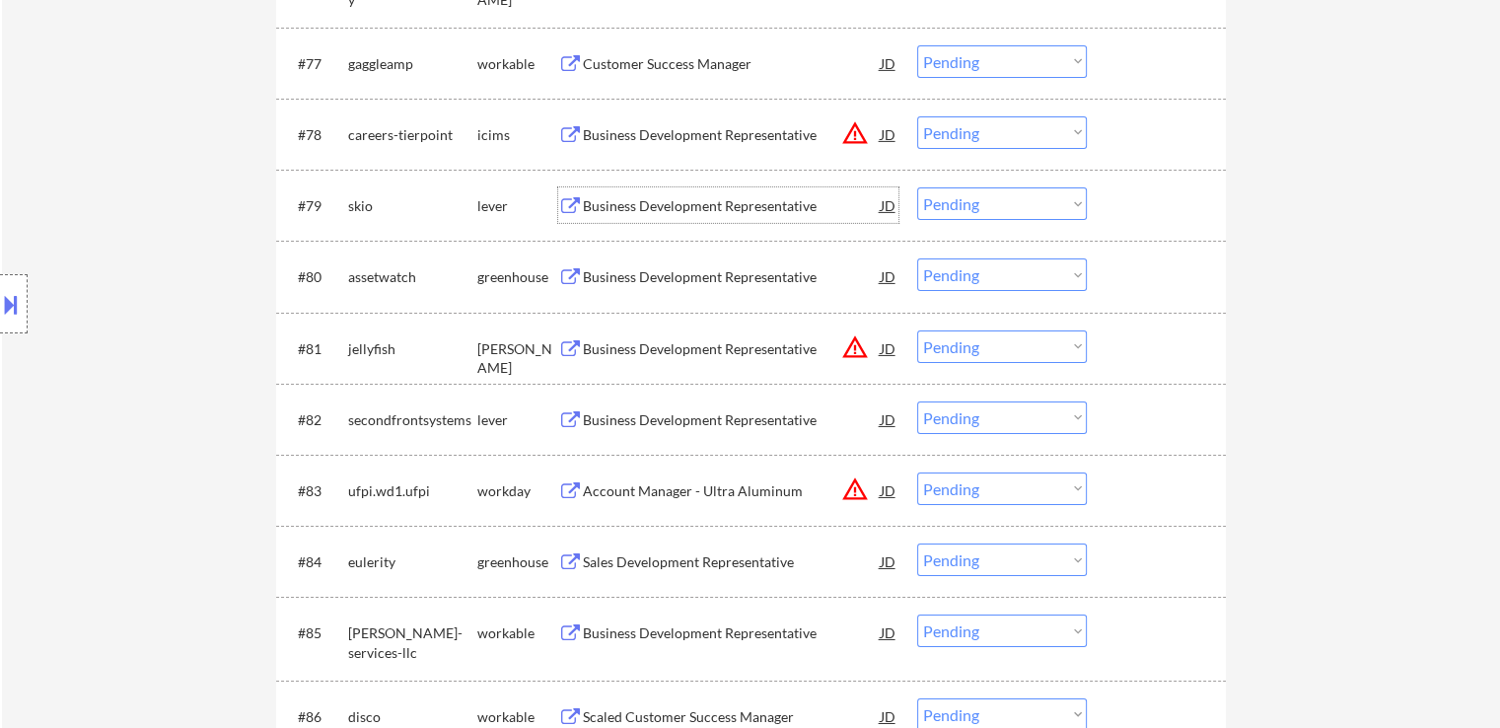
click at [949, 203] on select "Choose an option... Pending Applied Excluded (Questions) Excluded (Expired) Exc…" at bounding box center [1002, 203] width 170 height 33
click at [917, 187] on select "Choose an option... Pending Applied Excluded (Questions) Excluded (Expired) Exc…" at bounding box center [1002, 203] width 170 height 33
select select ""pending""
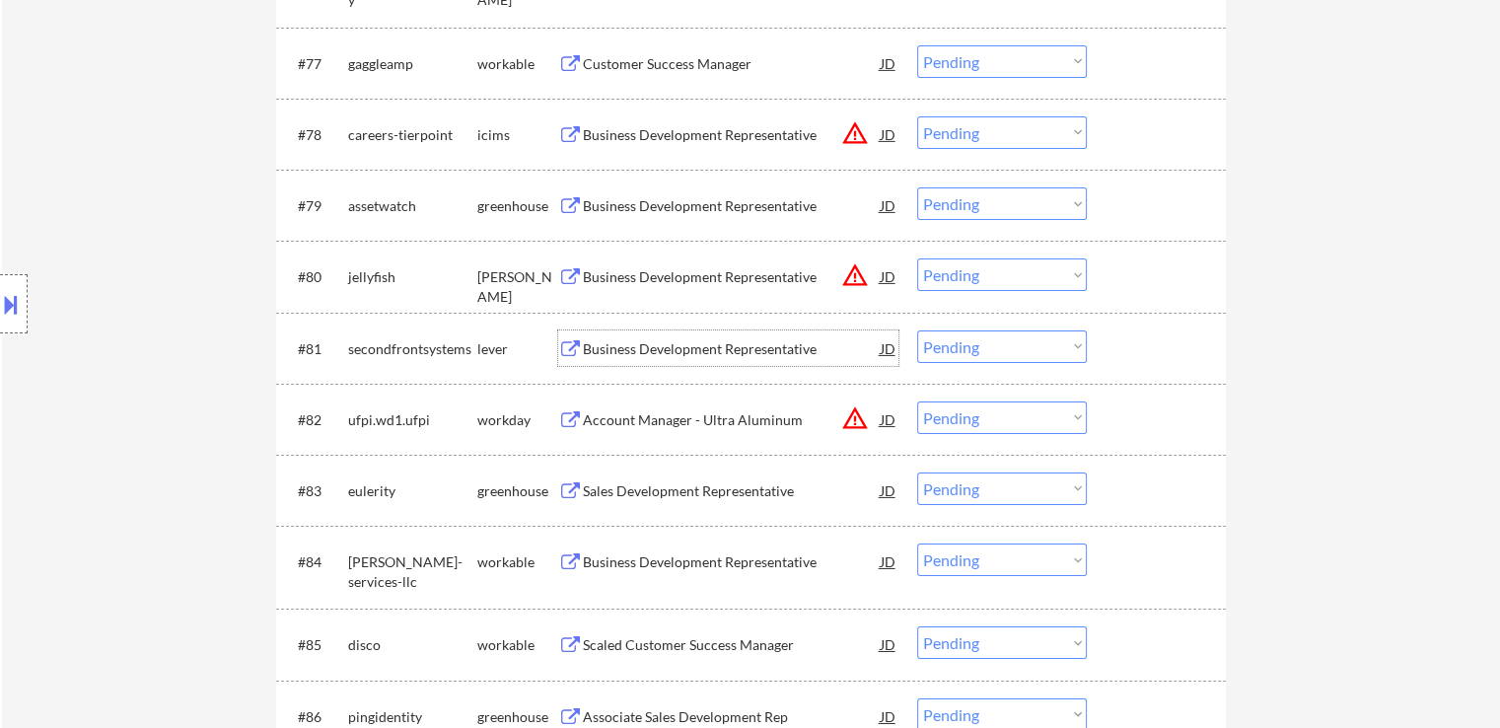
click at [718, 354] on div "Business Development Representative" at bounding box center [732, 349] width 298 height 20
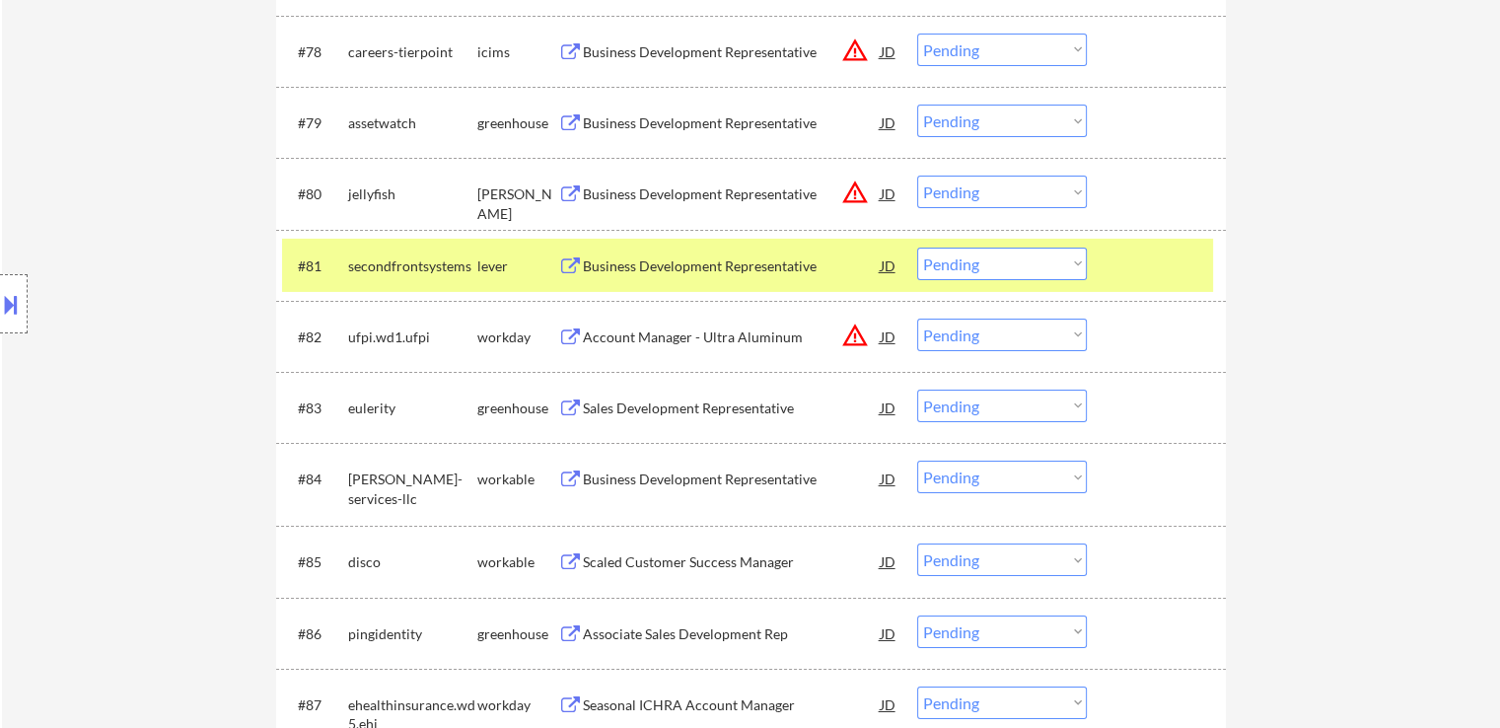
scroll to position [6725, 0]
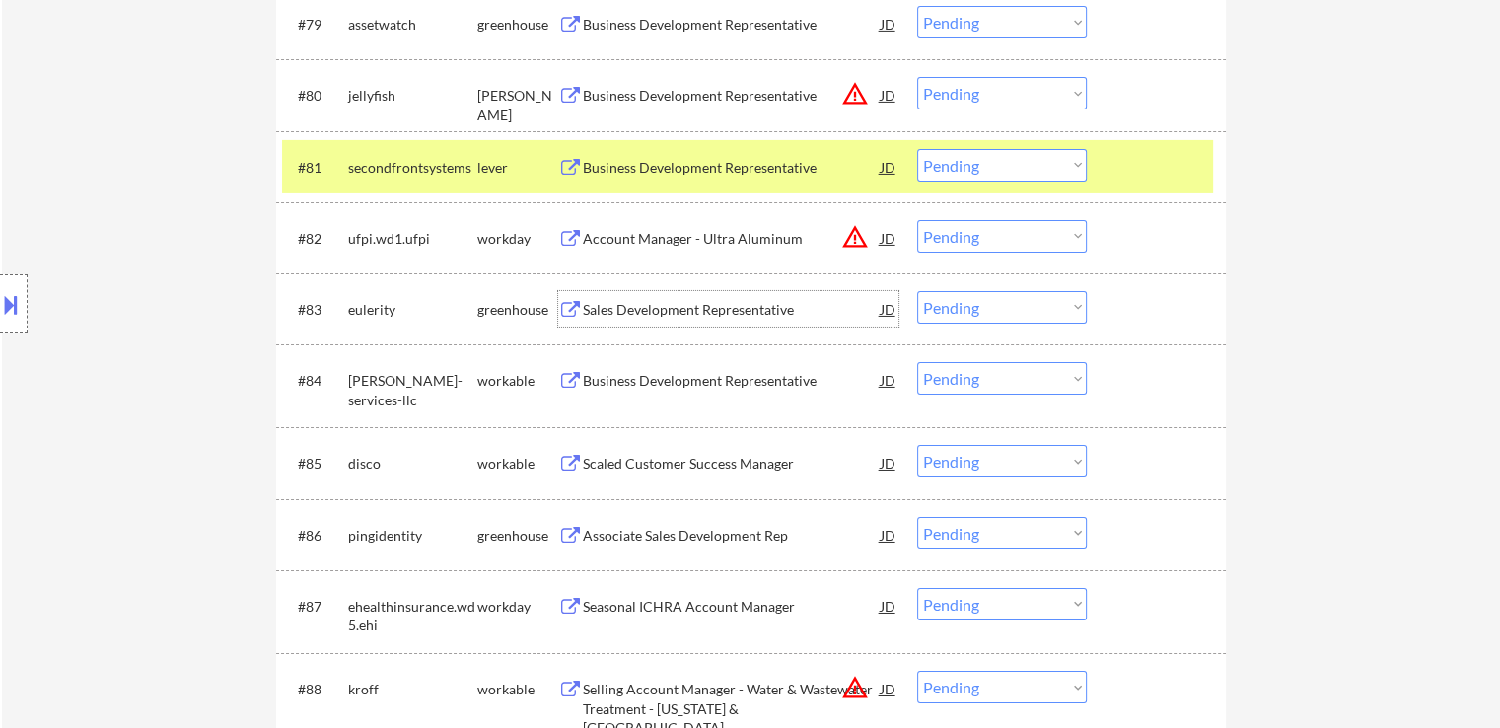
click at [667, 313] on div "Sales Development Representative" at bounding box center [732, 310] width 298 height 20
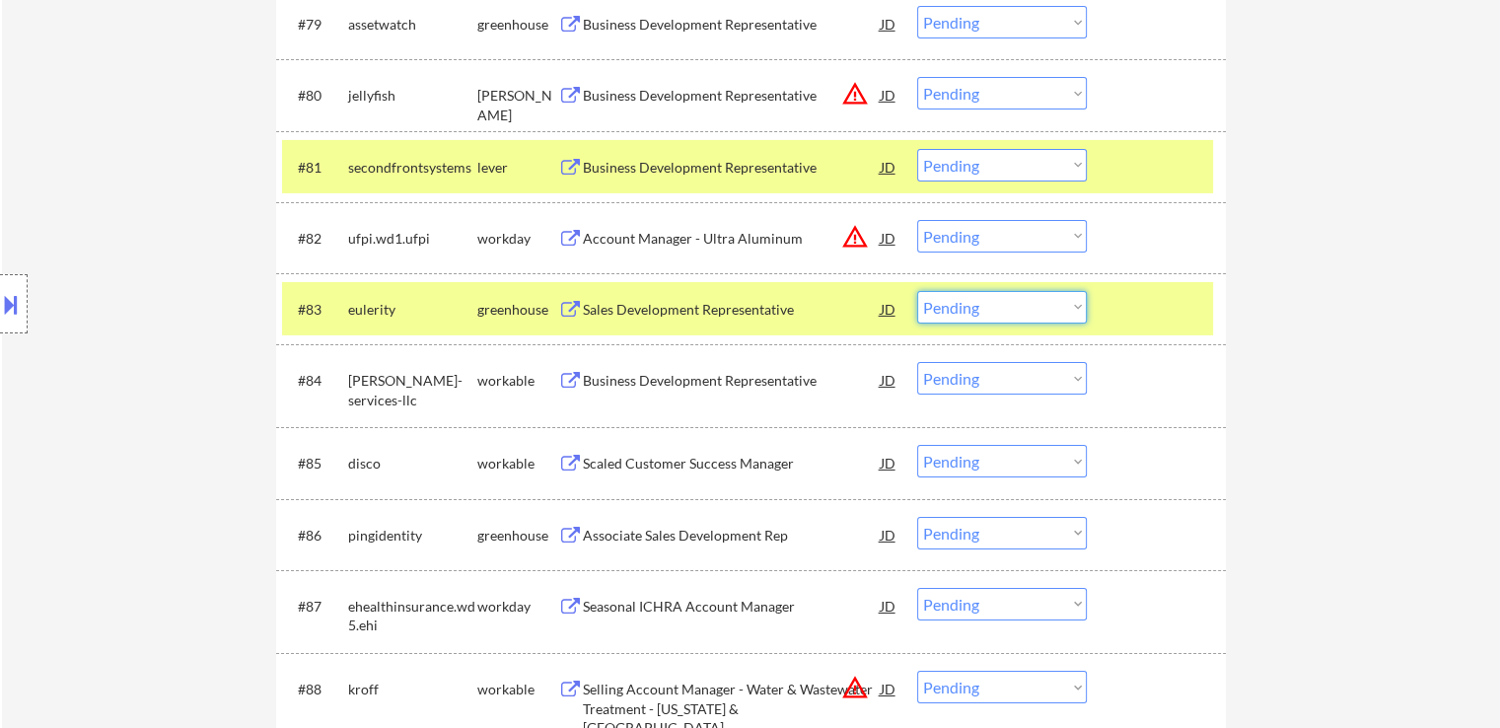
click at [1018, 312] on select "Choose an option... Pending Applied Excluded (Questions) Excluded (Expired) Exc…" at bounding box center [1002, 307] width 170 height 33
click at [917, 291] on select "Choose an option... Pending Applied Excluded (Questions) Excluded (Expired) Exc…" at bounding box center [1002, 307] width 170 height 33
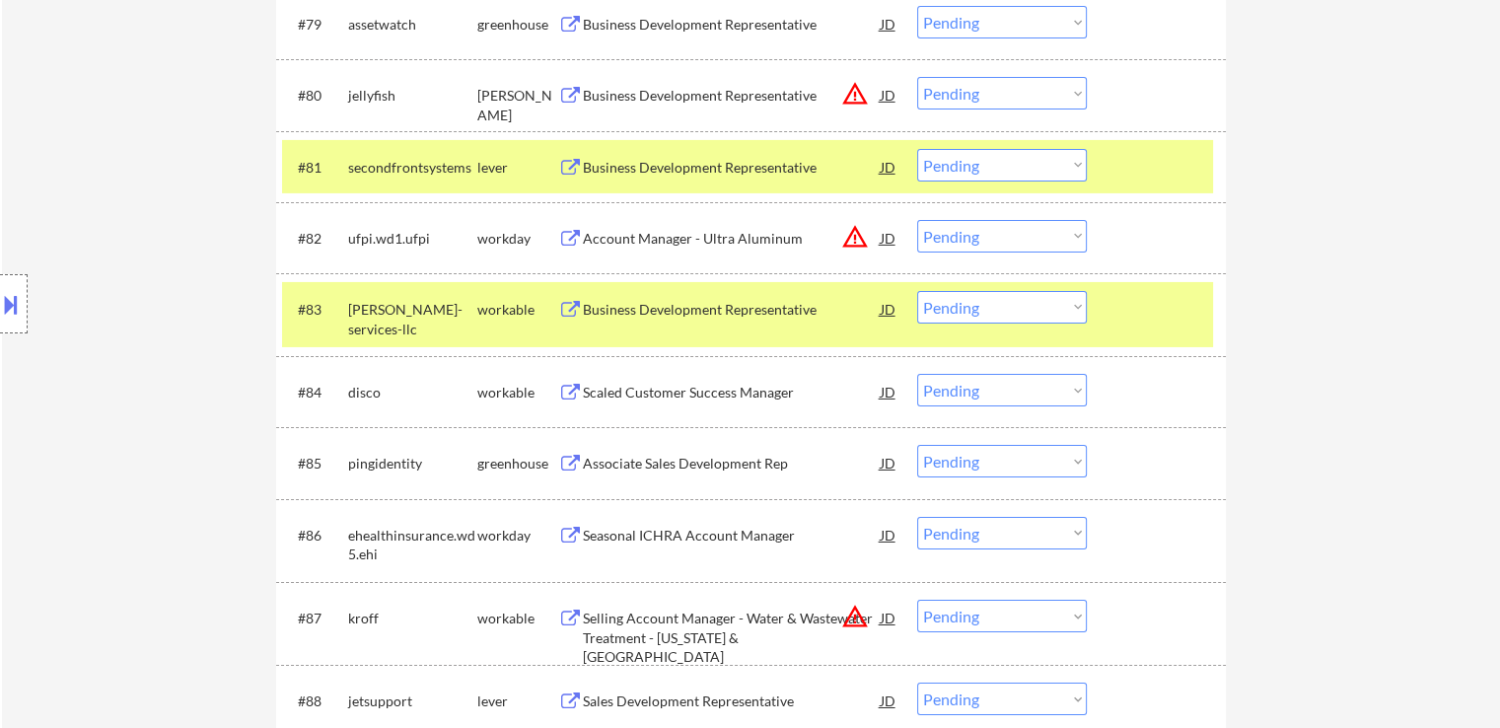
scroll to position [6824, 0]
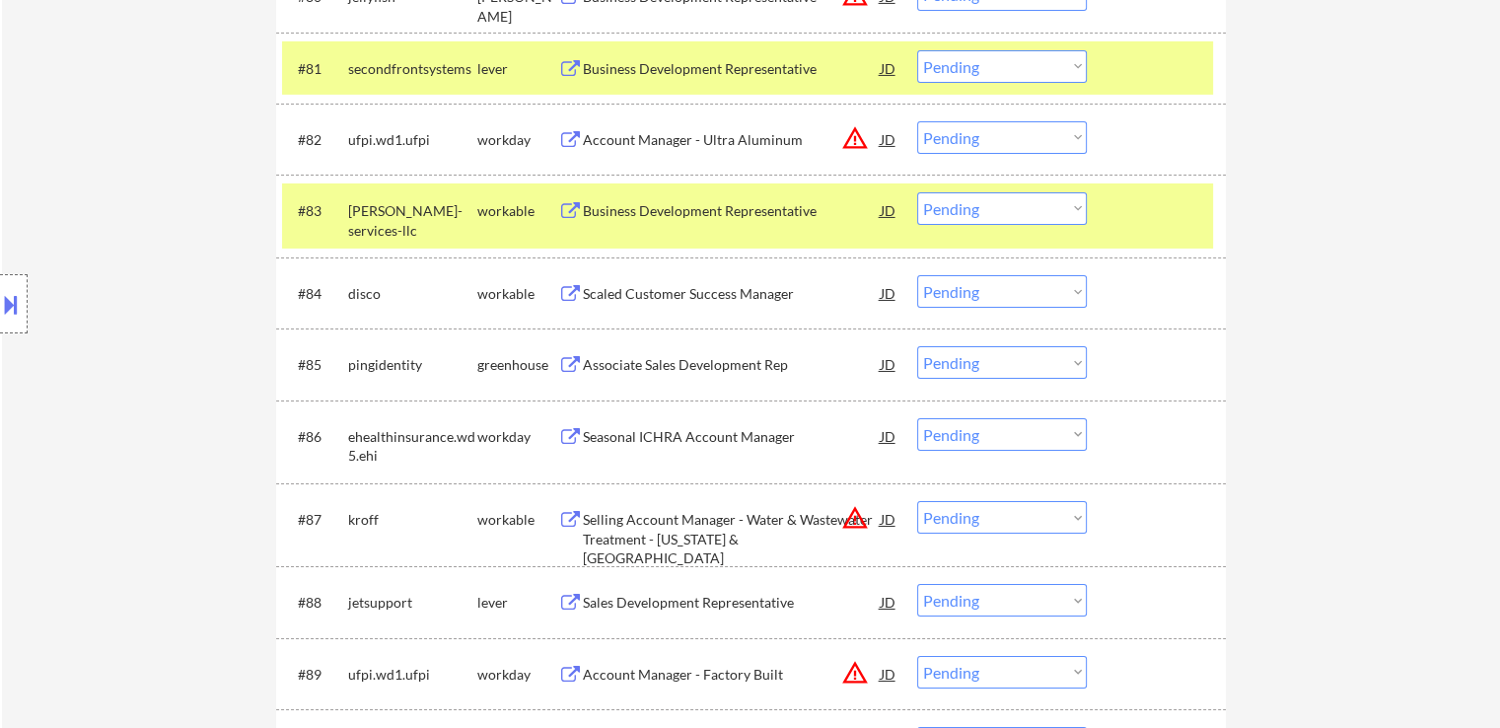
click at [703, 210] on div "Business Development Representative" at bounding box center [732, 211] width 298 height 20
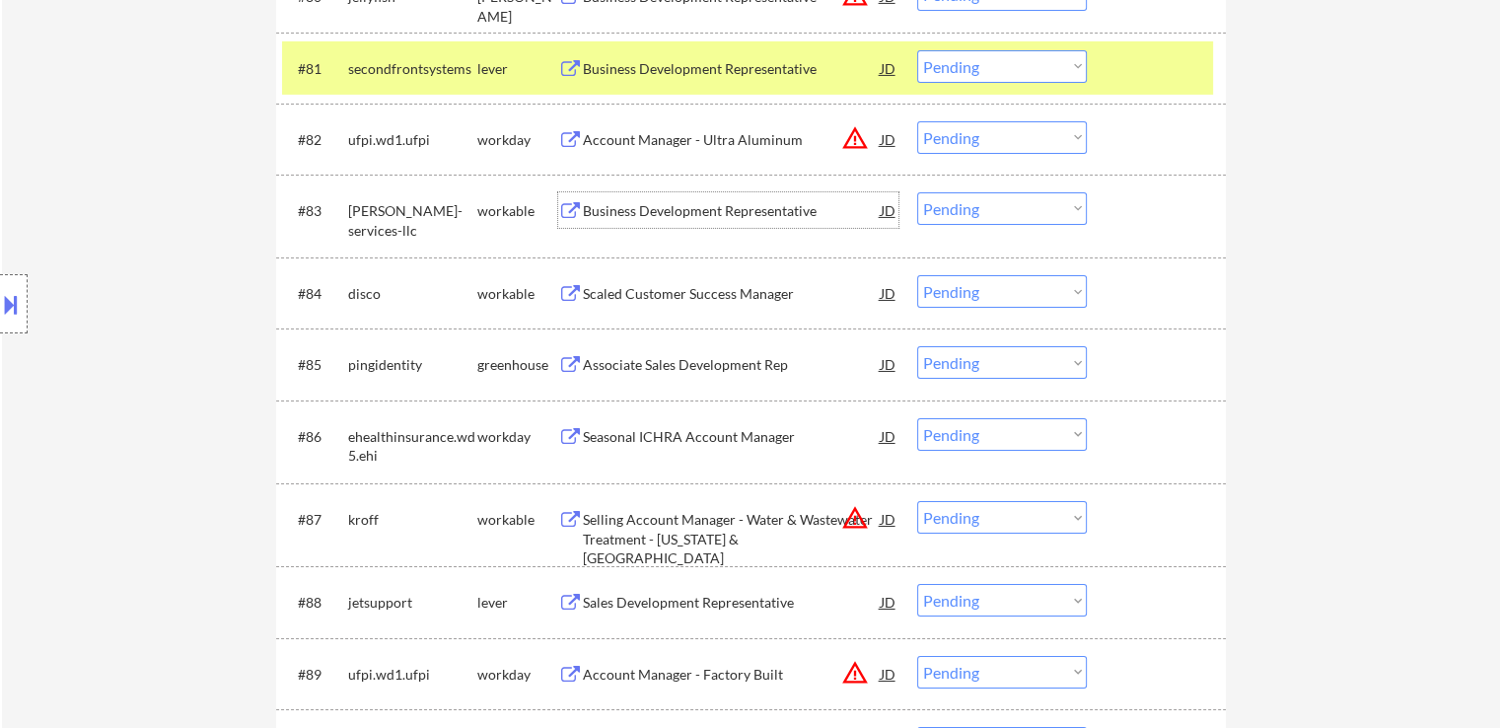
click at [961, 212] on select "Choose an option... Pending Applied Excluded (Questions) Excluded (Expired) Exc…" at bounding box center [1002, 208] width 170 height 33
click at [917, 192] on select "Choose an option... Pending Applied Excluded (Questions) Excluded (Expired) Exc…" at bounding box center [1002, 208] width 170 height 33
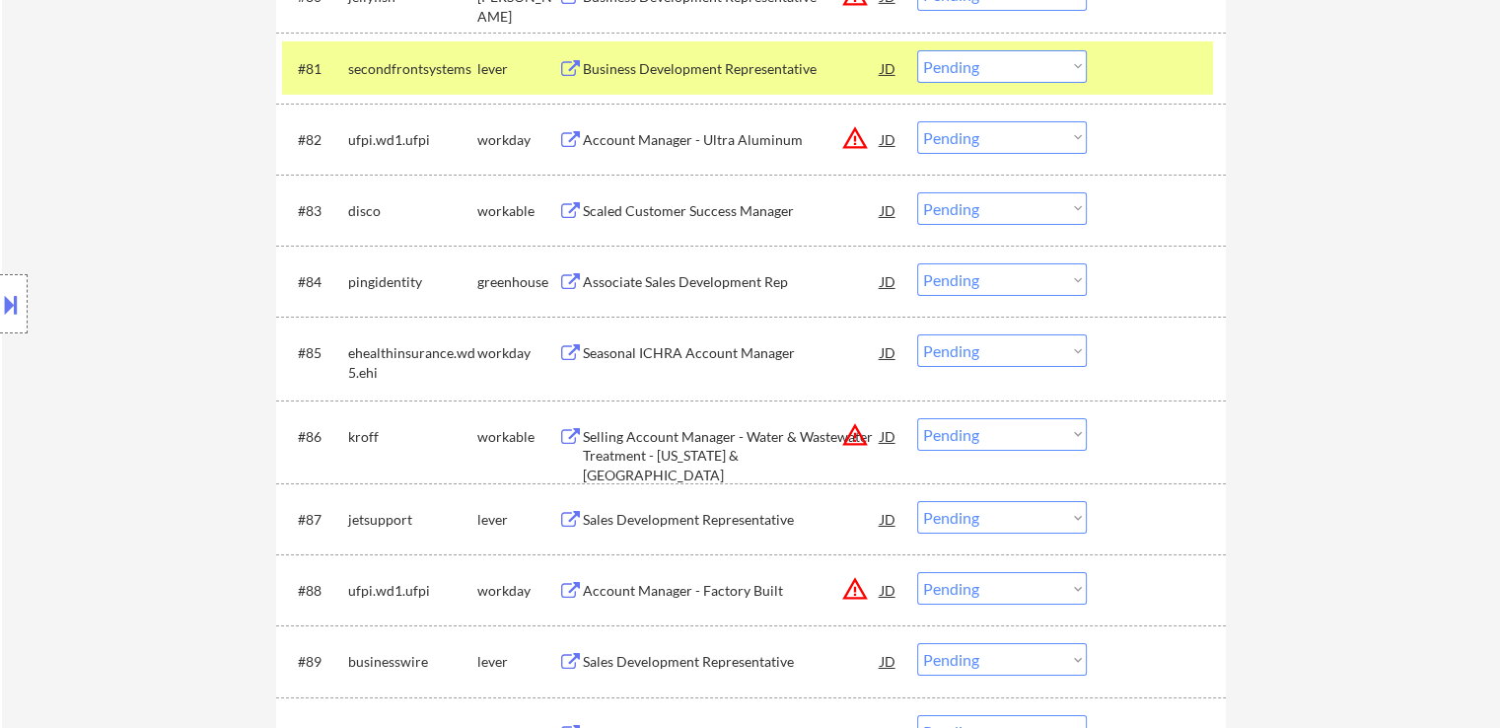
click at [688, 214] on div "Scaled Customer Success Manager" at bounding box center [732, 211] width 298 height 20
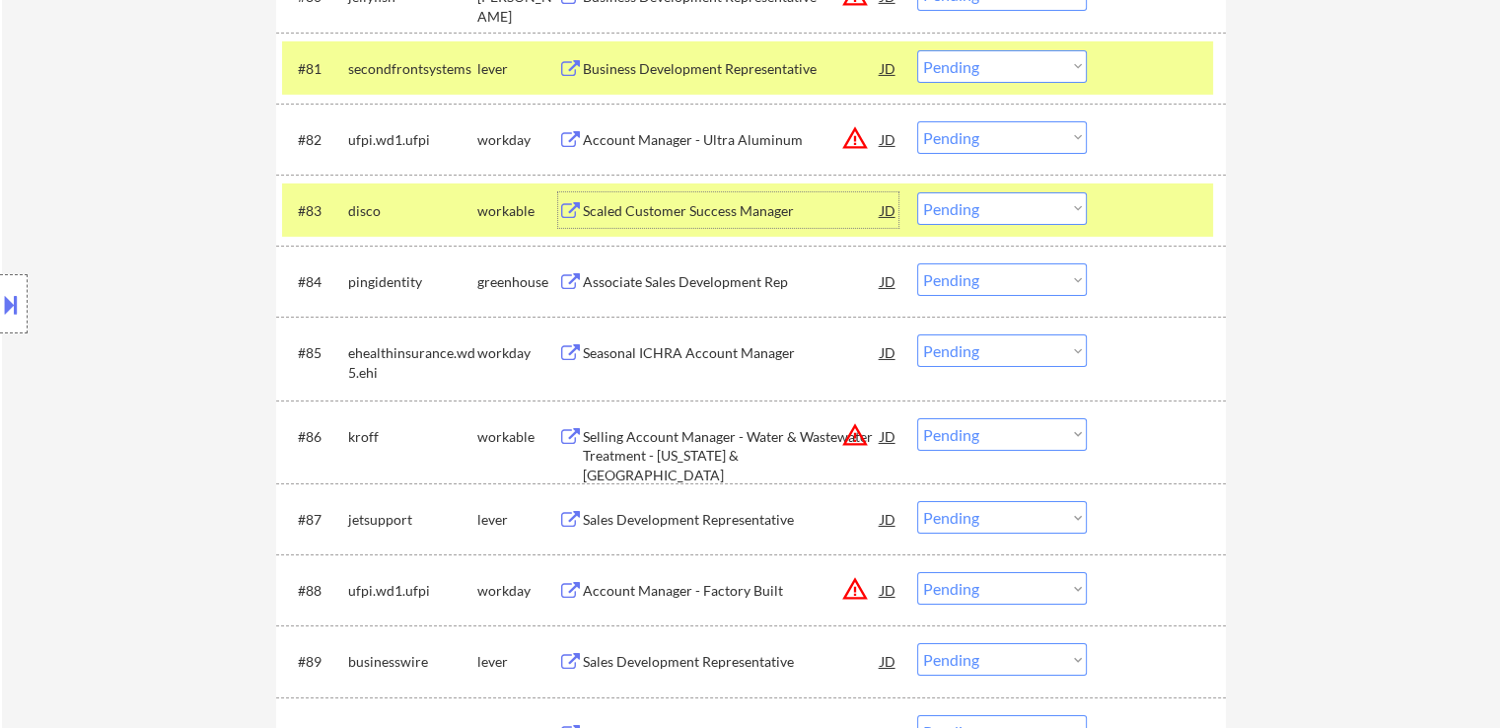
click at [967, 210] on select "Choose an option... Pending Applied Excluded (Questions) Excluded (Expired) Exc…" at bounding box center [1002, 208] width 170 height 33
click at [917, 192] on select "Choose an option... Pending Applied Excluded (Questions) Excluded (Expired) Exc…" at bounding box center [1002, 208] width 170 height 33
select select ""pending""
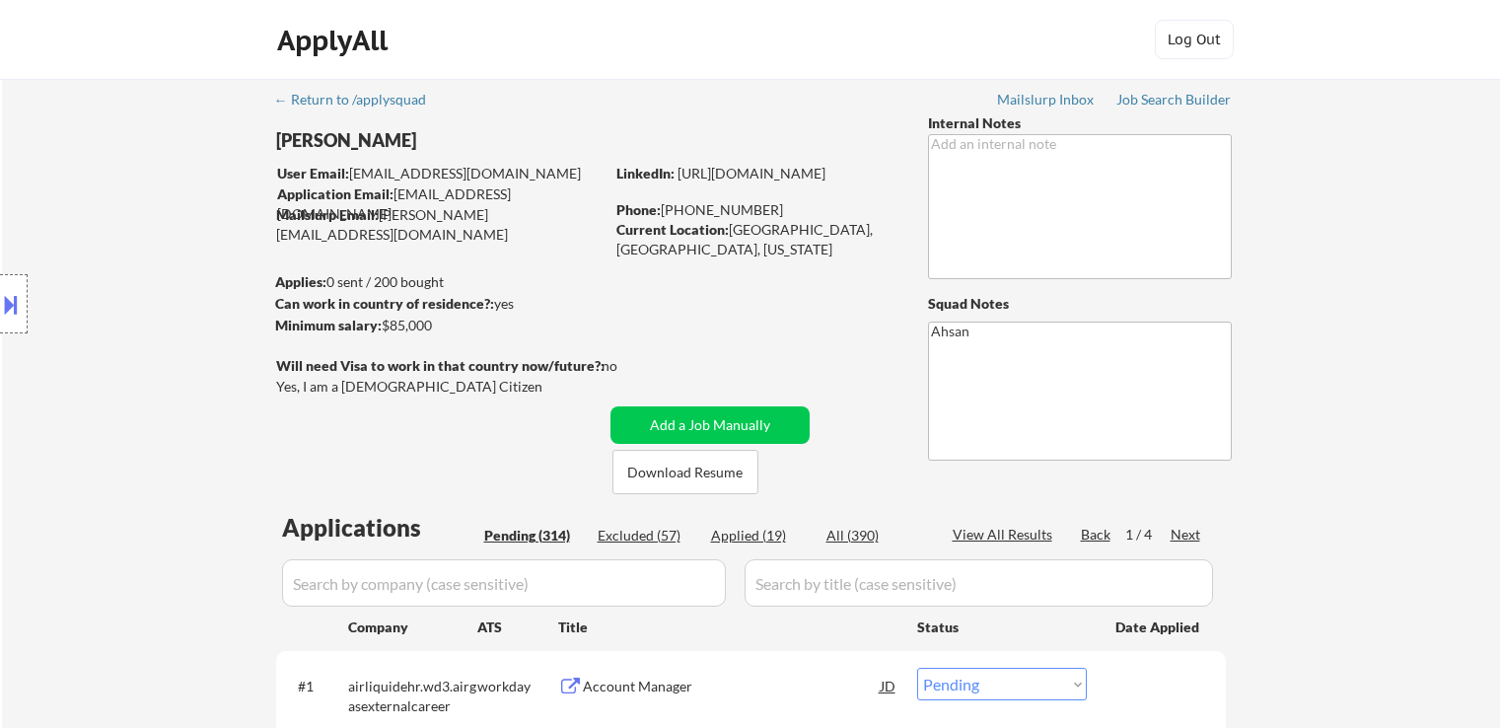
select select ""pending""
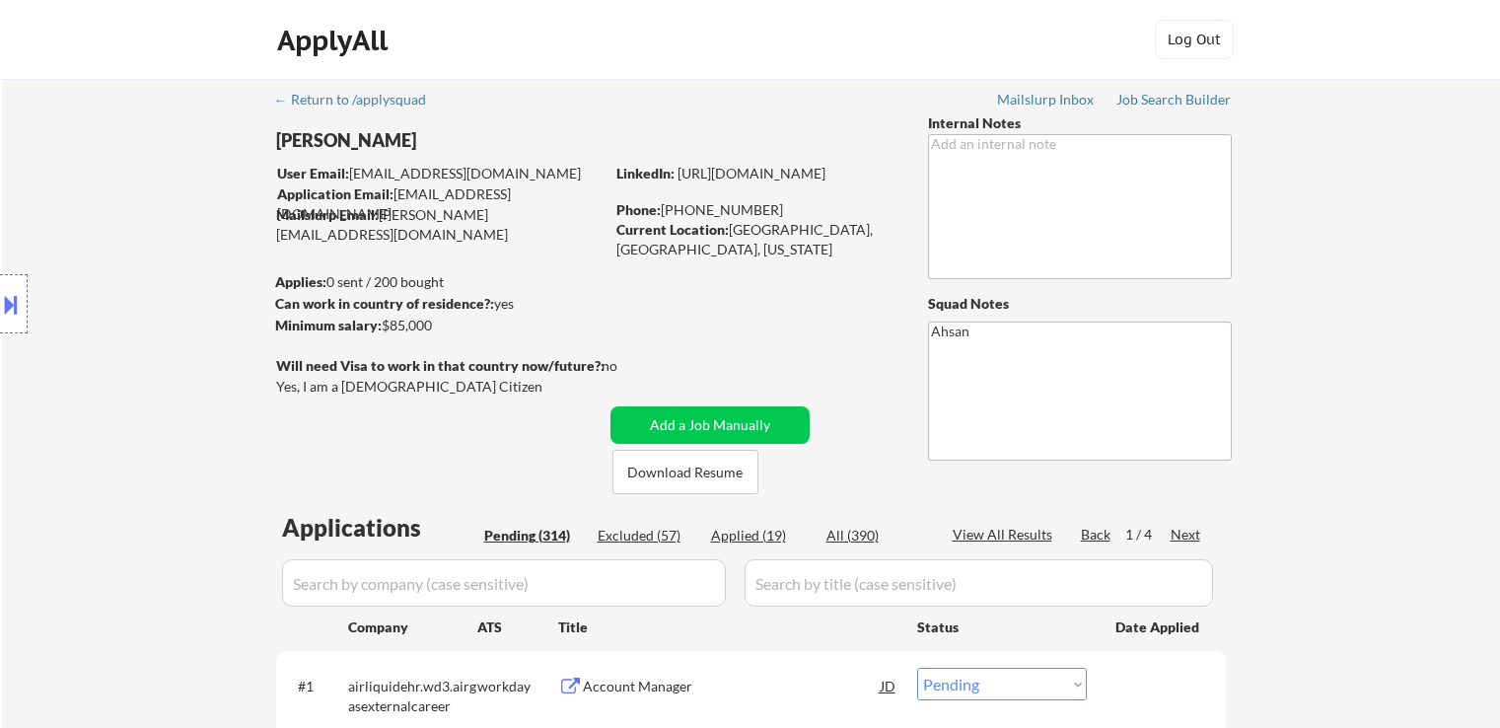
select select ""pending""
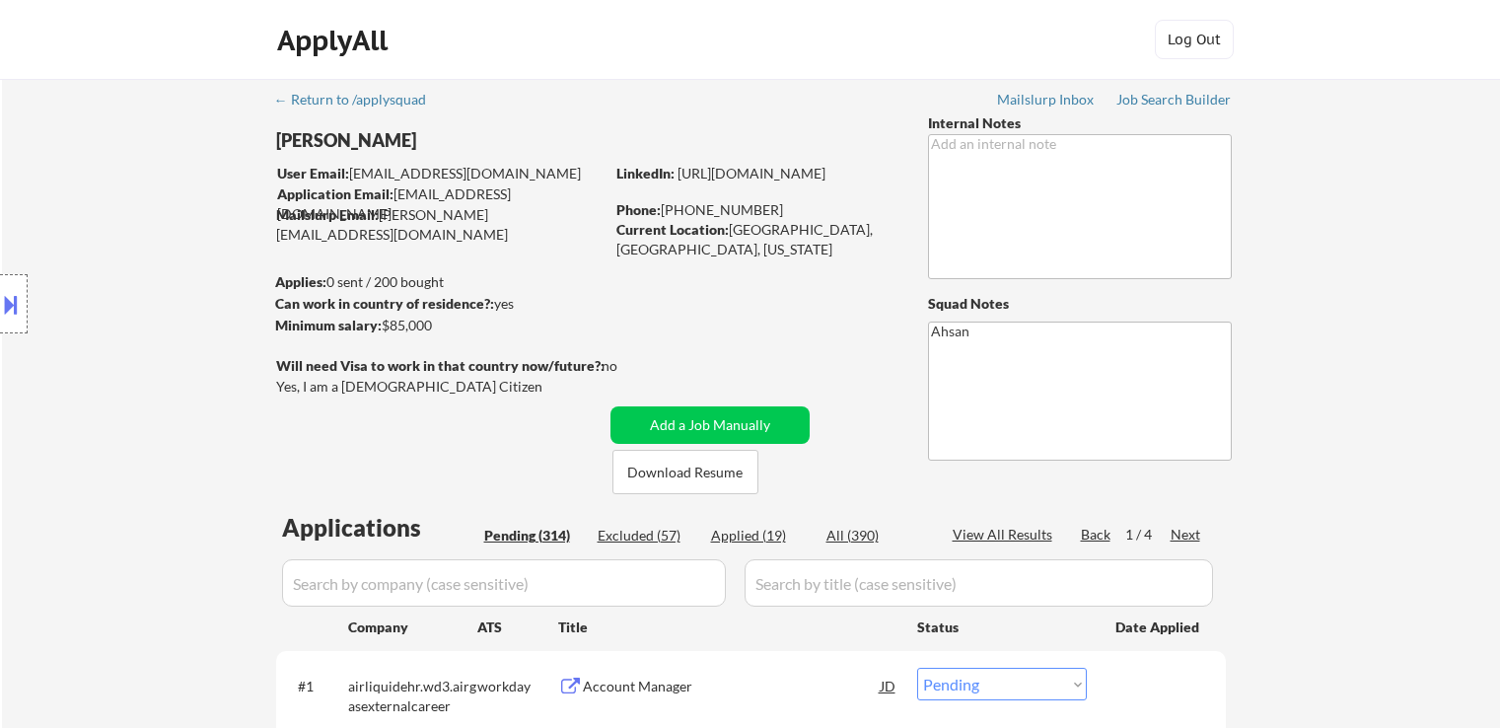
select select ""pending""
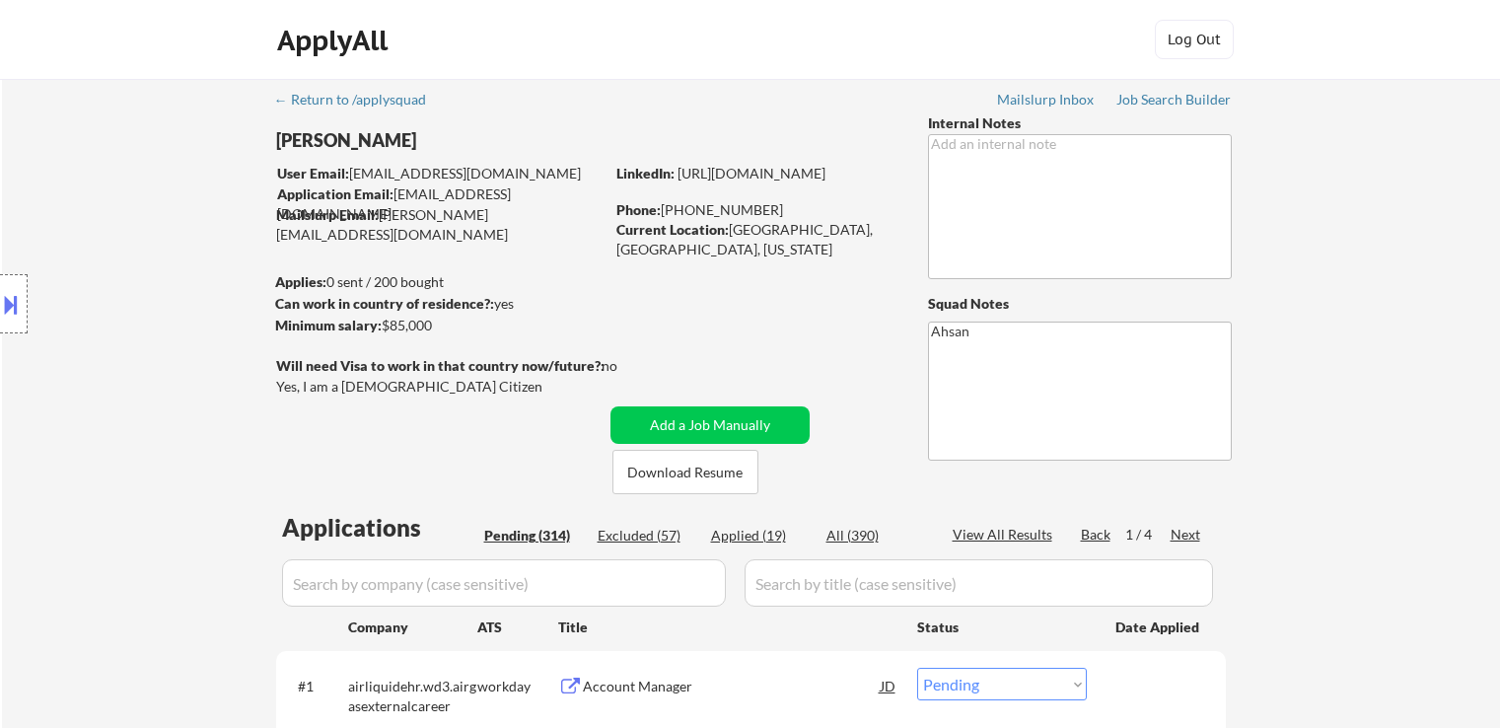
select select ""pending""
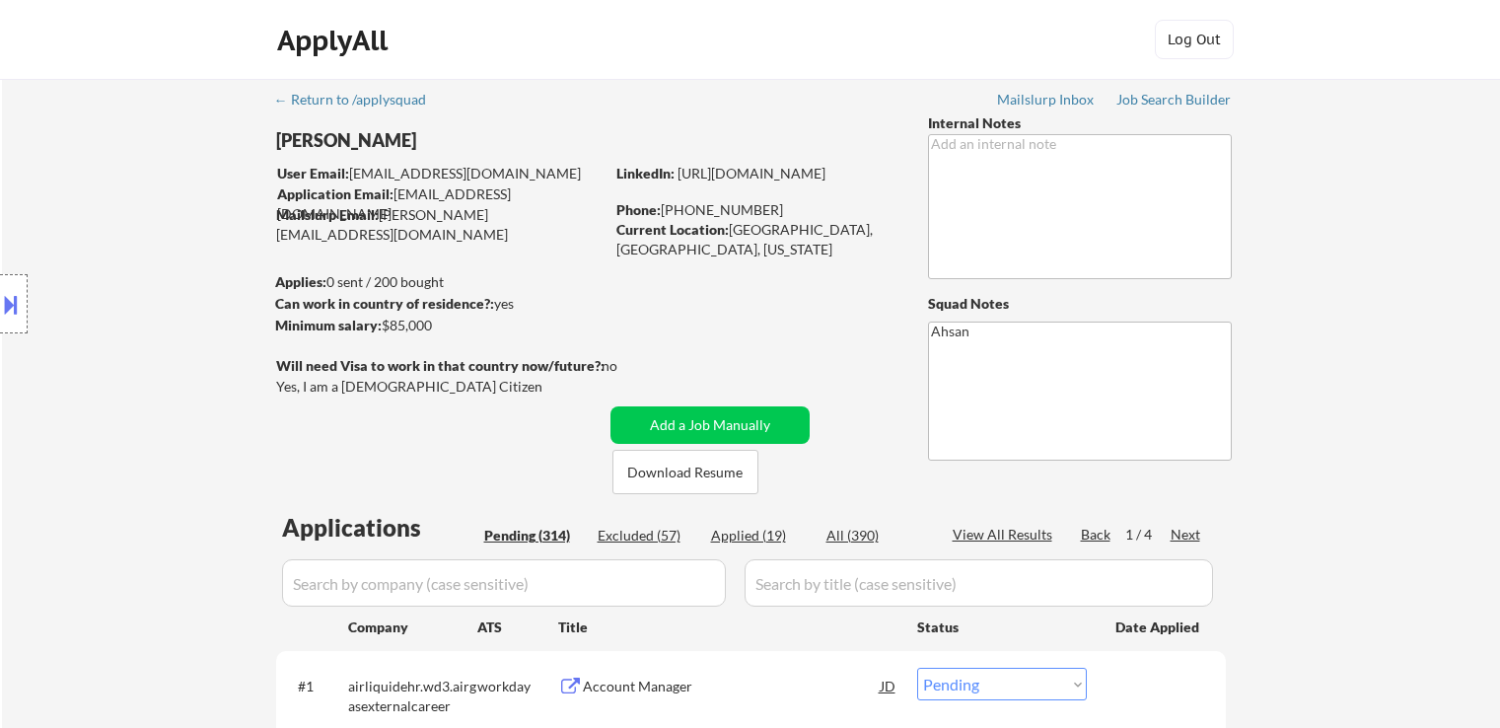
select select ""pending""
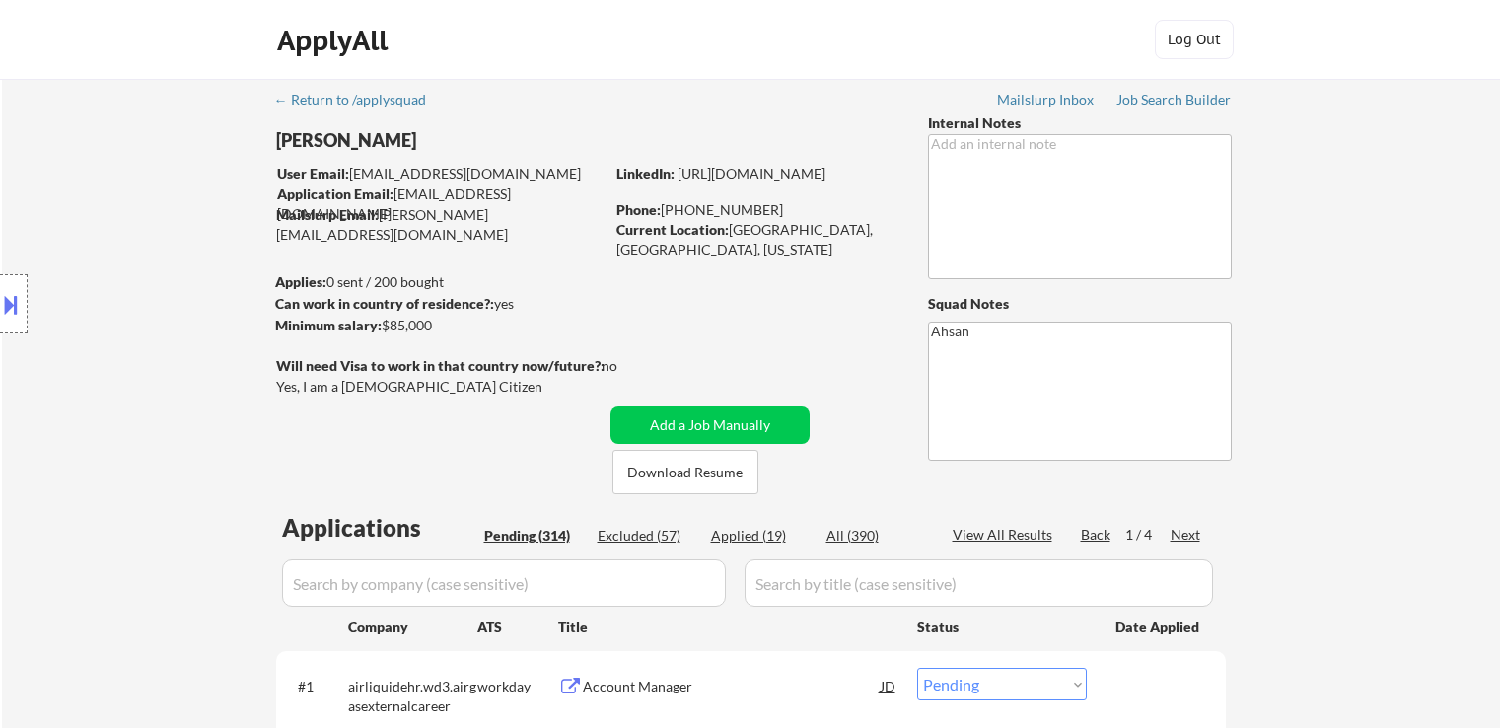
select select ""pending""
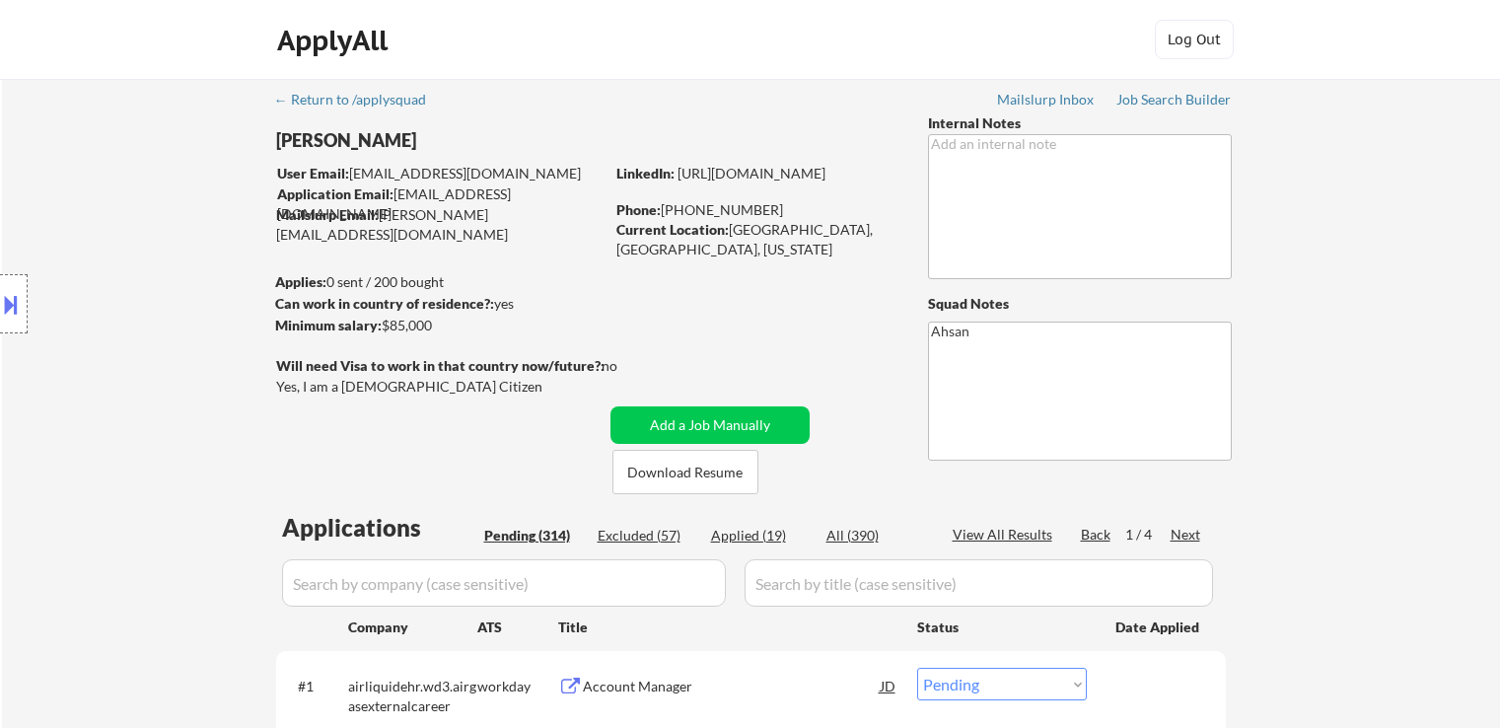
select select ""pending""
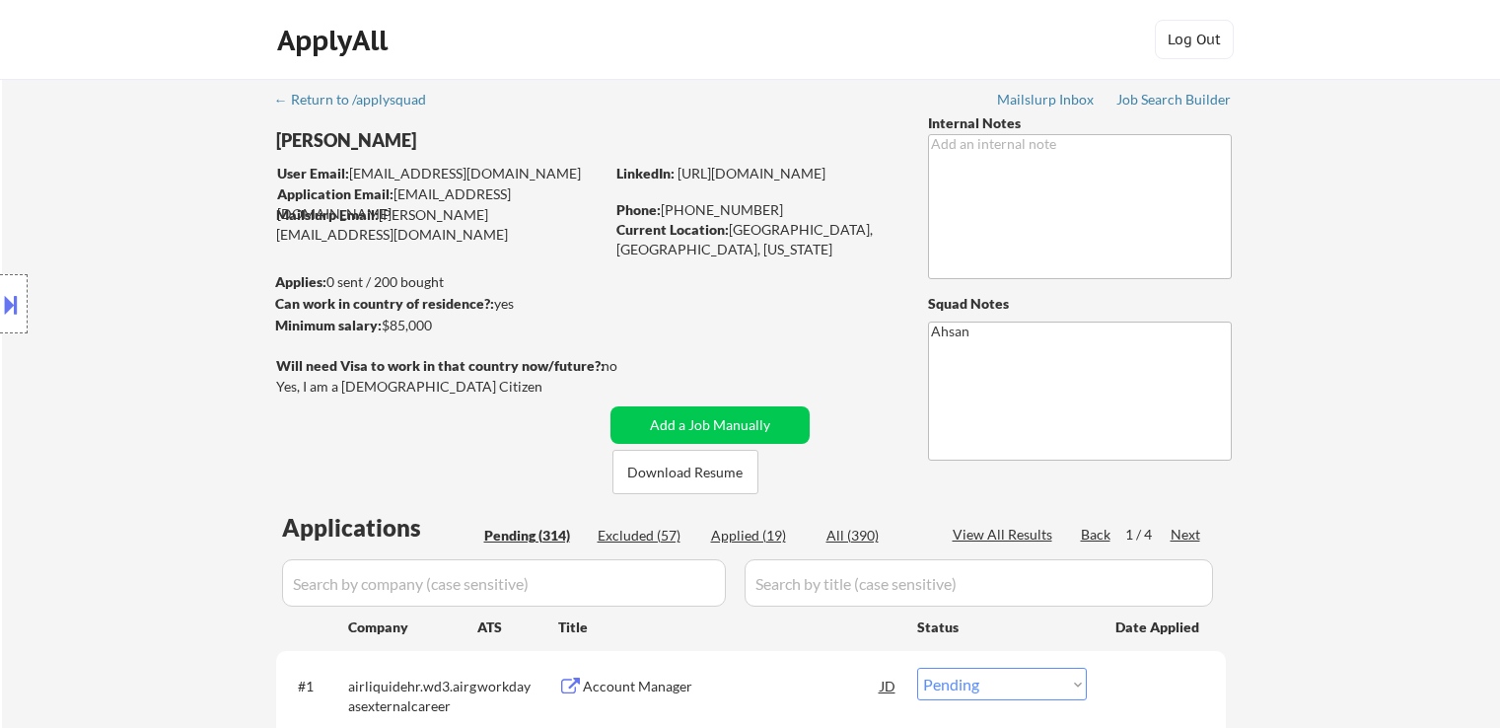
select select ""pending""
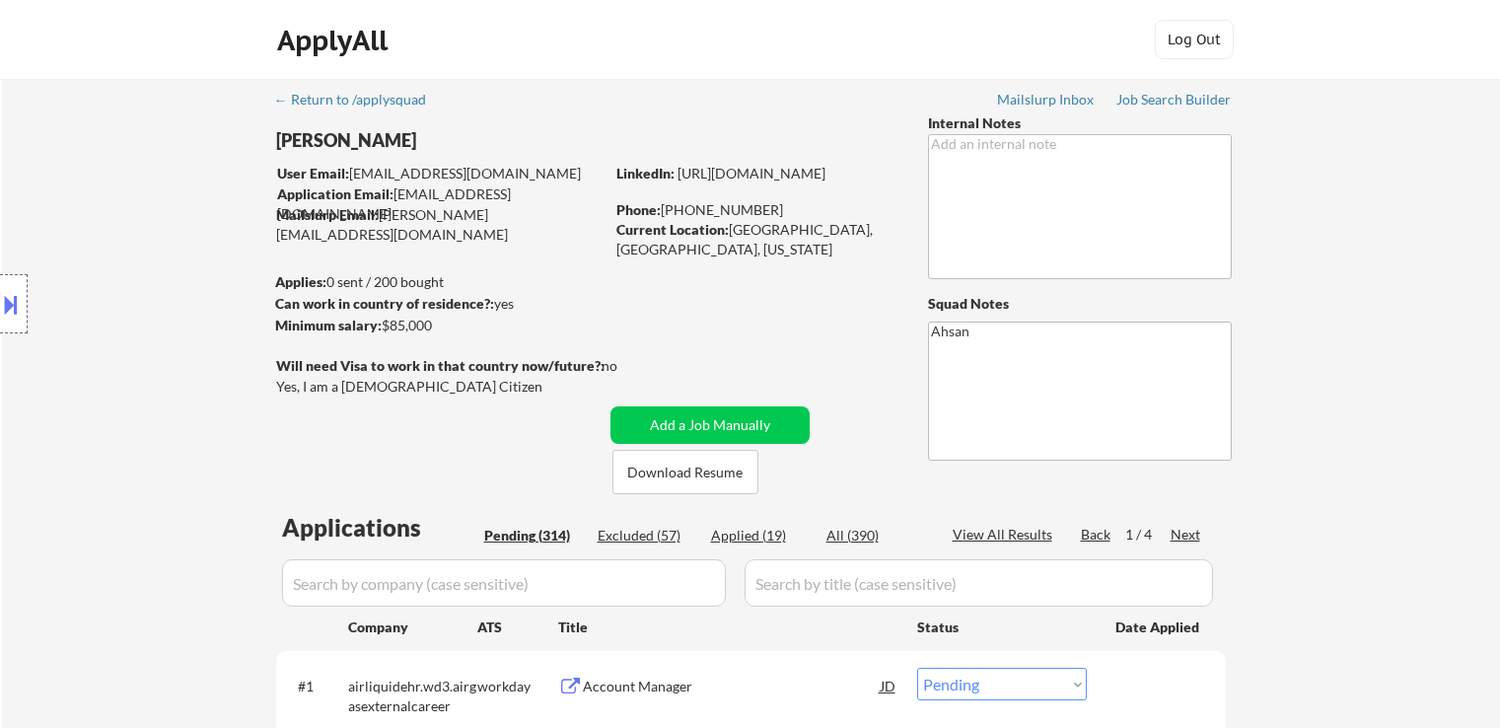
select select ""pending""
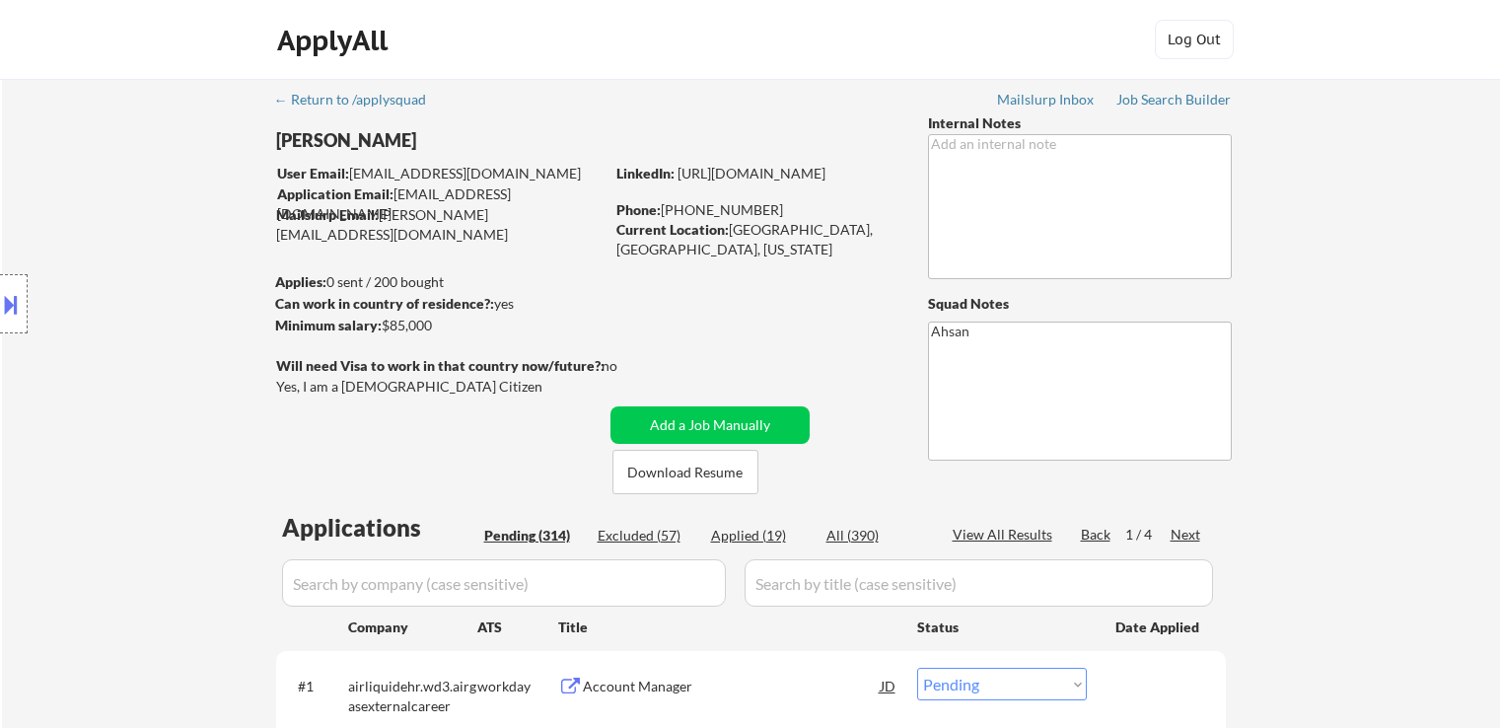
select select ""pending""
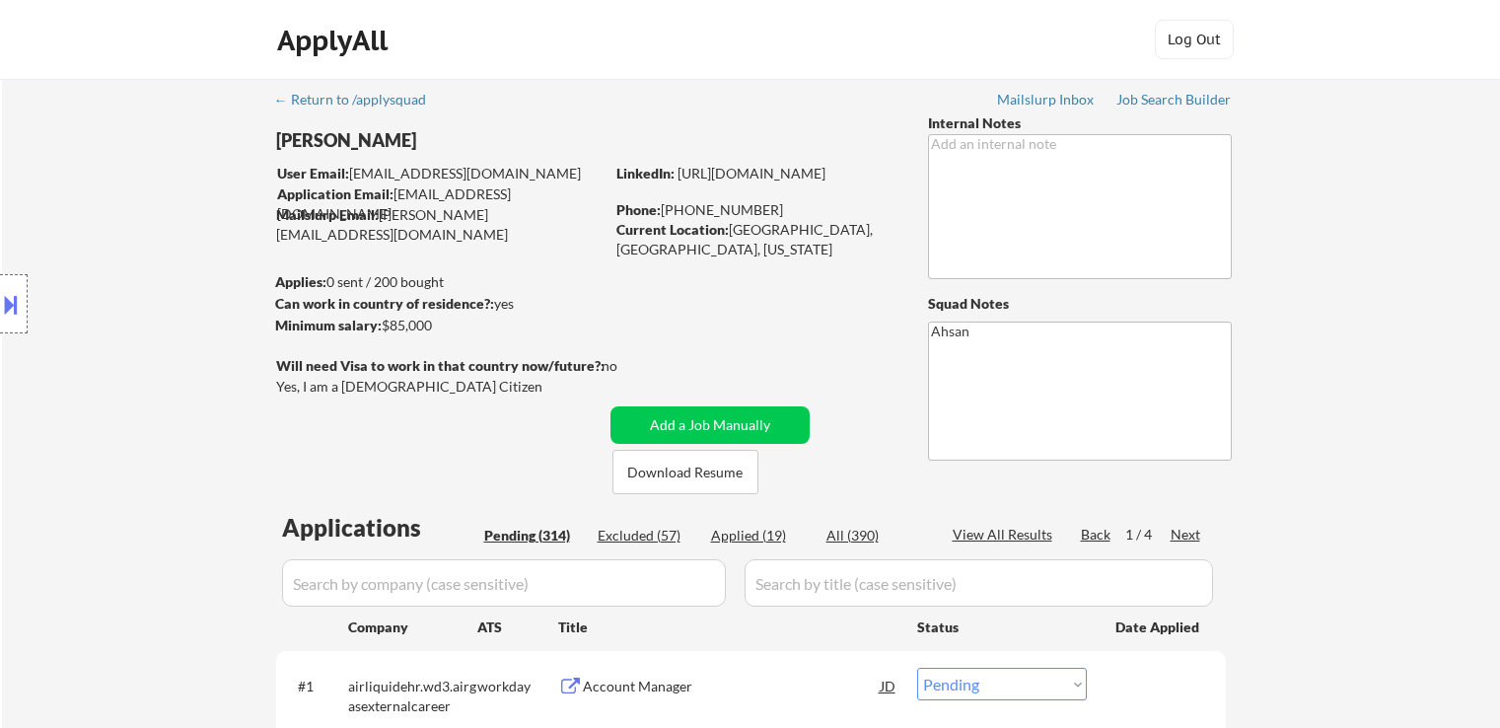
select select ""pending""
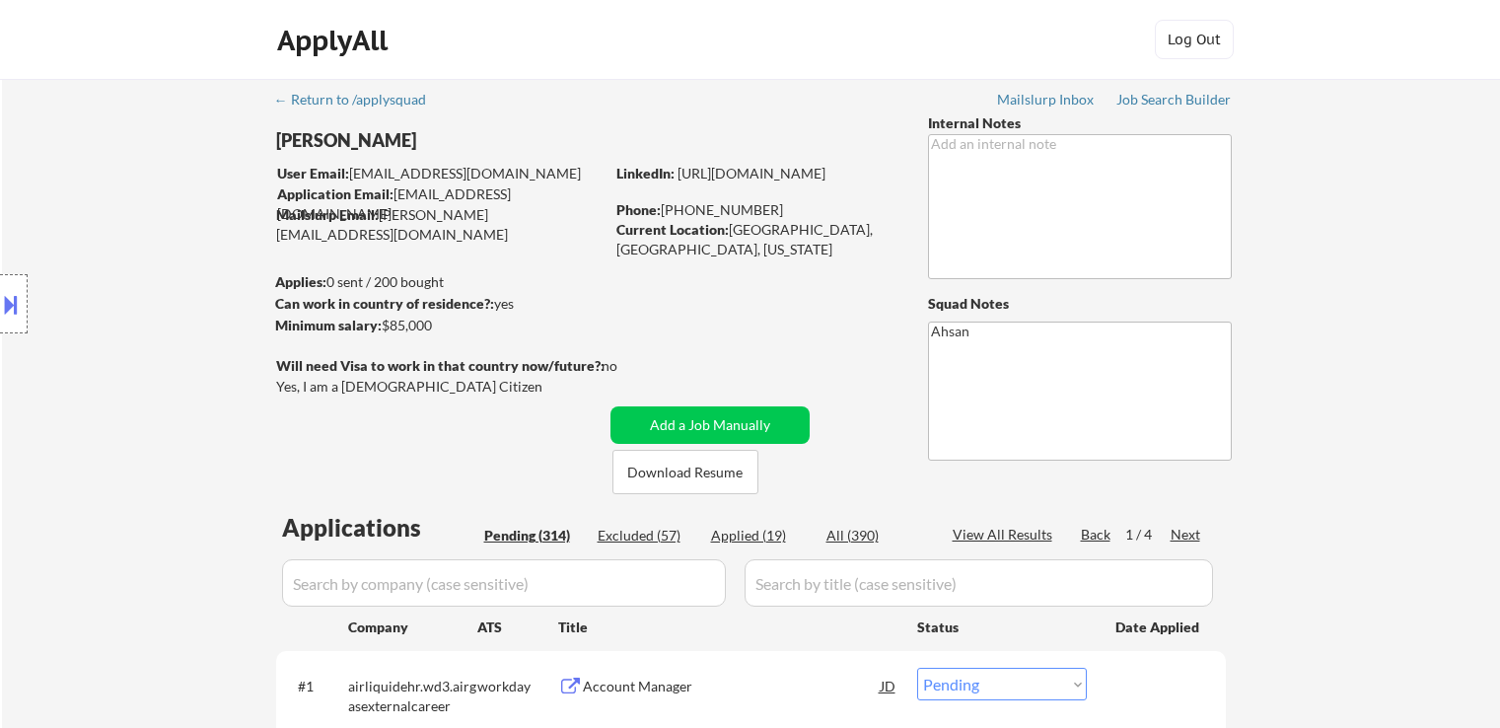
select select ""pending""
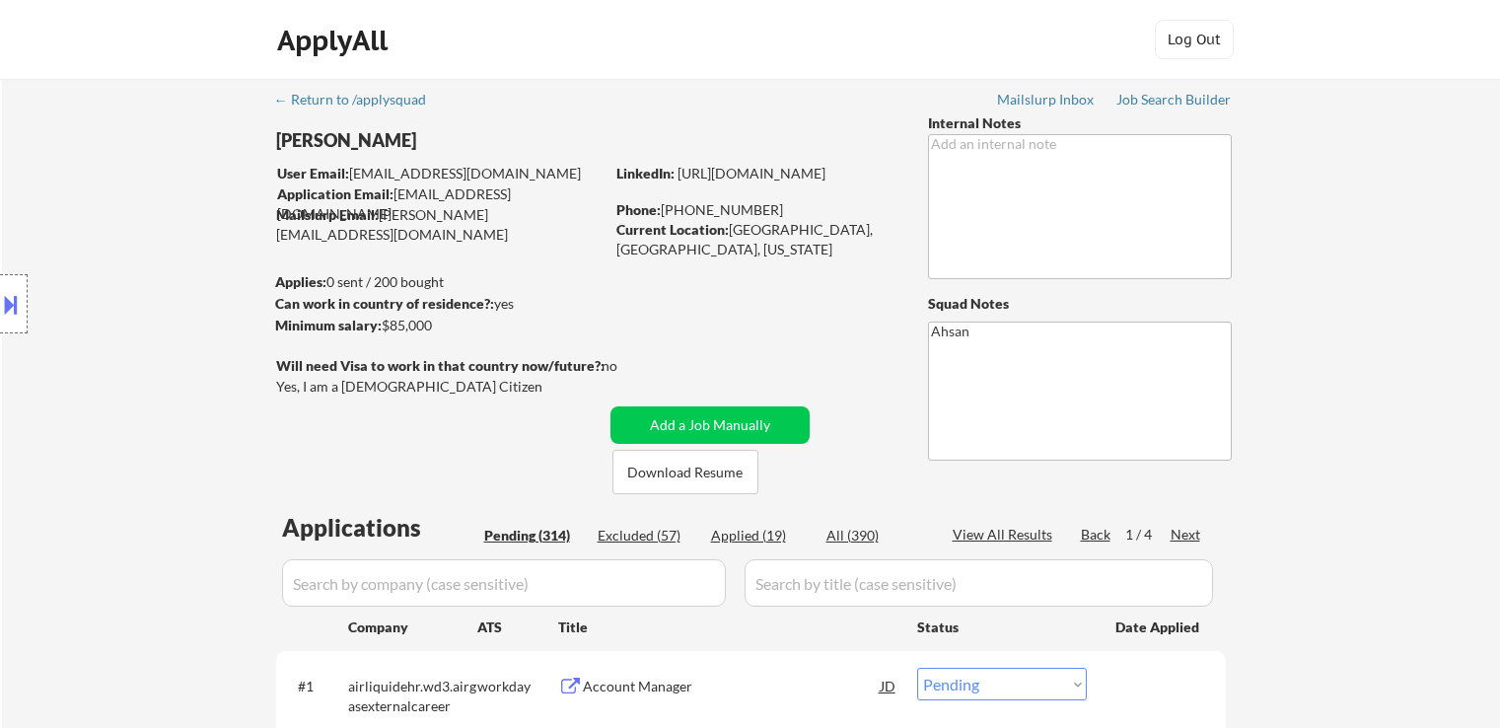
select select ""pending""
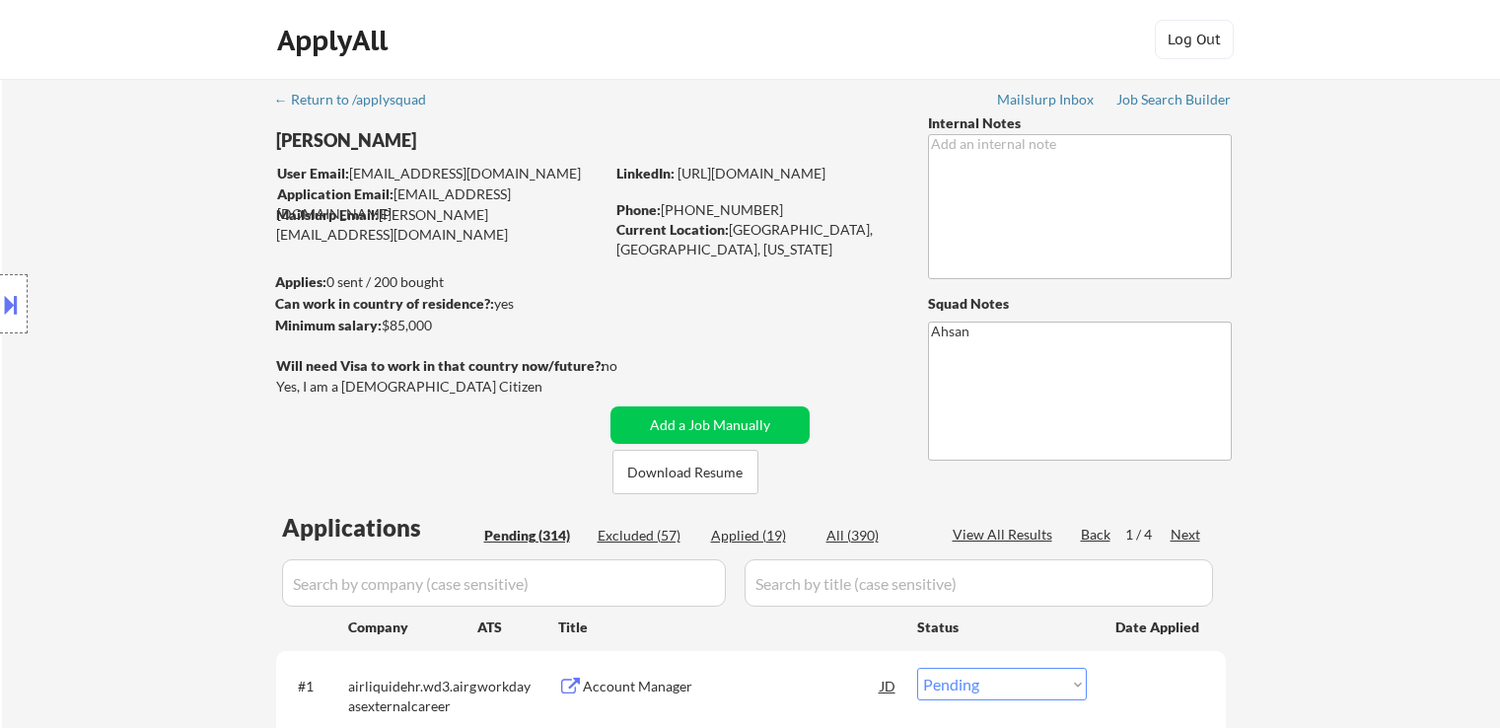
select select ""pending""
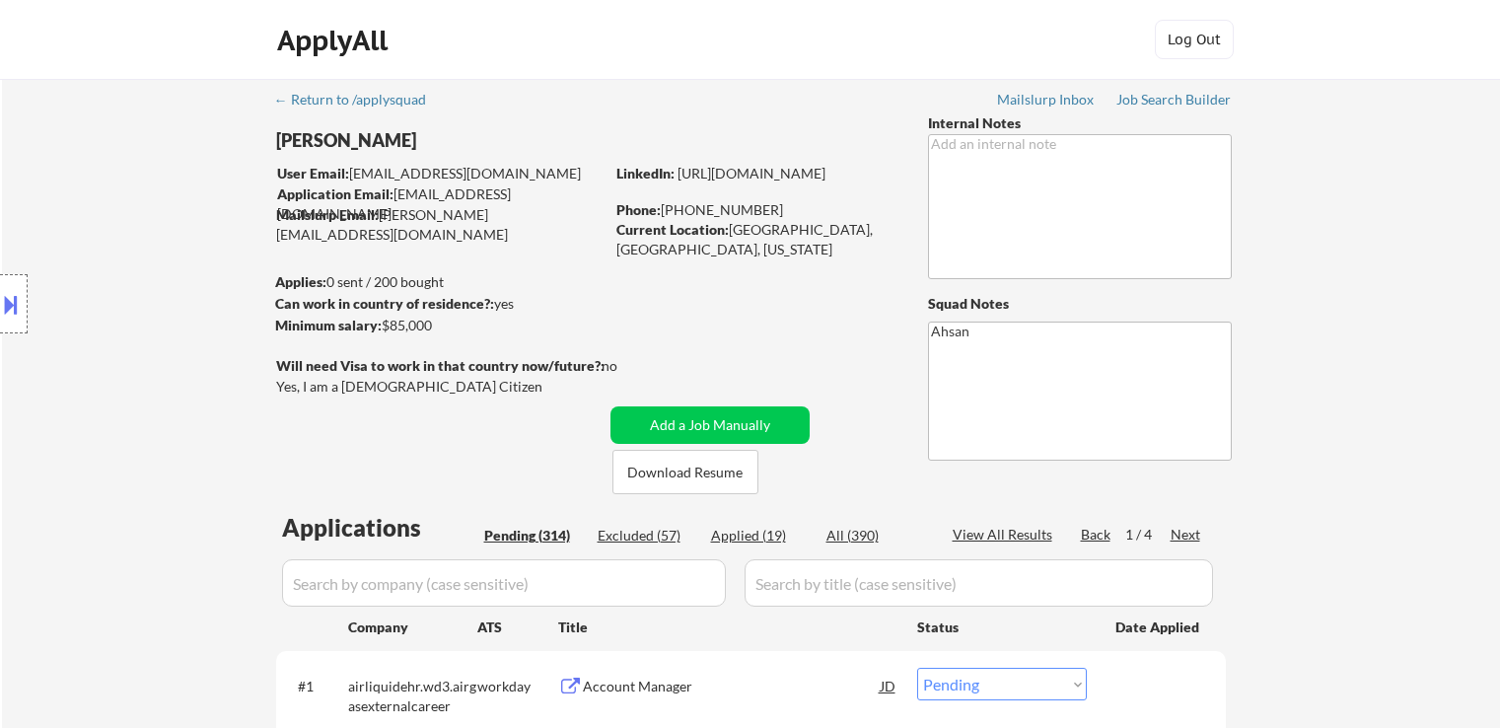
select select ""pending""
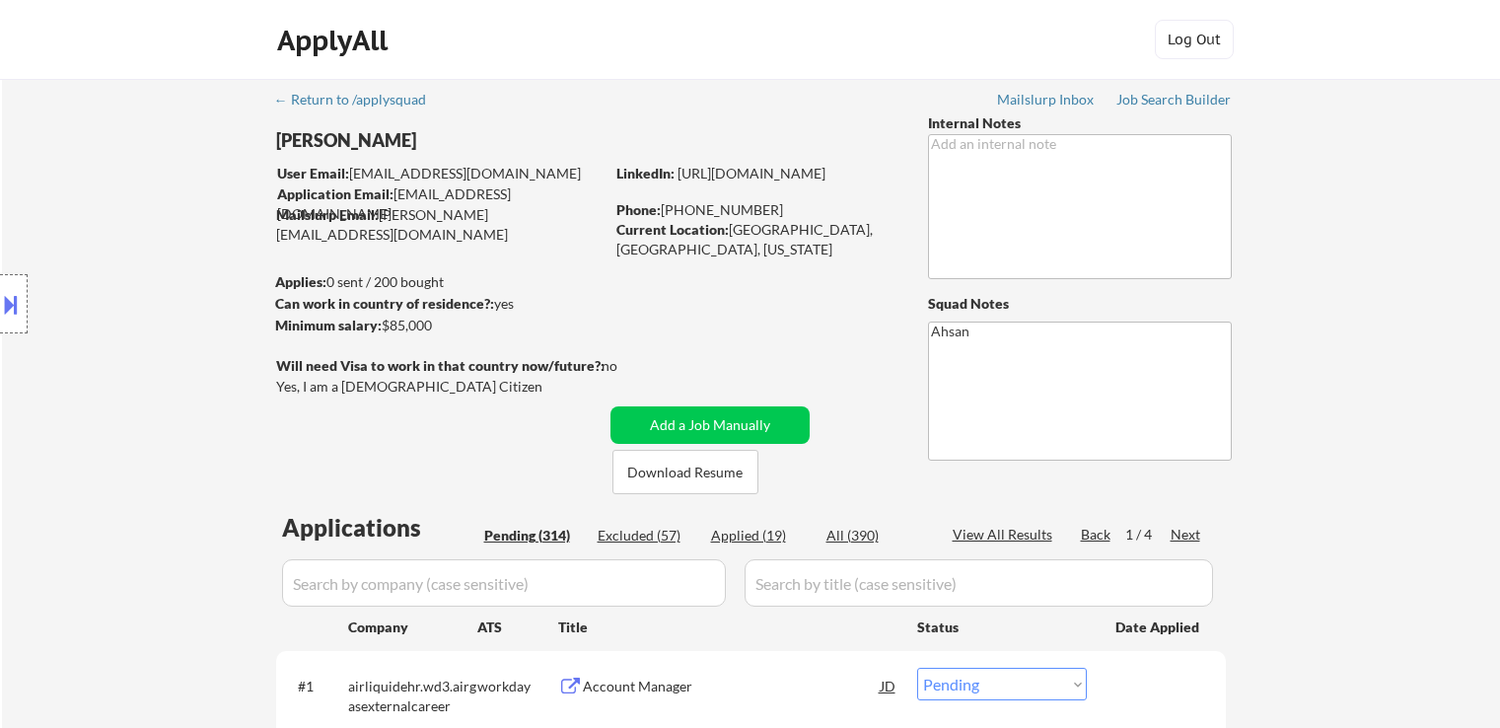
select select ""pending""
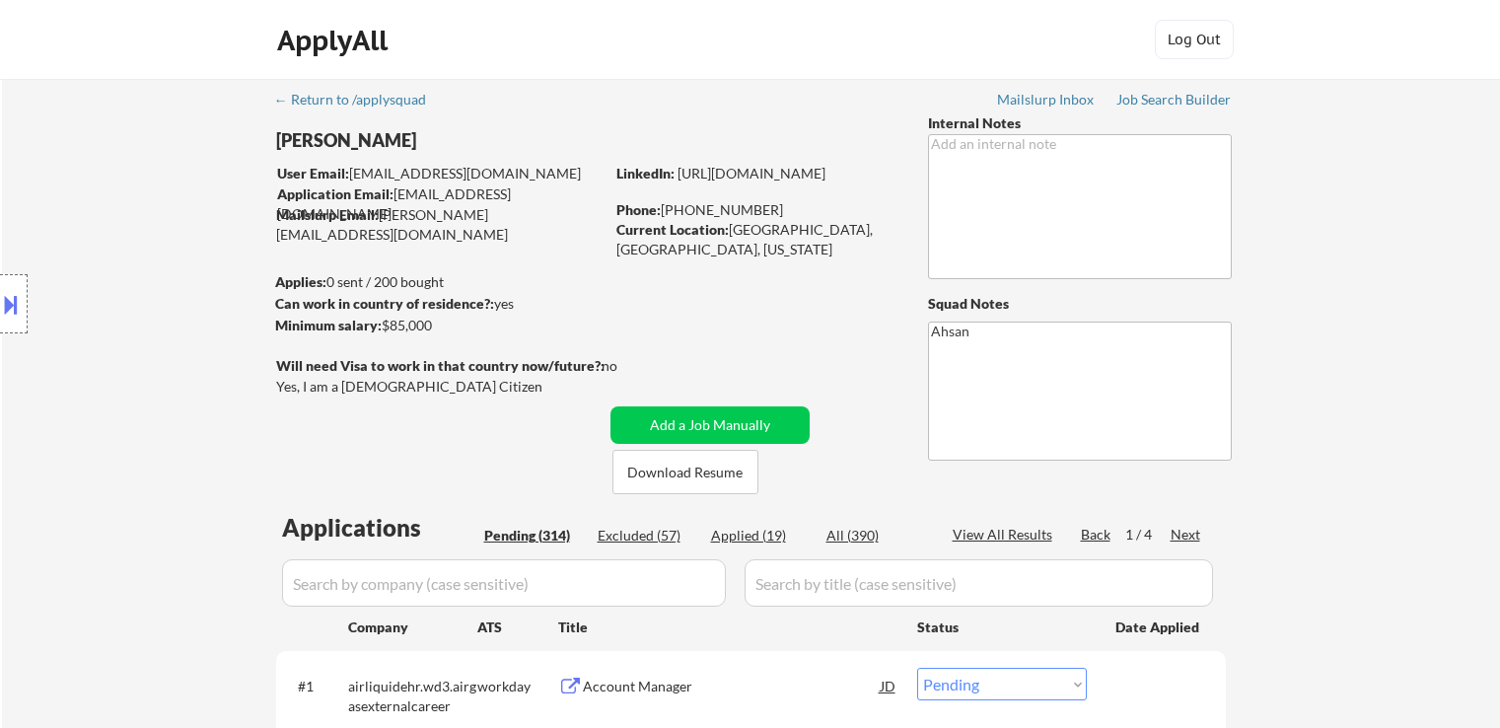
select select ""pending""
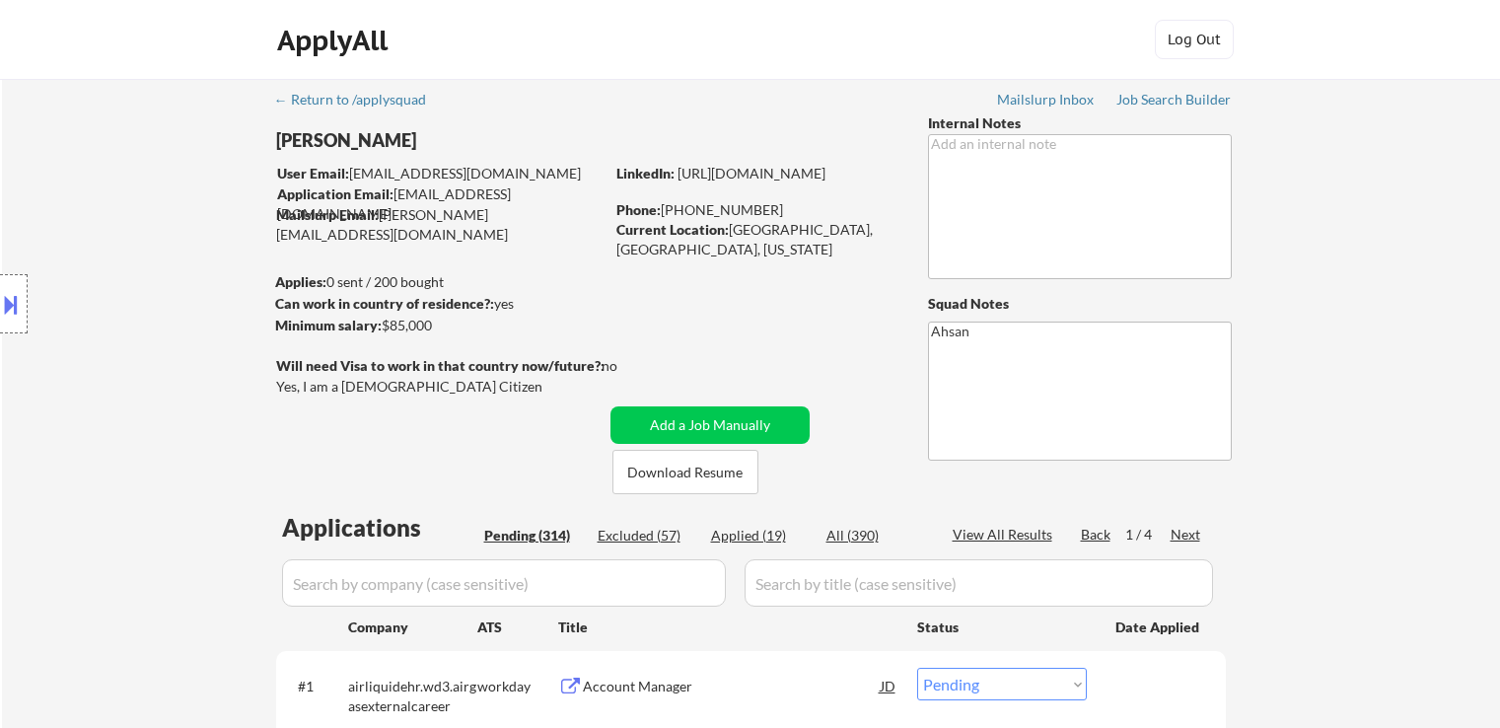
select select ""pending""
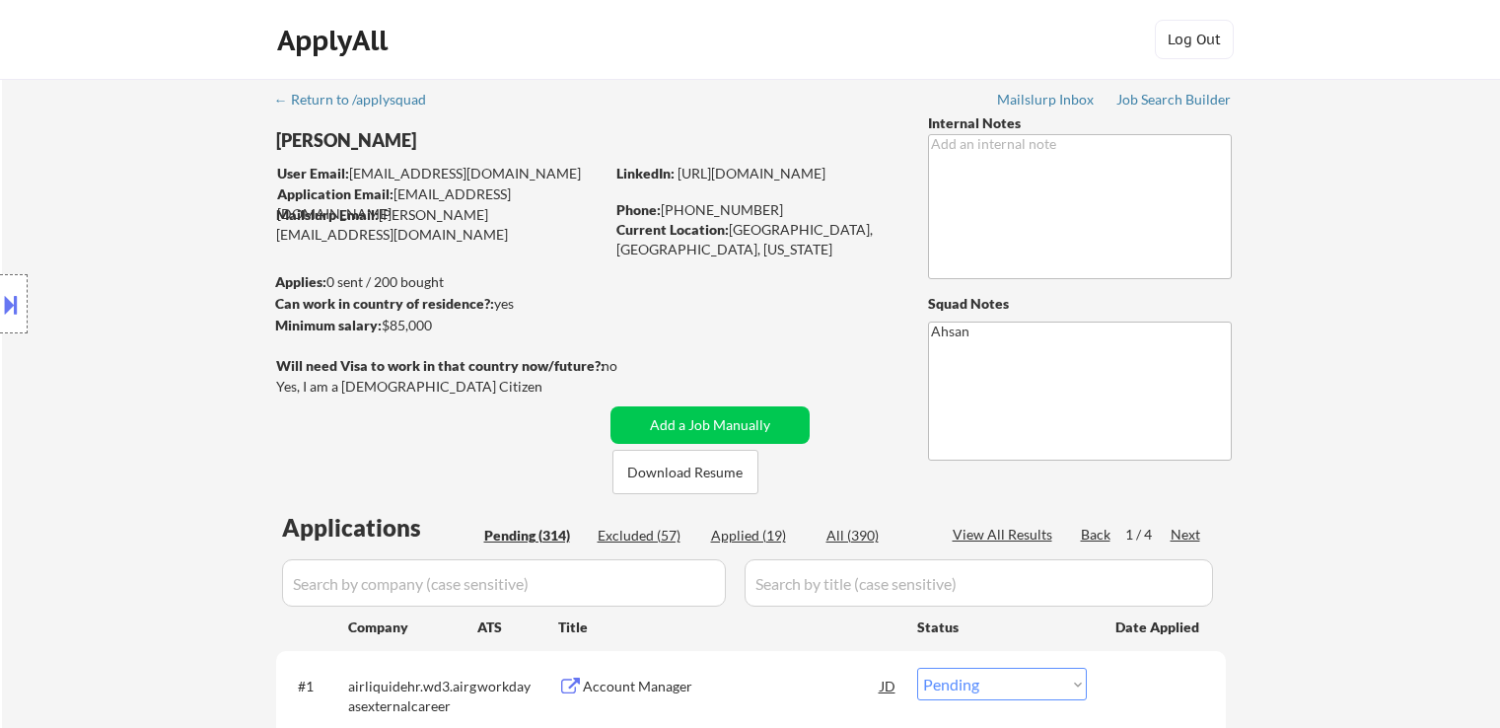
select select ""pending""
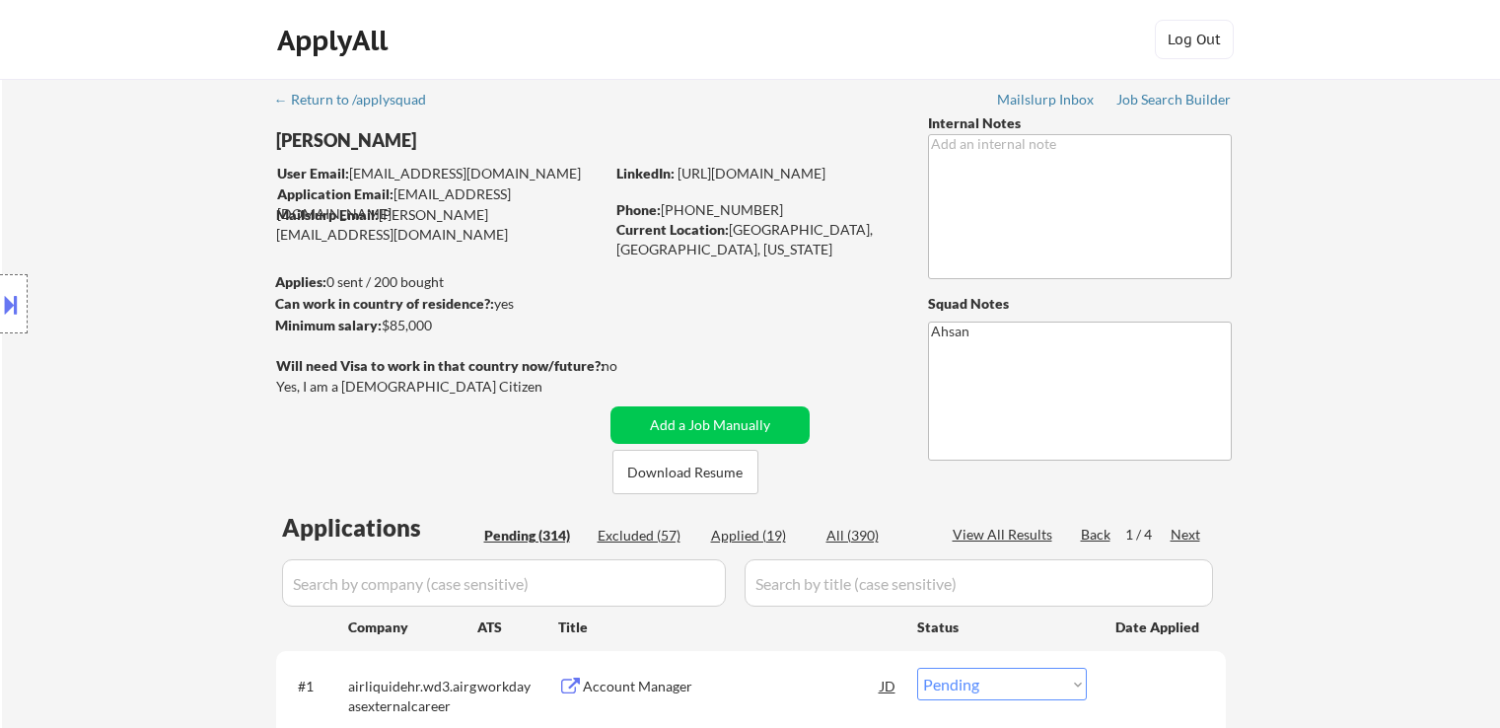
select select ""pending""
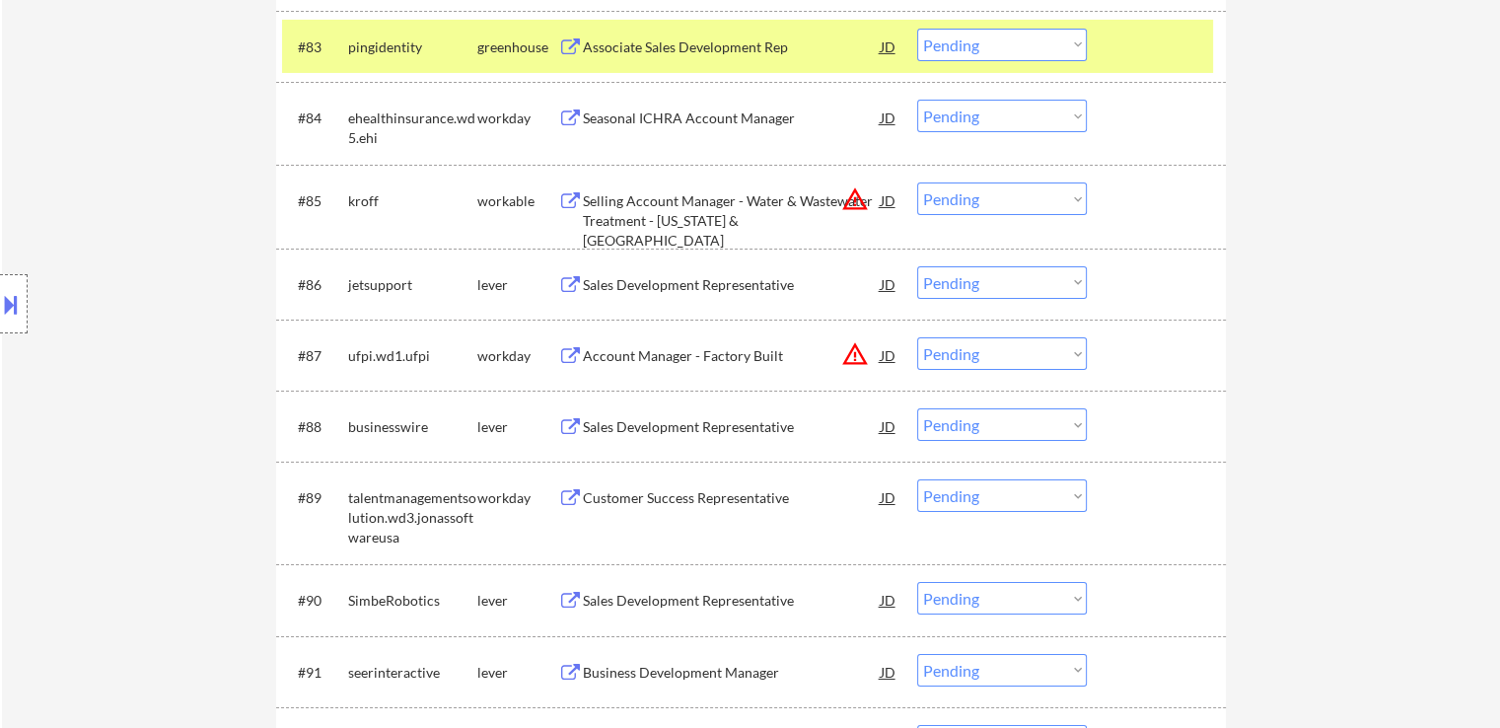
scroll to position [7021, 0]
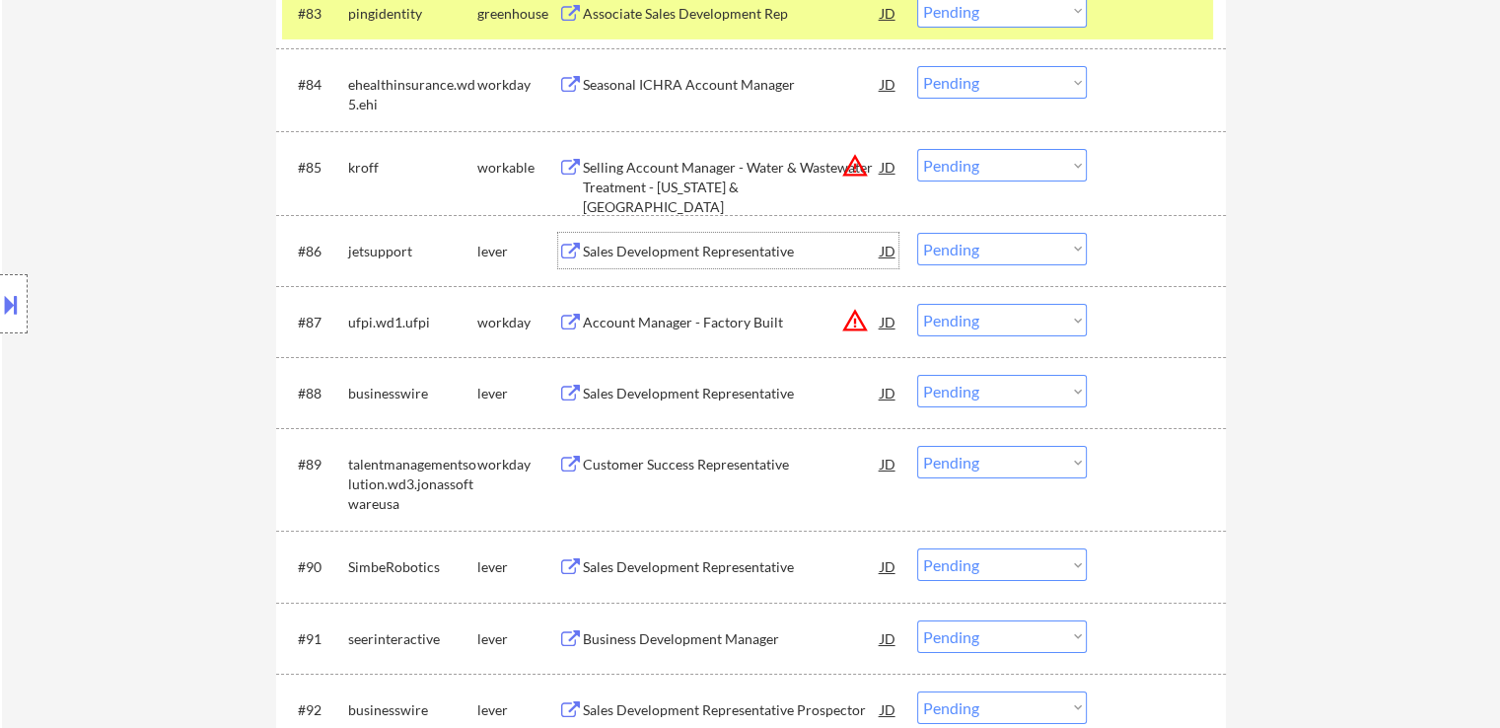
click at [675, 247] on div "Sales Development Representative" at bounding box center [732, 252] width 298 height 20
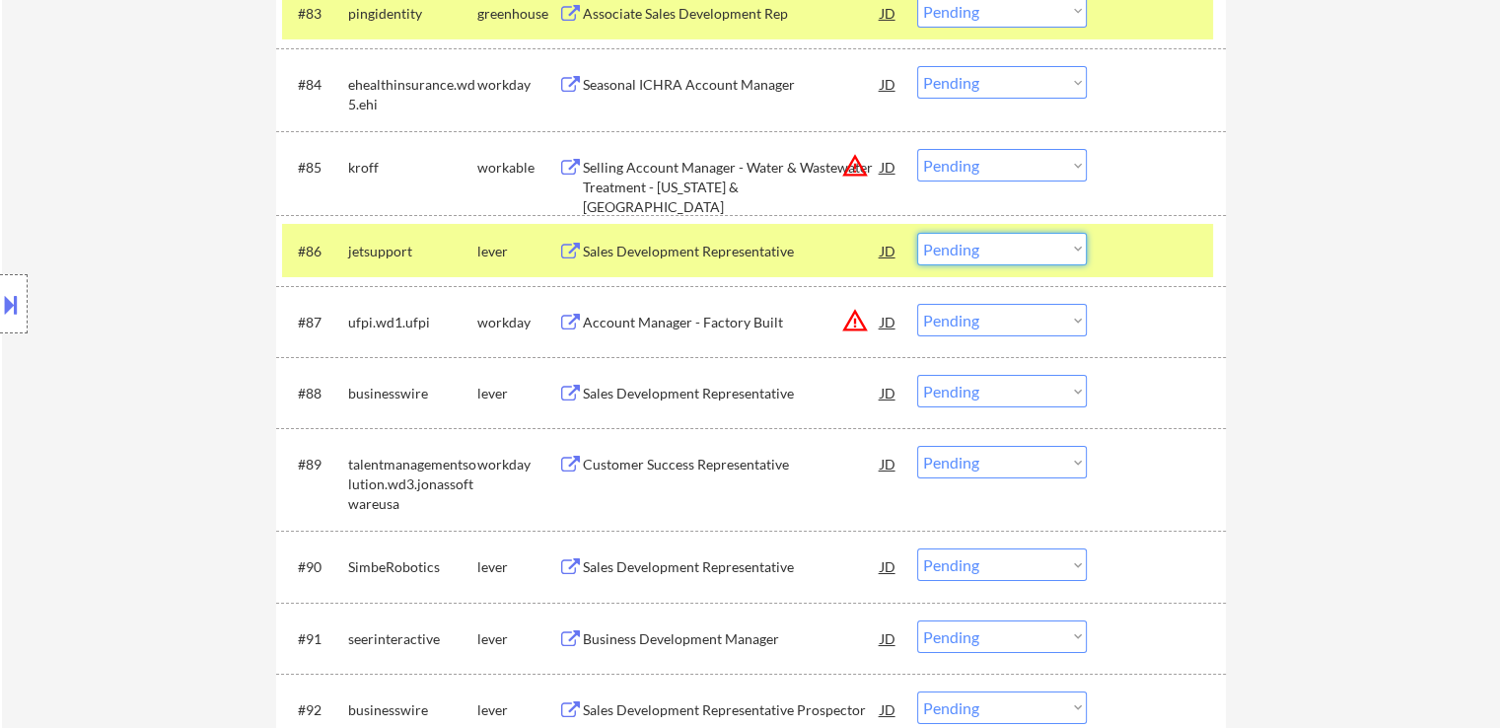
click at [1000, 248] on select "Choose an option... Pending Applied Excluded (Questions) Excluded (Expired) Exc…" at bounding box center [1002, 249] width 170 height 33
click at [917, 233] on select "Choose an option... Pending Applied Excluded (Questions) Excluded (Expired) Exc…" at bounding box center [1002, 249] width 170 height 33
select select ""pending""
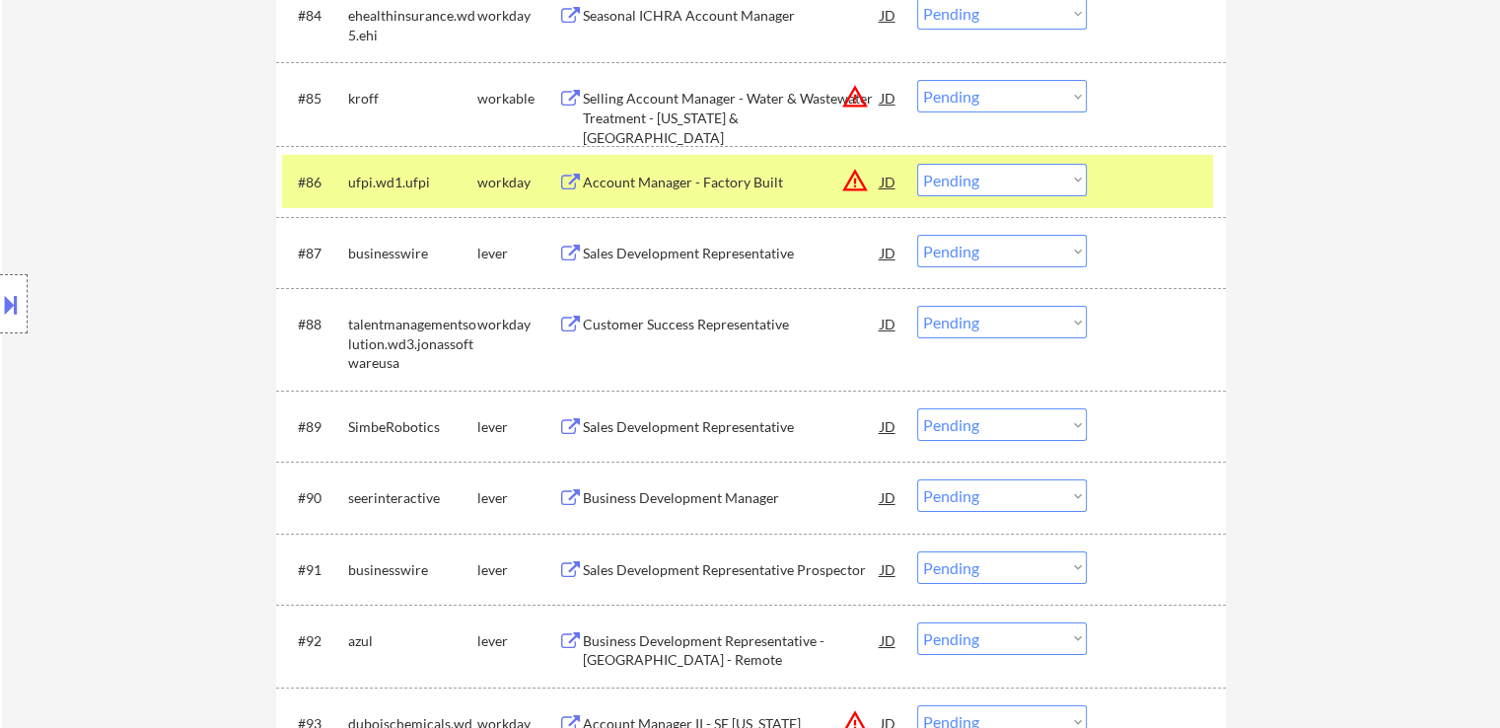
scroll to position [7120, 0]
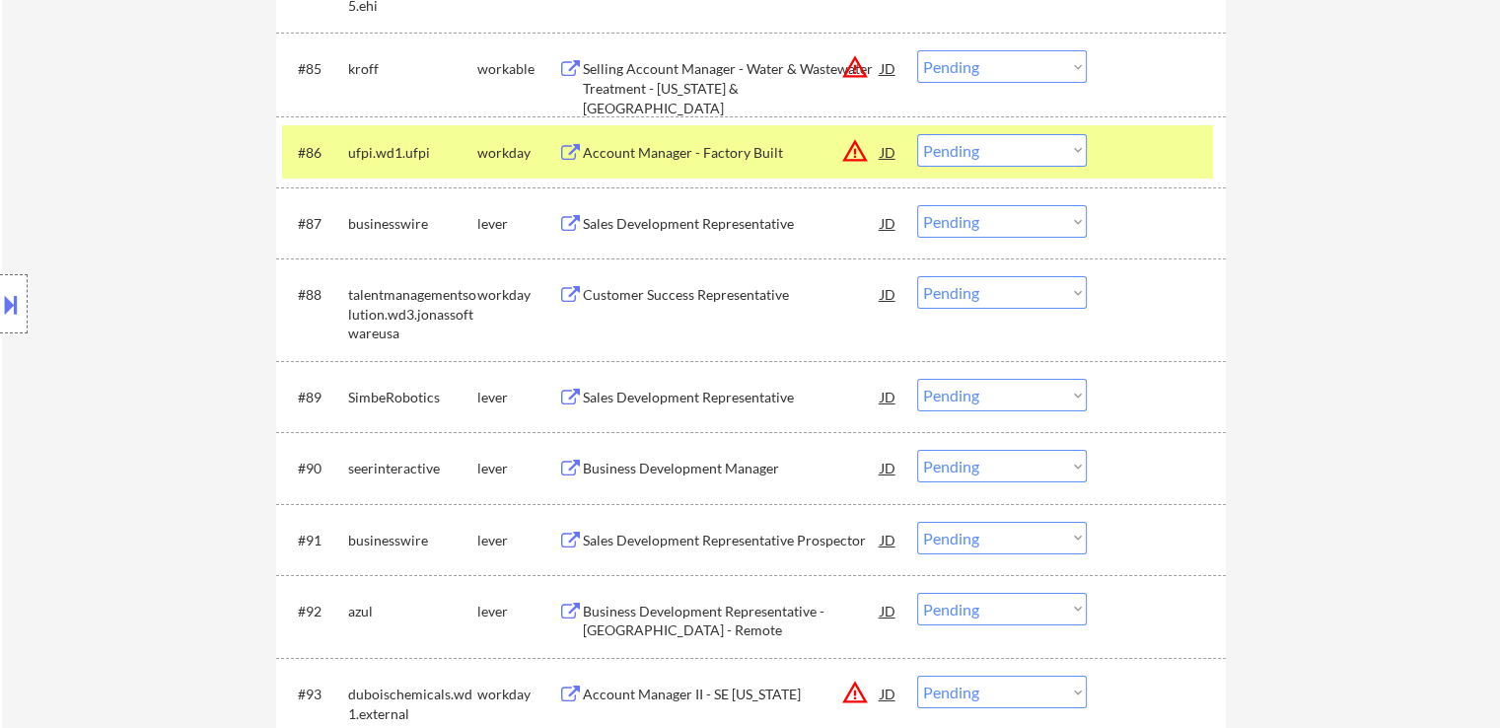
click at [713, 229] on div "Sales Development Representative" at bounding box center [732, 224] width 298 height 20
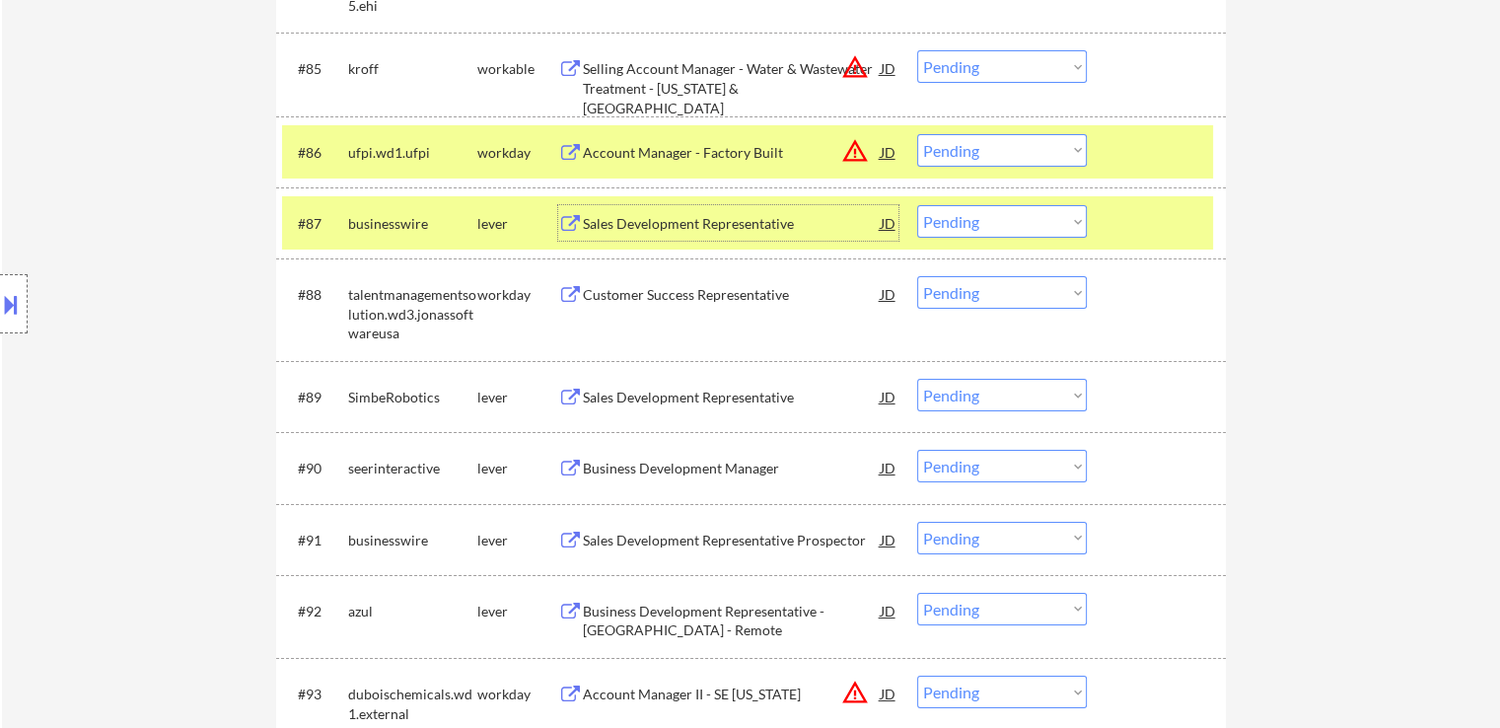
click at [971, 218] on select "Choose an option... Pending Applied Excluded (Questions) Excluded (Expired) Exc…" at bounding box center [1002, 221] width 170 height 33
click at [917, 205] on select "Choose an option... Pending Applied Excluded (Questions) Excluded (Expired) Exc…" at bounding box center [1002, 221] width 170 height 33
select select ""pending""
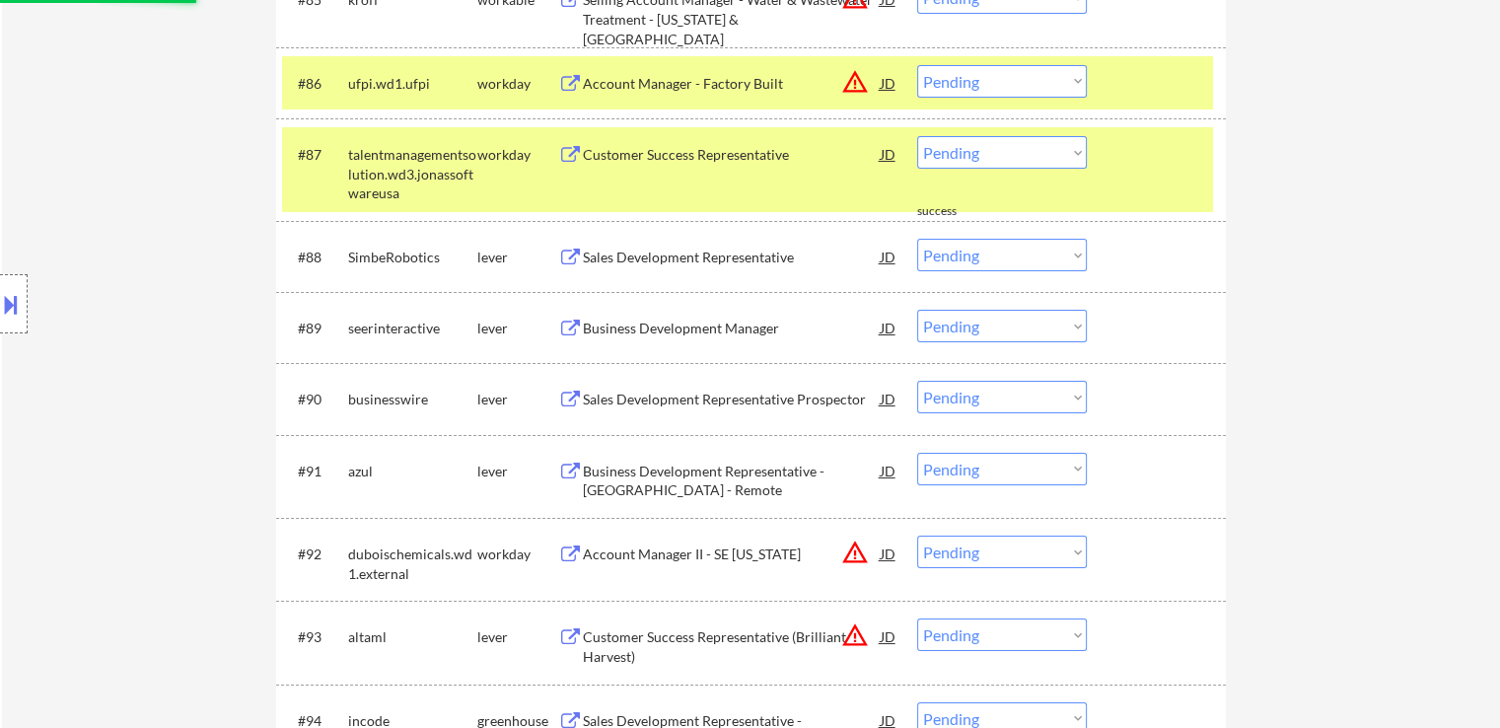
scroll to position [7218, 0]
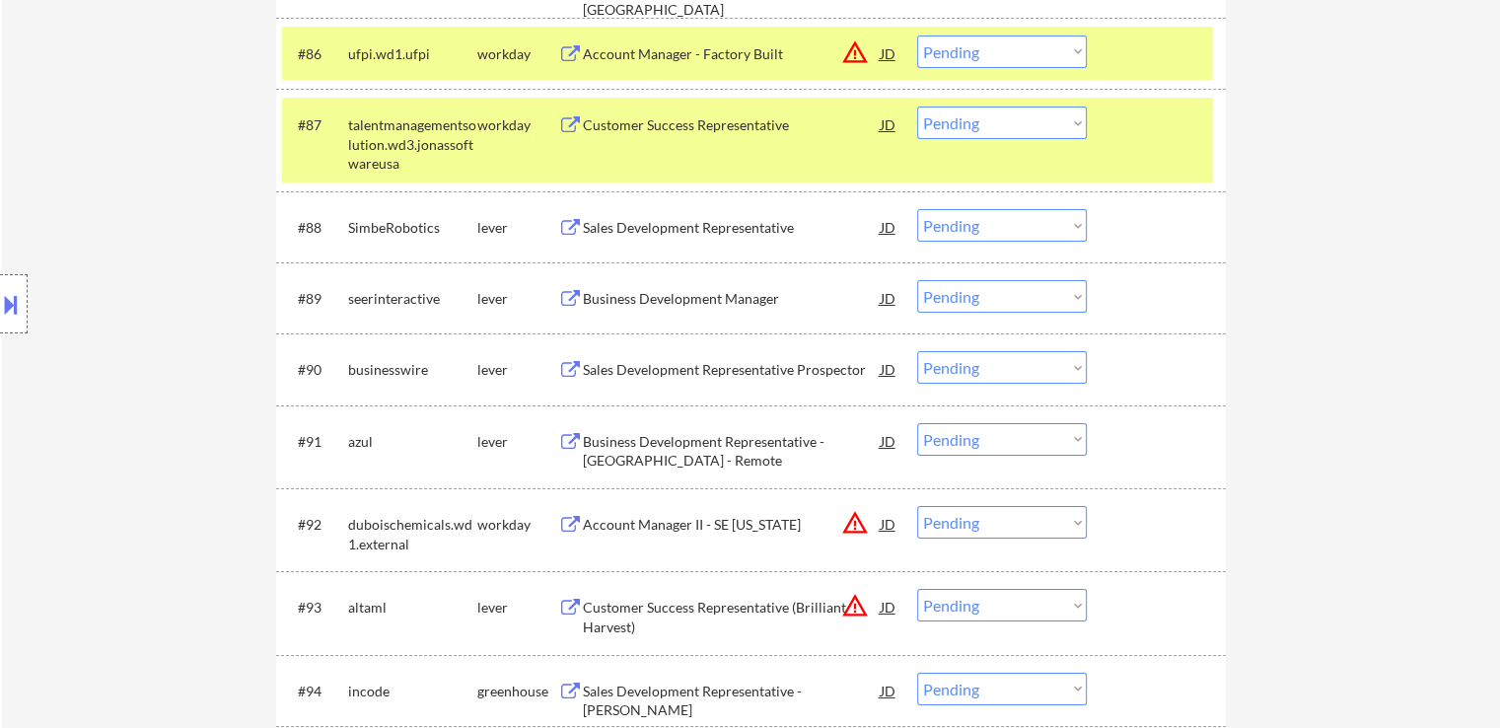
click at [726, 227] on div "Sales Development Representative" at bounding box center [732, 228] width 298 height 20
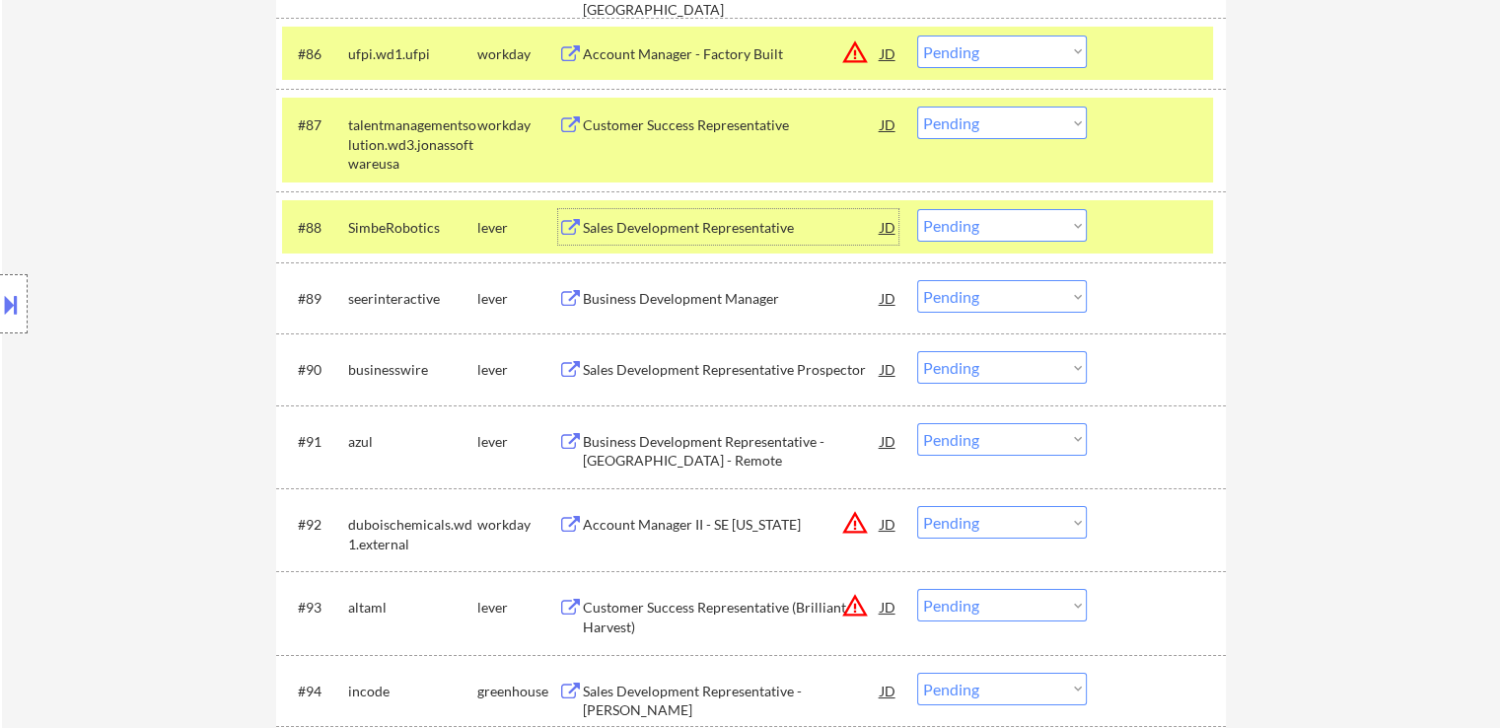
click at [963, 228] on select "Choose an option... Pending Applied Excluded (Questions) Excluded (Expired) Exc…" at bounding box center [1002, 225] width 170 height 33
click at [917, 209] on select "Choose an option... Pending Applied Excluded (Questions) Excluded (Expired) Exc…" at bounding box center [1002, 225] width 170 height 33
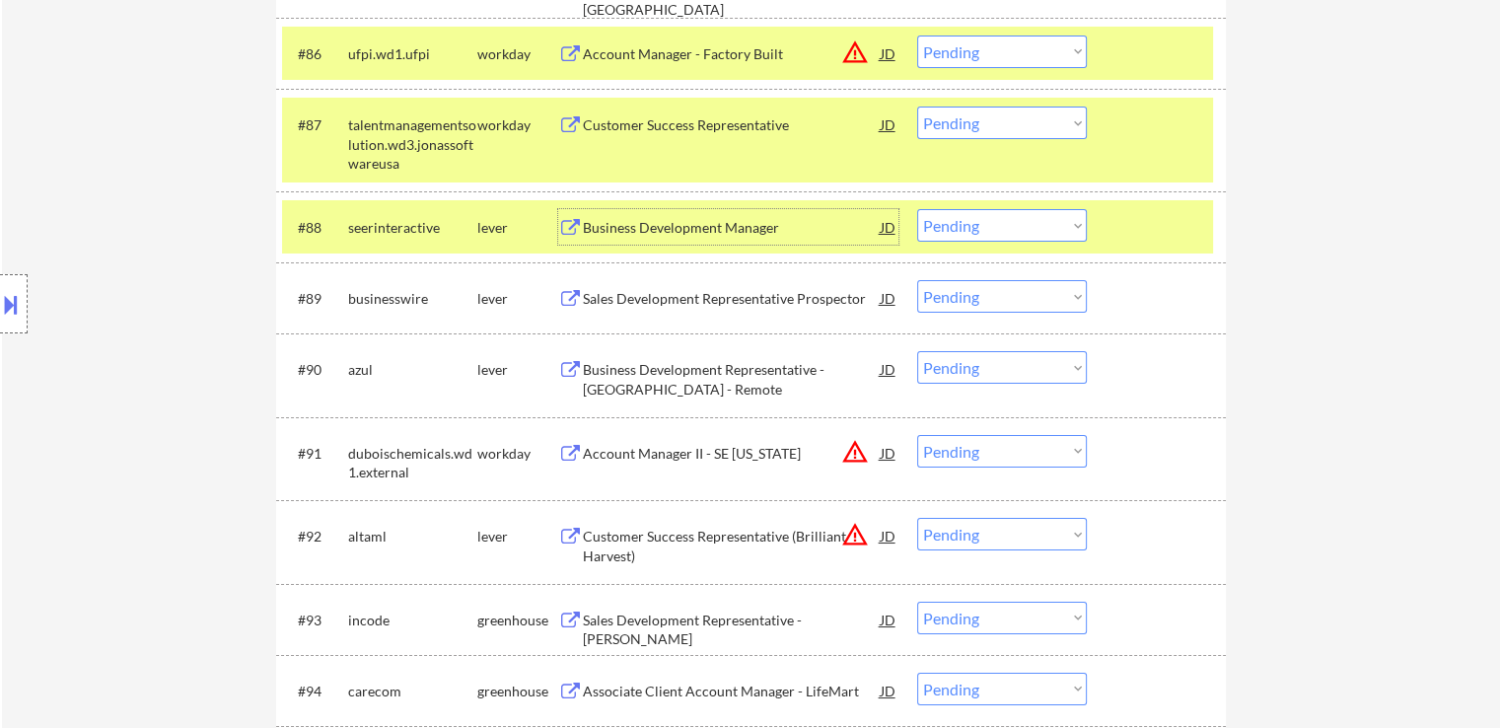
click at [741, 227] on div "Business Development Manager" at bounding box center [732, 228] width 298 height 20
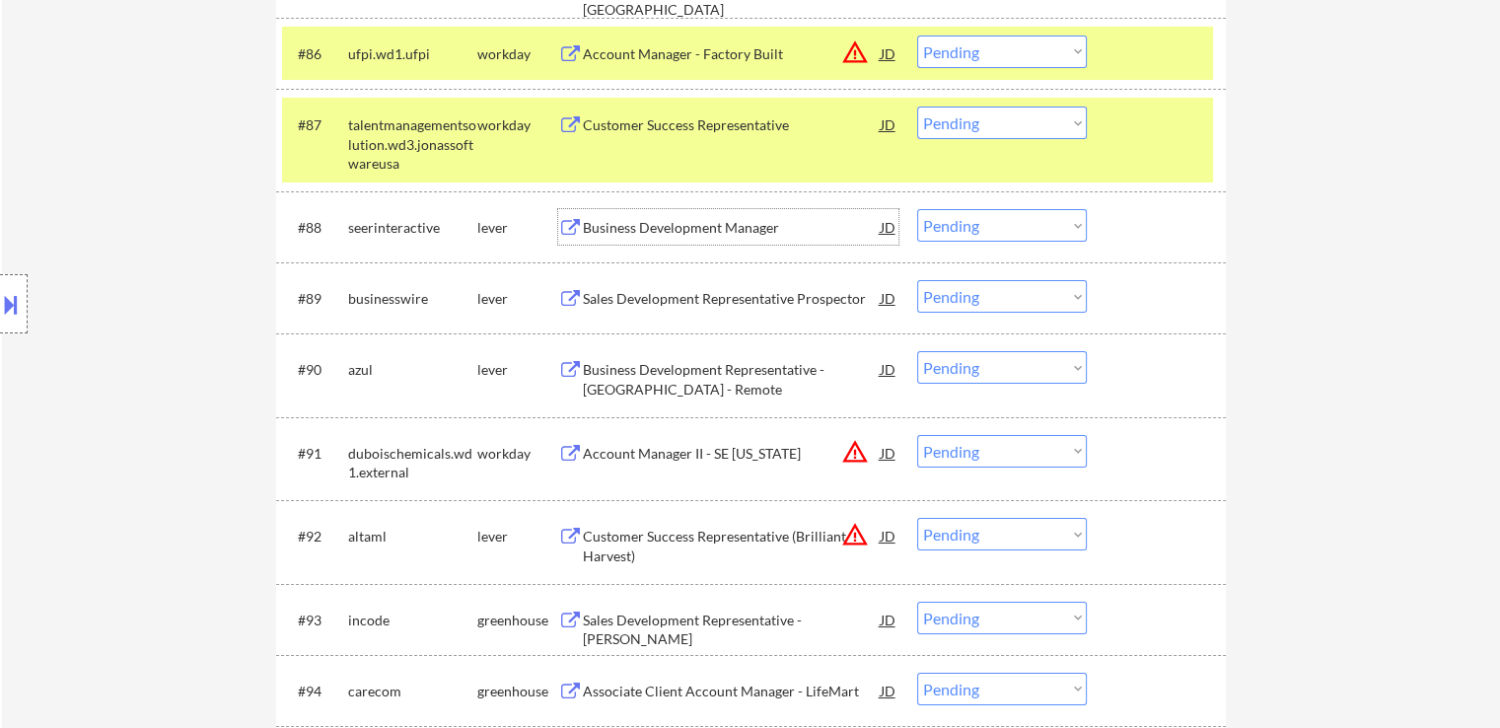
click at [1017, 228] on select "Choose an option... Pending Applied Excluded (Questions) Excluded (Expired) Exc…" at bounding box center [1002, 225] width 170 height 33
click at [917, 209] on select "Choose an option... Pending Applied Excluded (Questions) Excluded (Expired) Exc…" at bounding box center [1002, 225] width 170 height 33
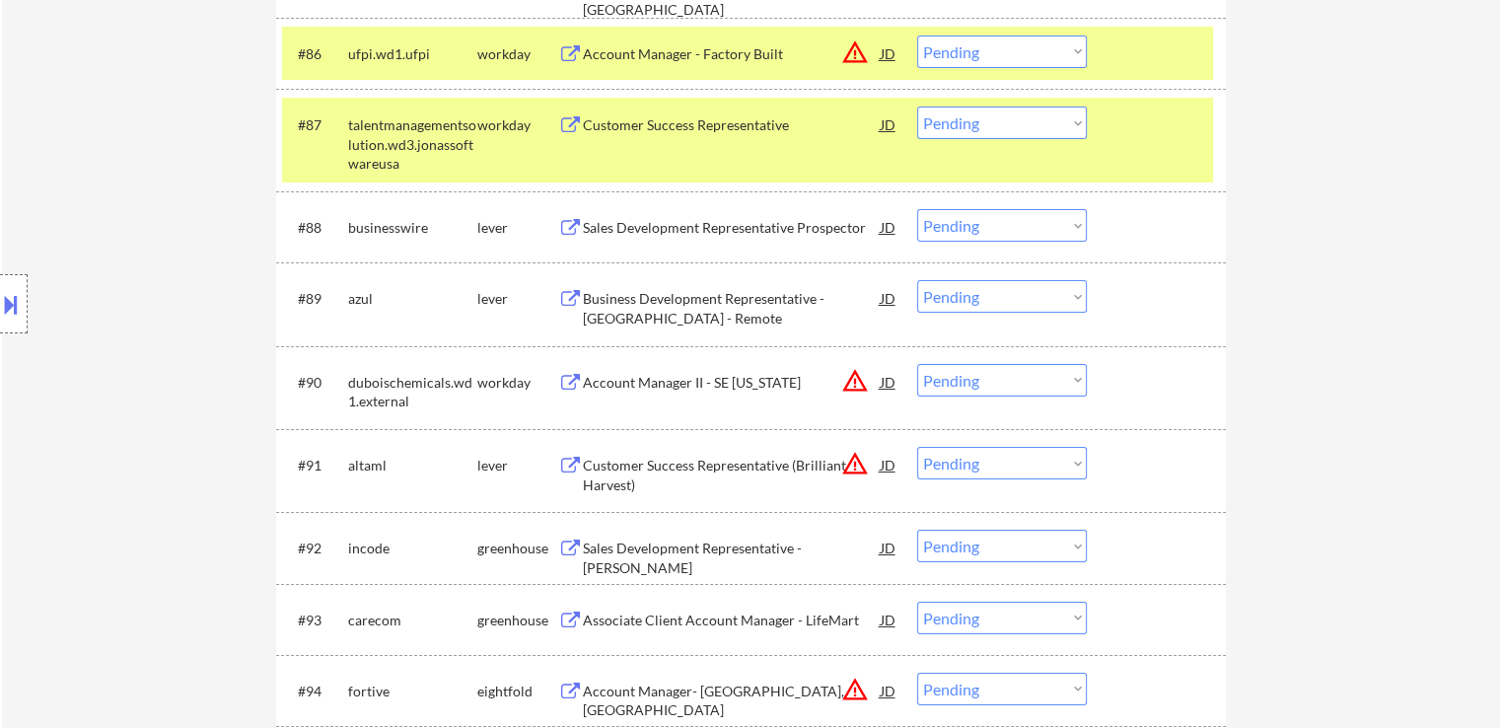
click at [749, 225] on div "Sales Development Representative Prospector" at bounding box center [732, 228] width 298 height 20
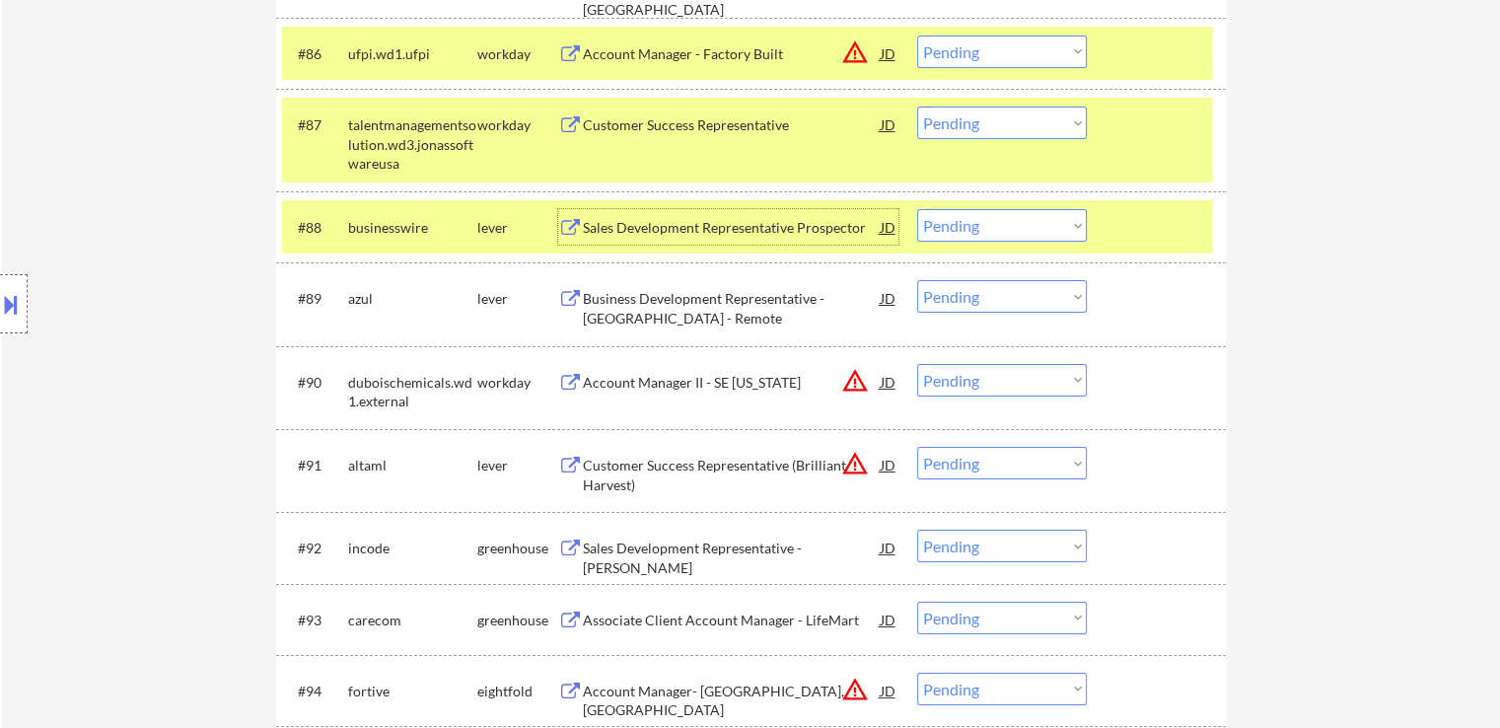
click at [1012, 226] on select "Choose an option... Pending Applied Excluded (Questions) Excluded (Expired) Exc…" at bounding box center [1002, 225] width 170 height 33
click at [917, 209] on select "Choose an option... Pending Applied Excluded (Questions) Excluded (Expired) Exc…" at bounding box center [1002, 225] width 170 height 33
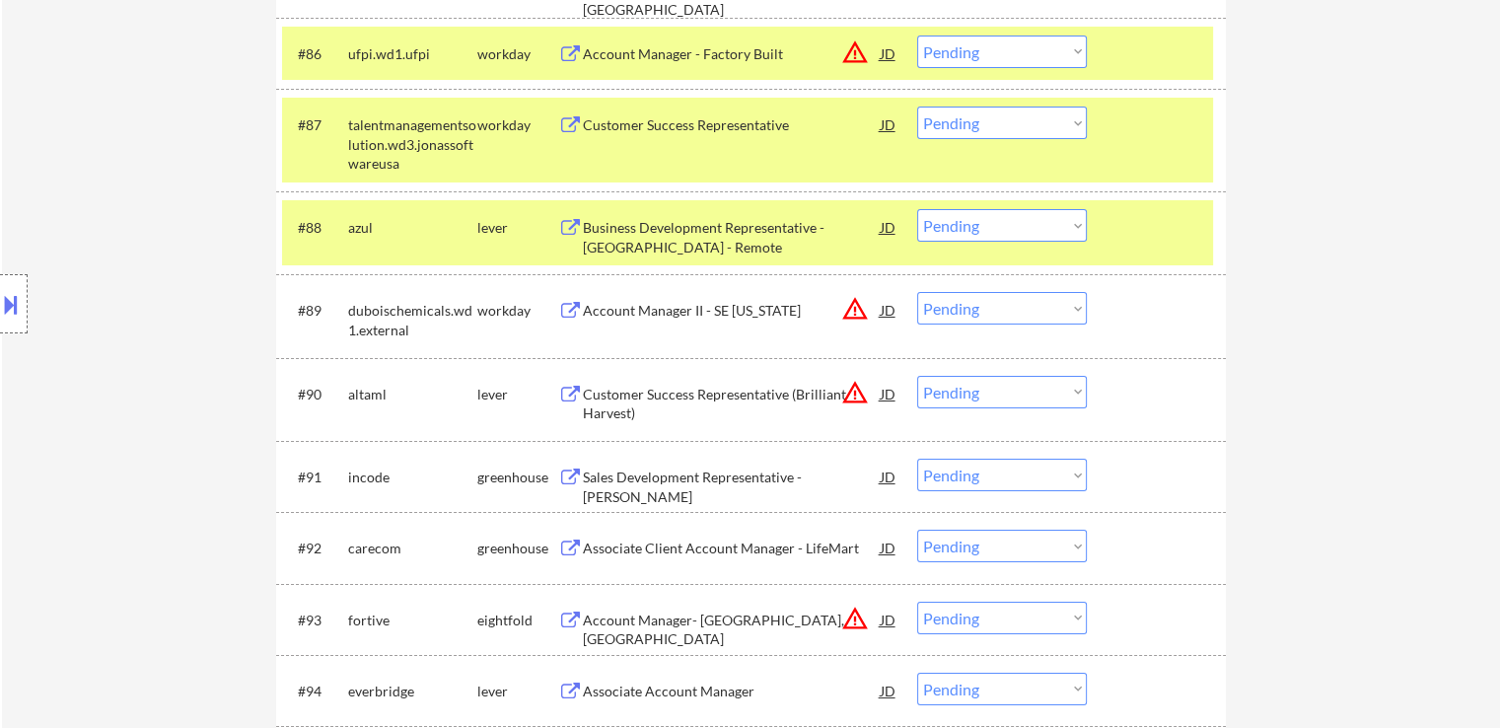
click at [705, 231] on div "Business Development Representative - North America - Remote" at bounding box center [732, 237] width 298 height 38
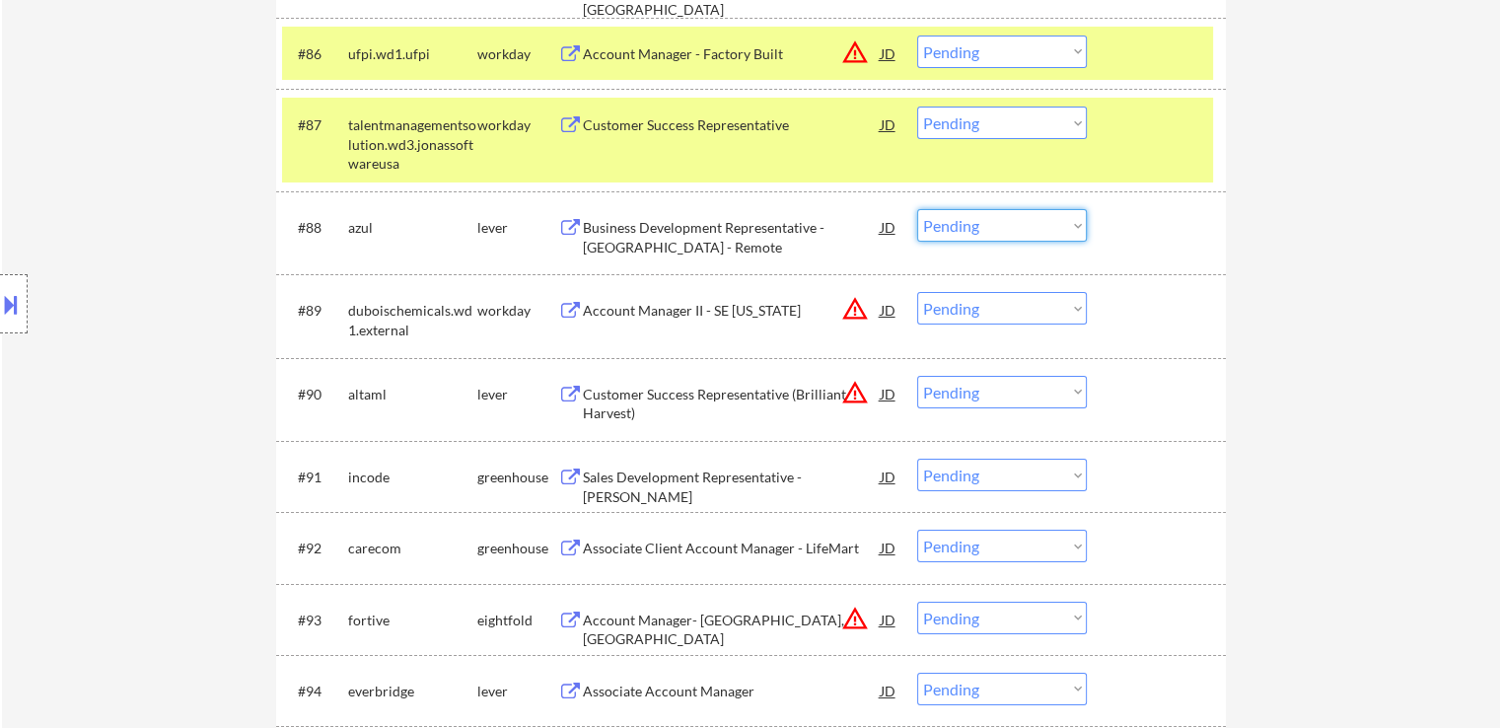
click at [952, 225] on select "Choose an option... Pending Applied Excluded (Questions) Excluded (Expired) Exc…" at bounding box center [1002, 225] width 170 height 33
click at [917, 209] on select "Choose an option... Pending Applied Excluded (Questions) Excluded (Expired) Exc…" at bounding box center [1002, 225] width 170 height 33
select select ""pending""
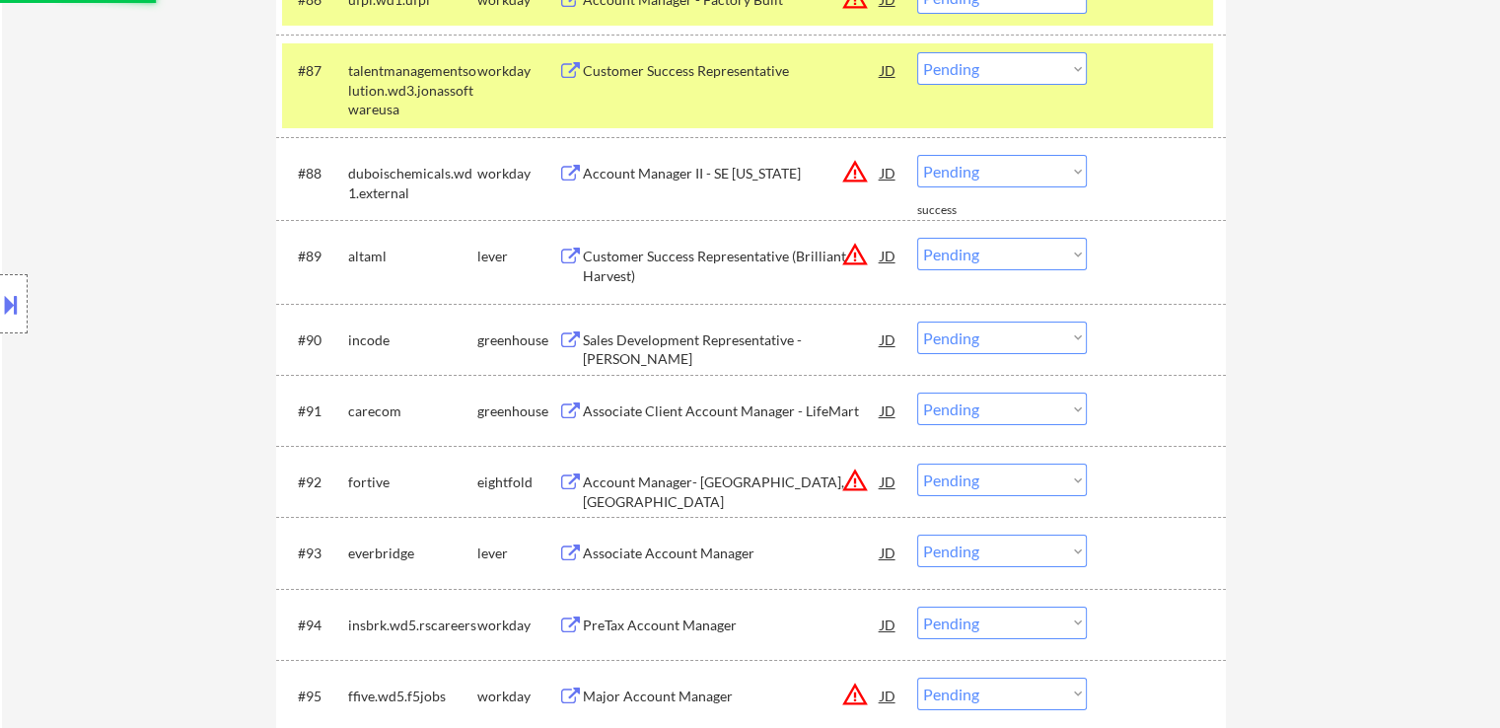
scroll to position [7317, 0]
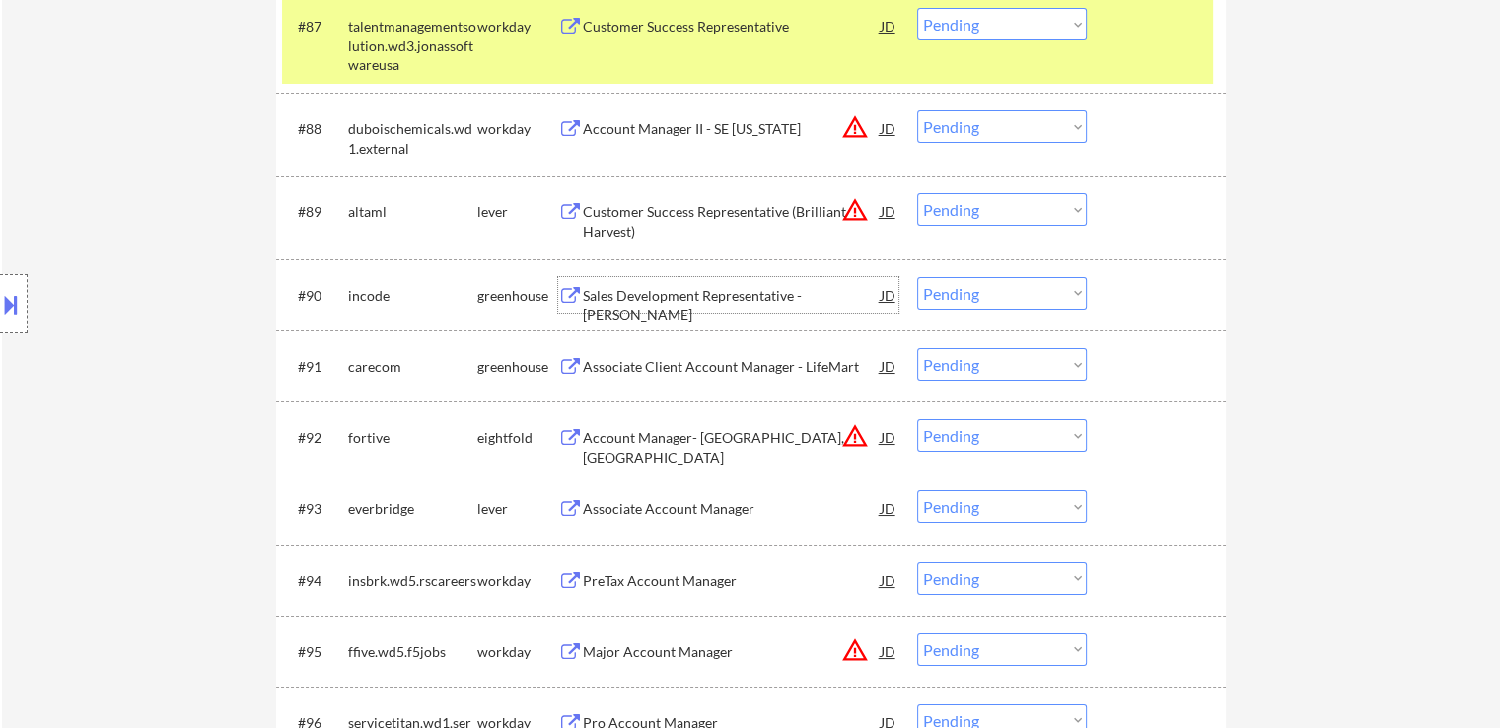
click at [748, 295] on div "Sales Development Representative - NAM" at bounding box center [732, 305] width 298 height 38
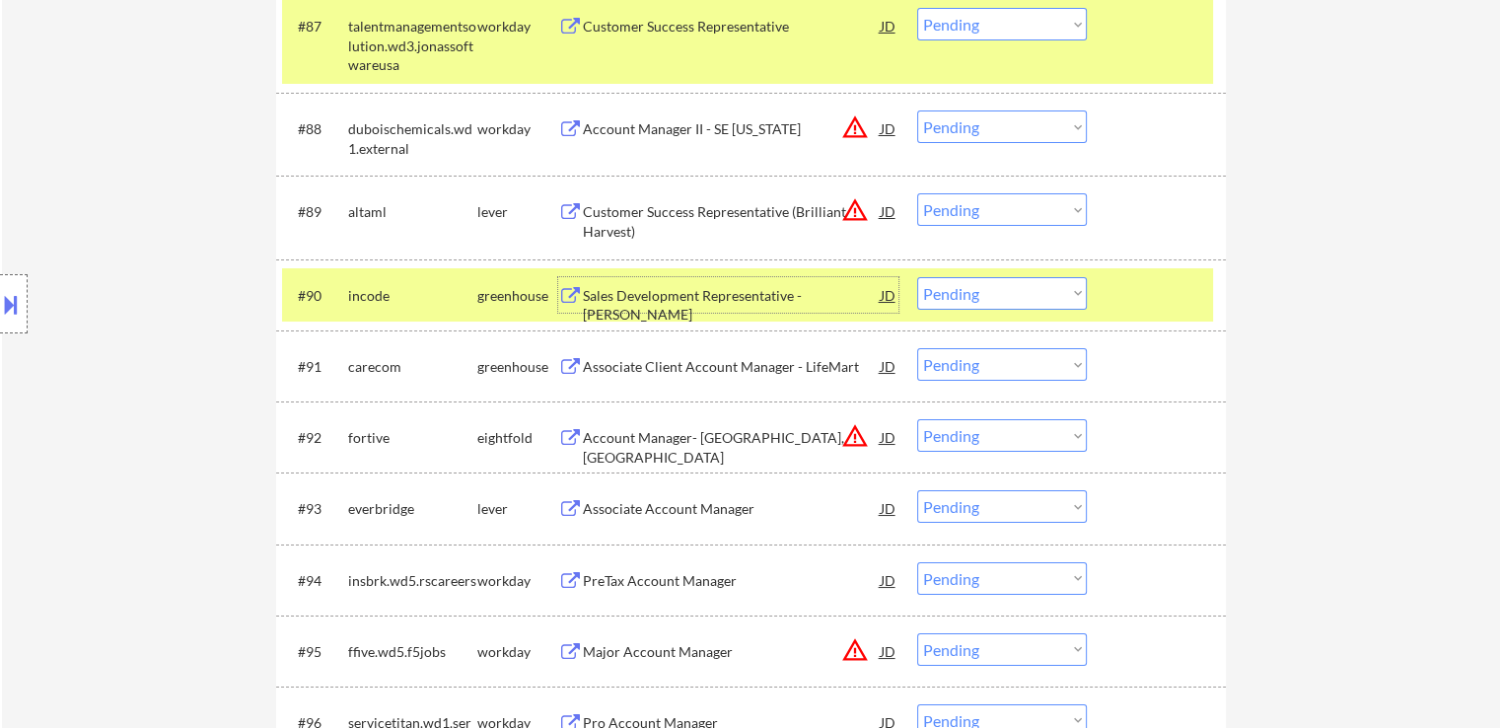
click at [966, 295] on select "Choose an option... Pending Applied Excluded (Questions) Excluded (Expired) Exc…" at bounding box center [1002, 293] width 170 height 33
click at [917, 277] on select "Choose an option... Pending Applied Excluded (Questions) Excluded (Expired) Exc…" at bounding box center [1002, 293] width 170 height 33
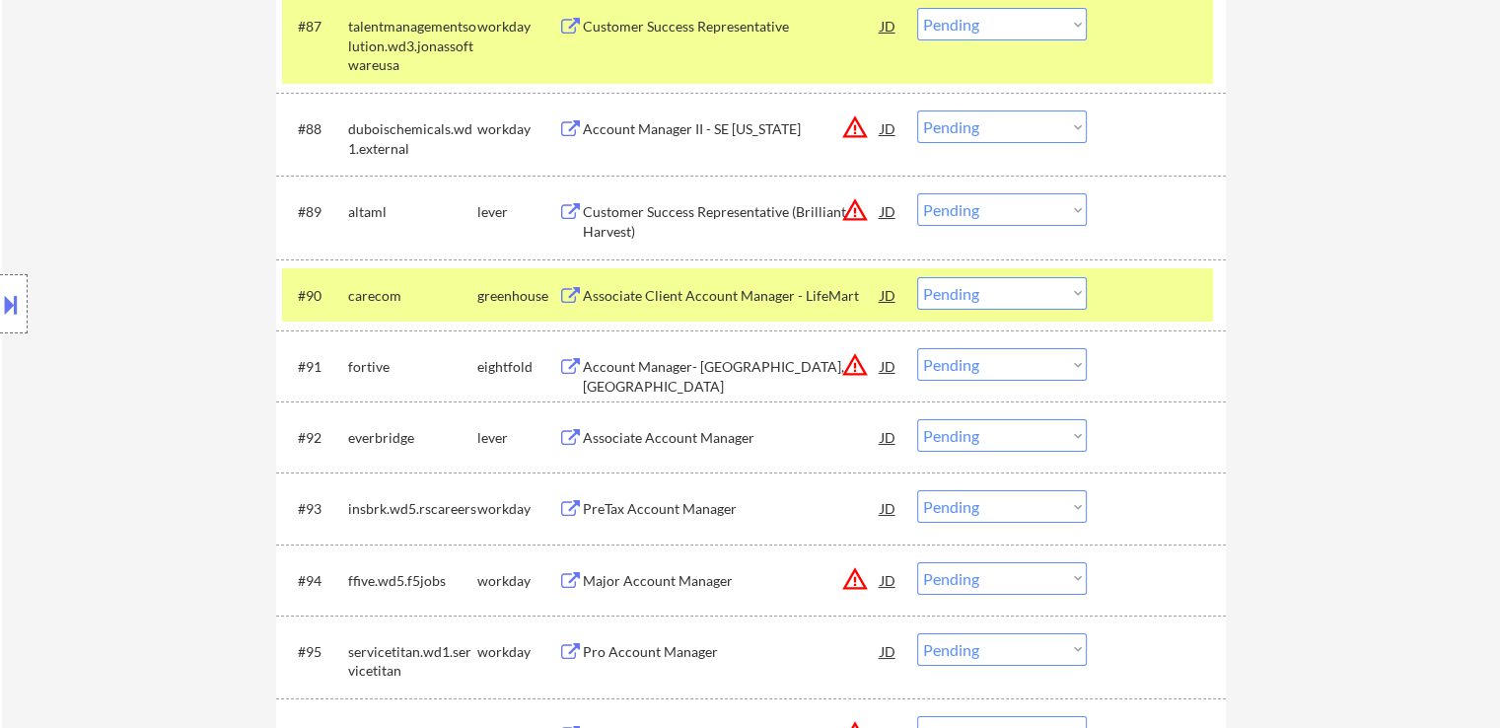
click at [746, 296] on div "Associate Client Account Manager - LifeMart" at bounding box center [732, 296] width 298 height 20
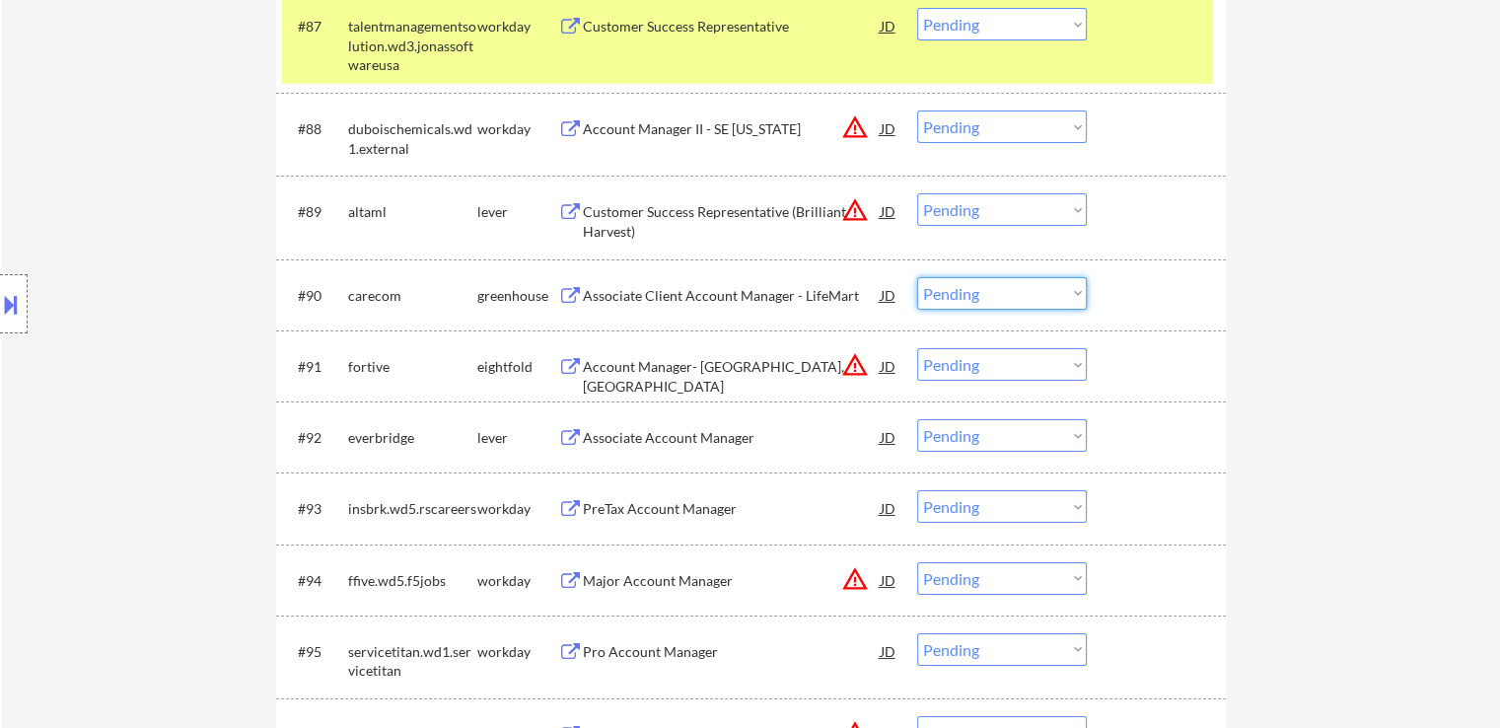
click at [986, 292] on select "Choose an option... Pending Applied Excluded (Questions) Excluded (Expired) Exc…" at bounding box center [1002, 293] width 170 height 33
click at [917, 277] on select "Choose an option... Pending Applied Excluded (Questions) Excluded (Expired) Exc…" at bounding box center [1002, 293] width 170 height 33
select select ""pending""
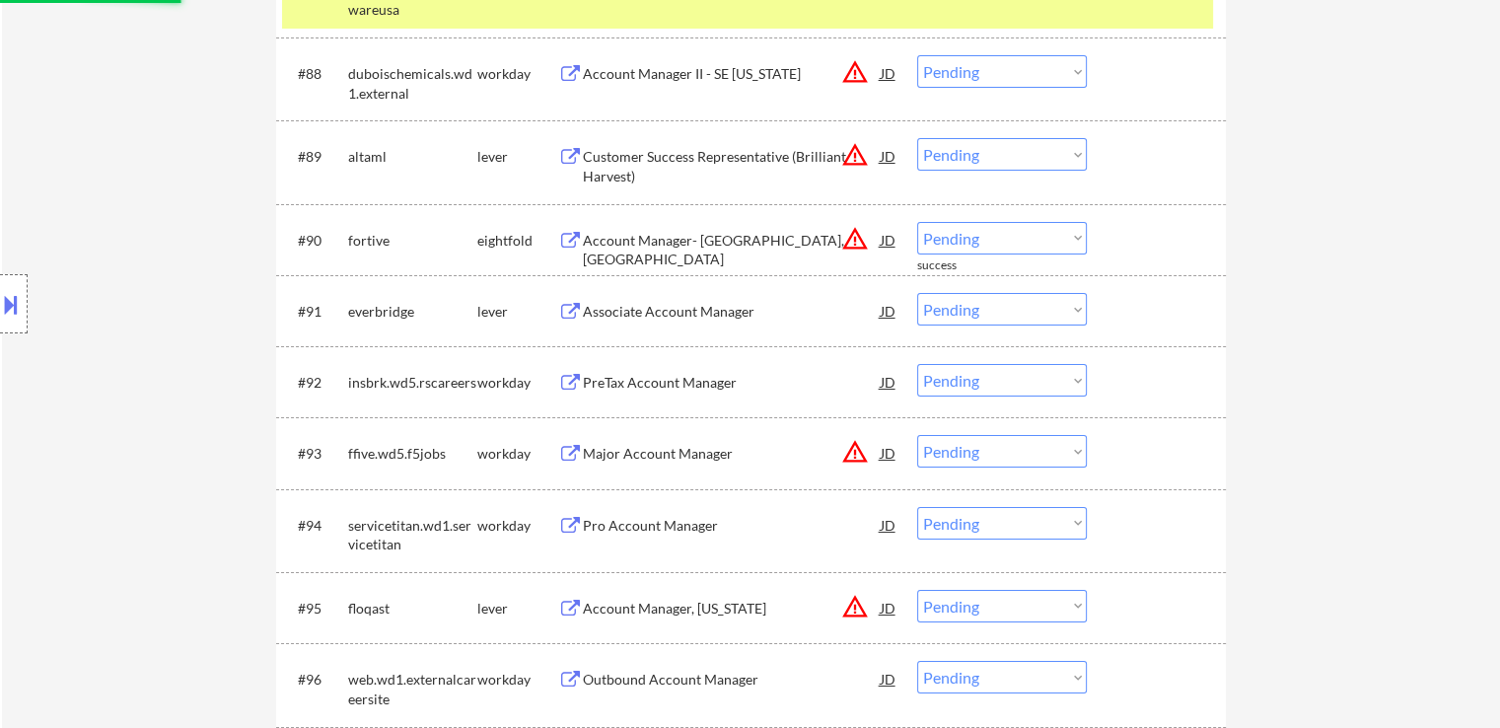
scroll to position [7415, 0]
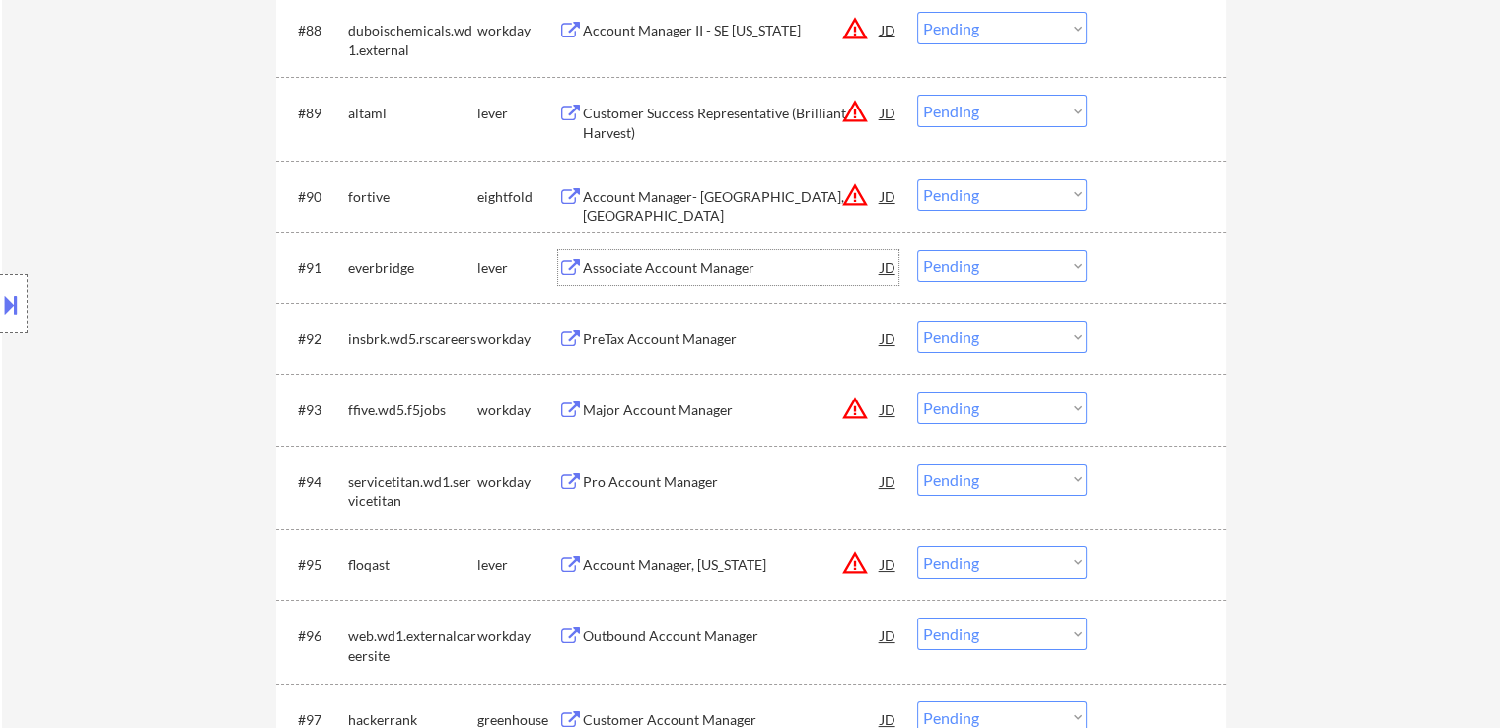
click at [712, 269] on div "Associate Account Manager" at bounding box center [732, 268] width 298 height 20
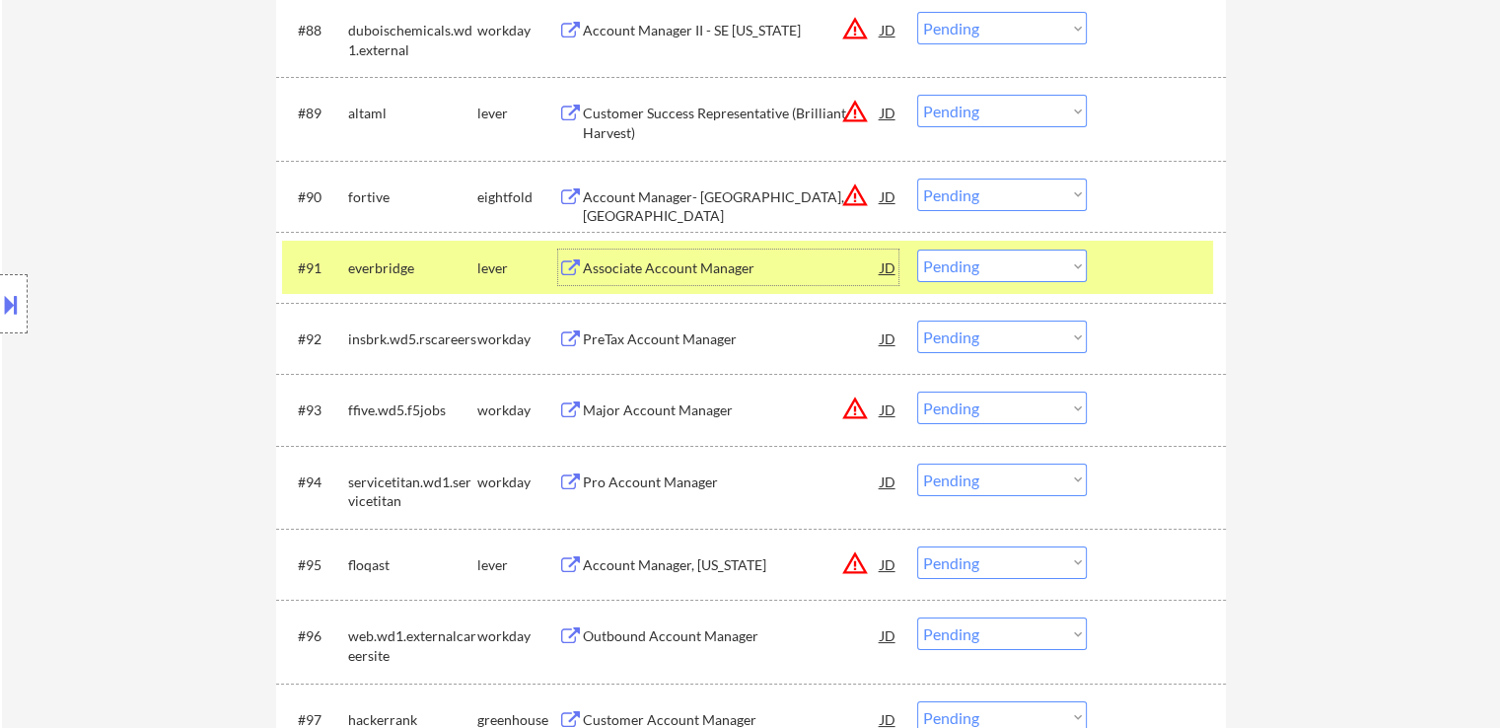
click at [971, 269] on select "Choose an option... Pending Applied Excluded (Questions) Excluded (Expired) Exc…" at bounding box center [1002, 266] width 170 height 33
click at [917, 250] on select "Choose an option... Pending Applied Excluded (Questions) Excluded (Expired) Exc…" at bounding box center [1002, 266] width 170 height 33
select select ""pending""
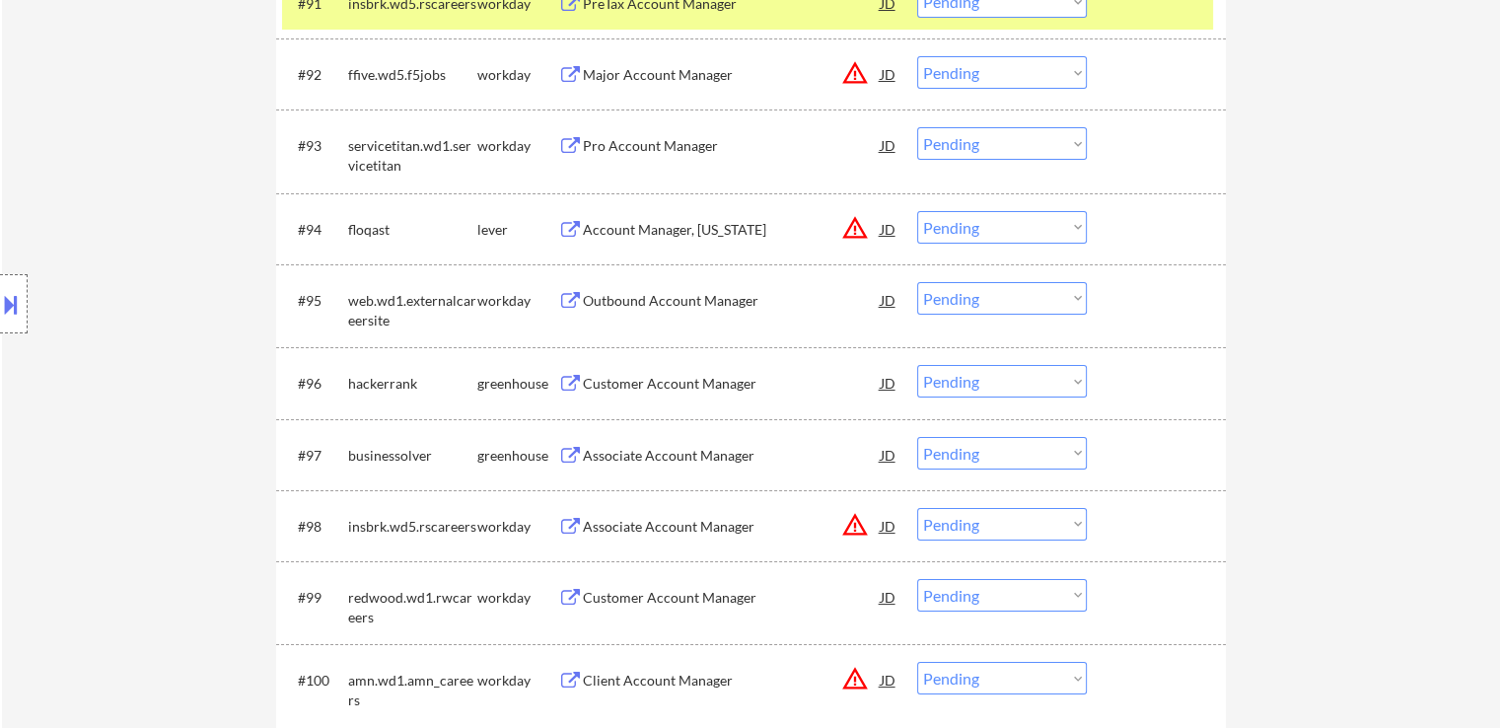
scroll to position [7711, 0]
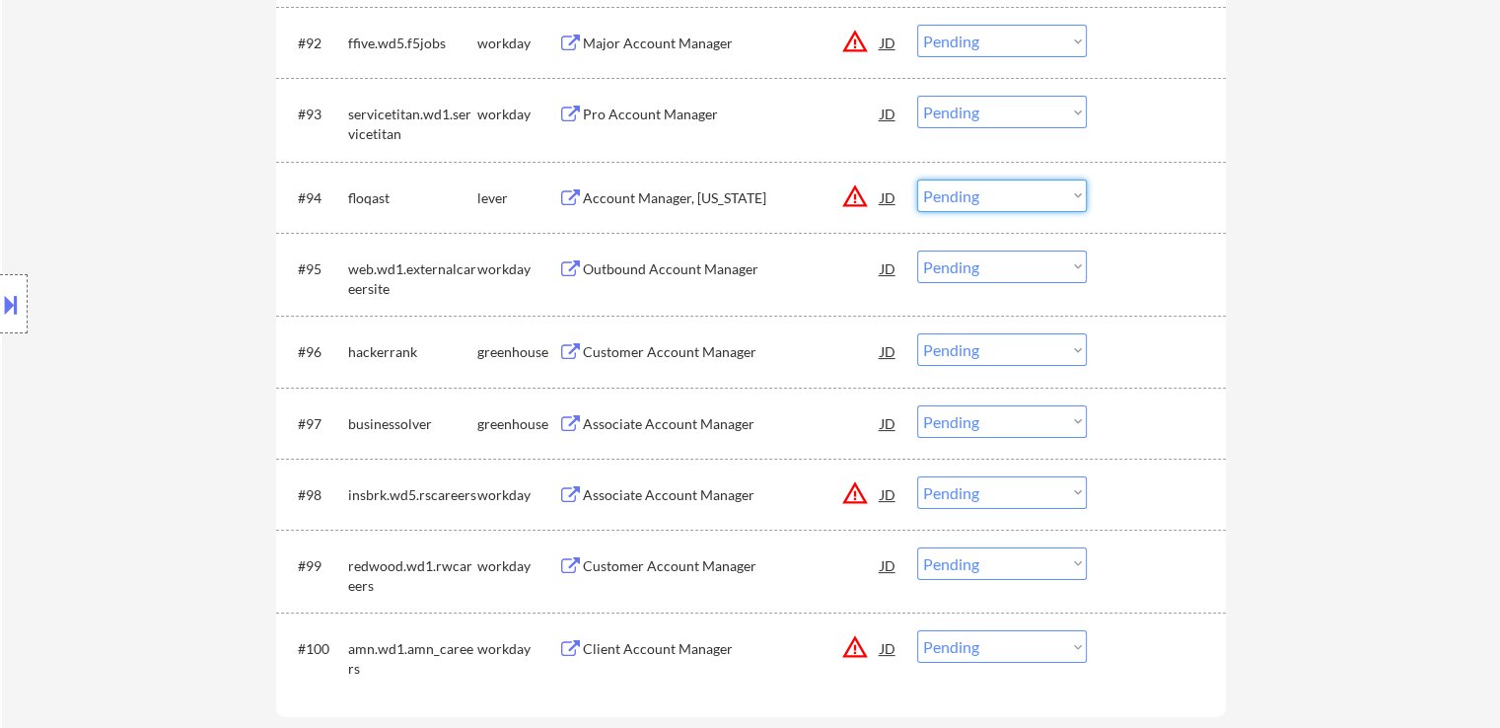
click at [1010, 201] on select "Choose an option... Pending Applied Excluded (Questions) Excluded (Expired) Exc…" at bounding box center [1002, 196] width 170 height 33
click at [967, 194] on select "Choose an option... Pending Applied Excluded (Questions) Excluded (Expired) Exc…" at bounding box center [1002, 196] width 170 height 33
click at [917, 180] on select "Choose an option... Pending Applied Excluded (Questions) Excluded (Expired) Exc…" at bounding box center [1002, 196] width 170 height 33
select select ""pending""
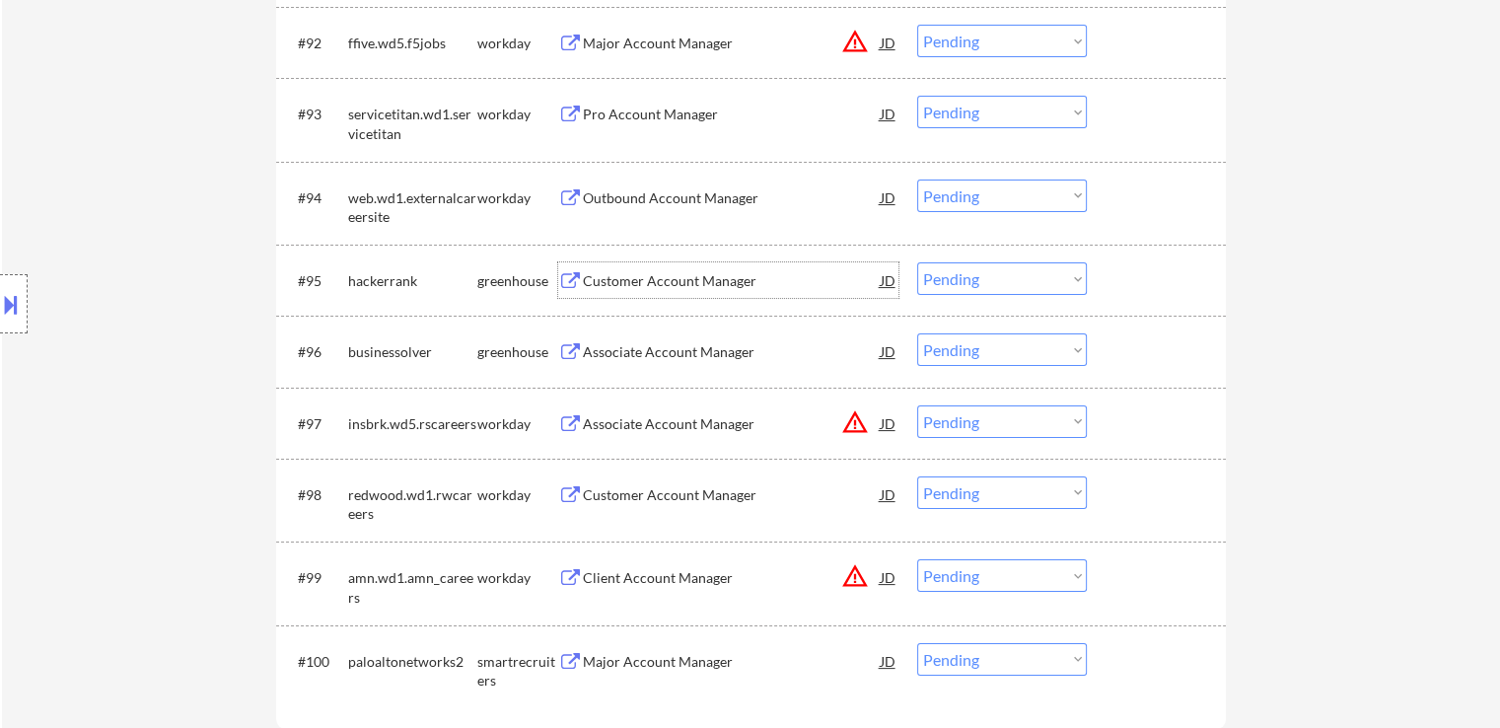
click at [705, 276] on div "Customer Account Manager" at bounding box center [732, 281] width 298 height 20
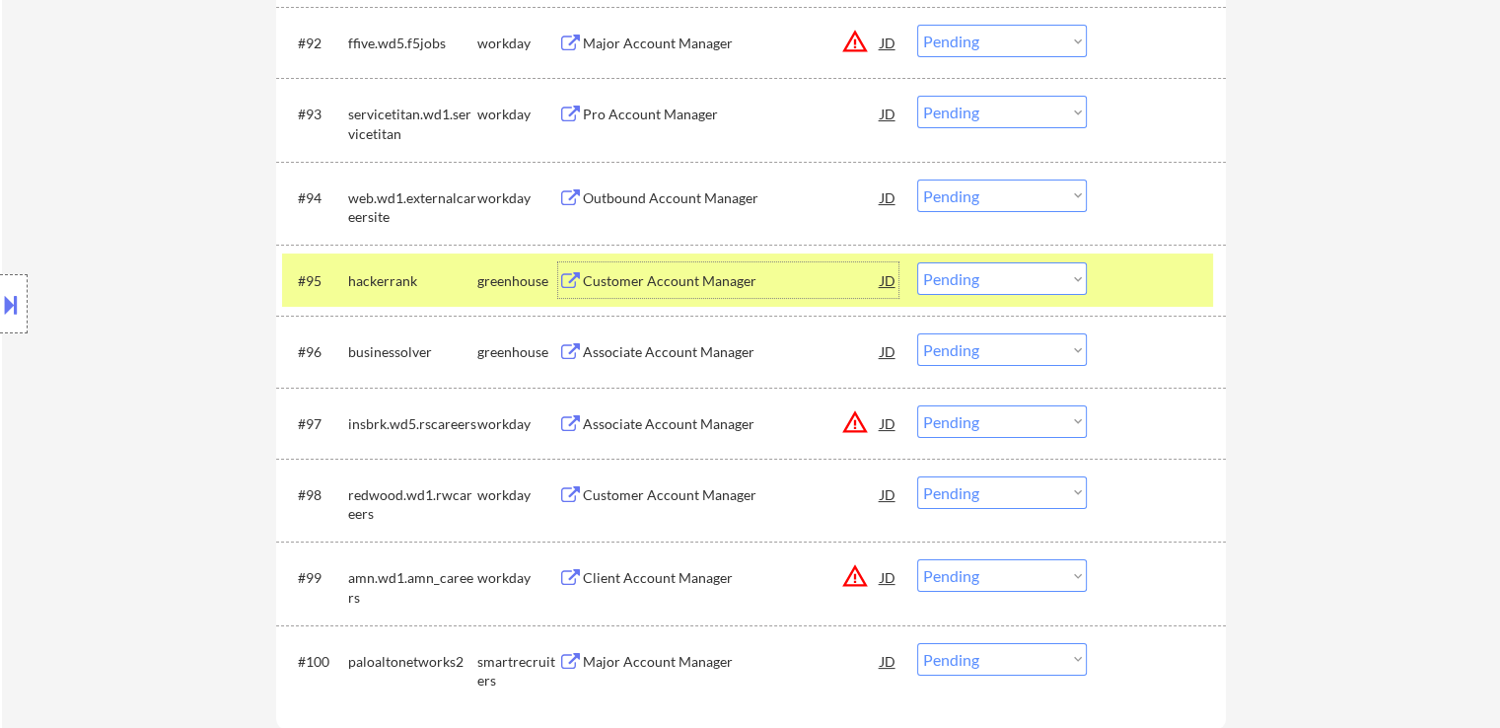
click at [6, 303] on button at bounding box center [11, 304] width 22 height 33
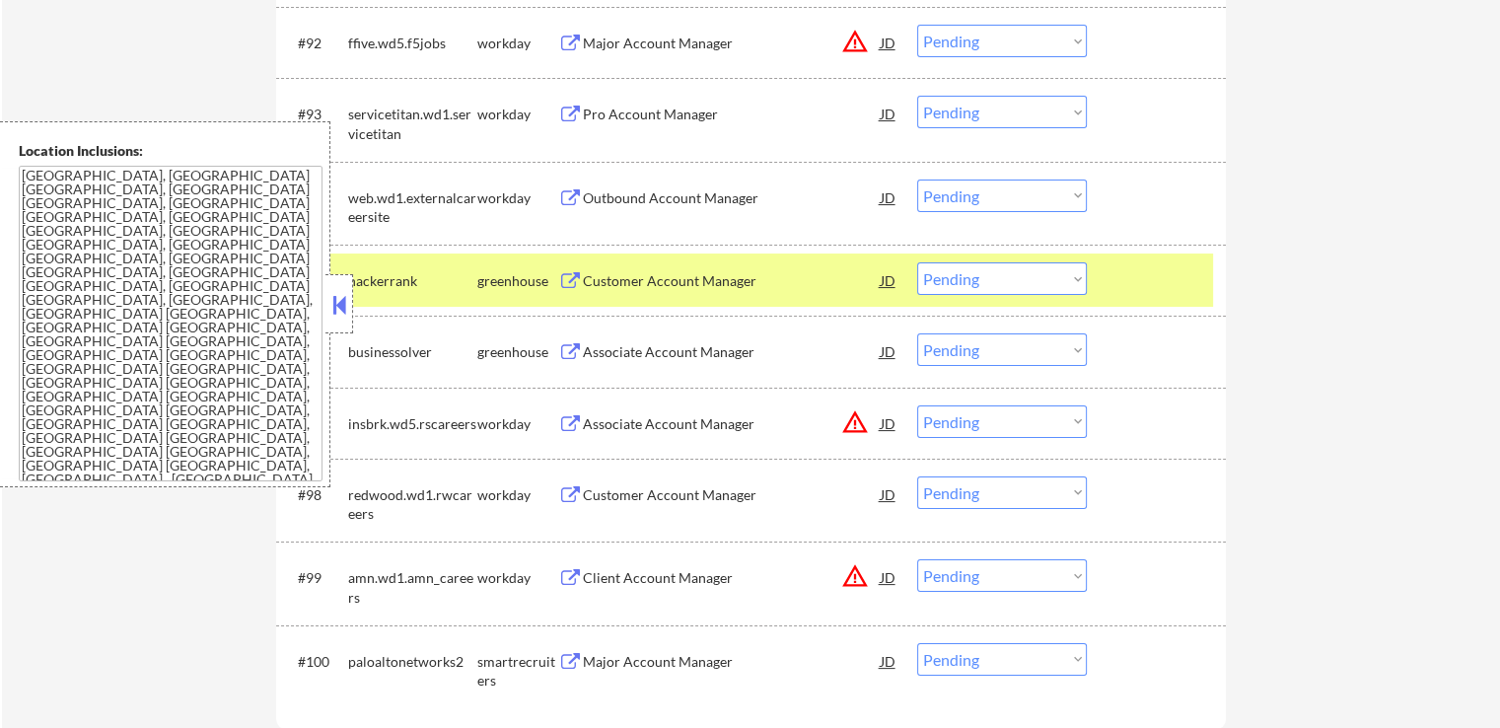
click at [331, 305] on button at bounding box center [340, 305] width 22 height 30
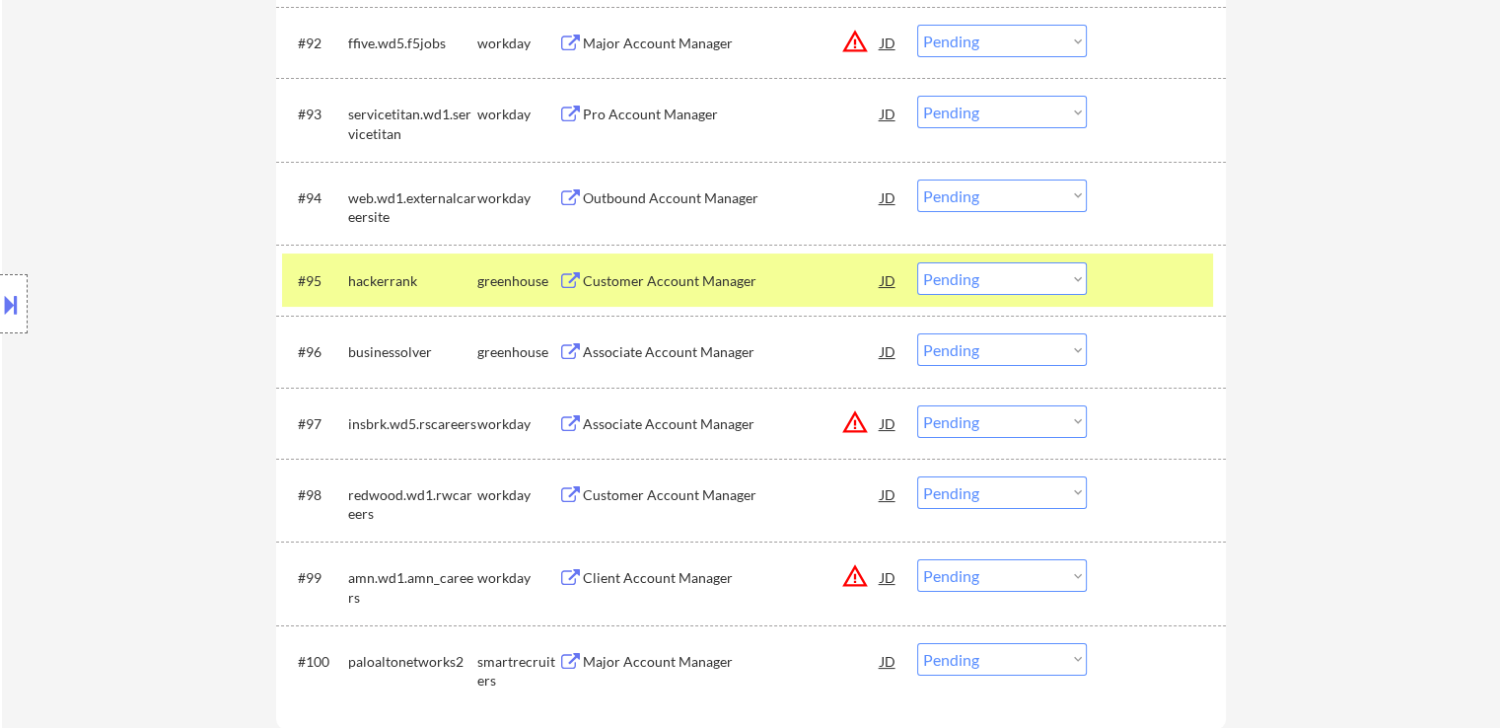
drag, startPoint x: 963, startPoint y: 282, endPoint x: 971, endPoint y: 289, distance: 10.5
click at [963, 282] on select "Choose an option... Pending Applied Excluded (Questions) Excluded (Expired) Exc…" at bounding box center [1002, 278] width 170 height 33
click at [917, 262] on select "Choose an option... Pending Applied Excluded (Questions) Excluded (Expired) Exc…" at bounding box center [1002, 278] width 170 height 33
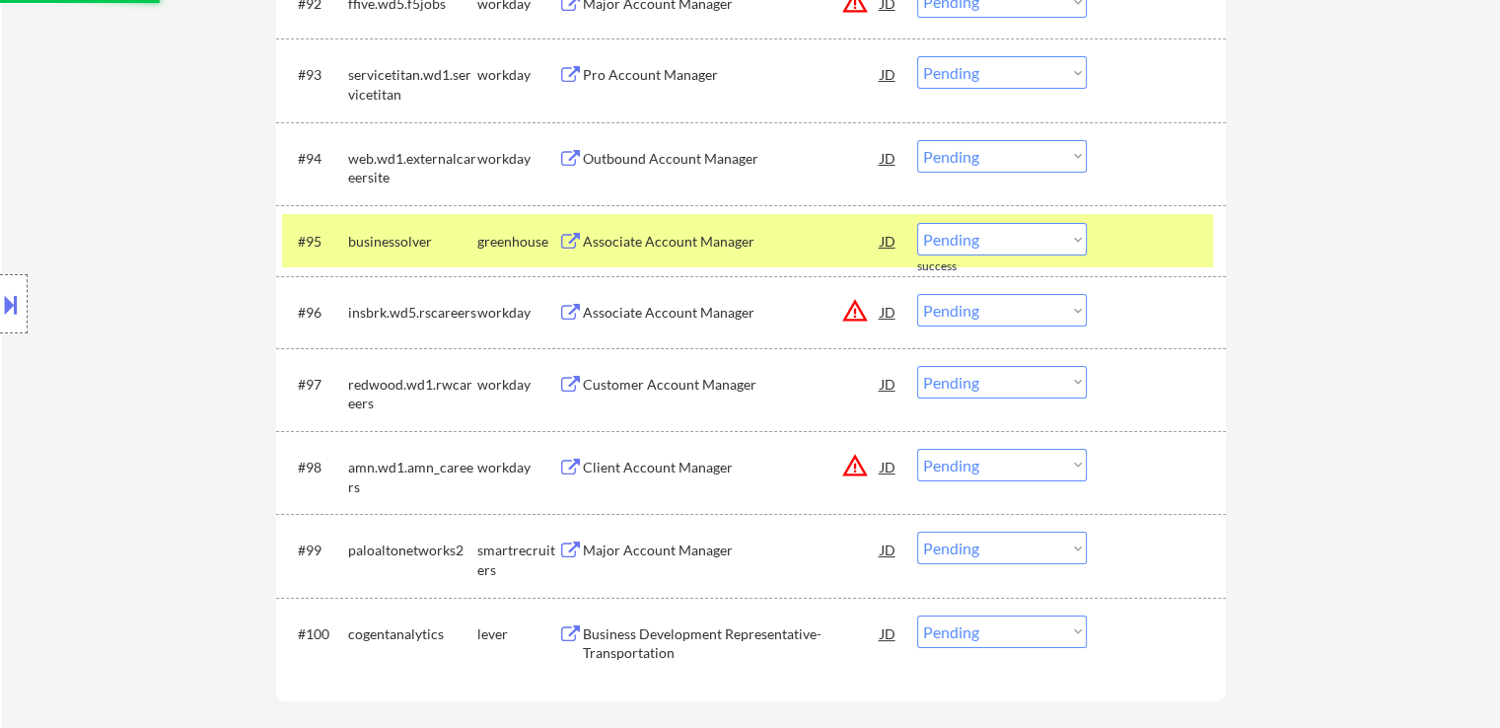
scroll to position [7810, 0]
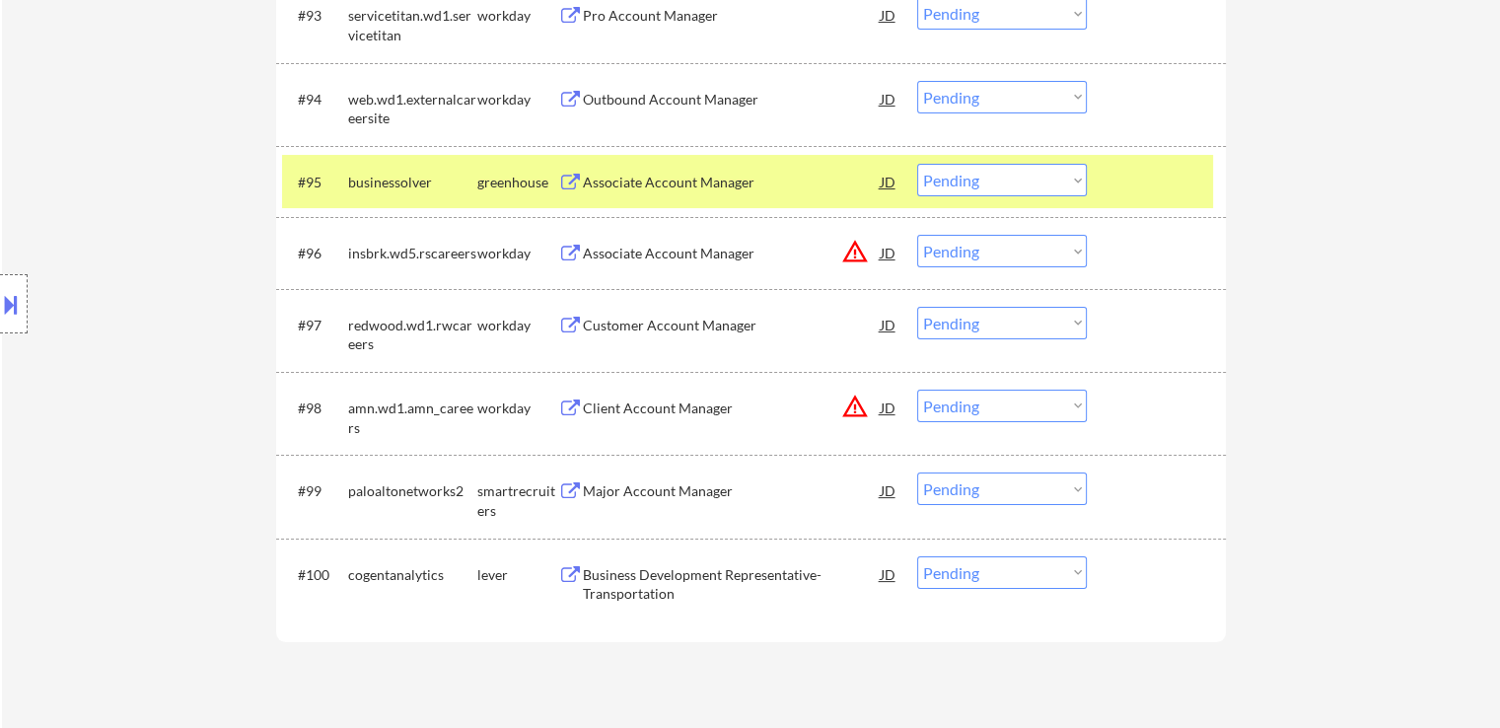
click at [705, 183] on div "Associate Account Manager" at bounding box center [732, 183] width 298 height 20
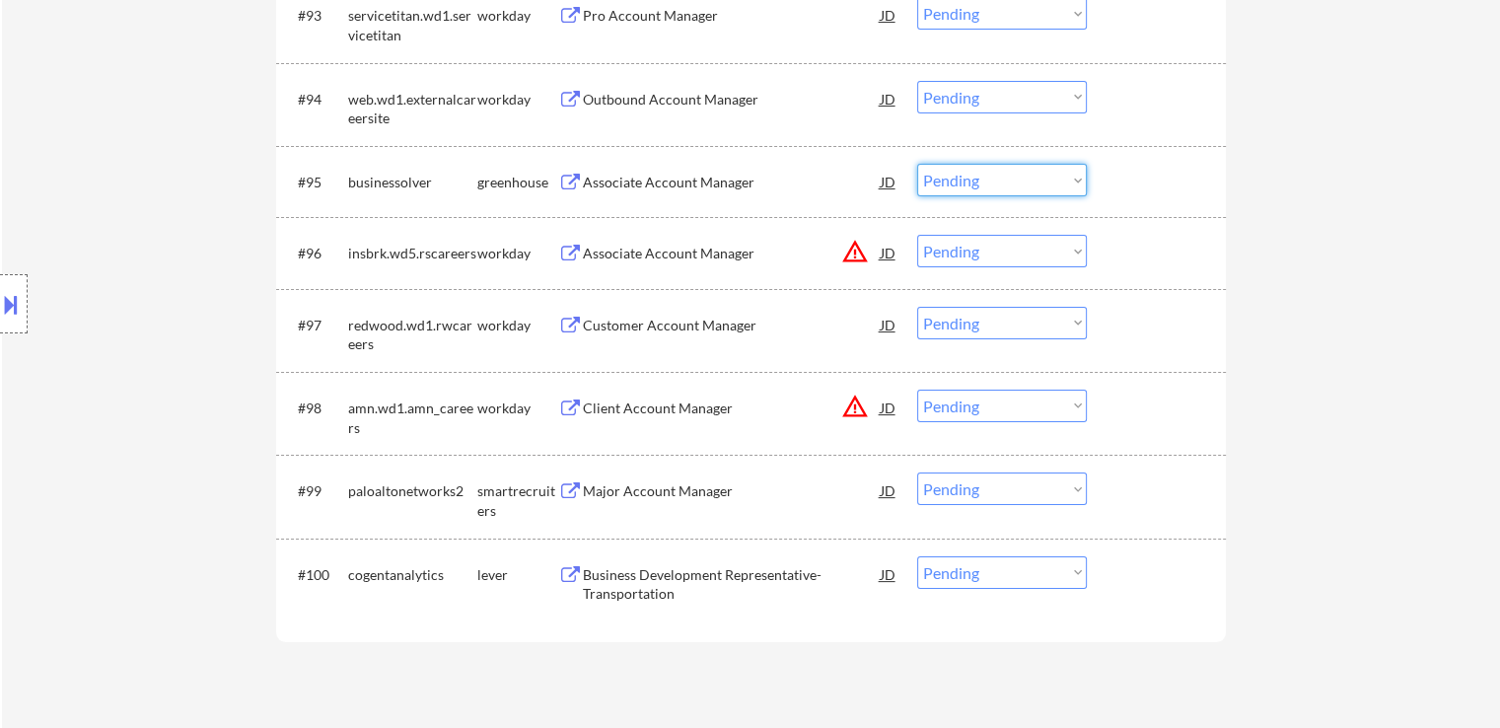
click at [968, 174] on select "Choose an option... Pending Applied Excluded (Questions) Excluded (Expired) Exc…" at bounding box center [1002, 180] width 170 height 33
click at [917, 164] on select "Choose an option... Pending Applied Excluded (Questions) Excluded (Expired) Exc…" at bounding box center [1002, 180] width 170 height 33
select select ""pending""
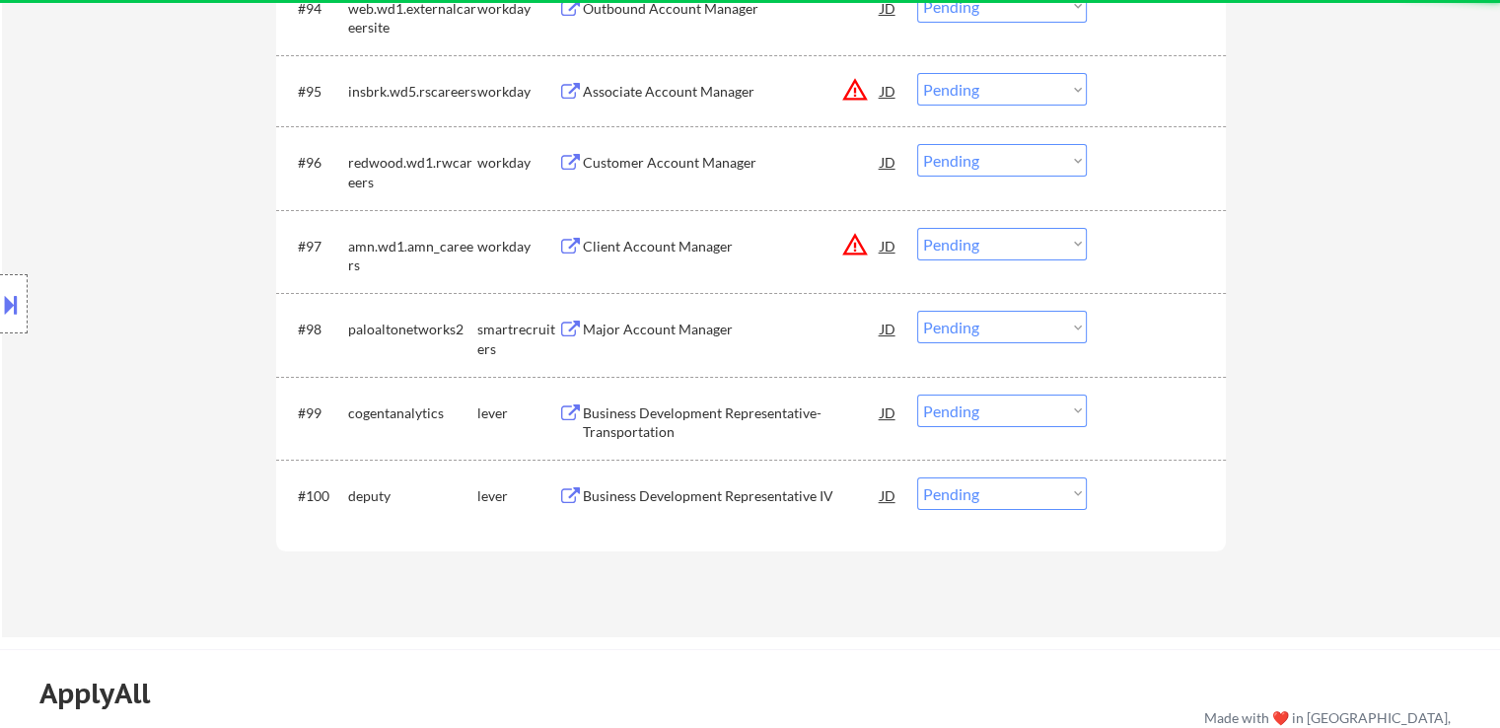
scroll to position [7909, 0]
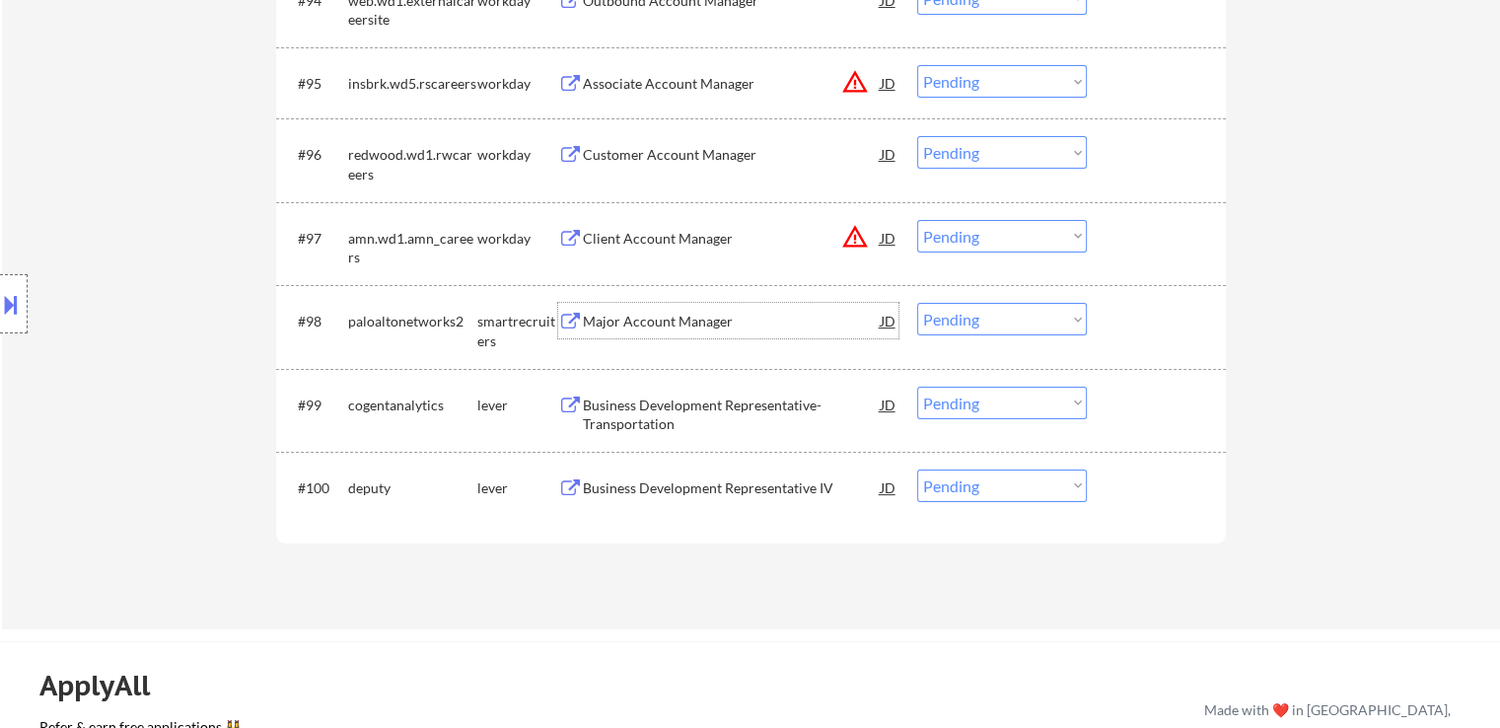
click at [707, 321] on div "Major Account Manager" at bounding box center [732, 322] width 298 height 20
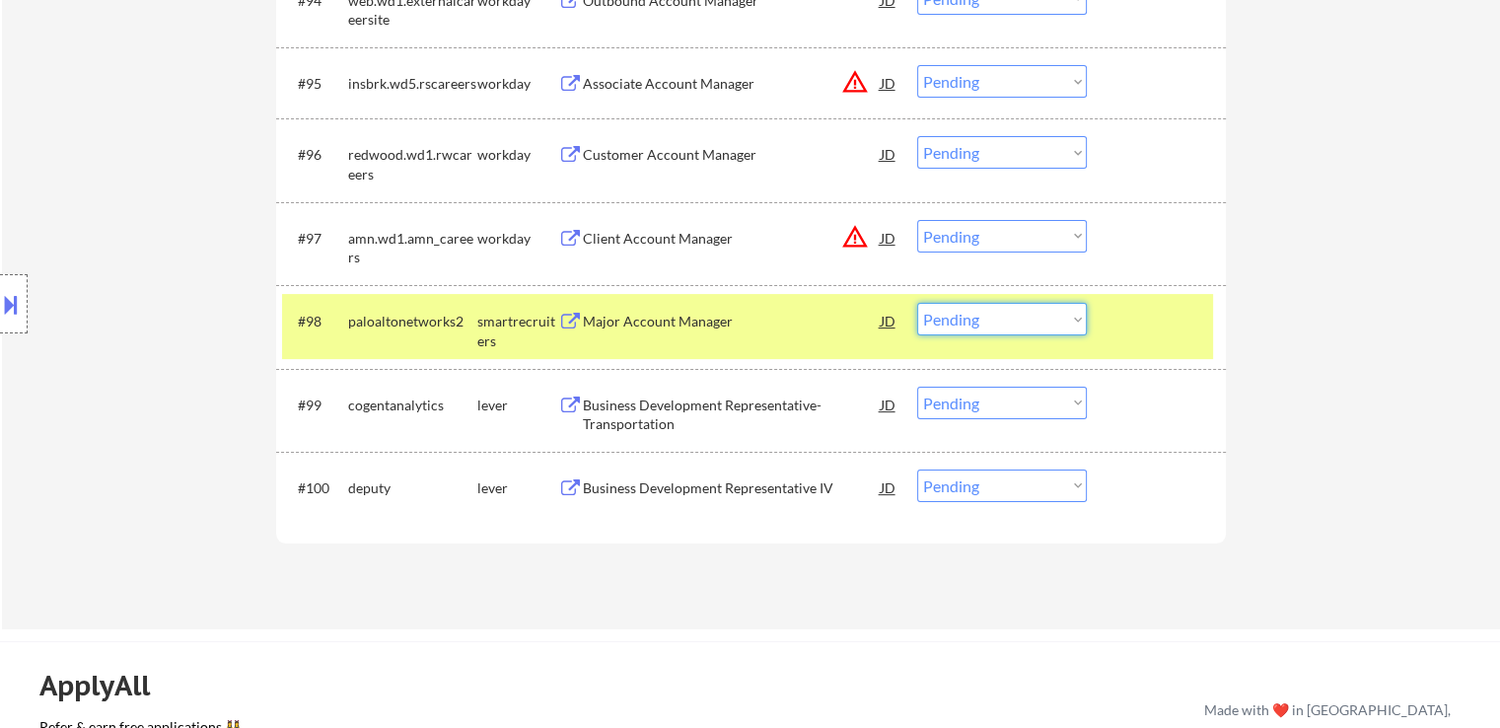
click at [1012, 329] on select "Choose an option... Pending Applied Excluded (Questions) Excluded (Expired) Exc…" at bounding box center [1002, 319] width 170 height 33
click at [917, 303] on select "Choose an option... Pending Applied Excluded (Questions) Excluded (Expired) Exc…" at bounding box center [1002, 319] width 170 height 33
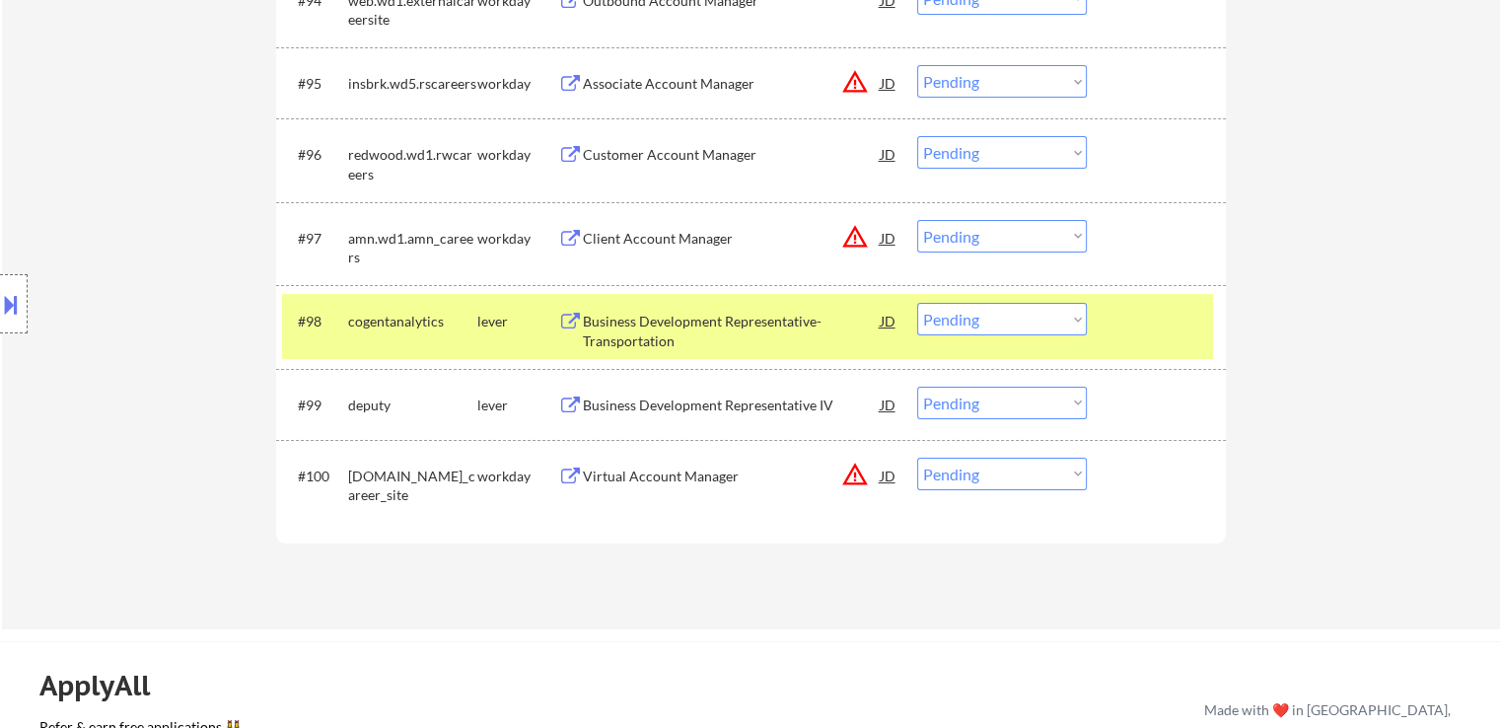
click at [659, 329] on div "Business Development Representative- Transportation" at bounding box center [732, 331] width 298 height 38
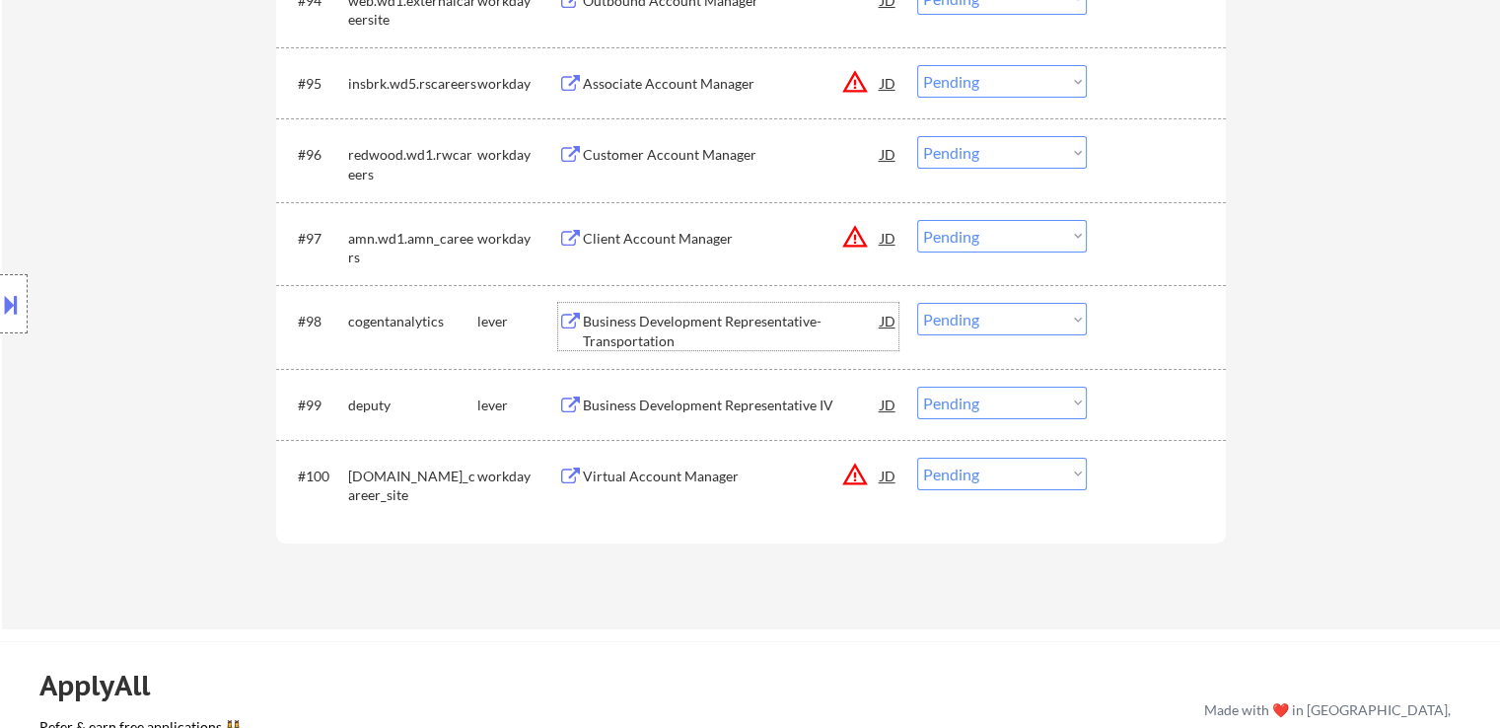
click at [968, 329] on select "Choose an option... Pending Applied Excluded (Questions) Excluded (Expired) Exc…" at bounding box center [1002, 319] width 170 height 33
click at [917, 303] on select "Choose an option... Pending Applied Excluded (Questions) Excluded (Expired) Exc…" at bounding box center [1002, 319] width 170 height 33
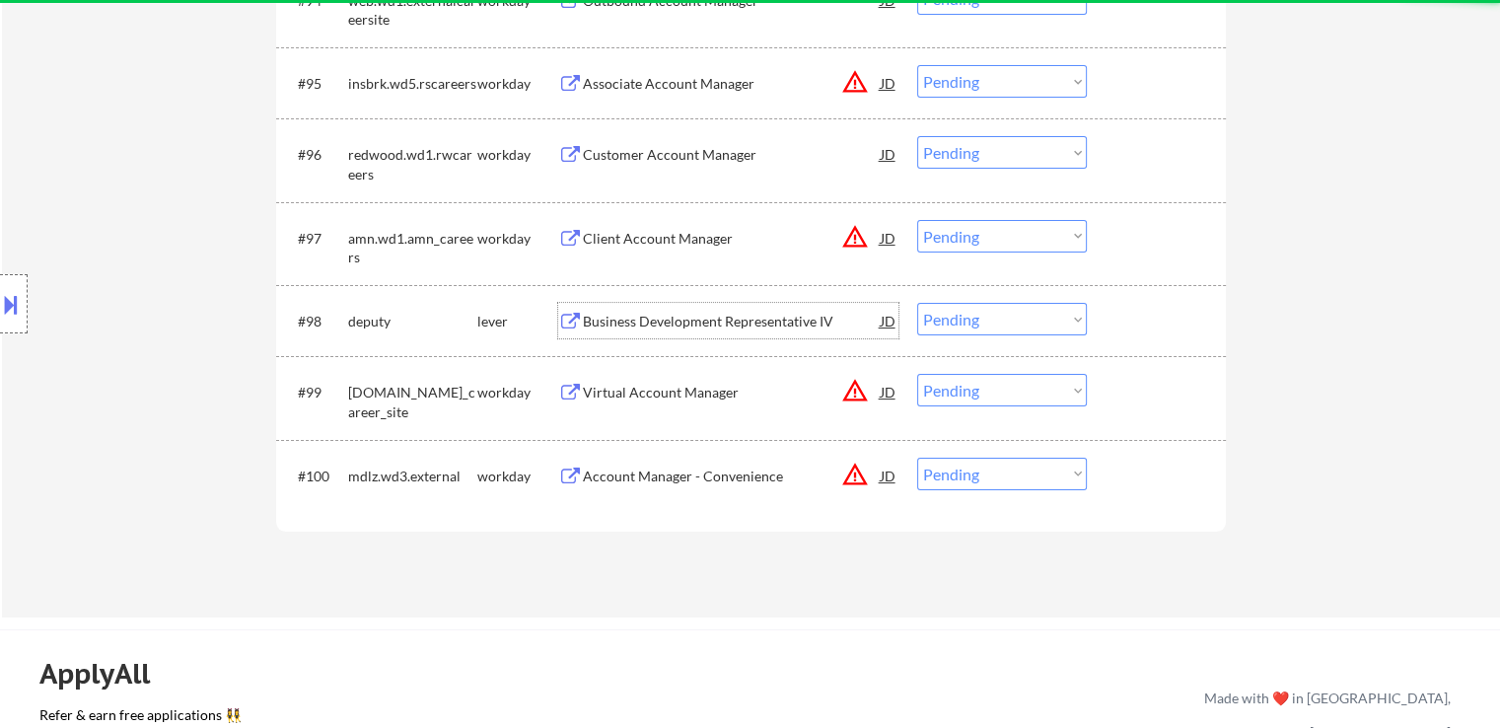
click at [691, 323] on div "Business Development Representative IV" at bounding box center [732, 322] width 298 height 20
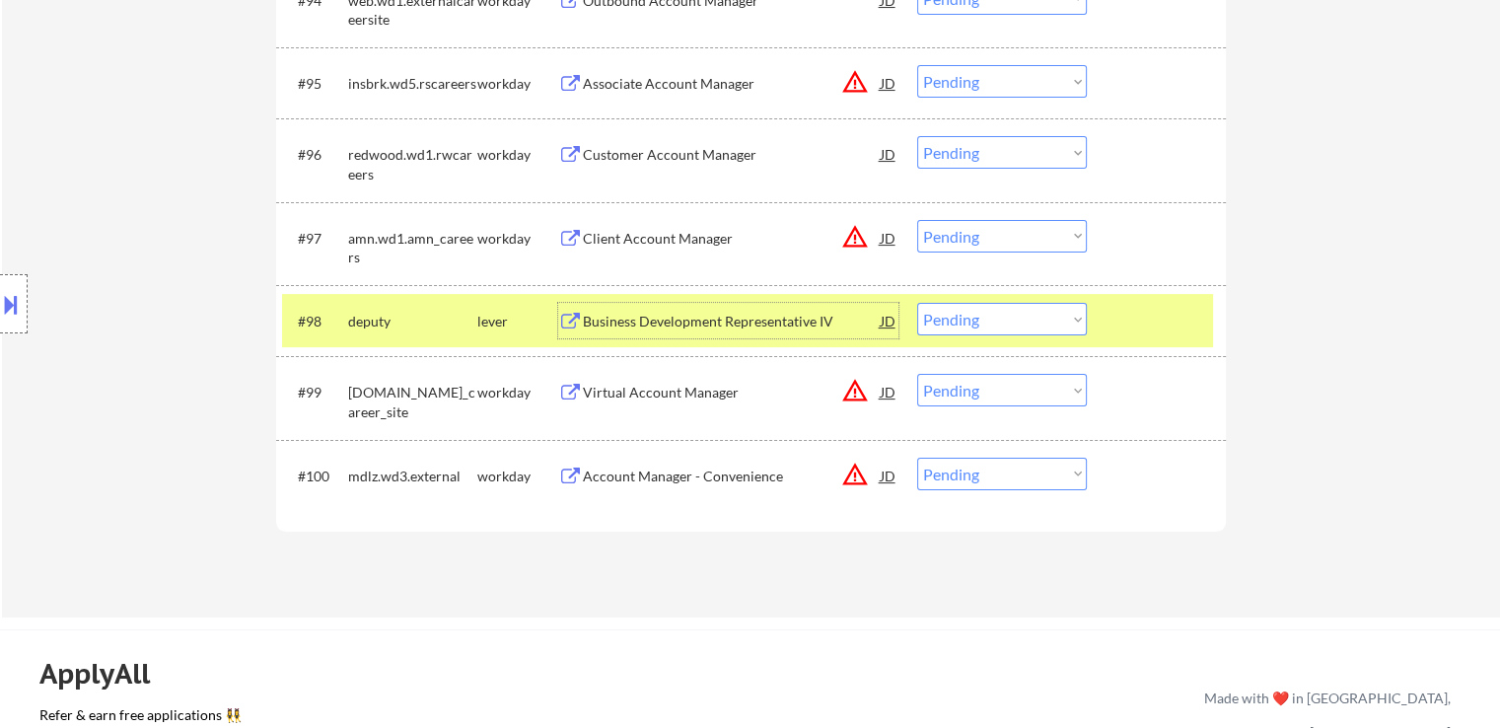
click at [974, 317] on select "Choose an option... Pending Applied Excluded (Questions) Excluded (Expired) Exc…" at bounding box center [1002, 319] width 170 height 33
click at [917, 303] on select "Choose an option... Pending Applied Excluded (Questions) Excluded (Expired) Exc…" at bounding box center [1002, 319] width 170 height 33
select select ""pending""
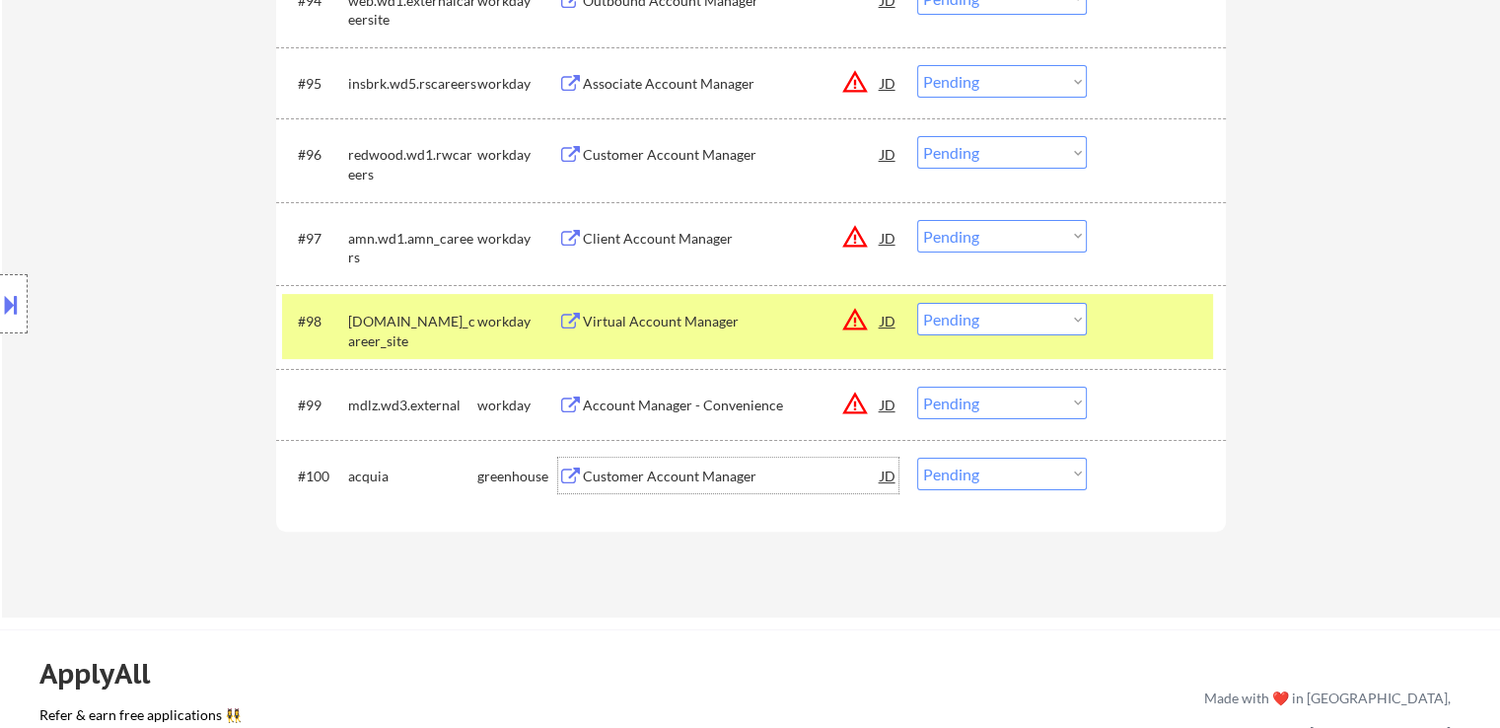
click at [623, 474] on div "Customer Account Manager" at bounding box center [732, 477] width 298 height 20
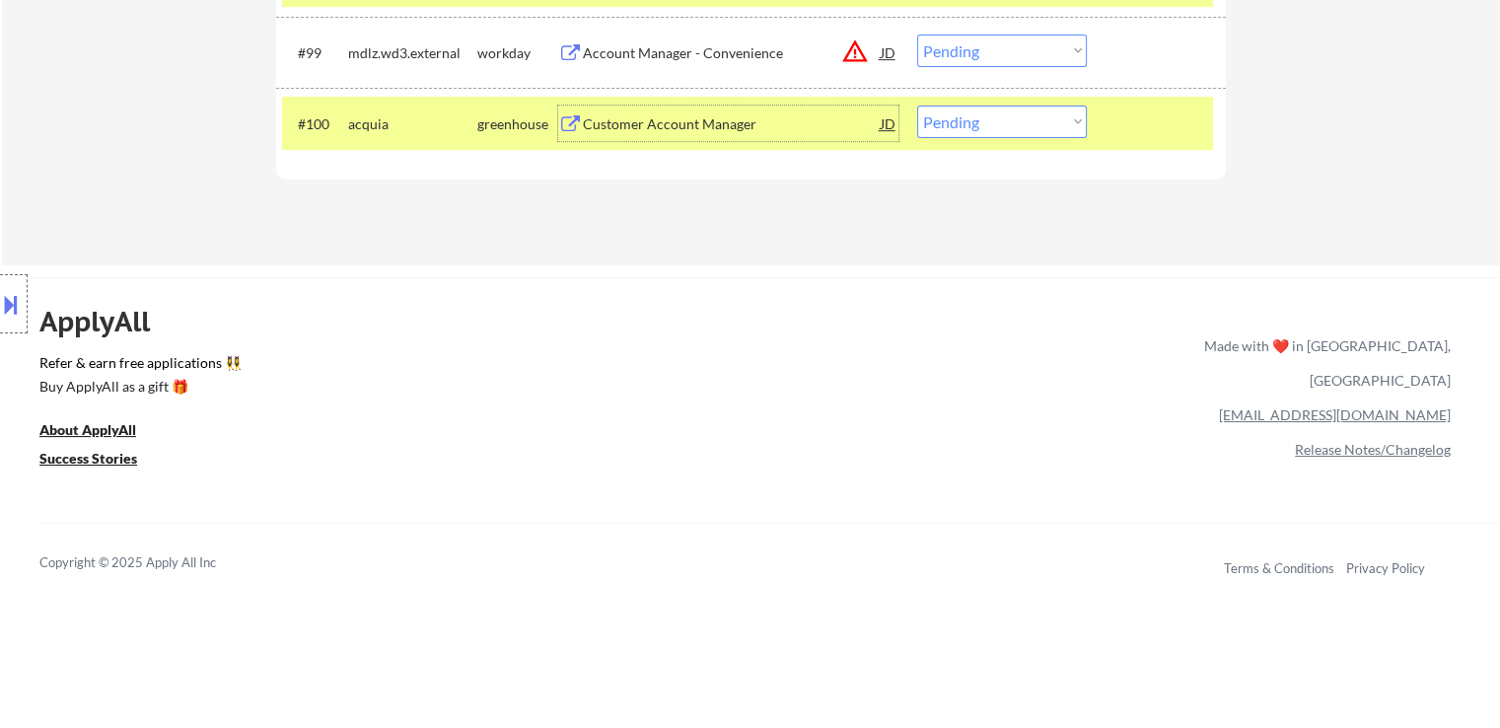
scroll to position [8141, 0]
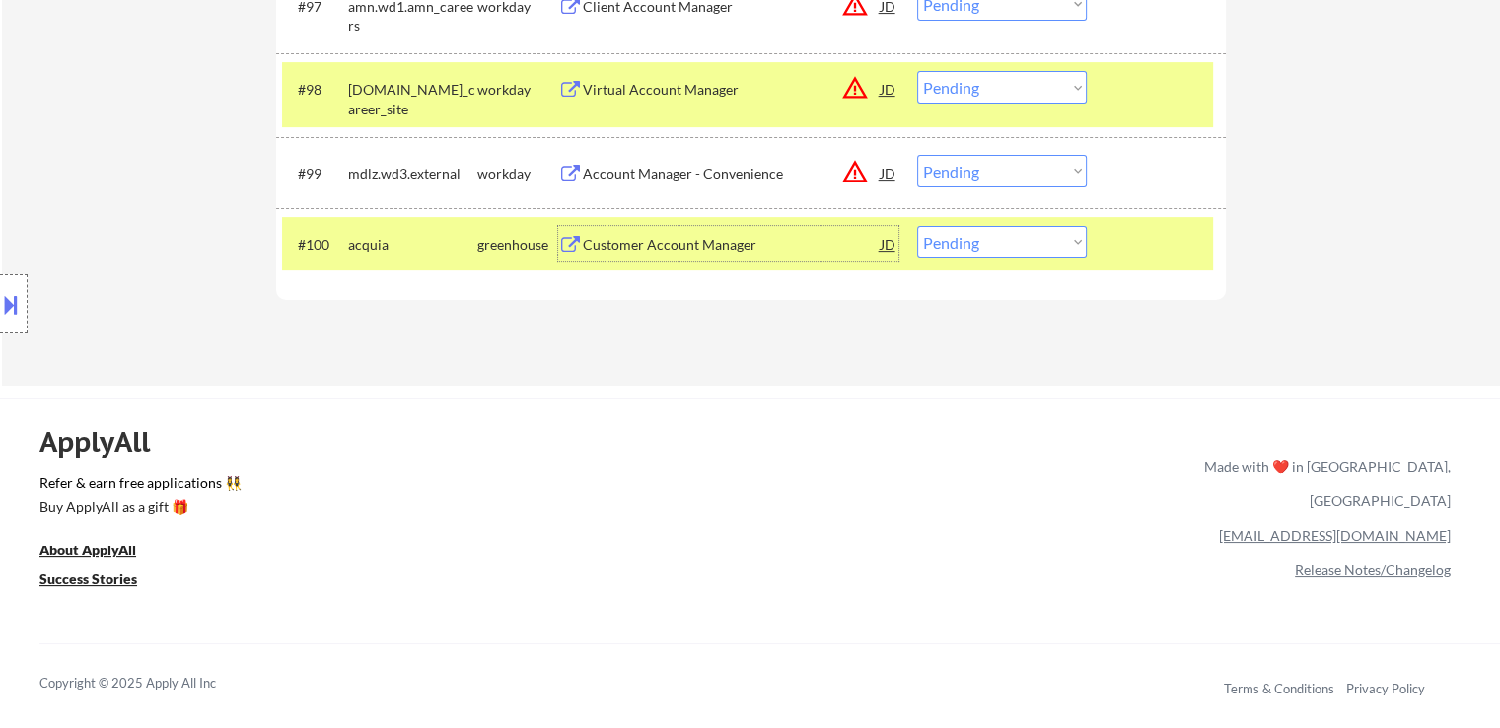
click at [994, 250] on select "Choose an option... Pending Applied Excluded (Questions) Excluded (Expired) Exc…" at bounding box center [1002, 242] width 170 height 33
click at [917, 226] on select "Choose an option... Pending Applied Excluded (Questions) Excluded (Expired) Exc…" at bounding box center [1002, 242] width 170 height 33
select select ""pending""
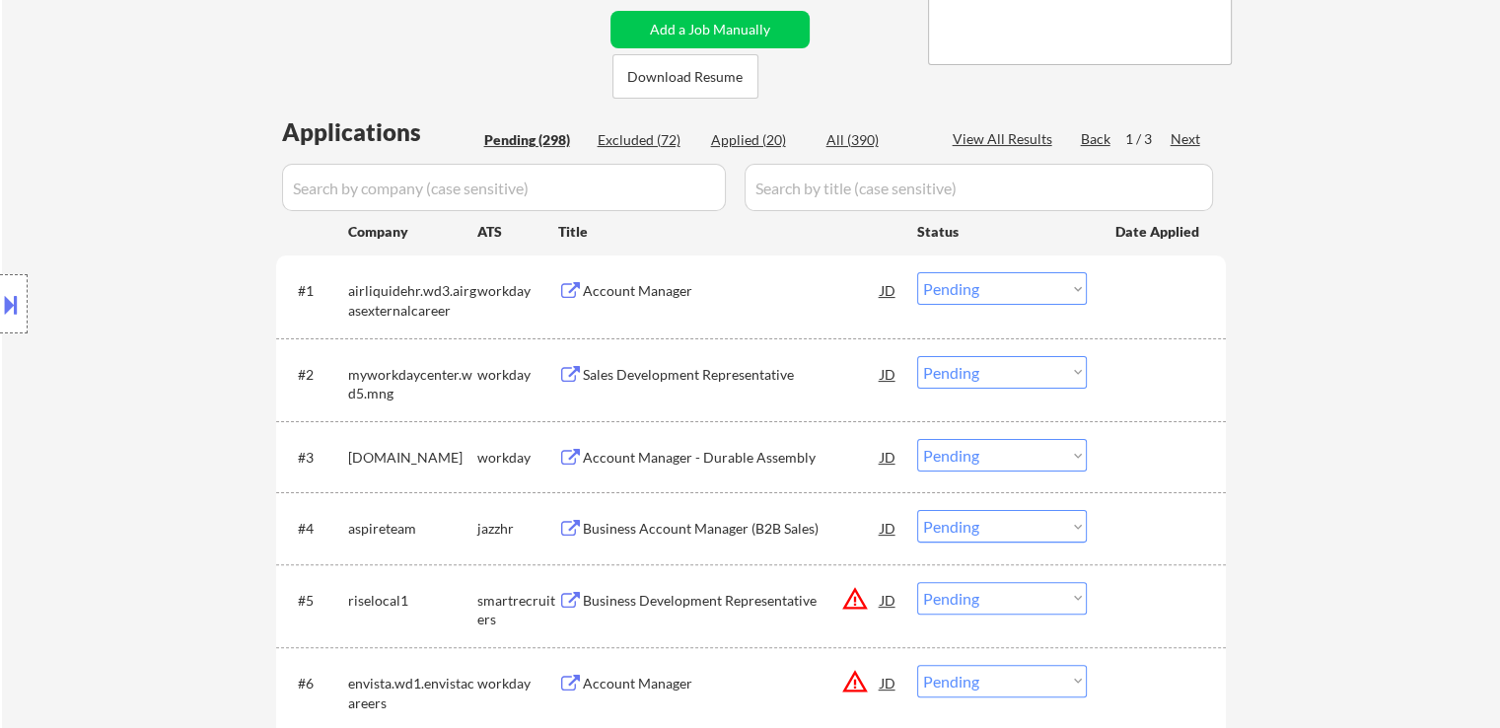
scroll to position [0, 0]
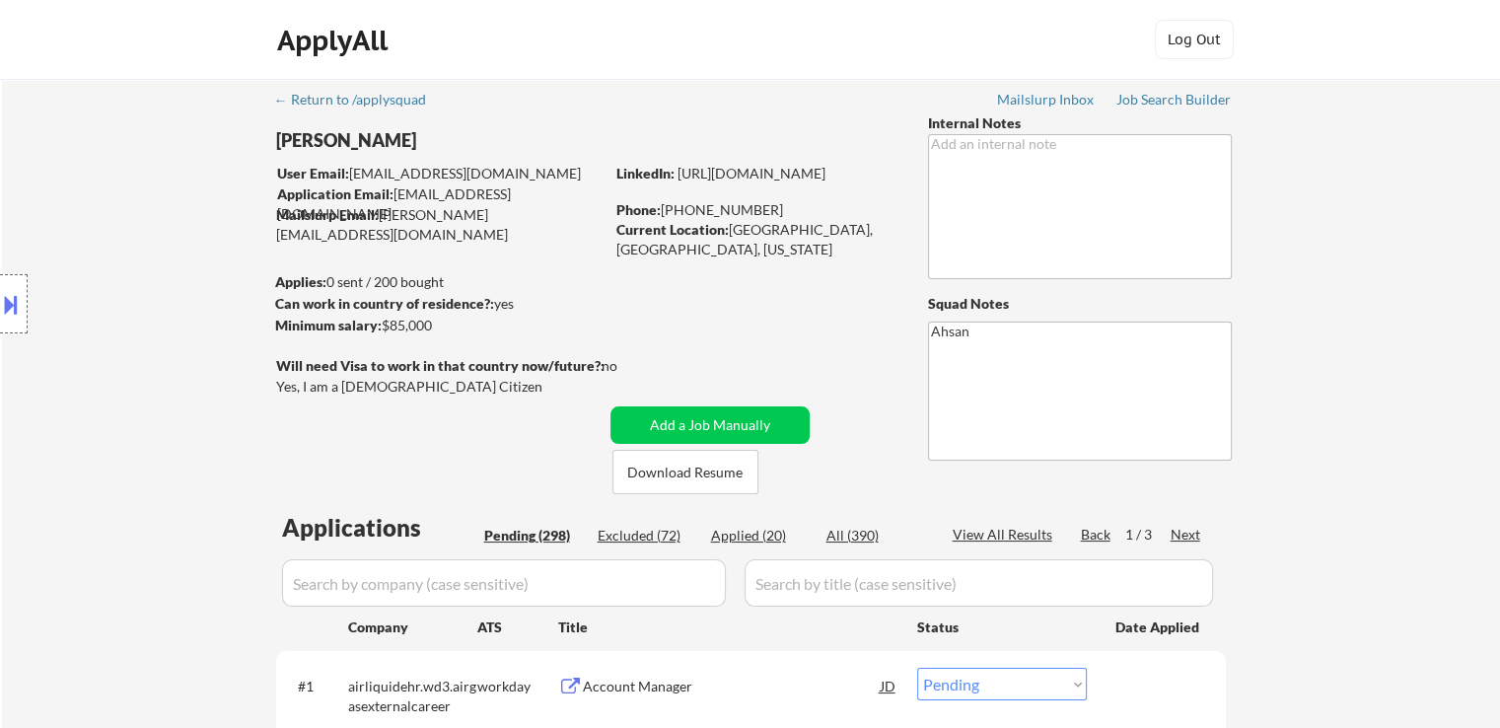
click at [1173, 532] on div "Next" at bounding box center [1187, 535] width 32 height 20
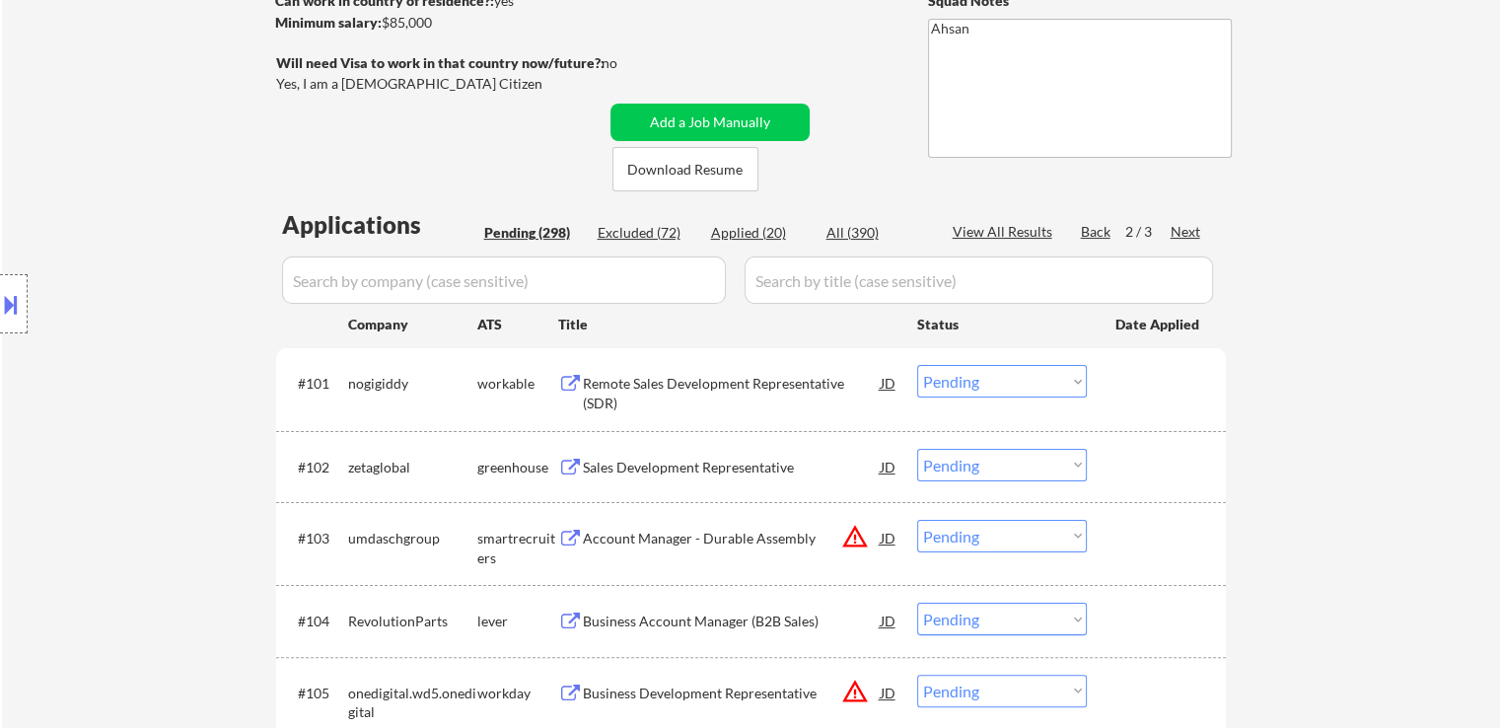
scroll to position [395, 0]
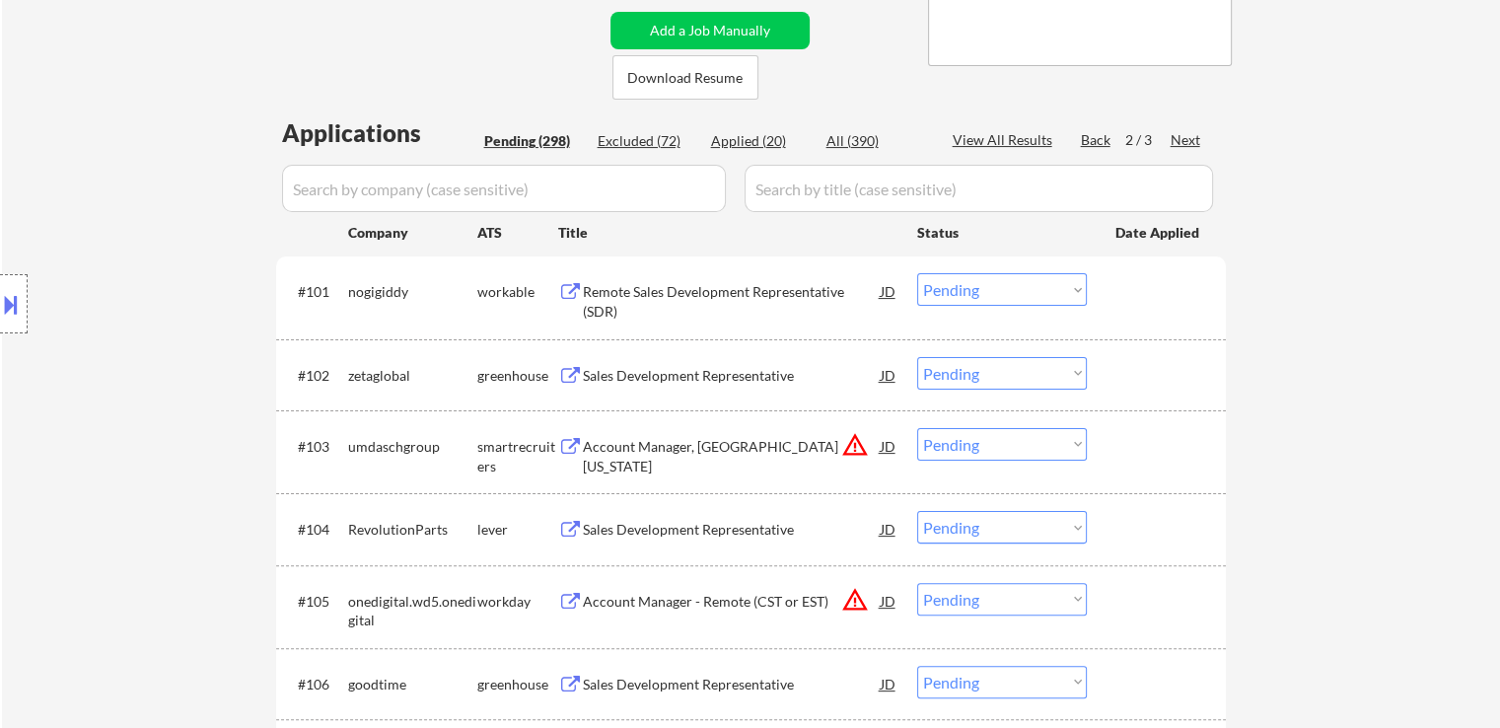
click at [692, 286] on div "Remote Sales Development Representative (SDR)" at bounding box center [732, 301] width 298 height 38
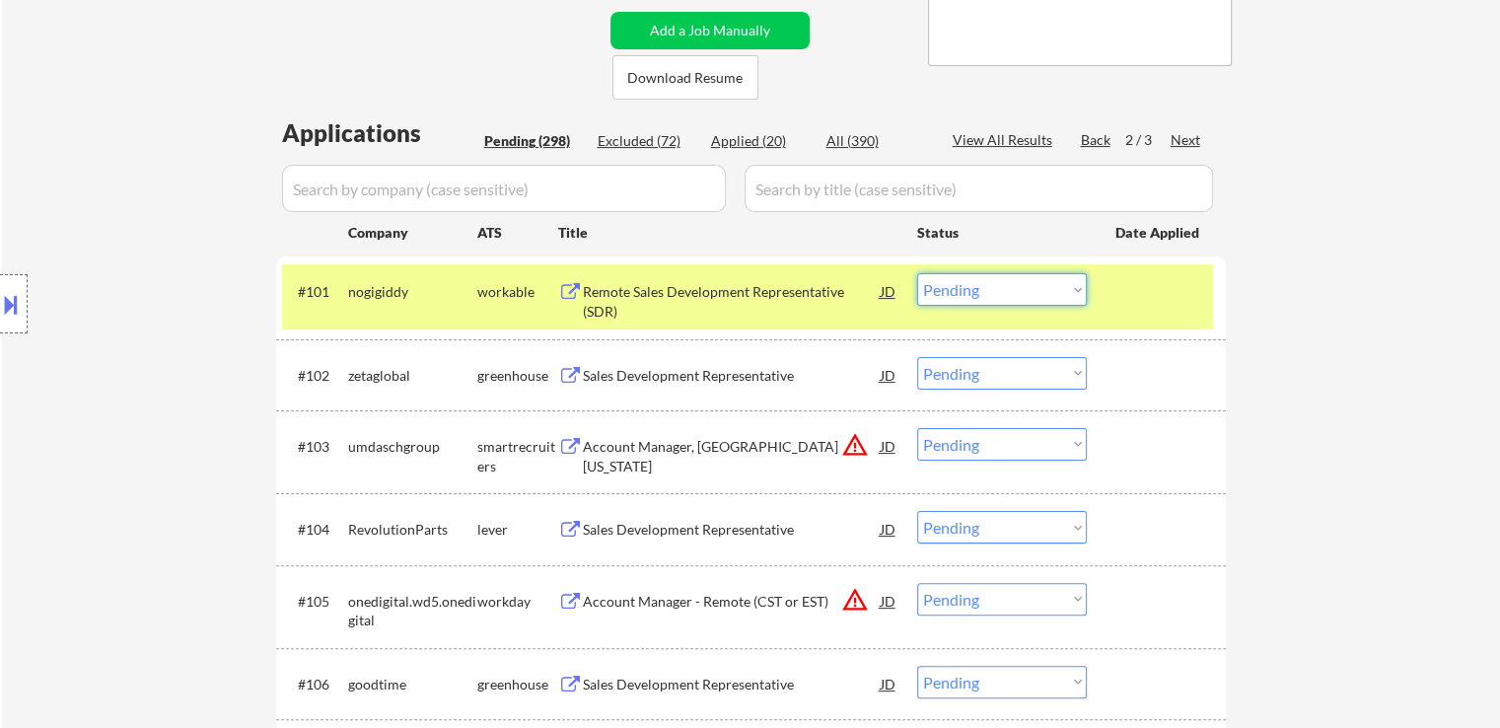
click at [1019, 286] on select "Choose an option... Pending Applied Excluded (Questions) Excluded (Expired) Exc…" at bounding box center [1002, 289] width 170 height 33
click at [917, 273] on select "Choose an option... Pending Applied Excluded (Questions) Excluded (Expired) Exc…" at bounding box center [1002, 289] width 170 height 33
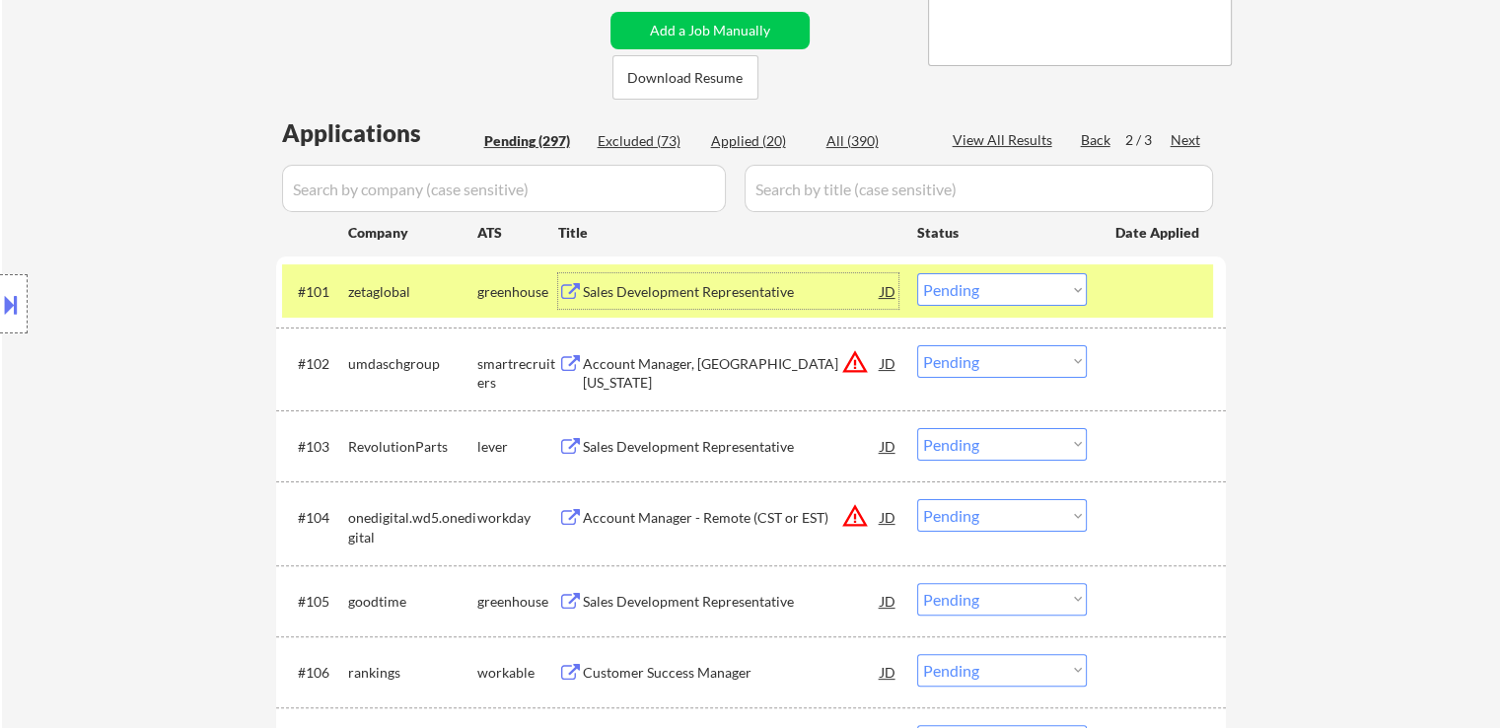
click at [763, 290] on div "Sales Development Representative" at bounding box center [732, 292] width 298 height 20
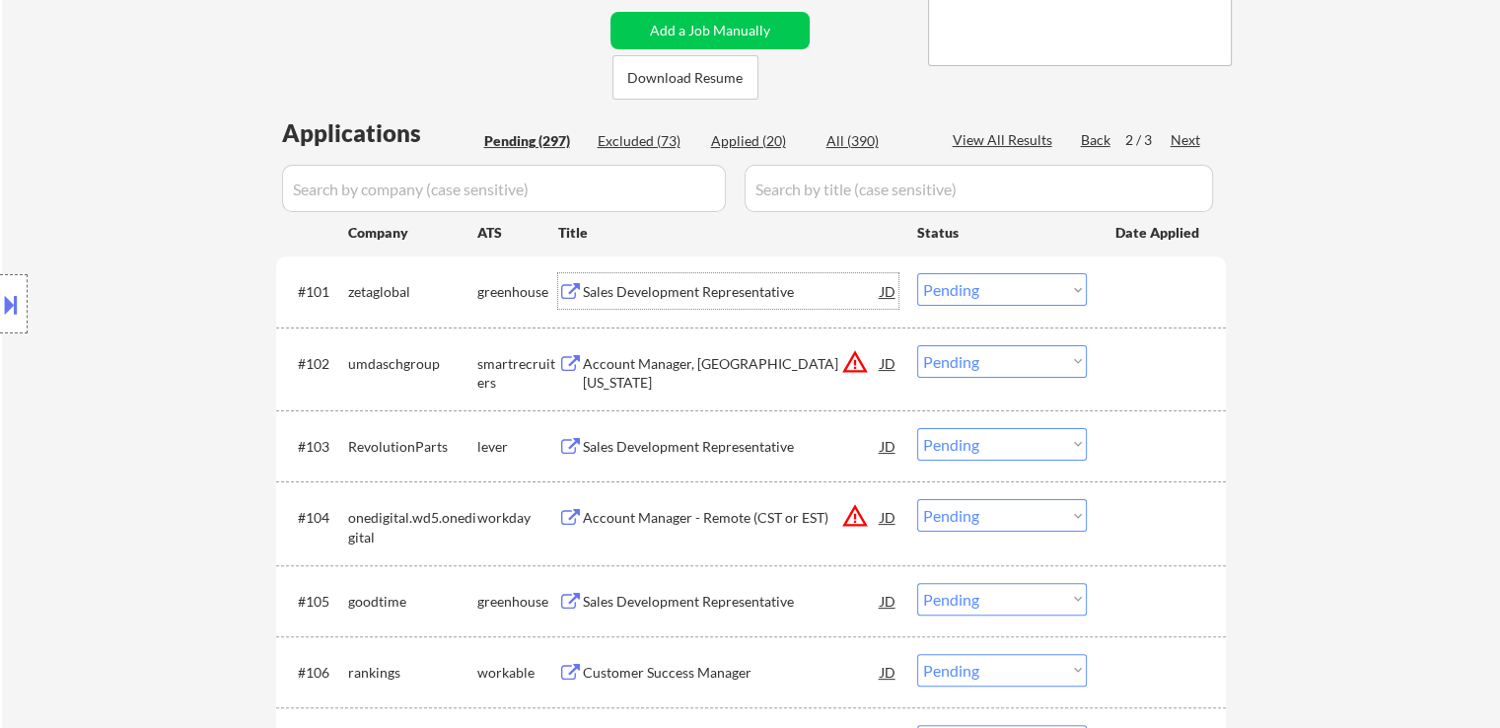
click at [941, 294] on select "Choose an option... Pending Applied Excluded (Questions) Excluded (Expired) Exc…" at bounding box center [1002, 289] width 170 height 33
click at [917, 273] on select "Choose an option... Pending Applied Excluded (Questions) Excluded (Expired) Exc…" at bounding box center [1002, 289] width 170 height 33
select select ""pending""
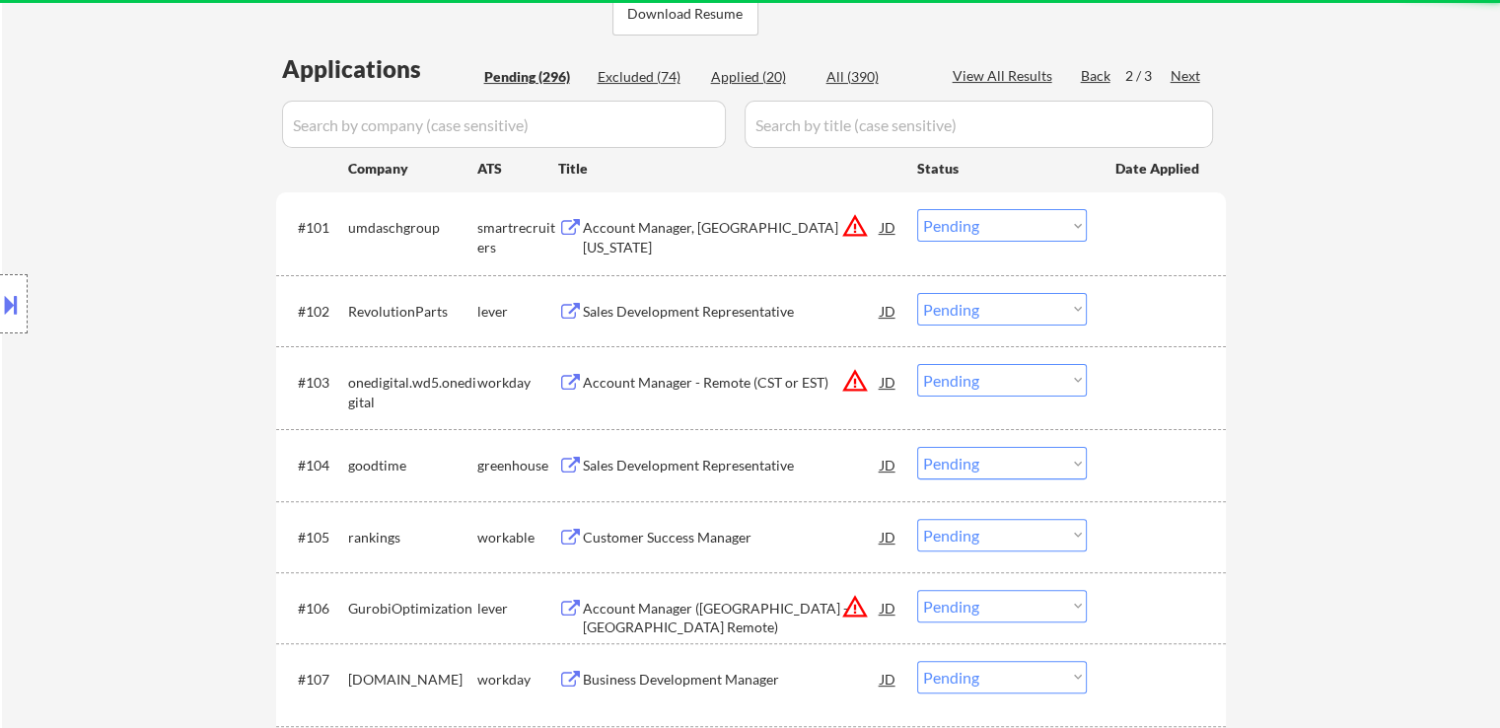
scroll to position [493, 0]
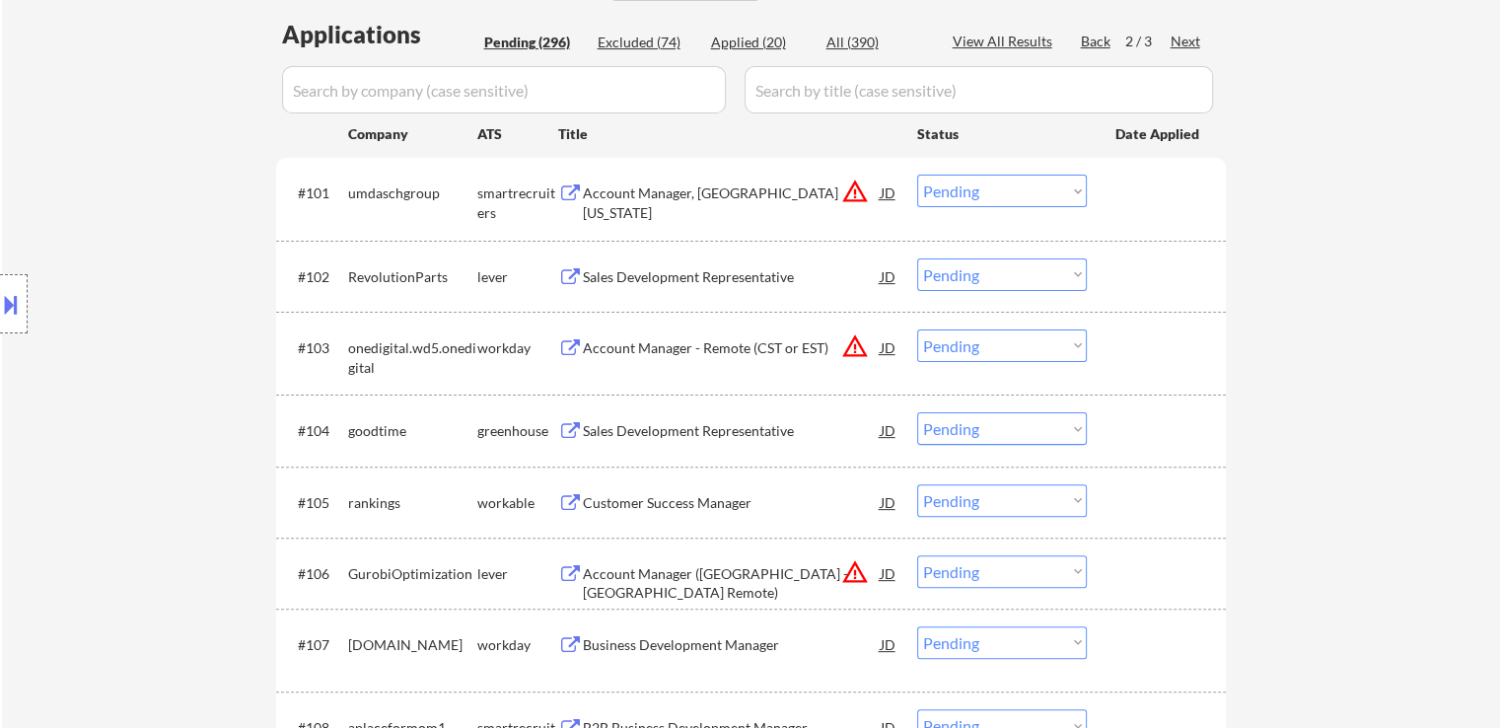
click at [746, 272] on div "Sales Development Representative" at bounding box center [732, 277] width 298 height 20
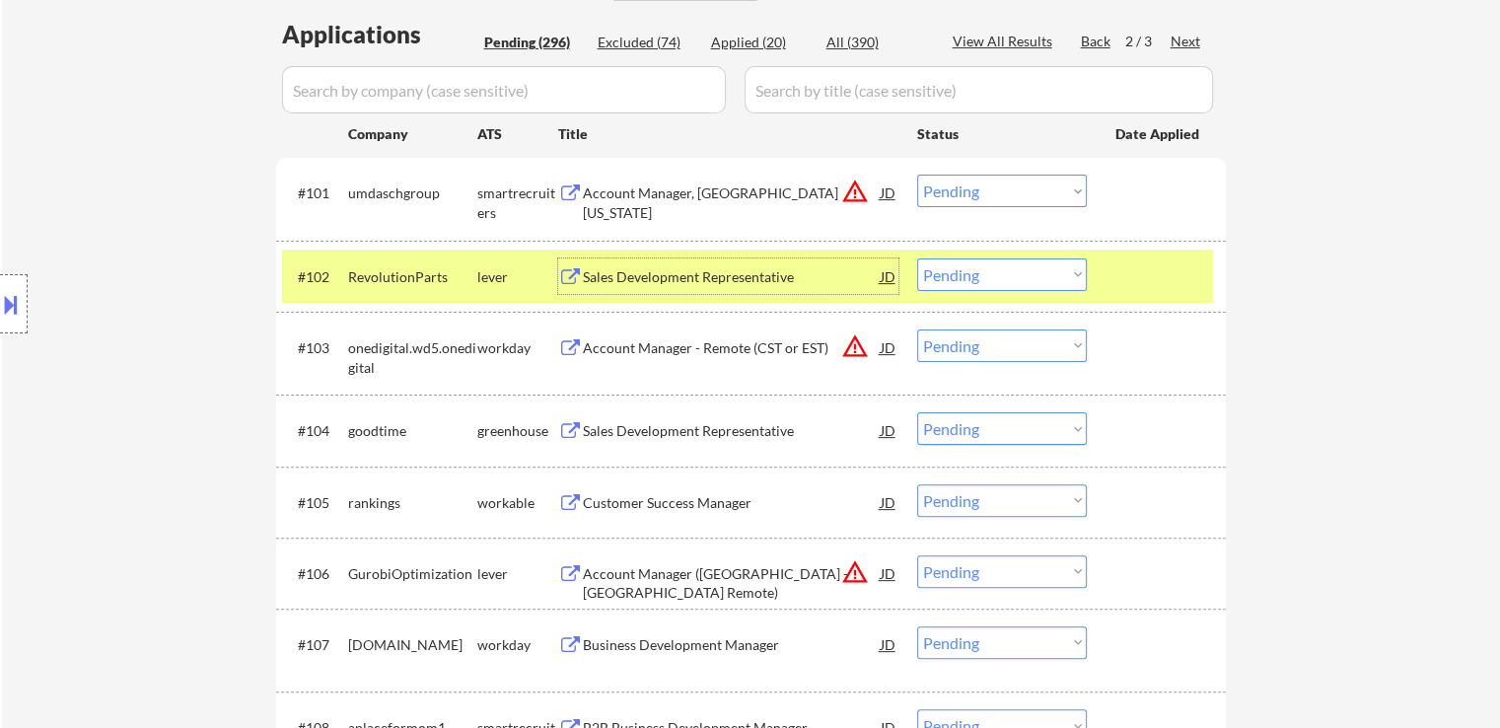
click at [1006, 273] on select "Choose an option... Pending Applied Excluded (Questions) Excluded (Expired) Exc…" at bounding box center [1002, 274] width 170 height 33
click at [917, 258] on select "Choose an option... Pending Applied Excluded (Questions) Excluded (Expired) Exc…" at bounding box center [1002, 274] width 170 height 33
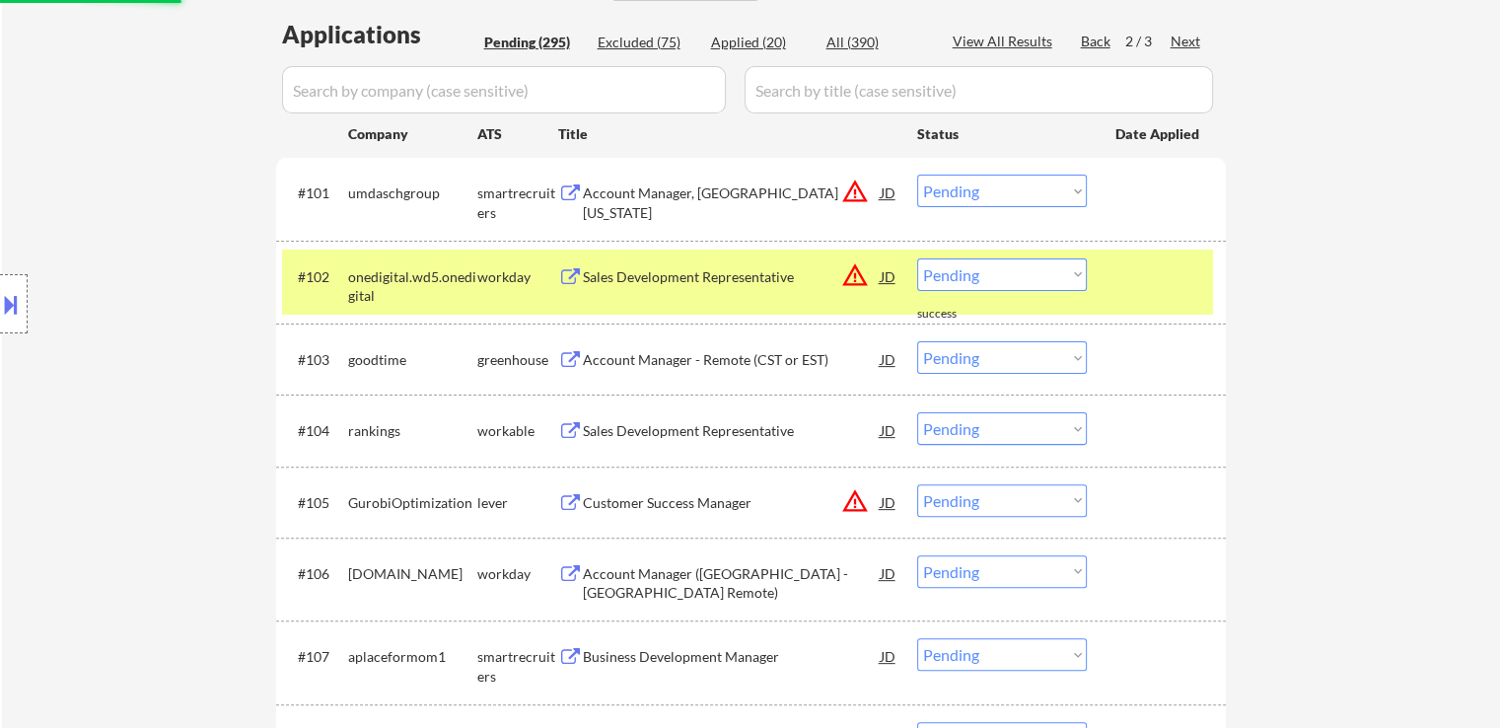
scroll to position [592, 0]
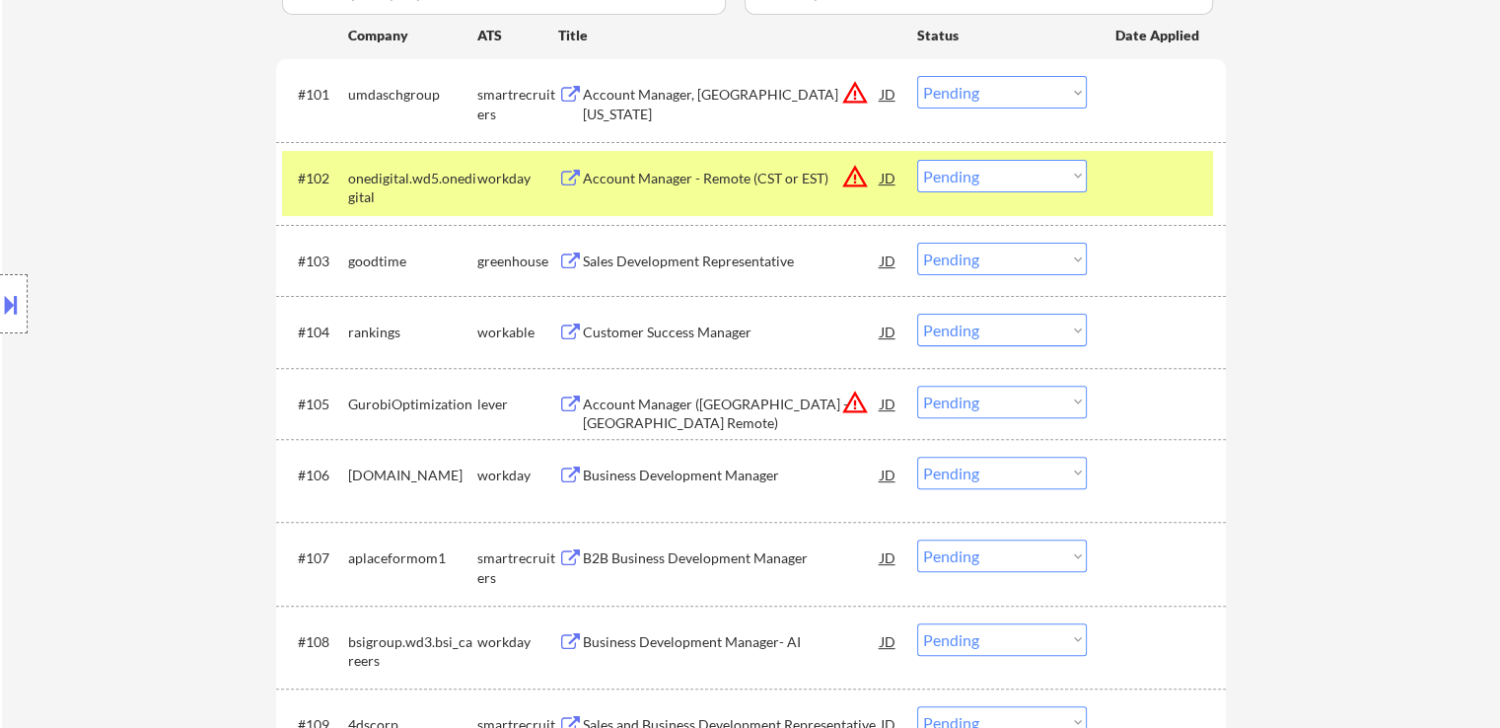
click at [1002, 179] on select "Choose an option... Pending Applied Excluded (Questions) Excluded (Expired) Exc…" at bounding box center [1002, 176] width 170 height 33
click at [917, 160] on select "Choose an option... Pending Applied Excluded (Questions) Excluded (Expired) Exc…" at bounding box center [1002, 176] width 170 height 33
select select ""pending""
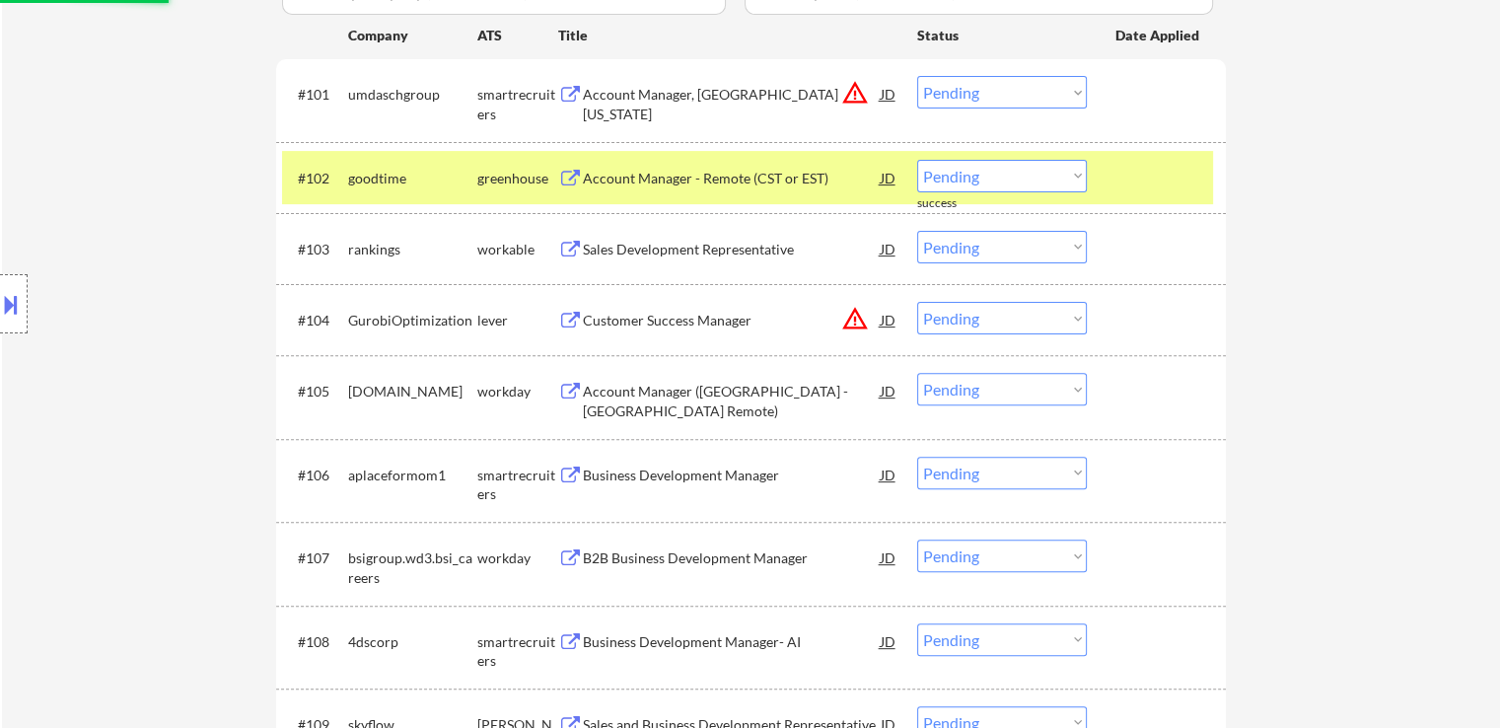
click at [951, 90] on select "Choose an option... Pending Applied Excluded (Questions) Excluded (Expired) Exc…" at bounding box center [1002, 92] width 170 height 33
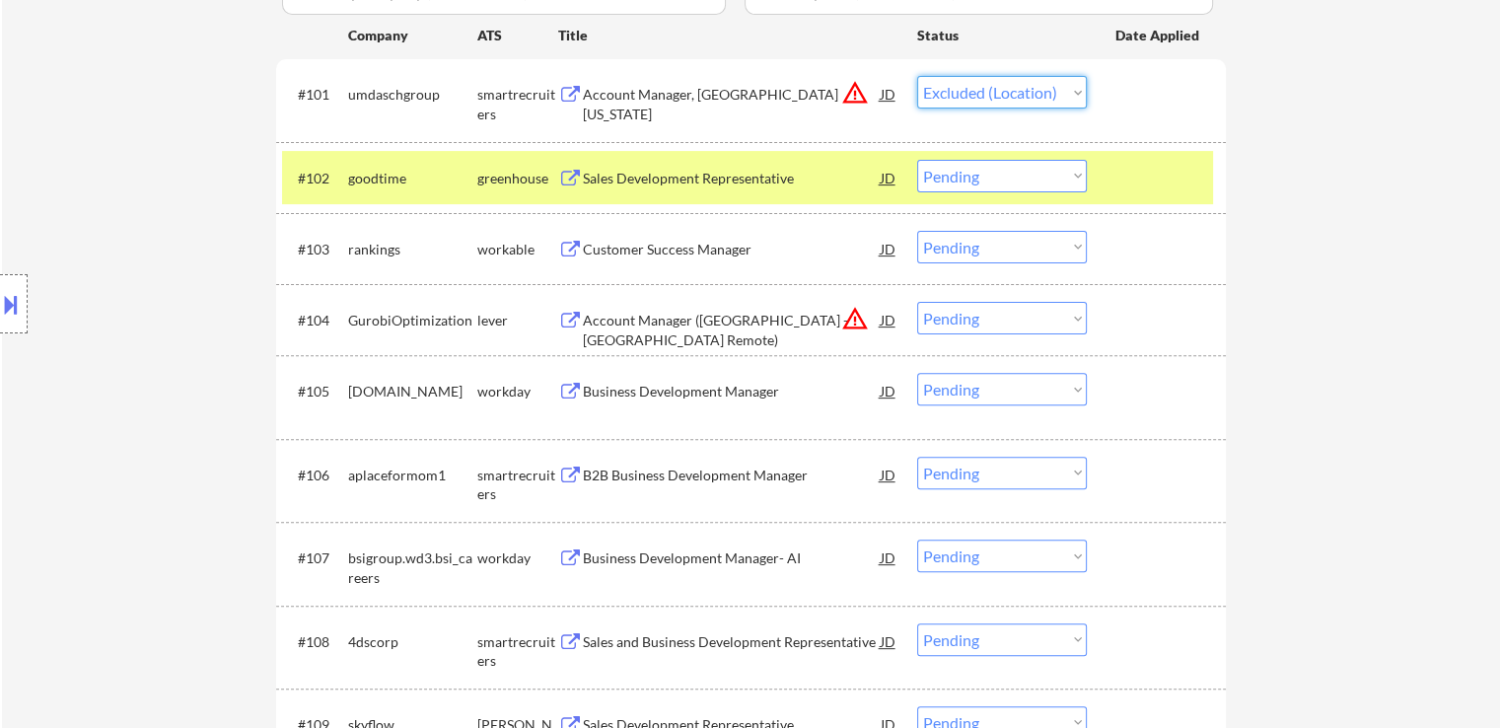
click at [917, 76] on select "Choose an option... Pending Applied Excluded (Questions) Excluded (Expired) Exc…" at bounding box center [1002, 92] width 170 height 33
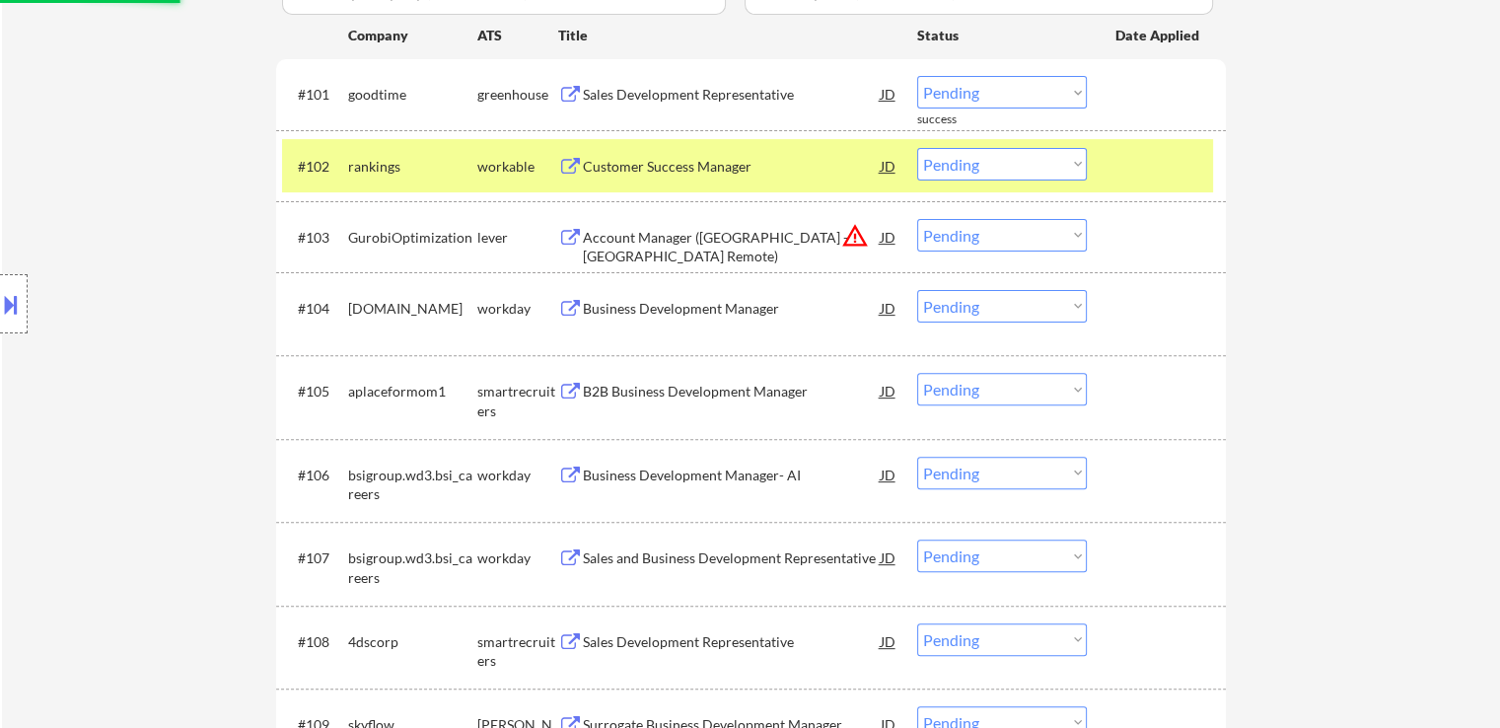
click at [713, 86] on div "Sales Development Representative" at bounding box center [732, 95] width 298 height 20
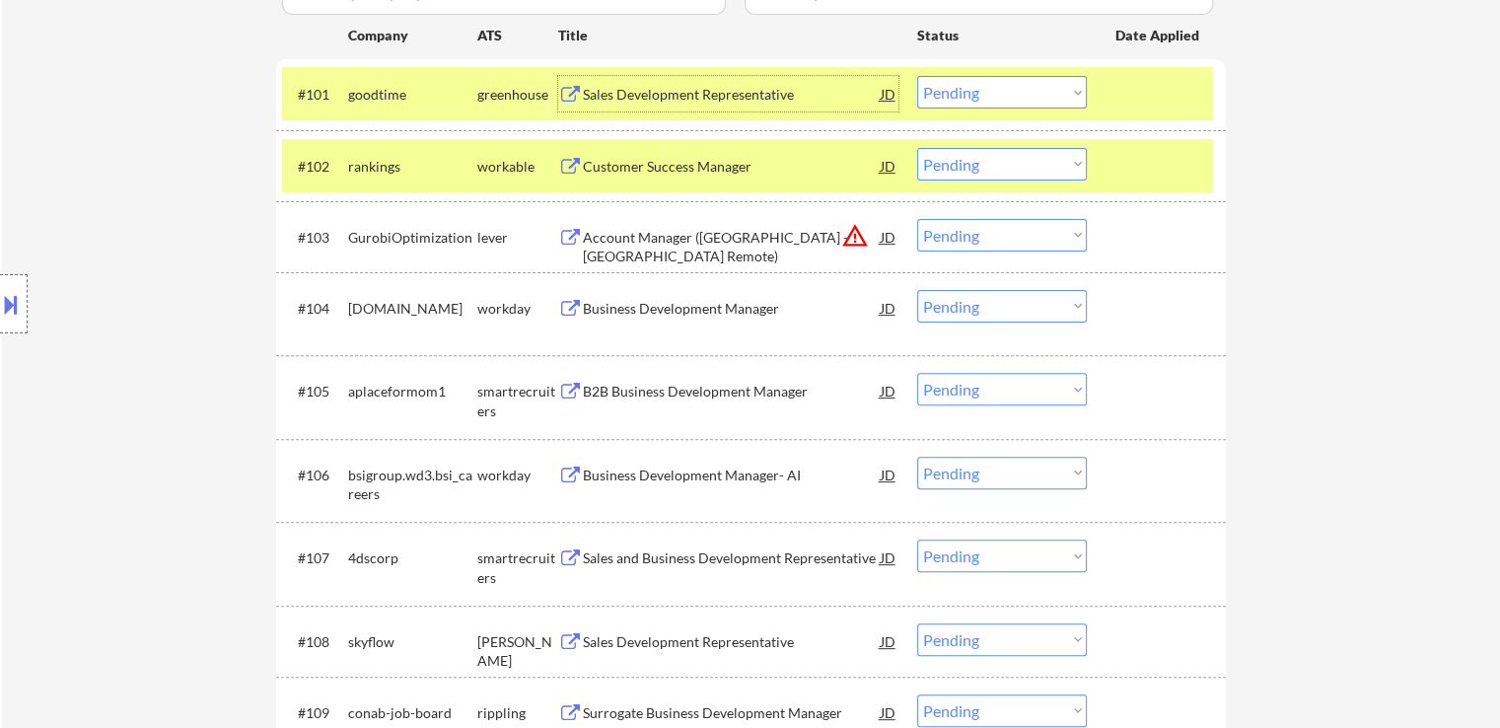
click at [929, 97] on select "Choose an option... Pending Applied Excluded (Questions) Excluded (Expired) Exc…" at bounding box center [1002, 92] width 170 height 33
click at [917, 76] on select "Choose an option... Pending Applied Excluded (Questions) Excluded (Expired) Exc…" at bounding box center [1002, 92] width 170 height 33
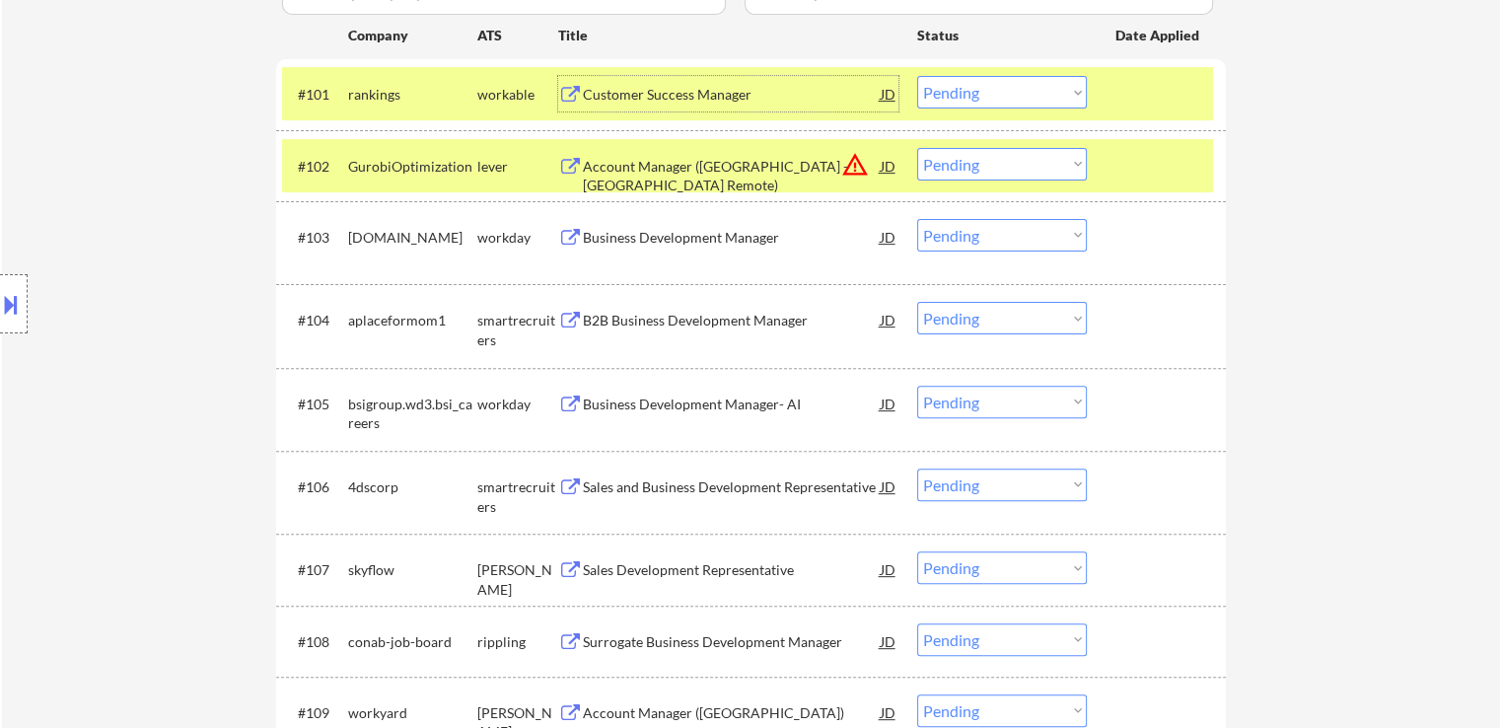
click at [729, 97] on div "Customer Success Manager" at bounding box center [732, 95] width 298 height 20
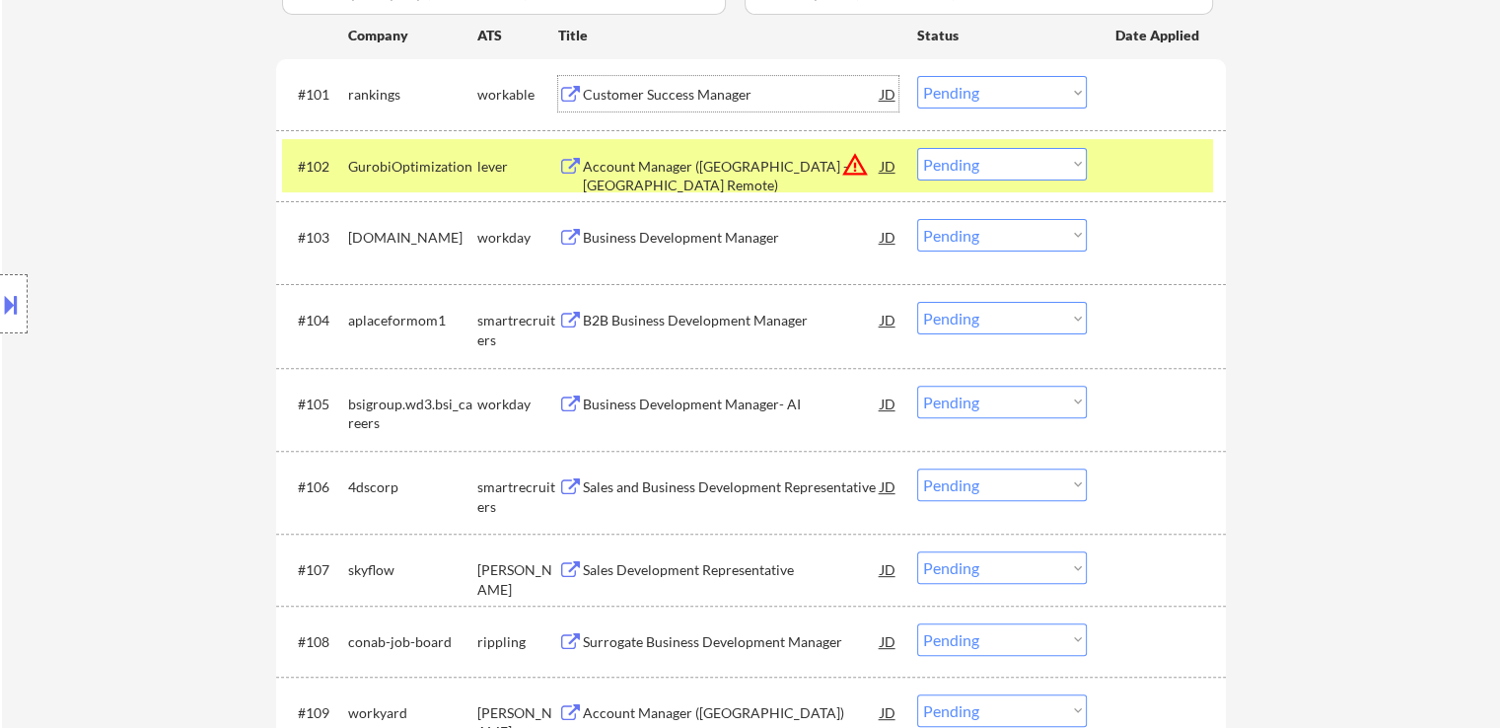
click at [990, 91] on select "Choose an option... Pending Applied Excluded (Questions) Excluded (Expired) Exc…" at bounding box center [1002, 92] width 170 height 33
click at [917, 76] on select "Choose an option... Pending Applied Excluded (Questions) Excluded (Expired) Exc…" at bounding box center [1002, 92] width 170 height 33
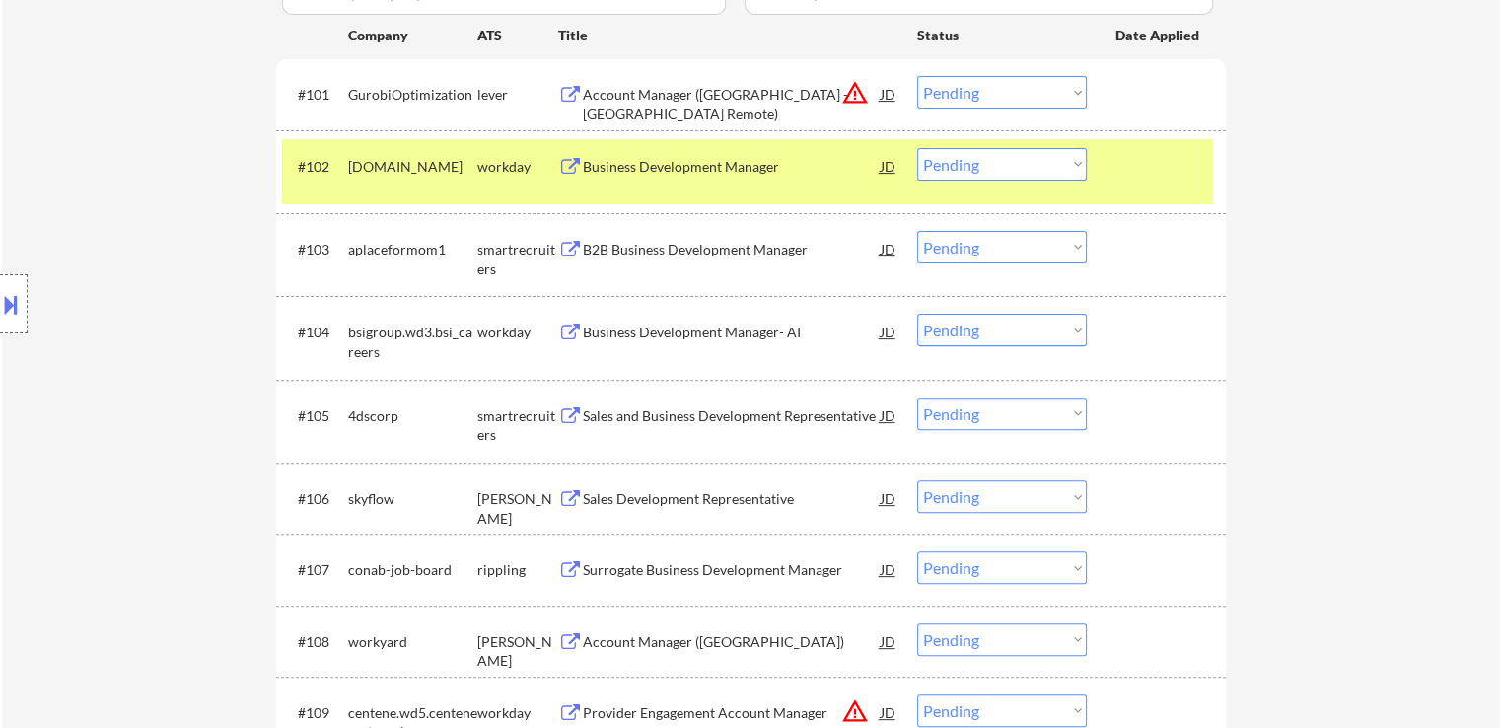
click at [979, 87] on select "Choose an option... Pending Applied Excluded (Questions) Excluded (Expired) Exc…" at bounding box center [1002, 92] width 170 height 33
click at [917, 76] on select "Choose an option... Pending Applied Excluded (Questions) Excluded (Expired) Exc…" at bounding box center [1002, 92] width 170 height 33
select select ""pending""
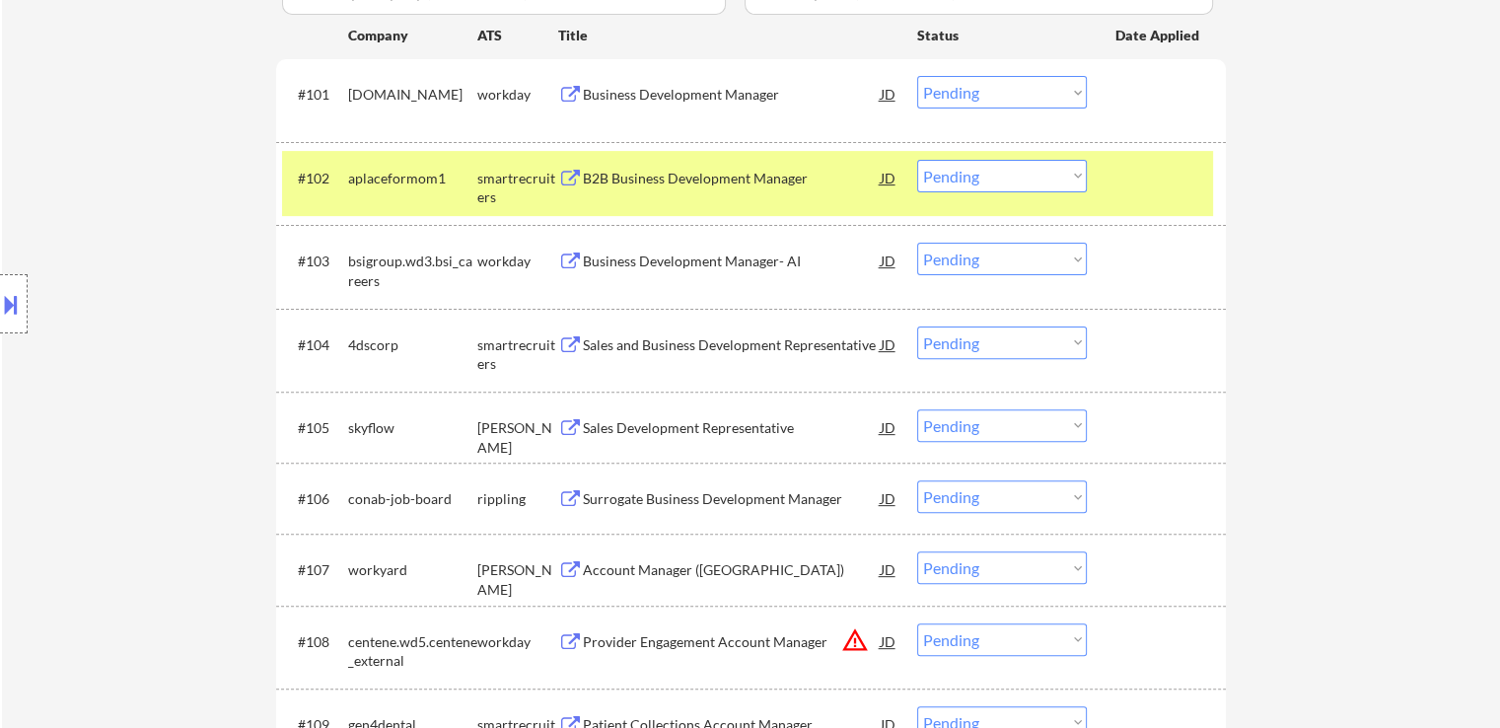
click at [706, 175] on div "B2B Business Development Manager" at bounding box center [732, 179] width 298 height 20
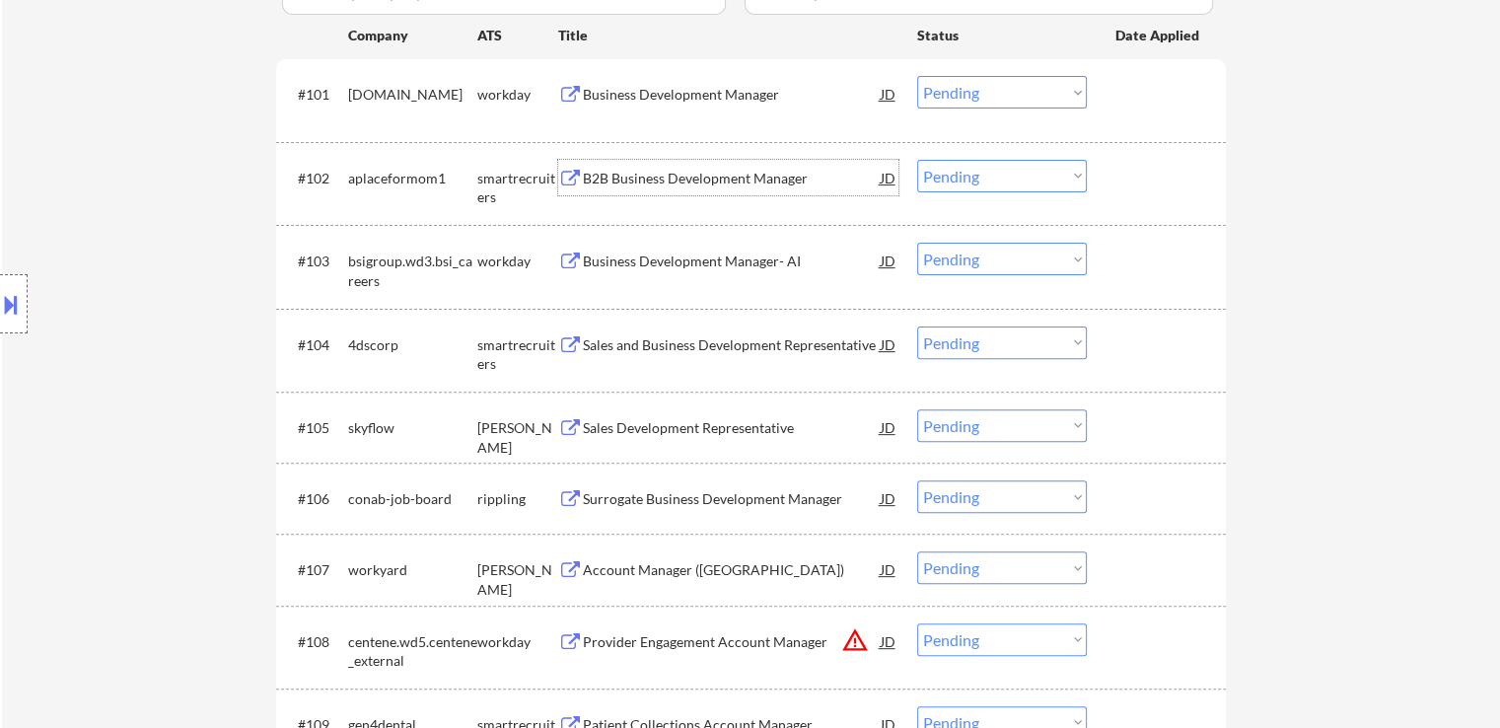
click at [984, 177] on select "Choose an option... Pending Applied Excluded (Questions) Excluded (Expired) Exc…" at bounding box center [1002, 176] width 170 height 33
click at [917, 160] on select "Choose an option... Pending Applied Excluded (Questions) Excluded (Expired) Exc…" at bounding box center [1002, 176] width 170 height 33
select select ""pending""
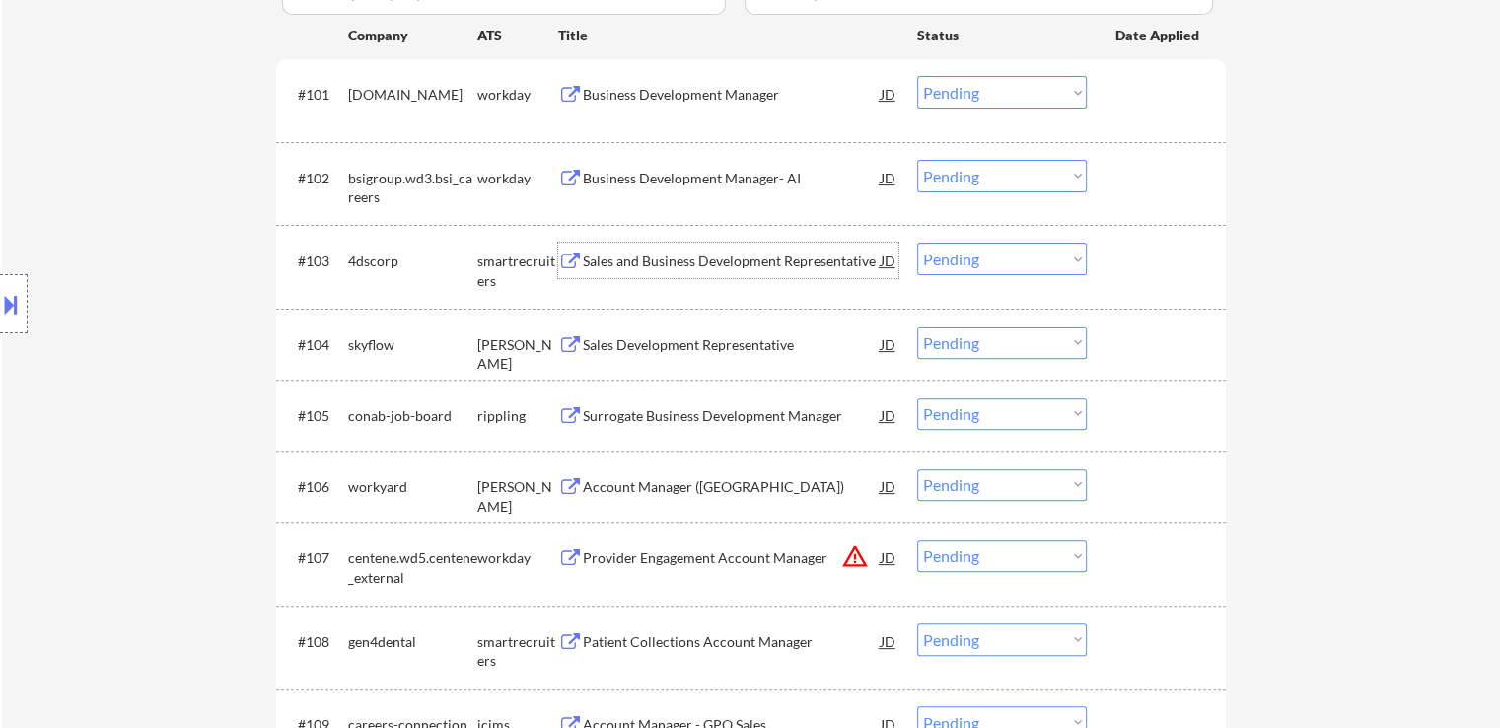
click at [706, 262] on div "Sales and Business Development Representative" at bounding box center [732, 262] width 298 height 20
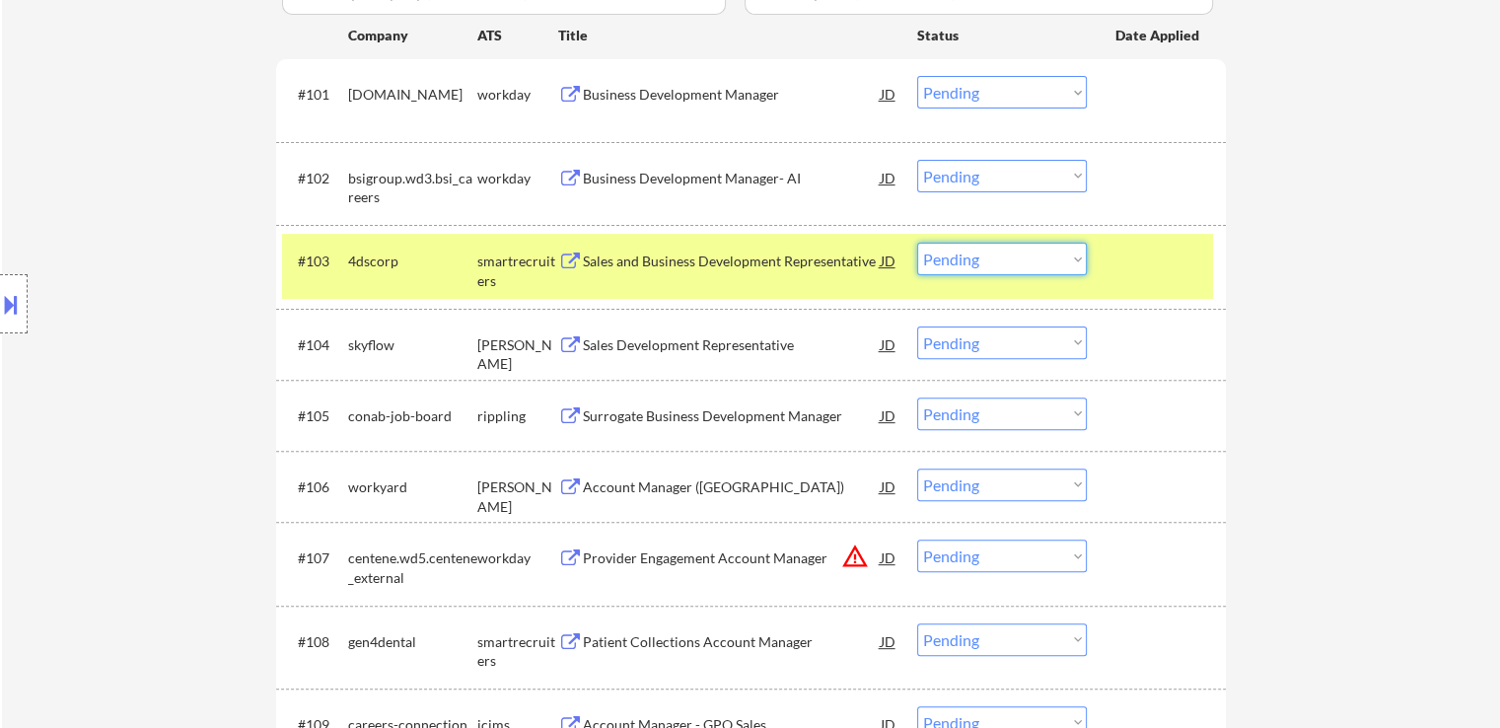
click at [994, 254] on select "Choose an option... Pending Applied Excluded (Questions) Excluded (Expired) Exc…" at bounding box center [1002, 259] width 170 height 33
click at [917, 243] on select "Choose an option... Pending Applied Excluded (Questions) Excluded (Expired) Exc…" at bounding box center [1002, 259] width 170 height 33
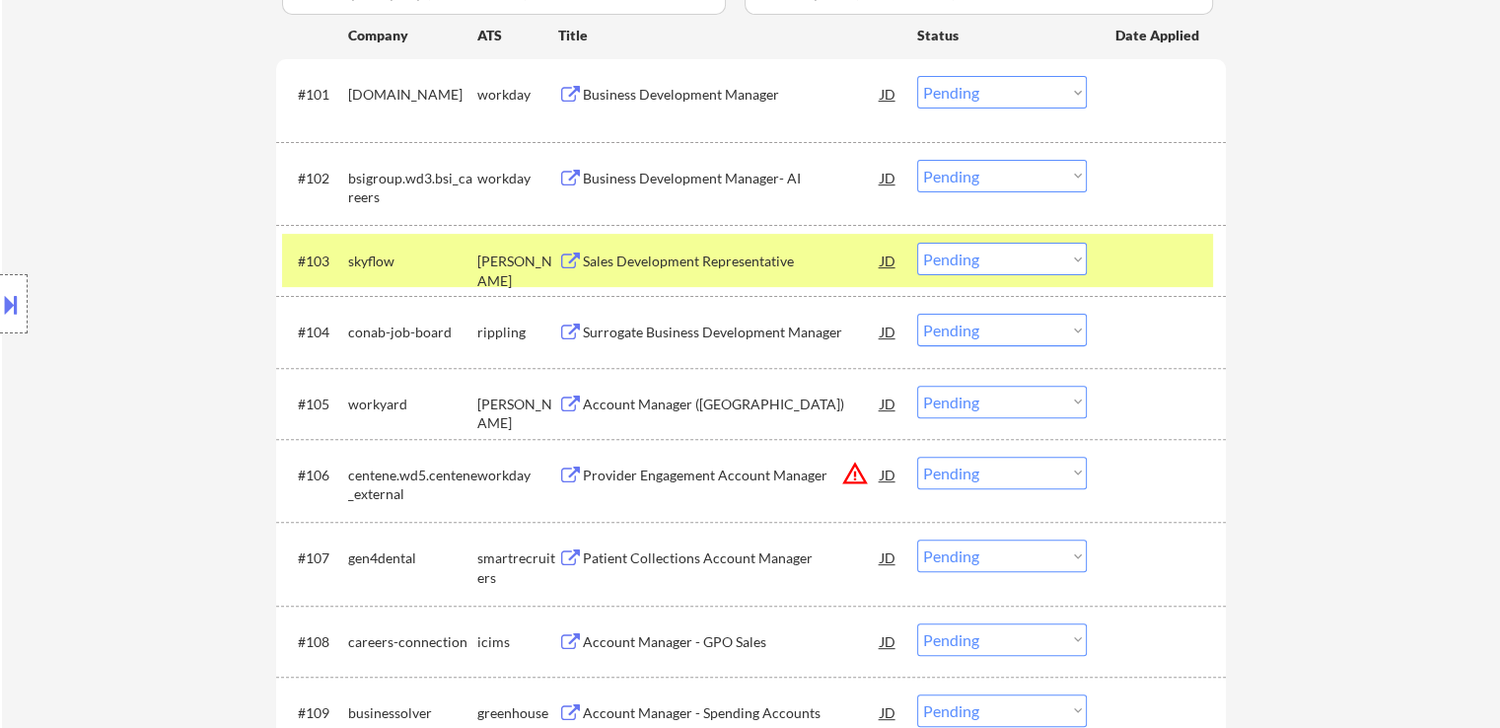
click at [706, 262] on div "Sales Development Representative" at bounding box center [732, 262] width 298 height 20
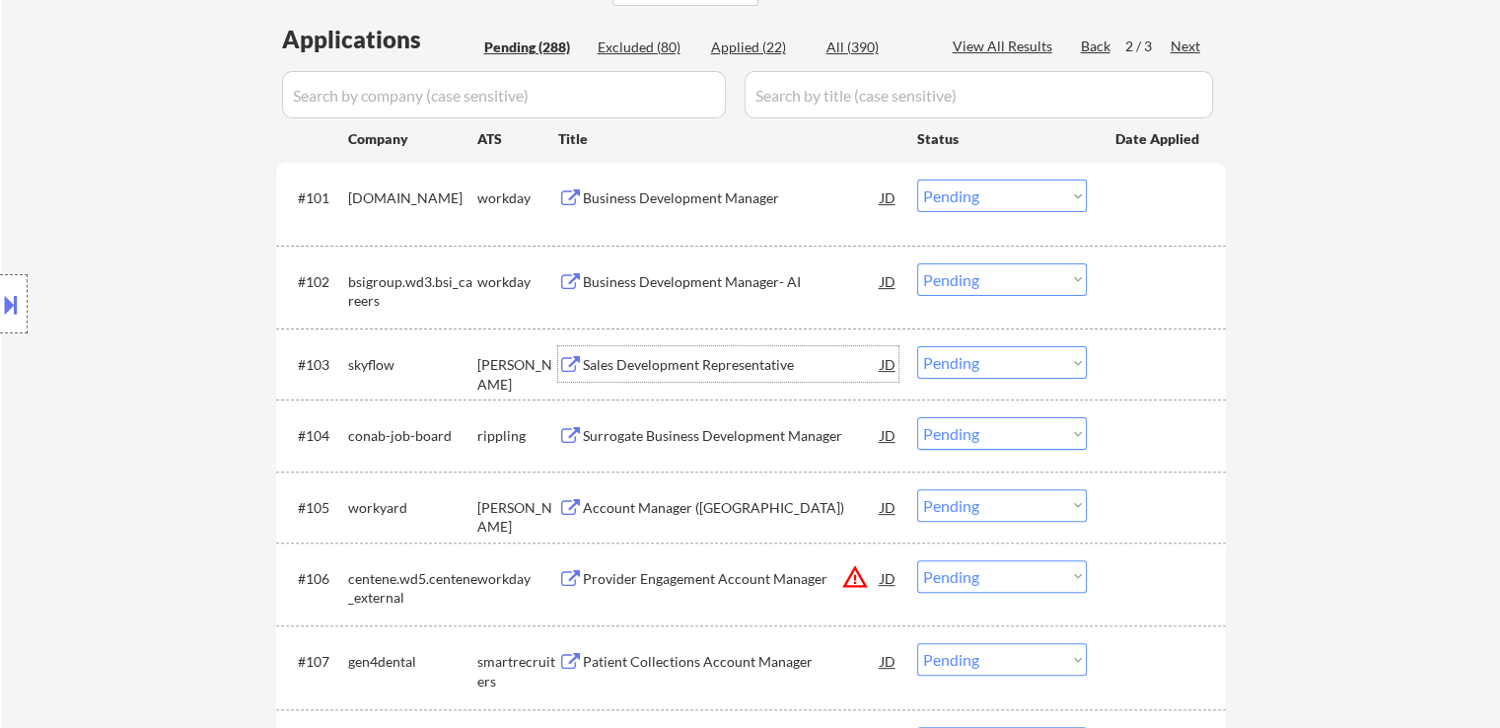
scroll to position [493, 0]
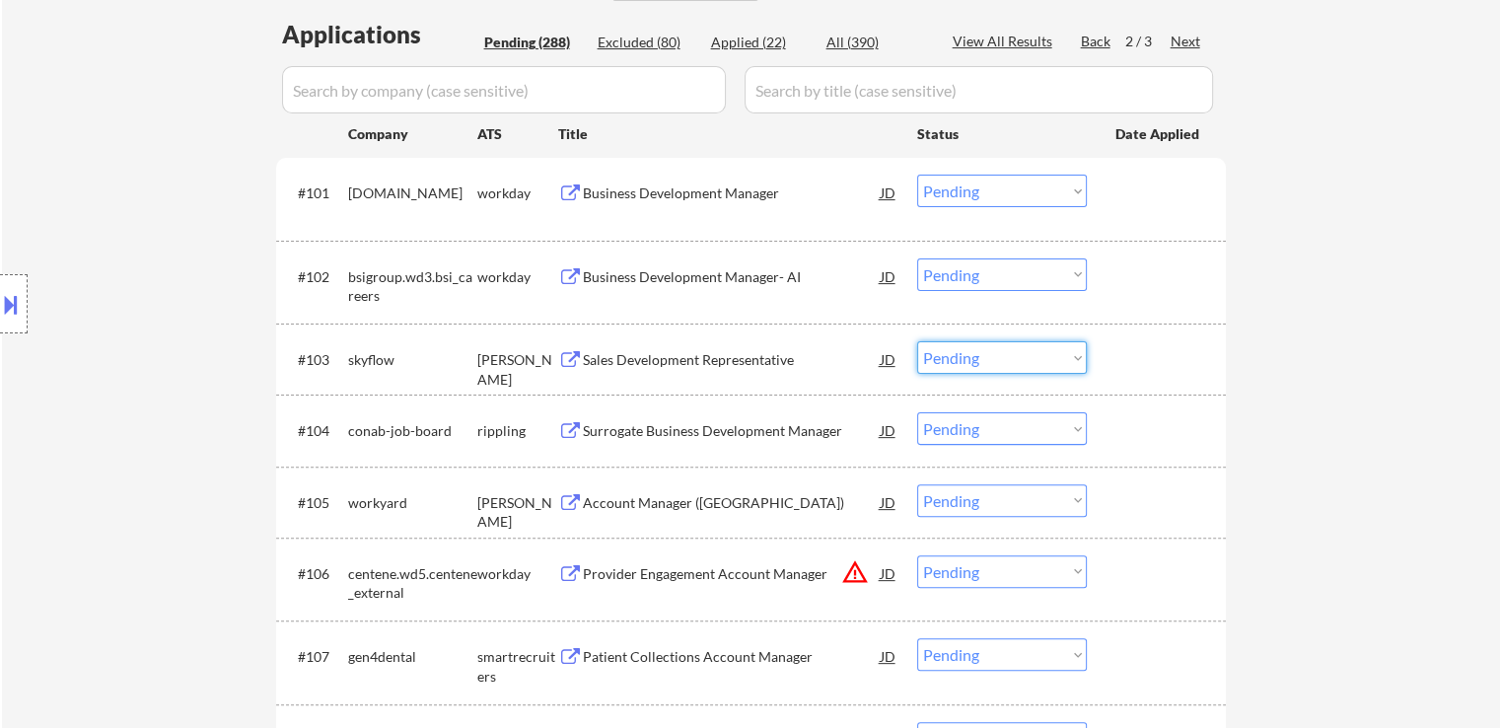
click at [998, 355] on select "Choose an option... Pending Applied Excluded (Questions) Excluded (Expired) Exc…" at bounding box center [1002, 357] width 170 height 33
click at [917, 341] on select "Choose an option... Pending Applied Excluded (Questions) Excluded (Expired) Exc…" at bounding box center [1002, 357] width 170 height 33
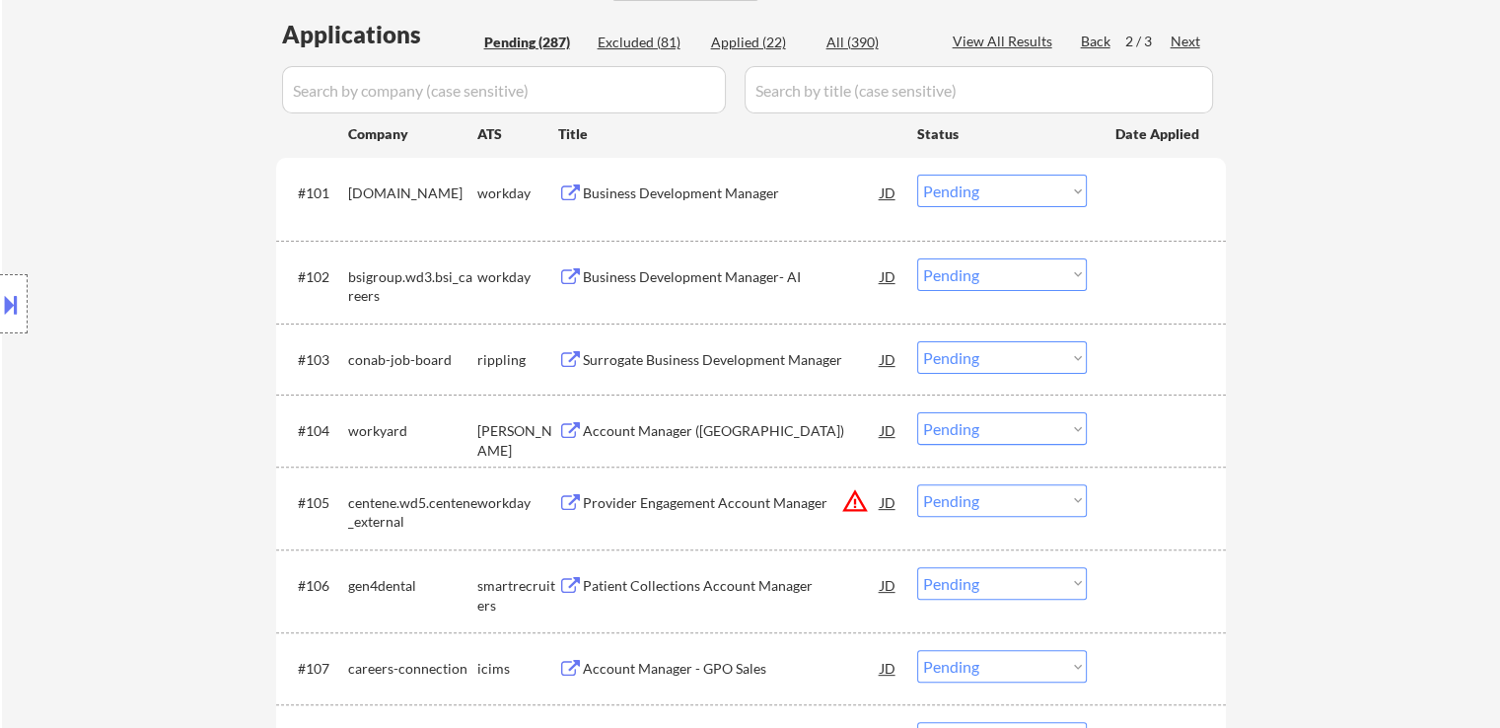
click at [742, 357] on div "Surrogate Business Development Manager" at bounding box center [732, 360] width 298 height 20
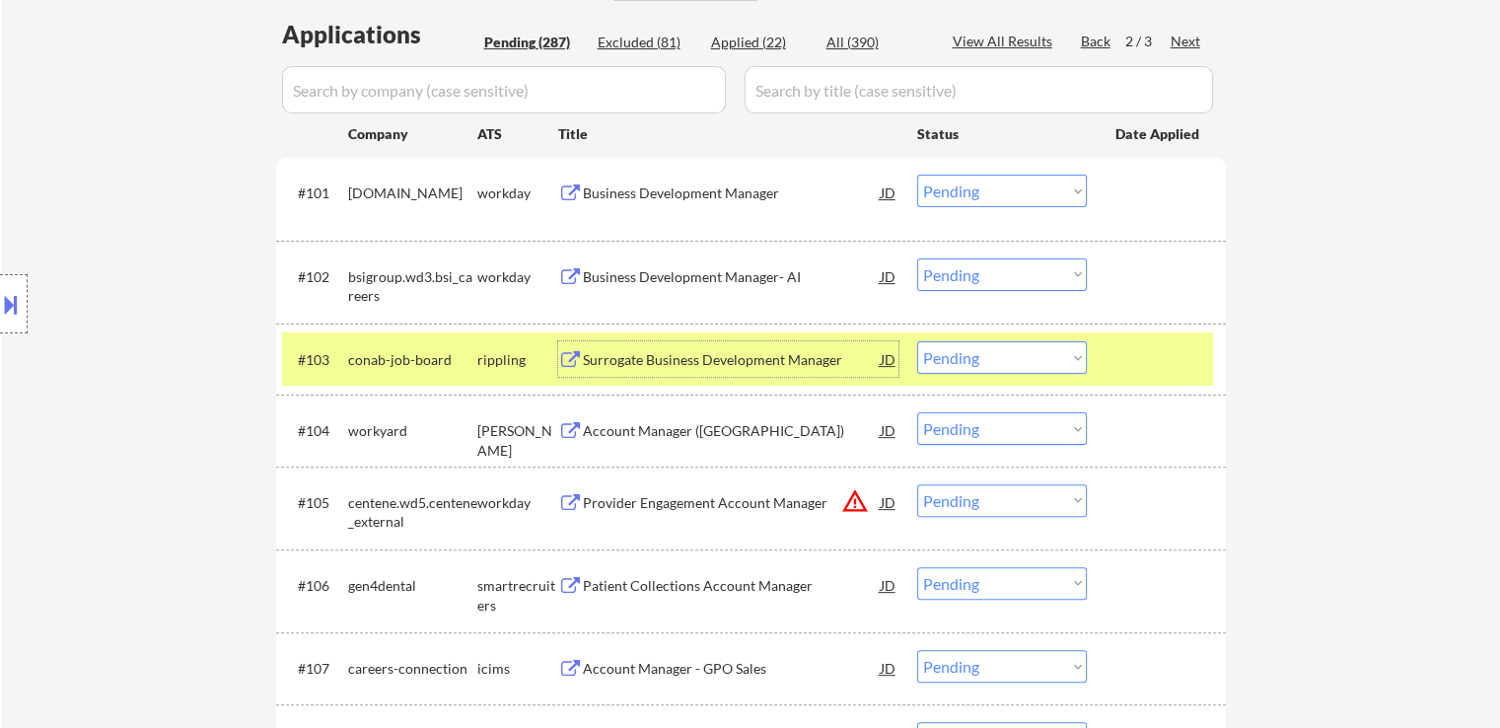
click at [999, 358] on select "Choose an option... Pending Applied Excluded (Questions) Excluded (Expired) Exc…" at bounding box center [1002, 357] width 170 height 33
click at [917, 341] on select "Choose an option... Pending Applied Excluded (Questions) Excluded (Expired) Exc…" at bounding box center [1002, 357] width 170 height 33
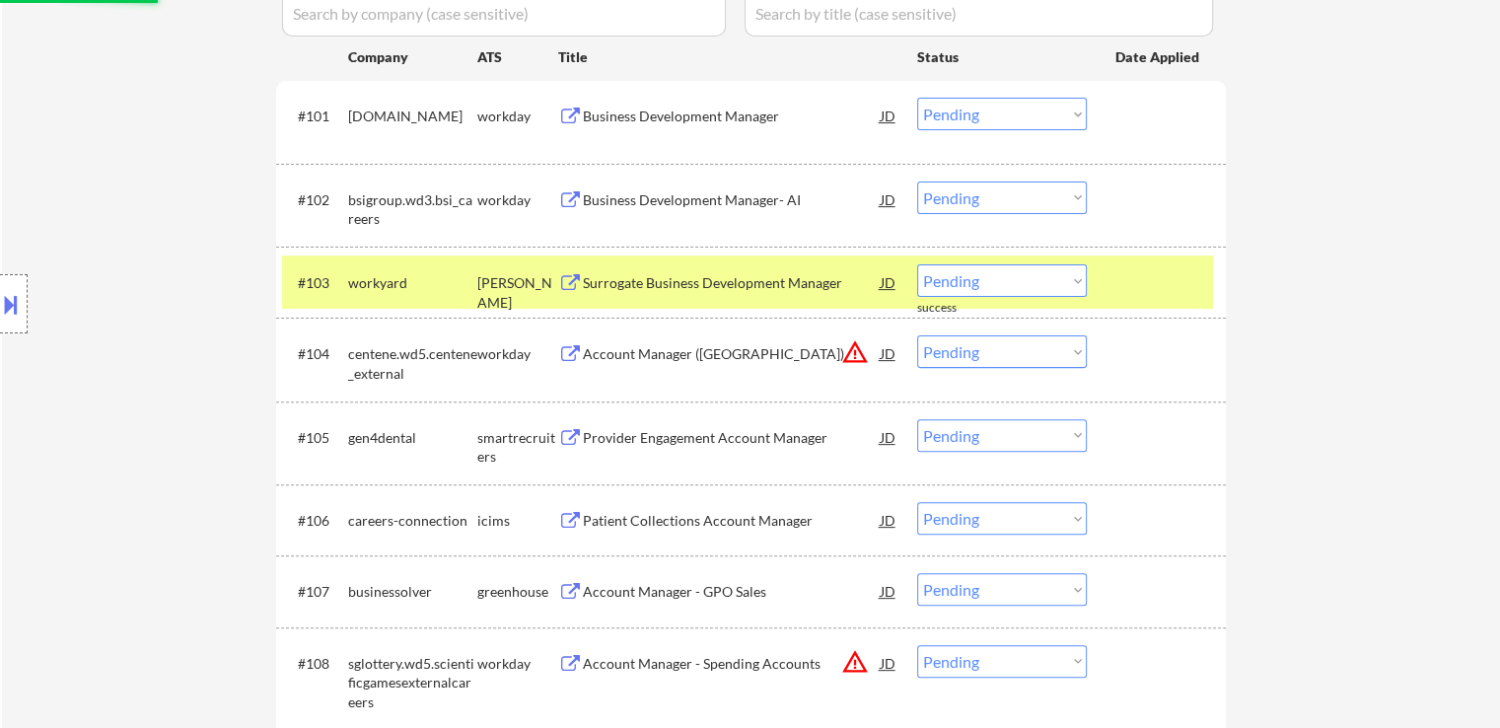
scroll to position [592, 0]
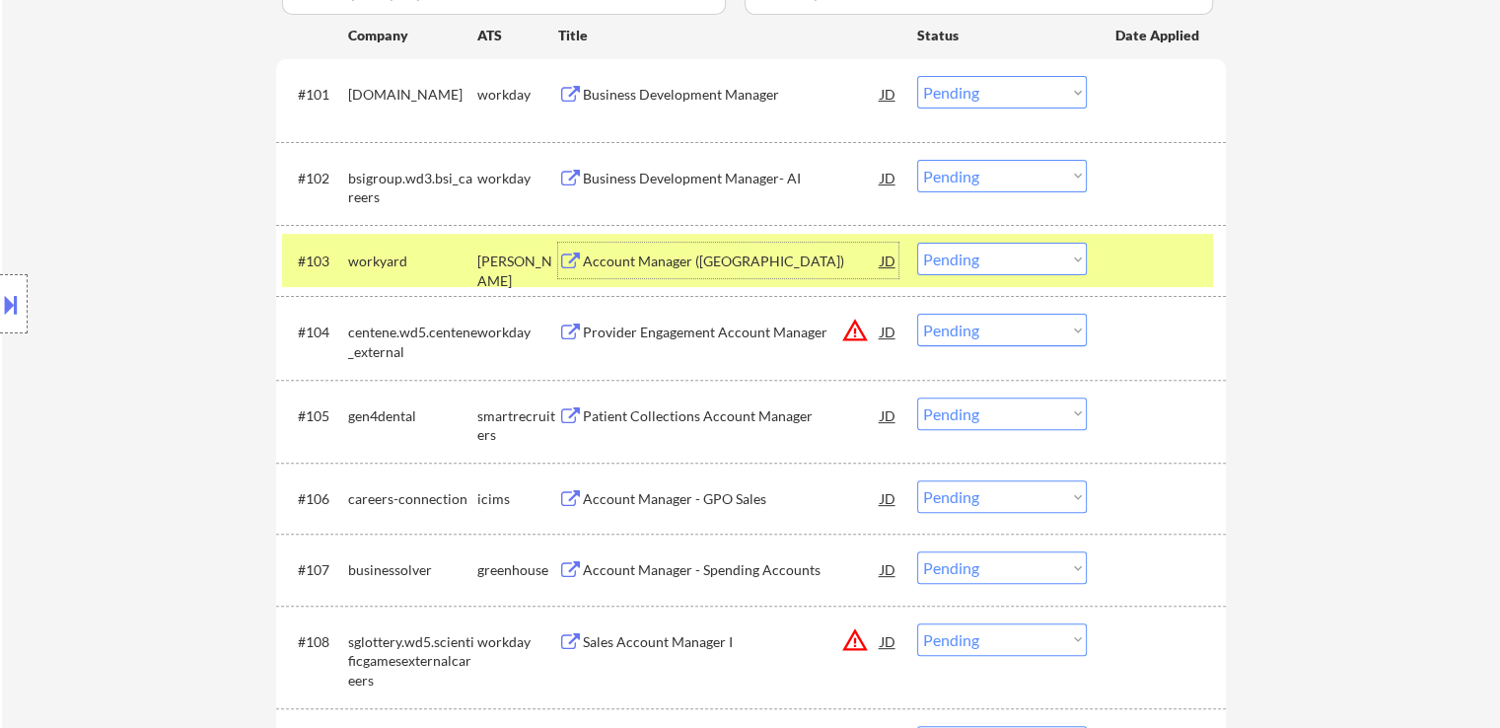
click at [738, 269] on div "Account Manager (United States)" at bounding box center [732, 262] width 298 height 20
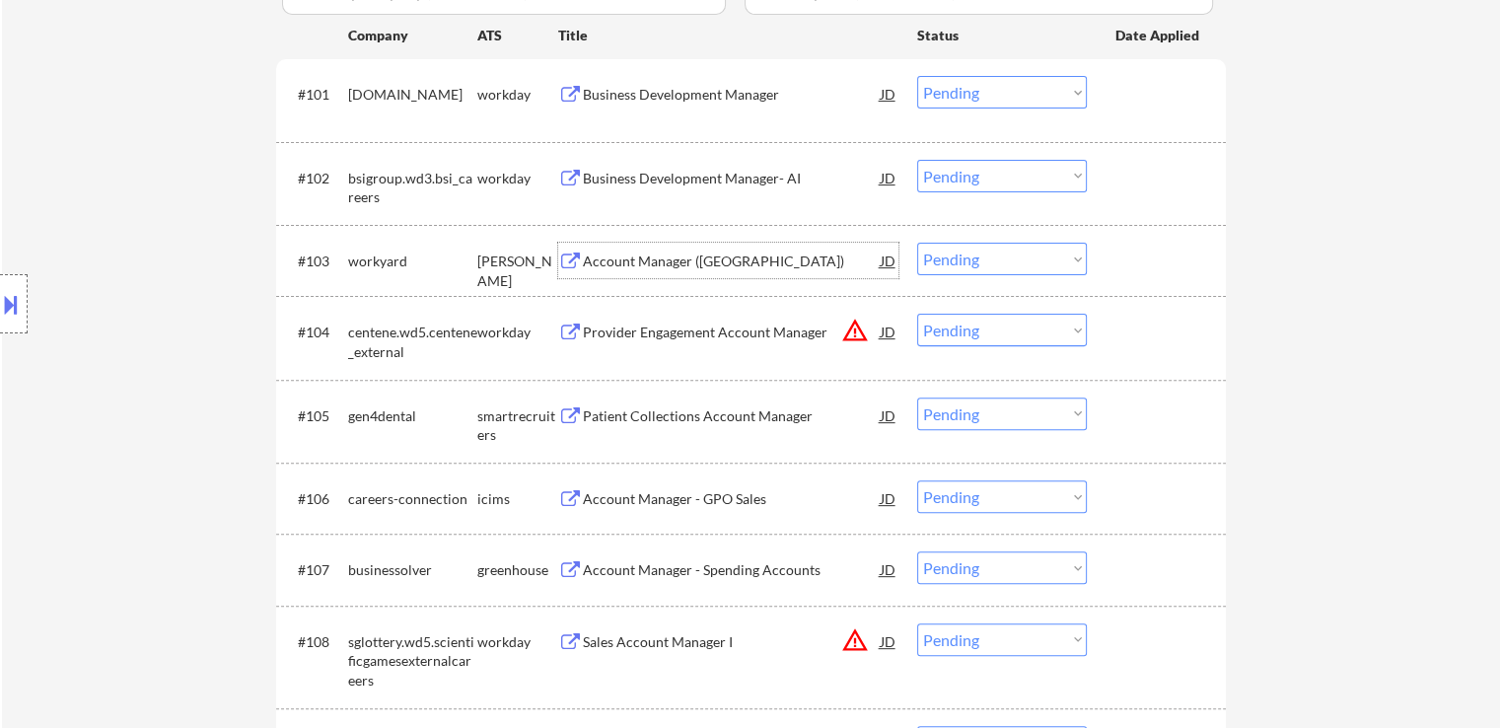
click at [989, 269] on select "Choose an option... Pending Applied Excluded (Questions) Excluded (Expired) Exc…" at bounding box center [1002, 259] width 170 height 33
click at [917, 243] on select "Choose an option... Pending Applied Excluded (Questions) Excluded (Expired) Exc…" at bounding box center [1002, 259] width 170 height 33
select select ""pending""
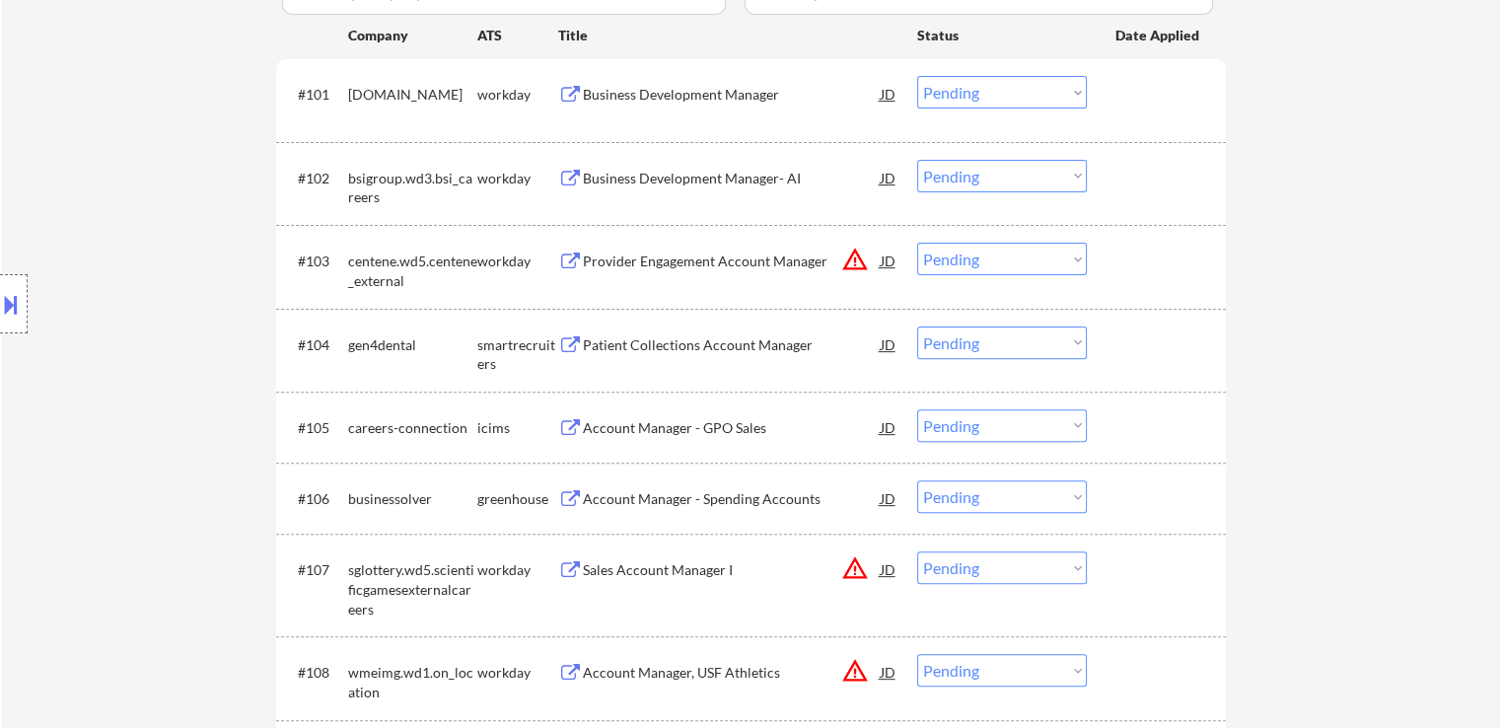
click at [676, 341] on div "Patient Collections Account Manager" at bounding box center [732, 345] width 298 height 20
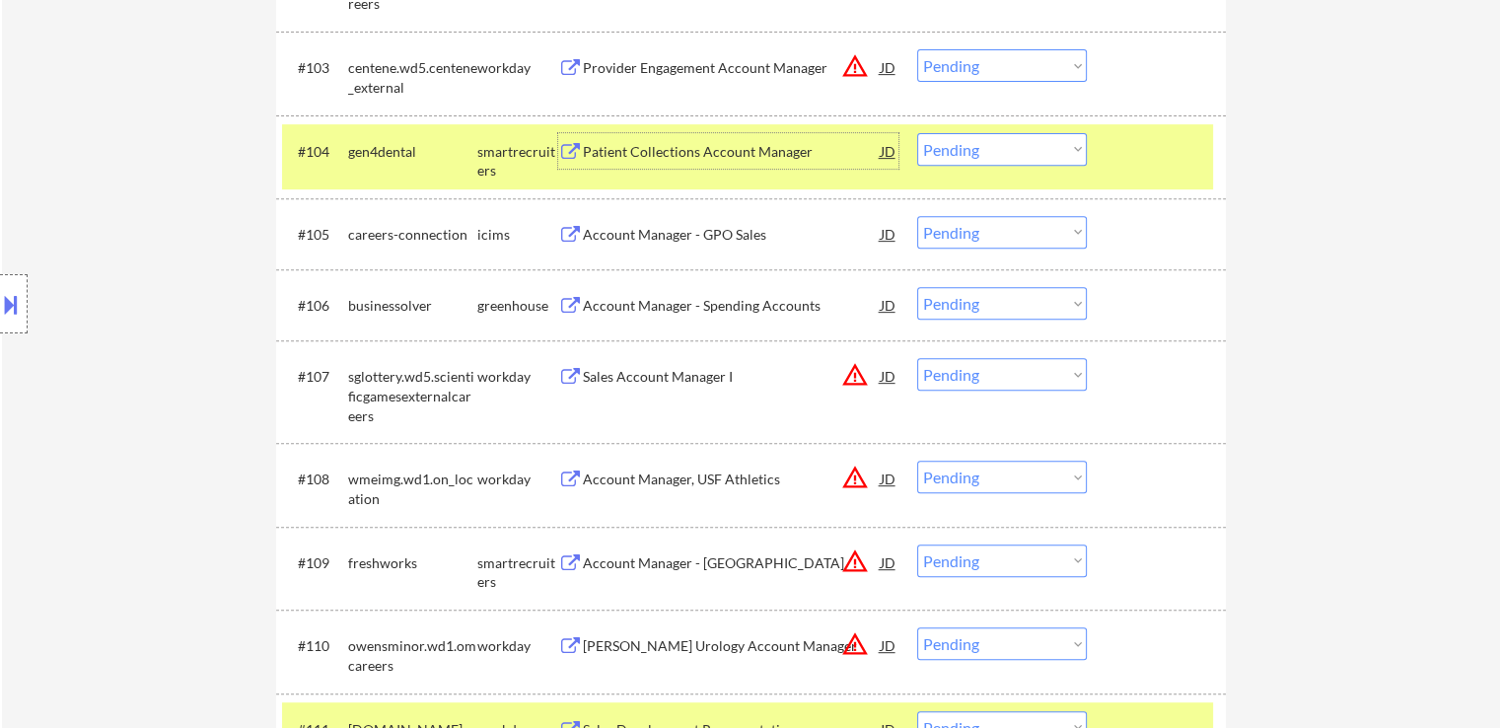
scroll to position [789, 0]
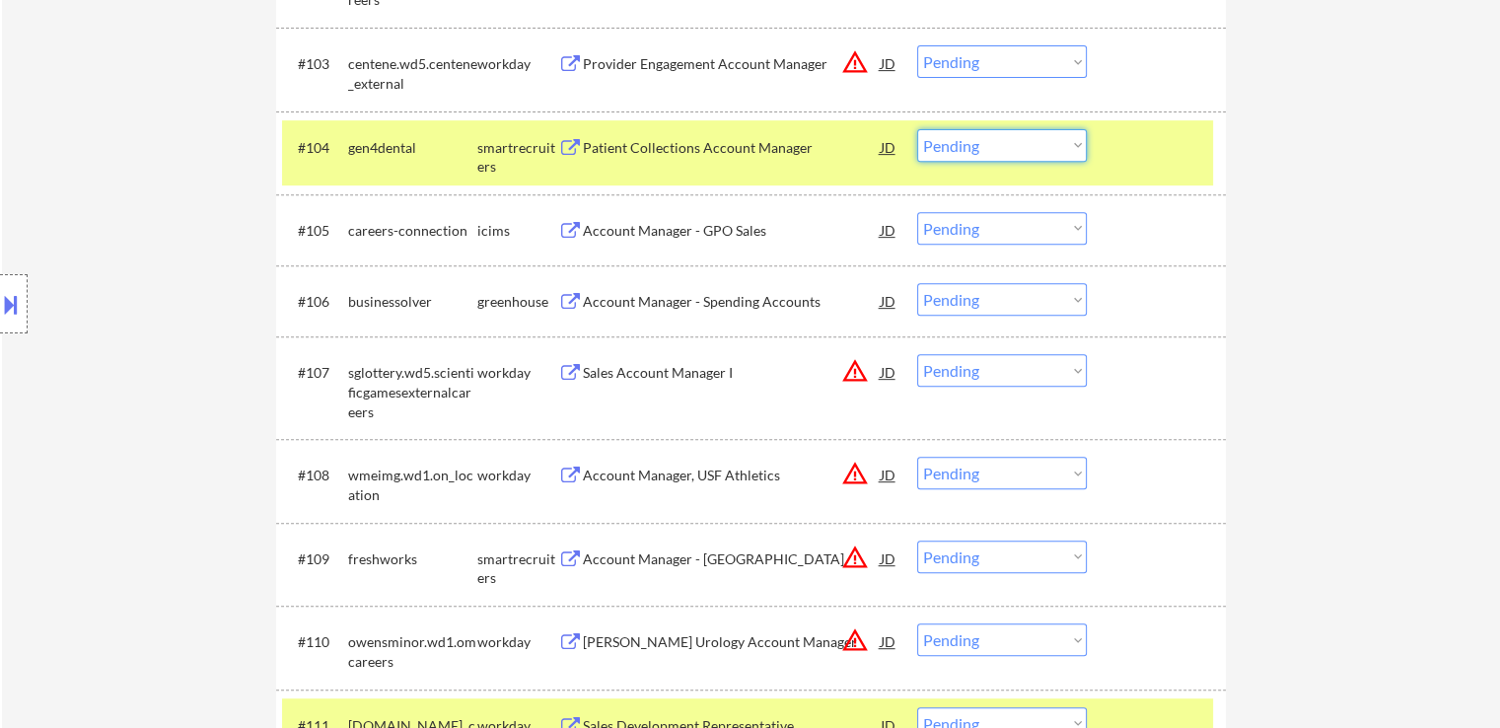
drag, startPoint x: 974, startPoint y: 140, endPoint x: 964, endPoint y: 145, distance: 11.0
click at [974, 140] on select "Choose an option... Pending Applied Excluded (Questions) Excluded (Expired) Exc…" at bounding box center [1002, 145] width 170 height 33
click at [917, 129] on select "Choose an option... Pending Applied Excluded (Questions) Excluded (Expired) Exc…" at bounding box center [1002, 145] width 170 height 33
select select ""pending""
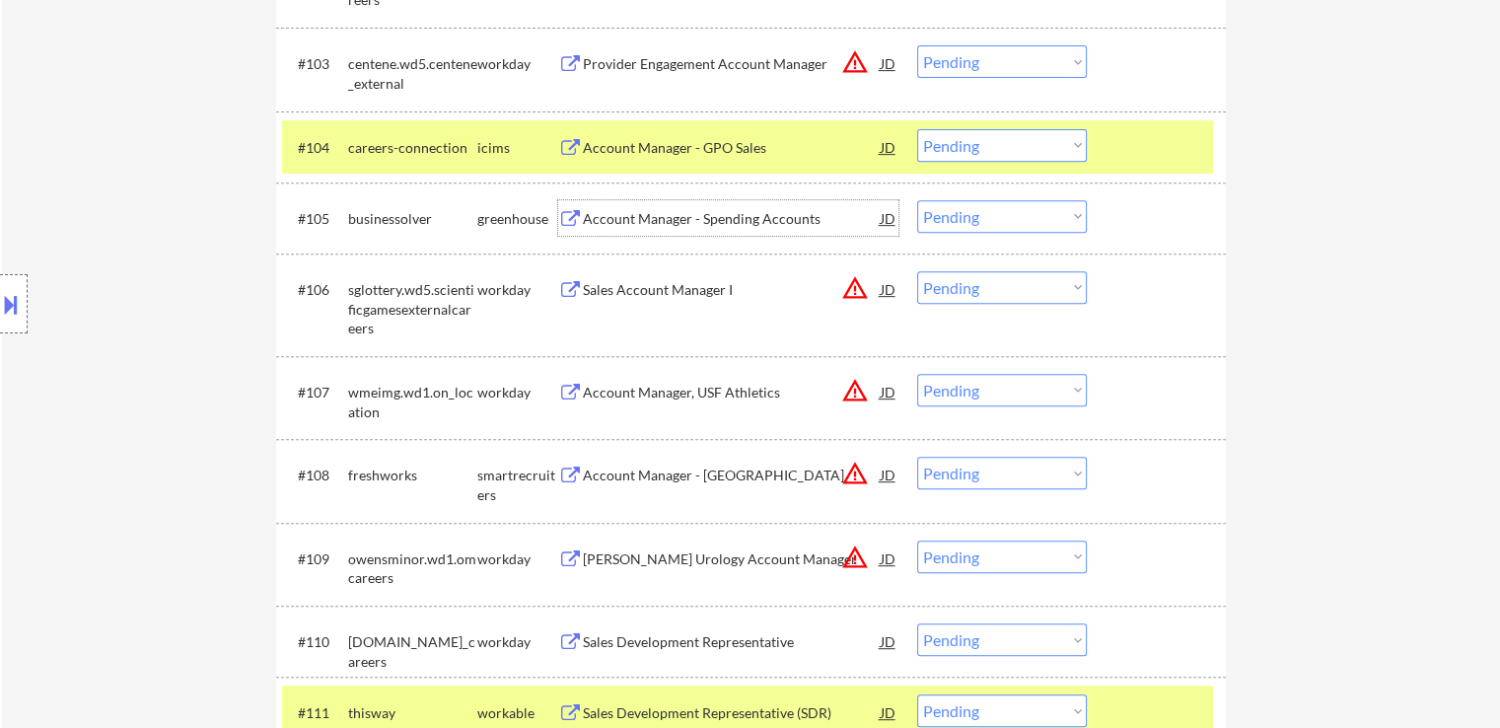
click at [724, 212] on div "Account Manager - Spending Accounts" at bounding box center [732, 219] width 298 height 20
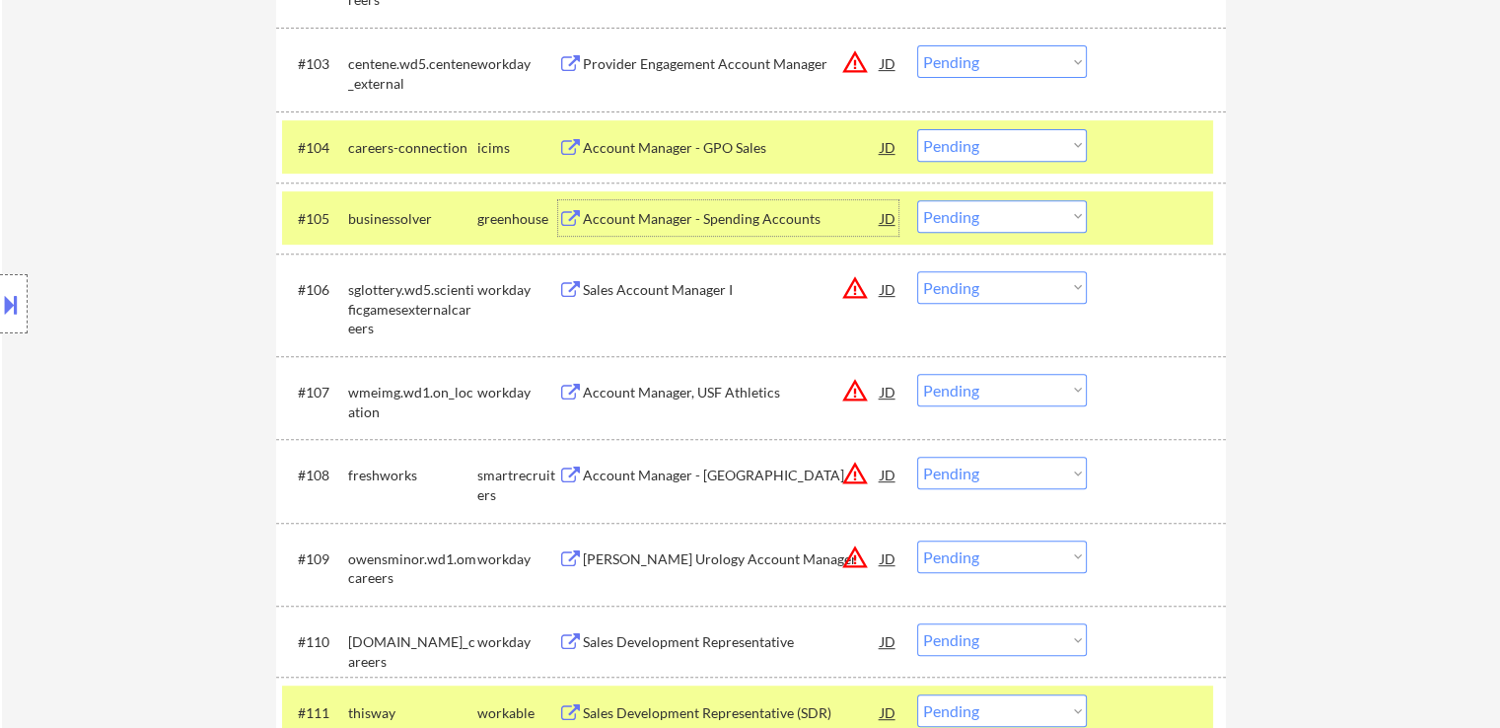
click at [1191, 220] on div at bounding box center [1159, 218] width 87 height 36
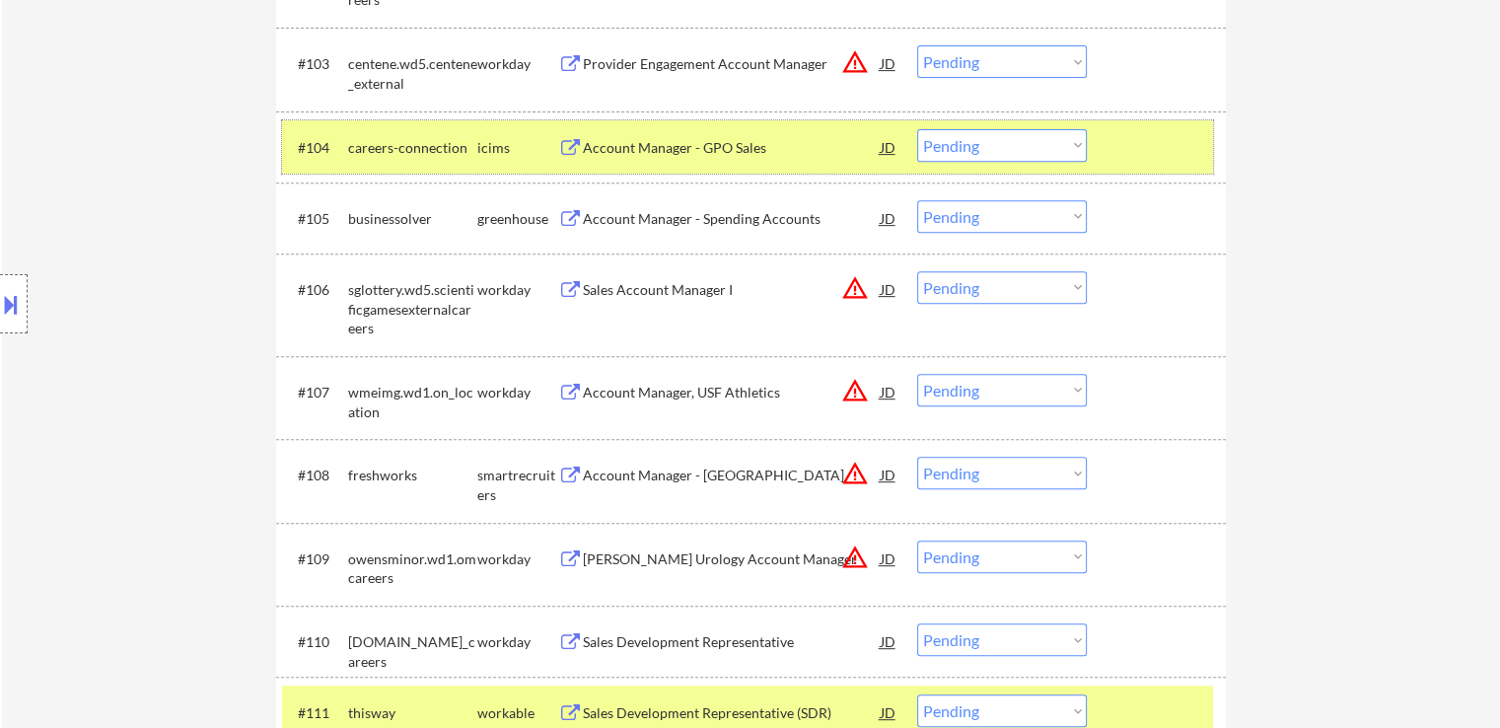
click at [1172, 159] on div at bounding box center [1159, 147] width 87 height 36
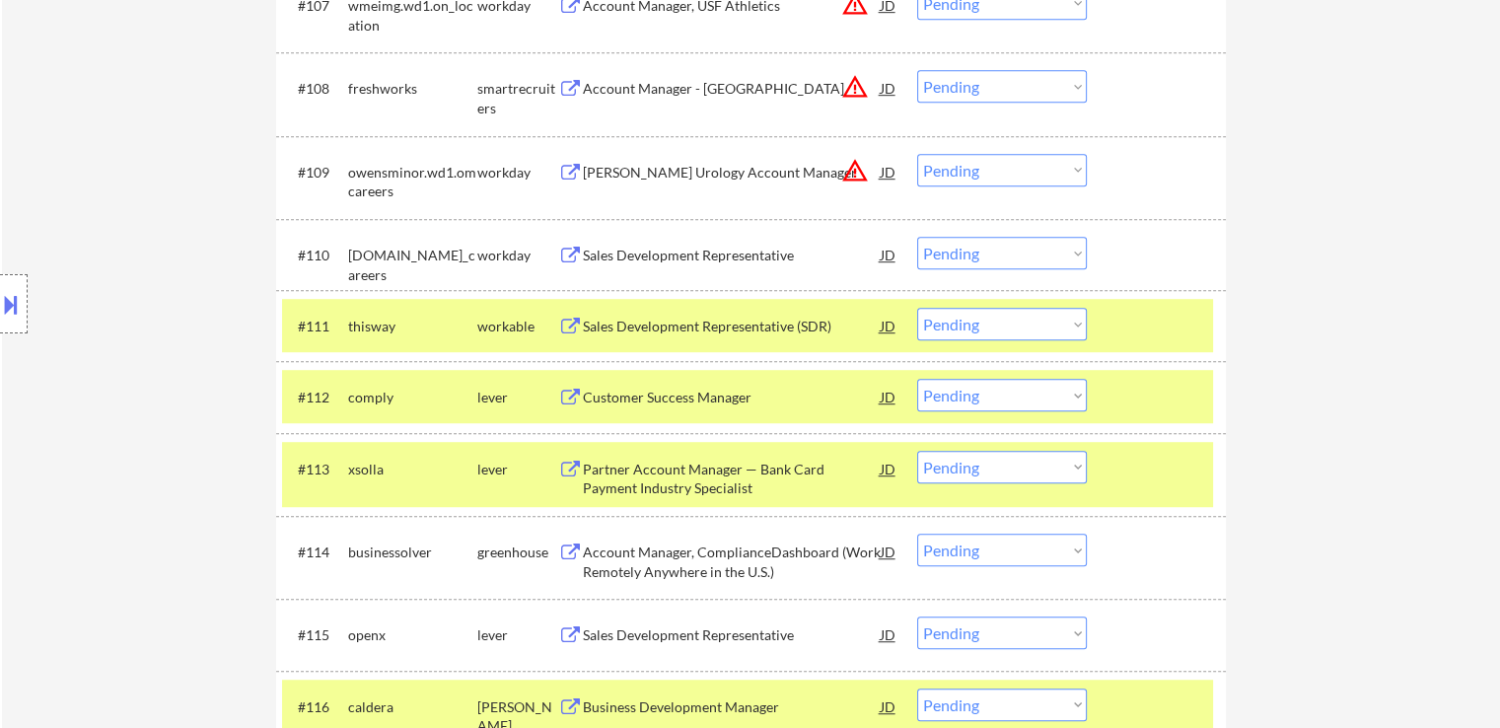
scroll to position [1184, 0]
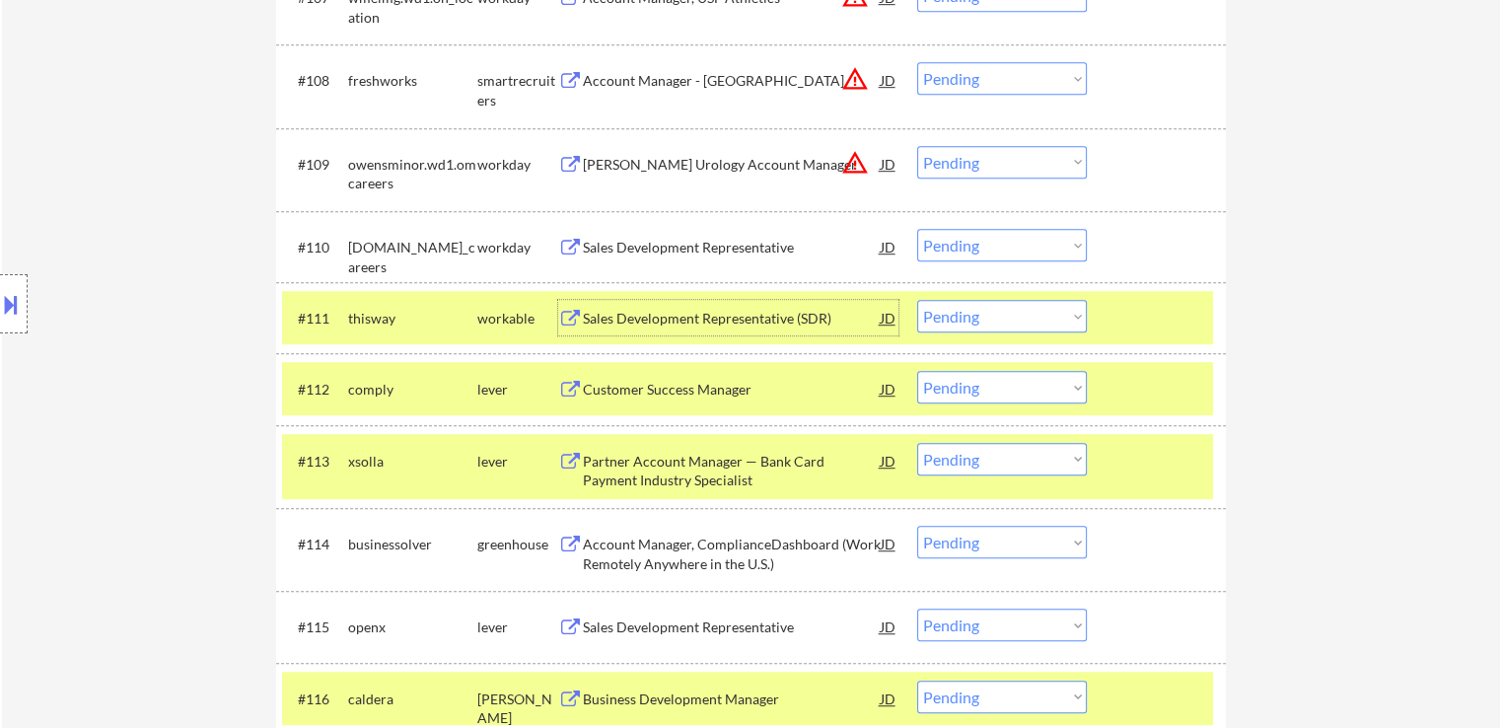
click at [684, 317] on div "Sales Development Representative (SDR)" at bounding box center [732, 319] width 298 height 20
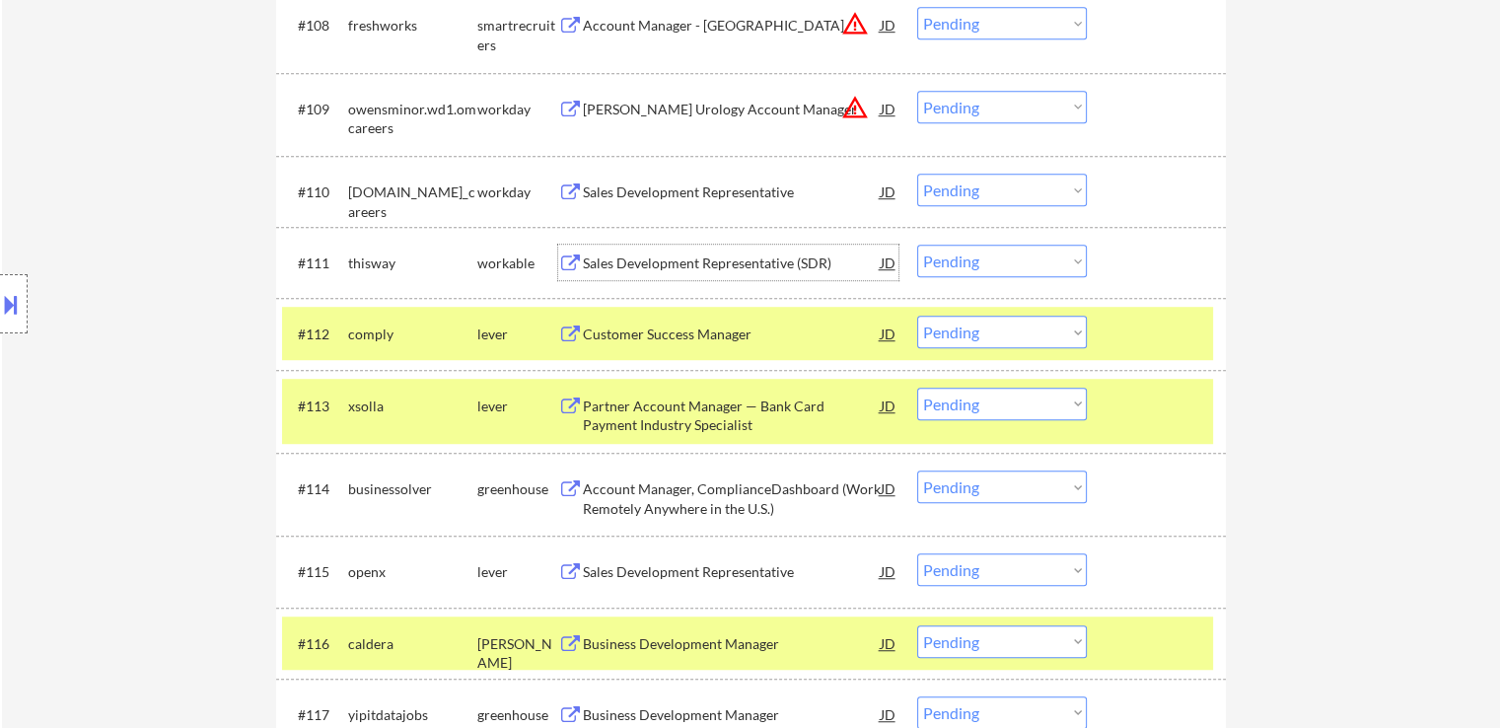
scroll to position [1282, 0]
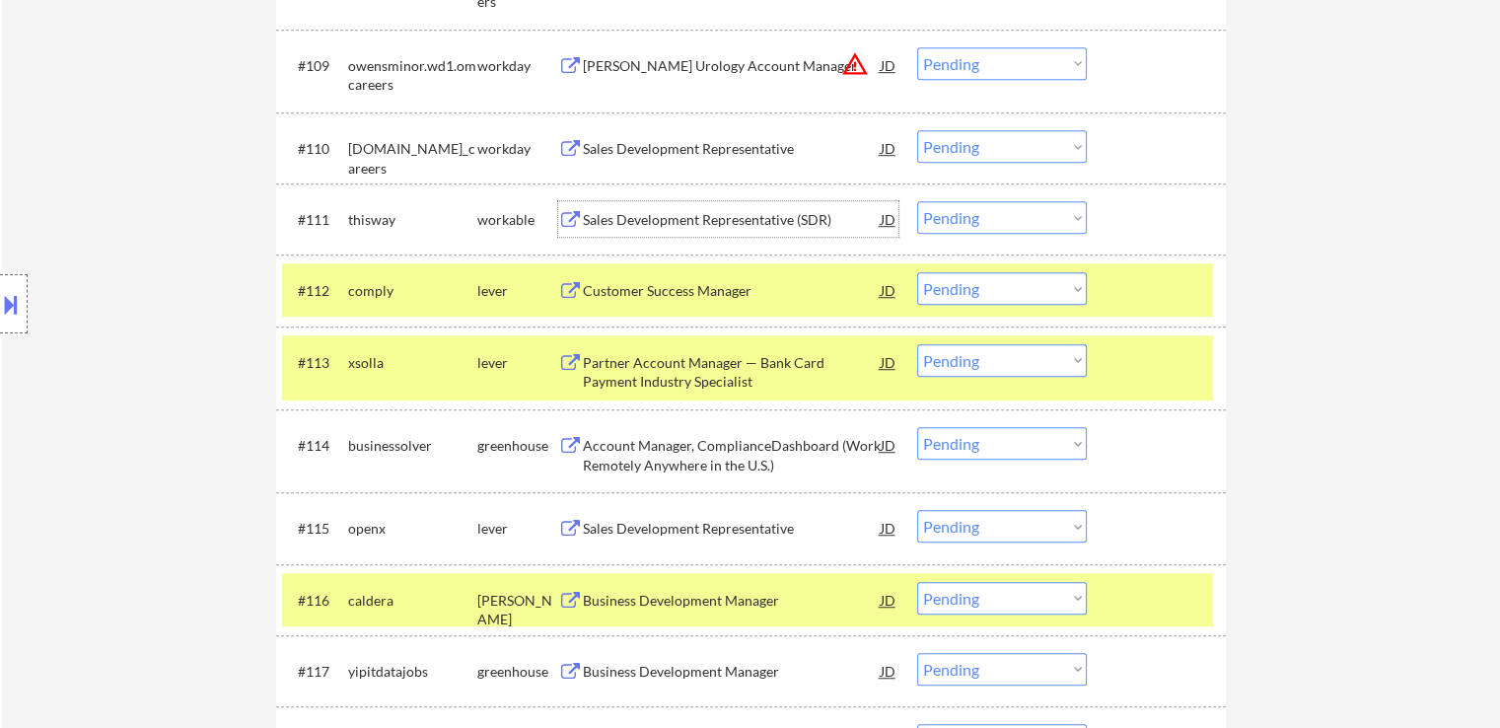
click at [1022, 214] on select "Choose an option... Pending Applied Excluded (Questions) Excluded (Expired) Exc…" at bounding box center [1002, 217] width 170 height 33
click at [917, 201] on select "Choose an option... Pending Applied Excluded (Questions) Excluded (Expired) Exc…" at bounding box center [1002, 217] width 170 height 33
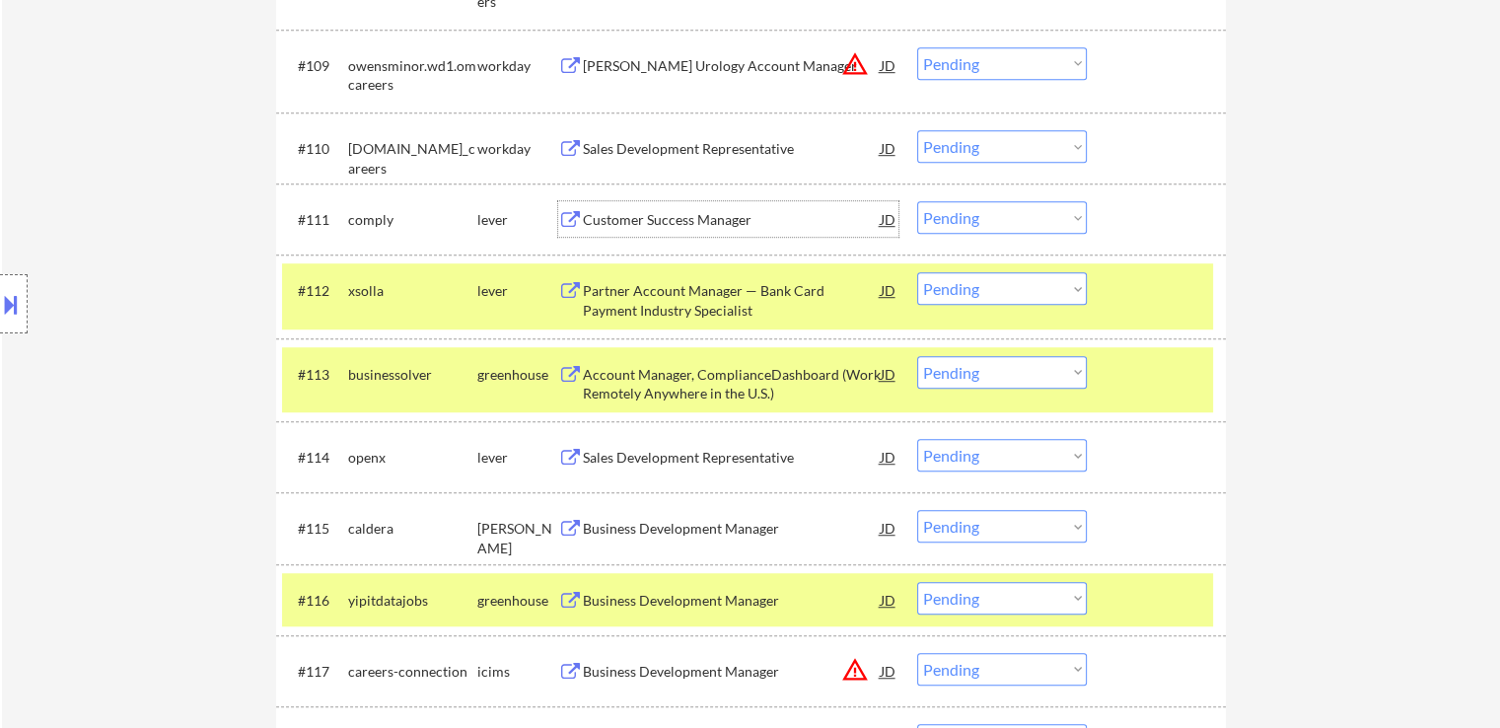
click at [678, 226] on div "Customer Success Manager" at bounding box center [732, 220] width 298 height 20
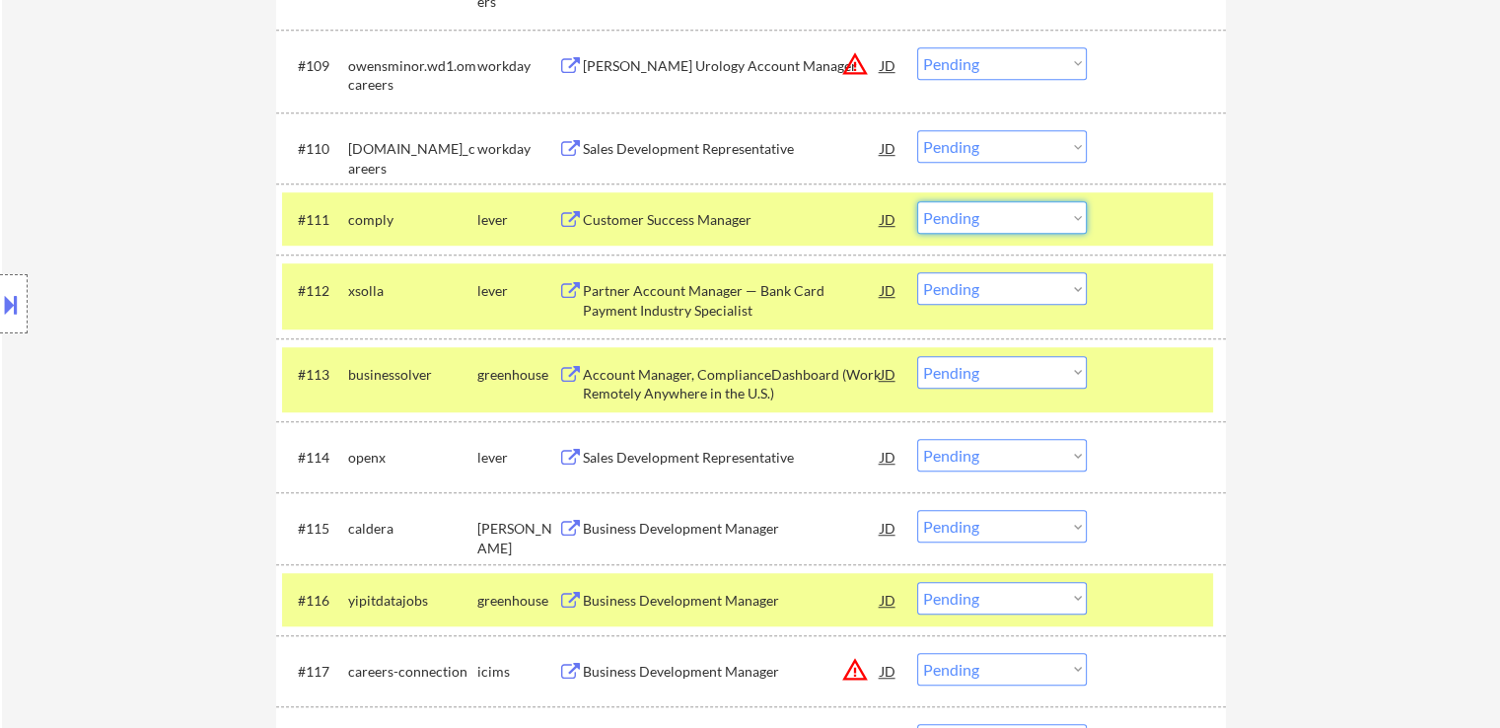
click at [1005, 217] on select "Choose an option... Pending Applied Excluded (Questions) Excluded (Expired) Exc…" at bounding box center [1002, 217] width 170 height 33
click at [917, 201] on select "Choose an option... Pending Applied Excluded (Questions) Excluded (Expired) Exc…" at bounding box center [1002, 217] width 170 height 33
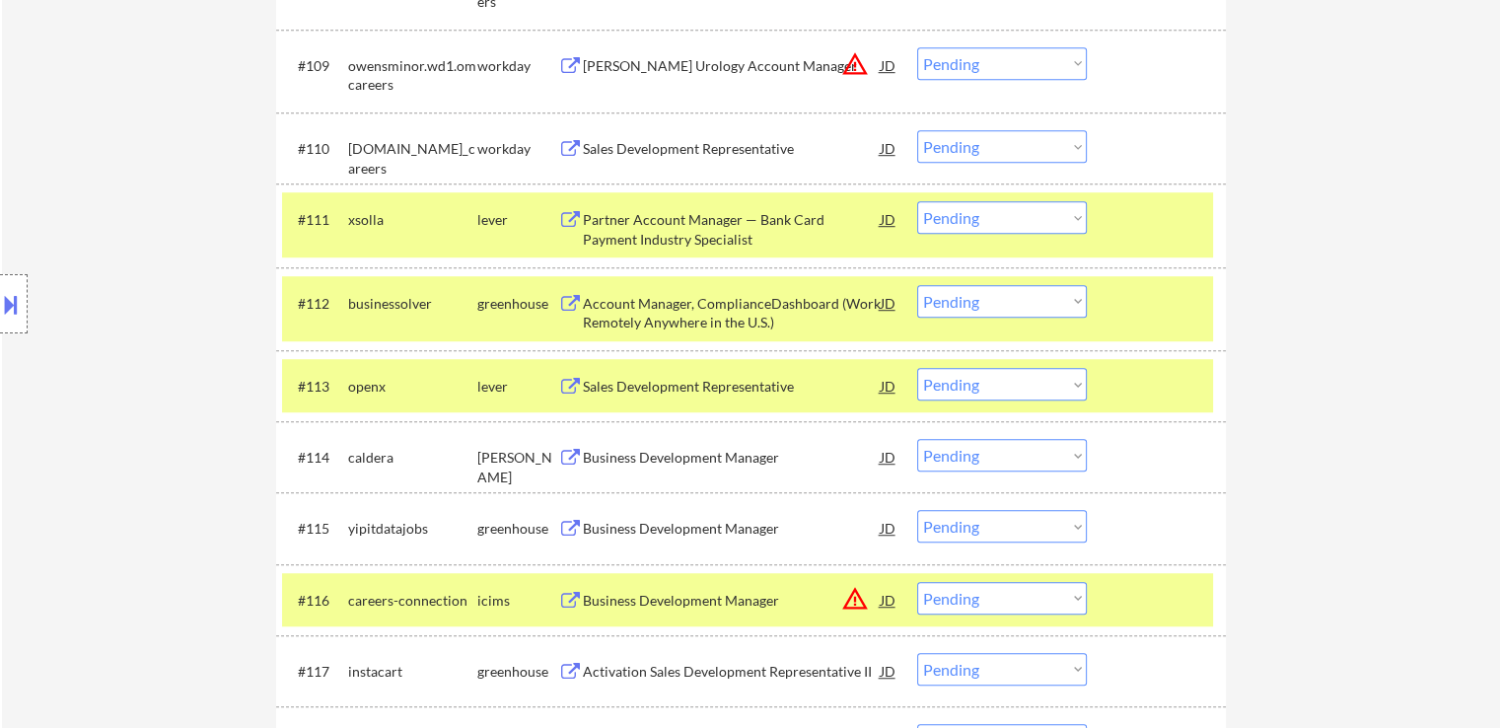
click at [679, 224] on div "Partner Account Manager — Bank Card Payment Industry Specialist" at bounding box center [732, 229] width 298 height 38
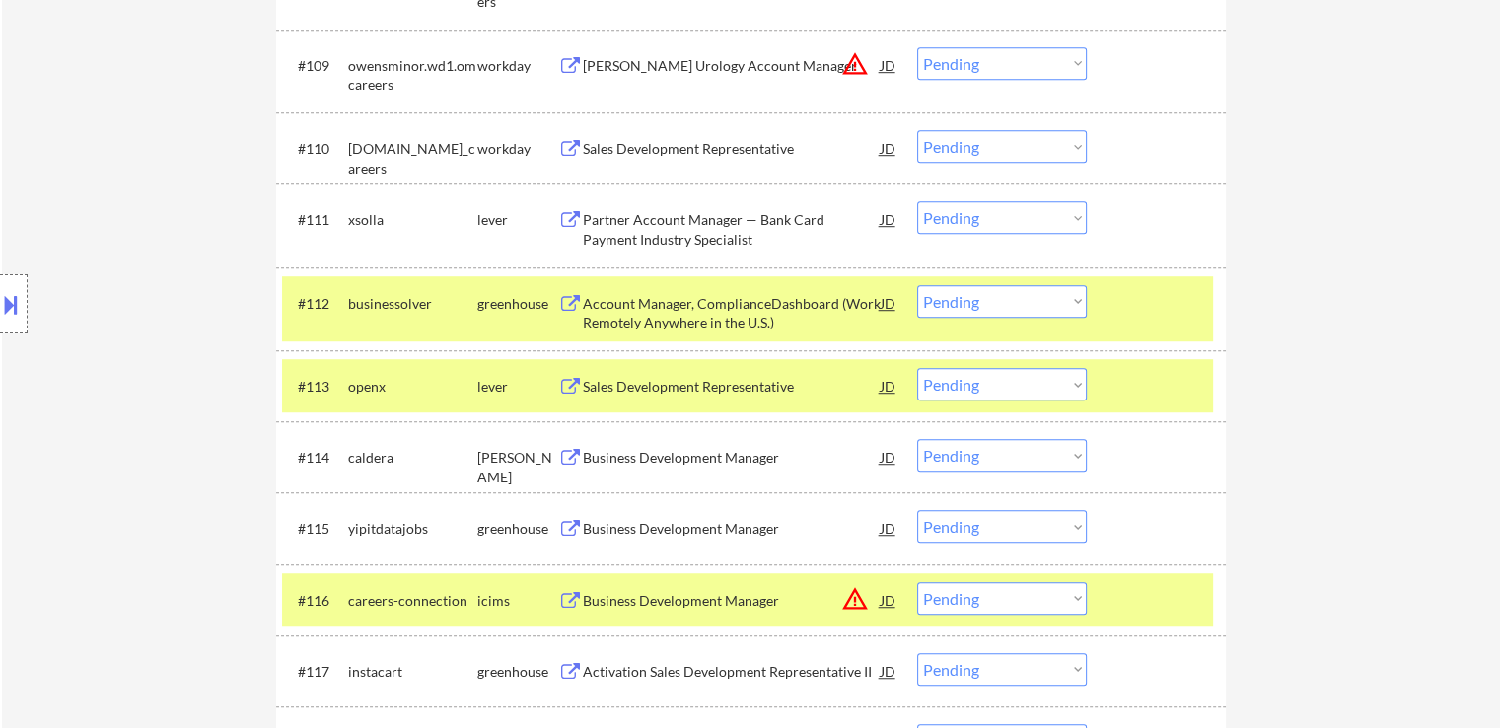
click at [986, 228] on select "Choose an option... Pending Applied Excluded (Questions) Excluded (Expired) Exc…" at bounding box center [1002, 217] width 170 height 33
click at [917, 201] on select "Choose an option... Pending Applied Excluded (Questions) Excluded (Expired) Exc…" at bounding box center [1002, 217] width 170 height 33
select select ""pending""
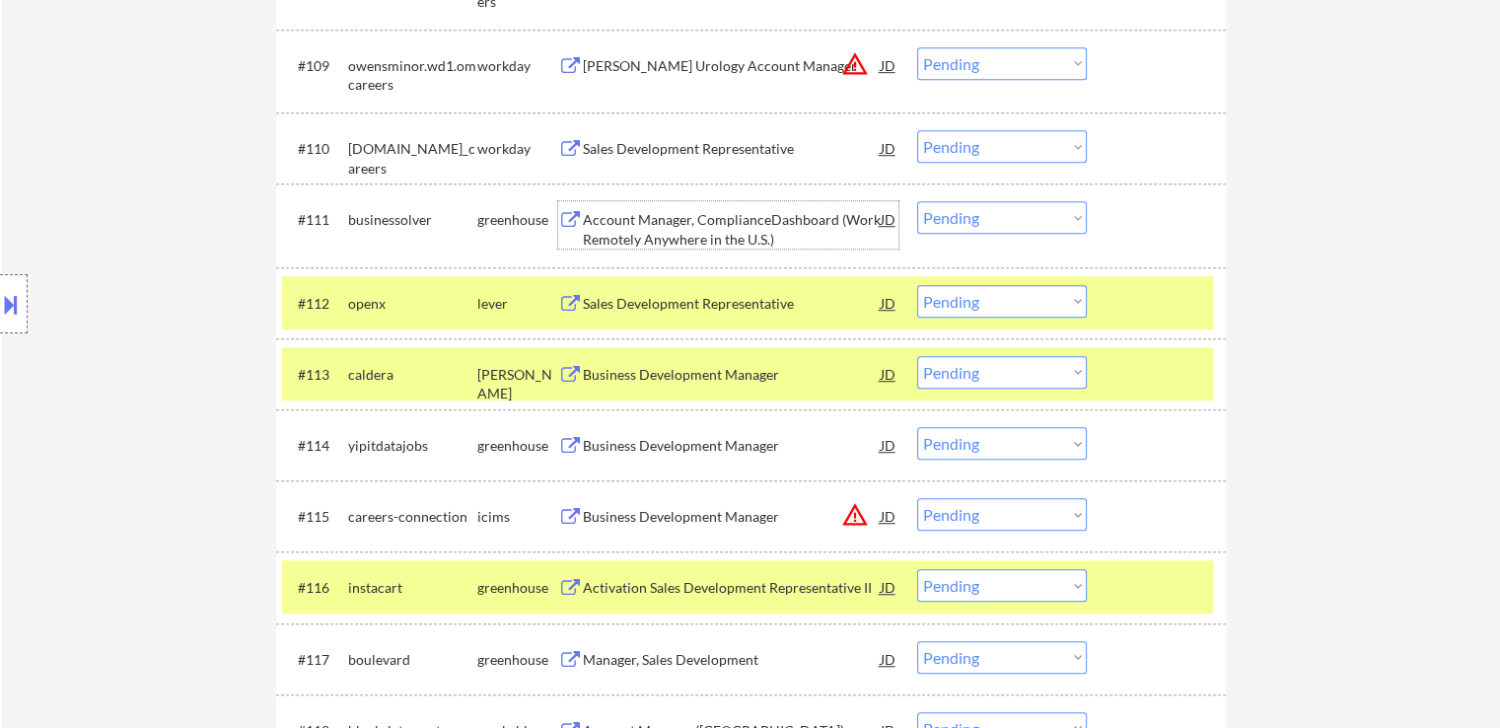
click at [687, 222] on div "Account Manager, ComplianceDashboard (Work Remotely Anywhere in the U.S.)" at bounding box center [732, 229] width 298 height 38
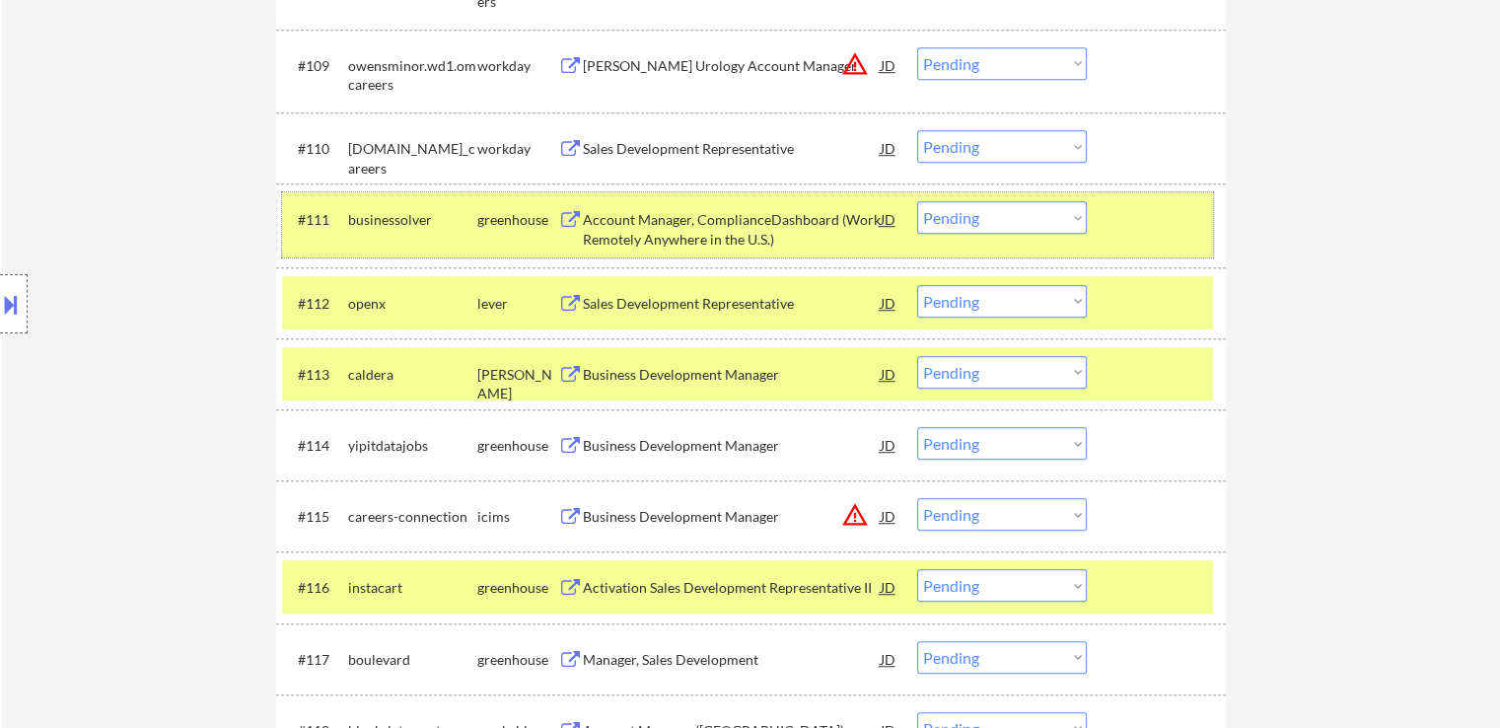
click at [1185, 218] on div at bounding box center [1159, 219] width 87 height 36
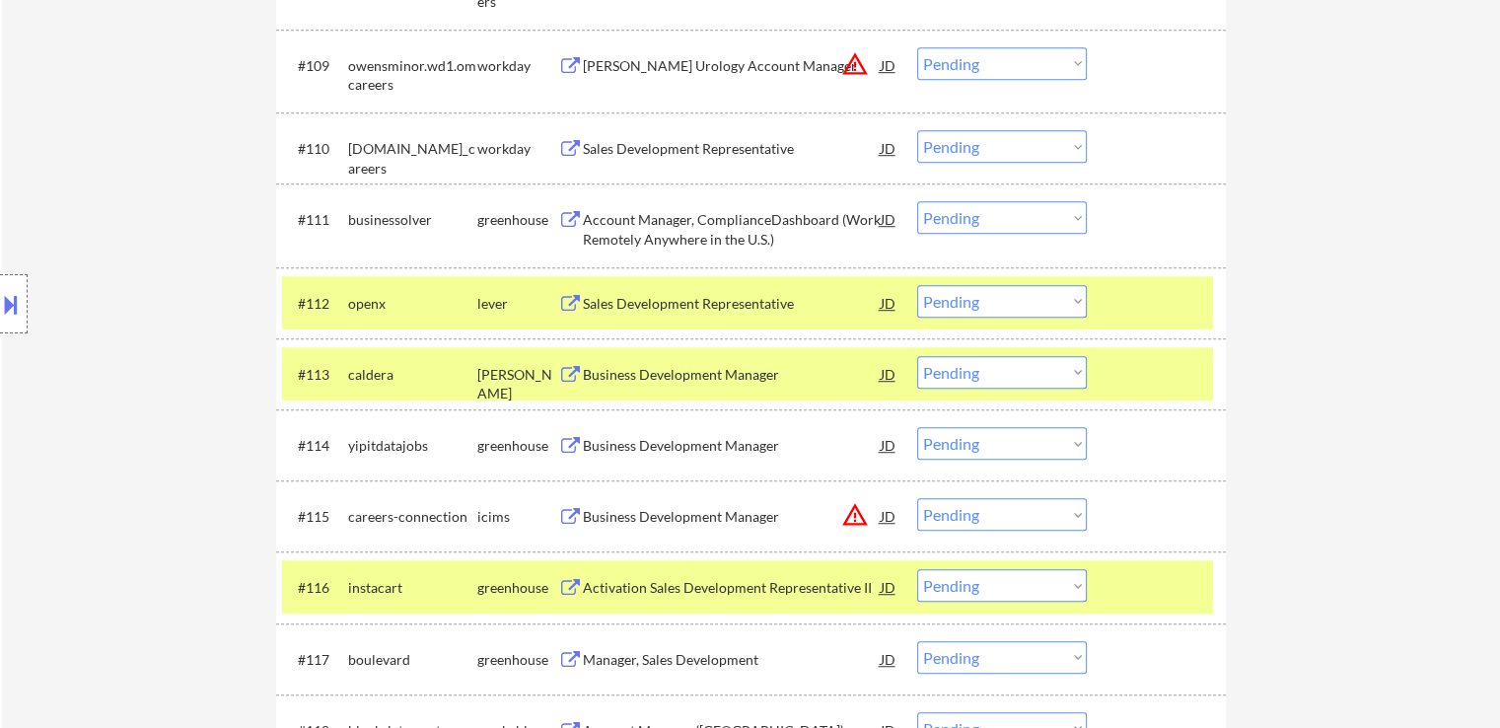
click at [639, 310] on div "Sales Development Representative" at bounding box center [732, 304] width 298 height 20
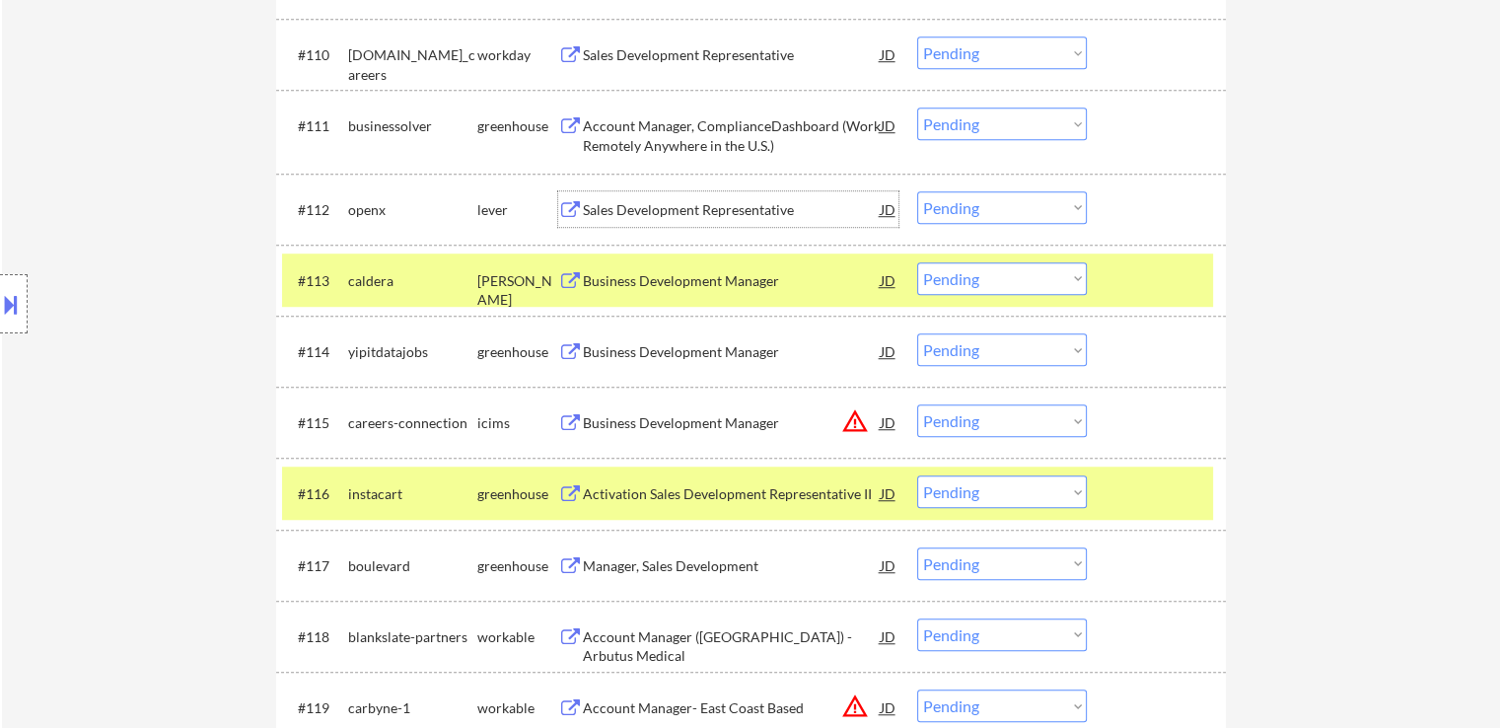
scroll to position [1381, 0]
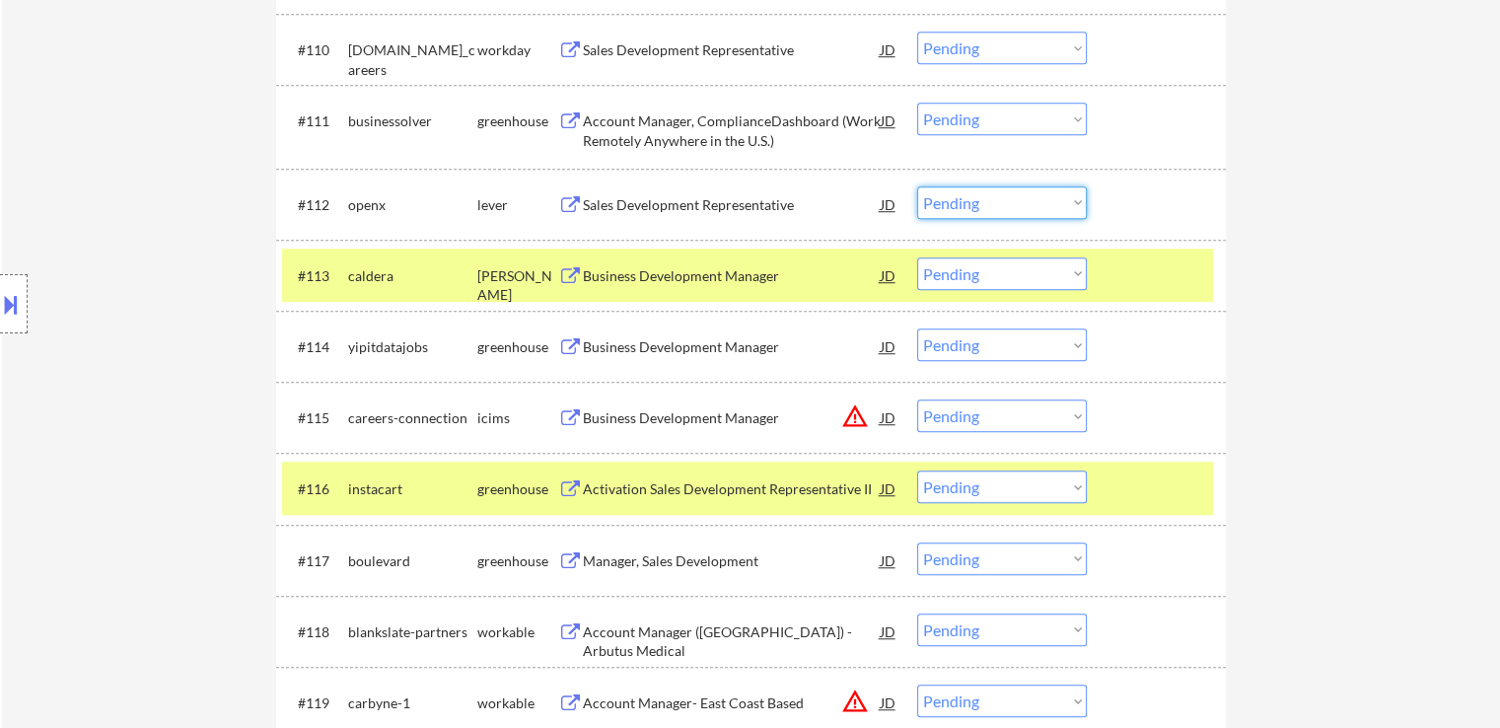
click at [1004, 206] on select "Choose an option... Pending Applied Excluded (Questions) Excluded (Expired) Exc…" at bounding box center [1002, 202] width 170 height 33
click at [917, 186] on select "Choose an option... Pending Applied Excluded (Questions) Excluded (Expired) Exc…" at bounding box center [1002, 202] width 170 height 33
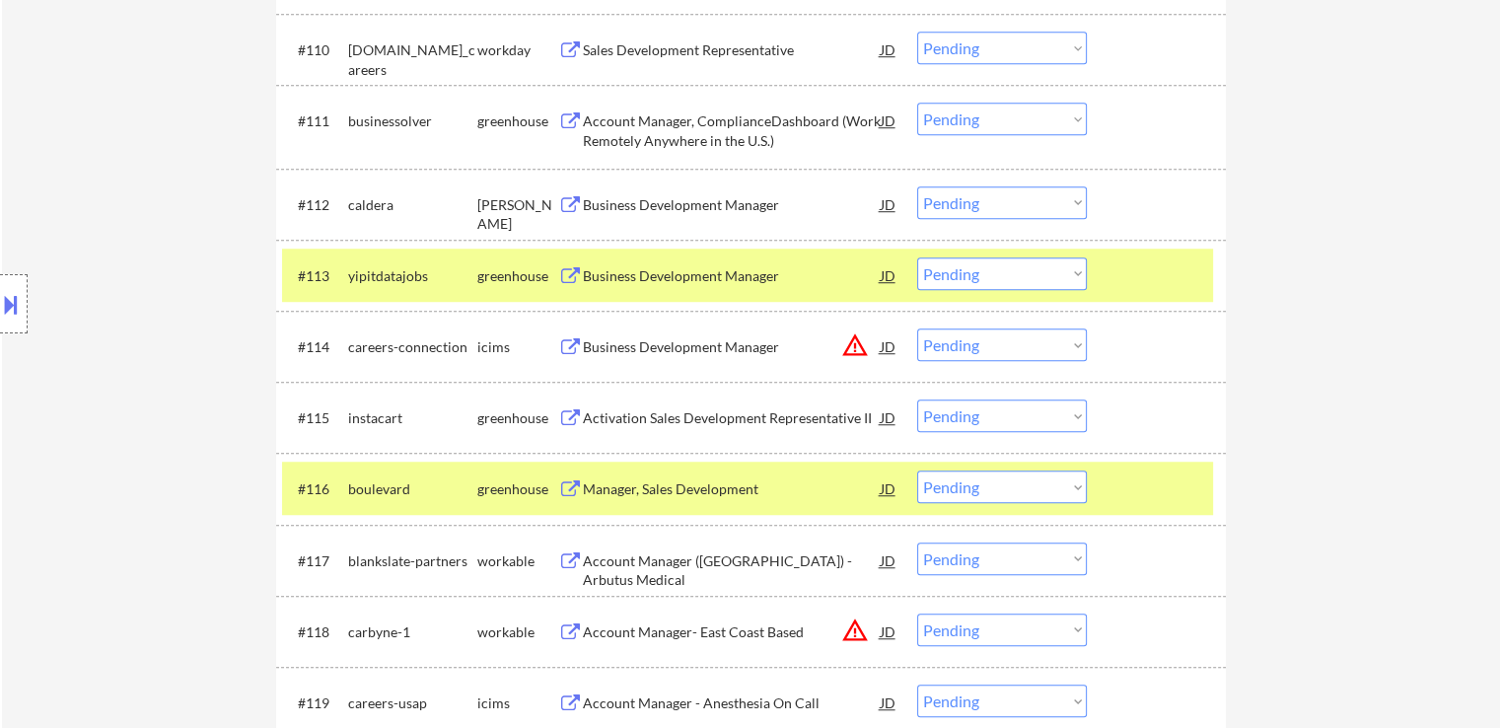
click at [767, 207] on div "Business Development Manager" at bounding box center [732, 205] width 298 height 20
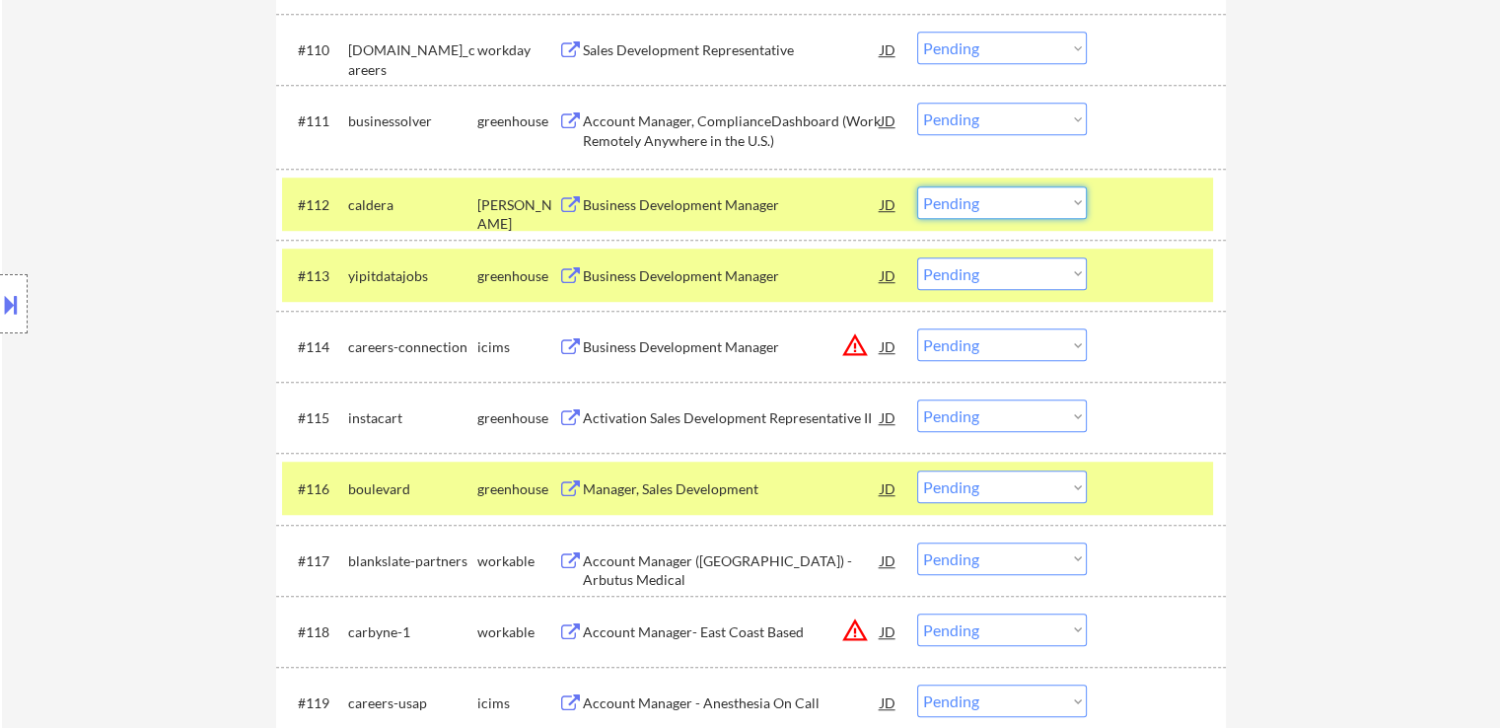
click at [979, 204] on select "Choose an option... Pending Applied Excluded (Questions) Excluded (Expired) Exc…" at bounding box center [1002, 202] width 170 height 33
click at [917, 186] on select "Choose an option... Pending Applied Excluded (Questions) Excluded (Expired) Exc…" at bounding box center [1002, 202] width 170 height 33
select select ""pending""
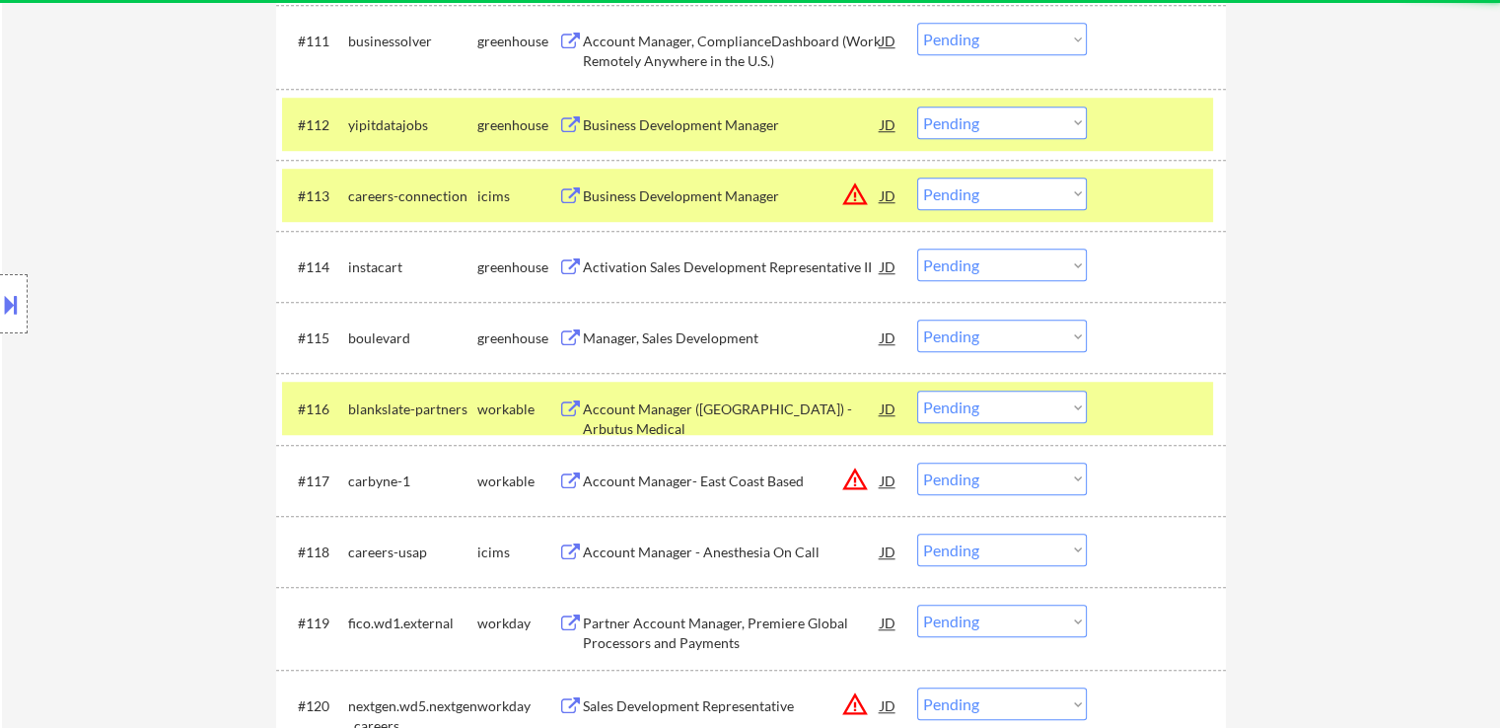
scroll to position [1480, 0]
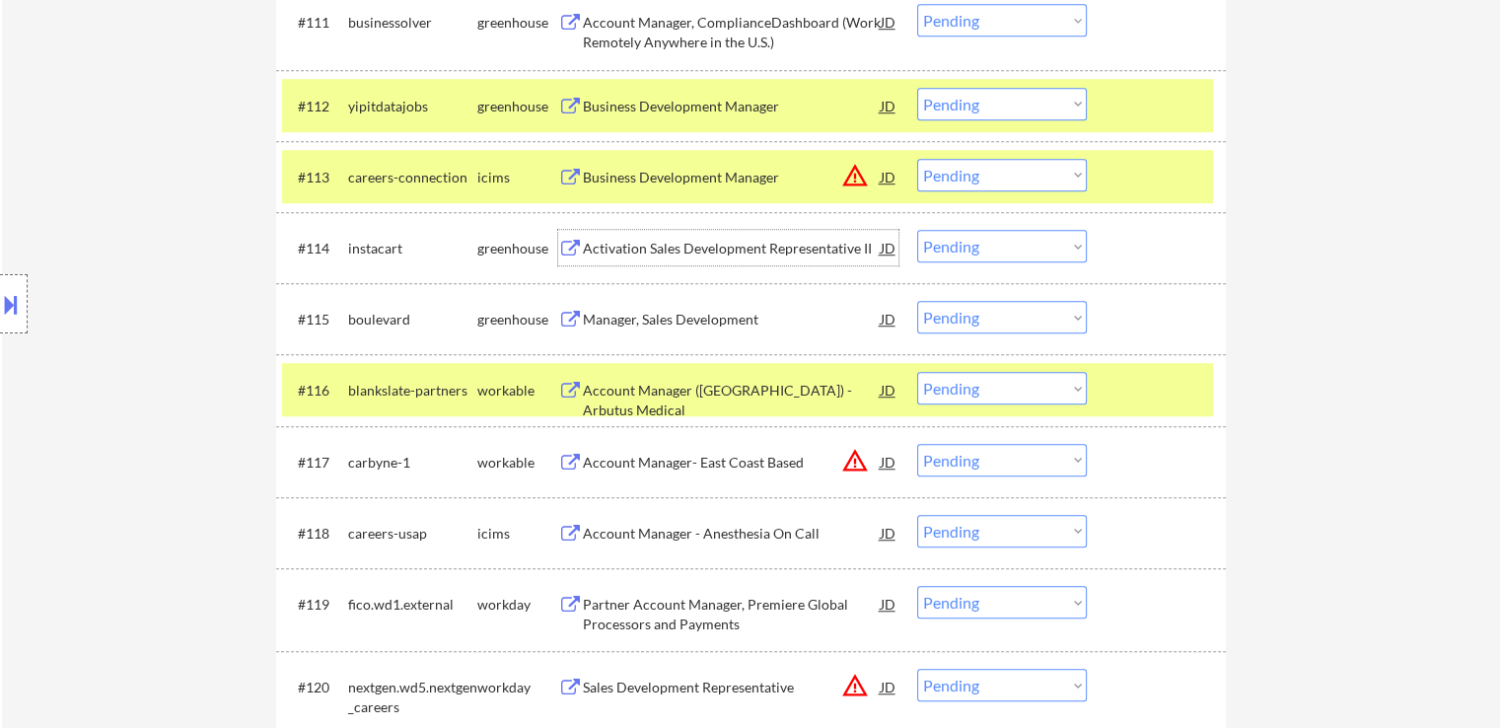
click at [727, 251] on div "Activation Sales Development Representative II" at bounding box center [732, 249] width 298 height 20
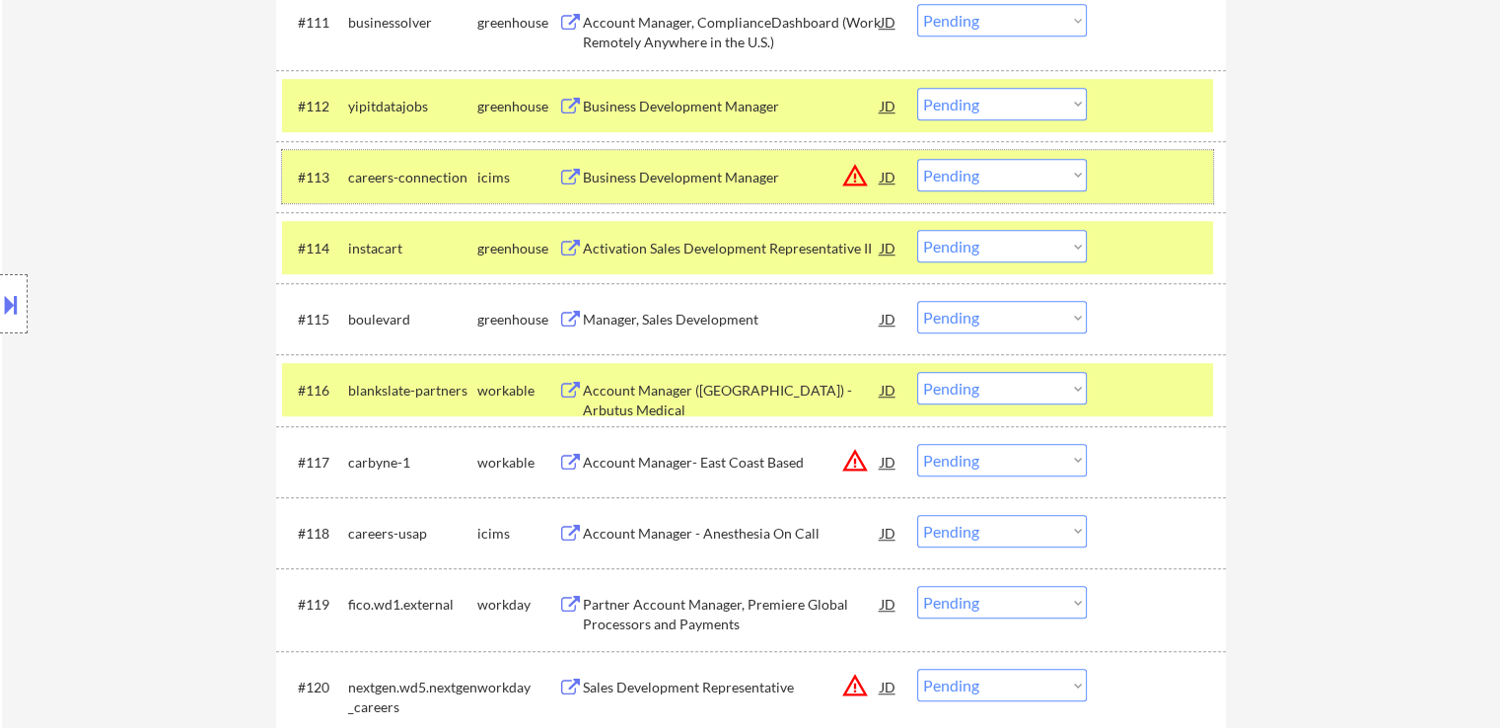
click at [1163, 174] on div at bounding box center [1159, 177] width 87 height 36
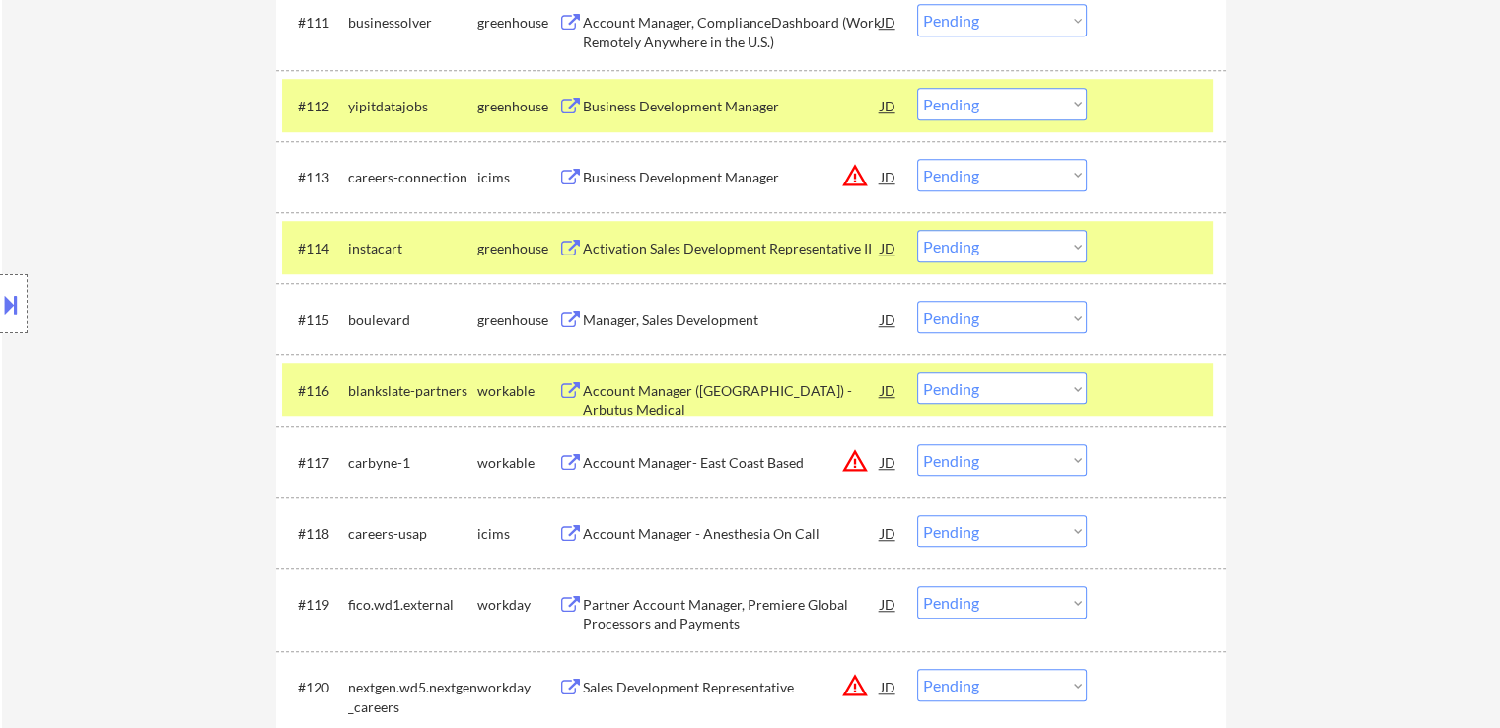
click at [1187, 68] on div "#111 businessolver greenhouse Account Manager, ComplianceDashboard (Work Remote…" at bounding box center [751, 27] width 950 height 83
click at [1184, 89] on div at bounding box center [1159, 106] width 87 height 36
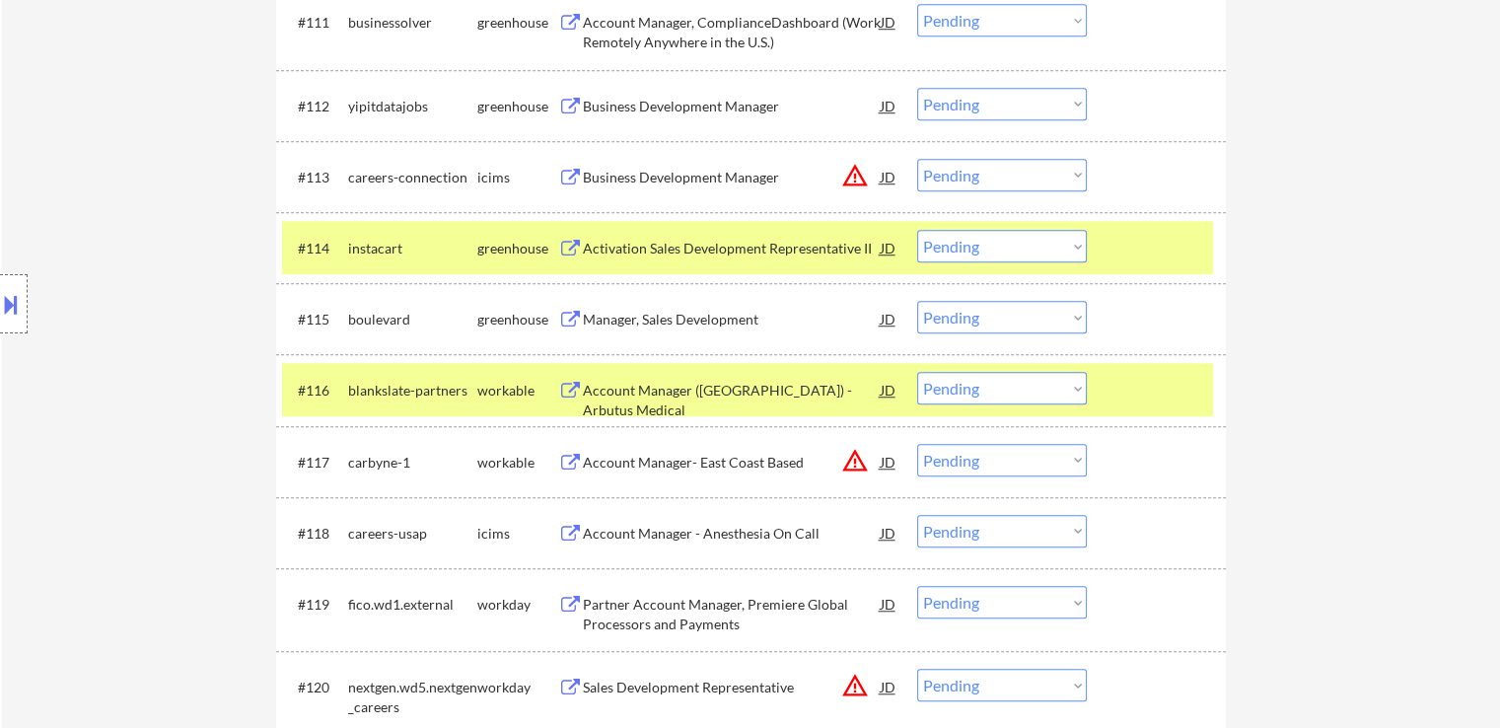
click at [1193, 402] on div at bounding box center [1159, 390] width 87 height 36
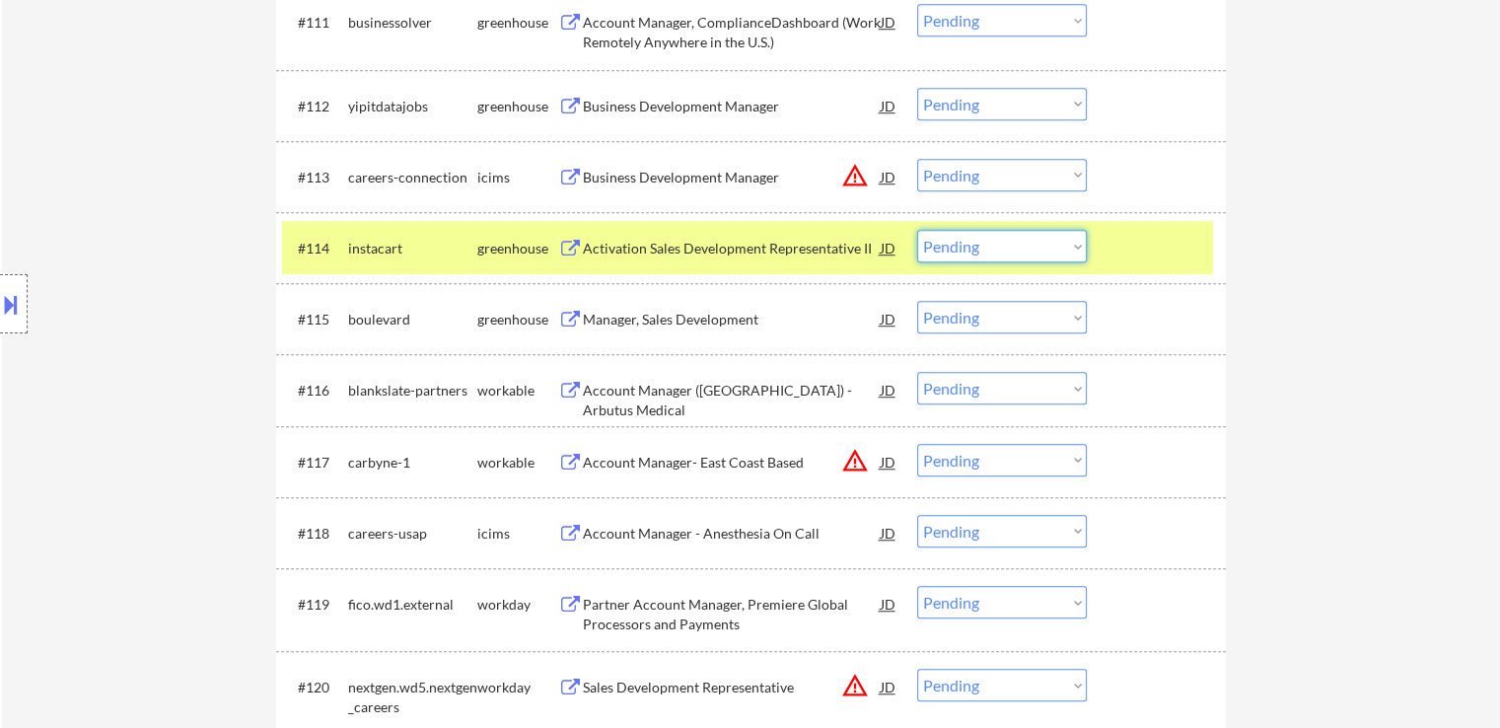
click at [1001, 241] on select "Choose an option... Pending Applied Excluded (Questions) Excluded (Expired) Exc…" at bounding box center [1002, 246] width 170 height 33
click at [917, 230] on select "Choose an option... Pending Applied Excluded (Questions) Excluded (Expired) Exc…" at bounding box center [1002, 246] width 170 height 33
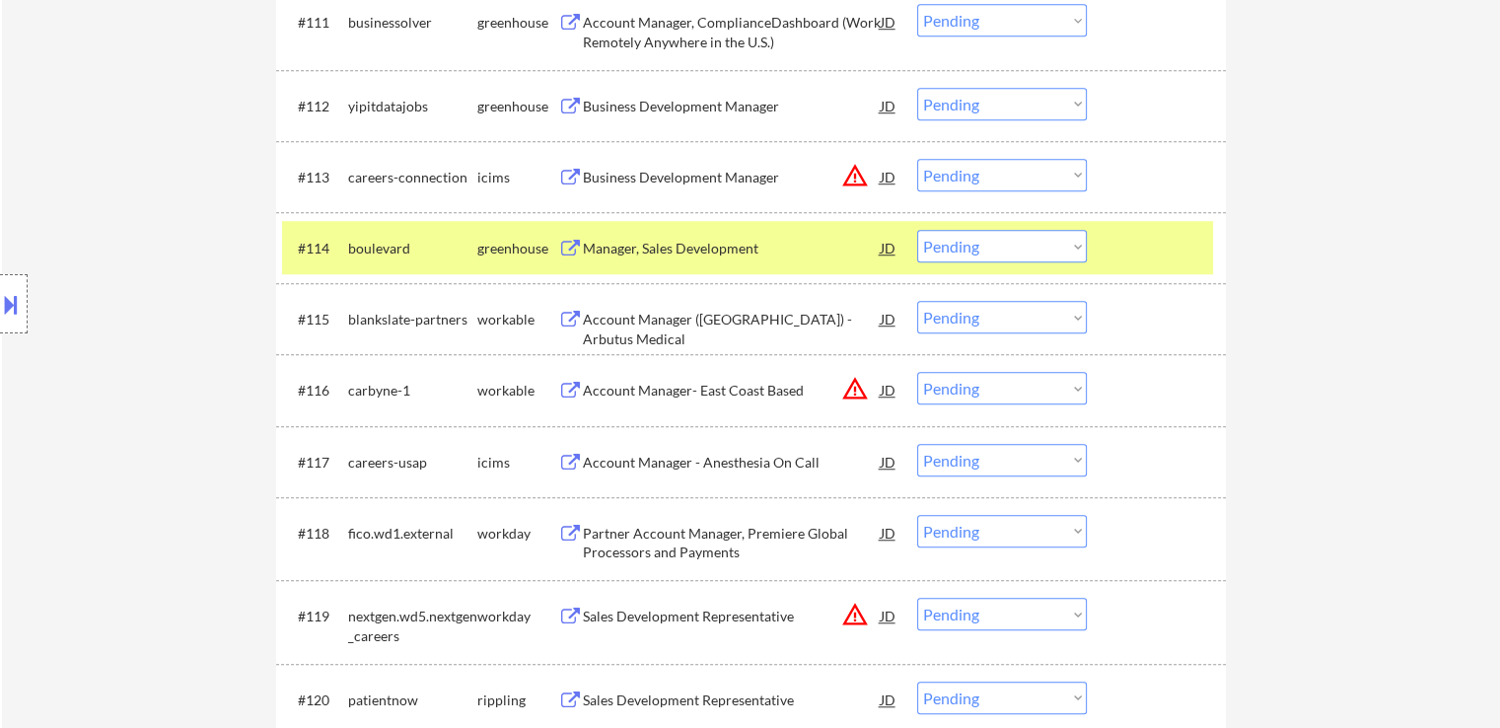
click at [709, 251] on div "Manager, Sales Development" at bounding box center [732, 249] width 298 height 20
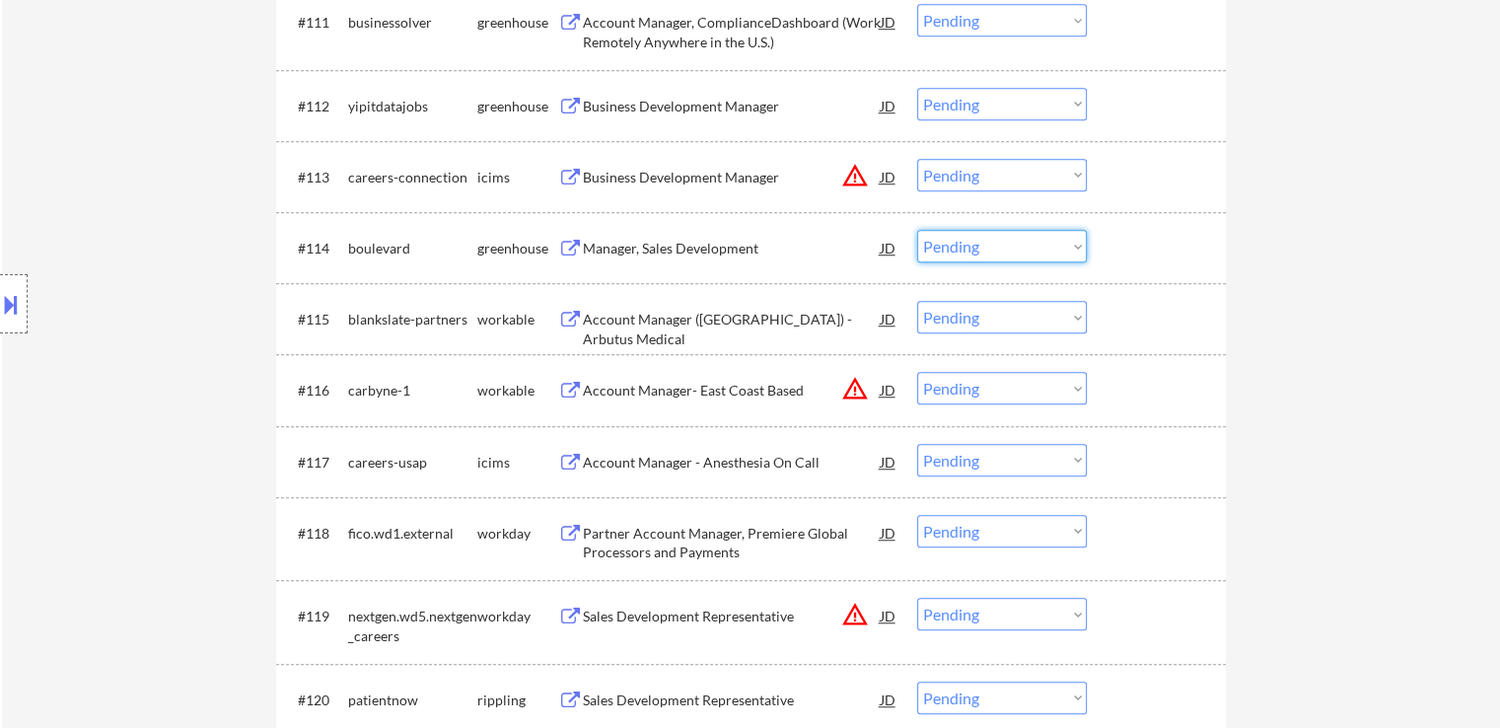
click at [949, 250] on select "Choose an option... Pending Applied Excluded (Questions) Excluded (Expired) Exc…" at bounding box center [1002, 246] width 170 height 33
click at [917, 230] on select "Choose an option... Pending Applied Excluded (Questions) Excluded (Expired) Exc…" at bounding box center [1002, 246] width 170 height 33
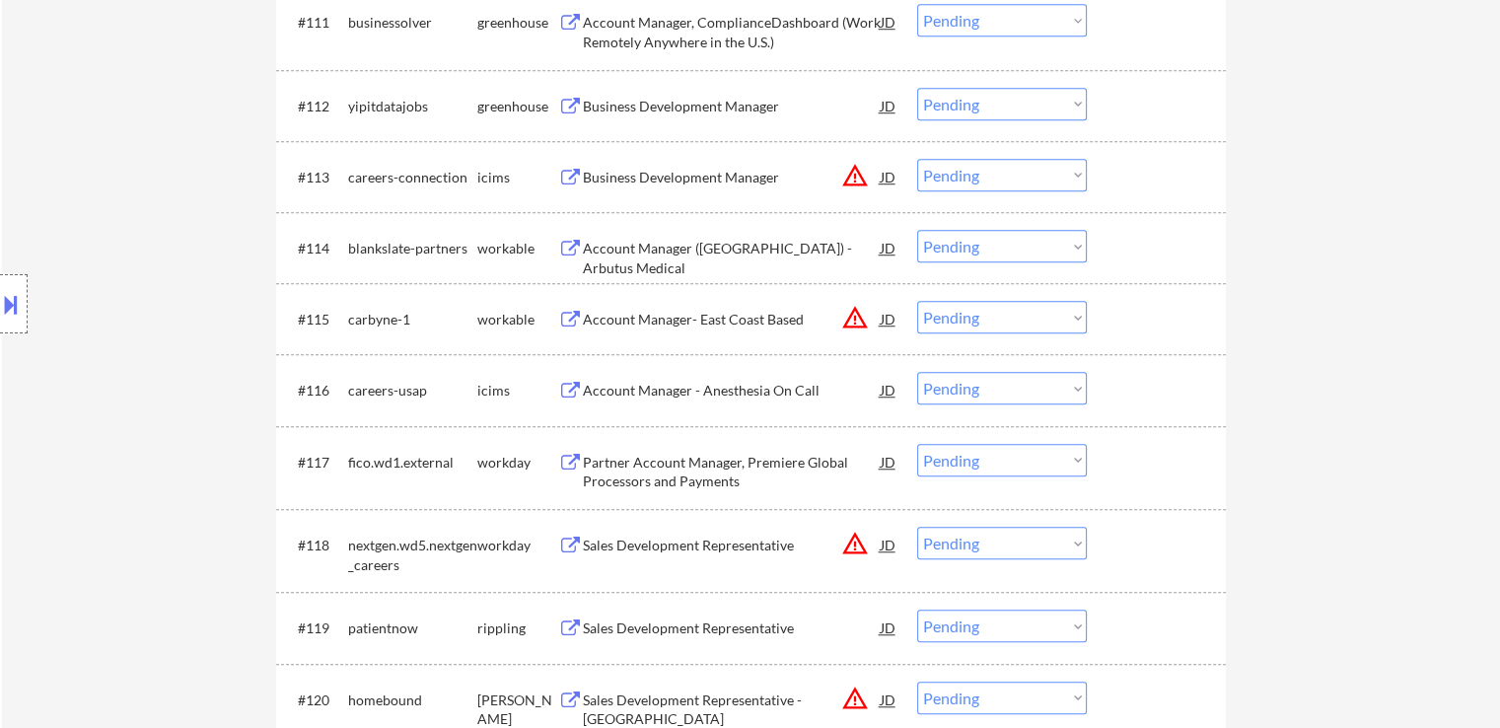
click at [702, 254] on div "Account Manager (US) - Arbutus Medical" at bounding box center [732, 258] width 298 height 38
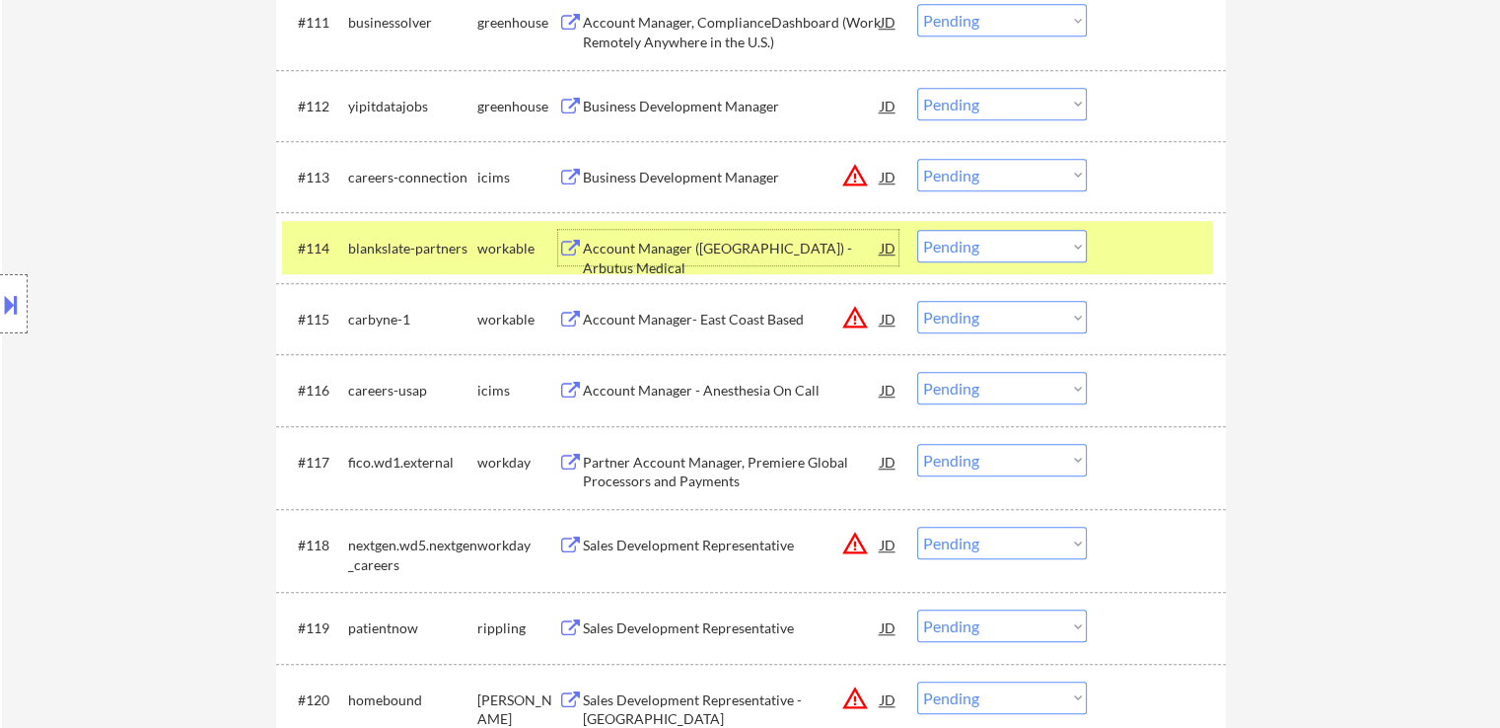
click at [973, 249] on select "Choose an option... Pending Applied Excluded (Questions) Excluded (Expired) Exc…" at bounding box center [1002, 246] width 170 height 33
click at [917, 230] on select "Choose an option... Pending Applied Excluded (Questions) Excluded (Expired) Exc…" at bounding box center [1002, 246] width 170 height 33
select select ""pending""
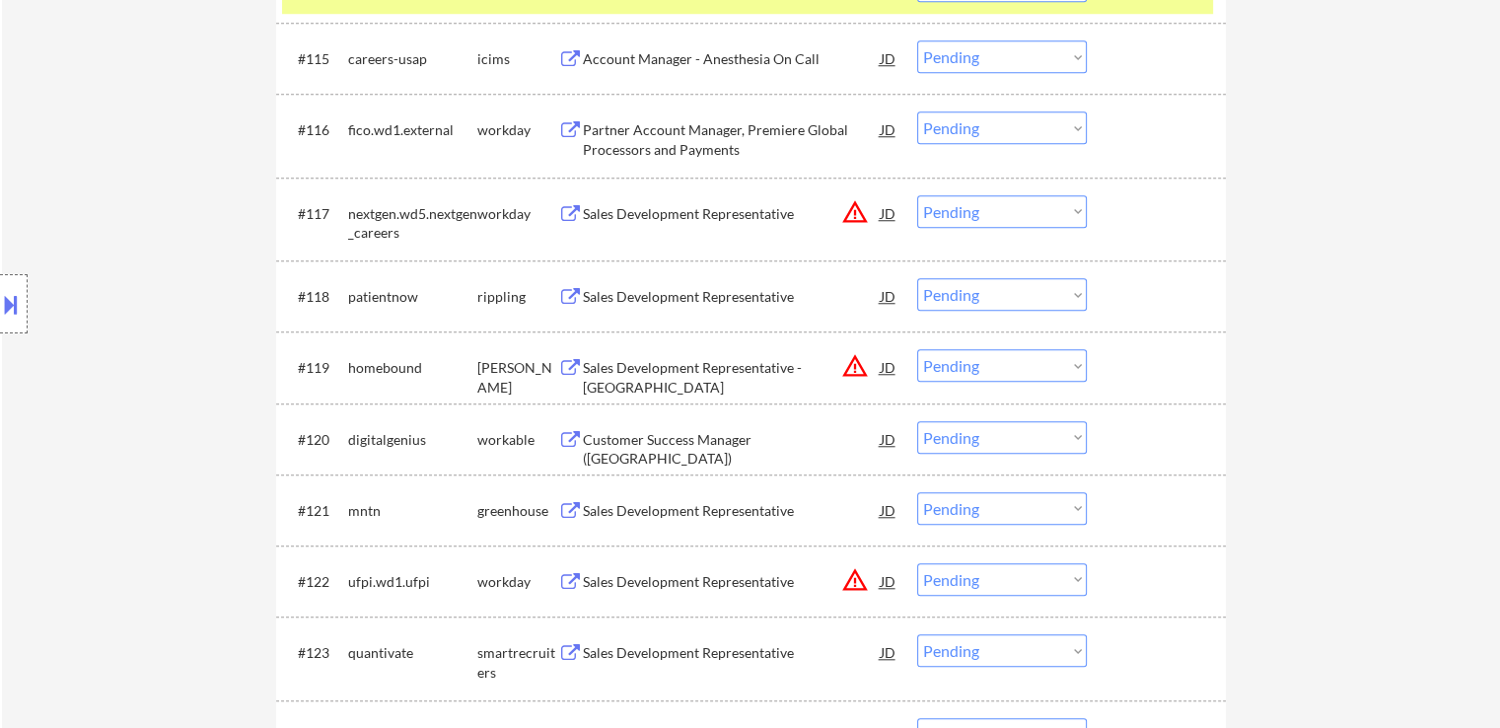
scroll to position [1776, 0]
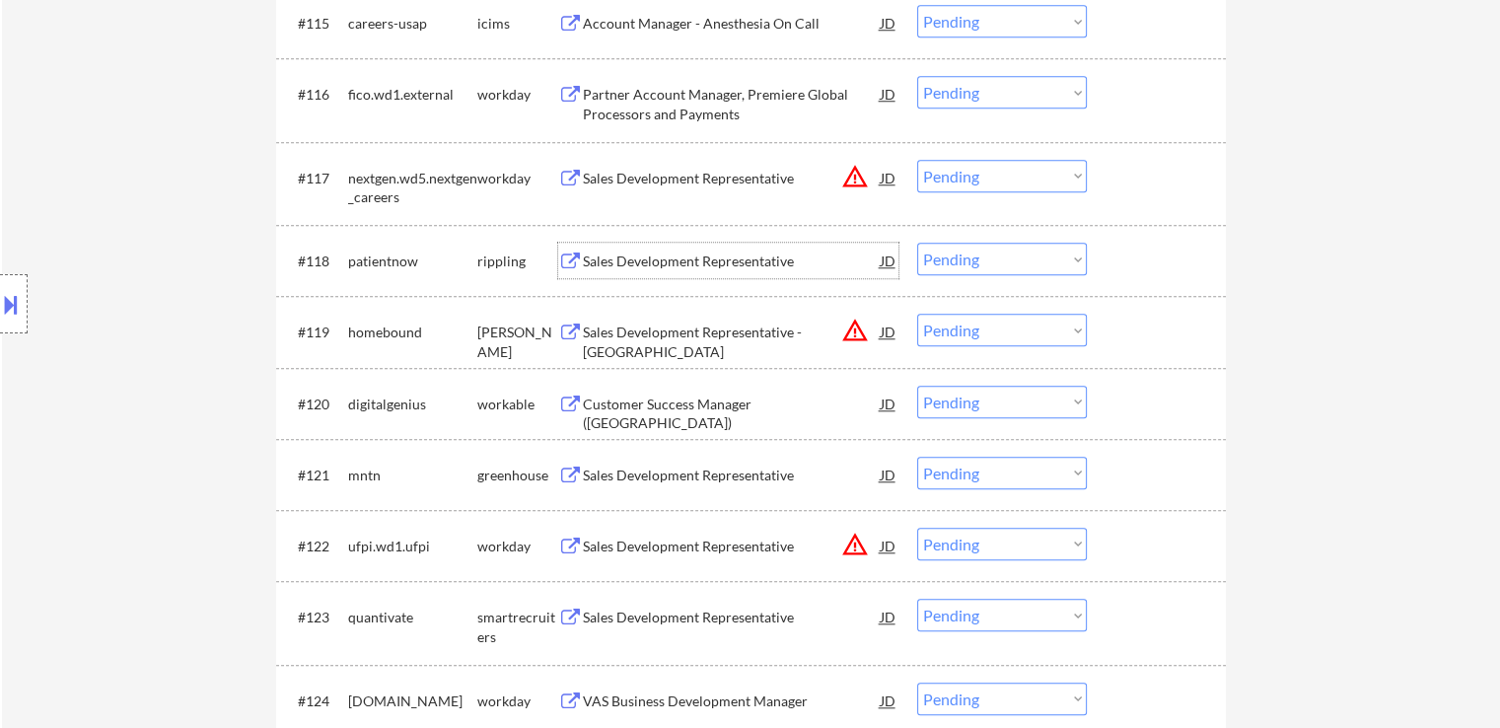
click at [687, 257] on div "Sales Development Representative" at bounding box center [732, 262] width 298 height 20
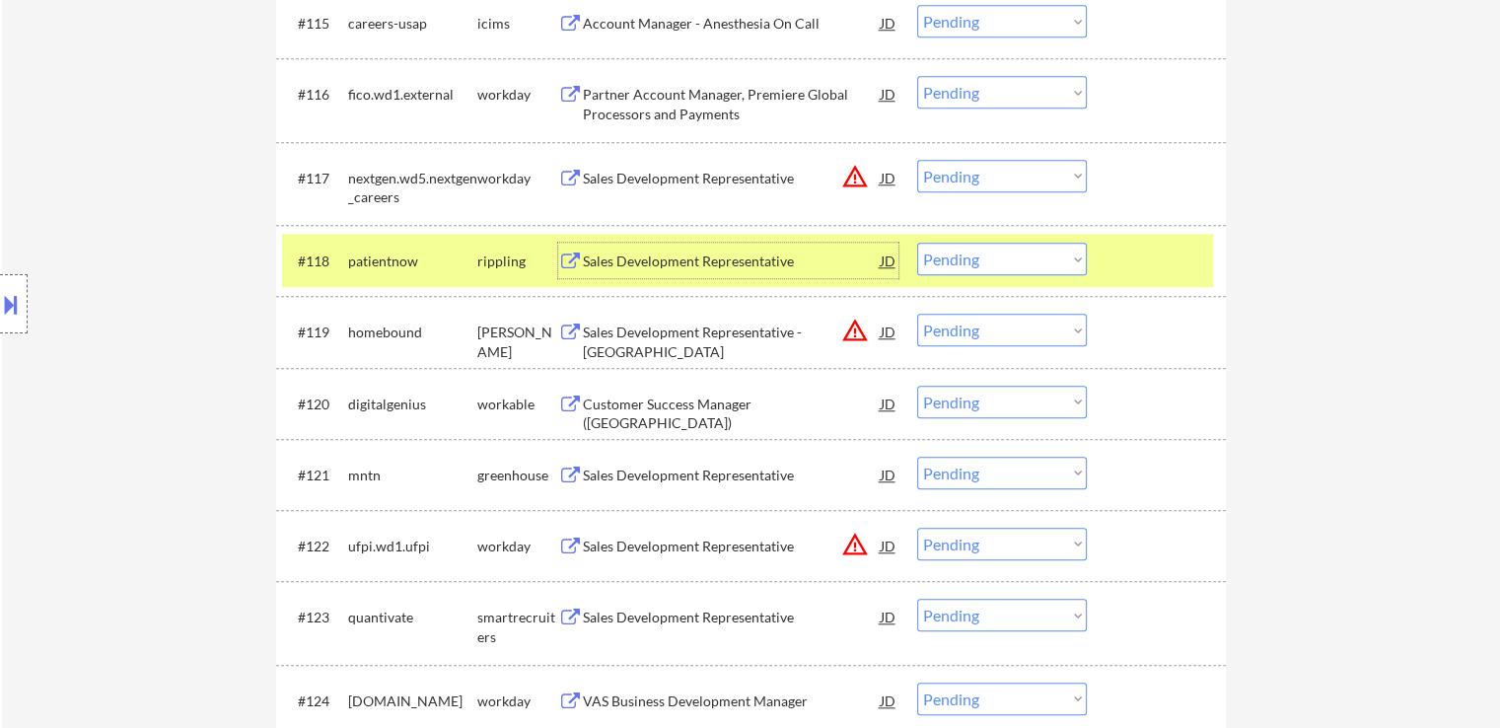
click at [1014, 265] on select "Choose an option... Pending Applied Excluded (Questions) Excluded (Expired) Exc…" at bounding box center [1002, 259] width 170 height 33
click at [917, 243] on select "Choose an option... Pending Applied Excluded (Questions) Excluded (Expired) Exc…" at bounding box center [1002, 259] width 170 height 33
select select ""pending""
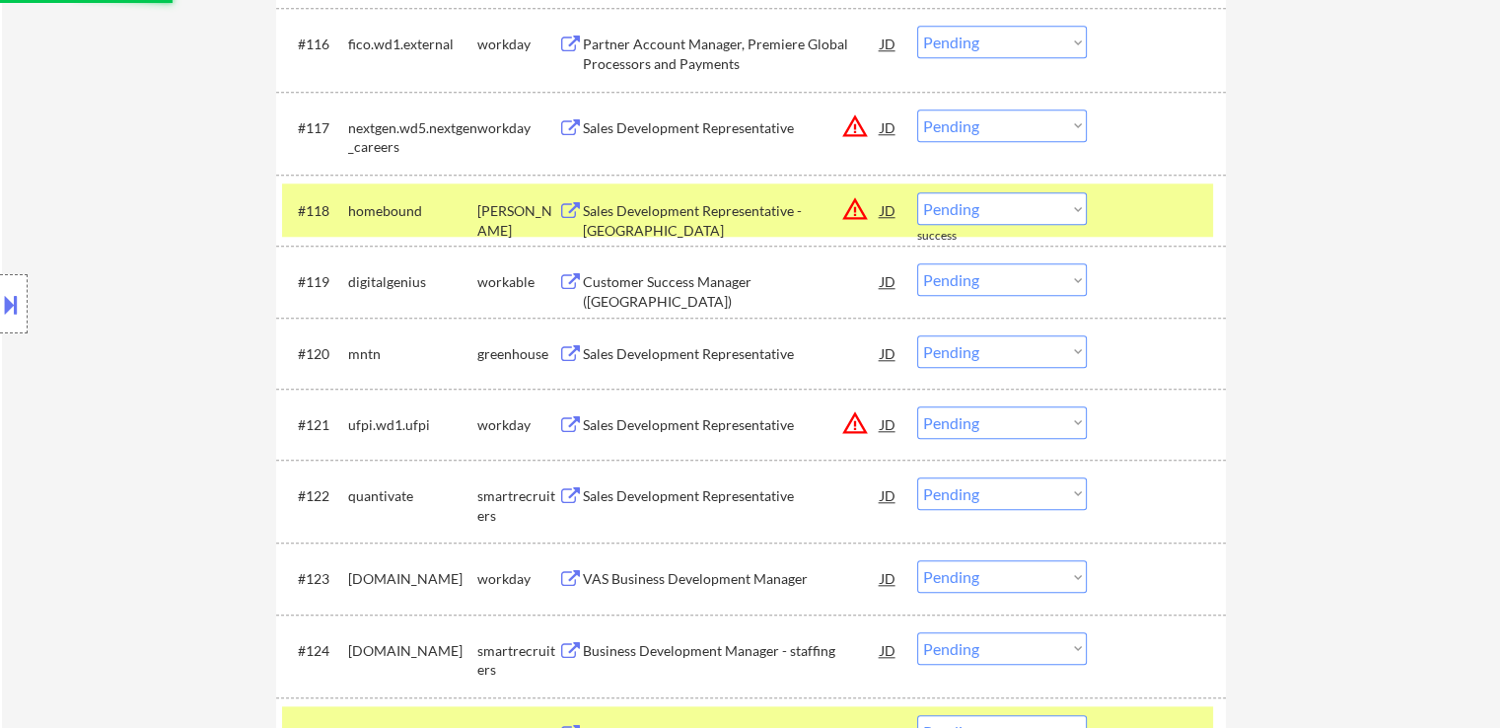
scroll to position [1874, 0]
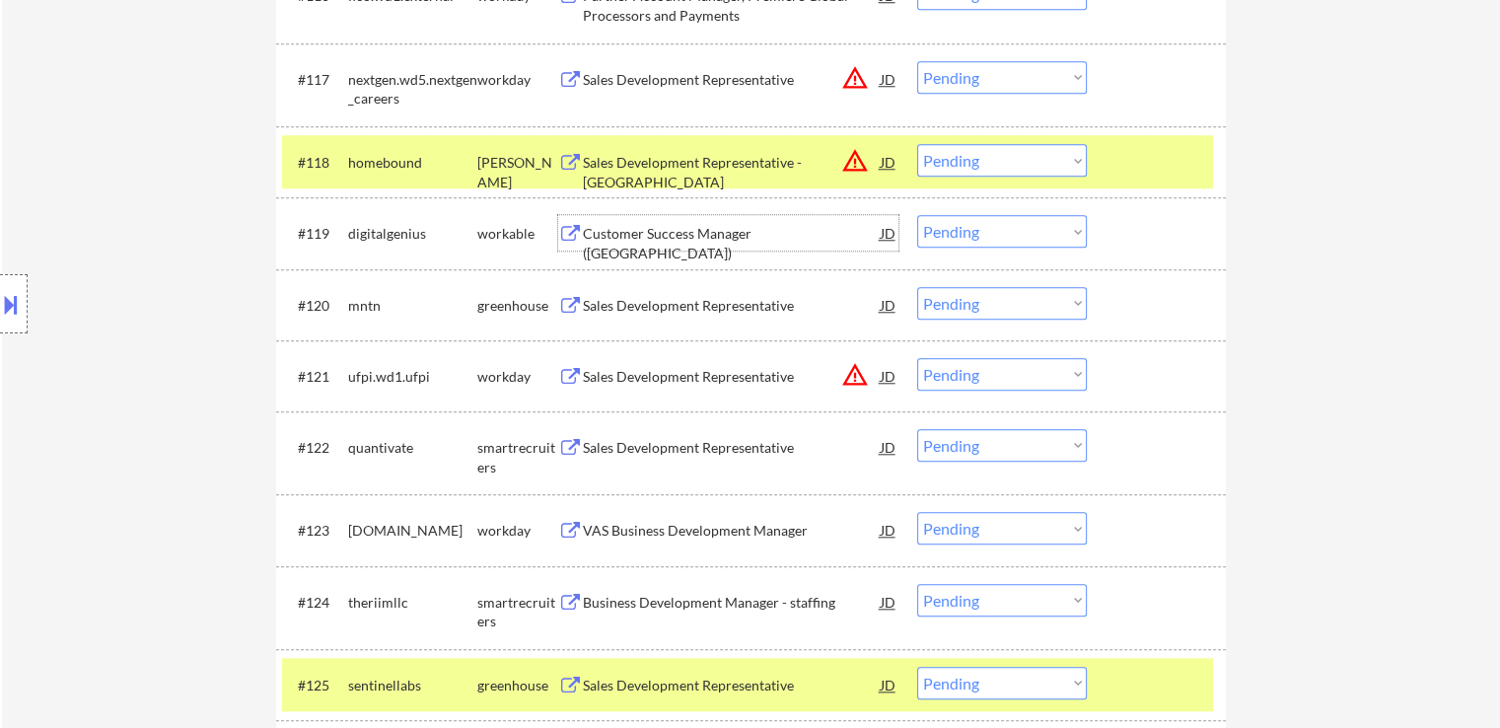
click at [692, 233] on div "Customer Success Manager (North America)" at bounding box center [732, 243] width 298 height 38
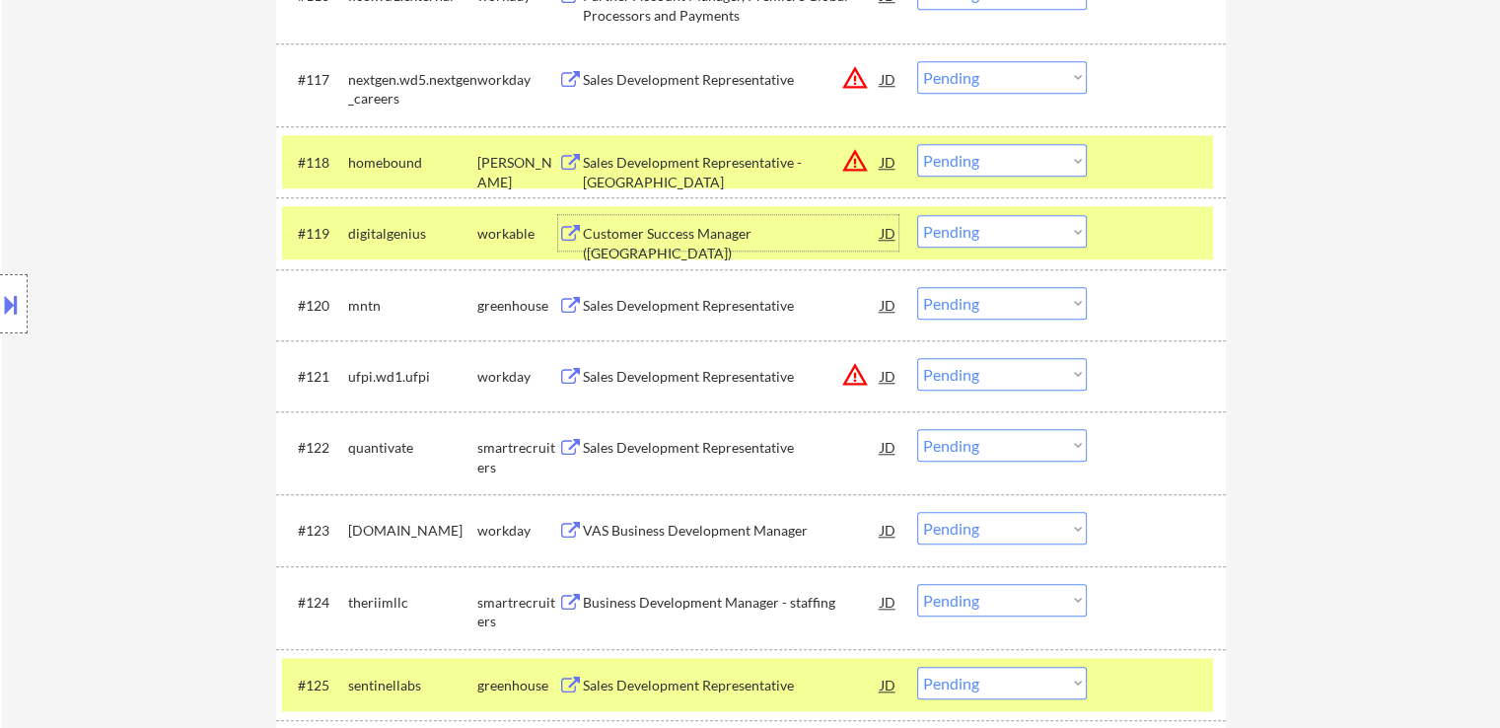
click at [998, 230] on select "Choose an option... Pending Applied Excluded (Questions) Excluded (Expired) Exc…" at bounding box center [1002, 231] width 170 height 33
click at [917, 215] on select "Choose an option... Pending Applied Excluded (Questions) Excluded (Expired) Exc…" at bounding box center [1002, 231] width 170 height 33
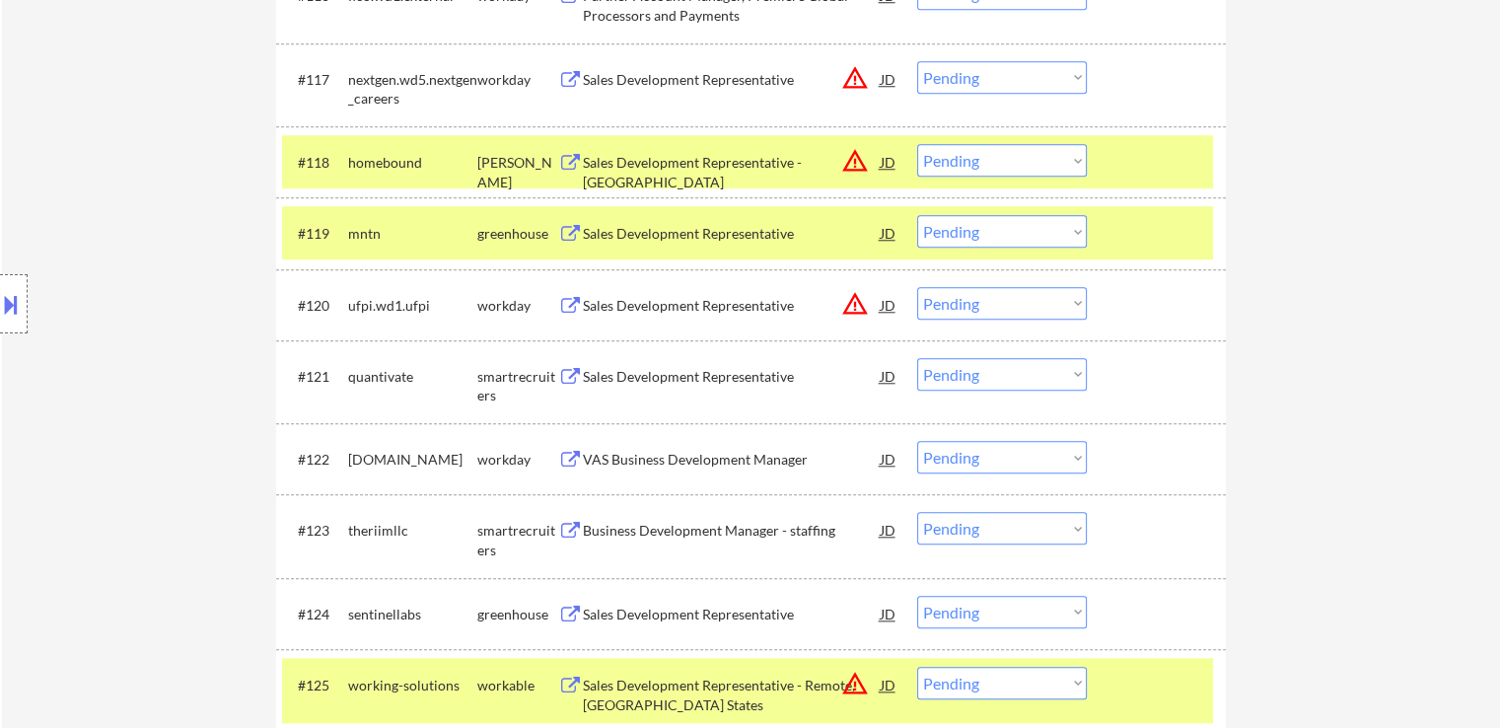
click at [692, 244] on div "Sales Development Representative" at bounding box center [732, 233] width 298 height 36
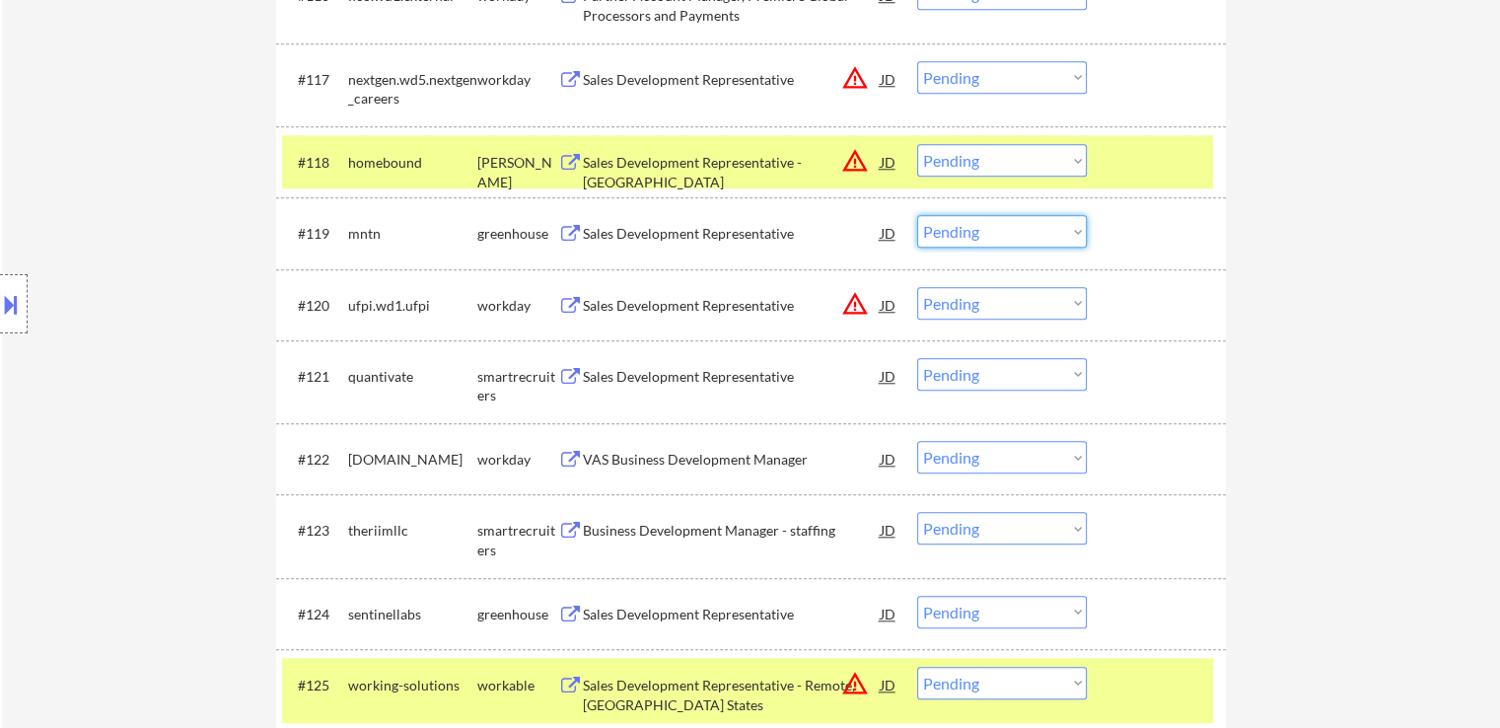
click at [967, 225] on select "Choose an option... Pending Applied Excluded (Questions) Excluded (Expired) Exc…" at bounding box center [1002, 231] width 170 height 33
click at [917, 215] on select "Choose an option... Pending Applied Excluded (Questions) Excluded (Expired) Exc…" at bounding box center [1002, 231] width 170 height 33
select select ""pending""
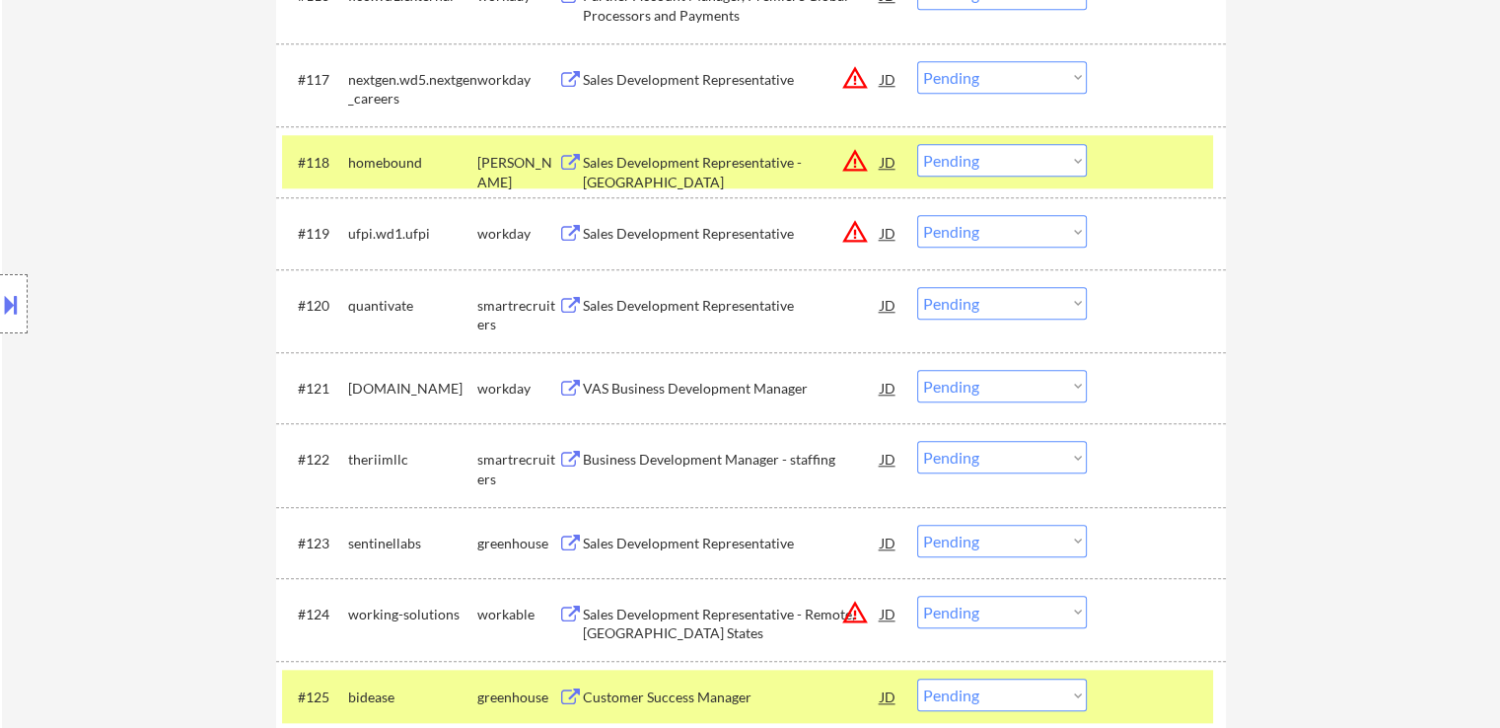
click at [707, 306] on div "Sales Development Representative" at bounding box center [732, 306] width 298 height 20
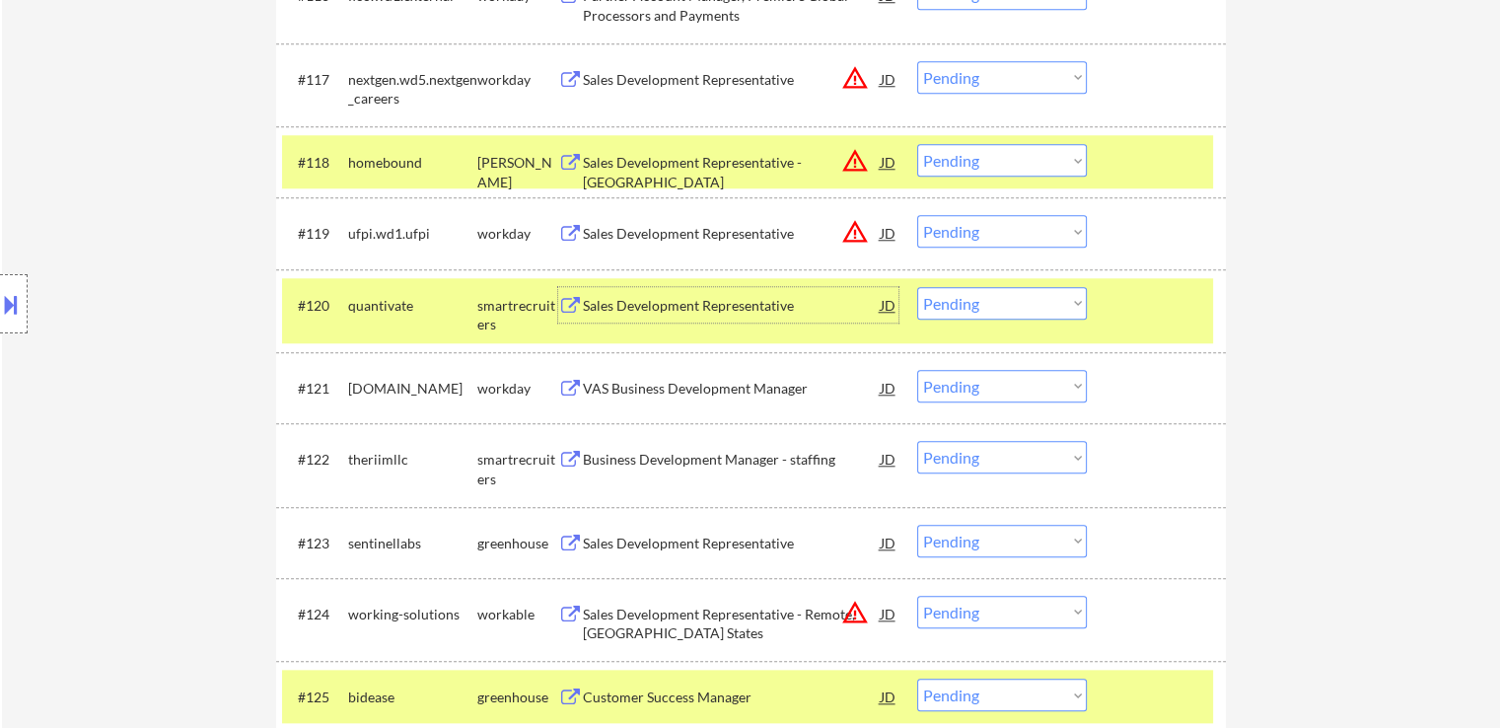
click at [988, 312] on select "Choose an option... Pending Applied Excluded (Questions) Excluded (Expired) Exc…" at bounding box center [1002, 303] width 170 height 33
click at [917, 287] on select "Choose an option... Pending Applied Excluded (Questions) Excluded (Expired) Exc…" at bounding box center [1002, 303] width 170 height 33
select select ""pending""
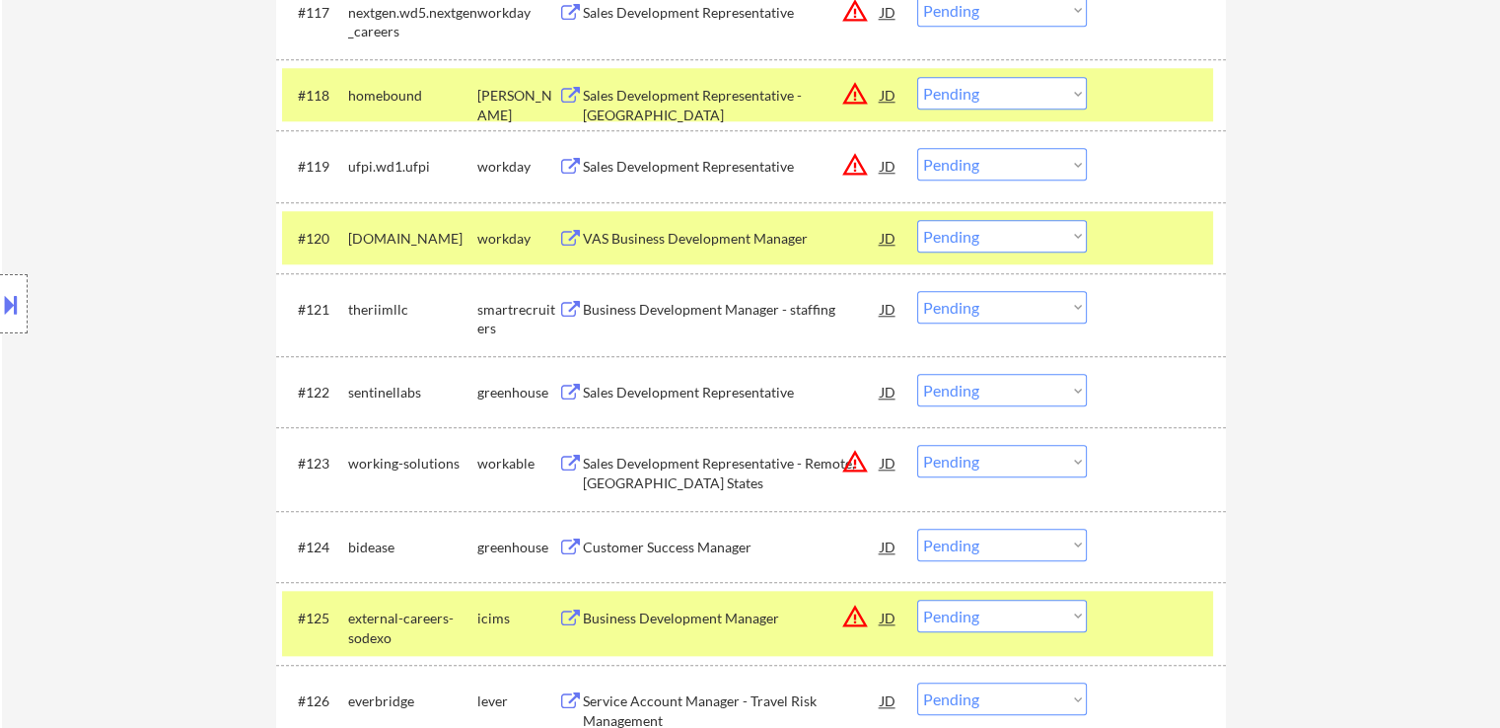
scroll to position [1973, 0]
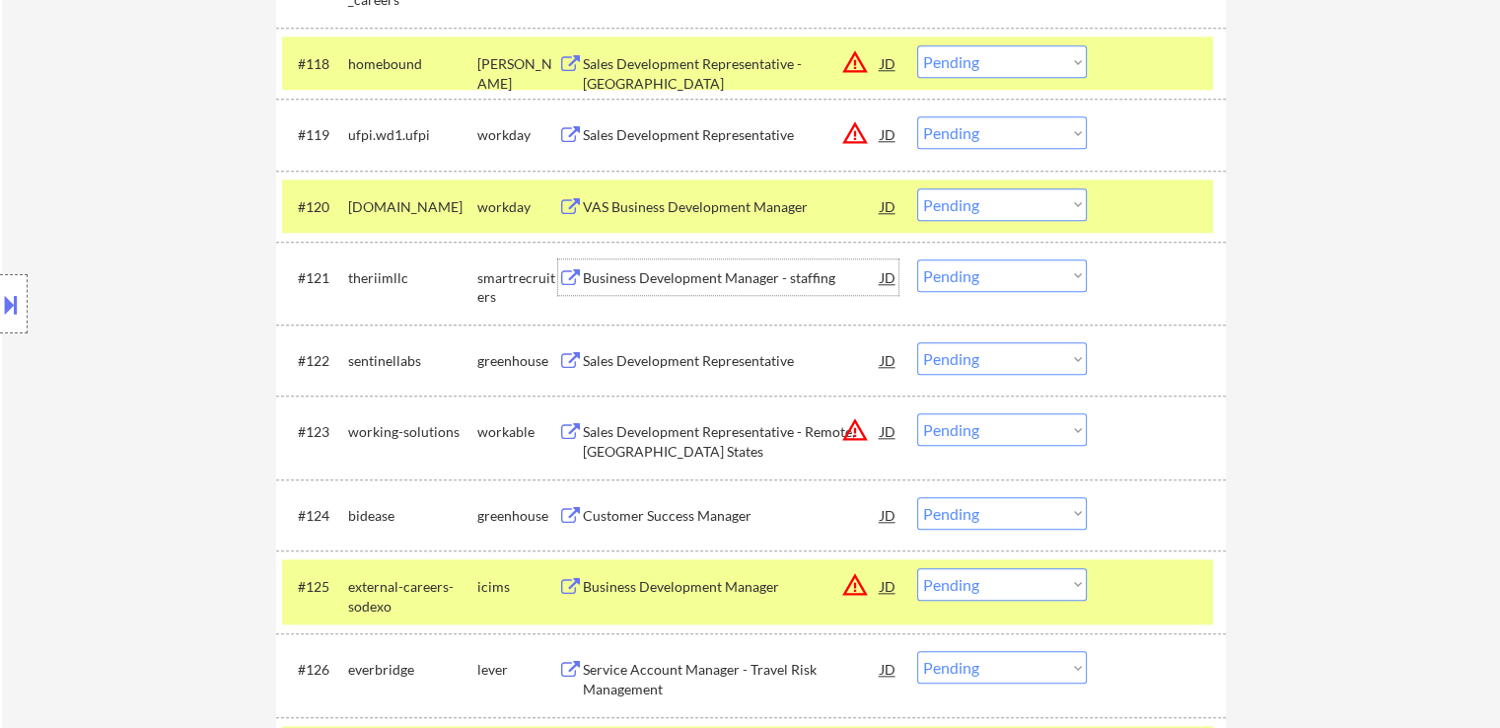
click at [766, 284] on div "Business Development Manager - staffing" at bounding box center [732, 278] width 298 height 20
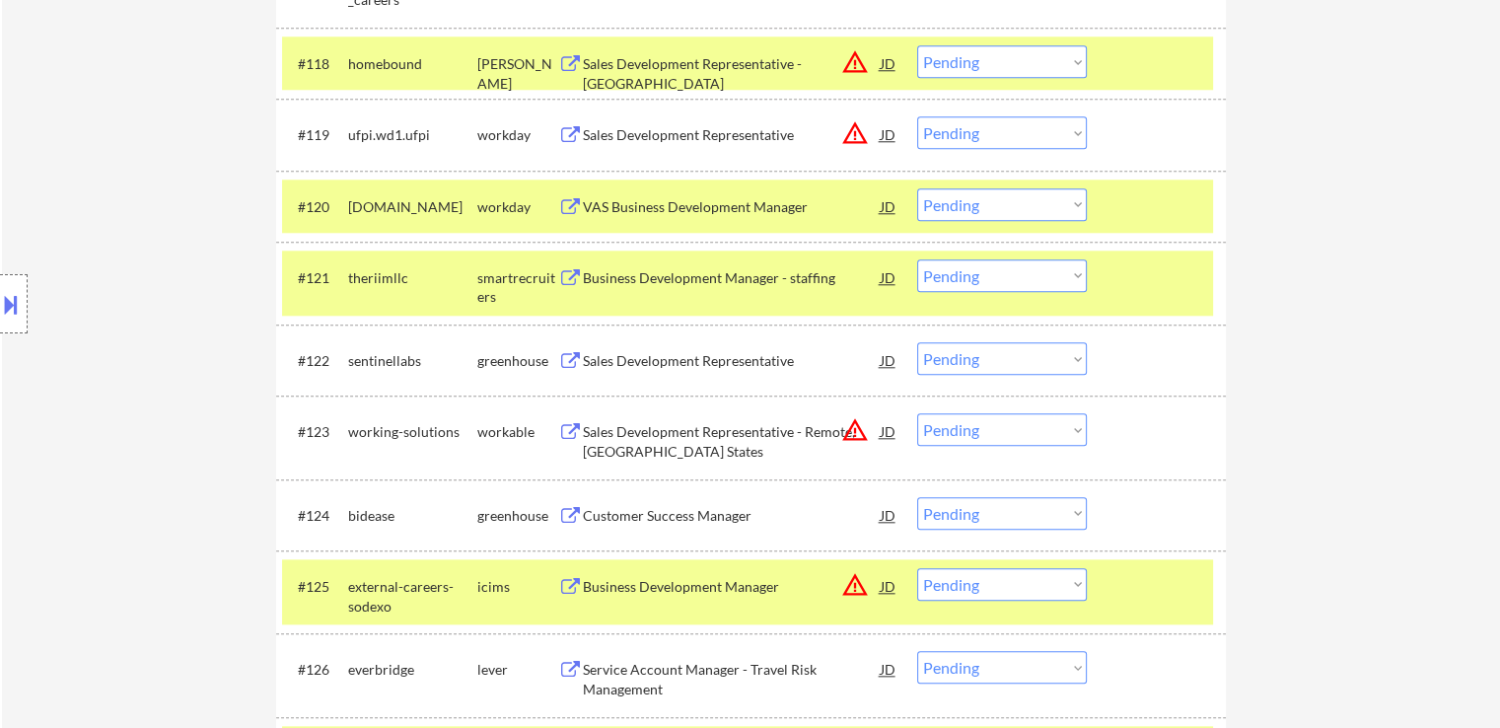
click at [967, 281] on select "Choose an option... Pending Applied Excluded (Questions) Excluded (Expired) Exc…" at bounding box center [1002, 275] width 170 height 33
click at [917, 259] on select "Choose an option... Pending Applied Excluded (Questions) Excluded (Expired) Exc…" at bounding box center [1002, 275] width 170 height 33
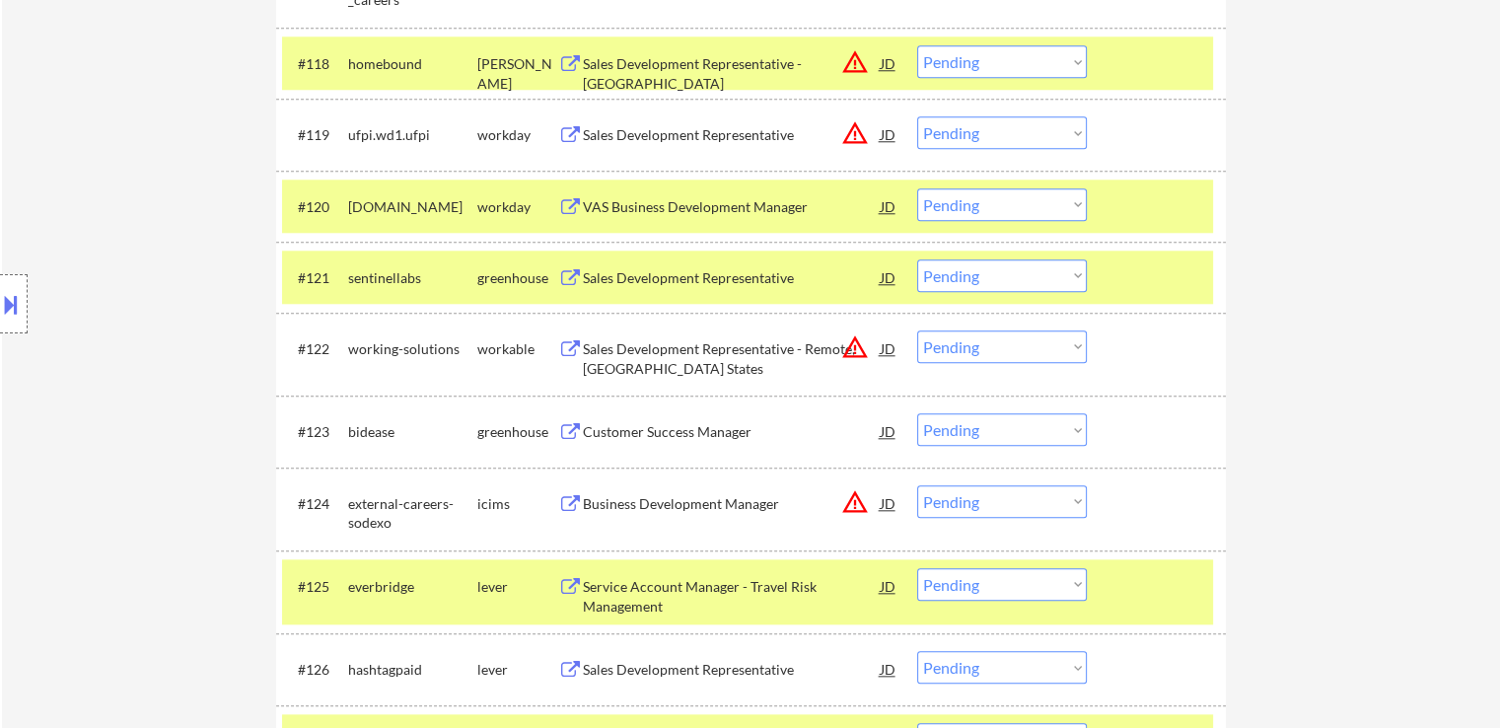
click at [666, 275] on div "Sales Development Representative" at bounding box center [732, 278] width 298 height 20
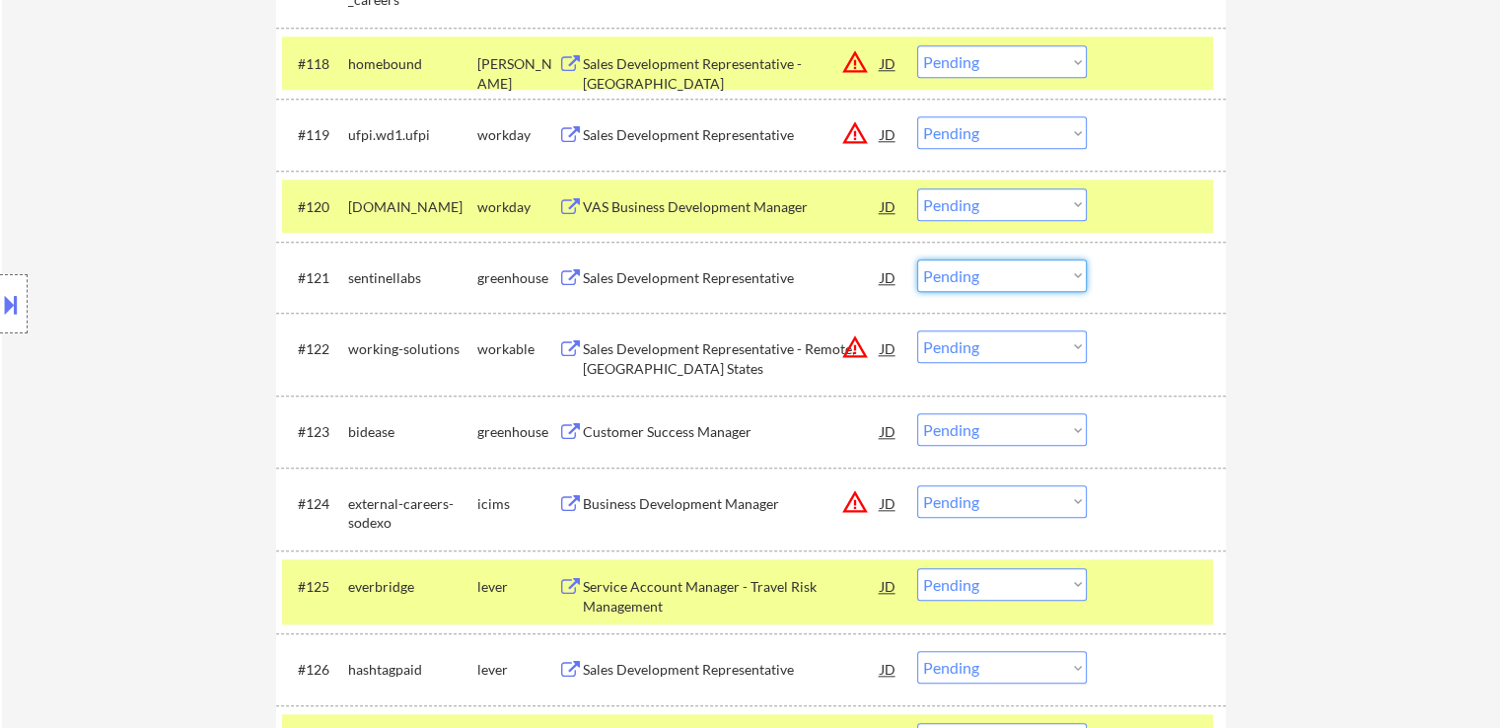
click at [992, 277] on select "Choose an option... Pending Applied Excluded (Questions) Excluded (Expired) Exc…" at bounding box center [1002, 275] width 170 height 33
click at [917, 259] on select "Choose an option... Pending Applied Excluded (Questions) Excluded (Expired) Exc…" at bounding box center [1002, 275] width 170 height 33
select select ""pending""
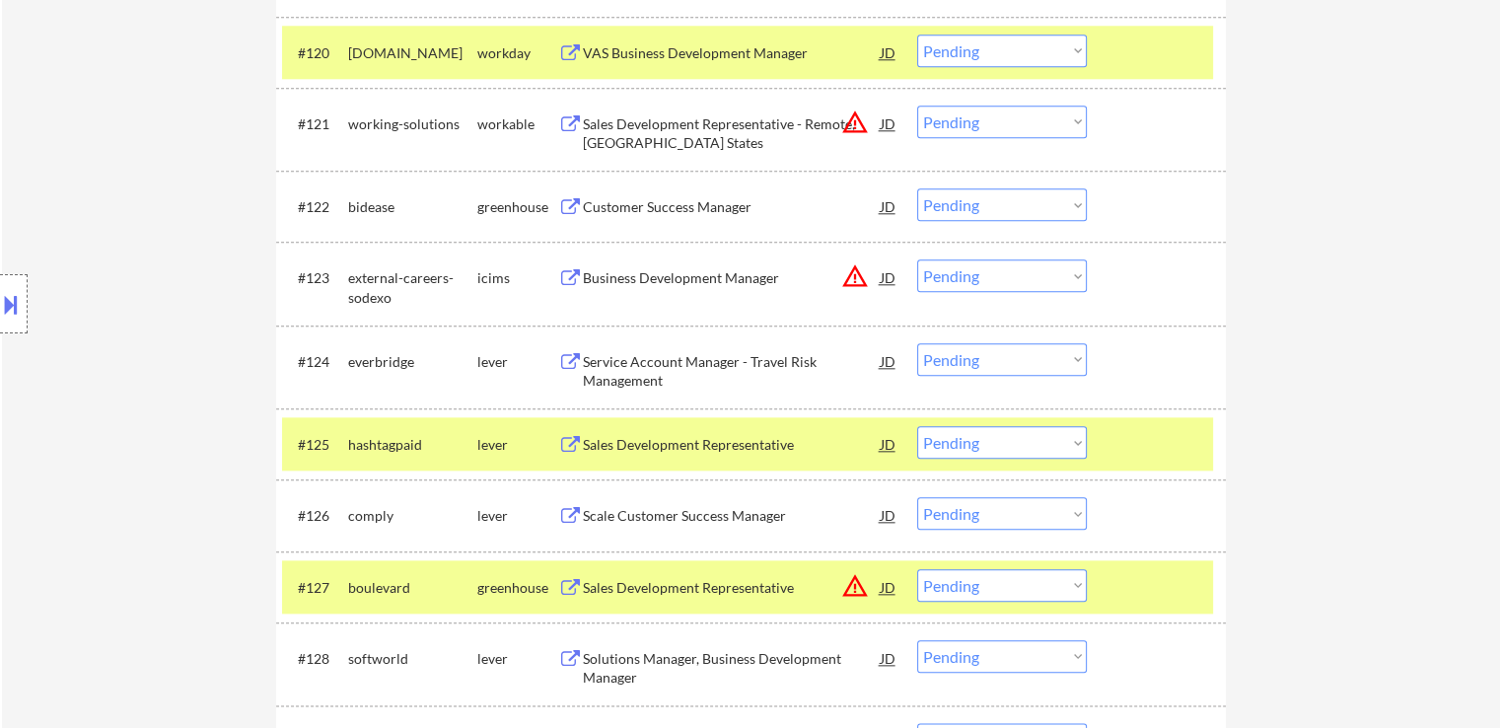
scroll to position [2170, 0]
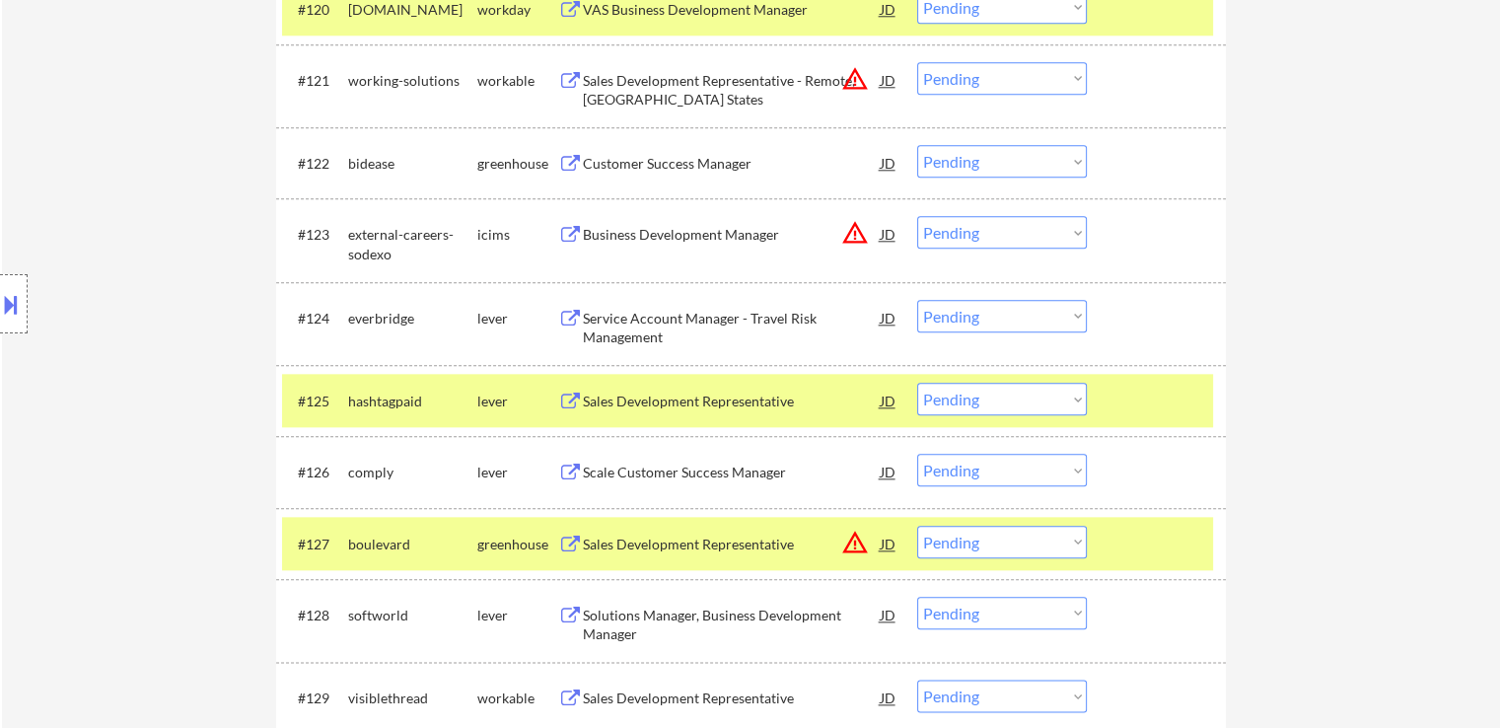
click at [688, 400] on div "Sales Development Representative" at bounding box center [732, 402] width 298 height 20
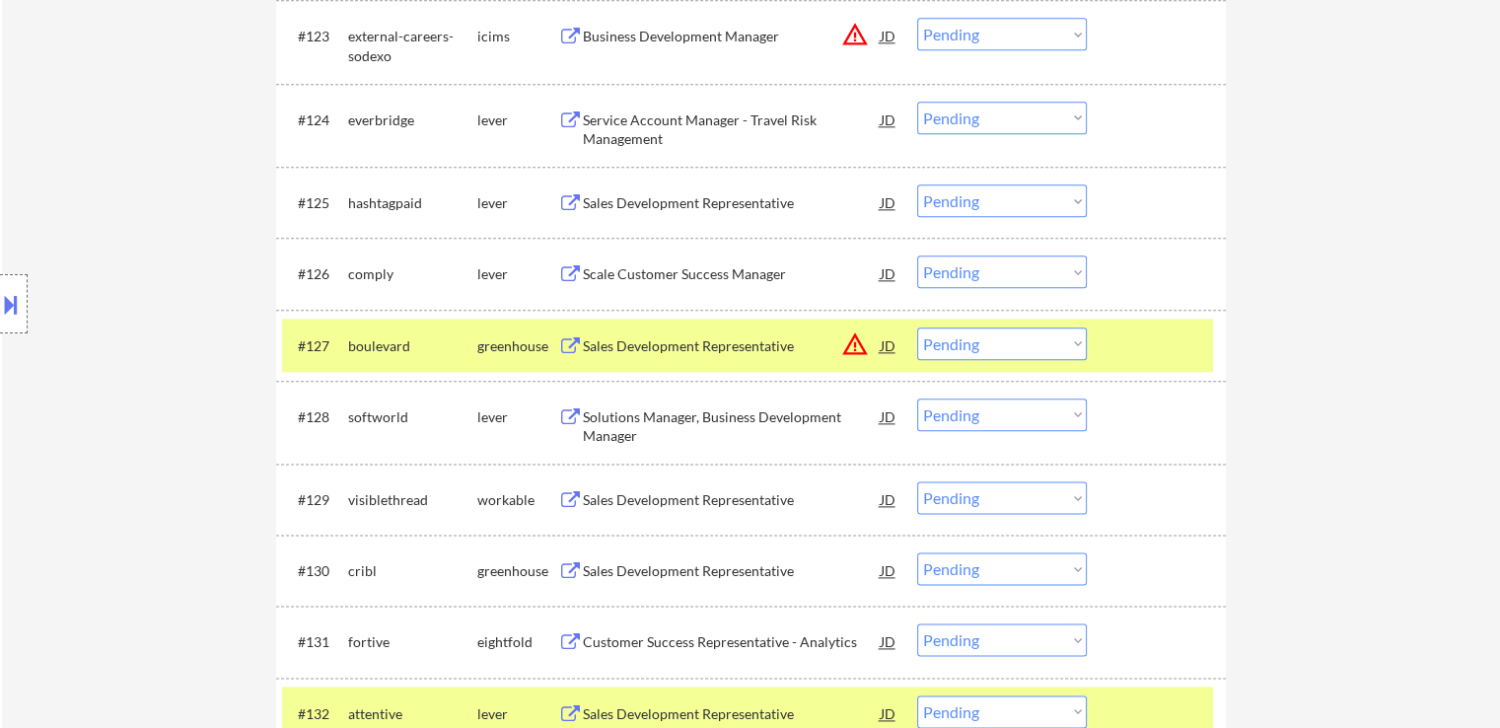
scroll to position [2404, 0]
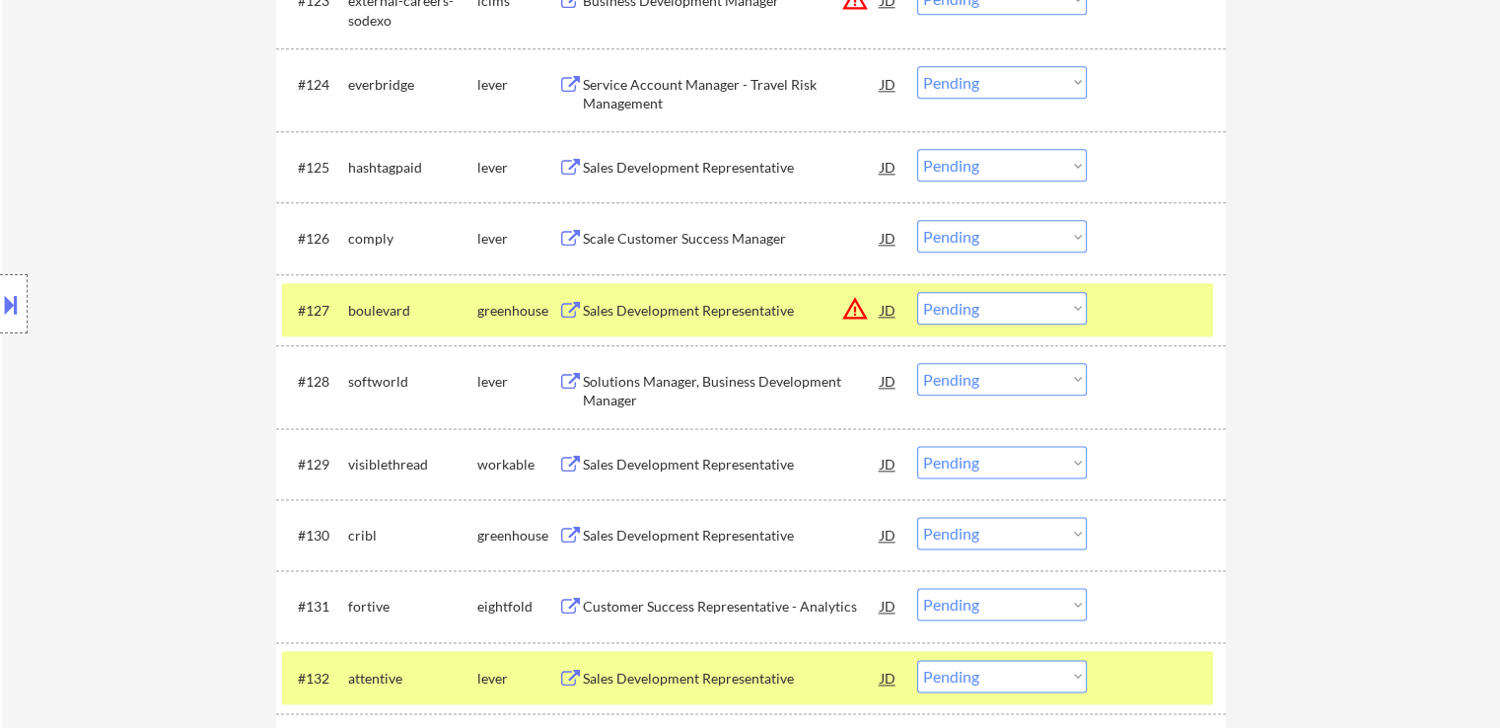
click at [991, 167] on select "Choose an option... Pending Applied Excluded (Questions) Excluded (Expired) Exc…" at bounding box center [1002, 165] width 170 height 33
click at [917, 149] on select "Choose an option... Pending Applied Excluded (Questions) Excluded (Expired) Exc…" at bounding box center [1002, 165] width 170 height 33
select select ""pending""
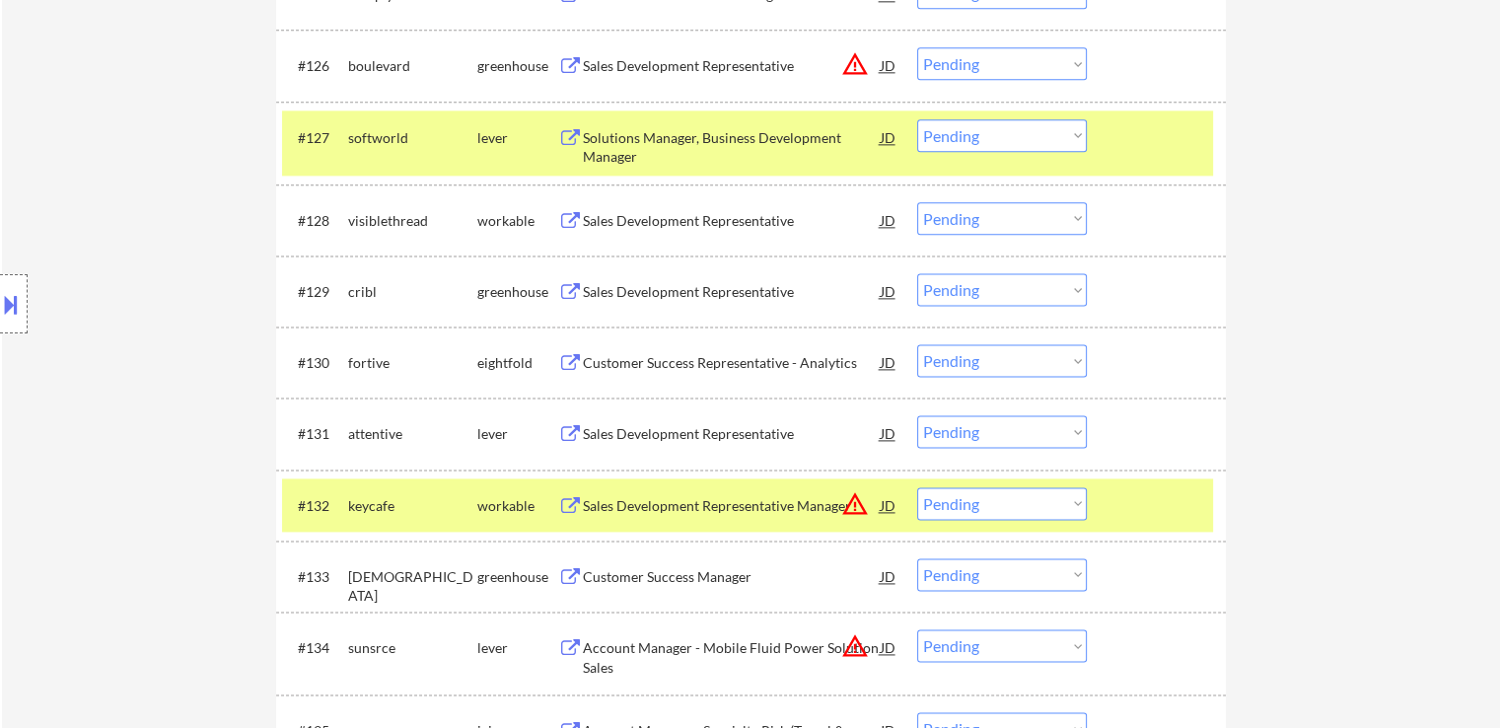
scroll to position [2601, 0]
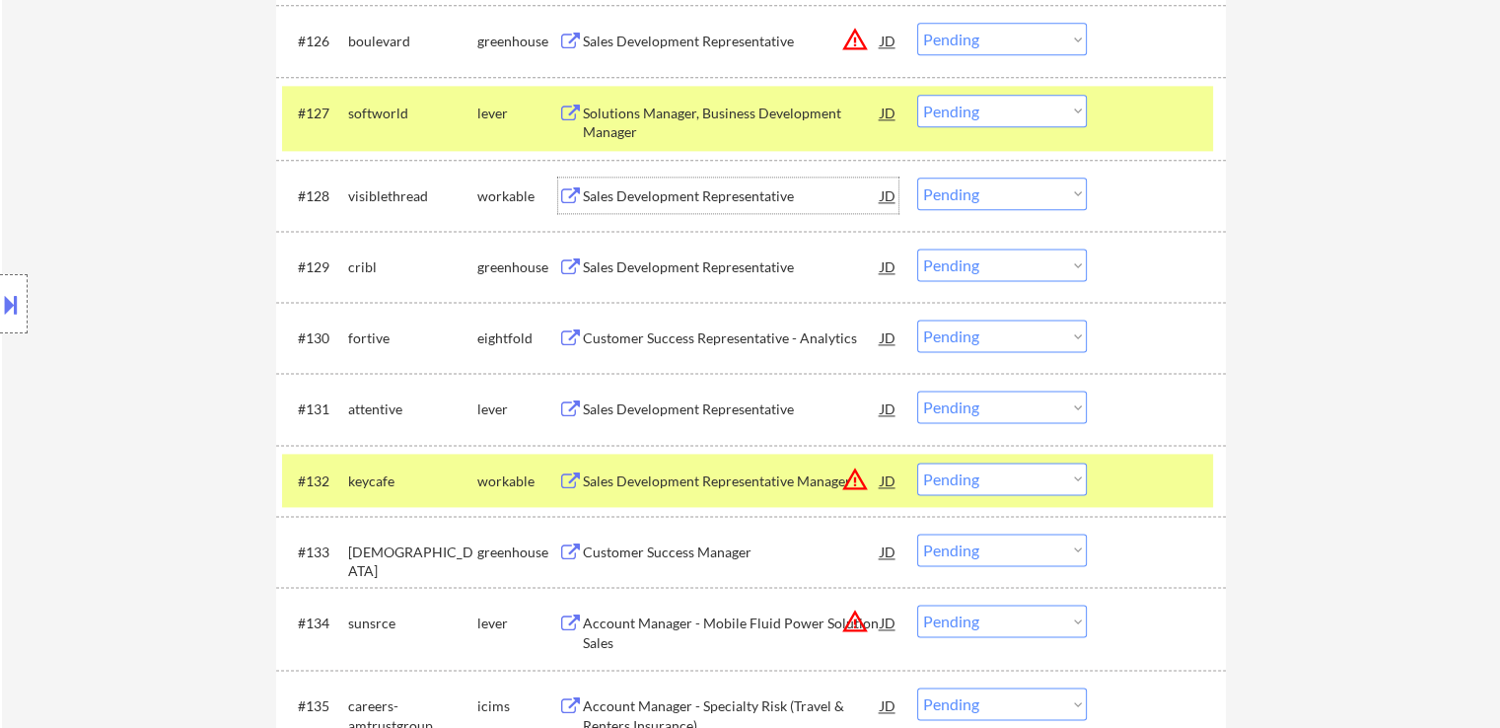
click at [679, 194] on div "Sales Development Representative" at bounding box center [732, 196] width 298 height 20
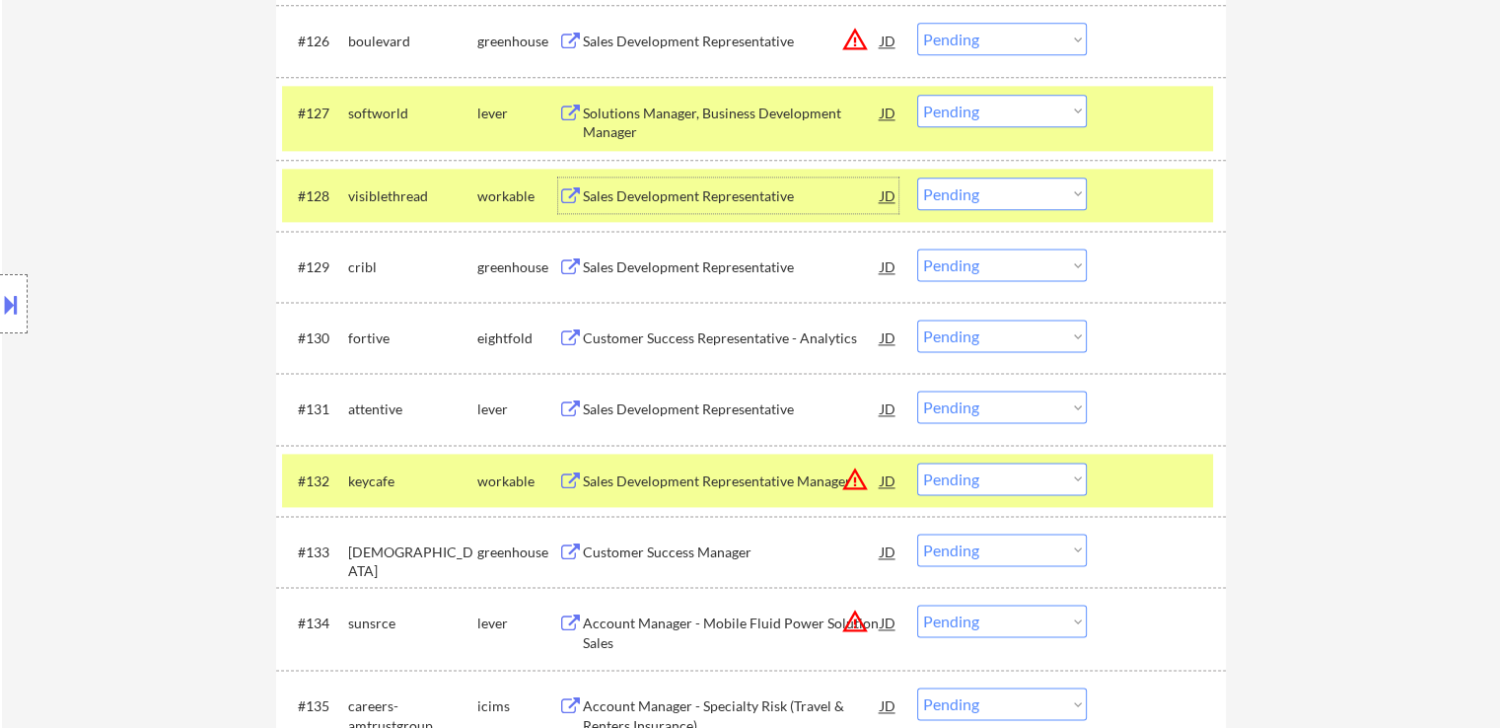
click at [979, 192] on select "Choose an option... Pending Applied Excluded (Questions) Excluded (Expired) Exc…" at bounding box center [1002, 194] width 170 height 33
click at [917, 178] on select "Choose an option... Pending Applied Excluded (Questions) Excluded (Expired) Exc…" at bounding box center [1002, 194] width 170 height 33
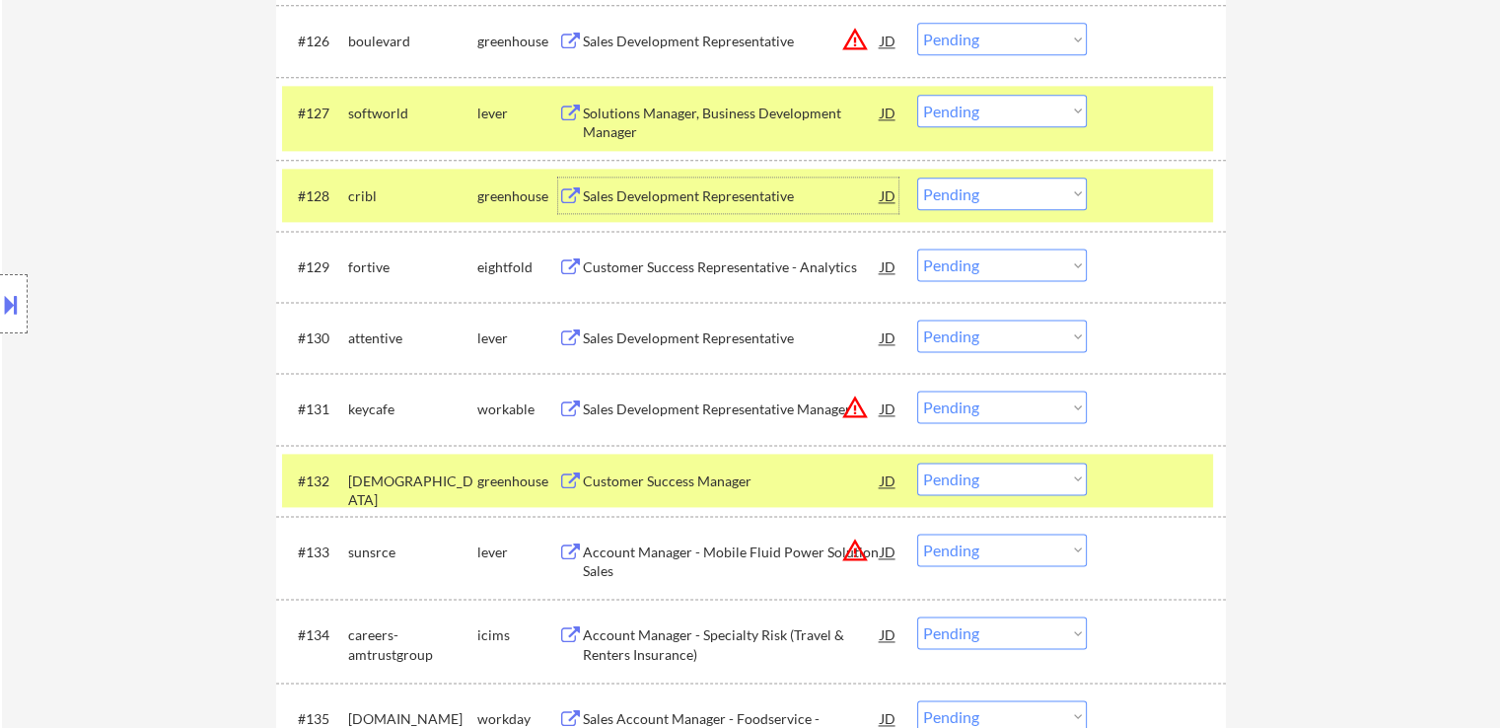
click at [714, 194] on div "Sales Development Representative" at bounding box center [732, 196] width 298 height 20
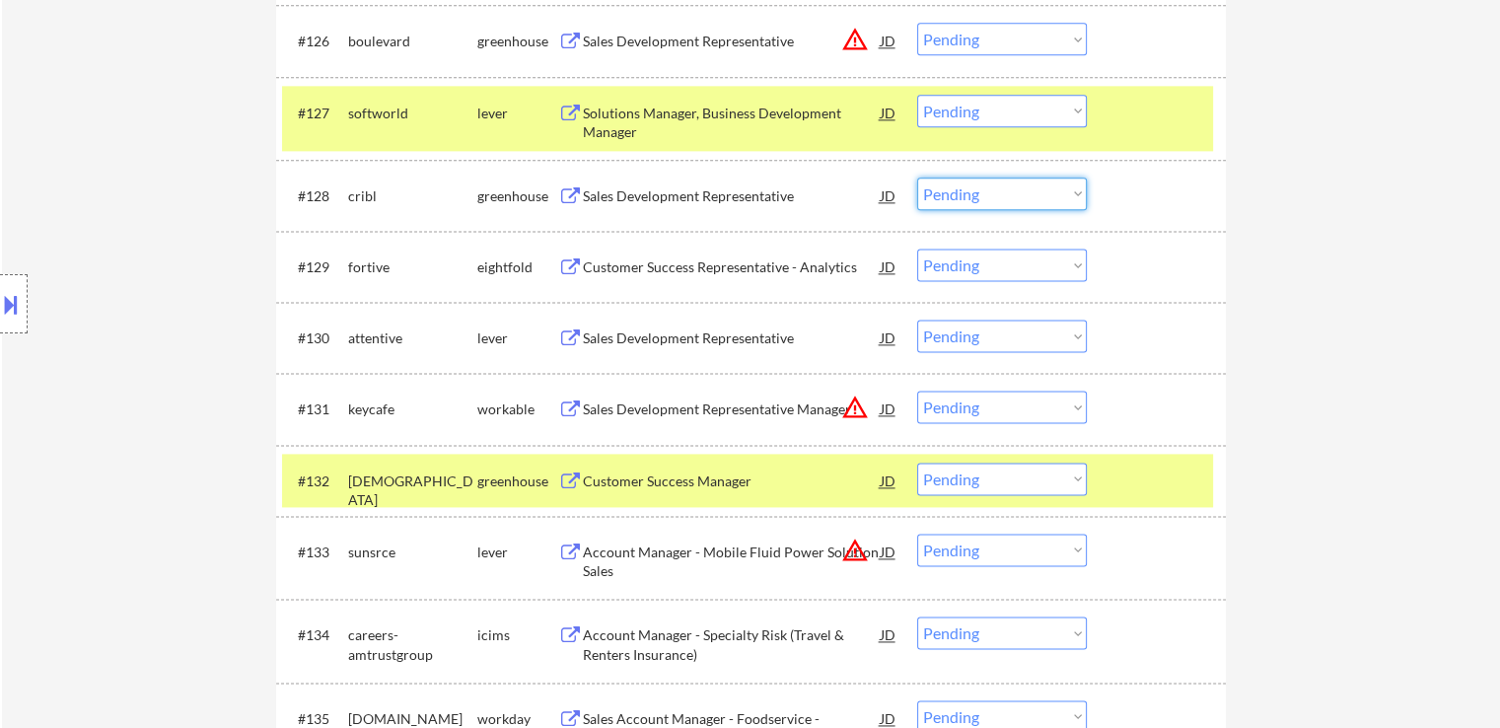
click at [956, 200] on select "Choose an option... Pending Applied Excluded (Questions) Excluded (Expired) Exc…" at bounding box center [1002, 194] width 170 height 33
click at [917, 178] on select "Choose an option... Pending Applied Excluded (Questions) Excluded (Expired) Exc…" at bounding box center [1002, 194] width 170 height 33
select select ""pending""
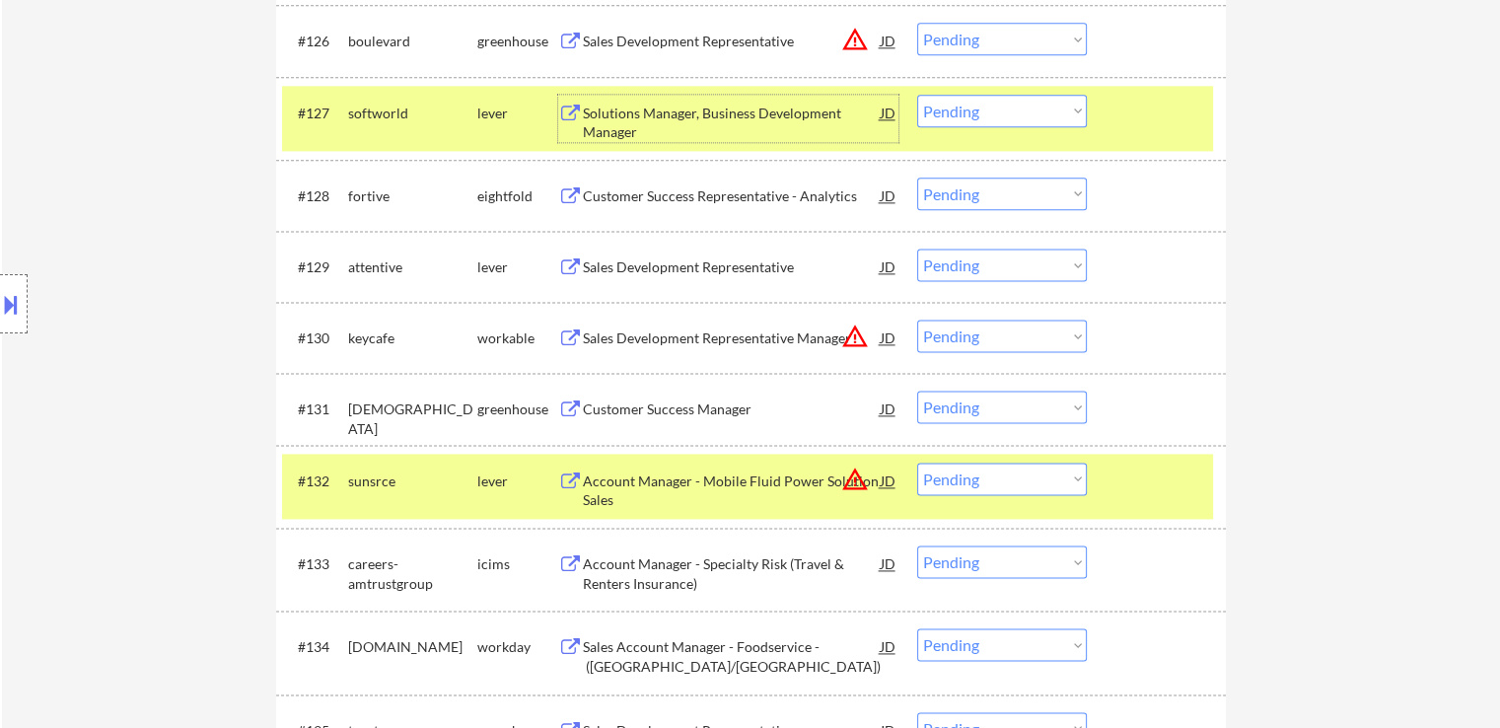
click at [717, 110] on div "Solutions Manager, Business Development Manager" at bounding box center [732, 123] width 298 height 38
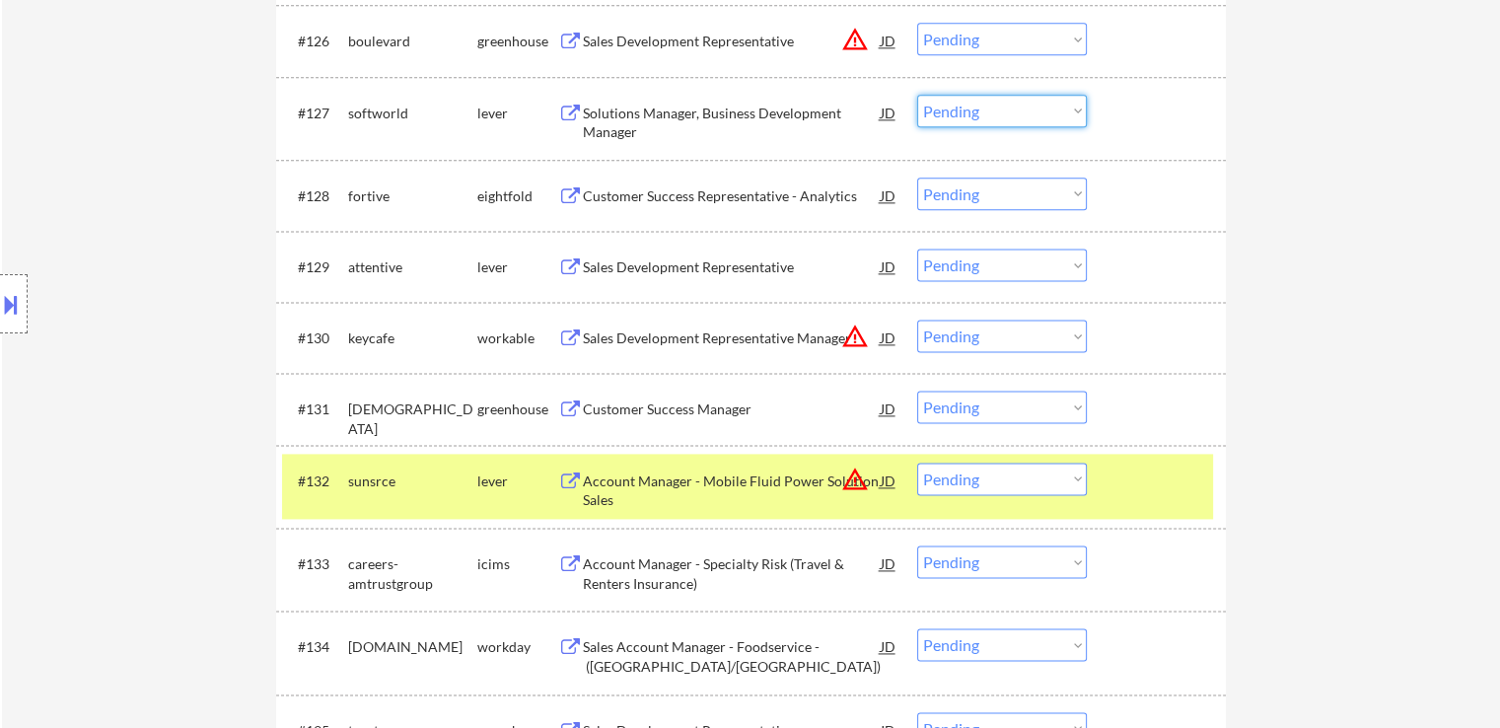
click at [943, 115] on select "Choose an option... Pending Applied Excluded (Questions) Excluded (Expired) Exc…" at bounding box center [1002, 111] width 170 height 33
click at [917, 95] on select "Choose an option... Pending Applied Excluded (Questions) Excluded (Expired) Exc…" at bounding box center [1002, 111] width 170 height 33
select select ""pending""
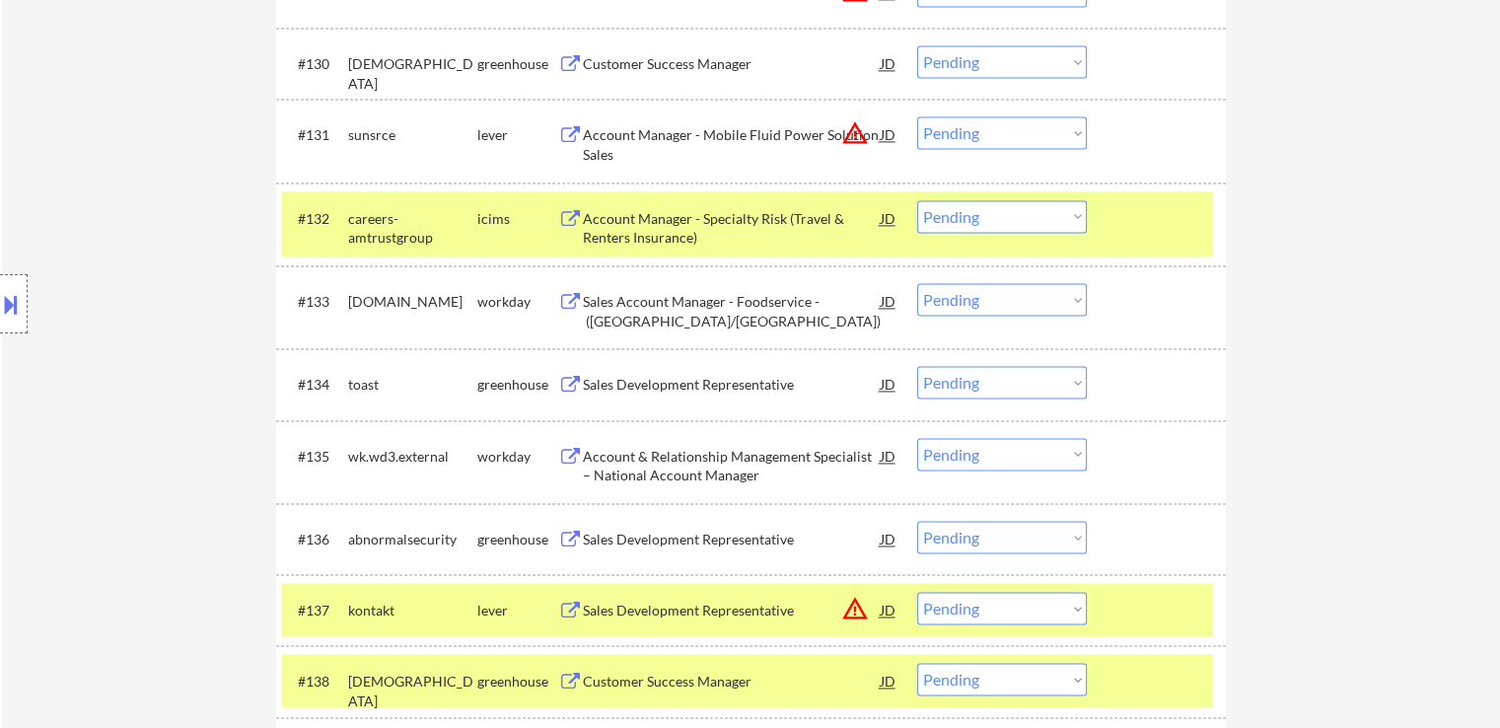
scroll to position [2897, 0]
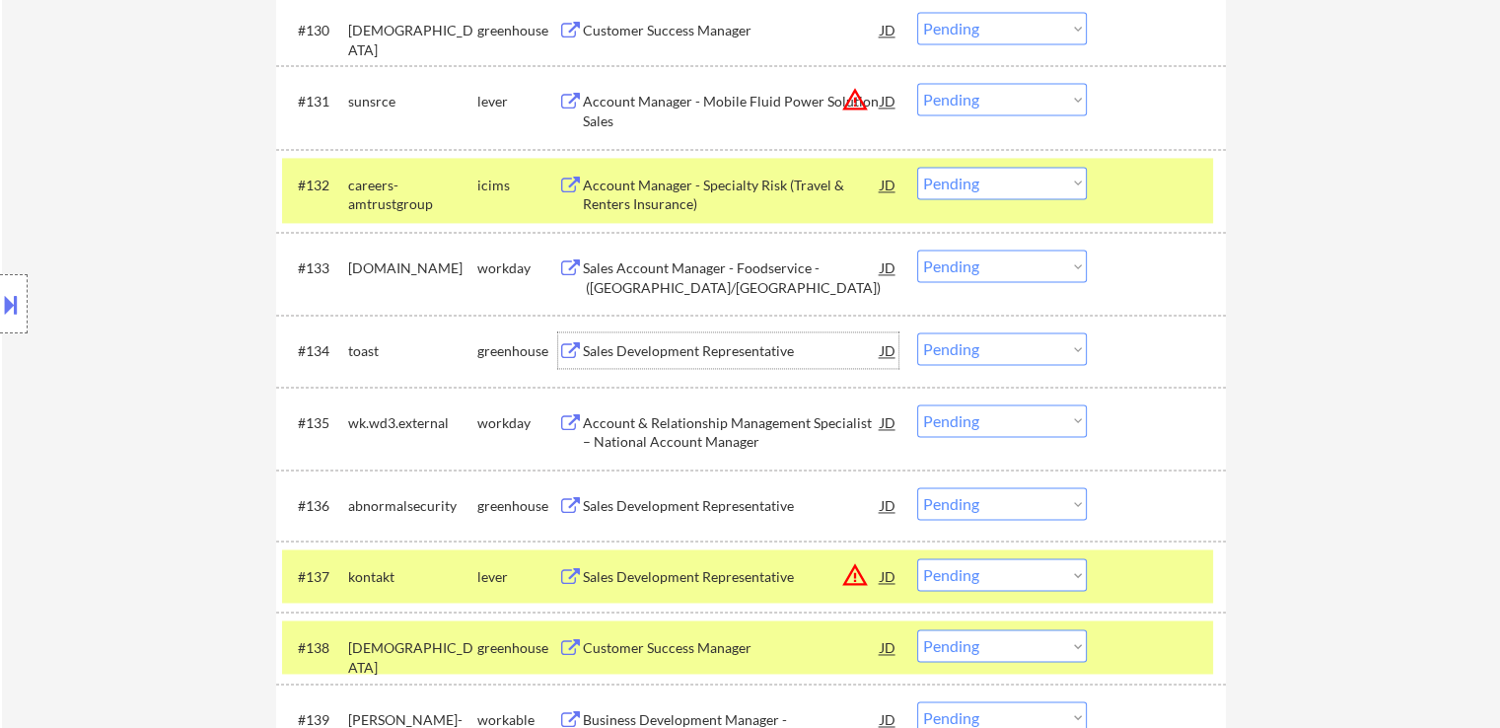
click at [726, 347] on div "Sales Development Representative" at bounding box center [732, 351] width 298 height 20
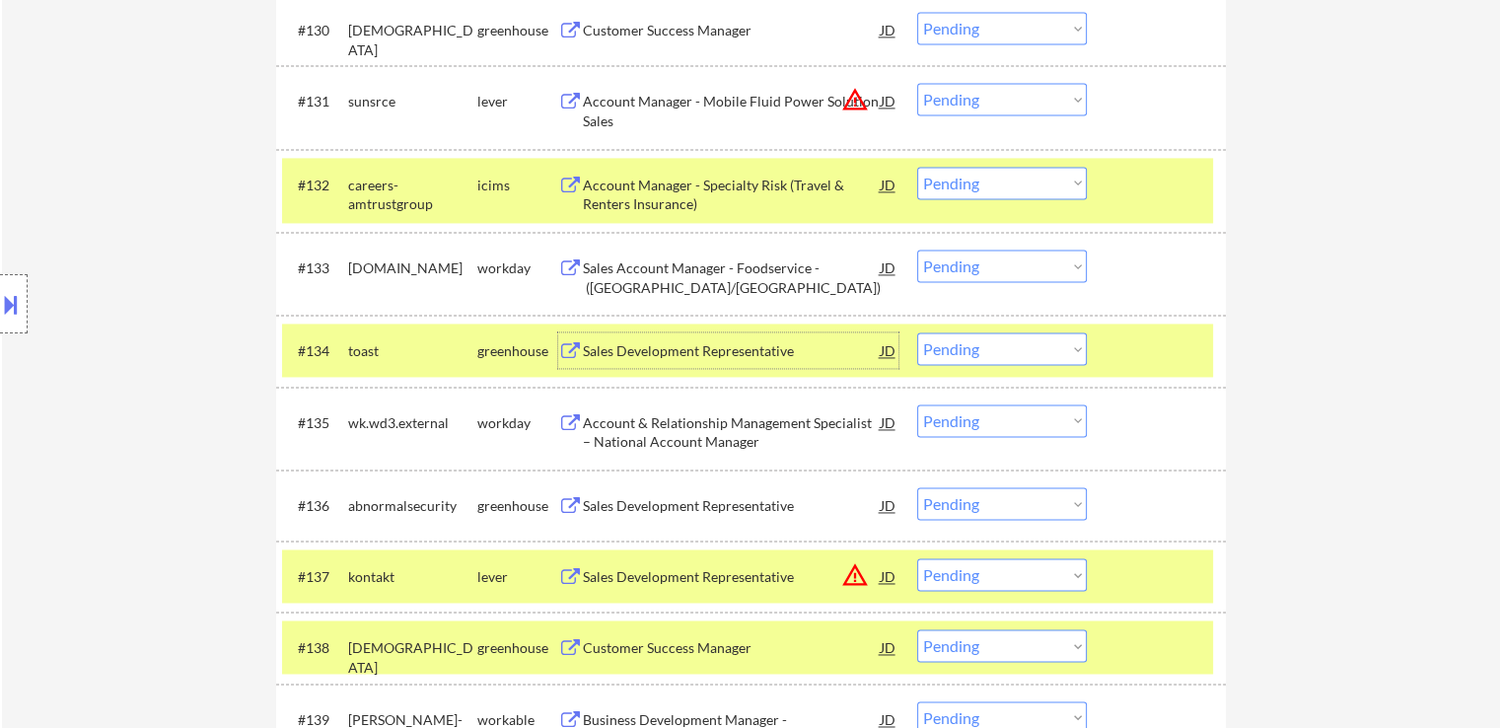
click at [968, 351] on select "Choose an option... Pending Applied Excluded (Questions) Excluded (Expired) Exc…" at bounding box center [1002, 348] width 170 height 33
click at [917, 332] on select "Choose an option... Pending Applied Excluded (Questions) Excluded (Expired) Exc…" at bounding box center [1002, 348] width 170 height 33
select select ""pending""
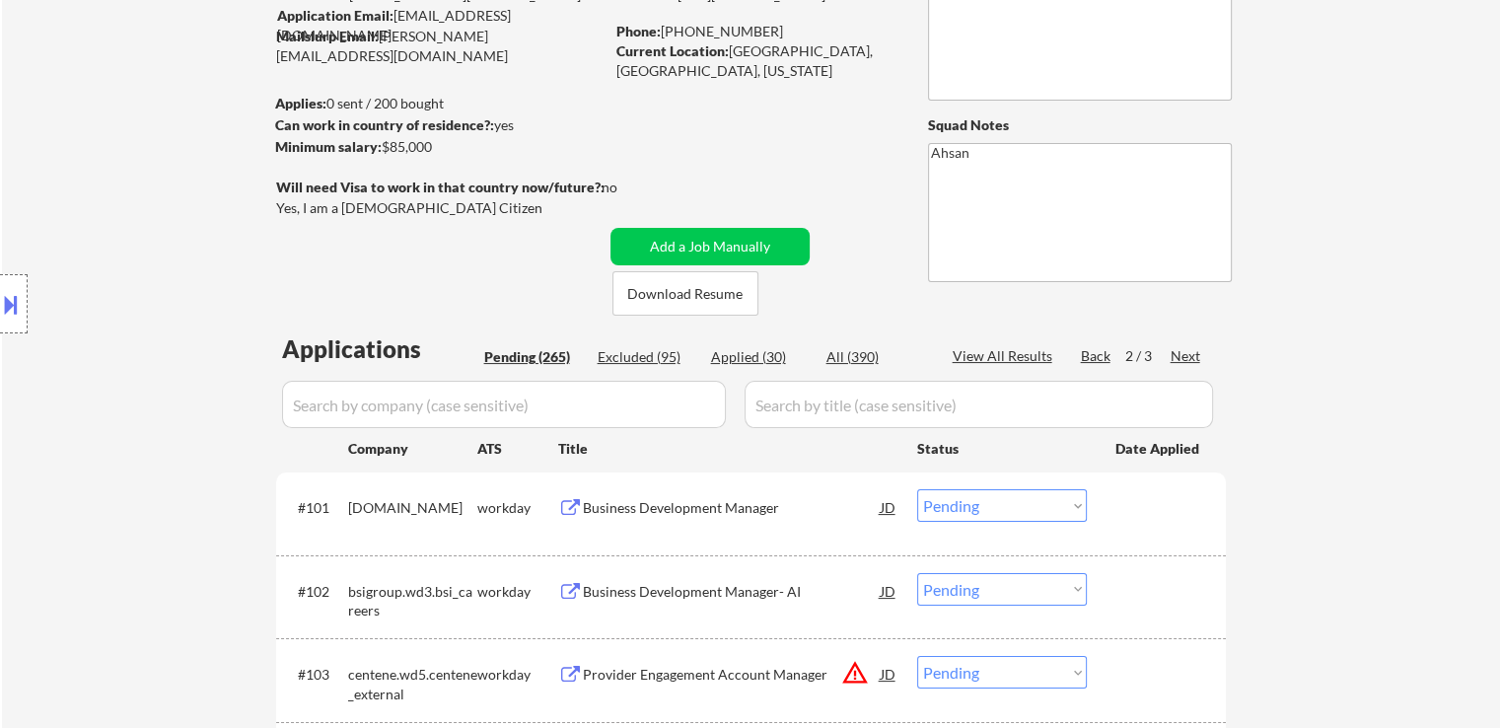
scroll to position [0, 0]
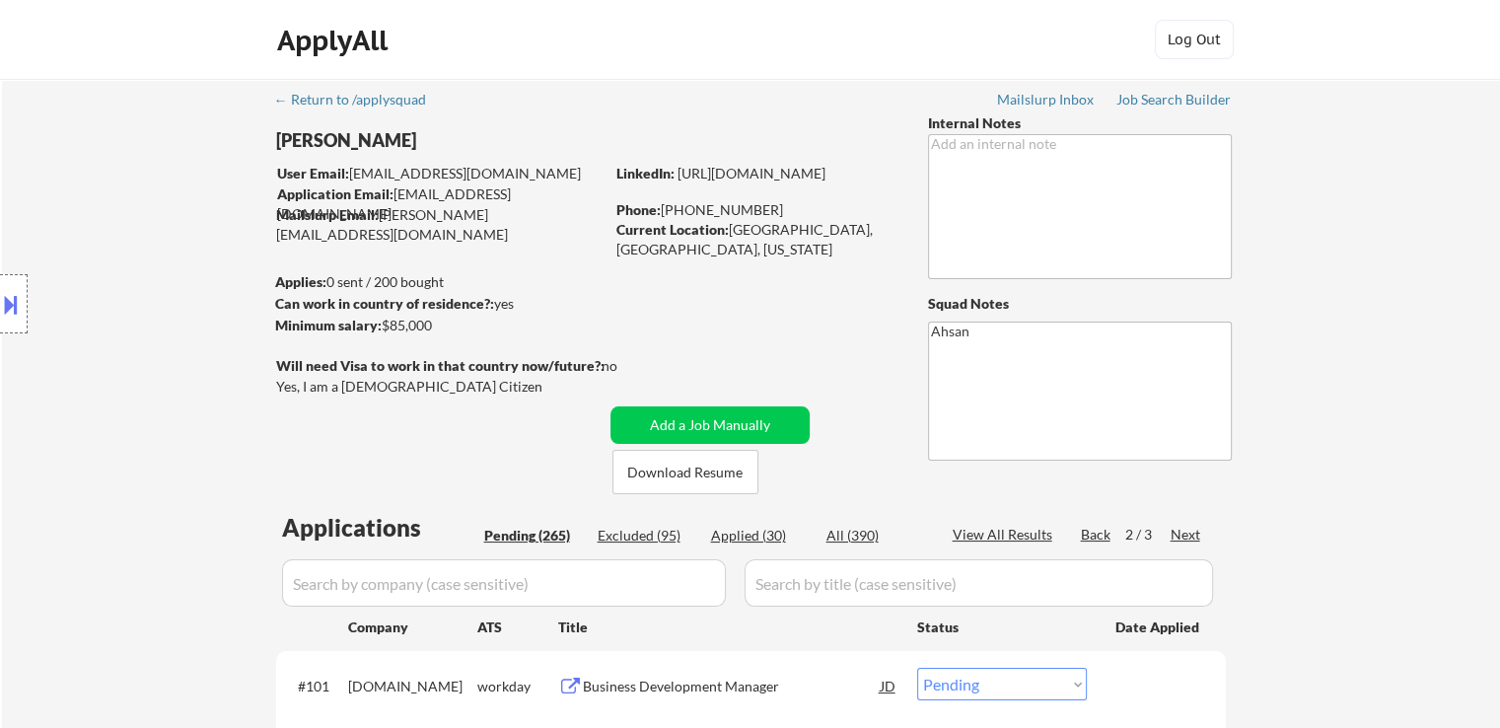
click at [738, 529] on div "Applied (30)" at bounding box center [760, 536] width 99 height 20
select select ""applied""
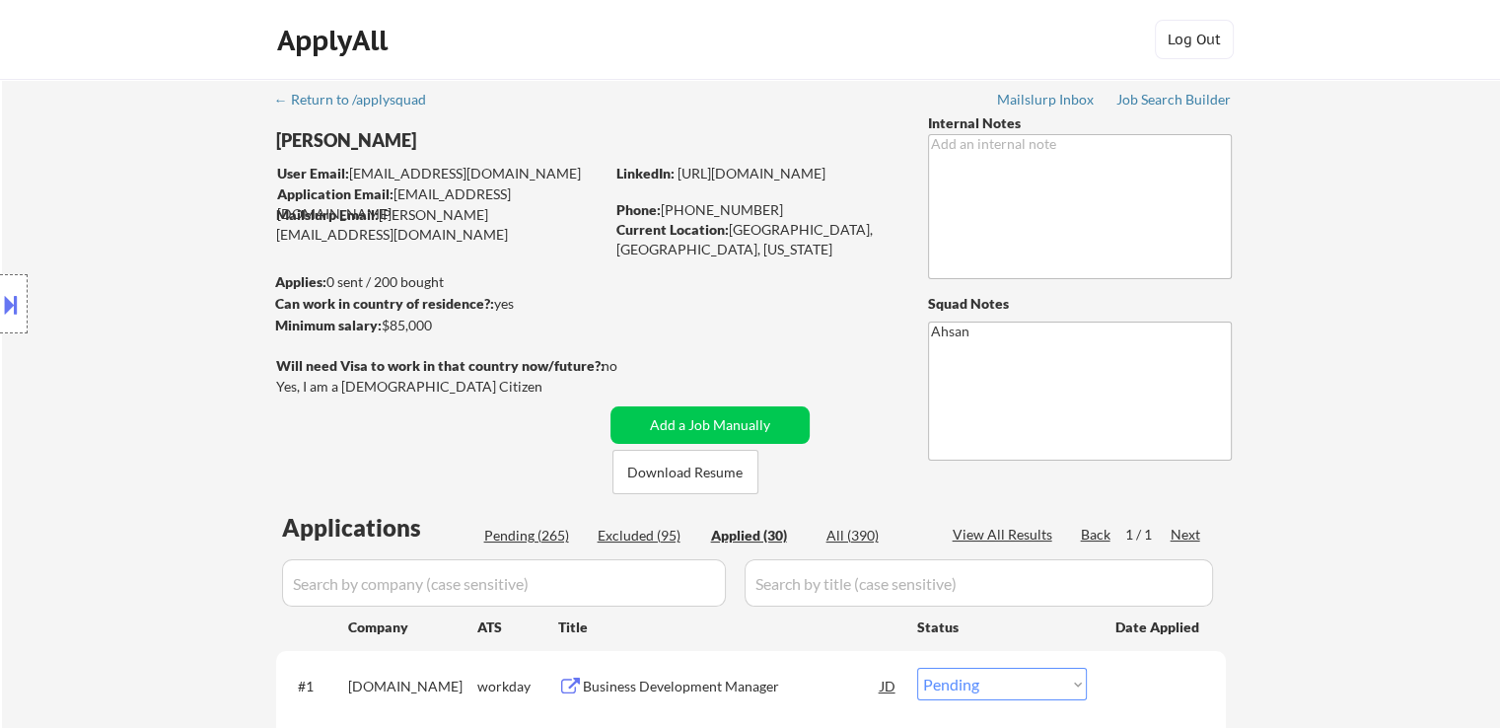
select select ""applied""
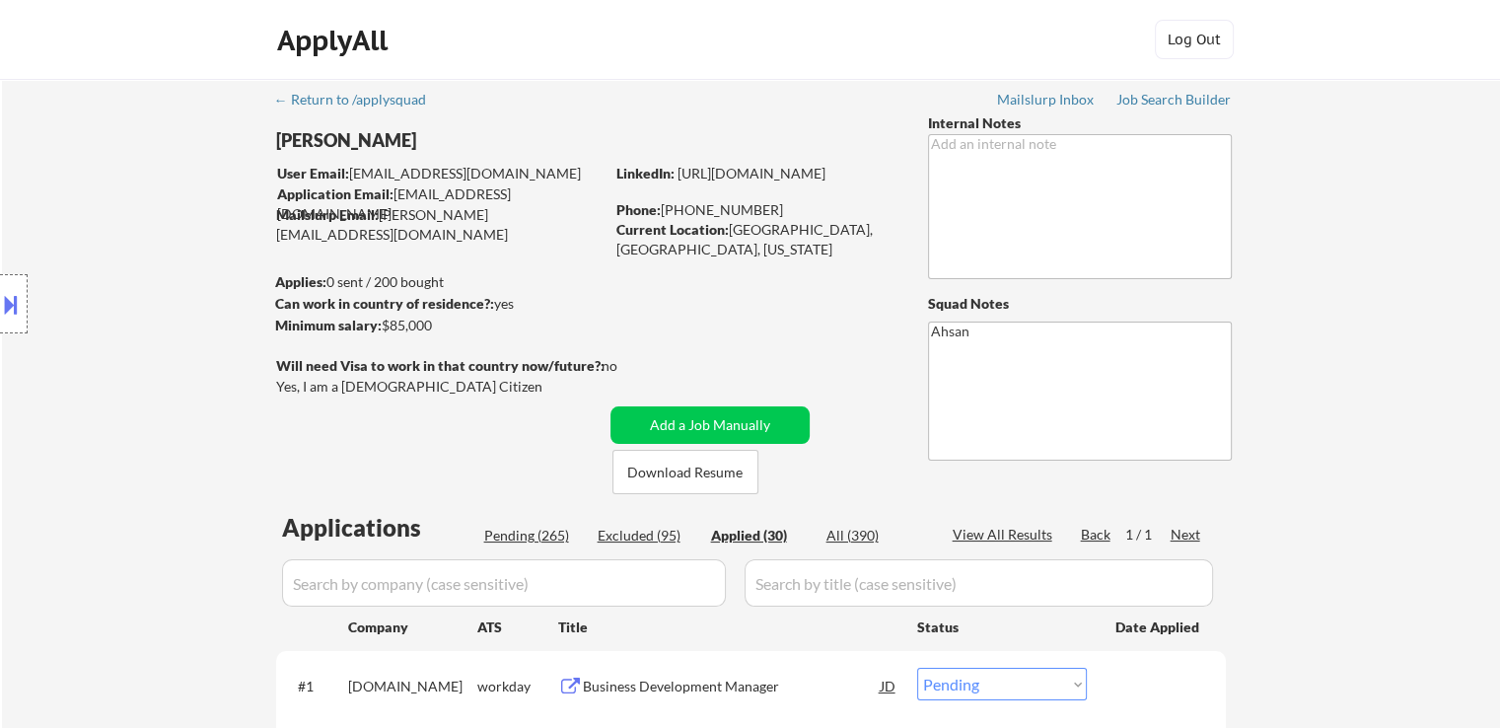
select select ""applied""
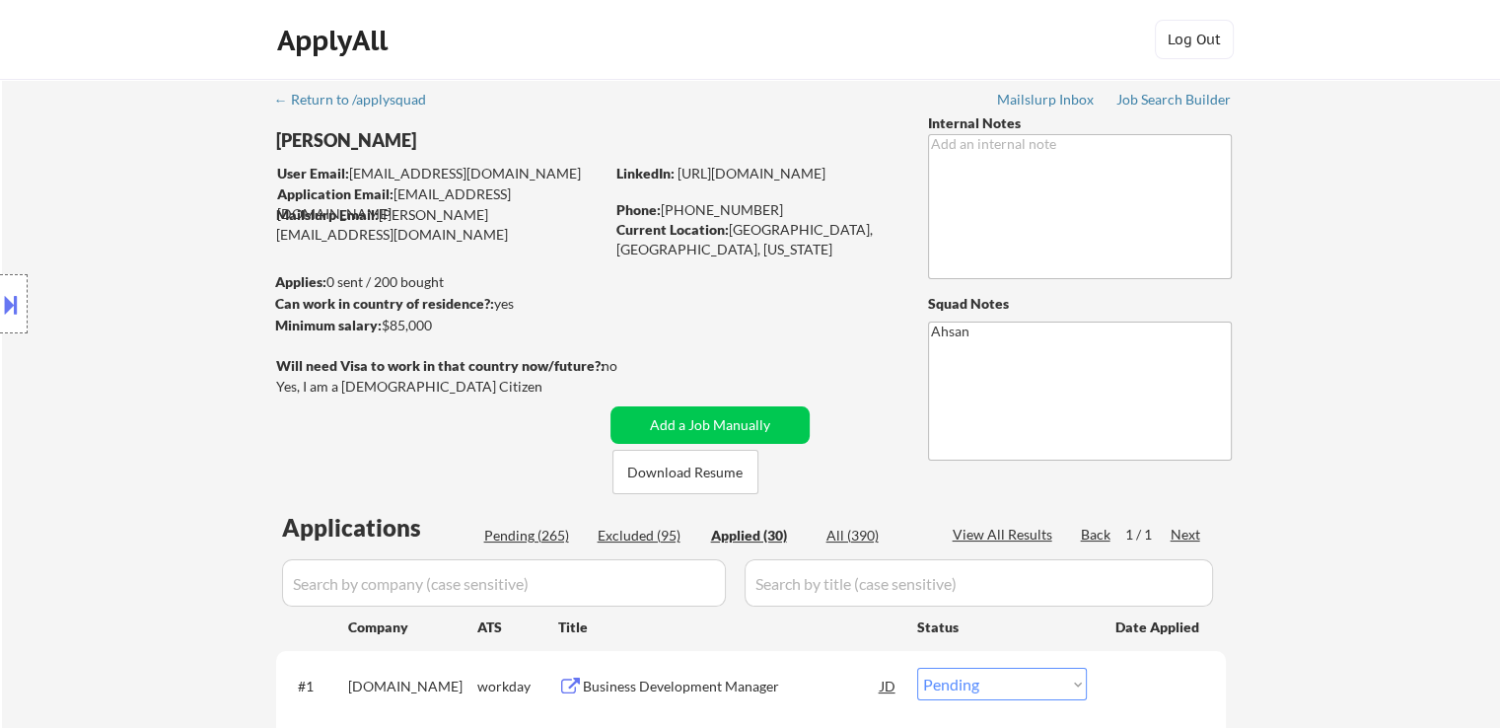
select select ""applied""
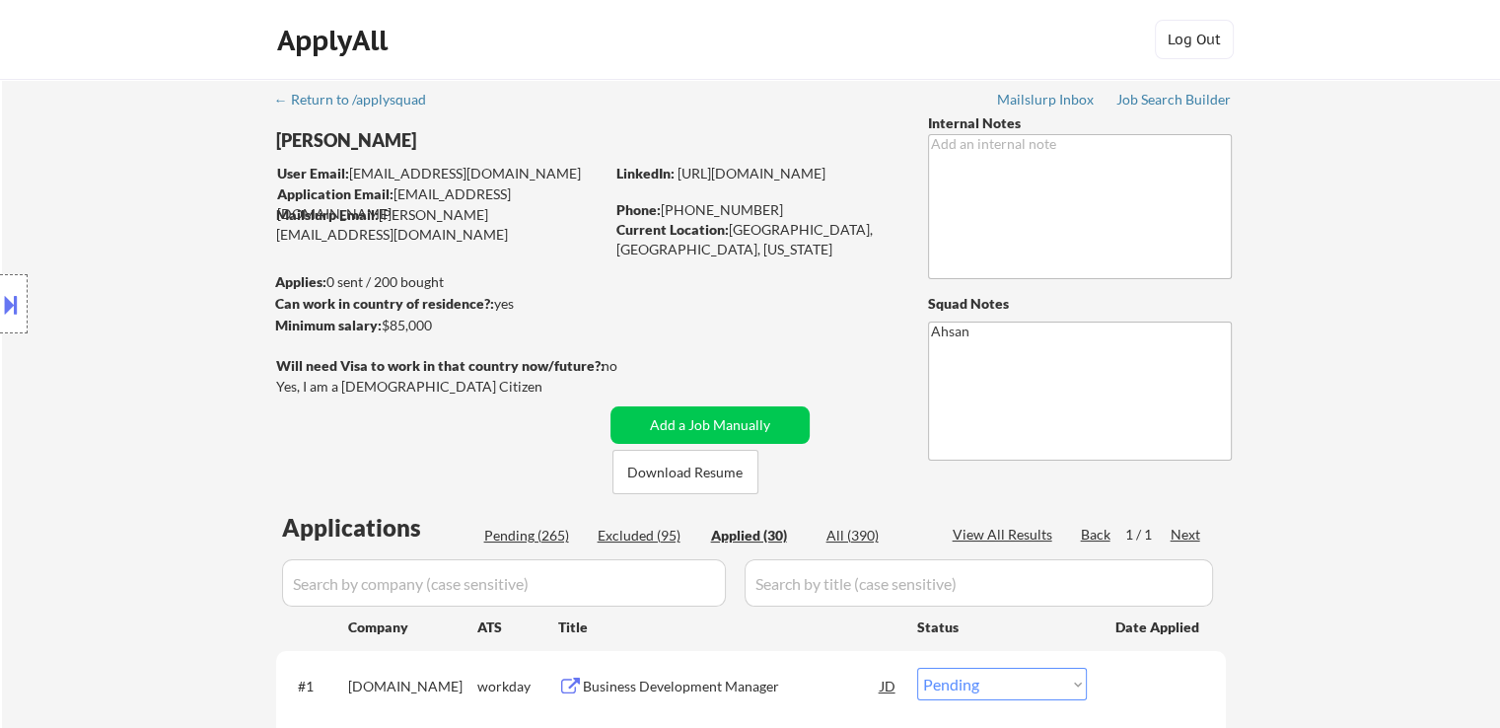
select select ""applied""
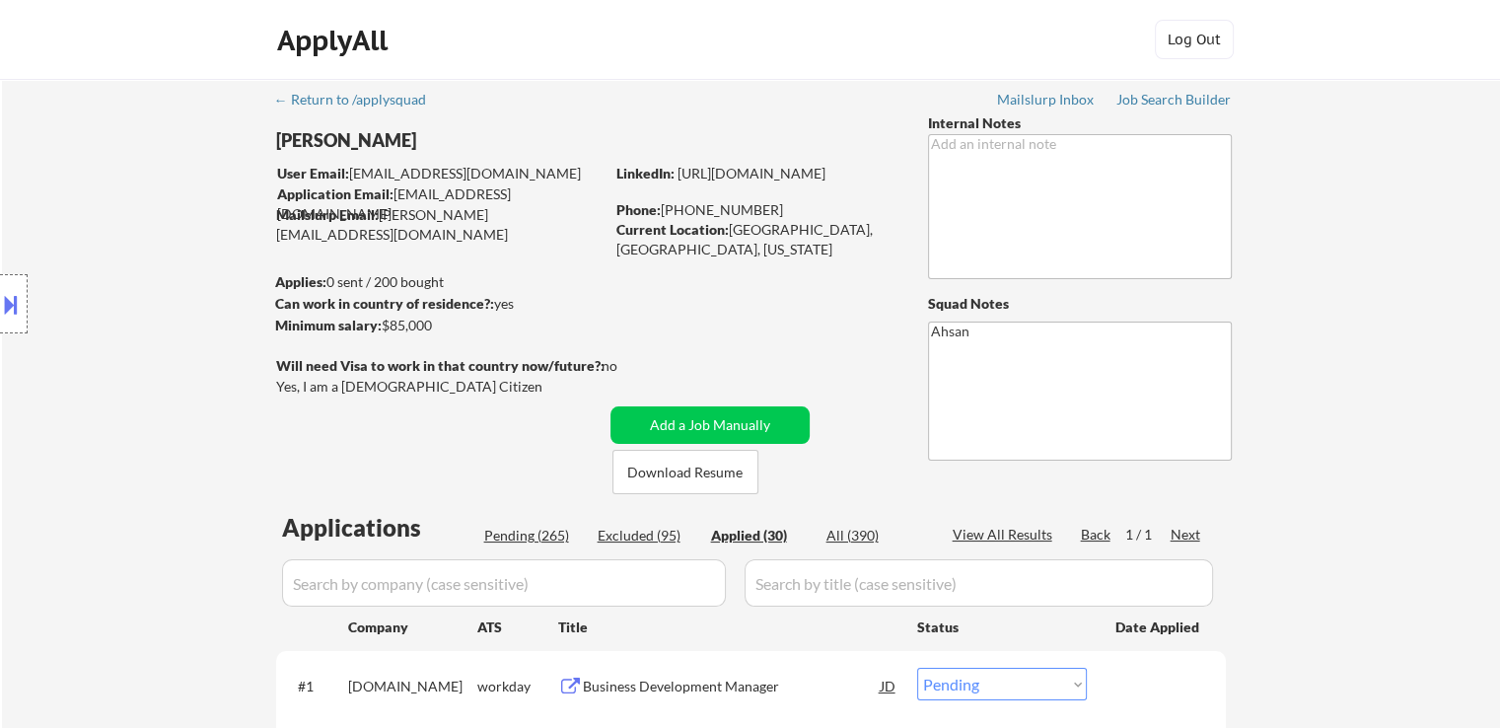
select select ""applied""
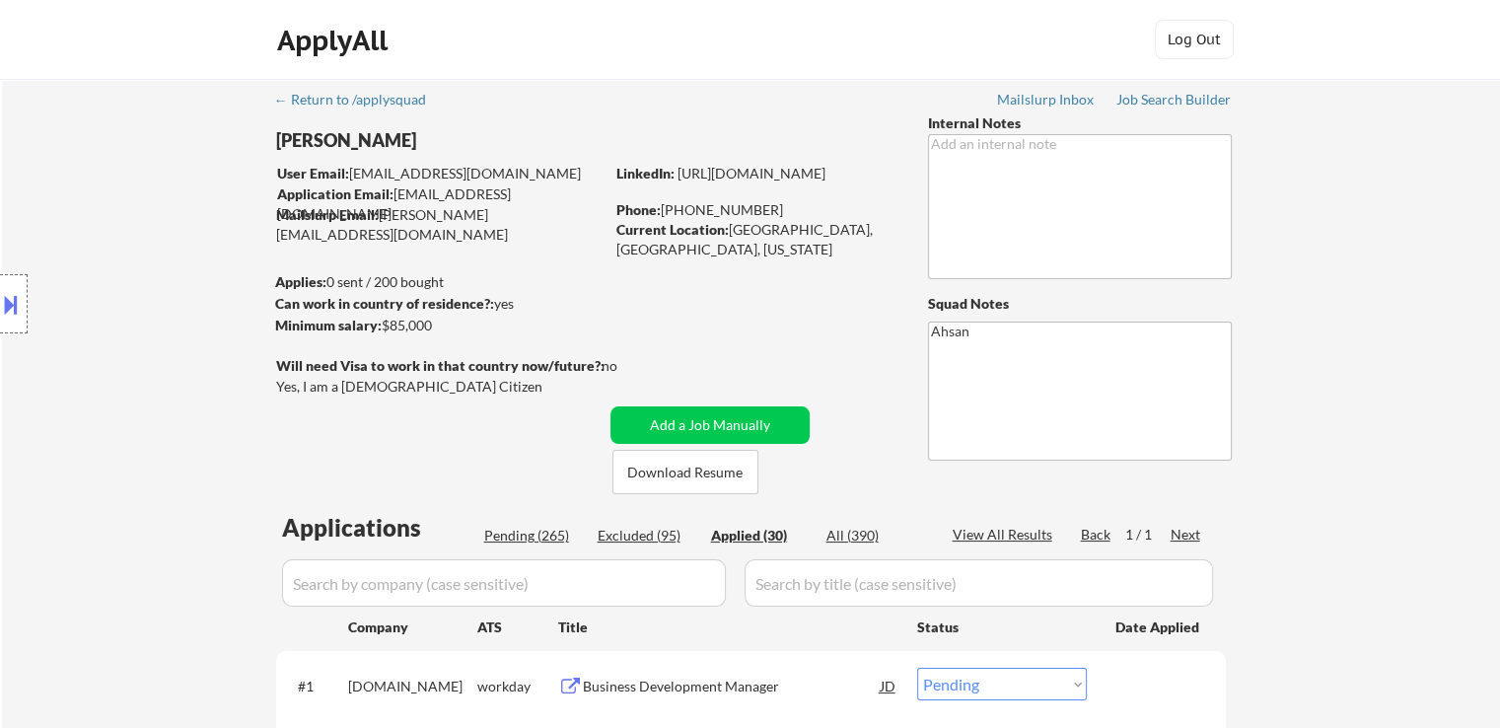
select select ""applied""
